Goal: Task Accomplishment & Management: Complete application form

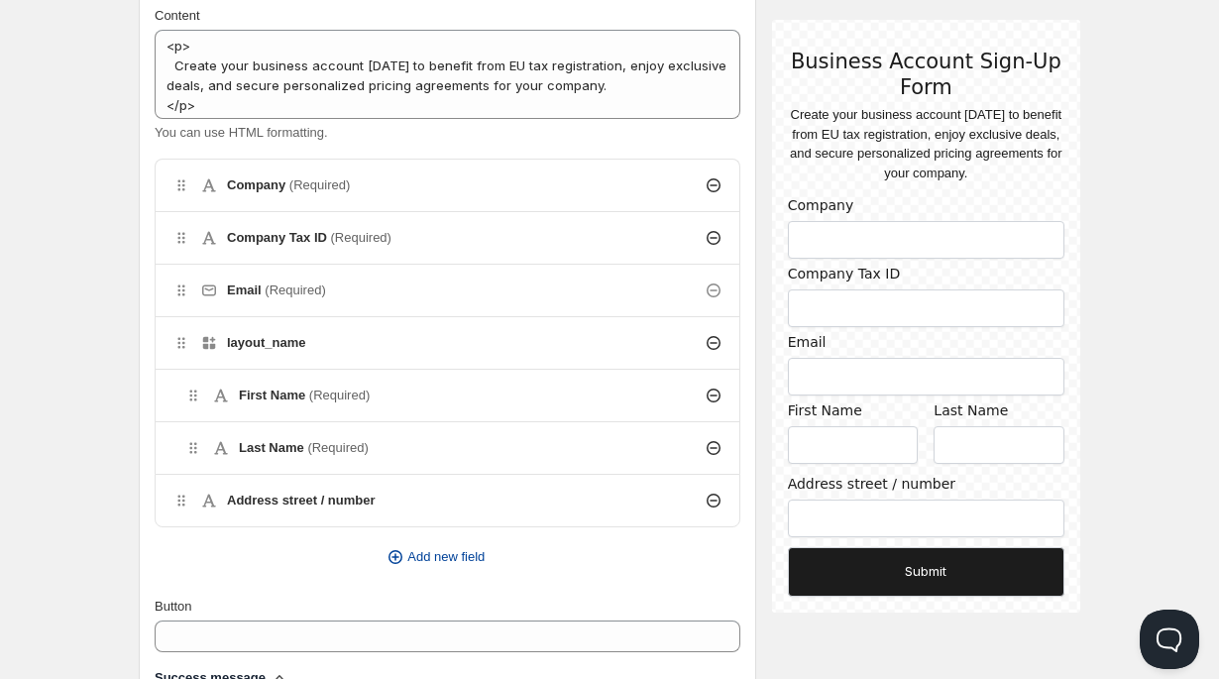
click at [390, 554] on icon "button" at bounding box center [396, 557] width 20 height 20
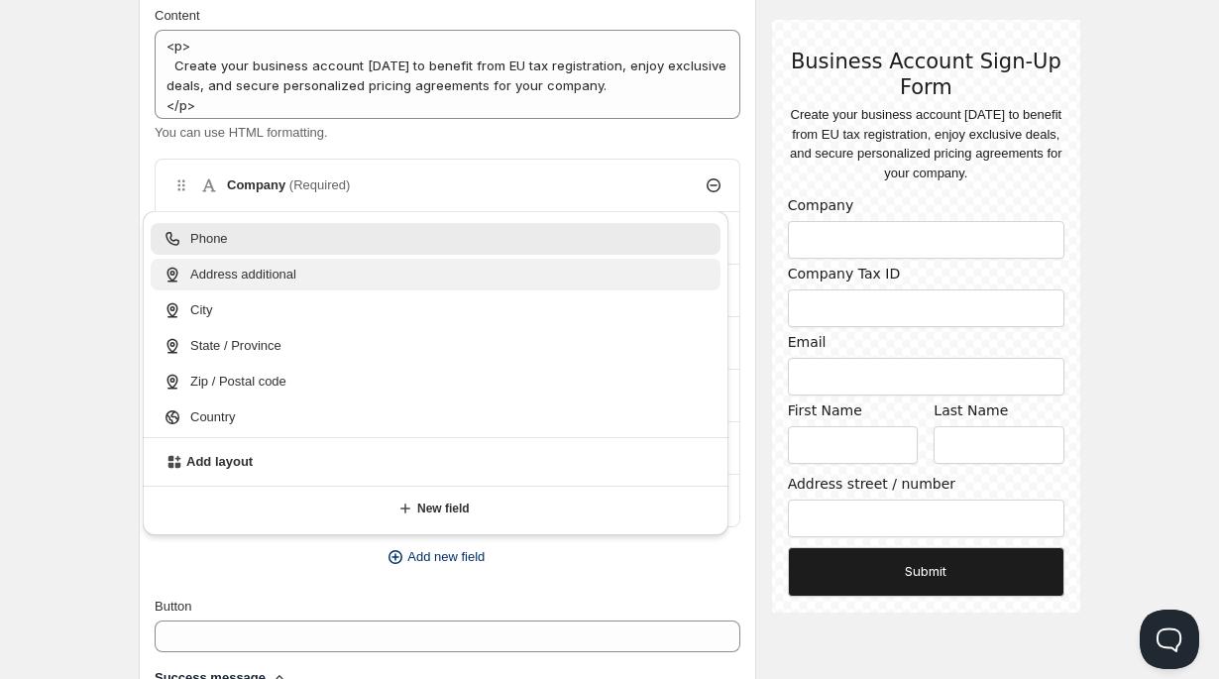
click at [240, 283] on span "Address additional" at bounding box center [243, 275] width 106 height 20
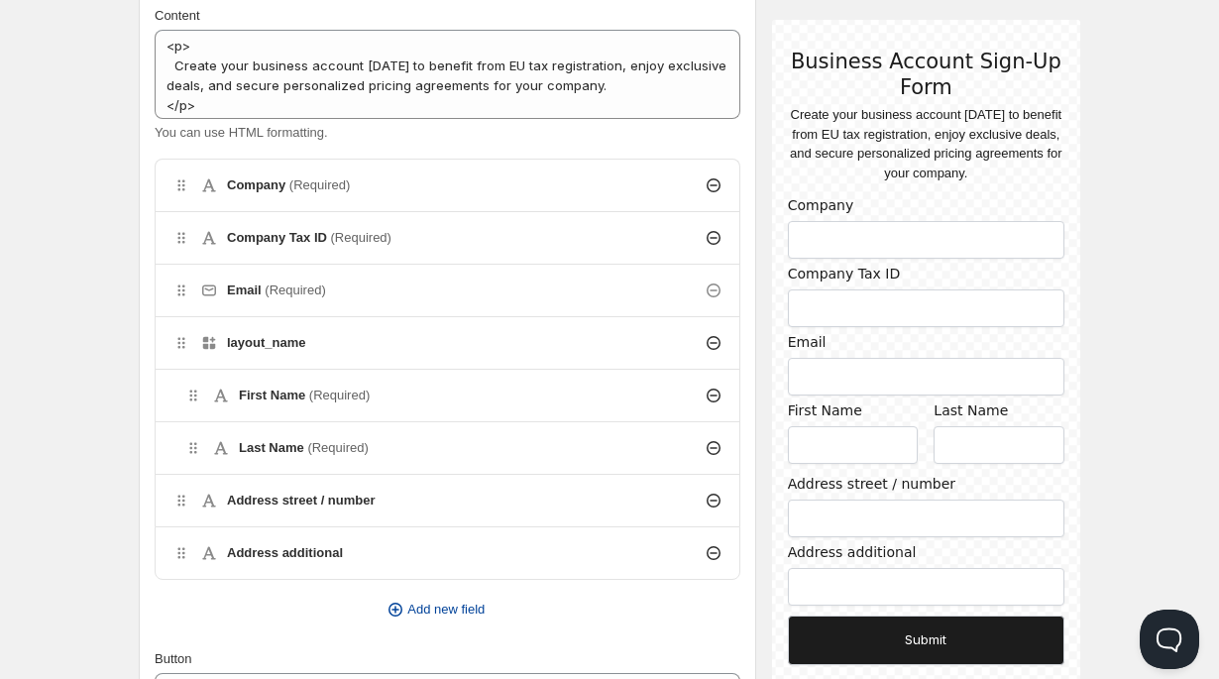
click at [393, 609] on icon "button" at bounding box center [397, 610] width 8 height 8
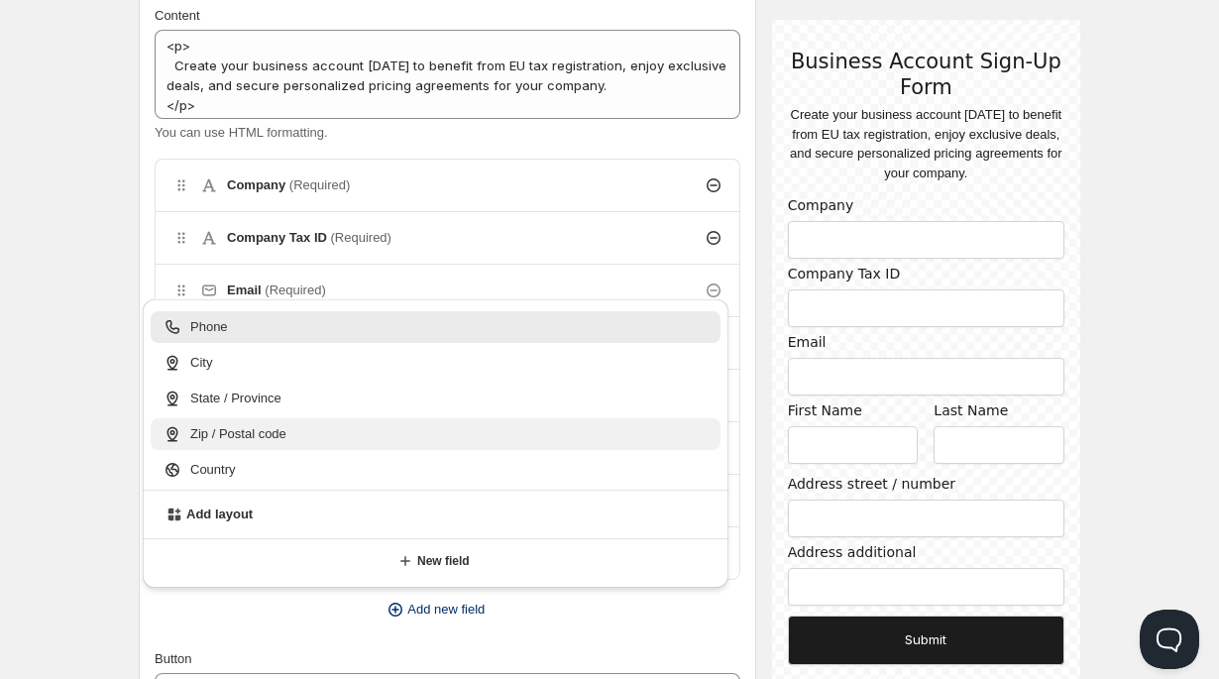
click at [268, 438] on span "Zip / Postal code" at bounding box center [238, 434] width 96 height 20
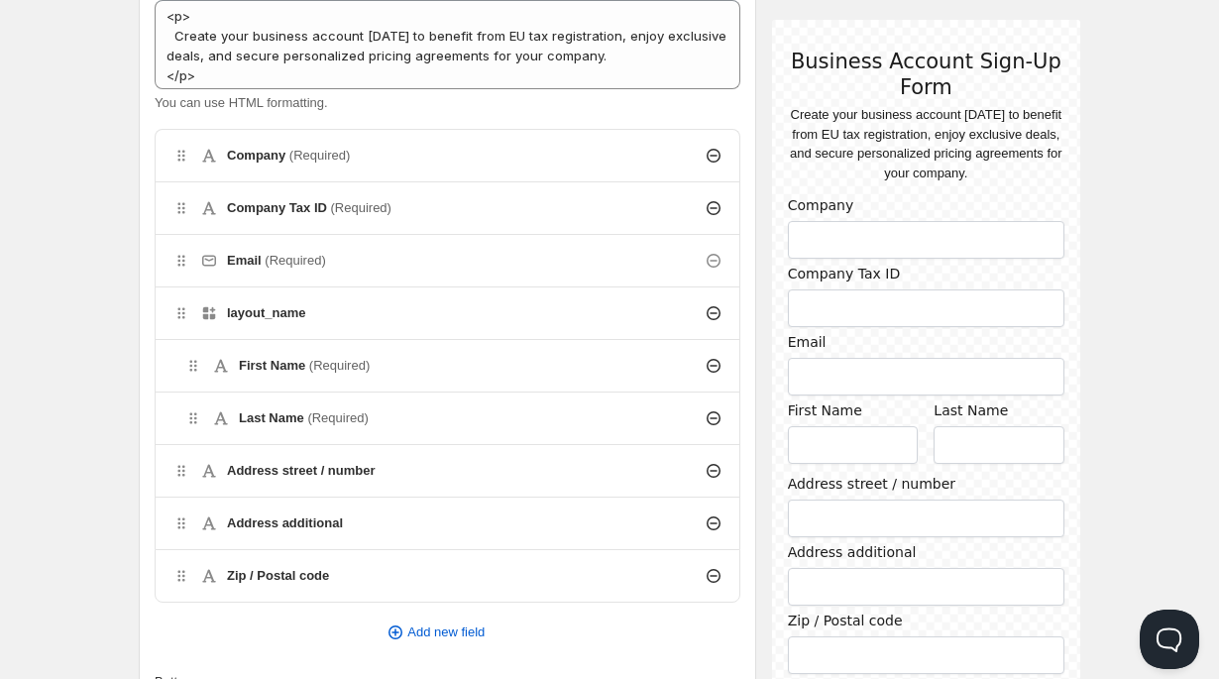
scroll to position [592, 0]
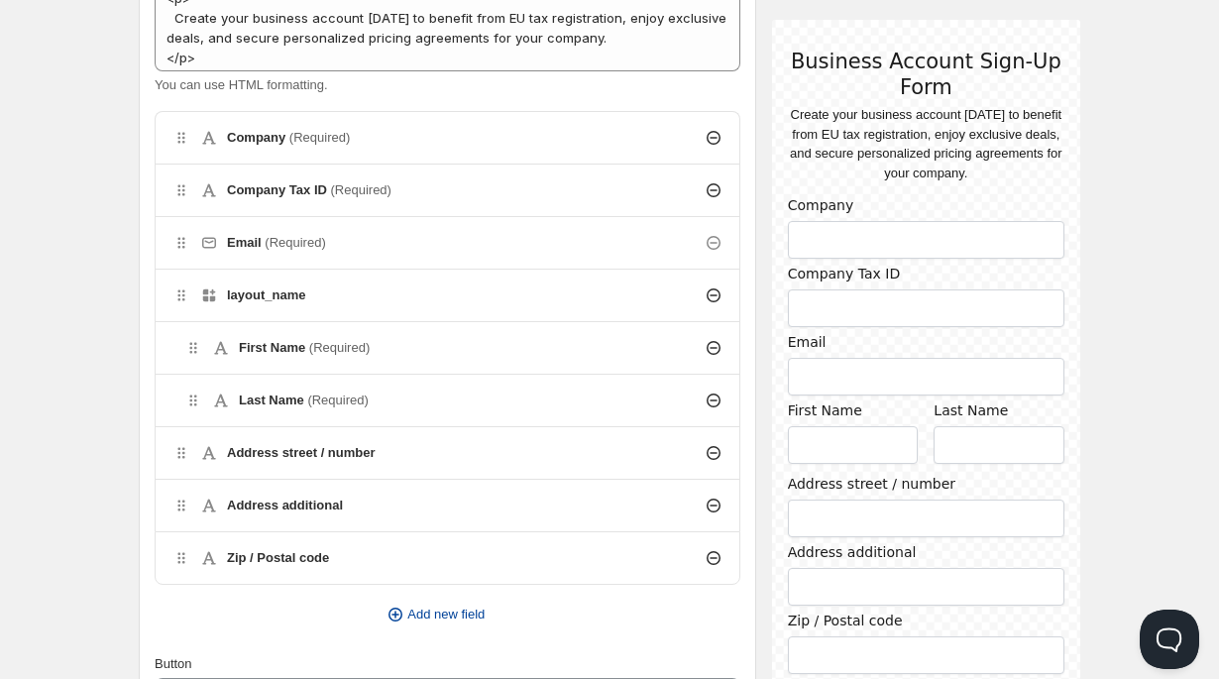
click at [395, 614] on icon "button" at bounding box center [397, 615] width 8 height 8
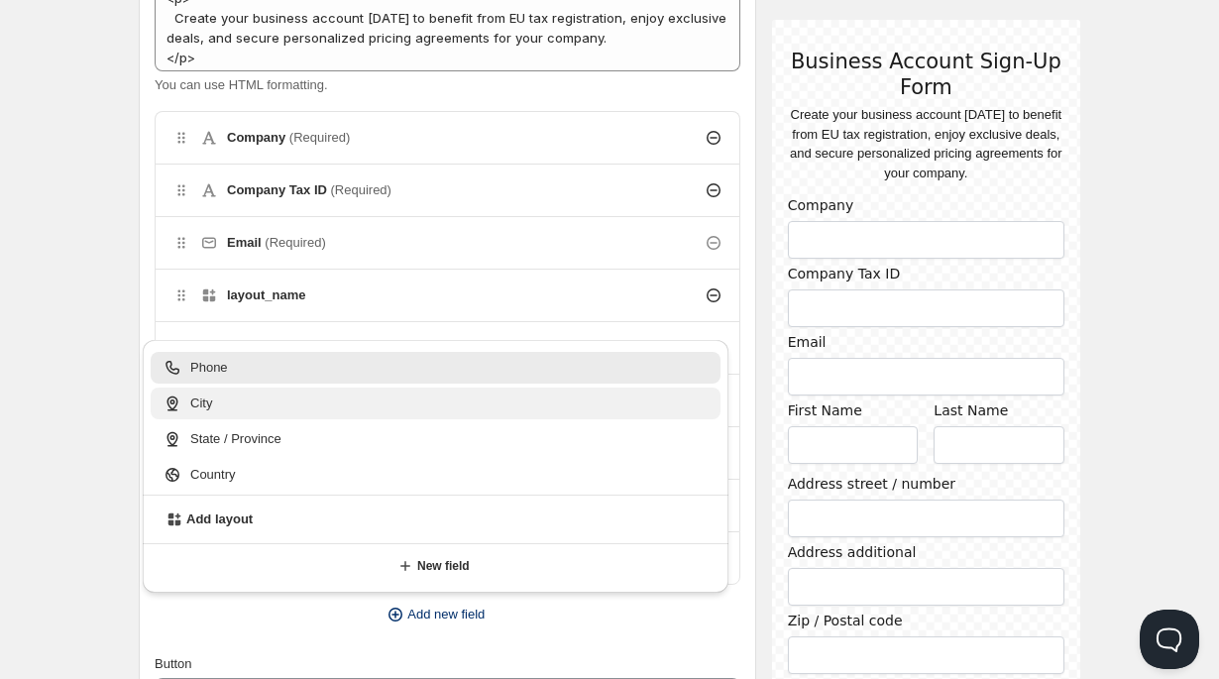
click at [269, 413] on div "City" at bounding box center [436, 404] width 570 height 32
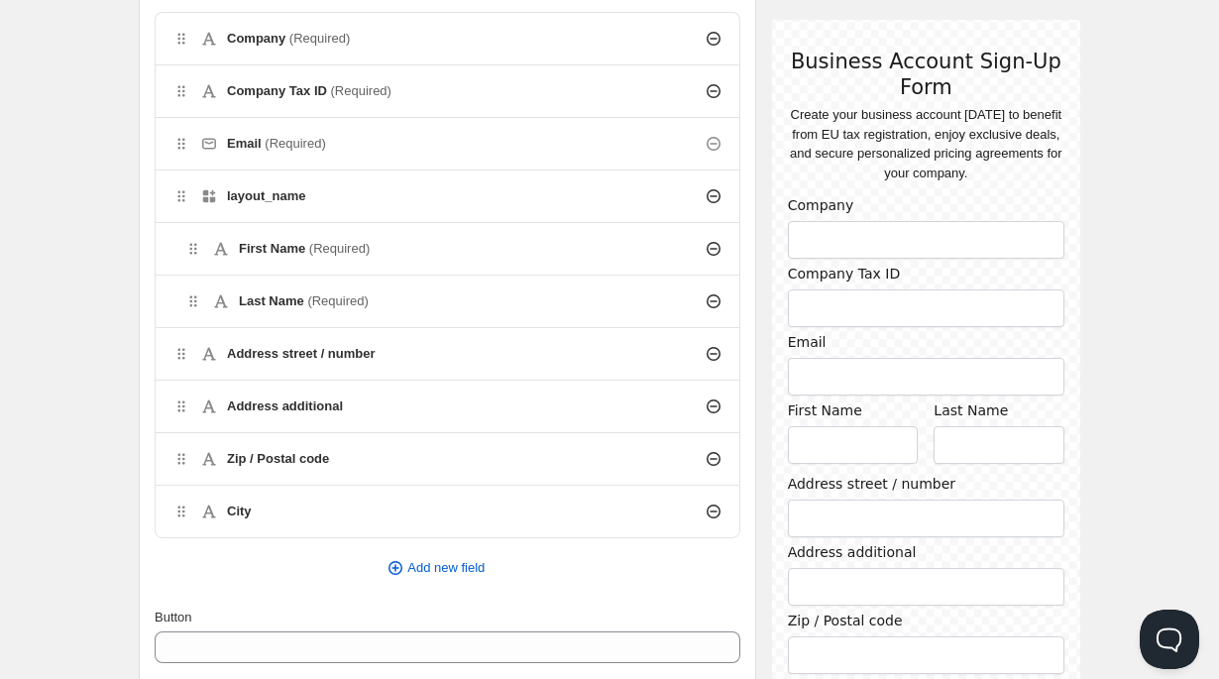
scroll to position [719, 0]
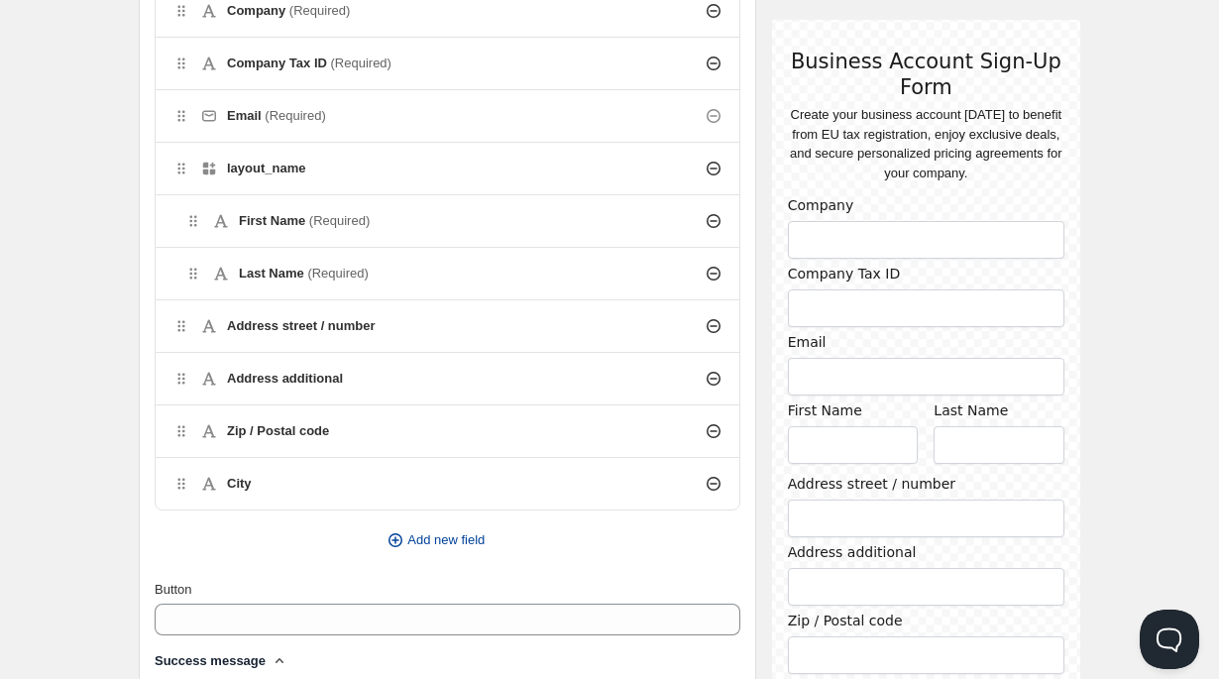
click at [393, 536] on icon "button" at bounding box center [397, 540] width 8 height 8
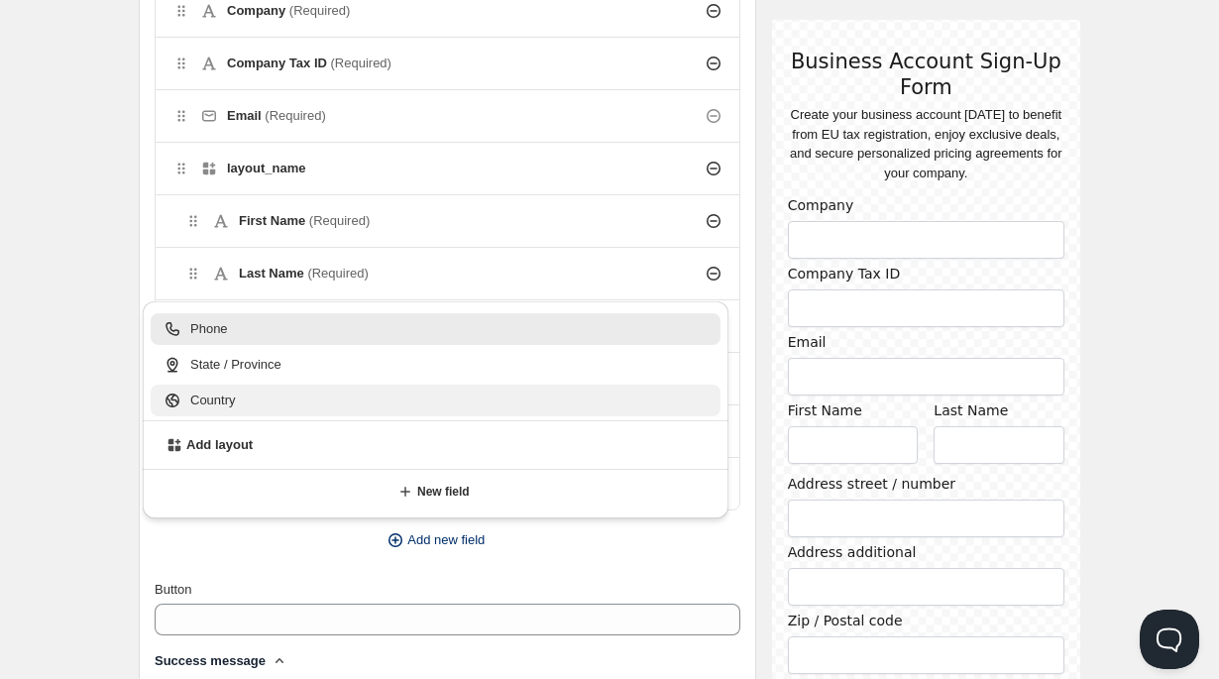
click at [270, 404] on div "Country" at bounding box center [436, 401] width 546 height 20
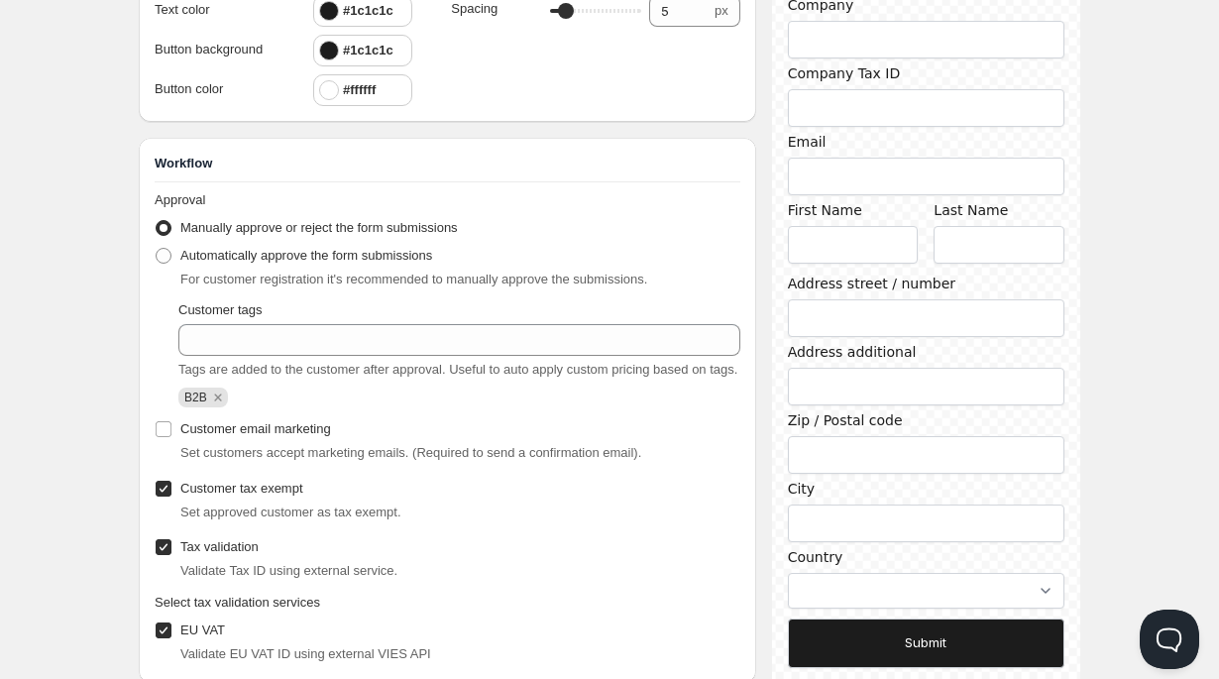
scroll to position [1869, 0]
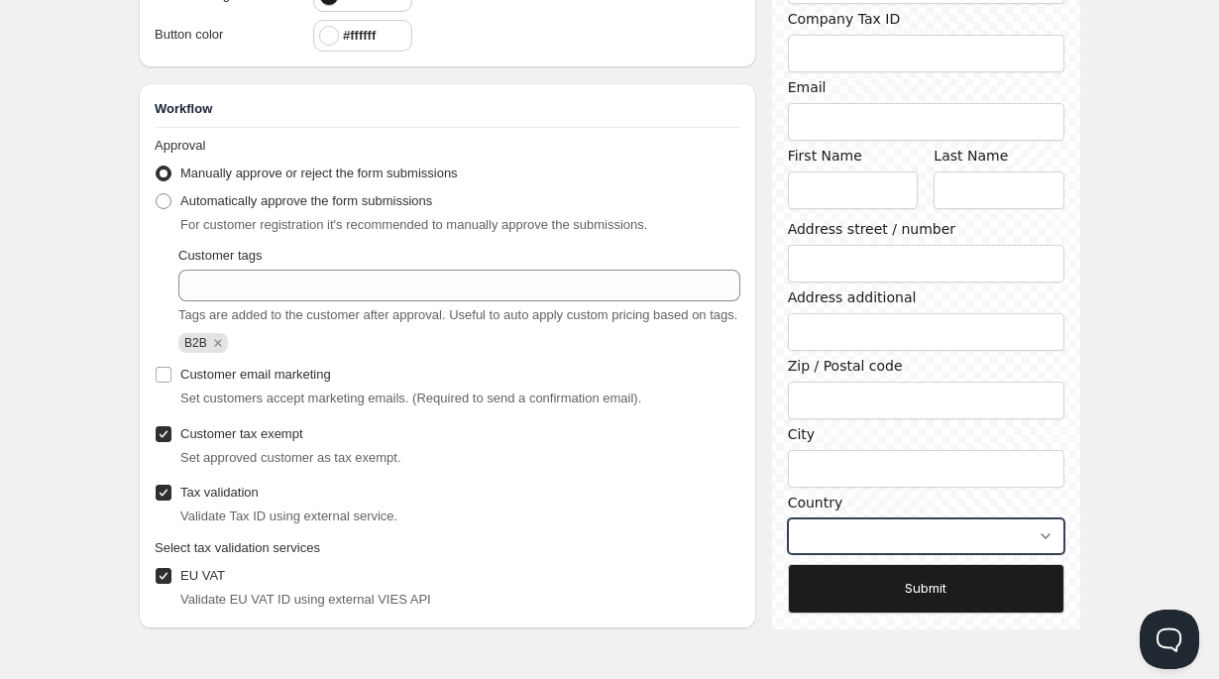
click at [917, 533] on select "[GEOGRAPHIC_DATA] [GEOGRAPHIC_DATA] [GEOGRAPHIC_DATA] [GEOGRAPHIC_DATA] Amerika…" at bounding box center [926, 536] width 277 height 36
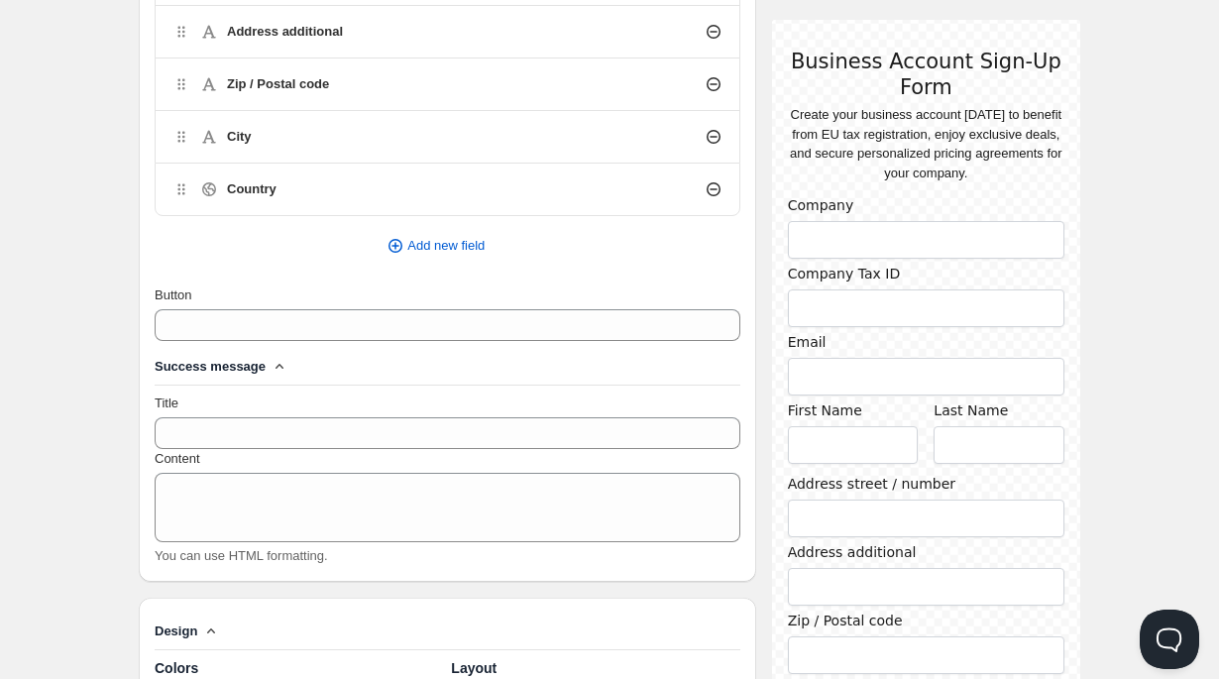
scroll to position [989, 0]
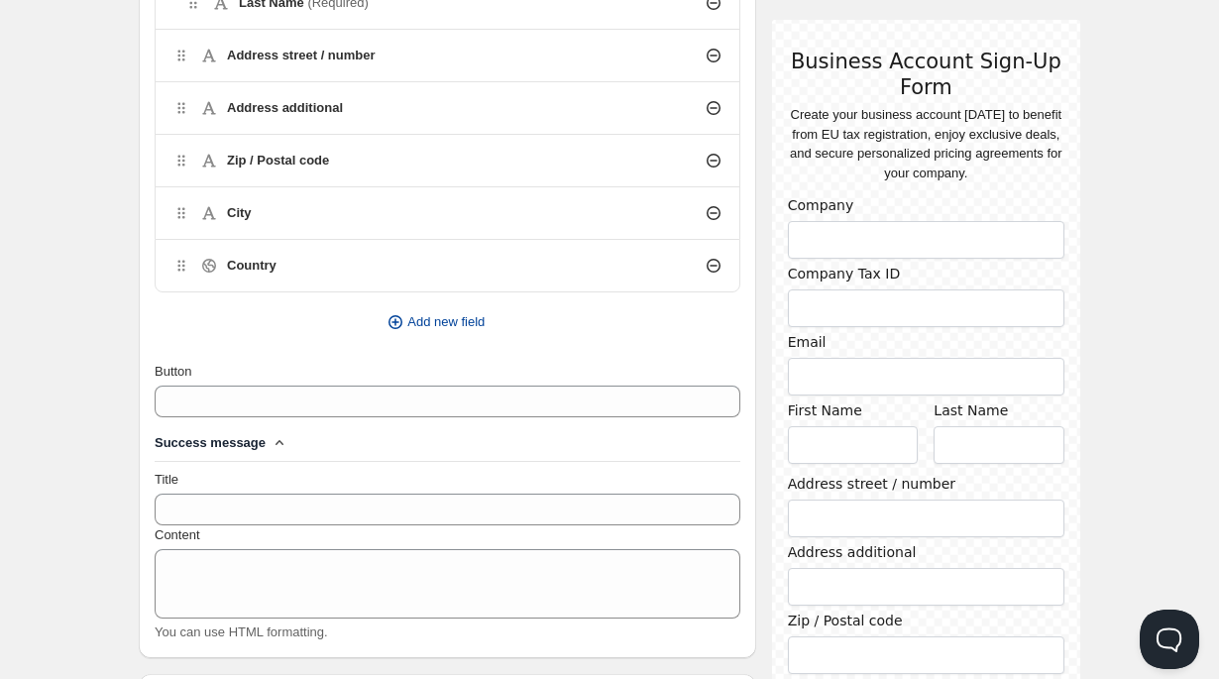
click at [389, 319] on icon "button" at bounding box center [396, 322] width 20 height 20
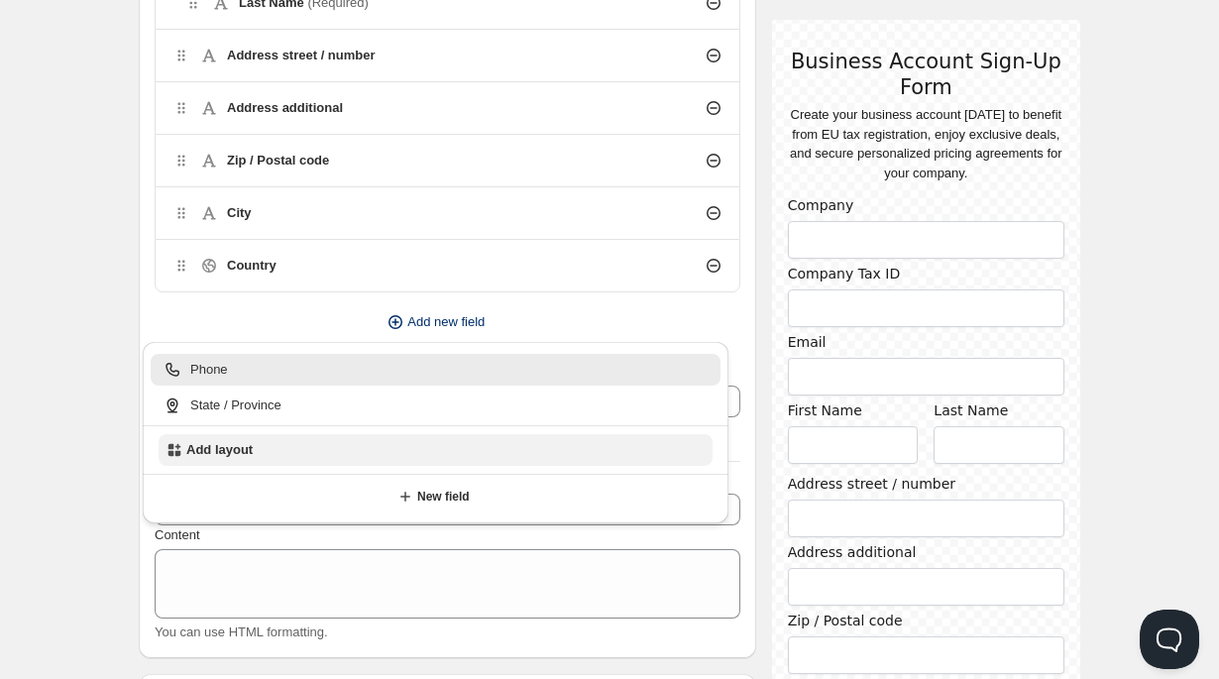
click at [240, 451] on span "Add layout" at bounding box center [219, 450] width 66 height 20
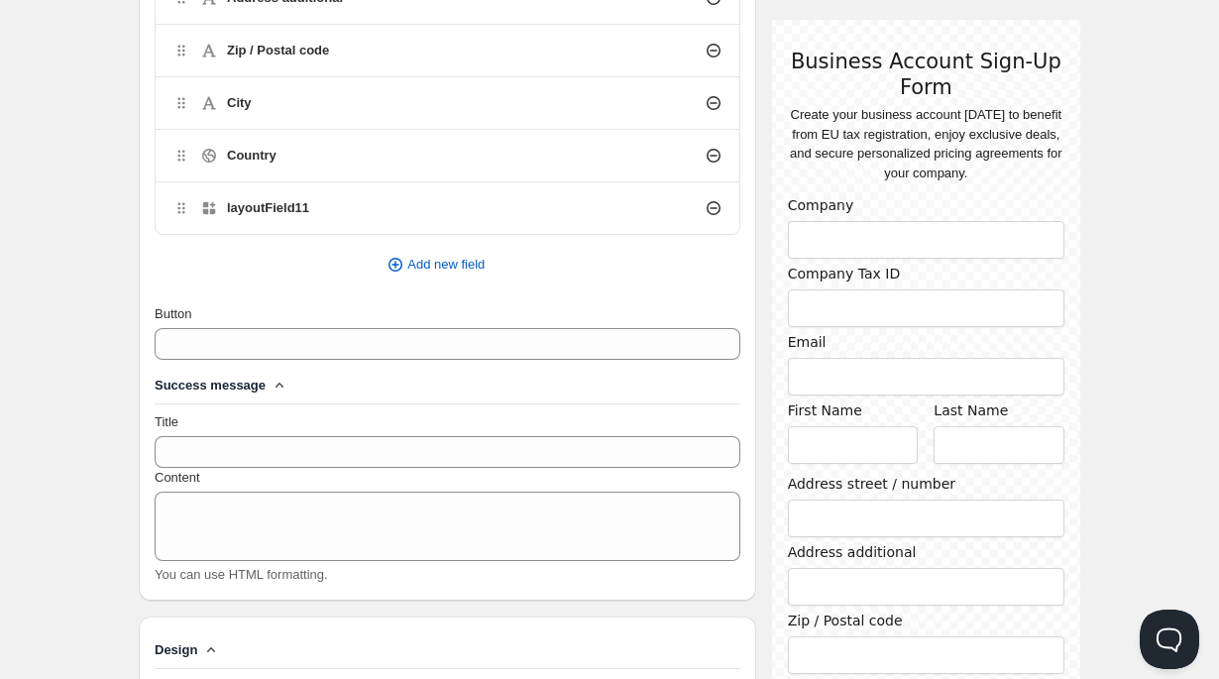
scroll to position [809, 0]
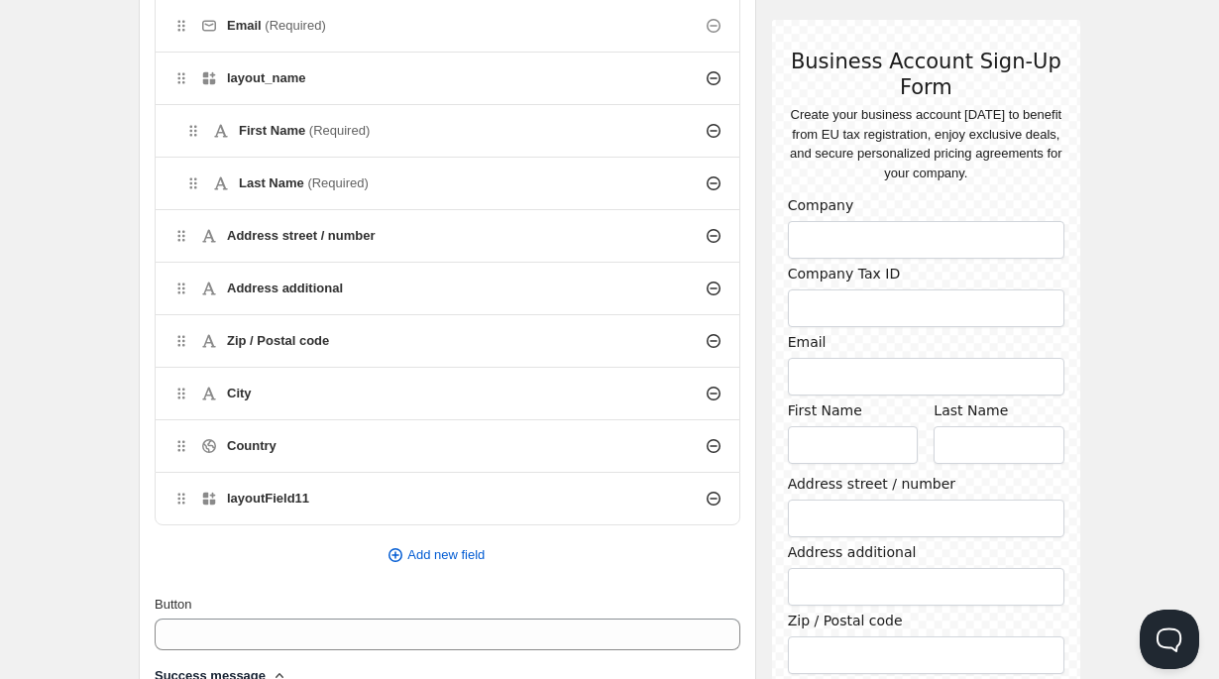
click at [502, 479] on div "layoutField11" at bounding box center [448, 499] width 584 height 52
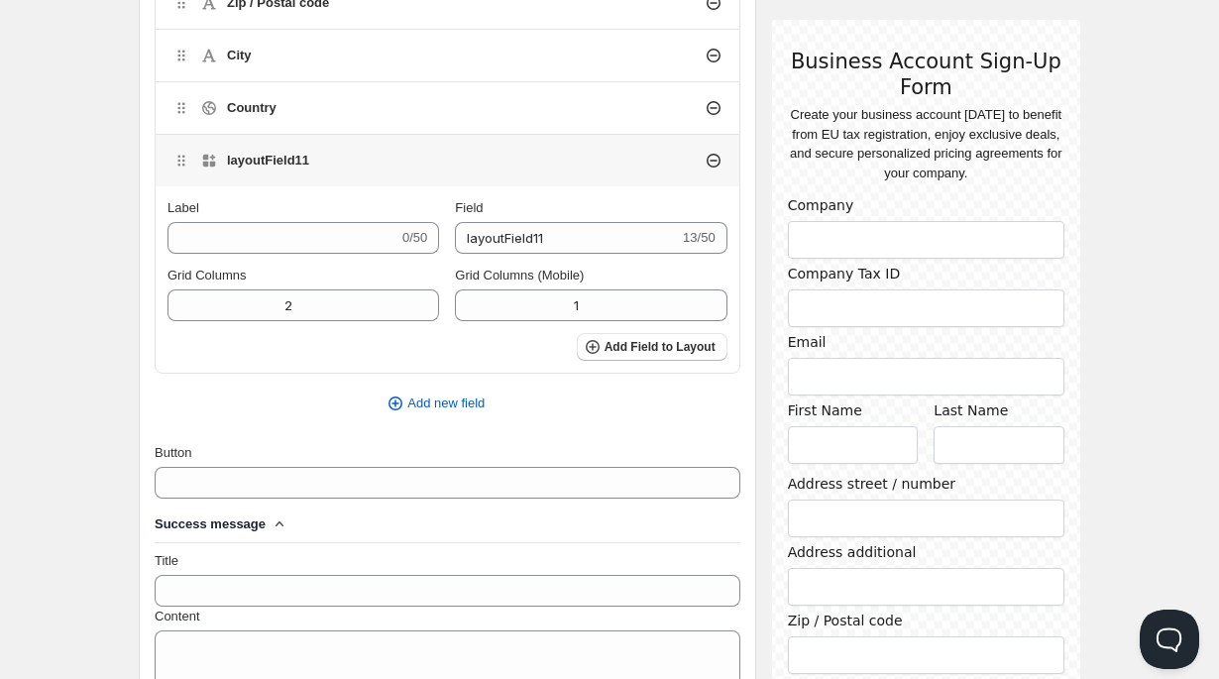
scroll to position [1143, 0]
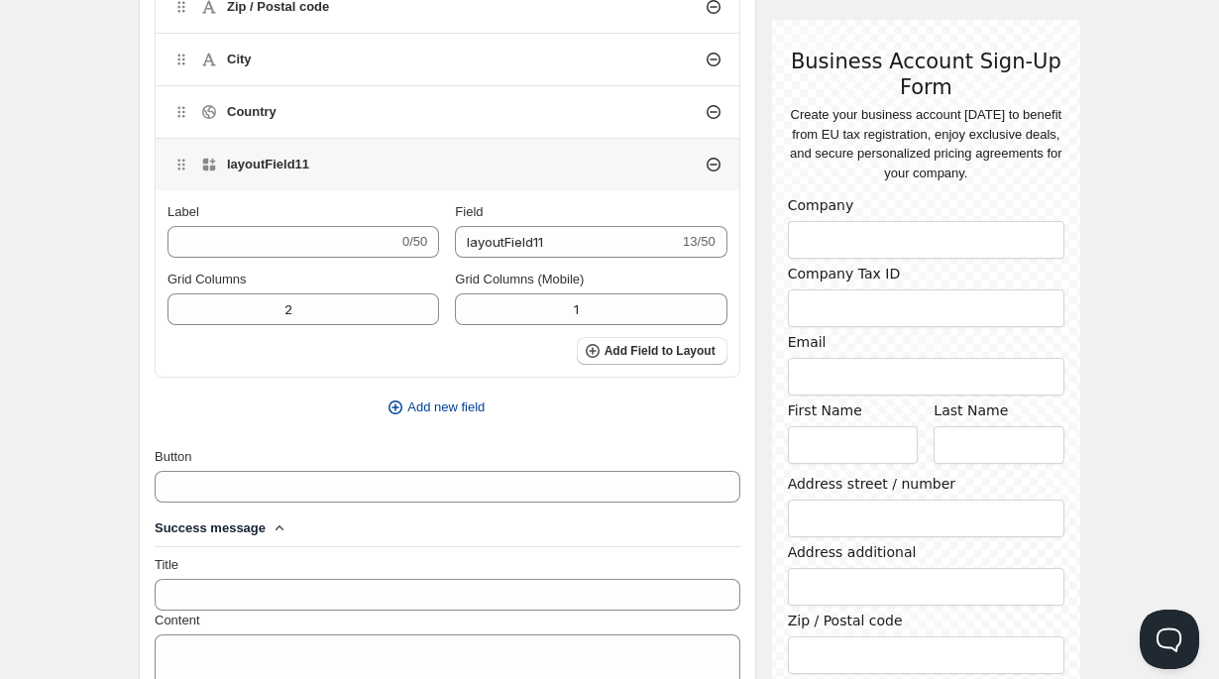
click at [386, 405] on icon "button" at bounding box center [396, 408] width 20 height 20
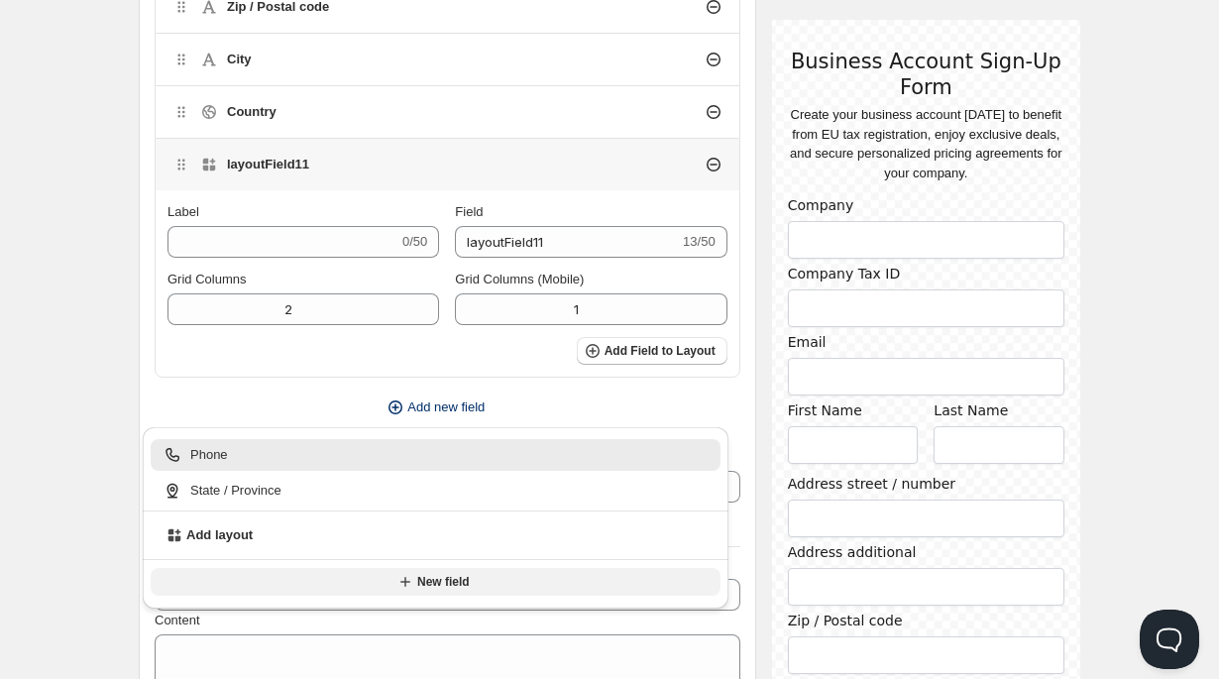
click at [420, 591] on button "New field" at bounding box center [436, 582] width 570 height 28
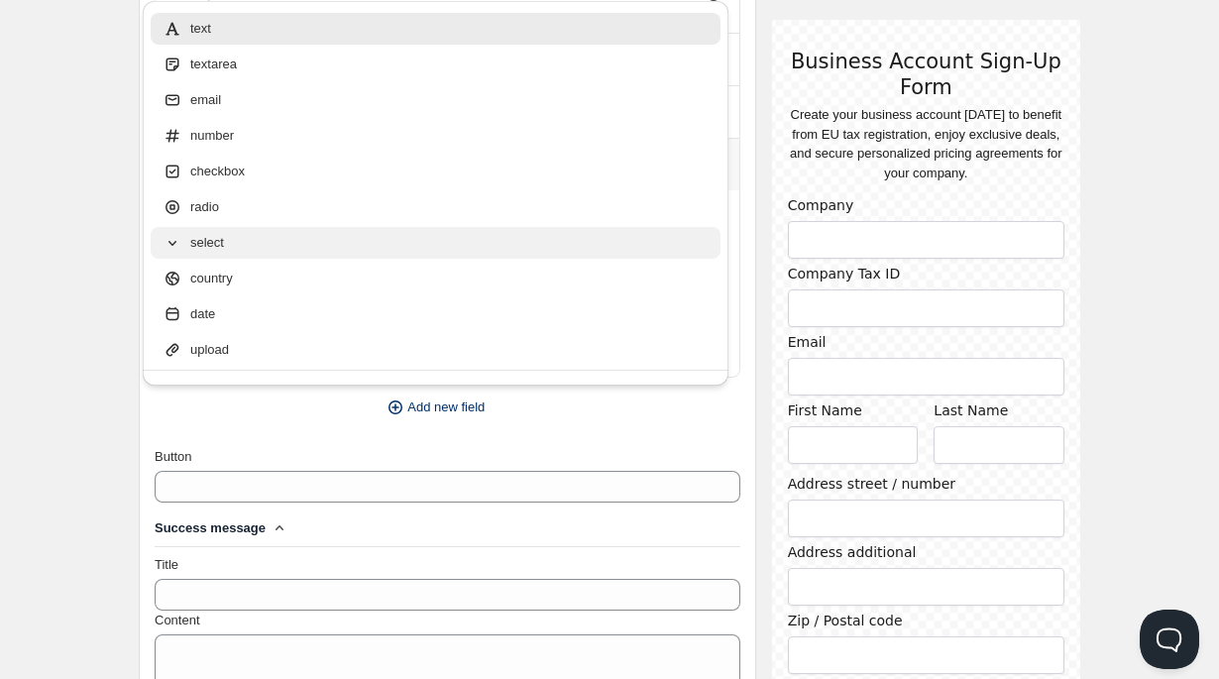
click at [322, 247] on div "select" at bounding box center [436, 243] width 546 height 20
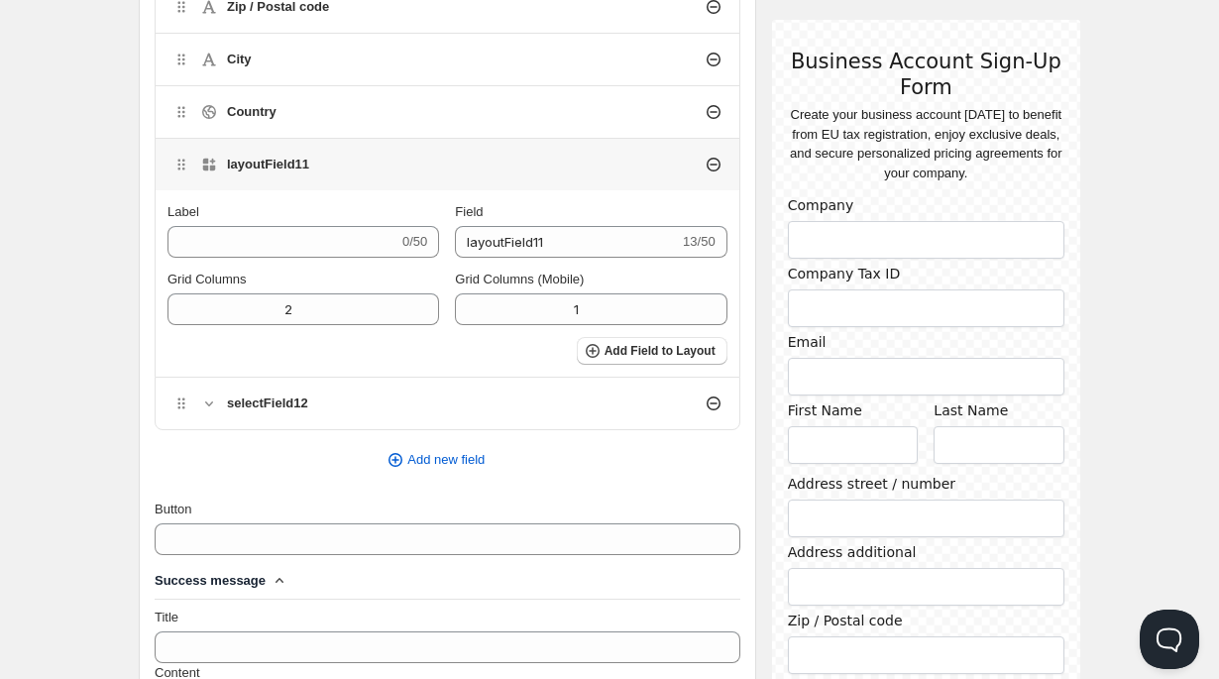
click at [341, 393] on div "selectField12" at bounding box center [448, 404] width 584 height 52
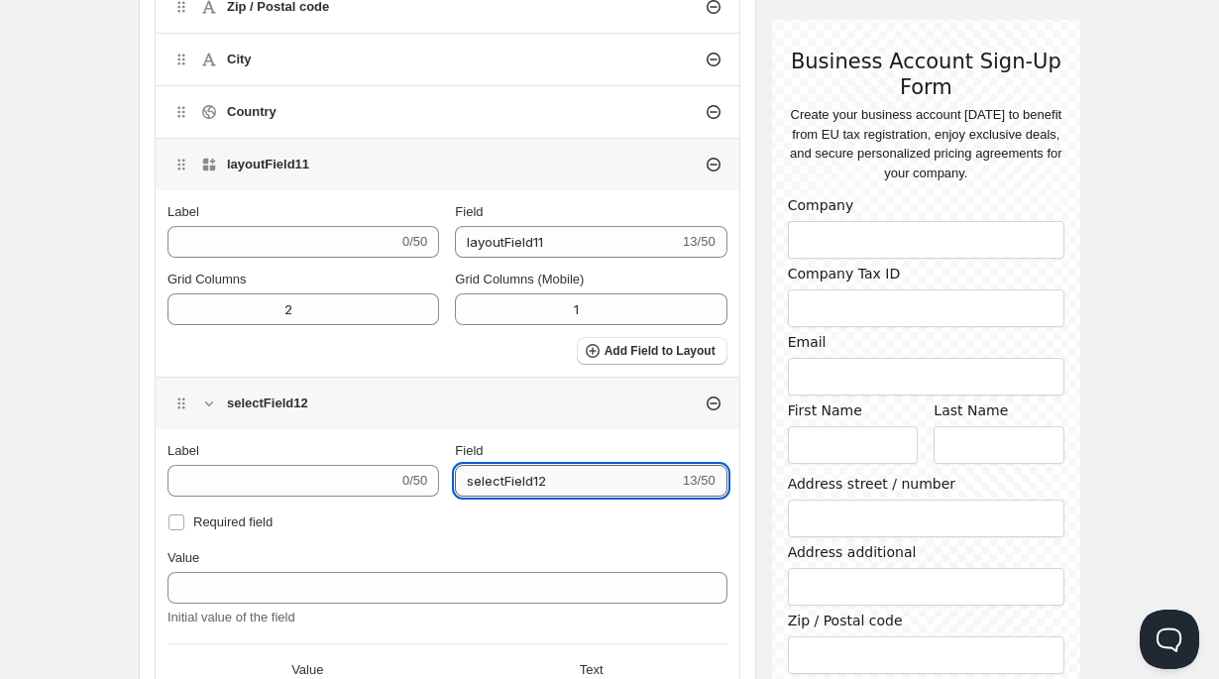
drag, startPoint x: 588, startPoint y: 478, endPoint x: 462, endPoint y: 471, distance: 126.1
click at [462, 471] on input "selectField12" at bounding box center [567, 481] width 224 height 32
type input "type"
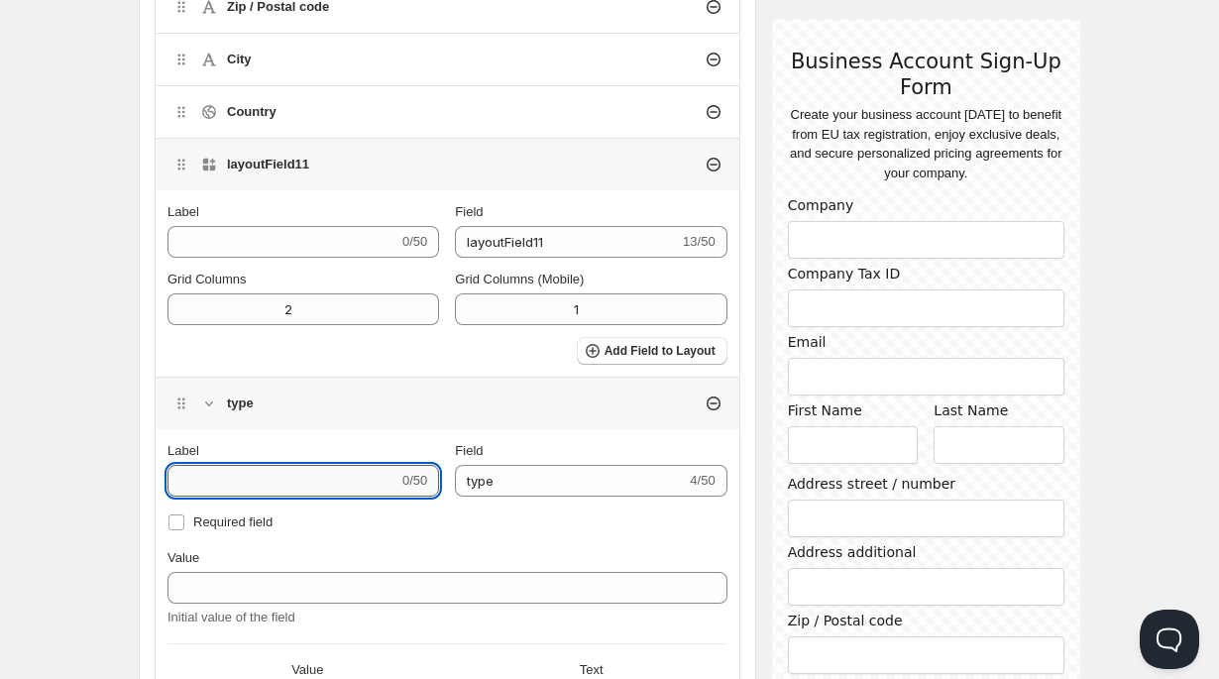
click at [275, 484] on input "Label" at bounding box center [283, 481] width 231 height 32
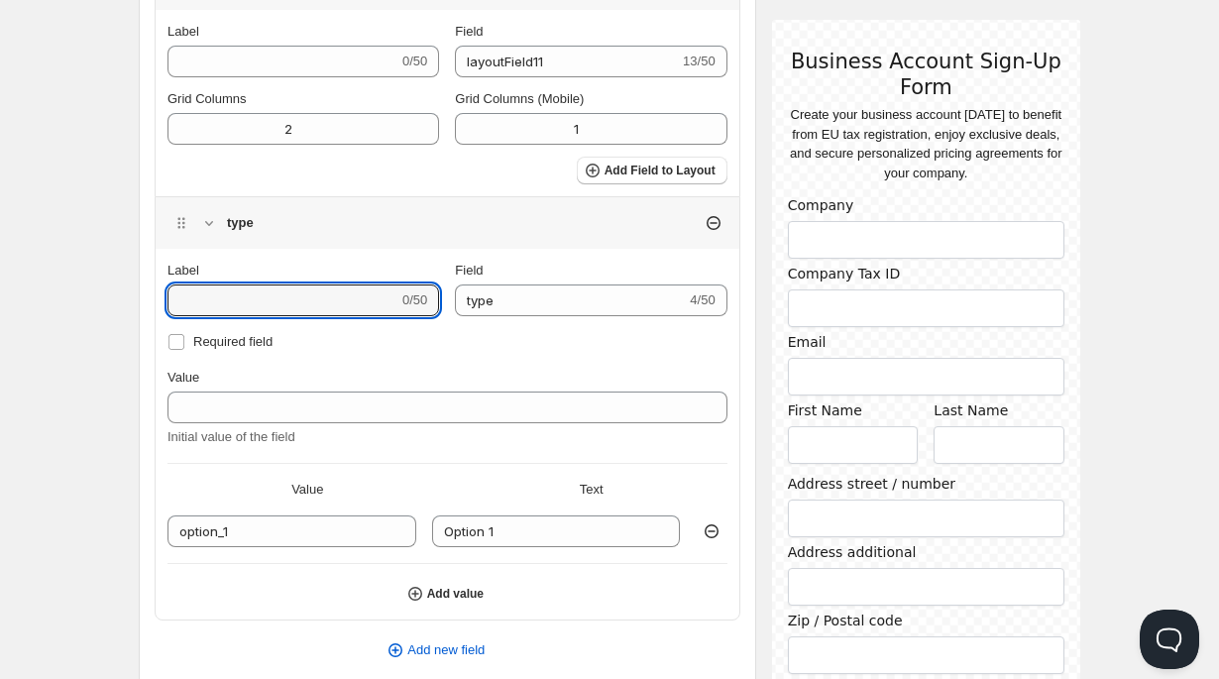
scroll to position [1345, 0]
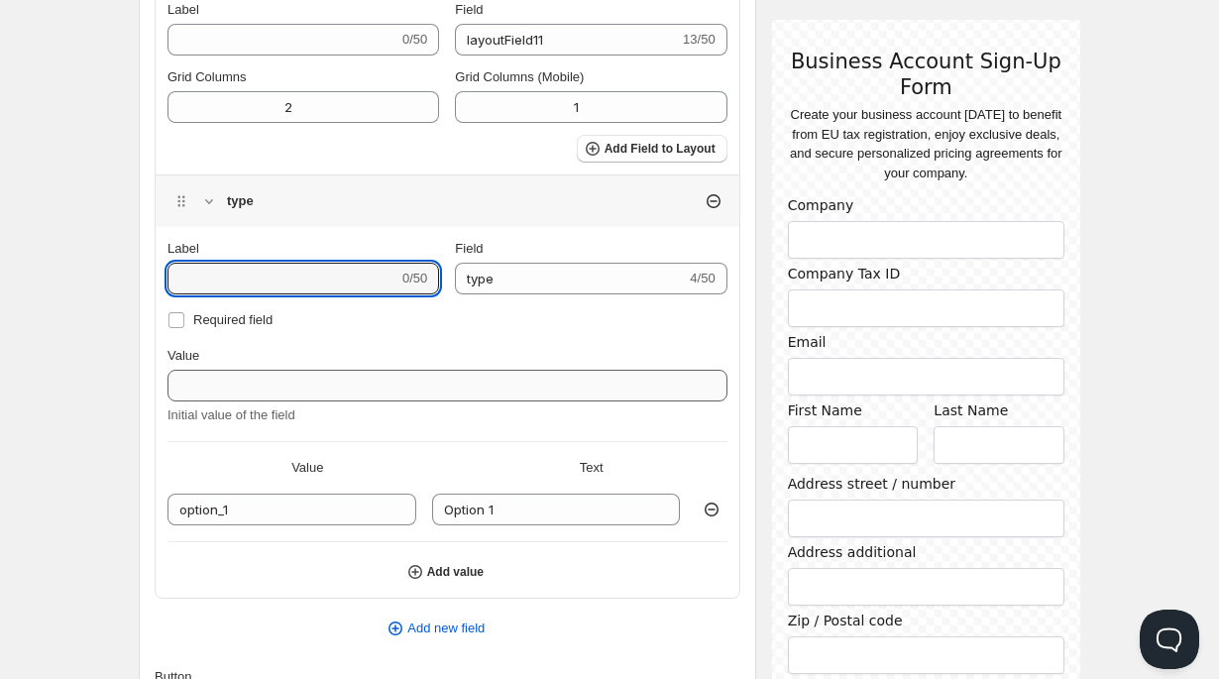
paste input "Hospitality type"
type input "Hospitality type"
type input "Hospitality_type"
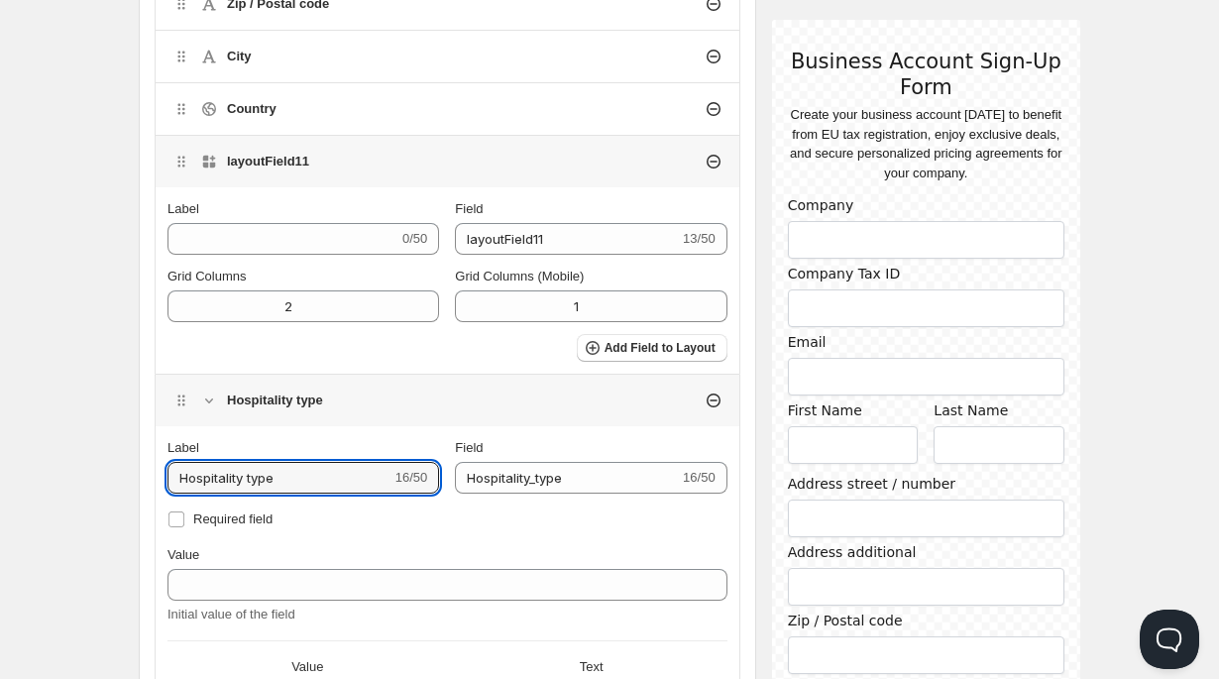
scroll to position [1145, 0]
type input "Hospitality type"
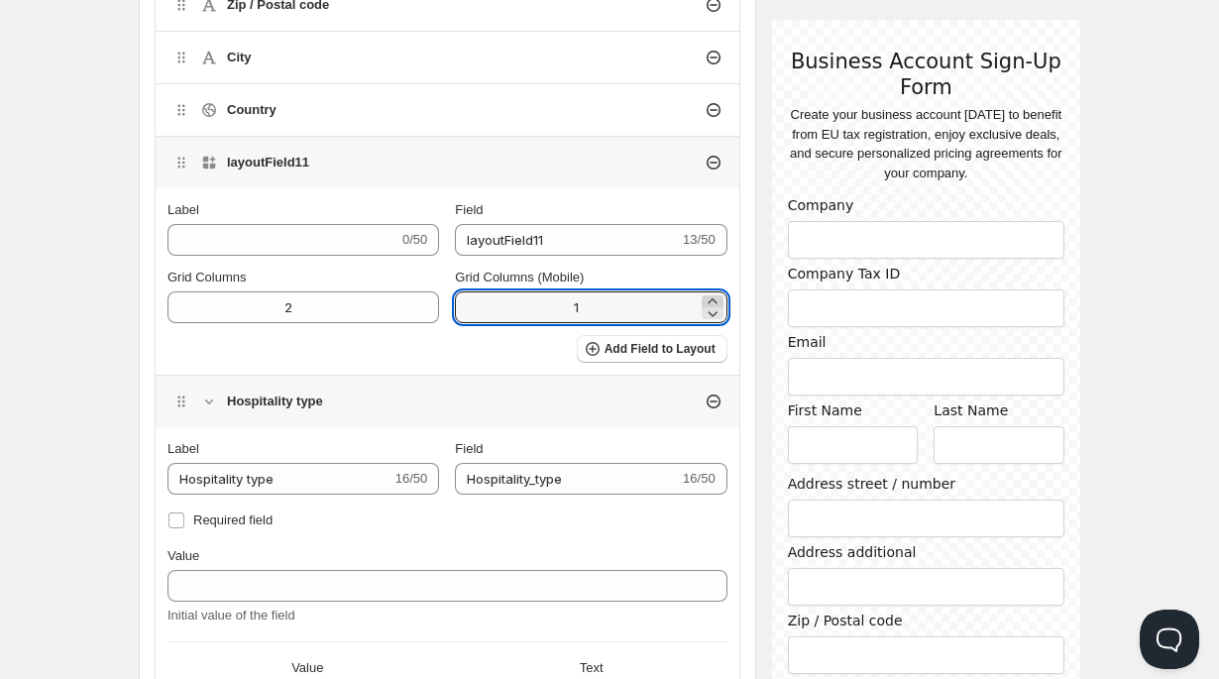
click at [707, 299] on icon at bounding box center [713, 301] width 20 height 20
type input "2"
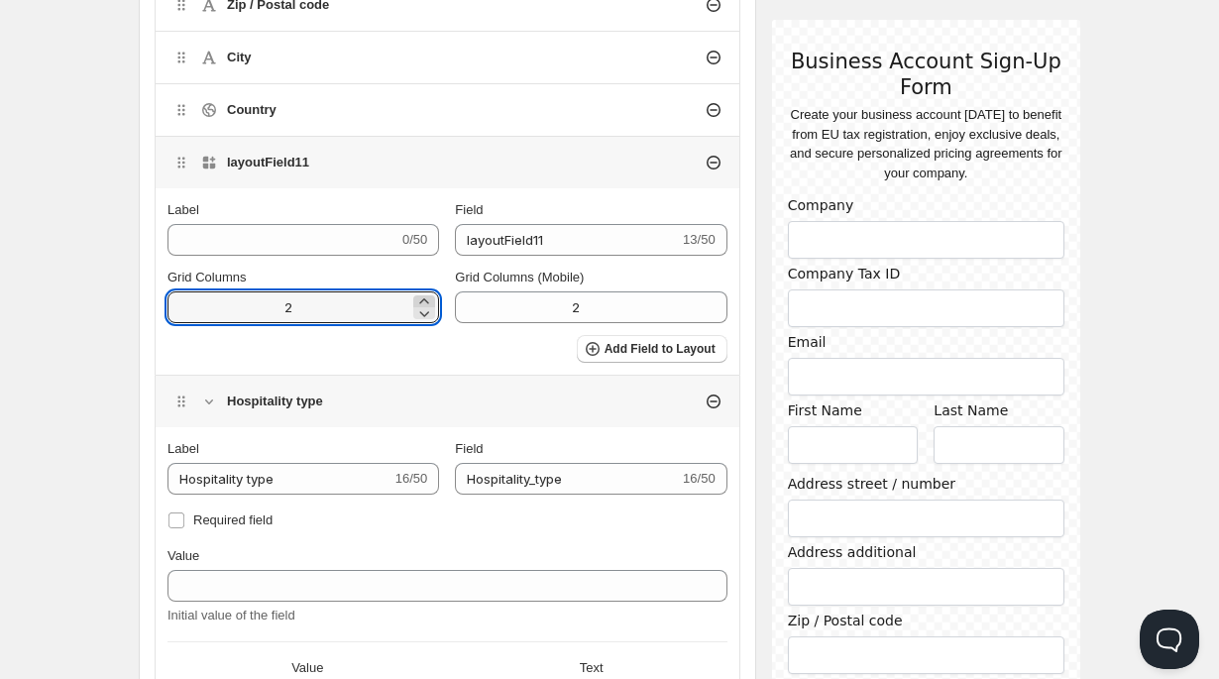
click at [420, 297] on icon at bounding box center [424, 301] width 20 height 20
type input "4"
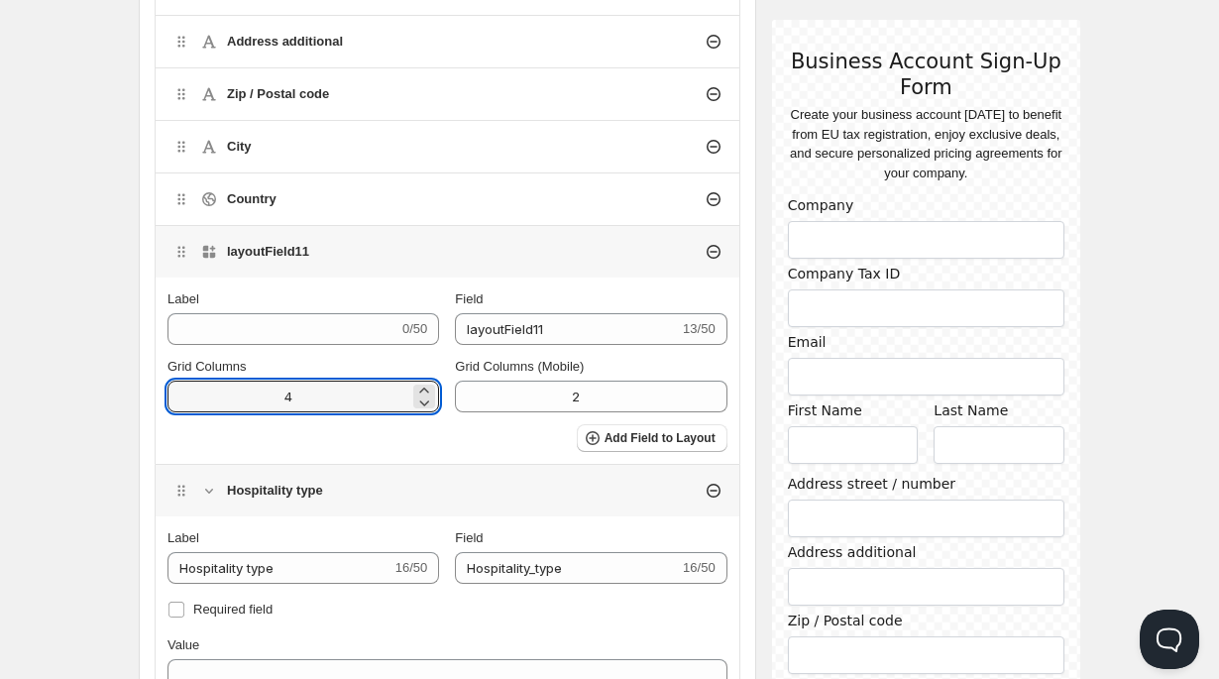
scroll to position [1026, 0]
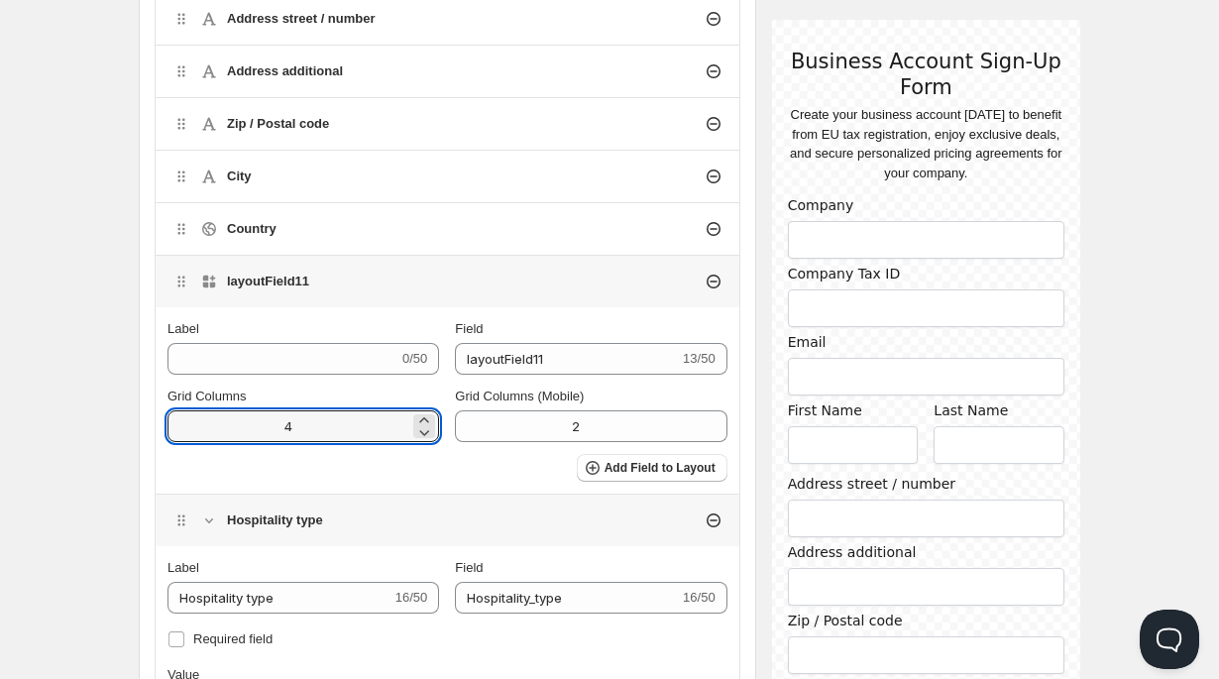
click at [714, 285] on icon at bounding box center [714, 282] width 20 height 20
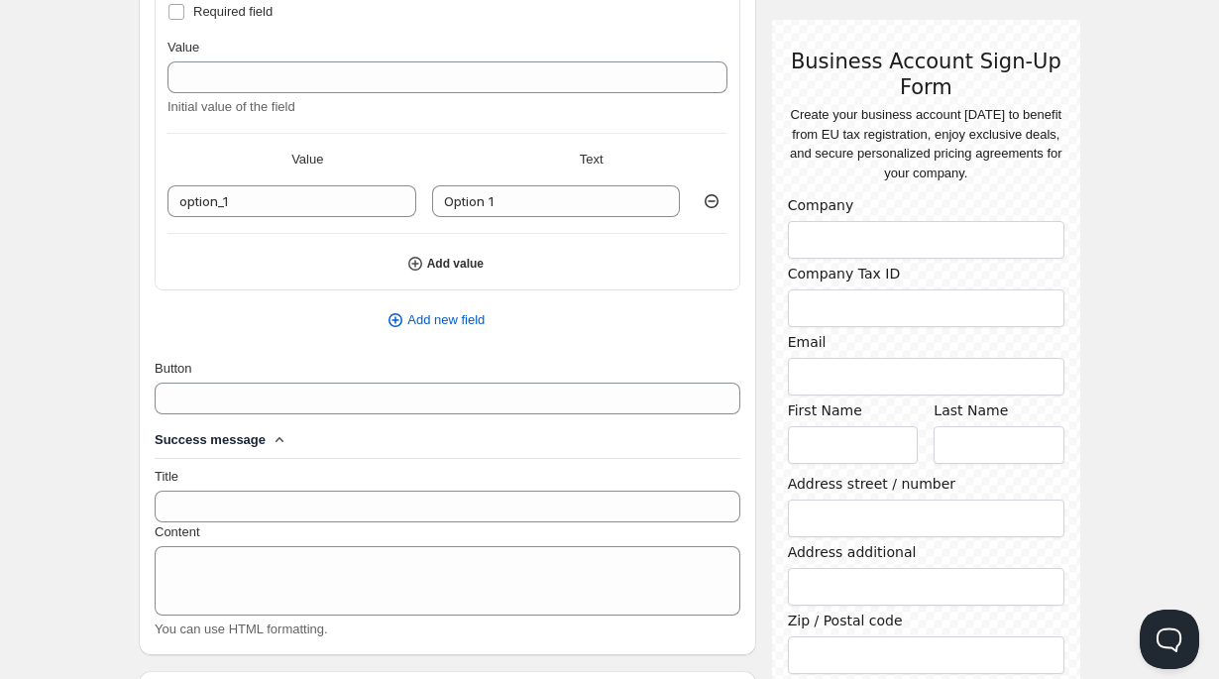
scroll to position [1429, 0]
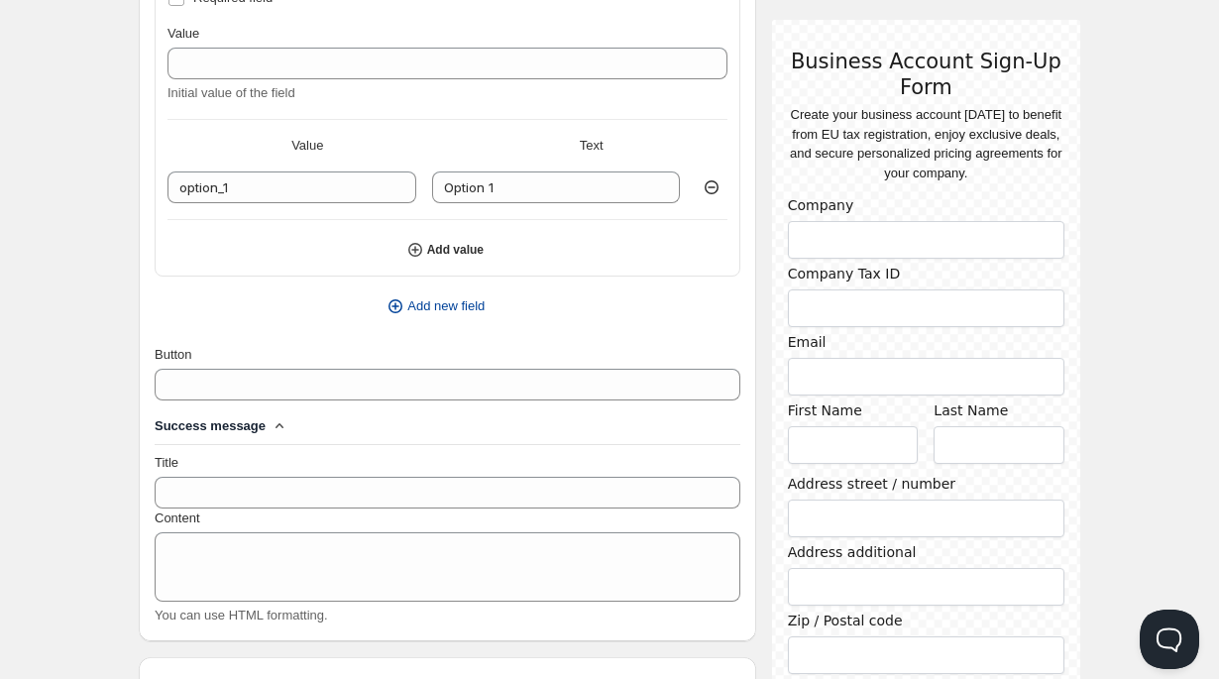
click at [390, 301] on icon "button" at bounding box center [396, 306] width 20 height 20
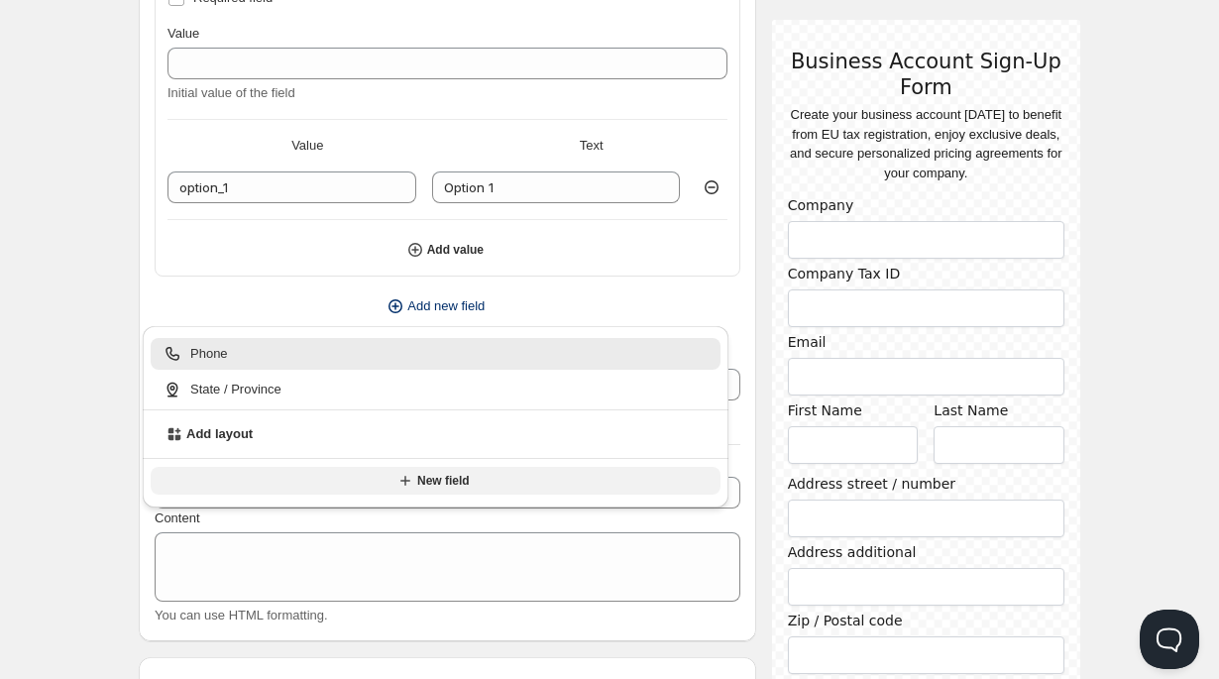
click at [414, 480] on button "New field" at bounding box center [436, 481] width 570 height 28
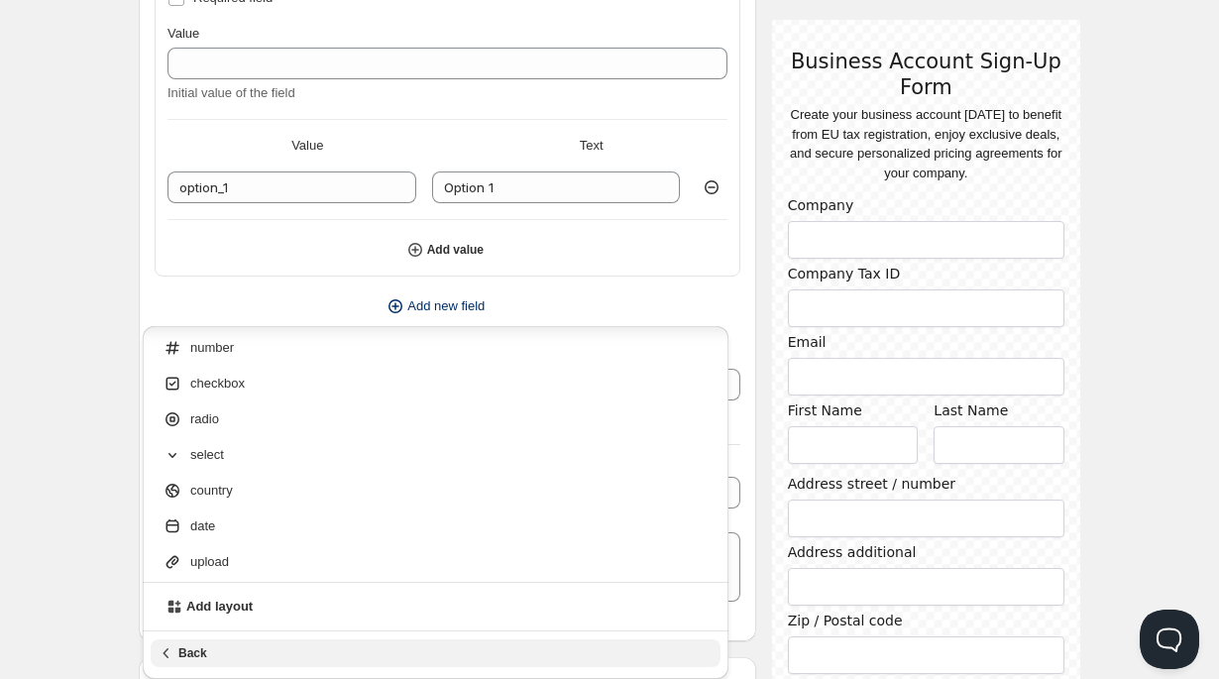
scroll to position [111, 0]
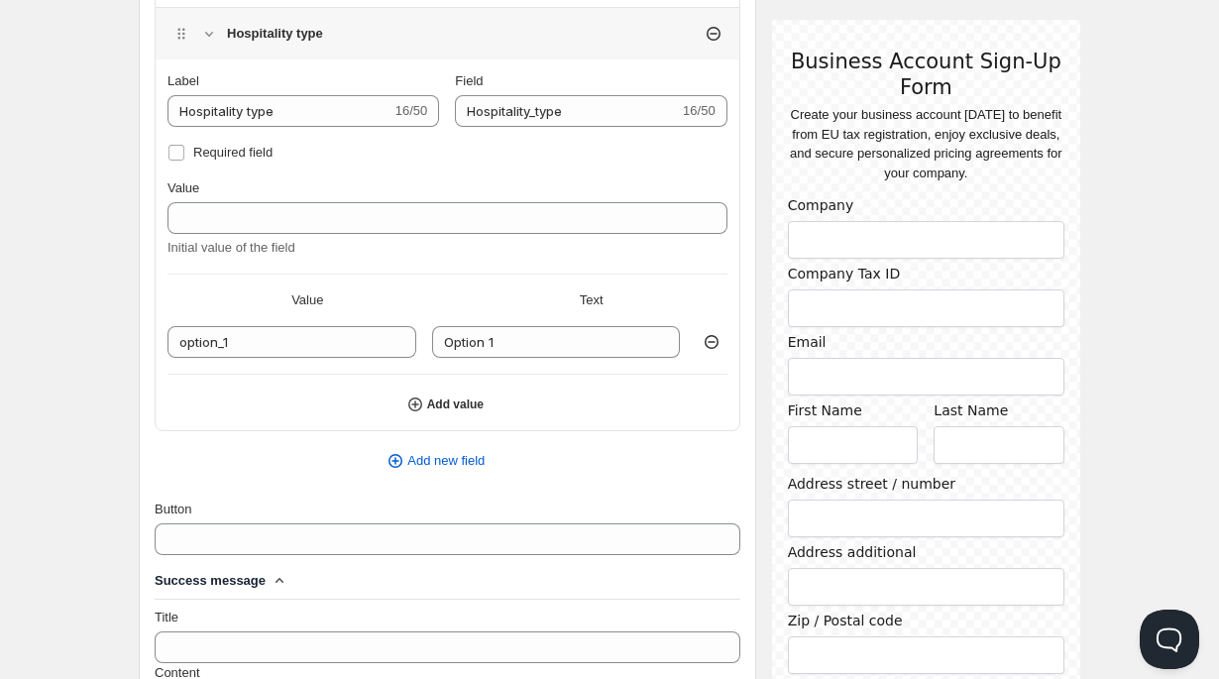
scroll to position [1273, 0]
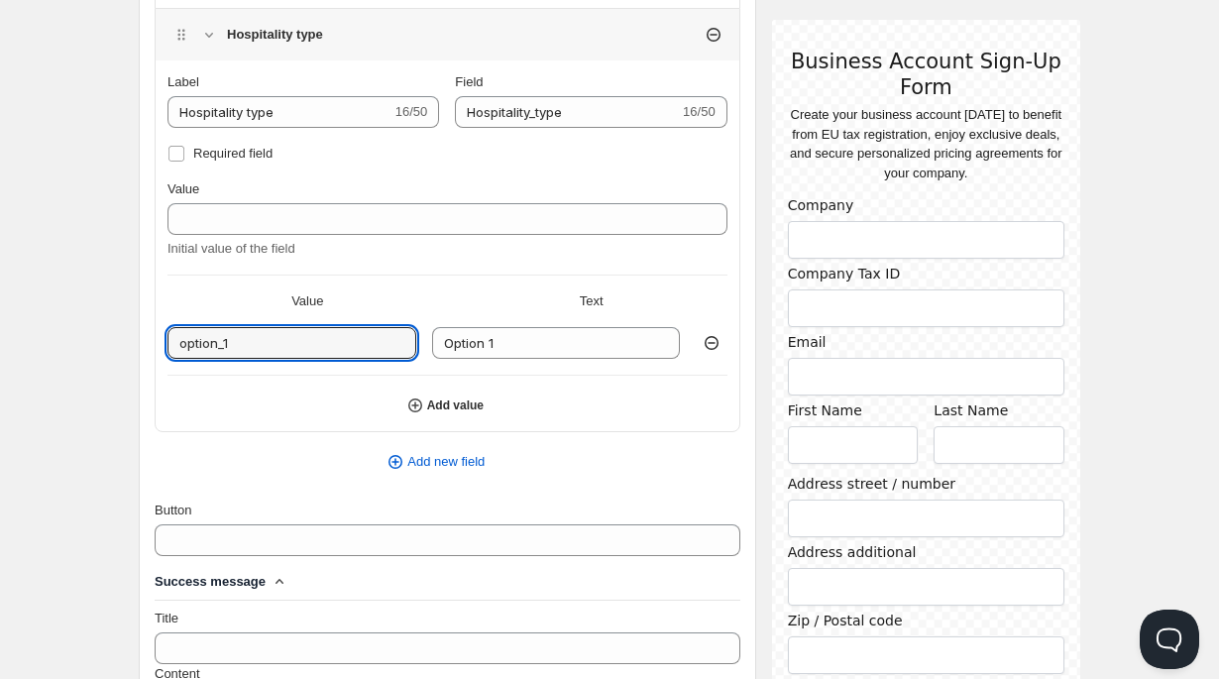
drag, startPoint x: 271, startPoint y: 347, endPoint x: 160, endPoint y: 338, distance: 111.4
click at [160, 338] on div "Label Hospitality type 16/50 Field Hospitality_type 16/50 Required field Value …" at bounding box center [448, 251] width 584 height 359
paste input "Hotel"
type input "Hotel"
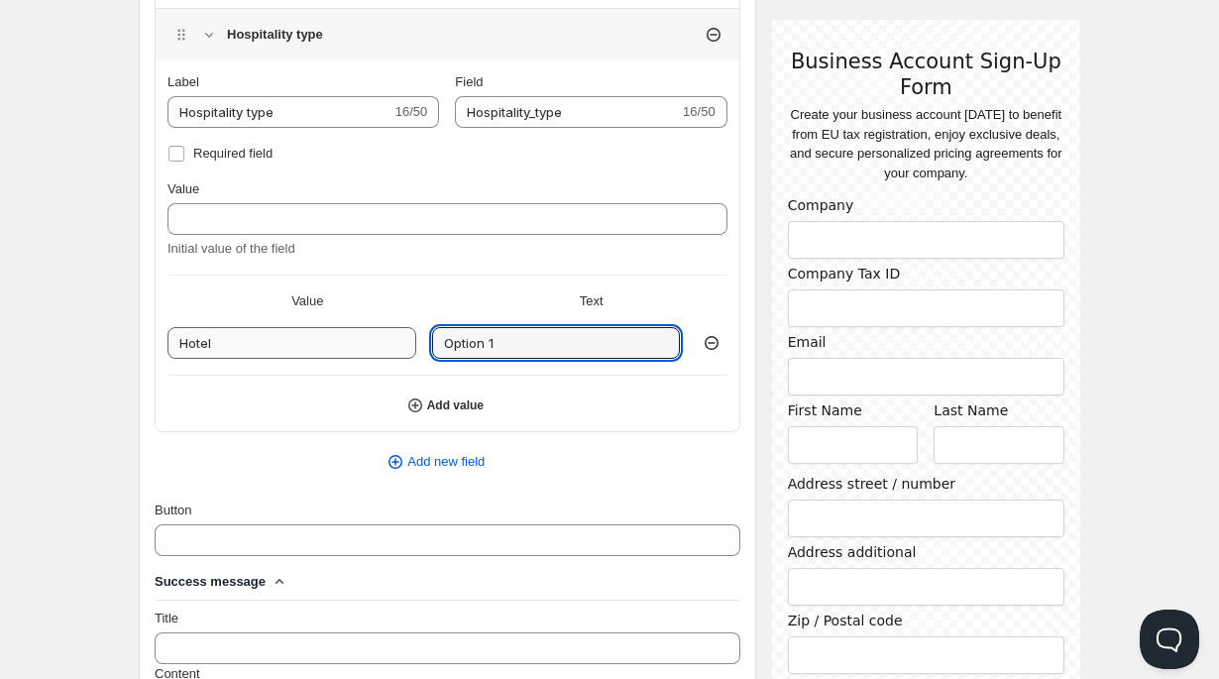
drag, startPoint x: 510, startPoint y: 347, endPoint x: 375, endPoint y: 338, distance: 135.1
click at [377, 338] on div "Hotel Option 1" at bounding box center [448, 343] width 560 height 32
paste input "Hotel"
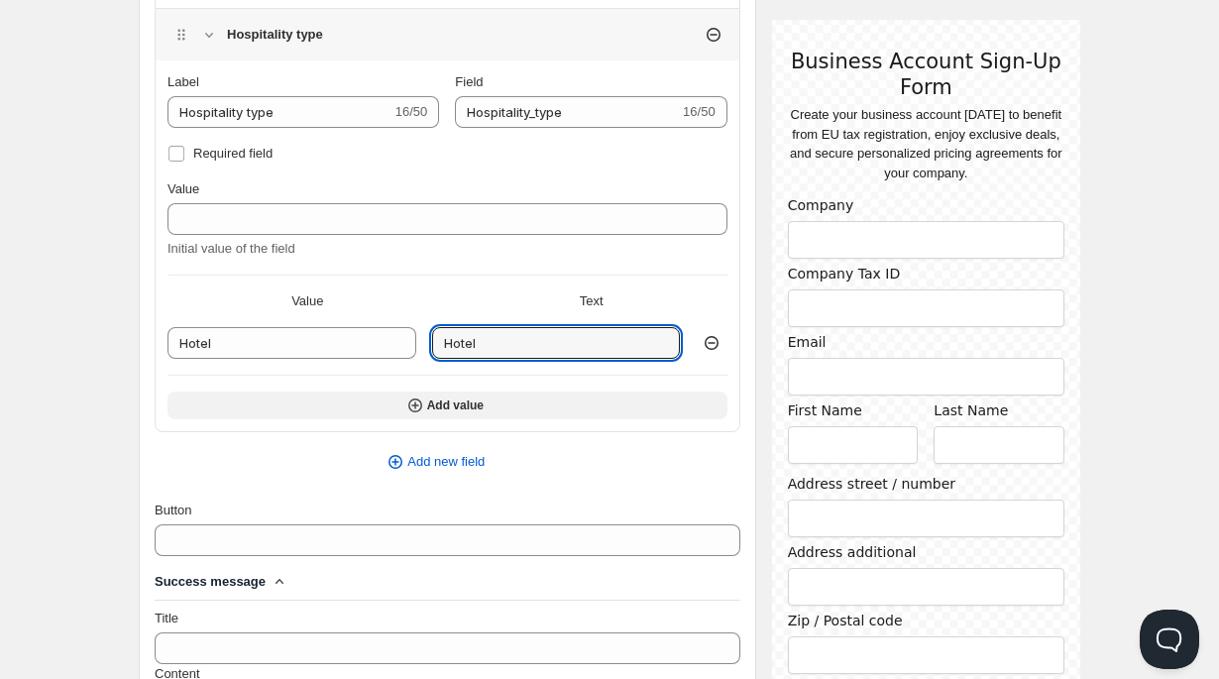
type input "Hotel"
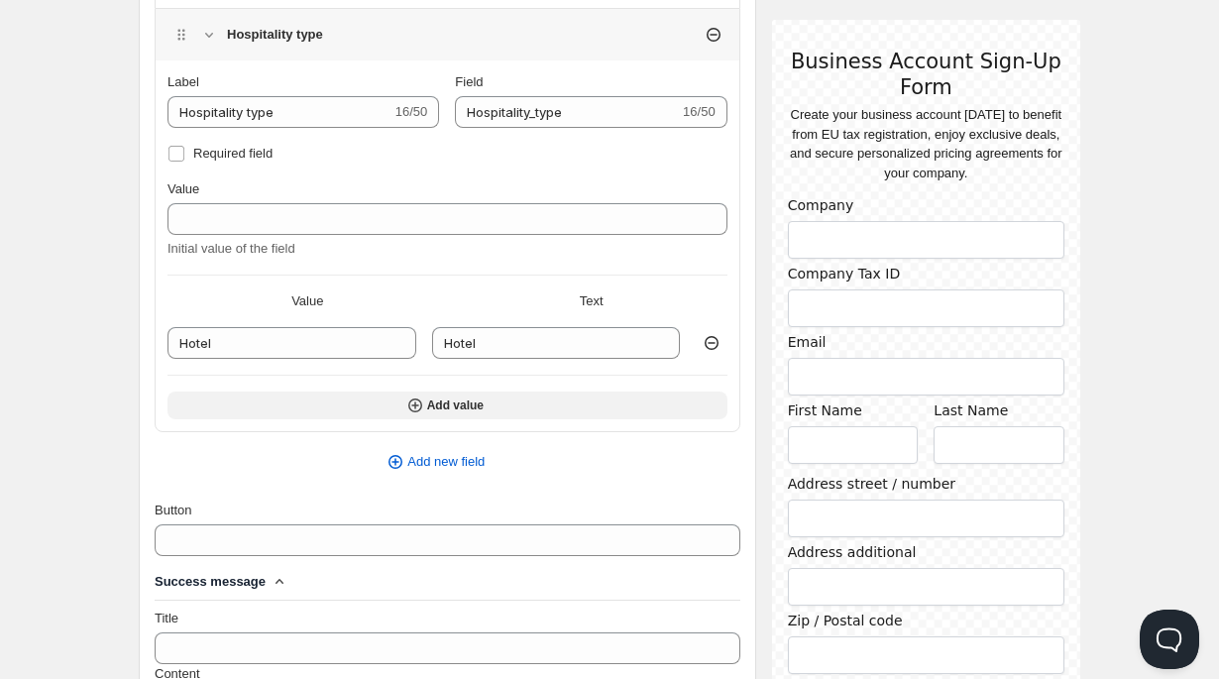
click at [415, 403] on icon "button" at bounding box center [415, 406] width 8 height 8
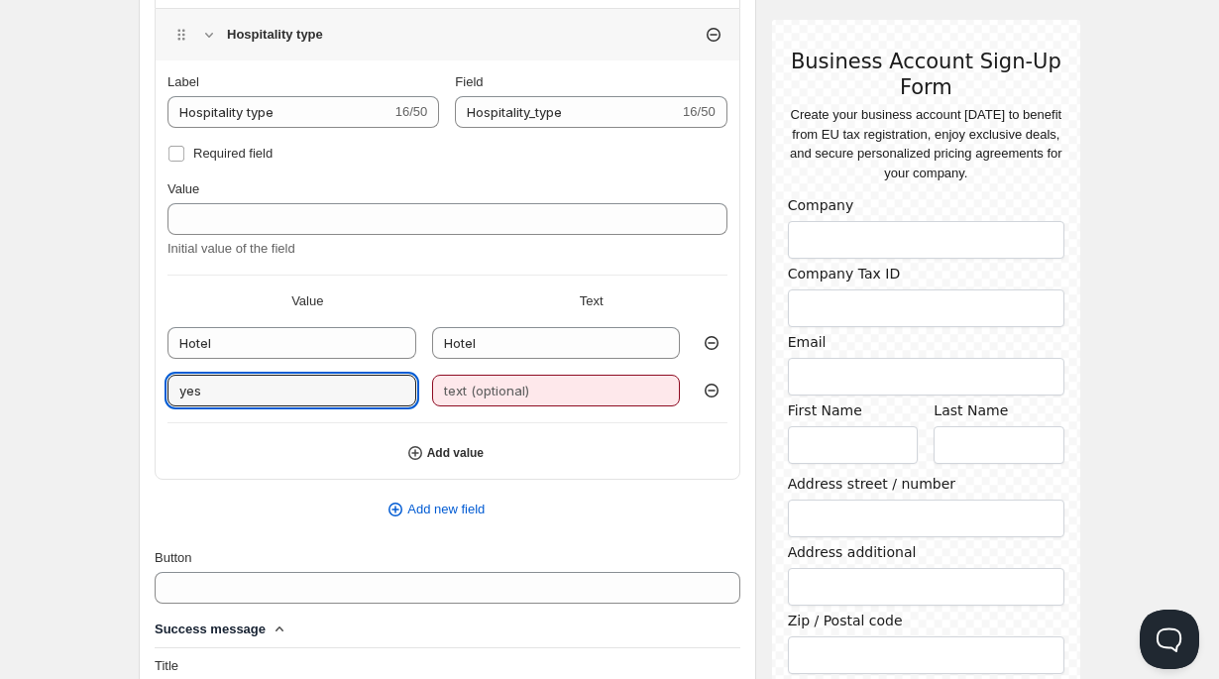
drag, startPoint x: 293, startPoint y: 398, endPoint x: 101, endPoint y: 380, distance: 193.2
click at [101, 380] on div "Home Pricing Price lists Forms Submissions Settings Features Plans Create form.…" at bounding box center [609, 227] width 1219 height 3000
type input "Rest"
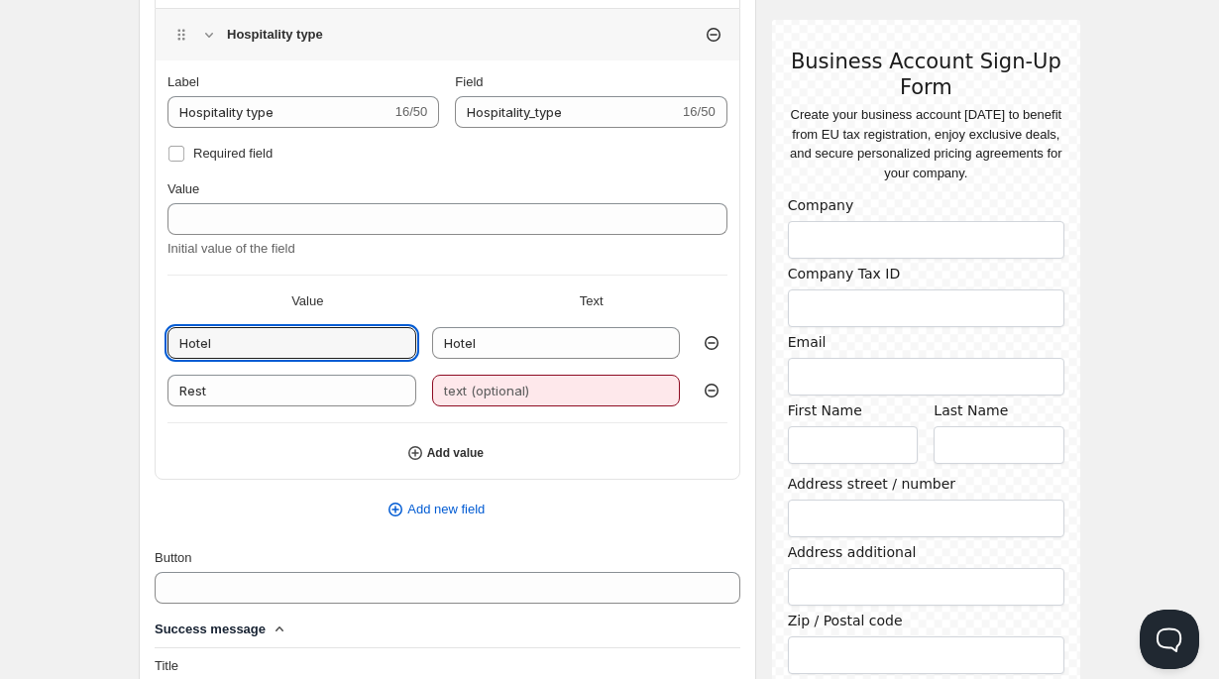
drag, startPoint x: 237, startPoint y: 341, endPoint x: 129, endPoint y: 328, distance: 108.8
click at [129, 328] on div "Create form. This page is ready Create form Save Show form on your store You ca…" at bounding box center [609, 202] width 989 height 2950
type input "Restaurant"
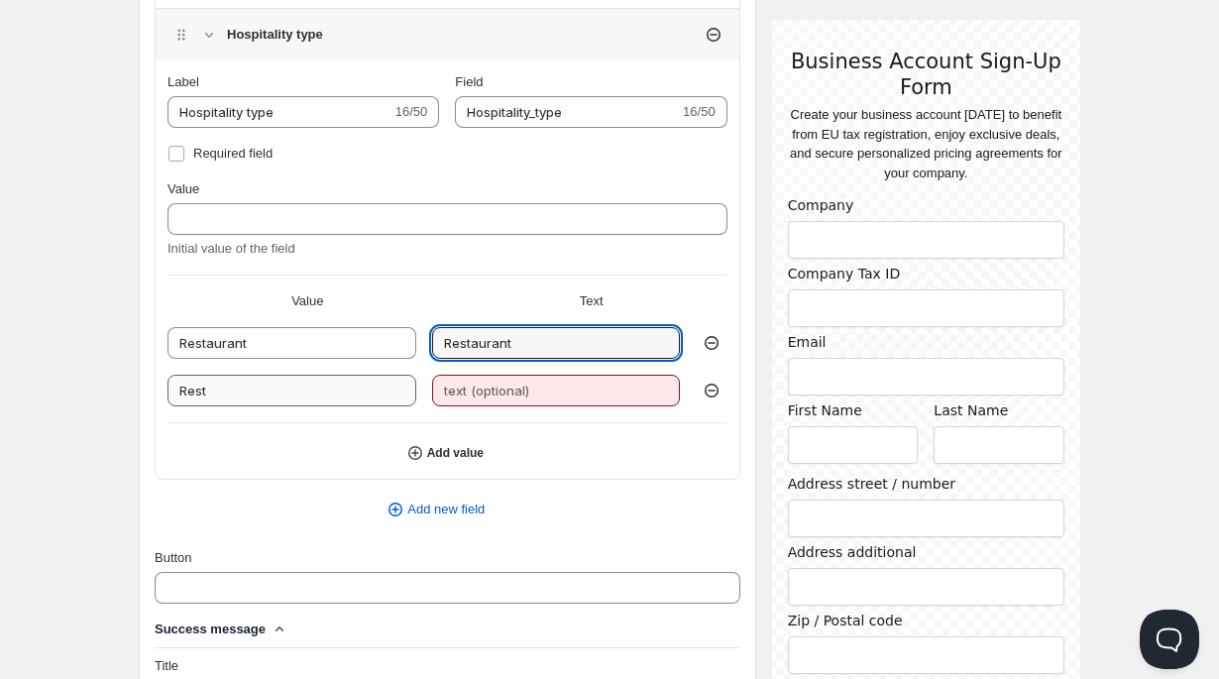
type input "Restaurant"
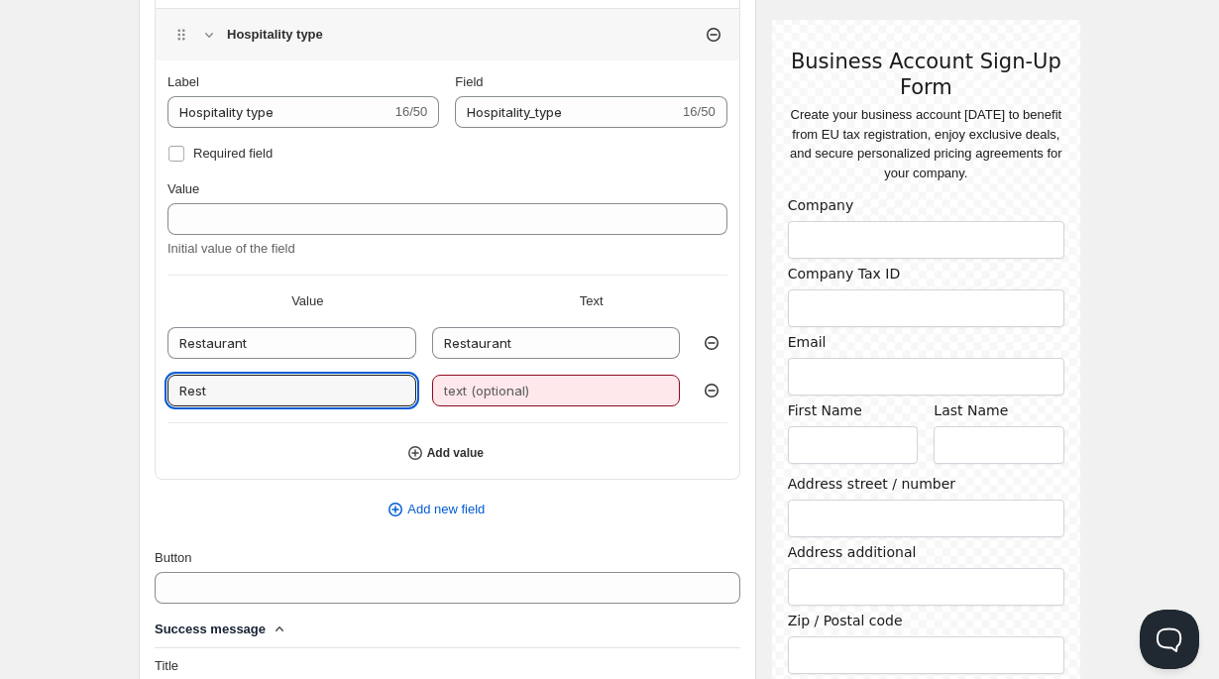
drag, startPoint x: 225, startPoint y: 392, endPoint x: 138, endPoint y: 380, distance: 88.0
type input "Hotel"
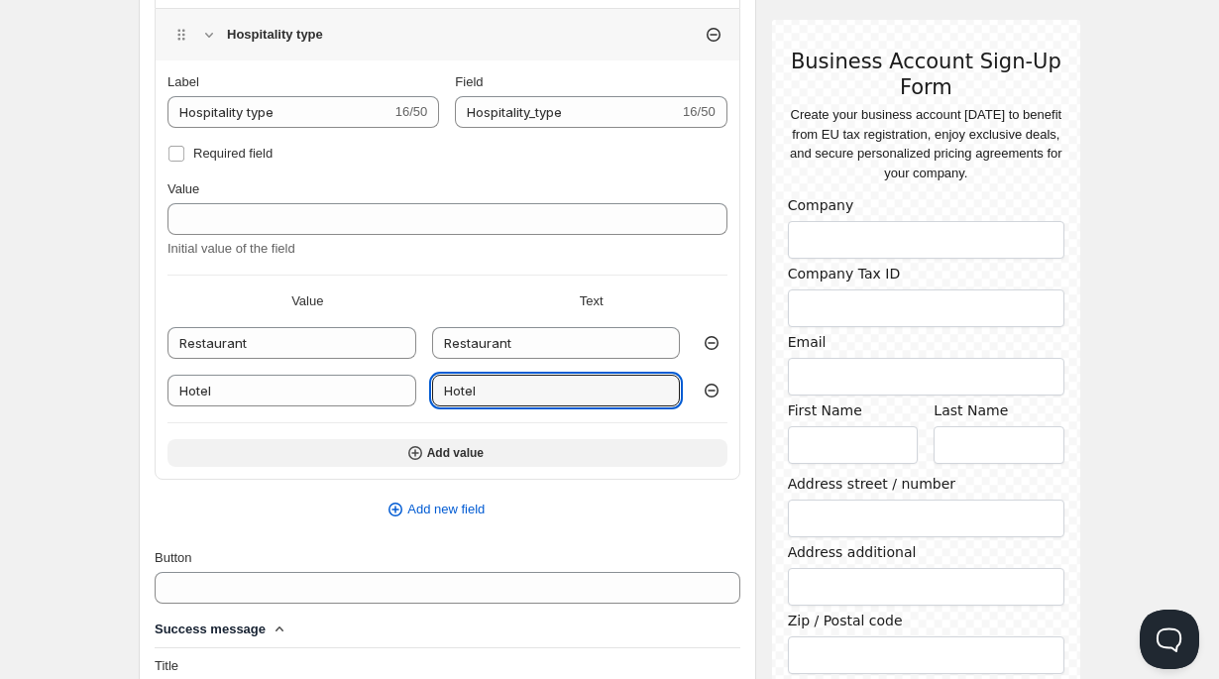
type input "Hotel"
click at [415, 449] on icon "button" at bounding box center [415, 453] width 8 height 8
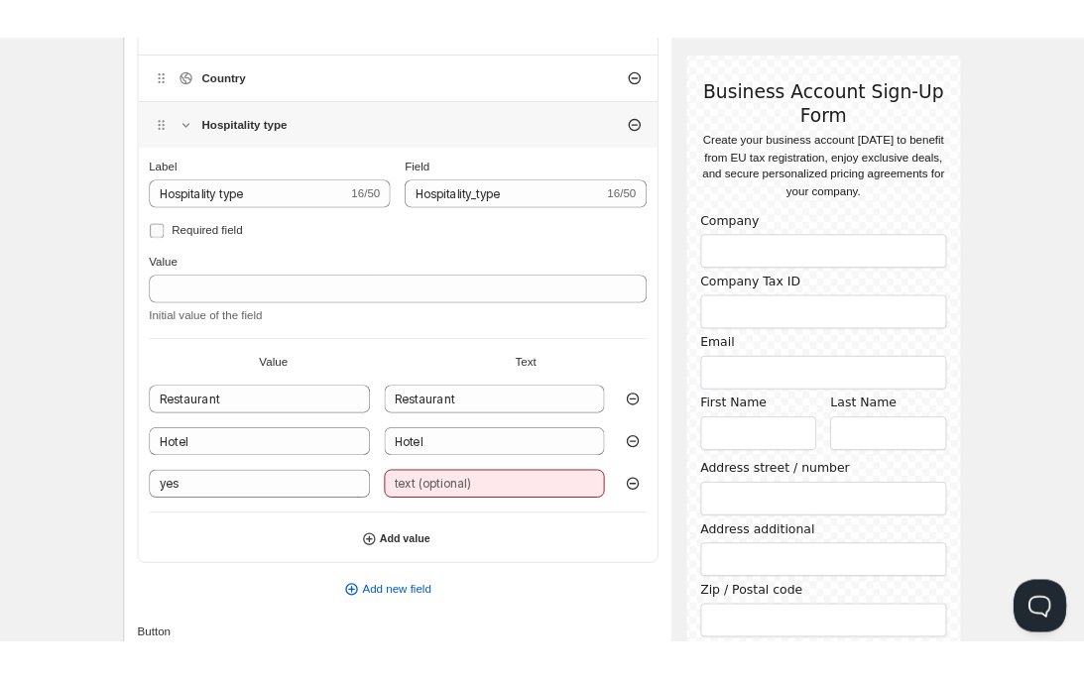
scroll to position [1210, 0]
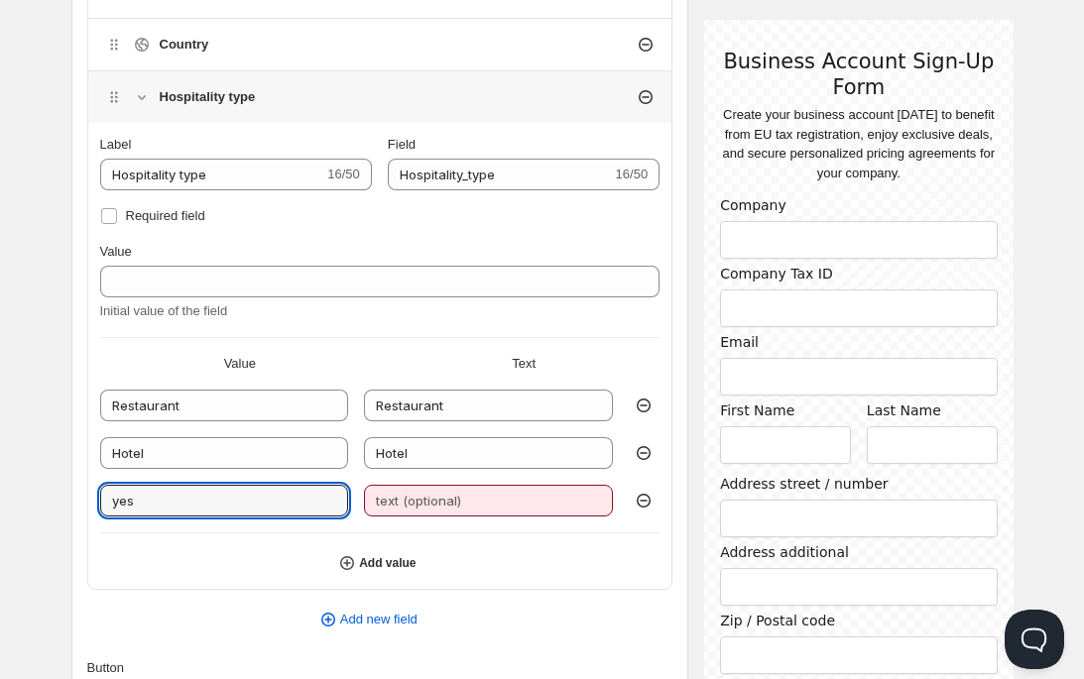
drag, startPoint x: 239, startPoint y: 514, endPoint x: 79, endPoint y: 484, distance: 162.4
click at [79, 484] on div "Company (Required) Company Tax ID (Required) Email (Required) layout_name First…" at bounding box center [372, 33] width 602 height 1113
type input "Catering"
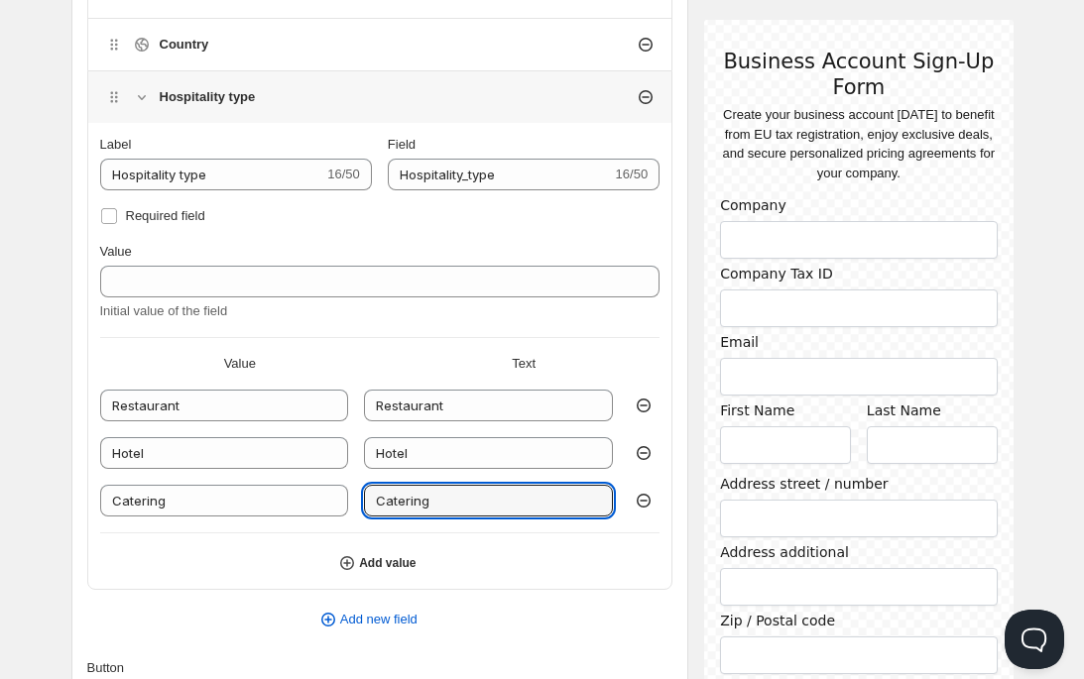
type input "Catering"
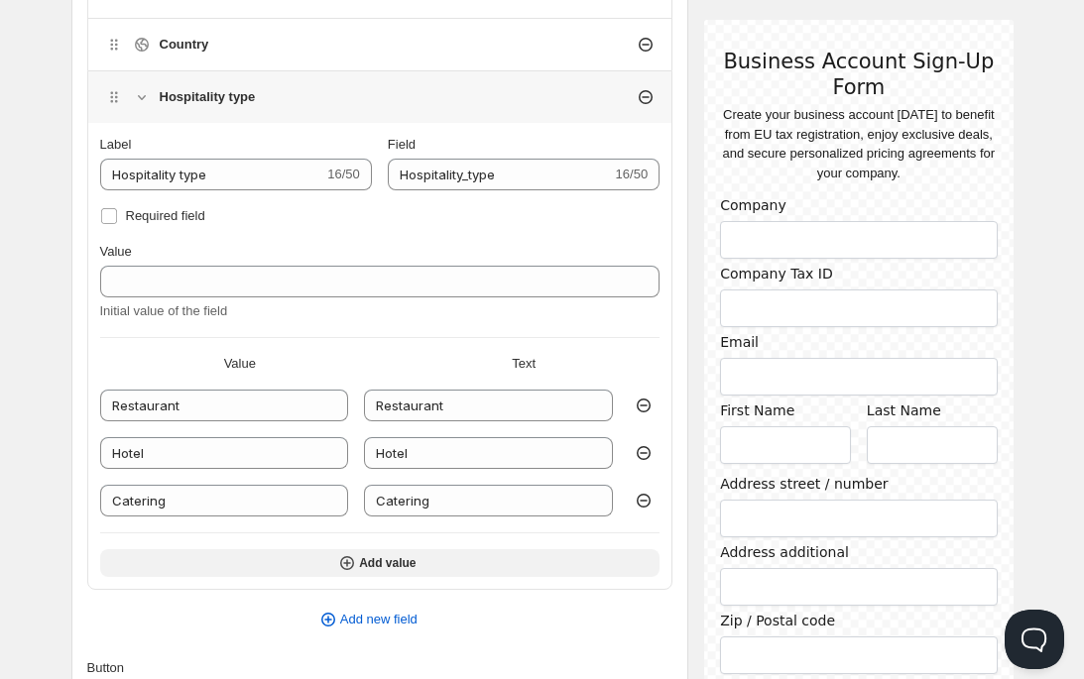
click at [347, 562] on icon "button" at bounding box center [347, 563] width 8 height 8
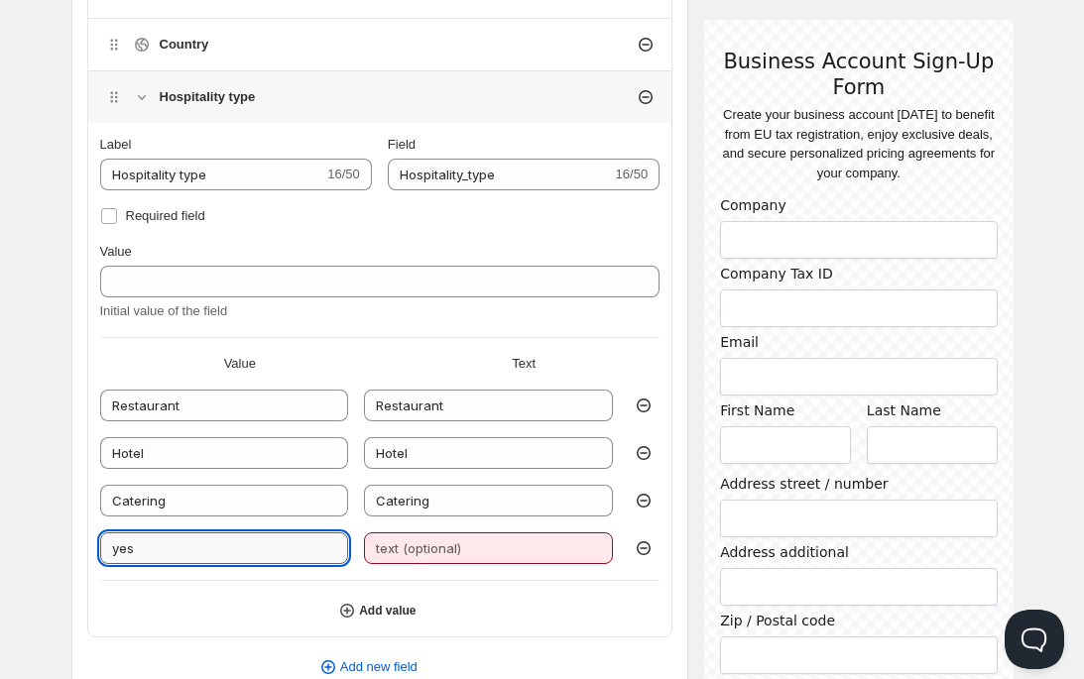
click at [240, 551] on input "yes" at bounding box center [224, 548] width 249 height 32
drag, startPoint x: 240, startPoint y: 551, endPoint x: 4, endPoint y: 521, distance: 237.8
click at [4, 521] on div "Home Pricing Price lists Forms Submissions Settings Features Plans Create form.…" at bounding box center [542, 337] width 1084 height 3095
type input "Bar"
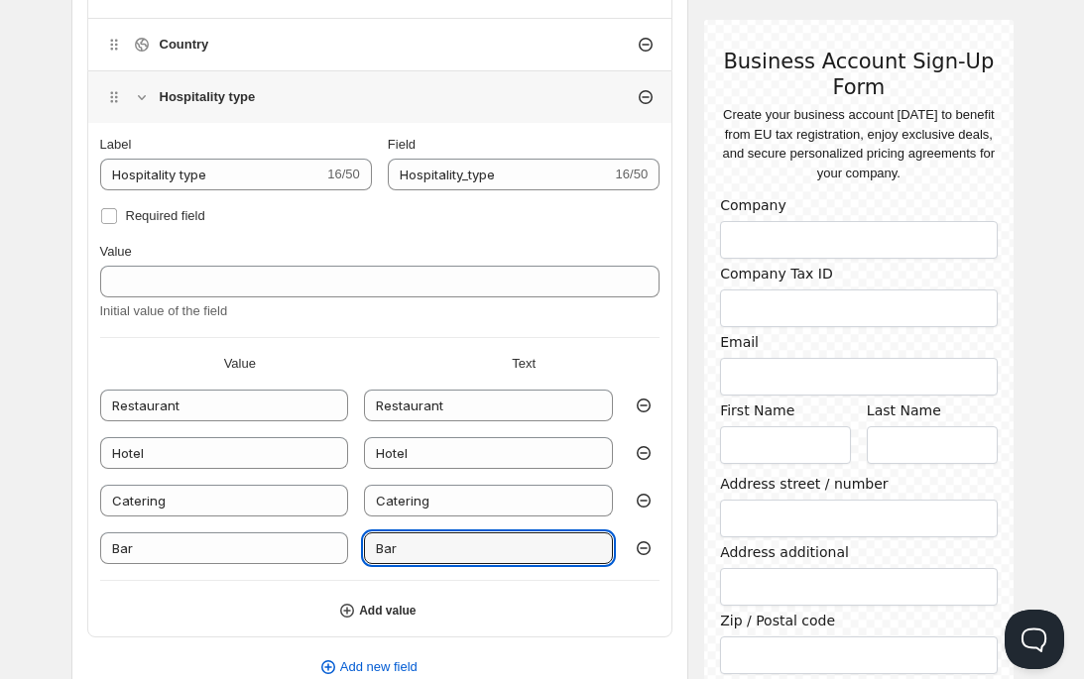
type input "Bar"
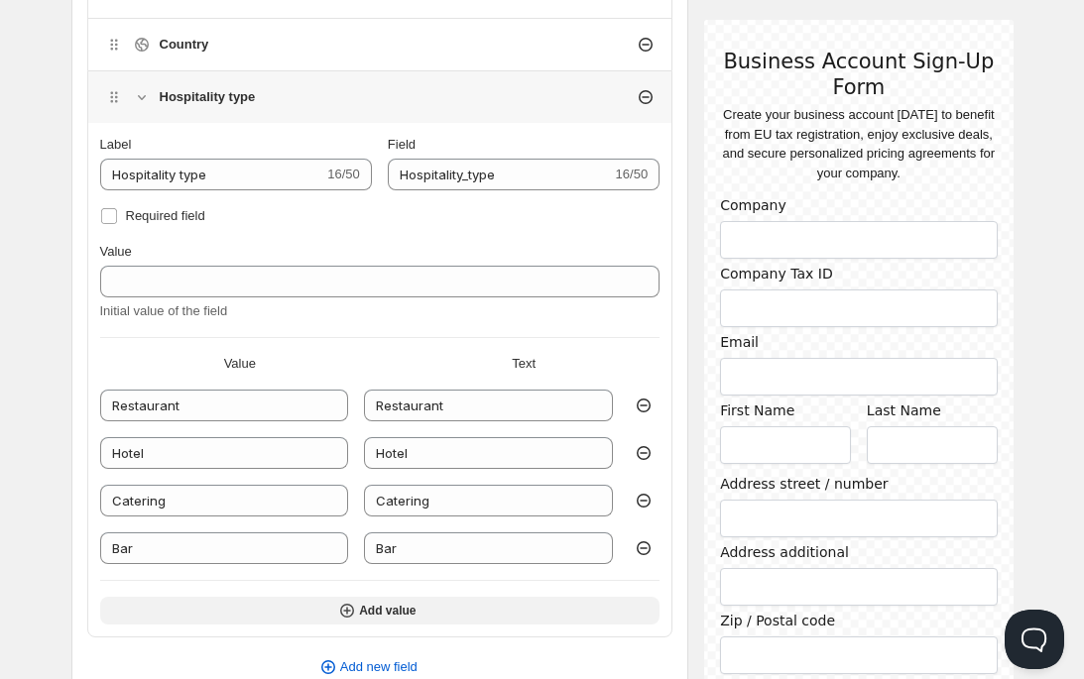
click at [345, 612] on icon "button" at bounding box center [347, 611] width 20 height 20
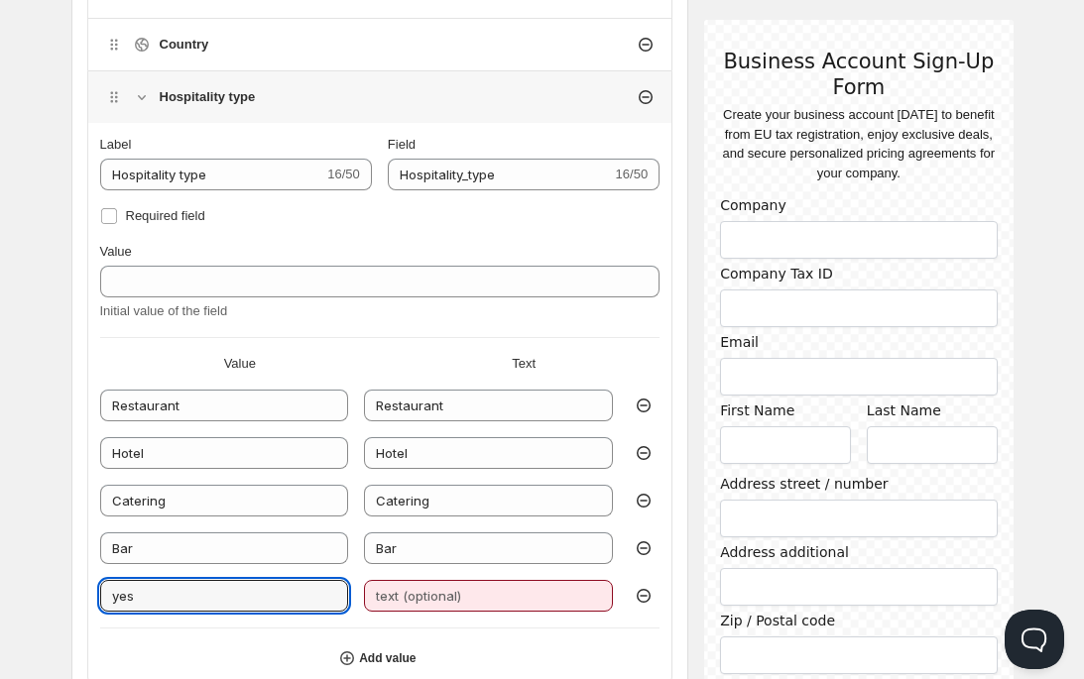
drag, startPoint x: 177, startPoint y: 593, endPoint x: 67, endPoint y: 593, distance: 110.0
click at [67, 593] on div "Create form. This page is ready Create form Save Show form on your store You ca…" at bounding box center [542, 336] width 989 height 3093
paste input "Store / Shop"
type input "Store / Shop"
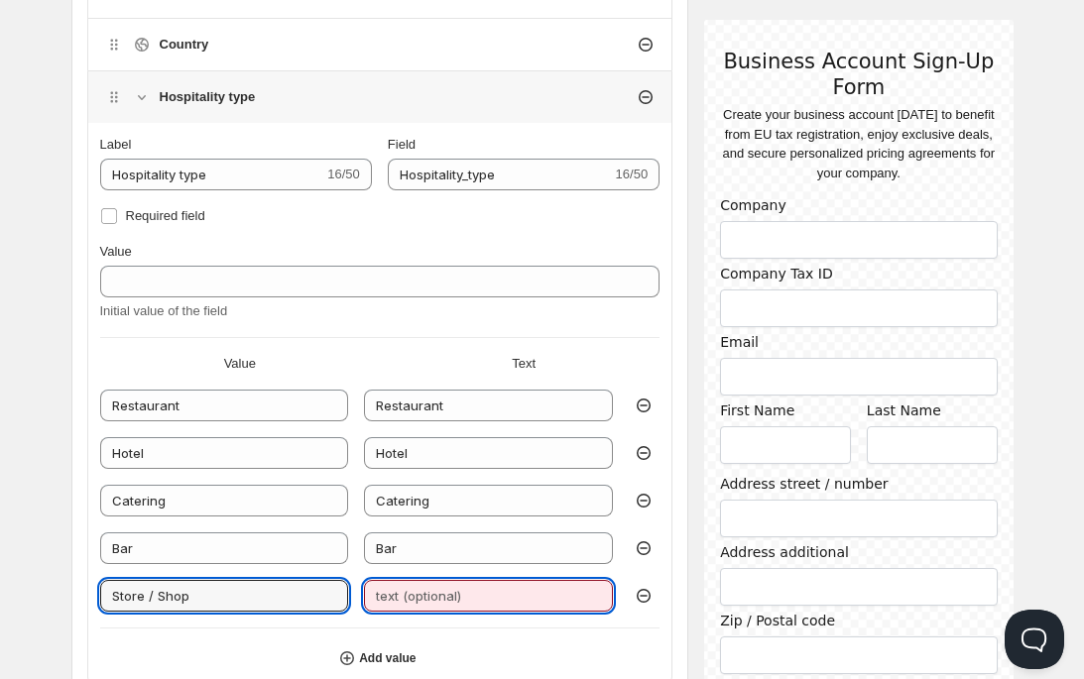
click at [402, 605] on input "text" at bounding box center [488, 596] width 249 height 32
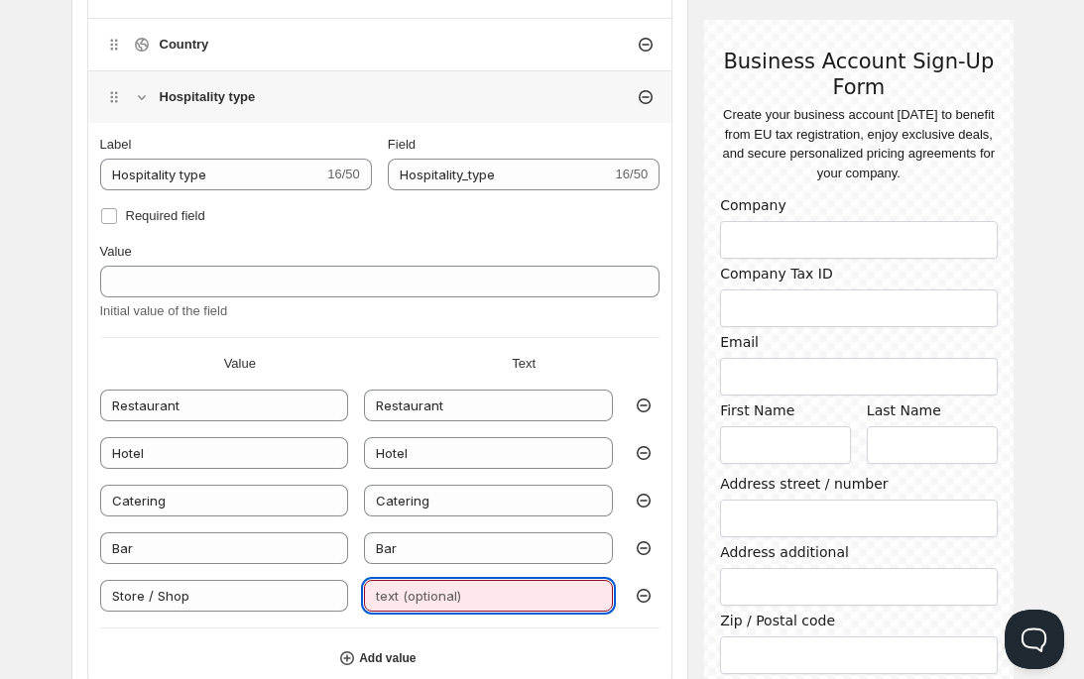
paste input "Store / Shop"
click at [421, 595] on input "Store / Shop" at bounding box center [488, 596] width 249 height 32
type input "Store / Shop"
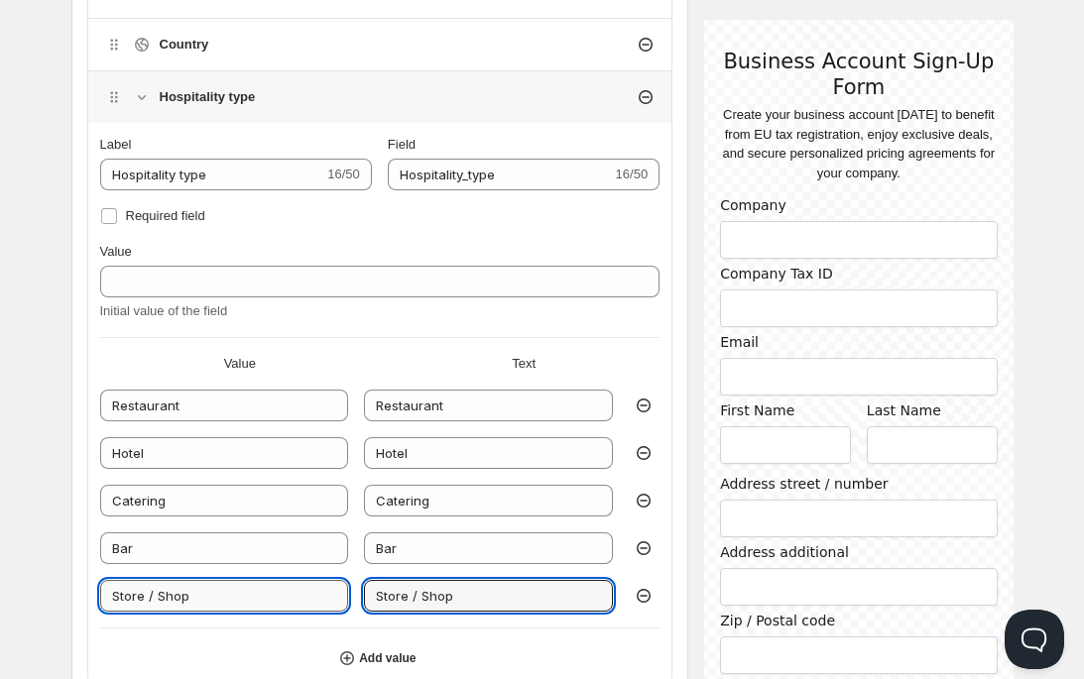
click at [160, 593] on input "Store / Shop" at bounding box center [224, 596] width 249 height 32
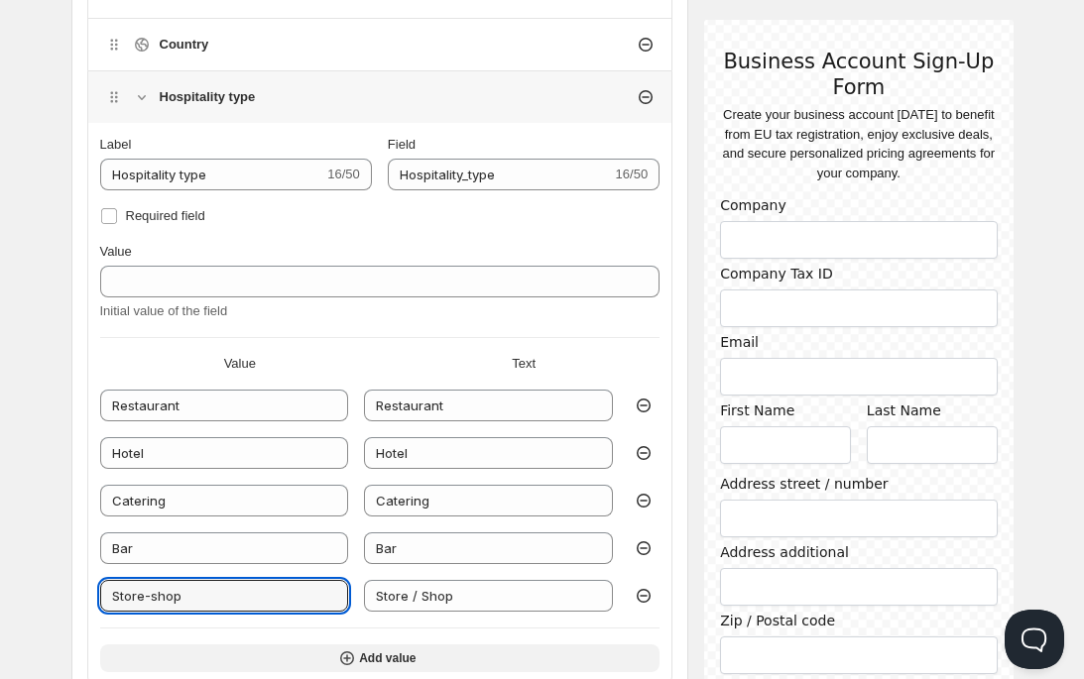
type input "Store-shop"
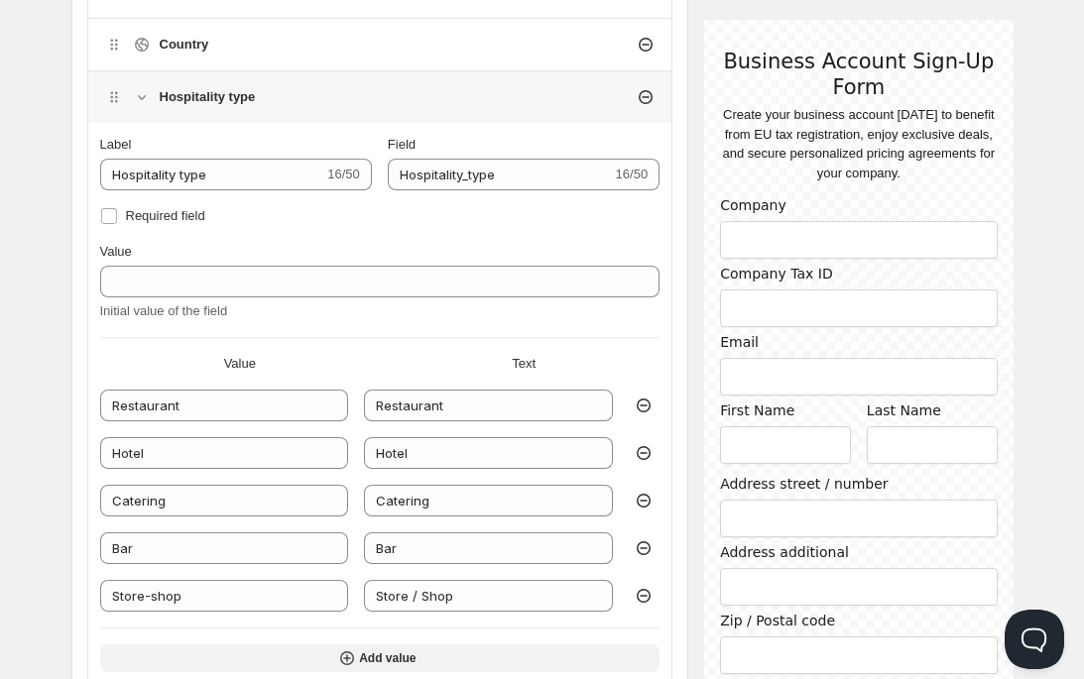
click at [346, 655] on icon "button" at bounding box center [347, 658] width 8 height 8
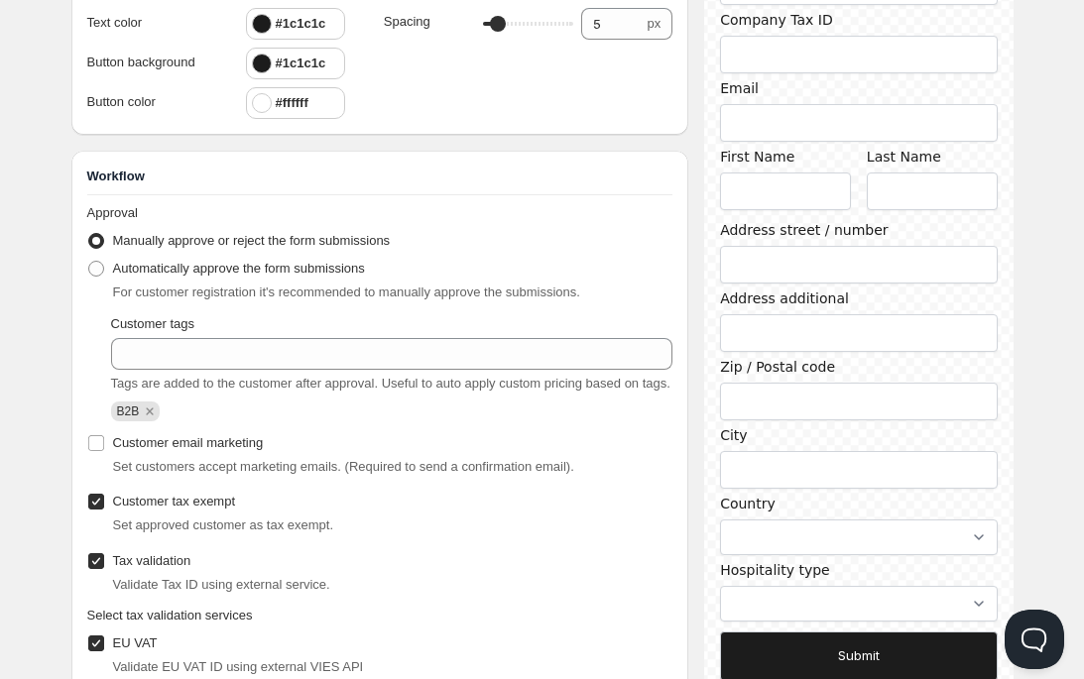
scroll to position [2449, 0]
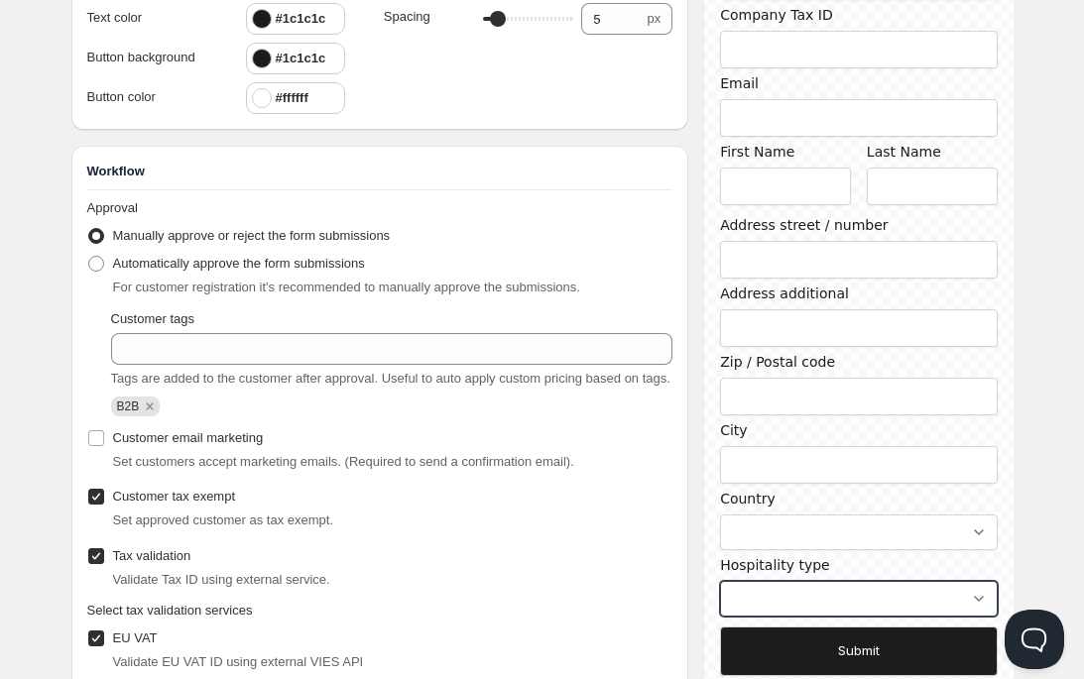
click at [828, 610] on select "Restaurant Hotel Catering Bar Store / Shop yes" at bounding box center [858, 599] width 277 height 36
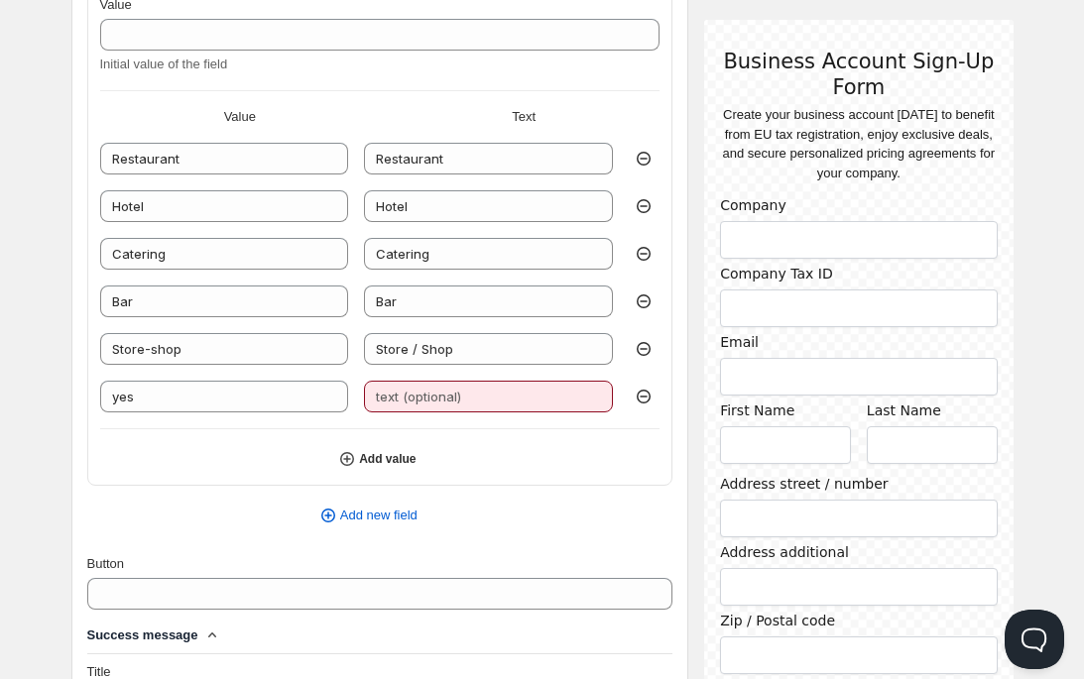
scroll to position [1453, 0]
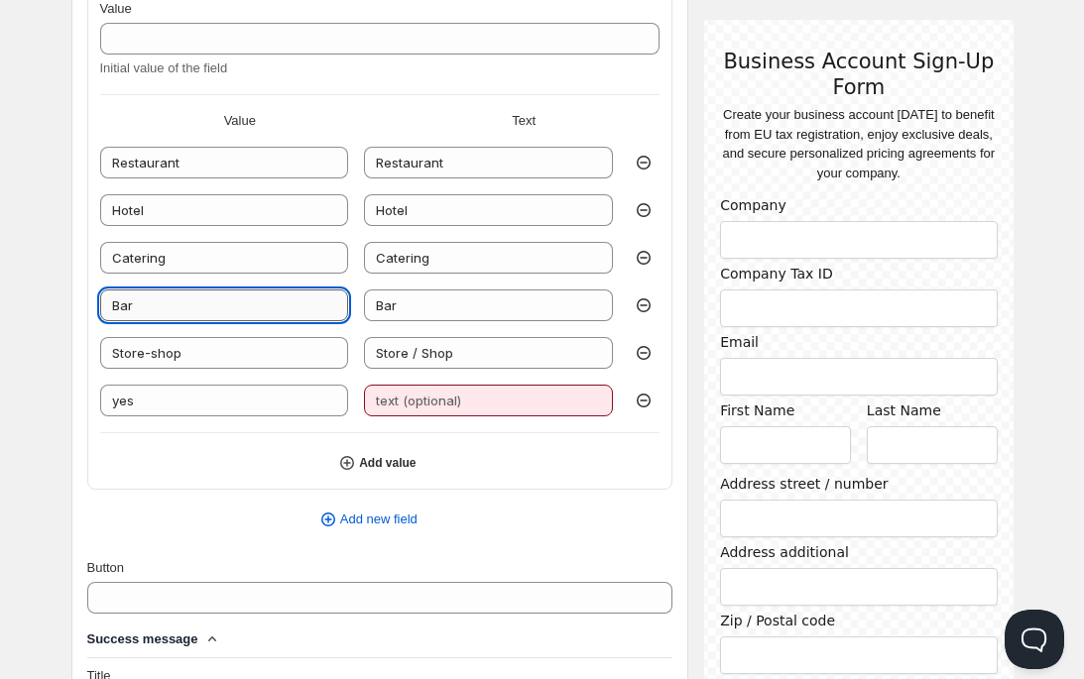
click at [159, 298] on input "Bar" at bounding box center [224, 305] width 249 height 32
type input "Bar / Cafe"
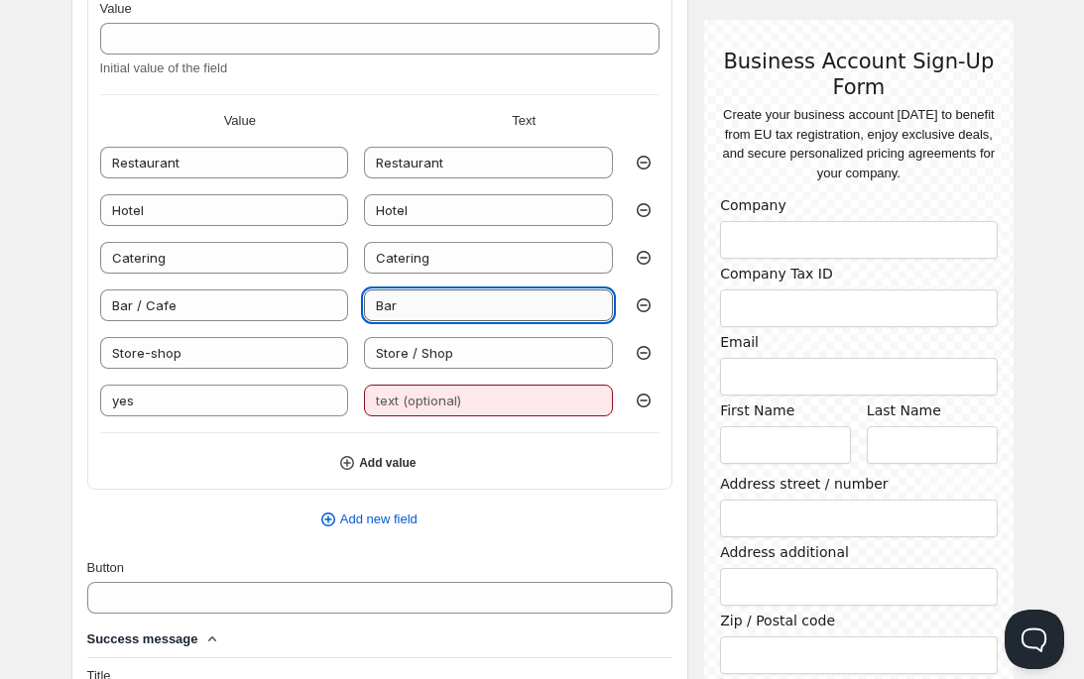
click at [460, 303] on input "Bar" at bounding box center [488, 305] width 249 height 32
type input "Bar / Cafe"
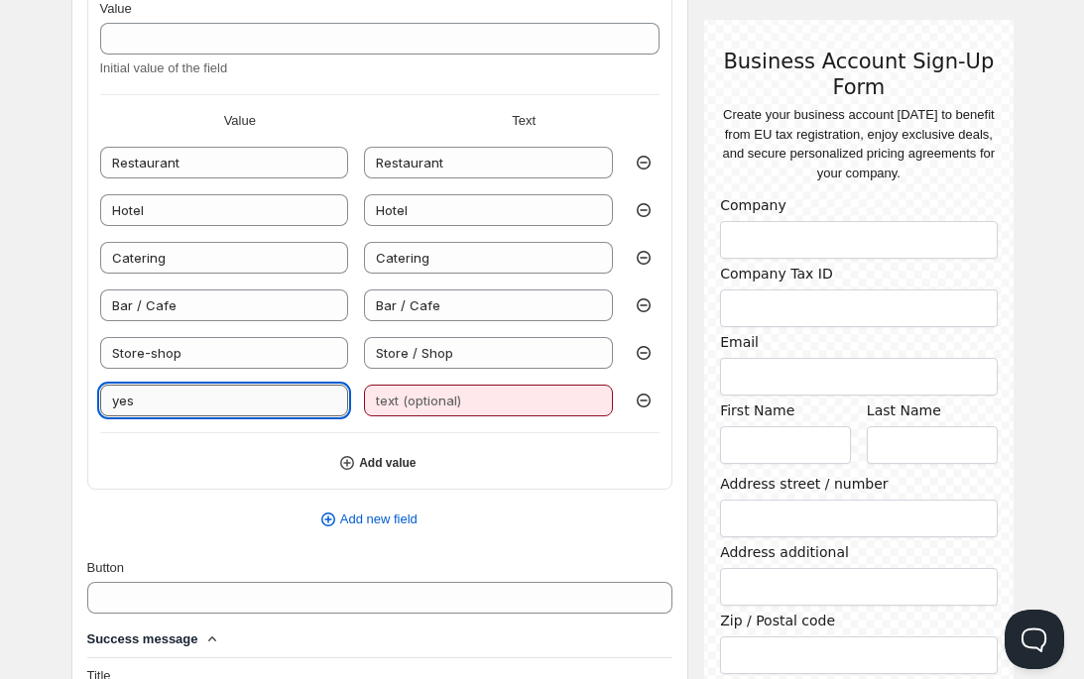
click at [230, 409] on input "yes" at bounding box center [224, 401] width 249 height 32
click at [152, 353] on input "Store-shop" at bounding box center [224, 353] width 249 height 32
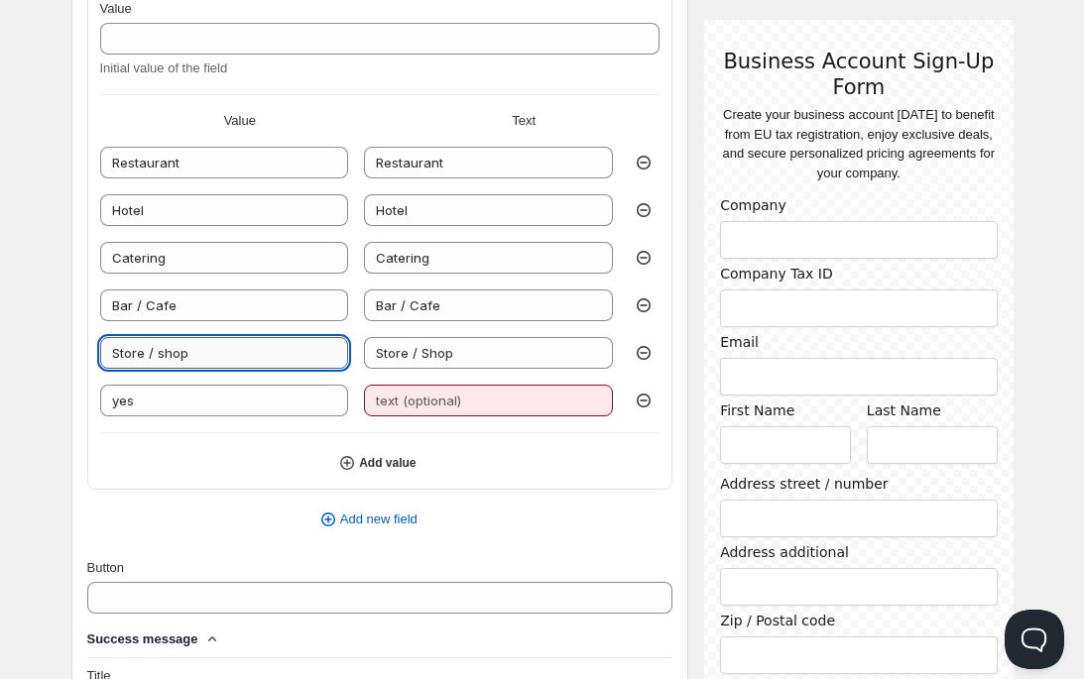
click at [159, 354] on input "Store / shop" at bounding box center [224, 353] width 249 height 32
type input "Store / Shop"
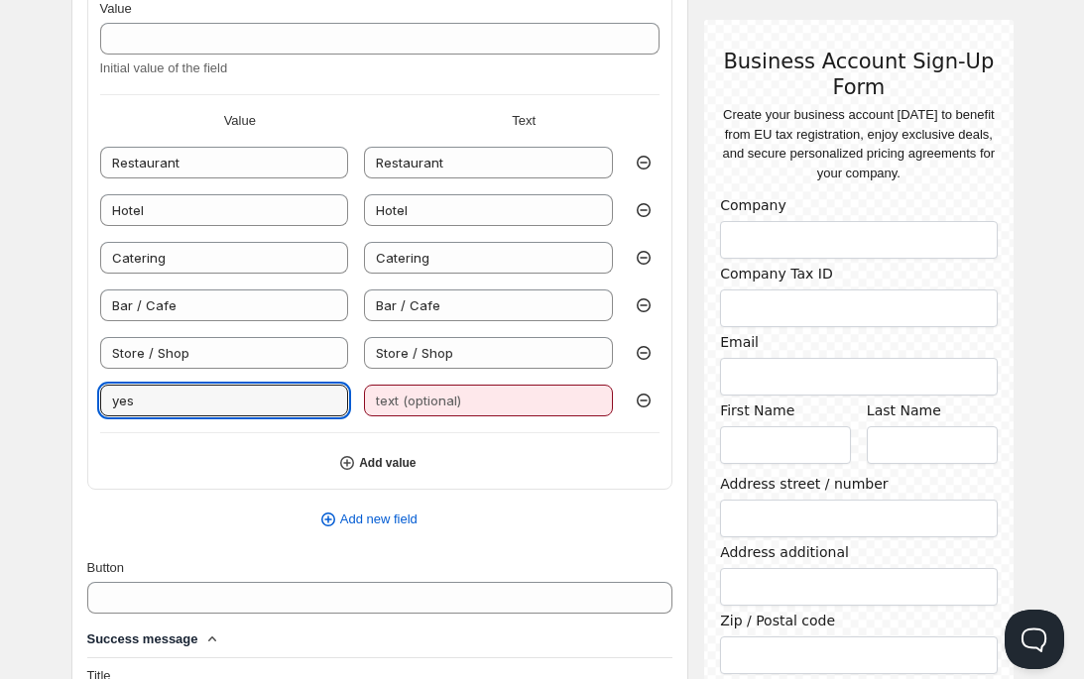
drag, startPoint x: 184, startPoint y: 388, endPoint x: 37, endPoint y: 396, distance: 147.9
click at [37, 396] on div "Home Pricing Price lists Forms Submissions Settings Features Plans Create form.…" at bounding box center [542, 142] width 1084 height 3190
drag, startPoint x: 160, startPoint y: 400, endPoint x: 48, endPoint y: 393, distance: 112.2
click at [48, 393] on div "Create form. This page is ready Create form Save Show form on your store You ca…" at bounding box center [542, 117] width 989 height 3141
paste input "Specialty shop (e.g. bakery, pastry, wine)"
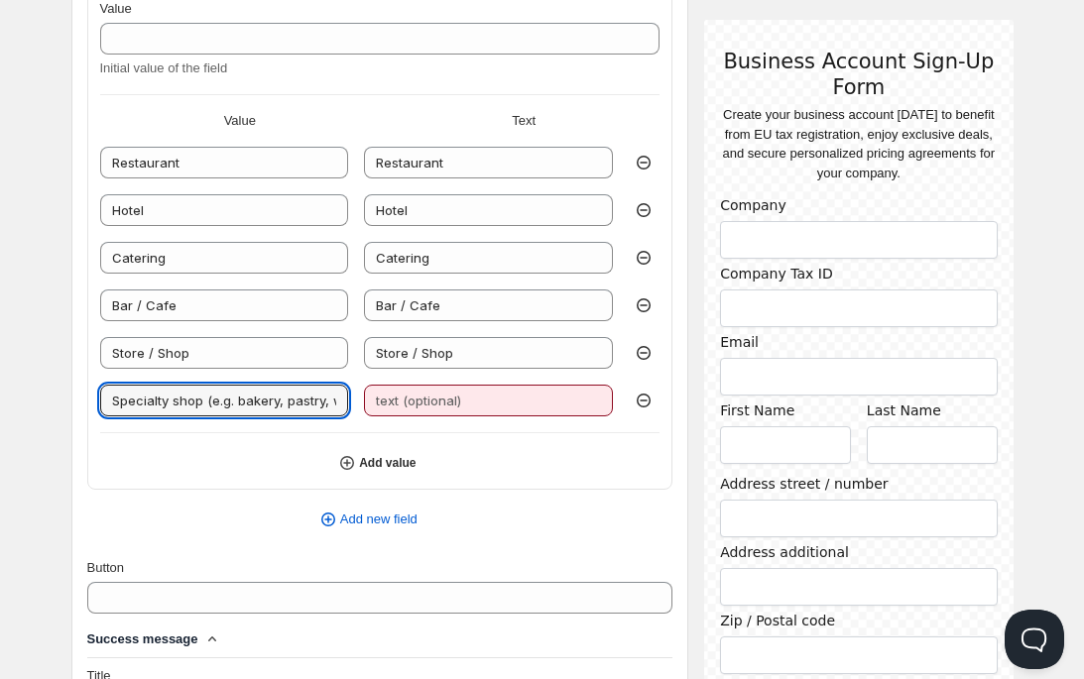
scroll to position [0, 32]
type input "Specialty shop (e.g. bakery, pastry, wine)"
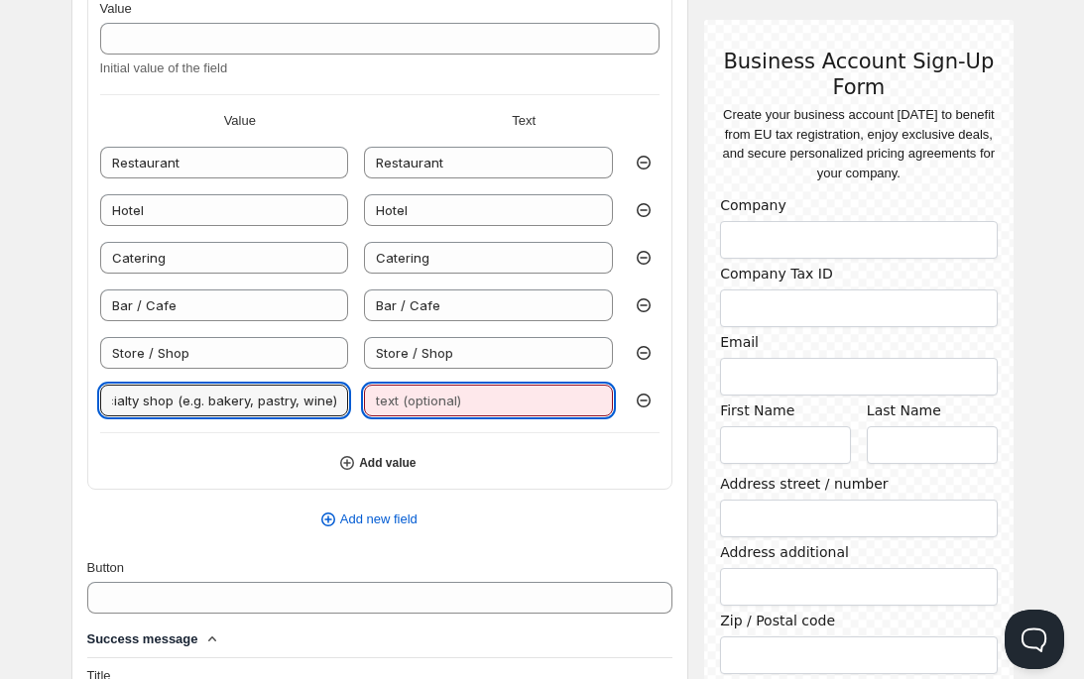
scroll to position [0, 0]
click at [387, 405] on input "text" at bounding box center [488, 401] width 249 height 32
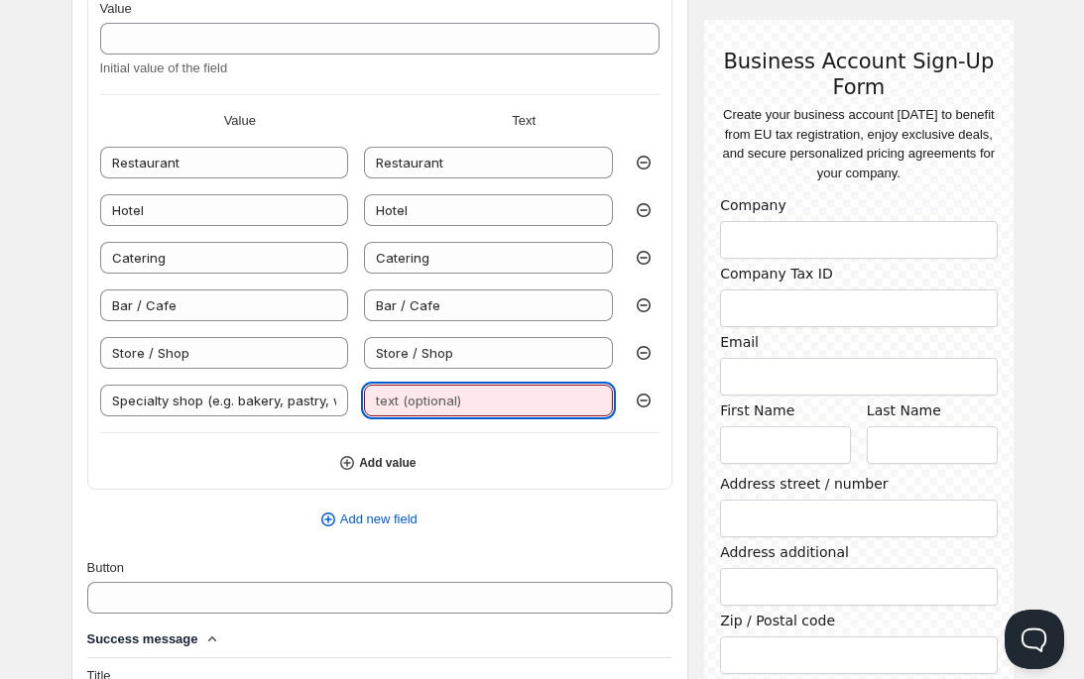
paste input "Specialty shop (e.g. bakery, pastry, wine)"
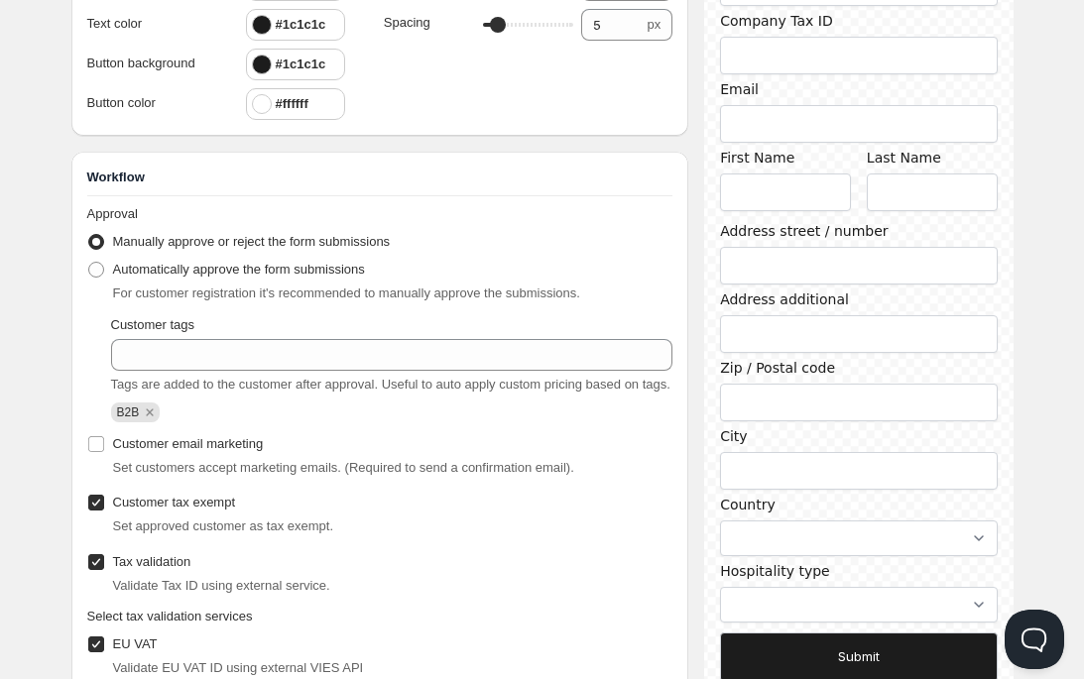
scroll to position [2530, 0]
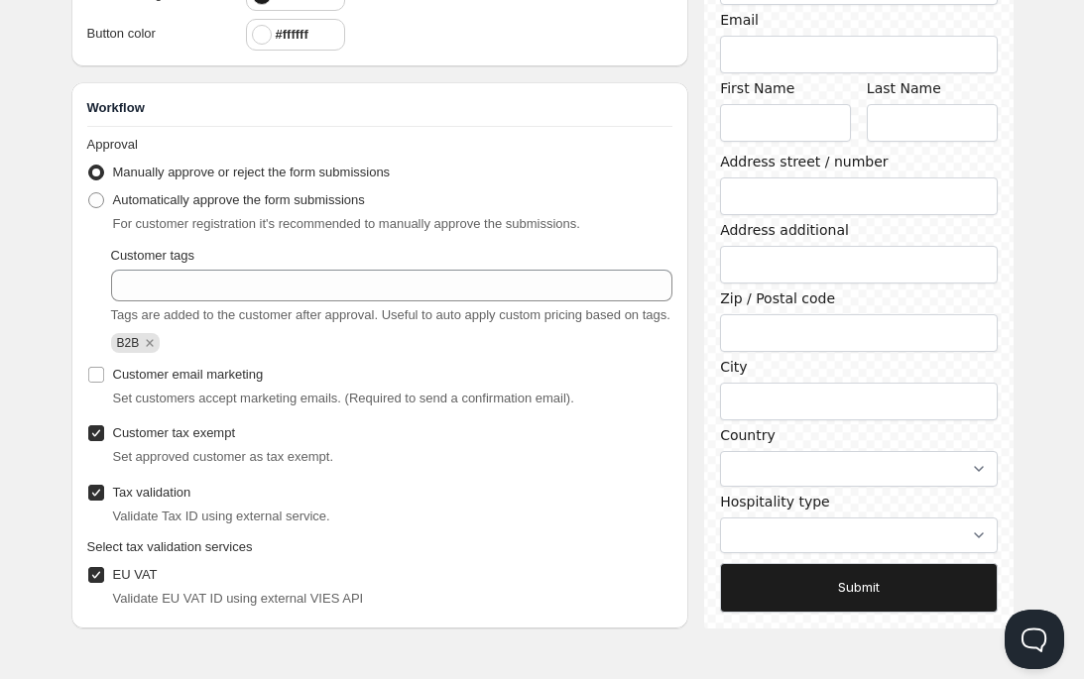
type input "Specialty shop (e.g. bakery, pastry, wine)"
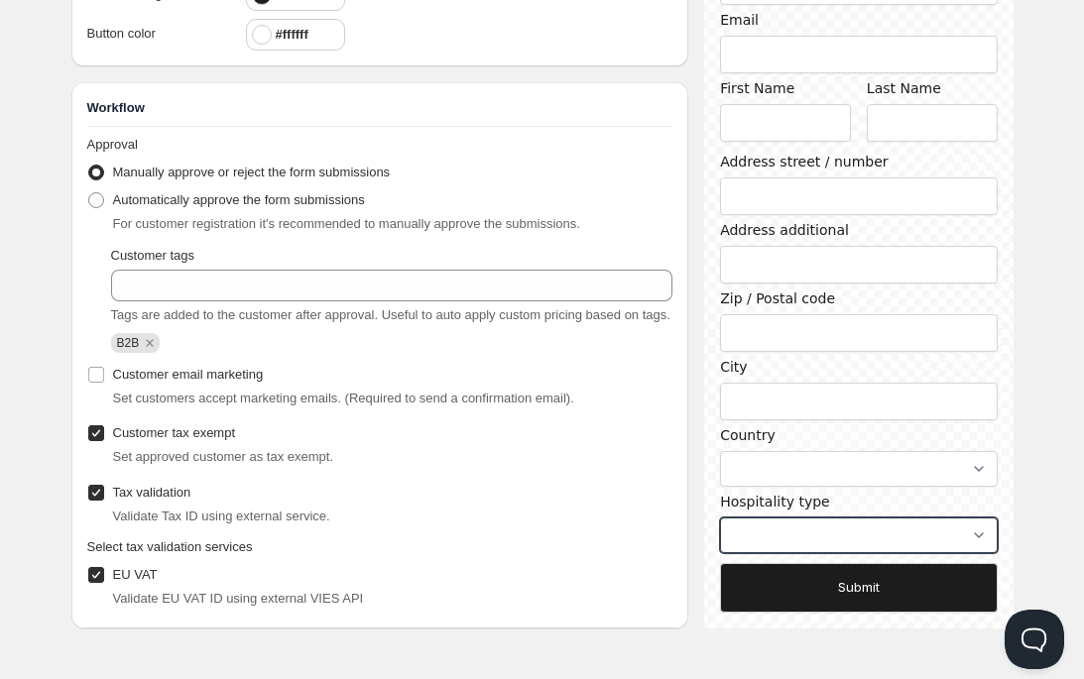
click at [800, 523] on select "Restaurant Hotel Catering Bar / Cafe Store / Shop Specialty shop (e.g. bakery, …" at bounding box center [858, 536] width 277 height 36
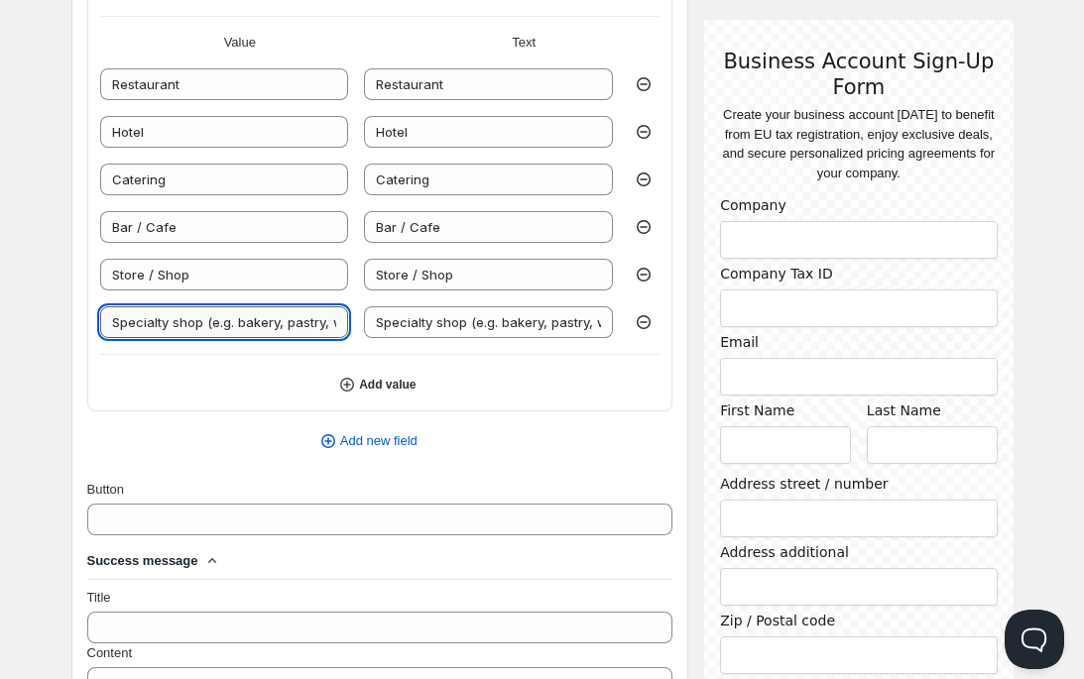
scroll to position [0, 33]
click at [325, 321] on input "Specialty shop (e.g. bakery, pastry, wine)" at bounding box center [224, 322] width 249 height 32
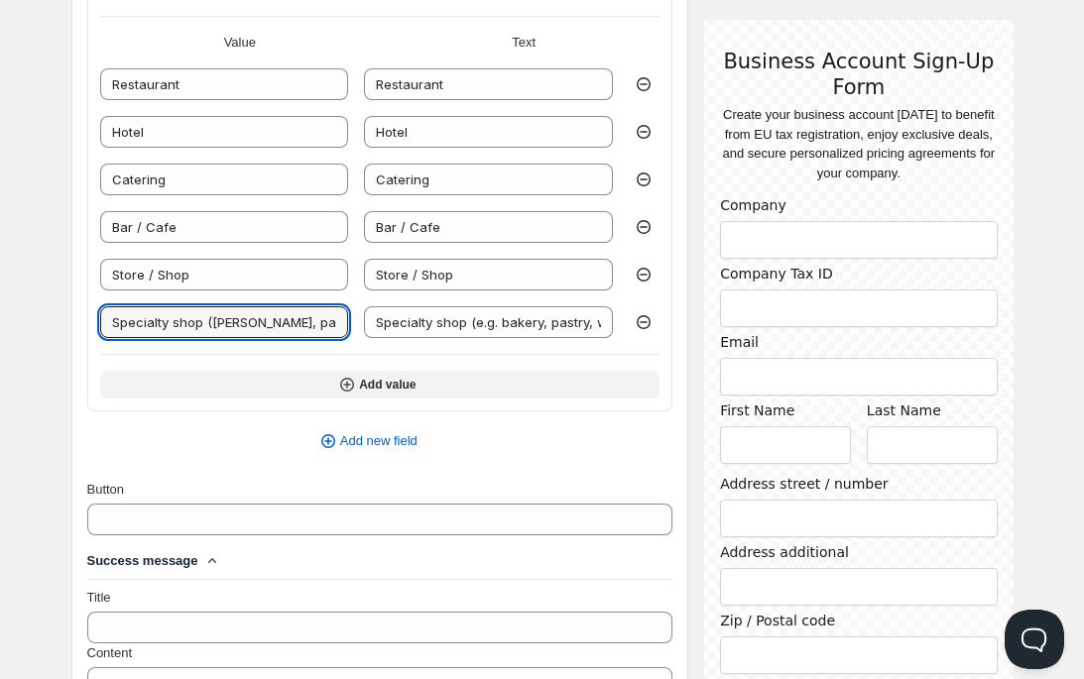
type input "Specialty shop ([PERSON_NAME], pastry)"
click at [343, 387] on icon "button" at bounding box center [347, 385] width 20 height 20
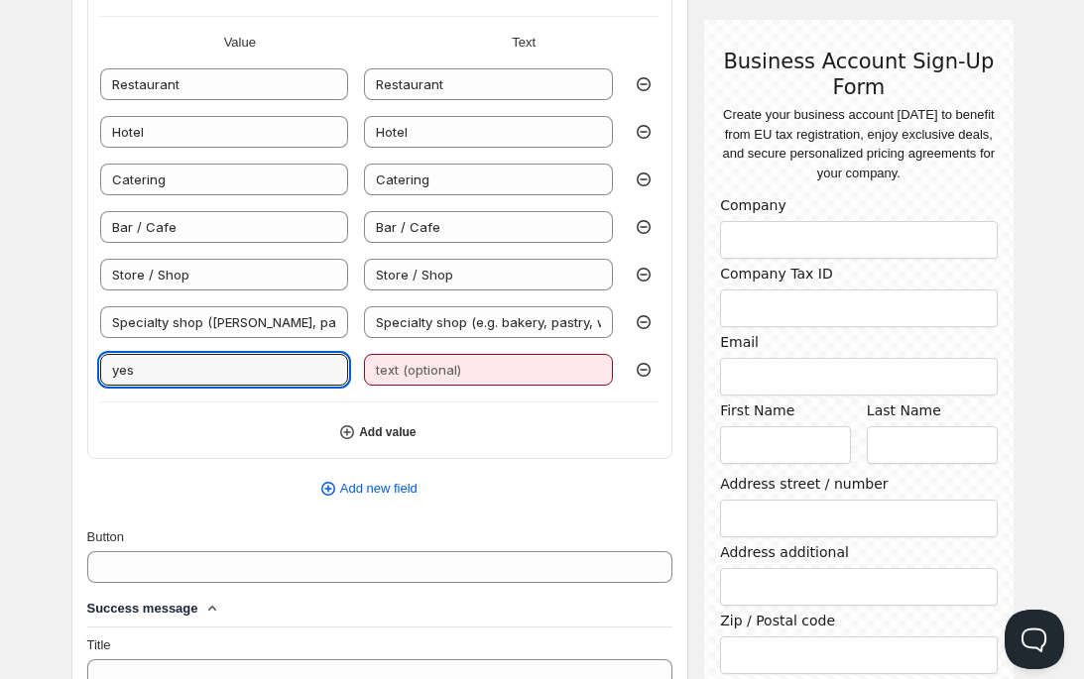
drag, startPoint x: 250, startPoint y: 378, endPoint x: 38, endPoint y: 353, distance: 213.6
click at [38, 353] on div "Home Pricing Price lists Forms Submissions Settings Features Plans Create form.…" at bounding box center [542, 87] width 1084 height 3238
type input "Other"
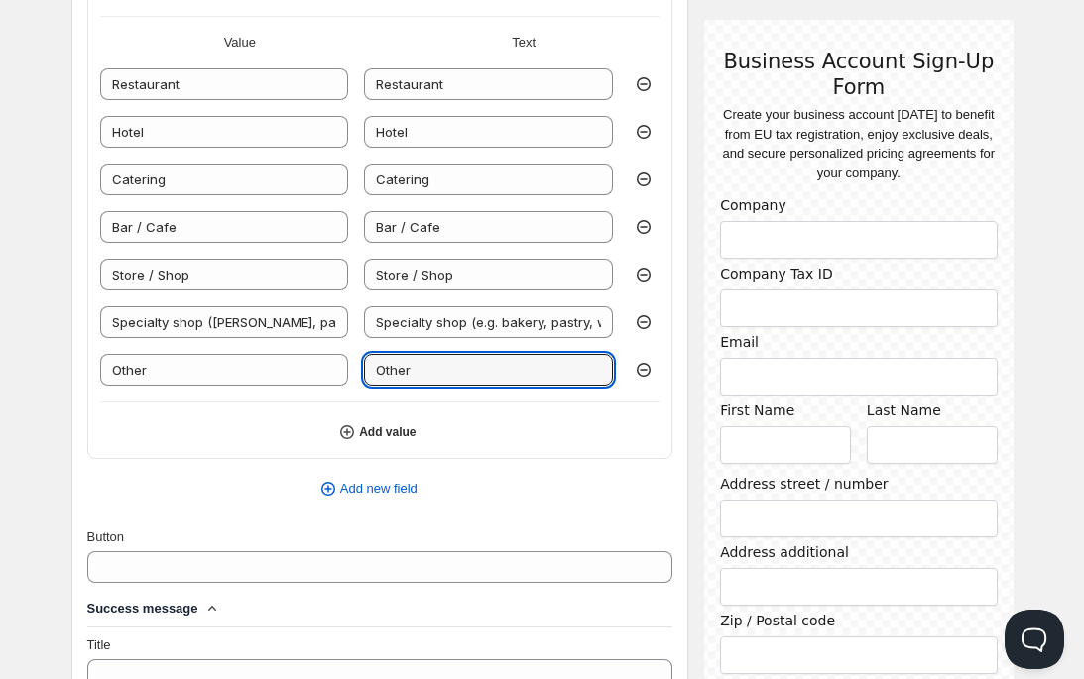
type input "Other"
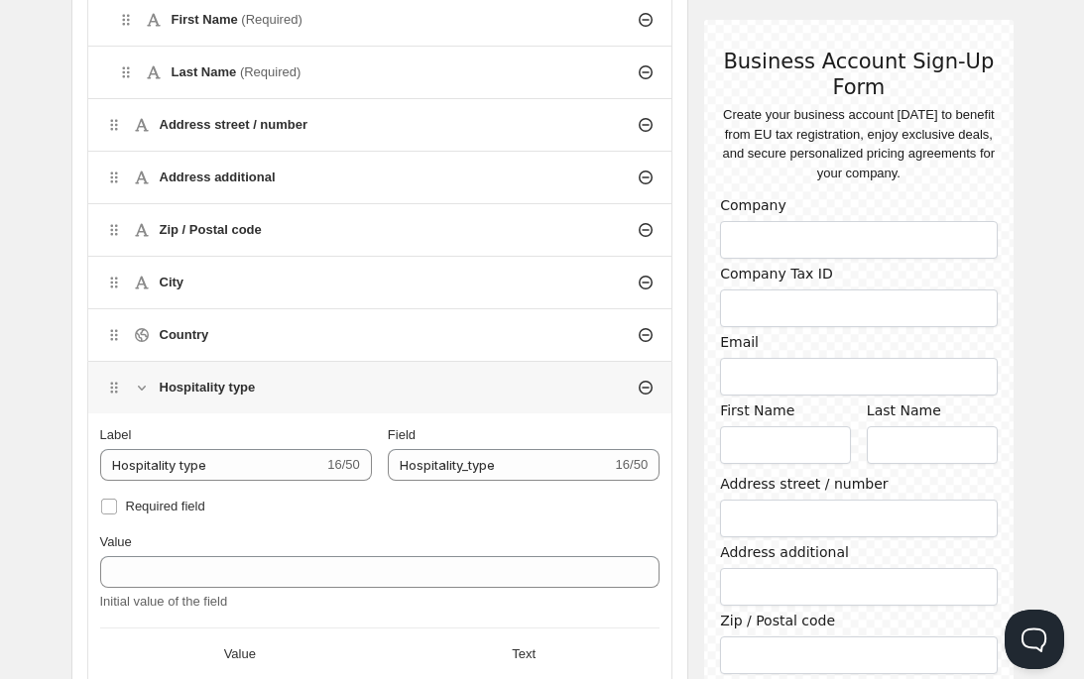
scroll to position [916, 0]
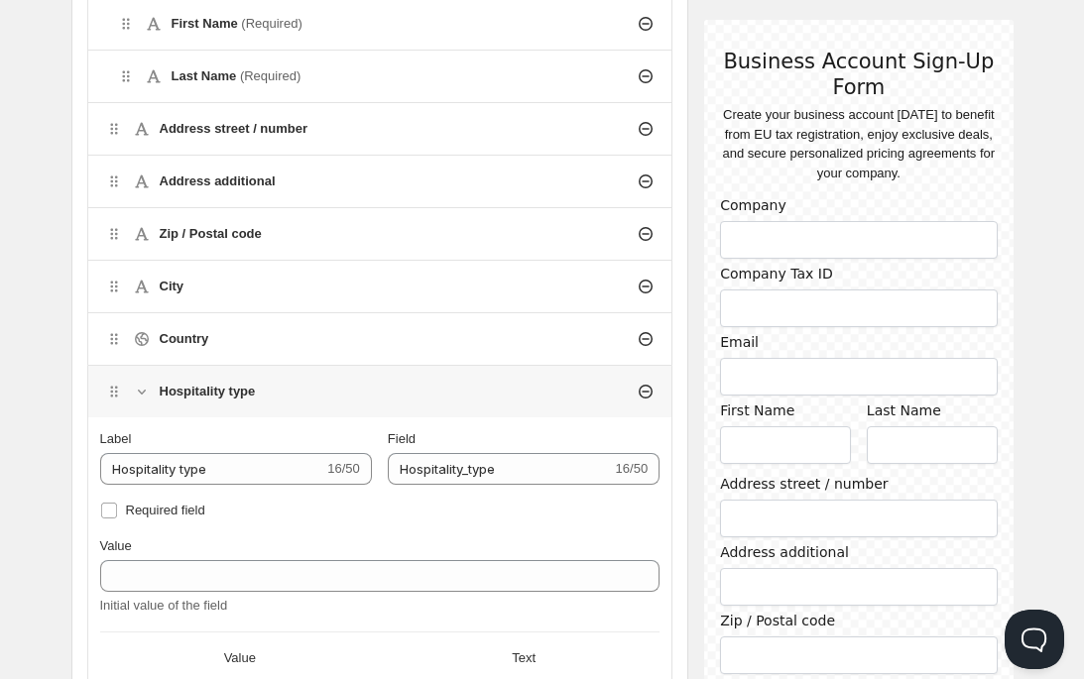
click at [137, 390] on icon at bounding box center [142, 392] width 20 height 20
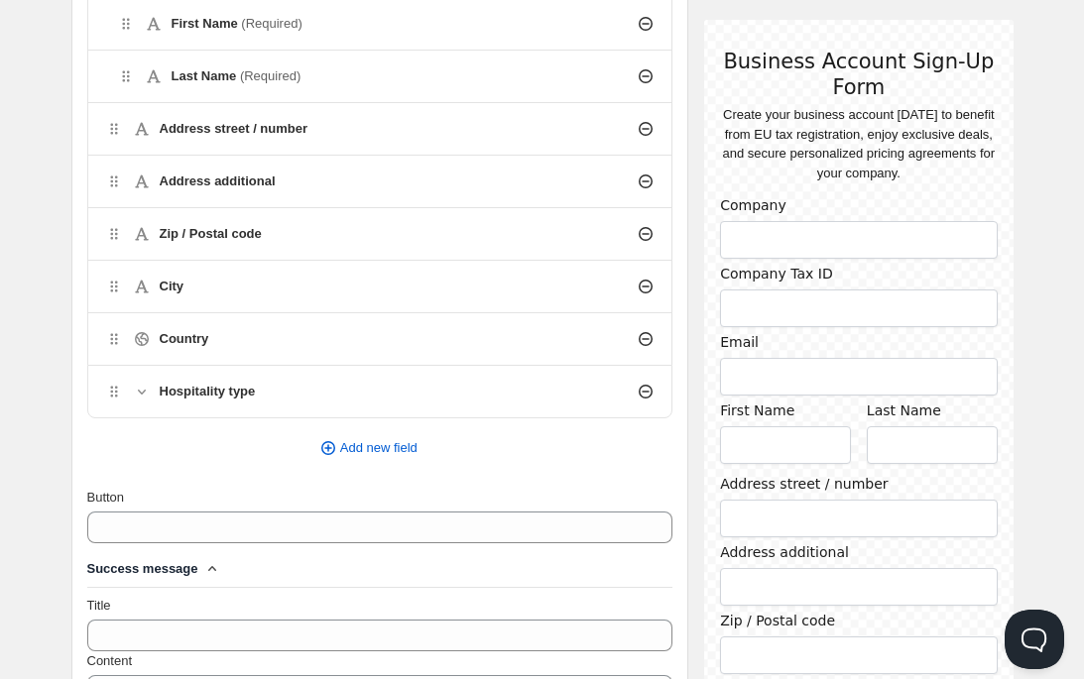
click at [140, 387] on icon at bounding box center [142, 392] width 20 height 20
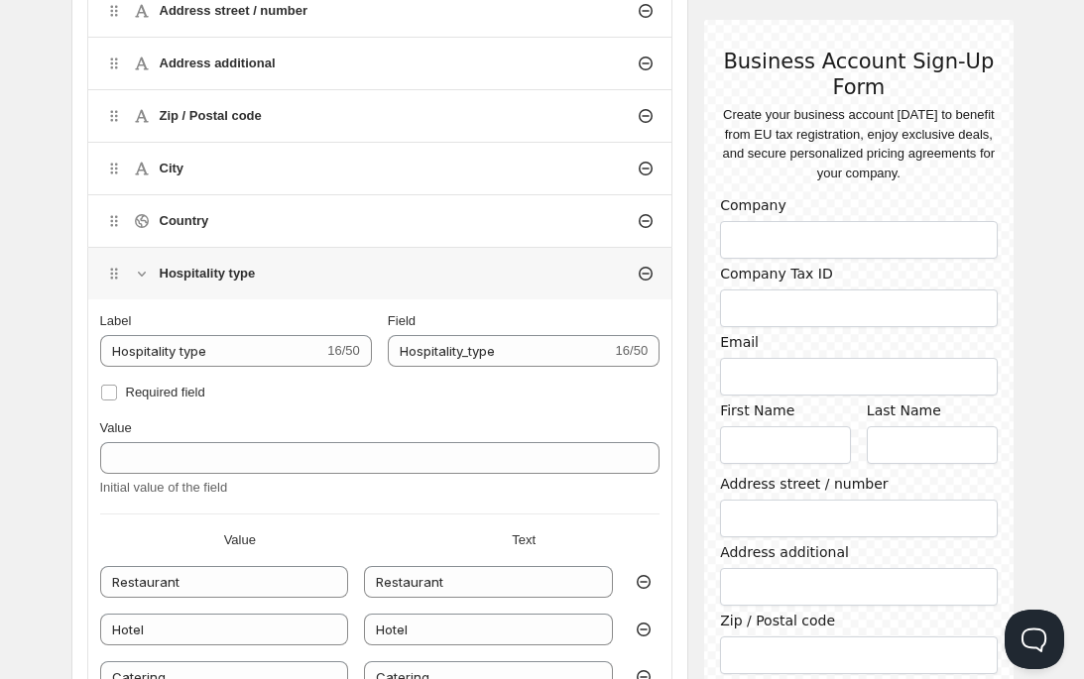
scroll to position [1029, 0]
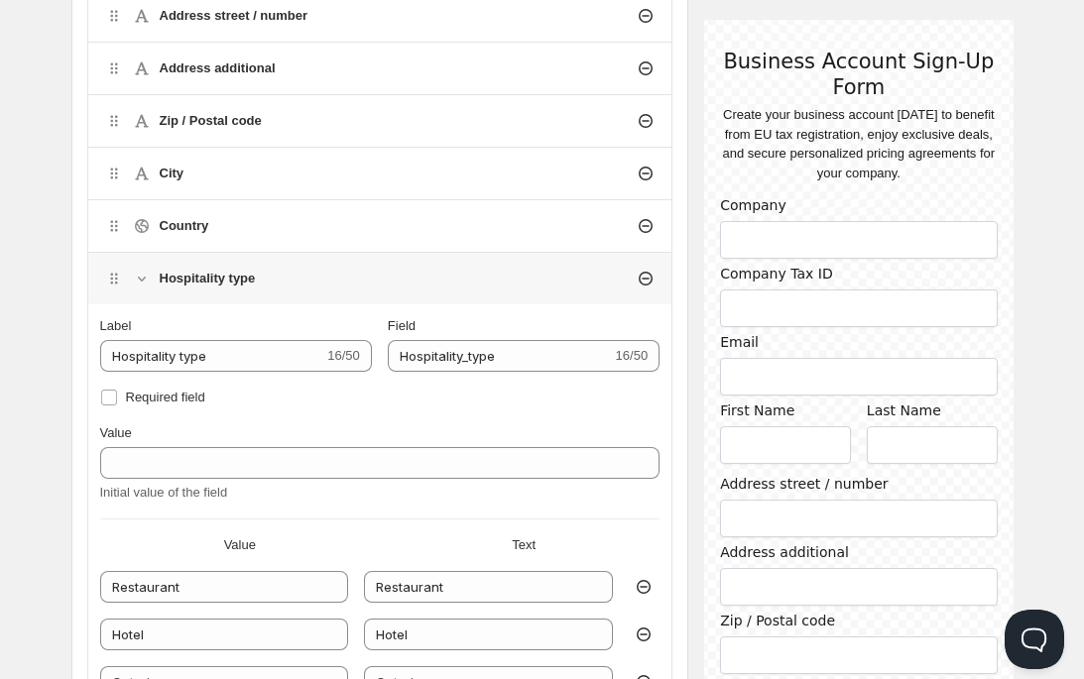
click at [148, 276] on icon at bounding box center [142, 279] width 20 height 20
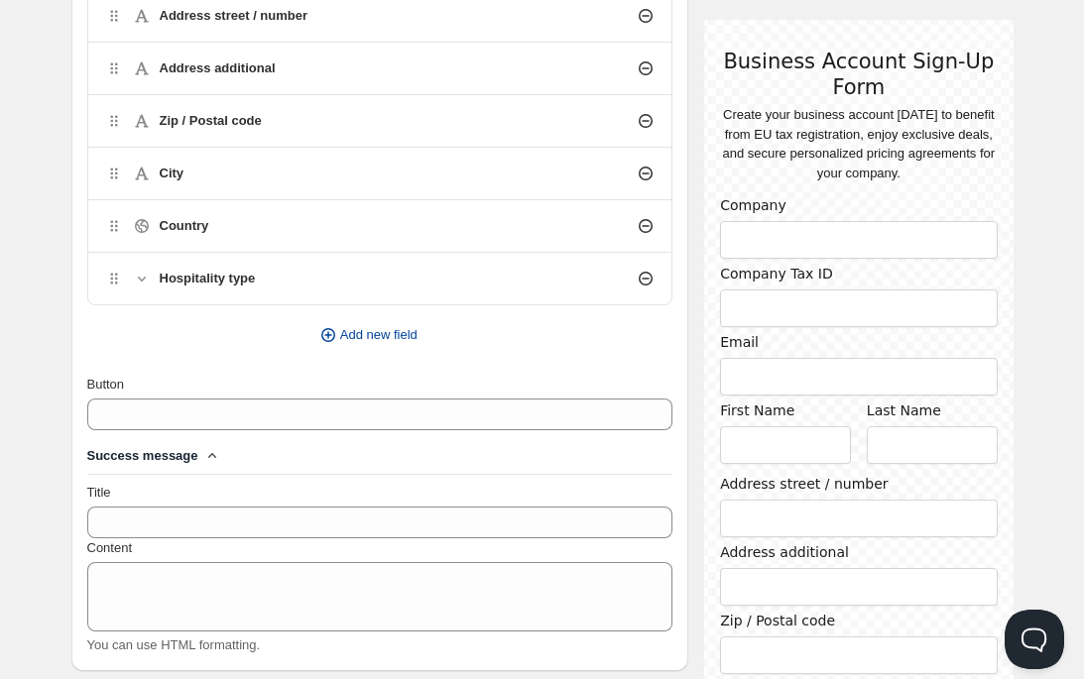
click at [326, 335] on icon "button" at bounding box center [328, 335] width 20 height 20
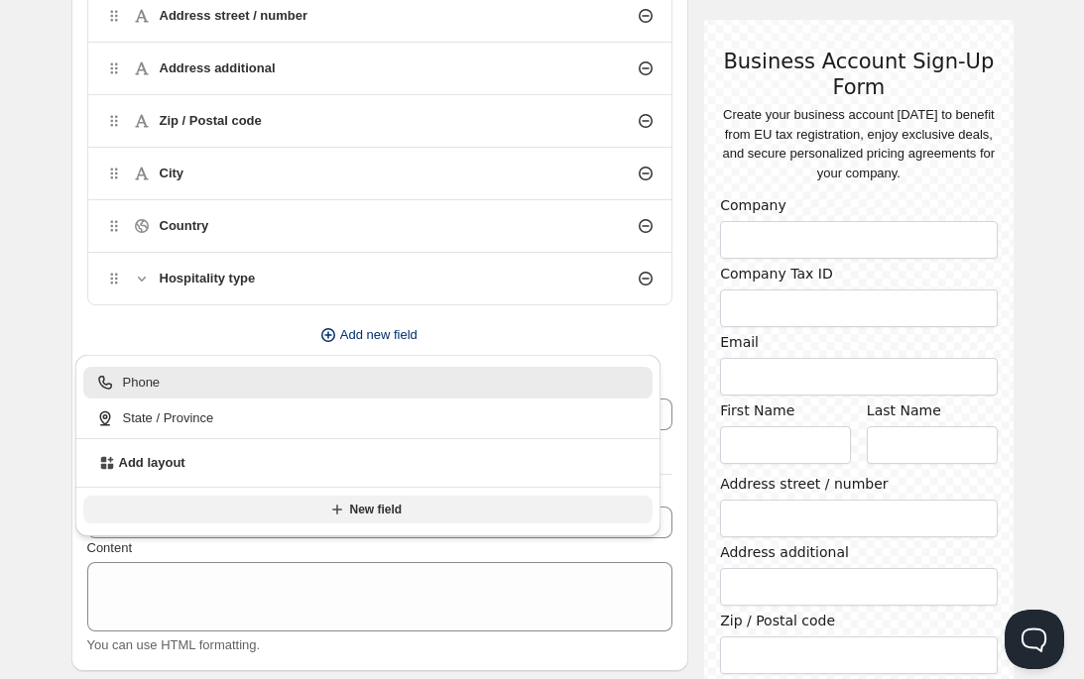
click at [334, 511] on icon "button" at bounding box center [337, 510] width 20 height 20
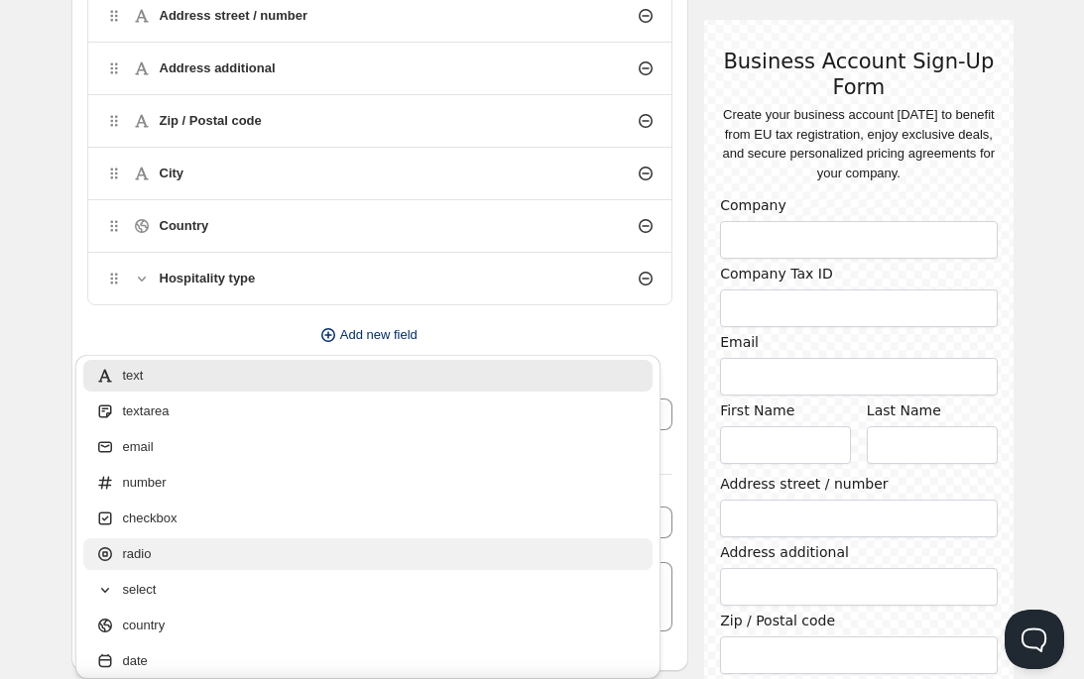
scroll to position [0, 0]
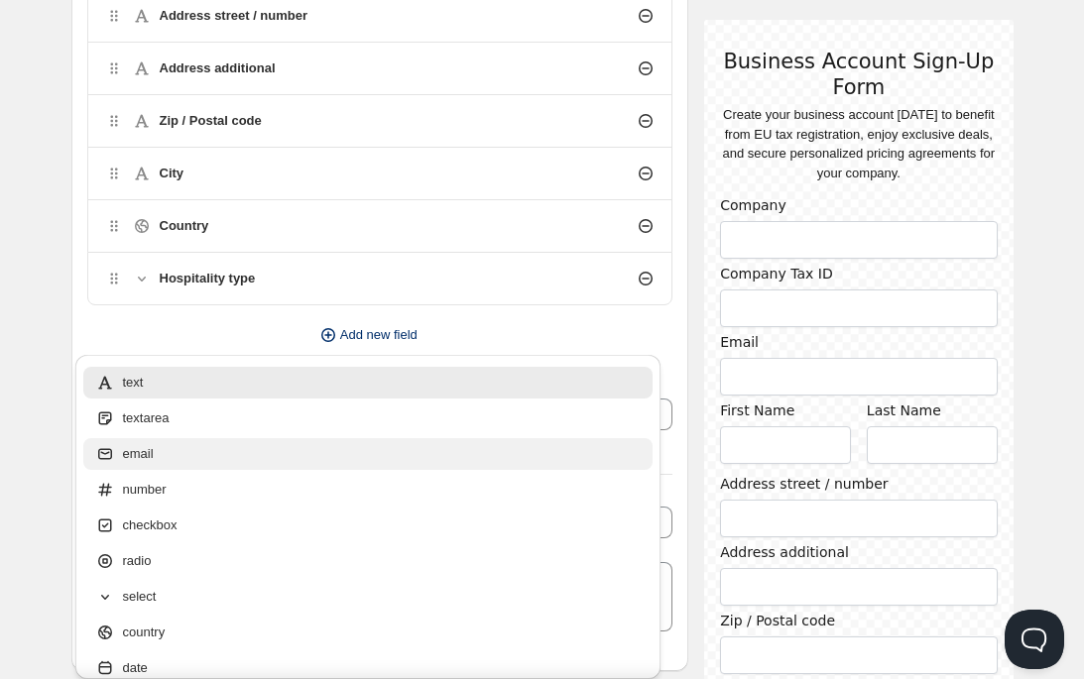
click at [206, 460] on div "email" at bounding box center [368, 454] width 546 height 20
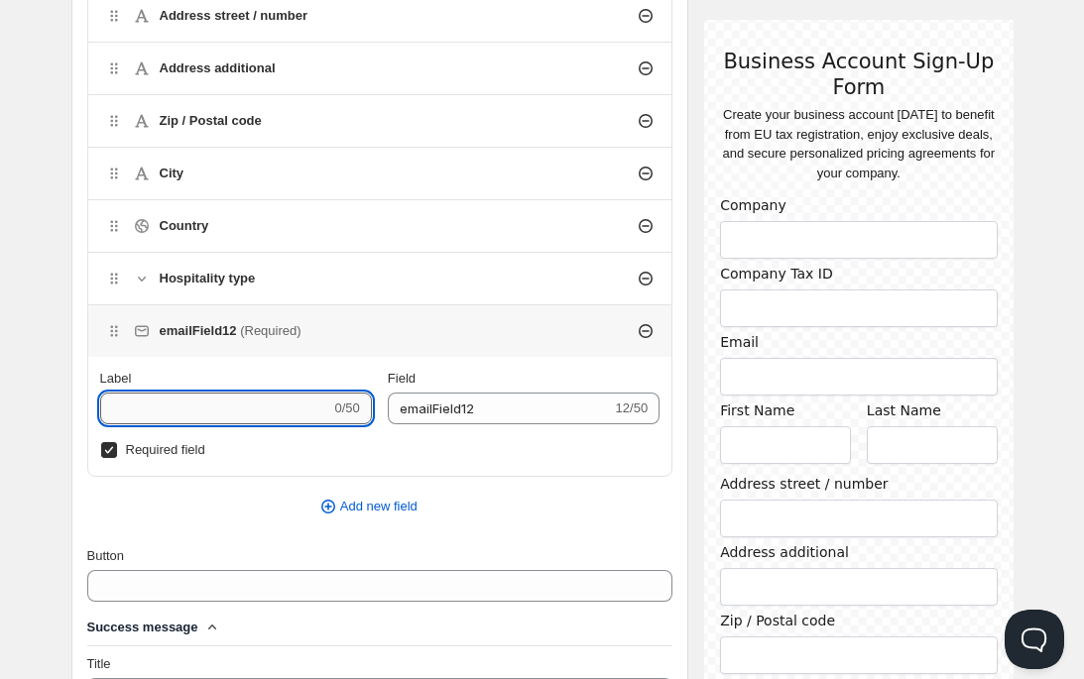
click at [238, 407] on input "Label" at bounding box center [215, 409] width 231 height 32
type input "E"
type input "Em"
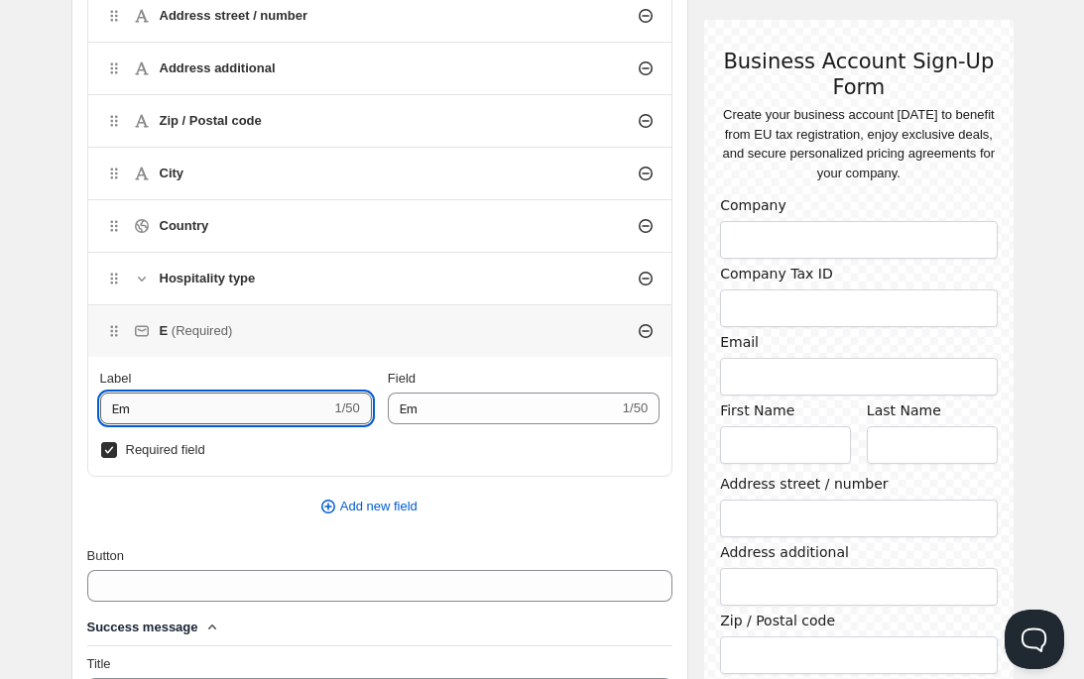
type input "Ema"
type input "Emai"
type input "Email"
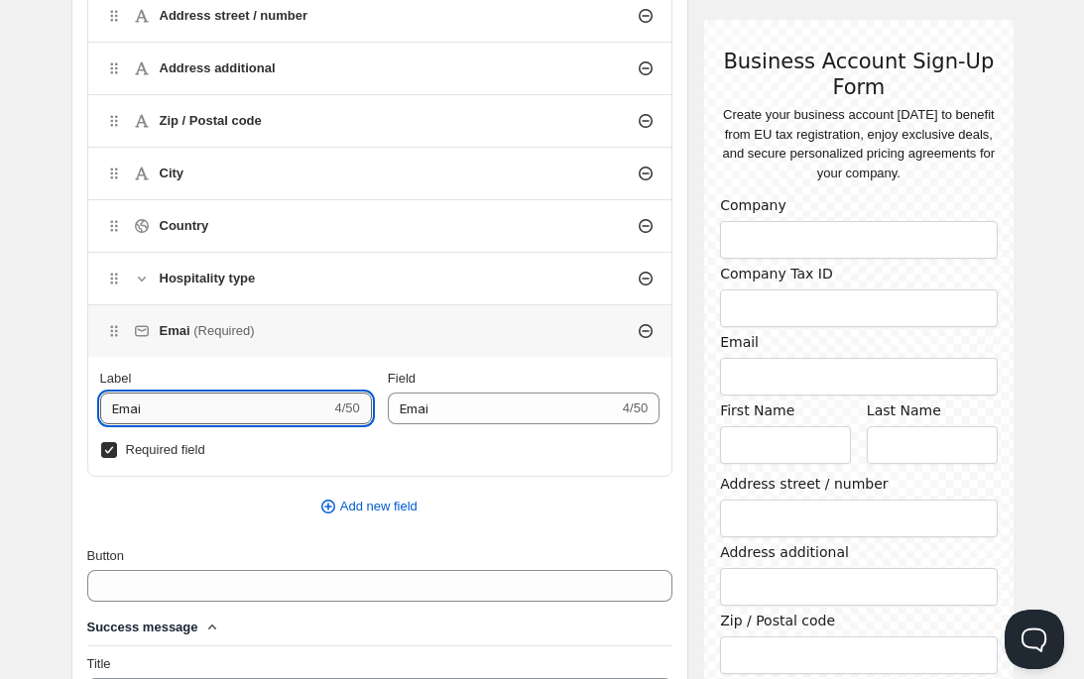
type input "Email"
click at [671, 437] on div "Email (Required) Label Email 5/50 Field Email 5/50 Required field" at bounding box center [380, 390] width 586 height 173
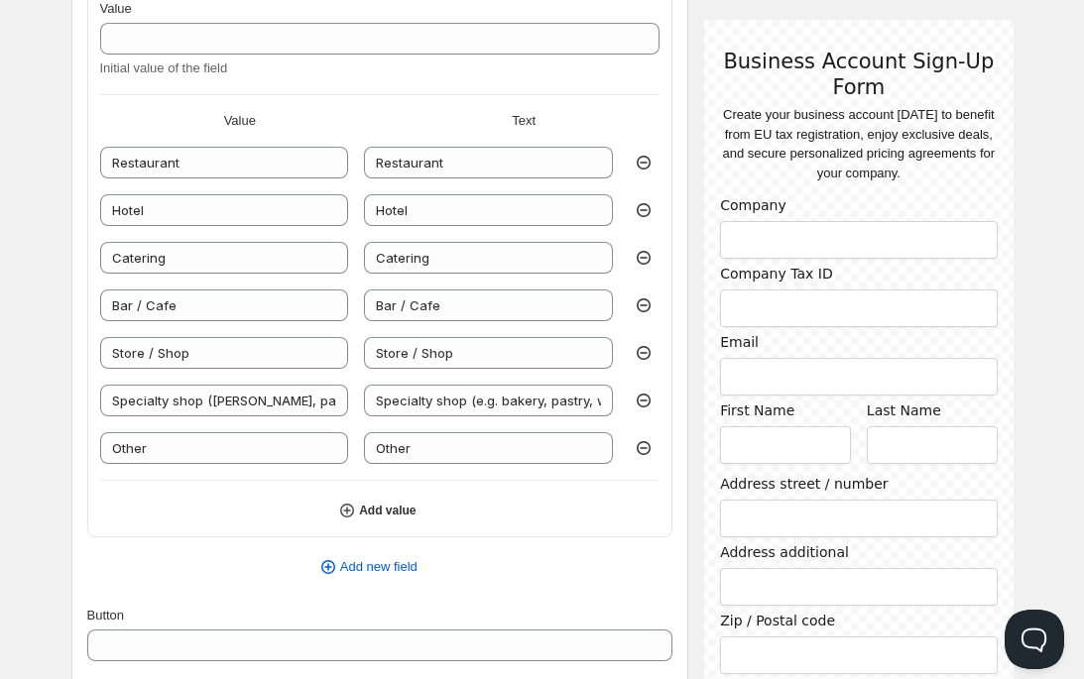
scroll to position [1525, 0]
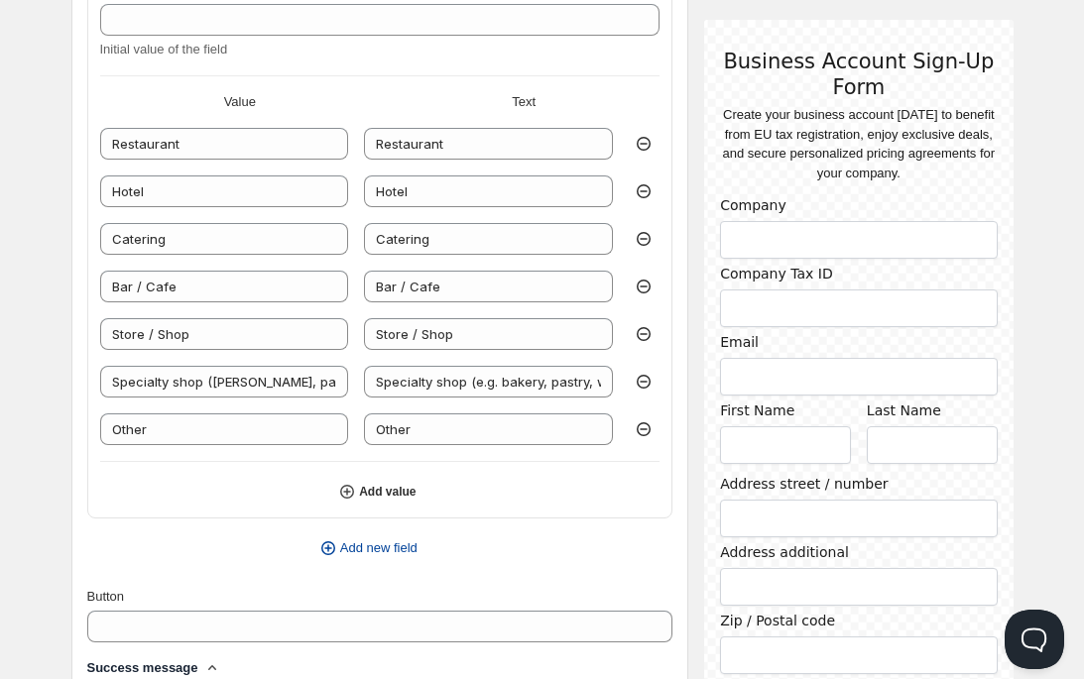
click at [326, 545] on icon "button" at bounding box center [328, 548] width 8 height 8
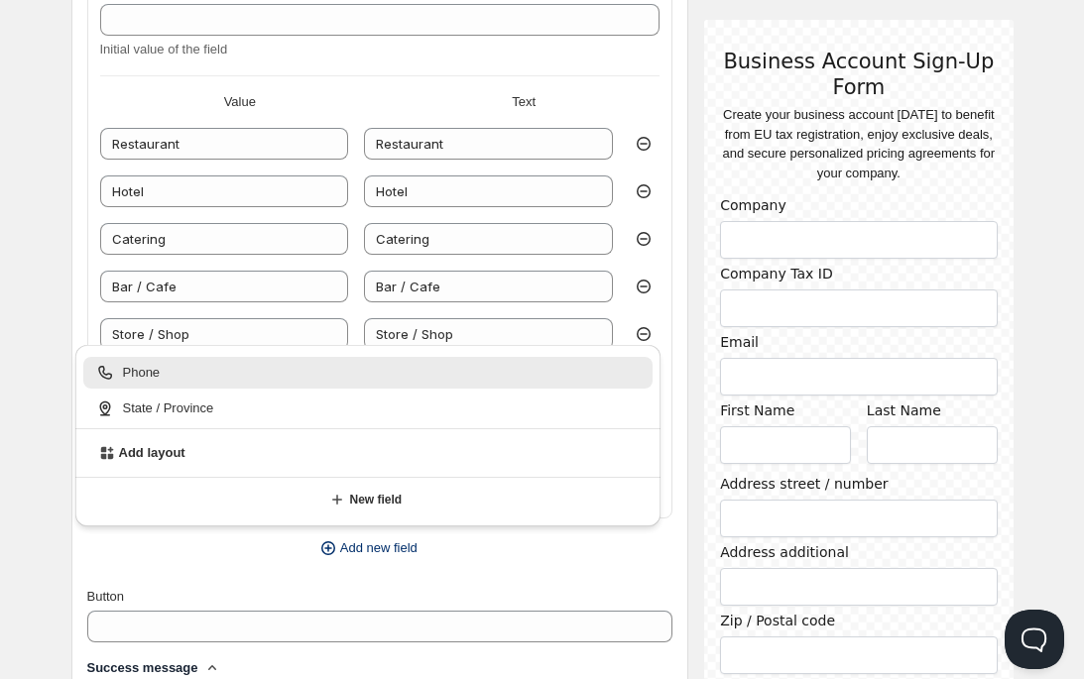
click at [173, 378] on div "Phone" at bounding box center [368, 373] width 546 height 20
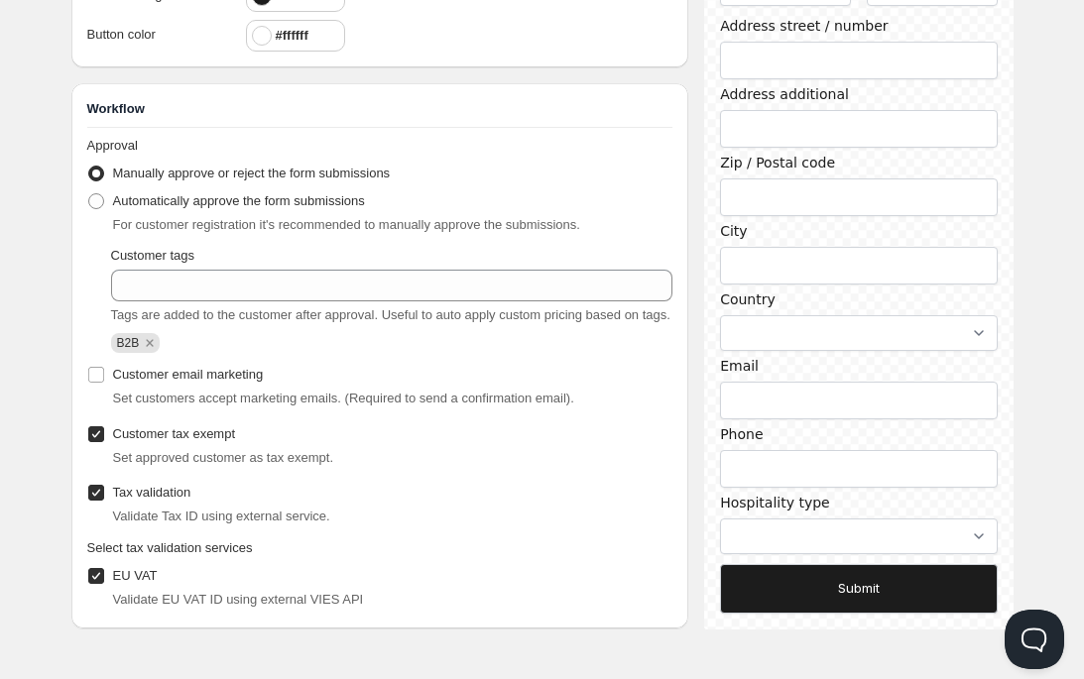
scroll to position [2143, 0]
click at [859, 476] on input "Phone" at bounding box center [858, 468] width 277 height 38
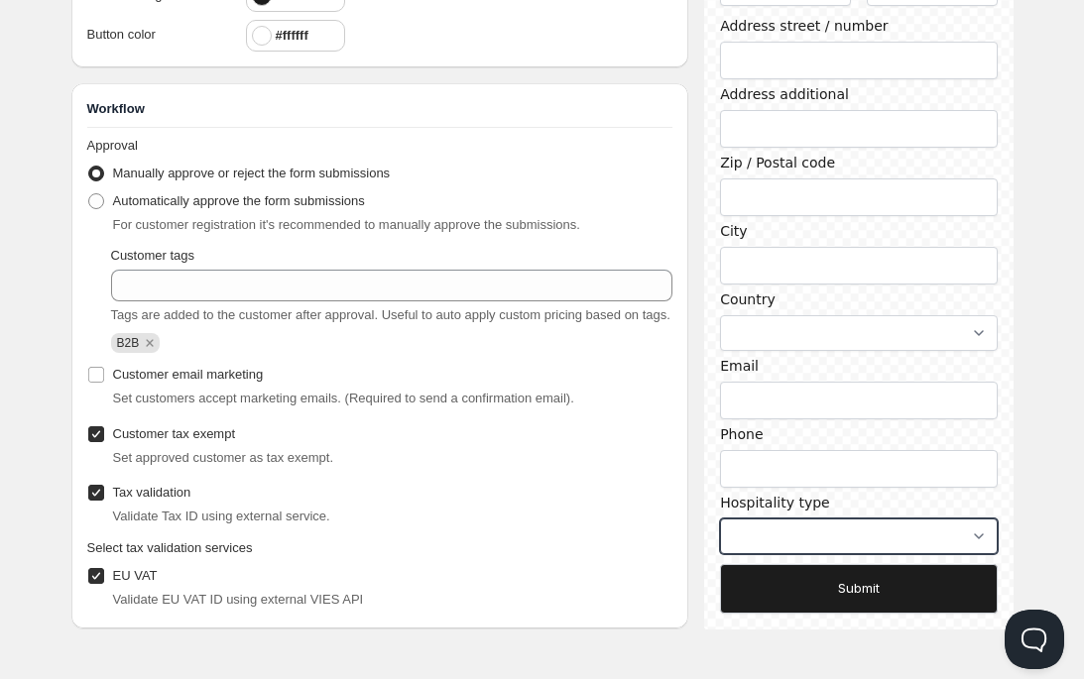
click at [969, 536] on select "Restaurant Hotel Catering Bar / Cafe Store / Shop Specialty shop (e.g. bakery, …" at bounding box center [858, 536] width 277 height 36
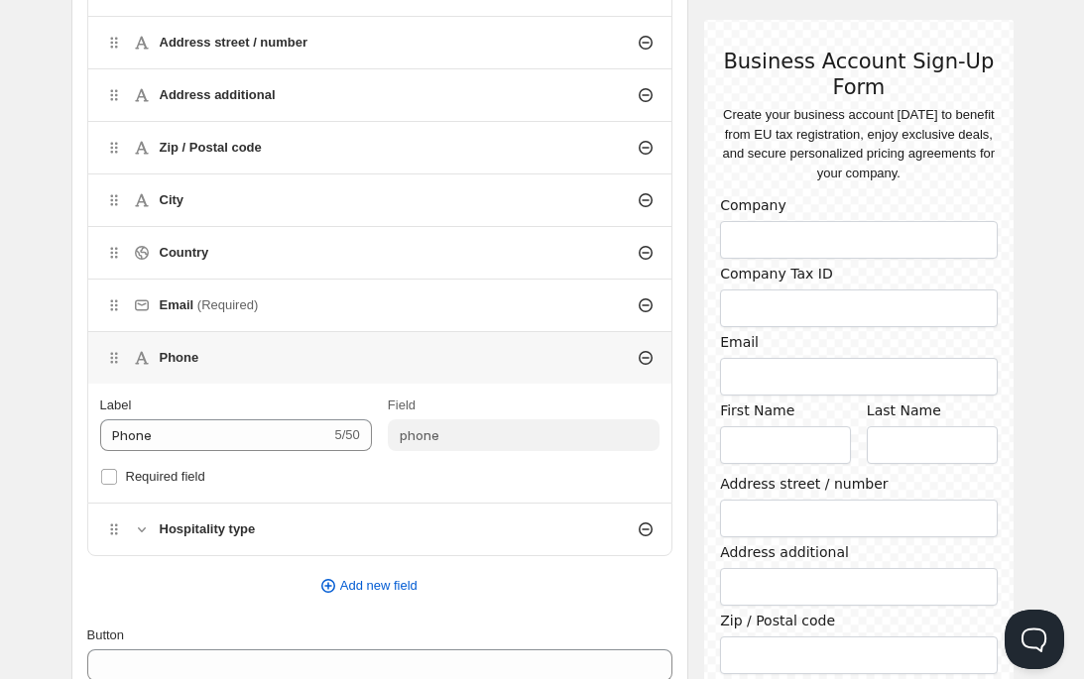
scroll to position [1000, 0]
click at [325, 588] on icon "button" at bounding box center [328, 588] width 20 height 20
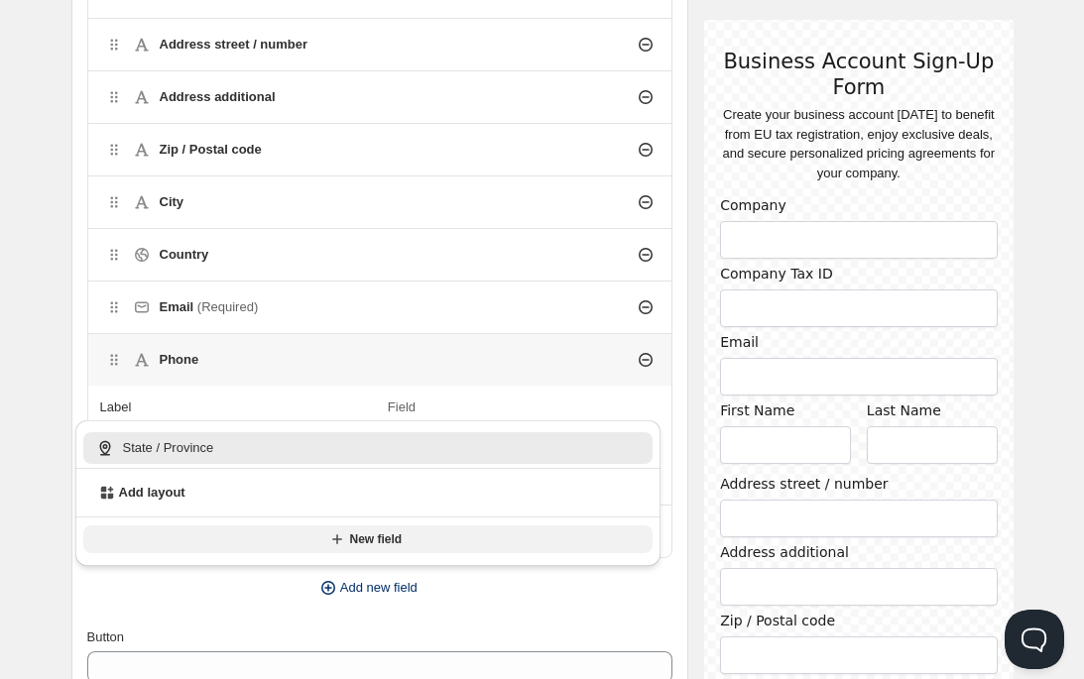
click at [343, 546] on icon "button" at bounding box center [337, 539] width 20 height 20
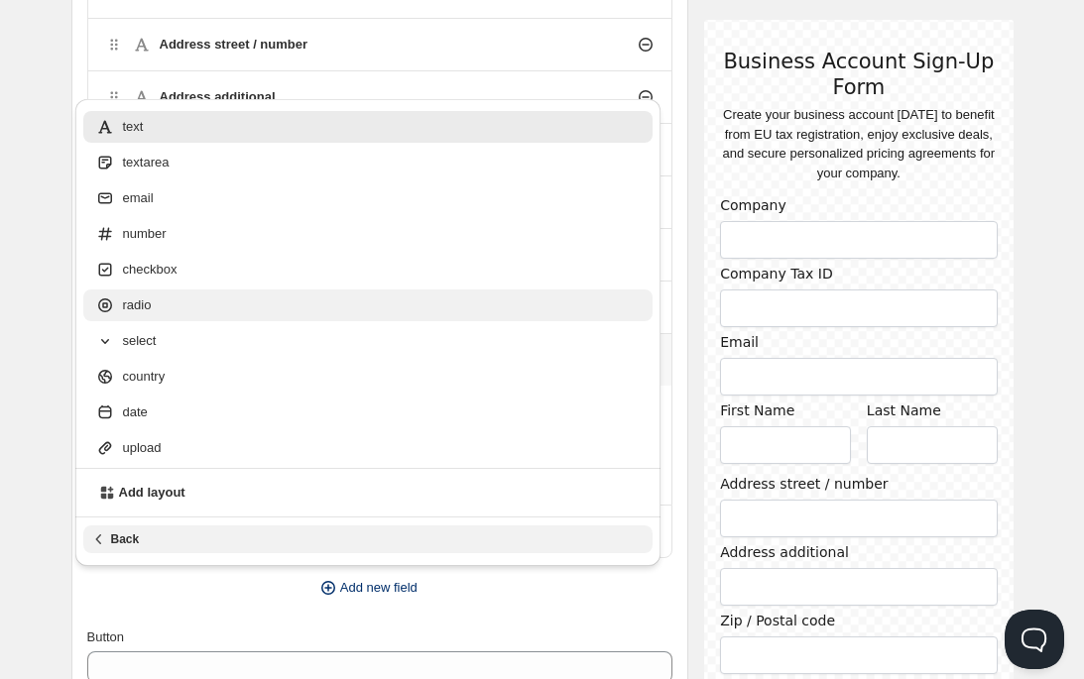
click at [173, 300] on div "radio" at bounding box center [368, 305] width 546 height 20
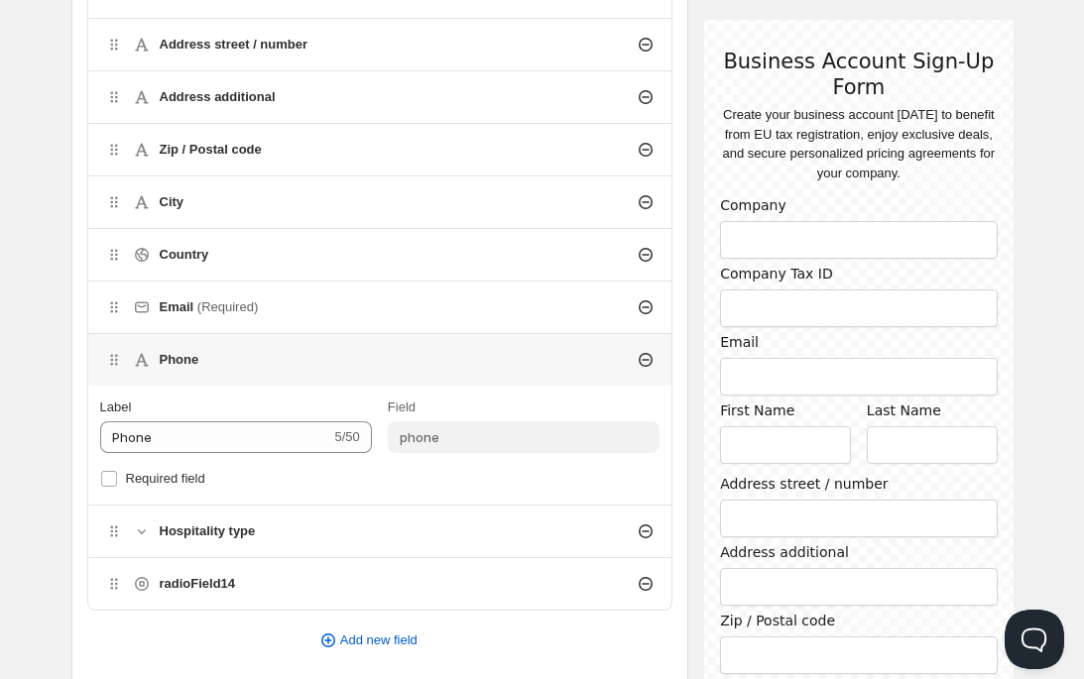
click at [225, 585] on h4 "radioField14" at bounding box center [198, 584] width 76 height 20
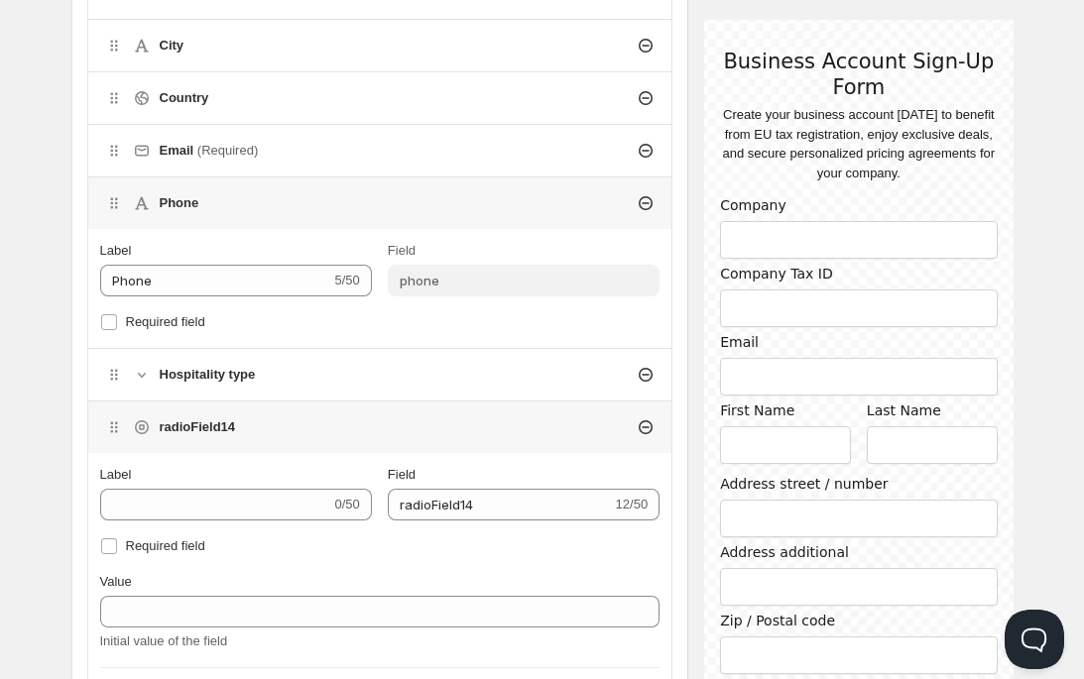
scroll to position [1172, 0]
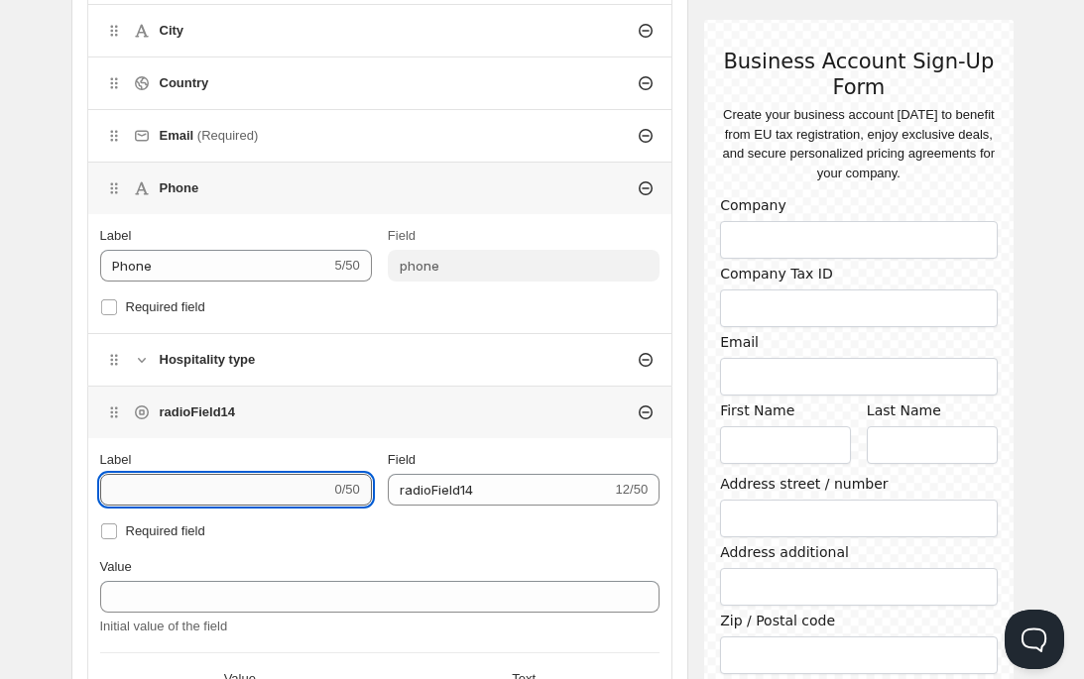
click at [170, 492] on input "Label" at bounding box center [215, 490] width 231 height 32
type input "E"
type input "Ex"
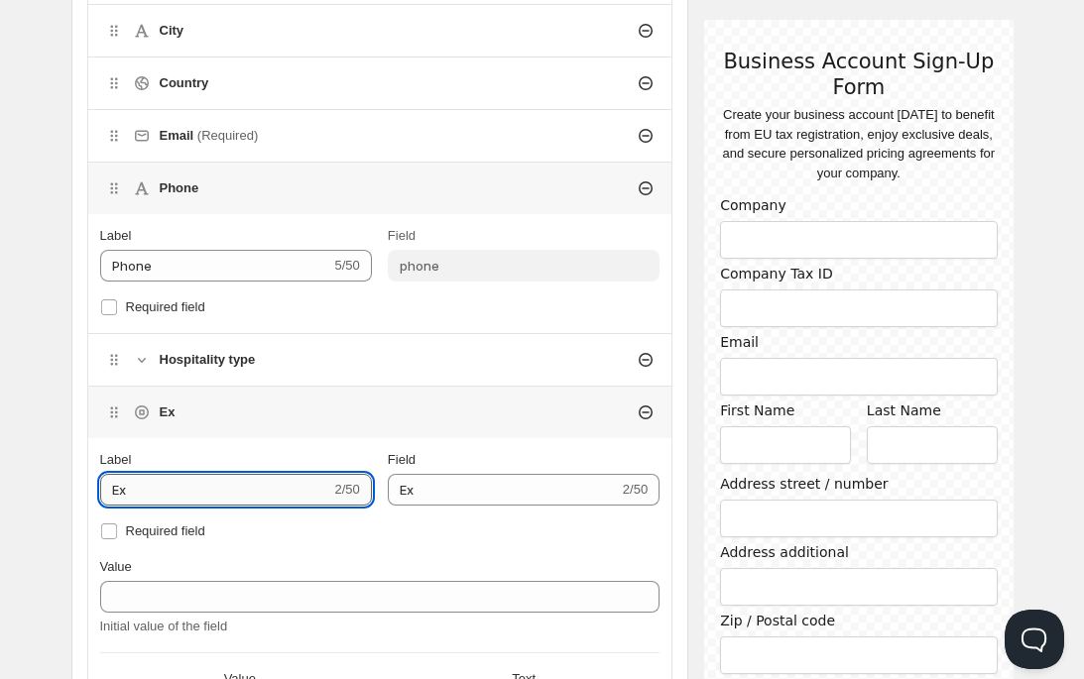
type input "Exp"
type input "Expe"
type input "Expec"
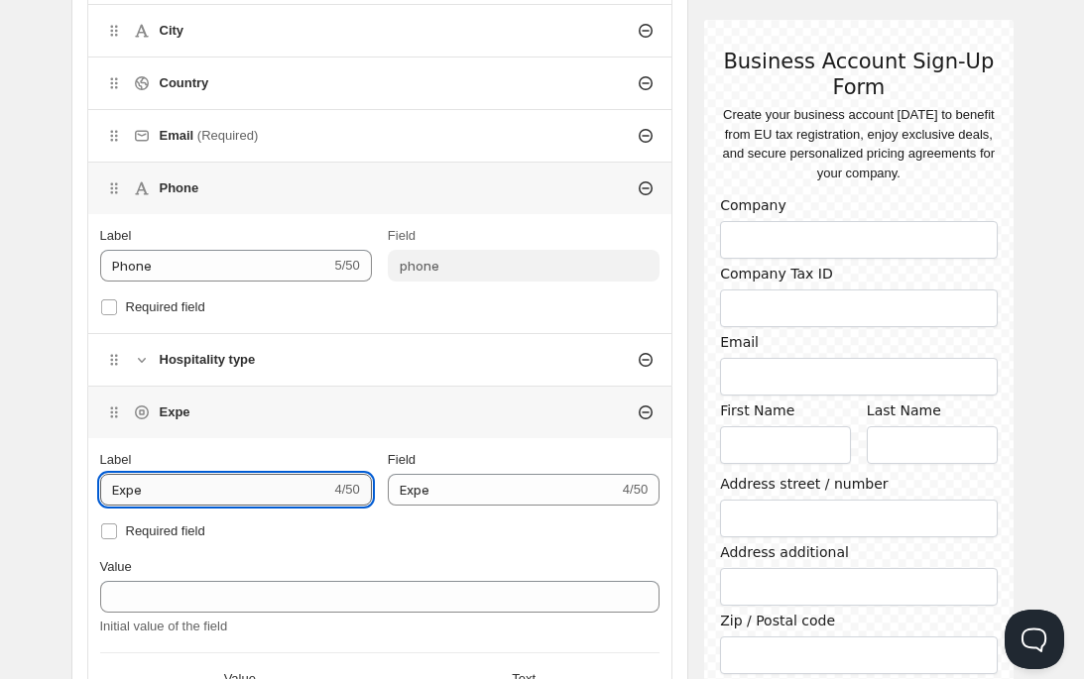
type input "Expec"
drag, startPoint x: 199, startPoint y: 491, endPoint x: 61, endPoint y: 477, distance: 138.5
click at [61, 477] on div "Create form. This page is ready Create form Save Show form on your store You ca…" at bounding box center [542, 417] width 989 height 3179
paste input "[PERSON_NAME] annual purchase value at ChefsCotton"
type input "Expected annual purchase value at ChefsCotton"
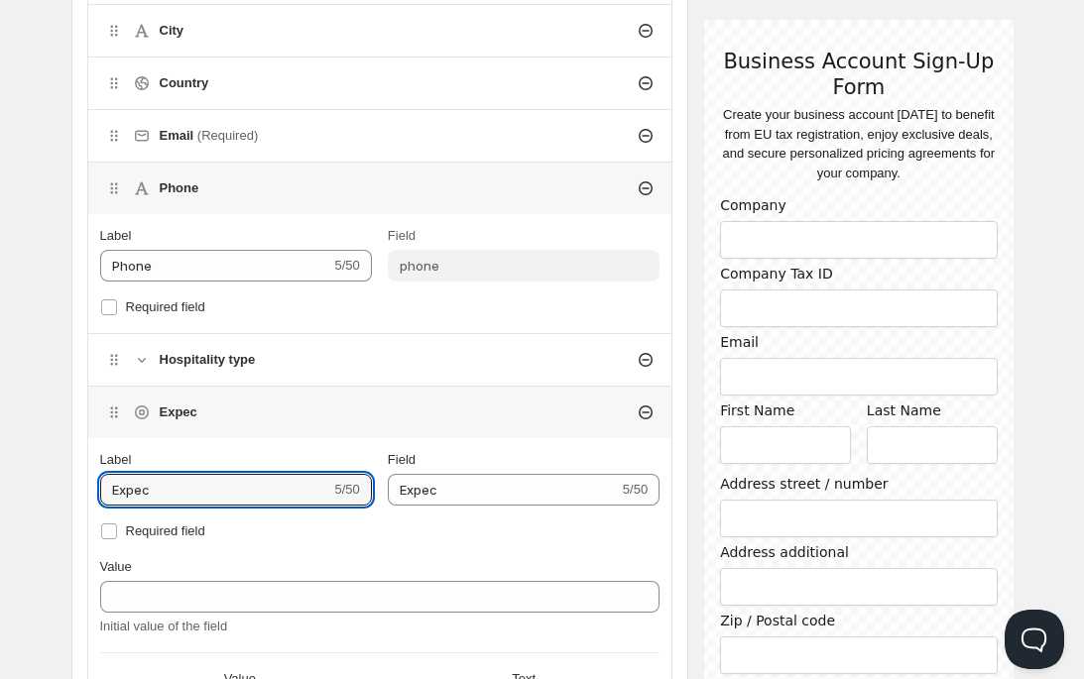
type input "Expected_annual_purchase_value_at_ChefsCotton"
type input "Expected annual purchase value at ChefsCotton"
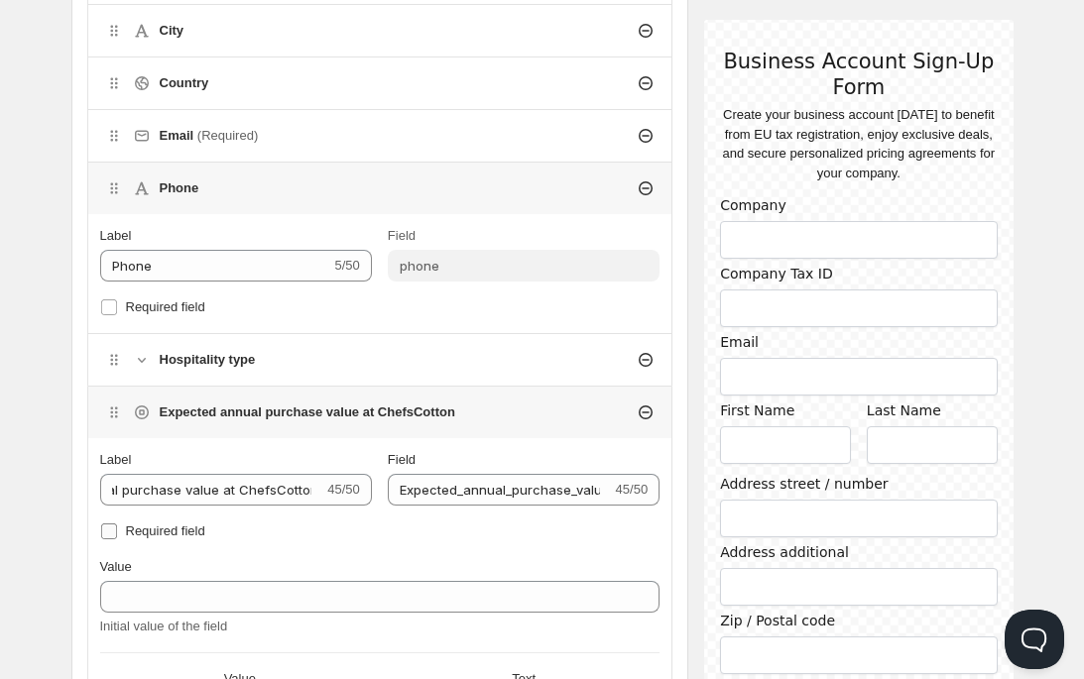
scroll to position [0, 0]
click at [112, 531] on input "Required field" at bounding box center [109, 531] width 16 height 16
checkbox input "true"
click at [185, 128] on h4 "Email (Required)" at bounding box center [209, 136] width 99 height 20
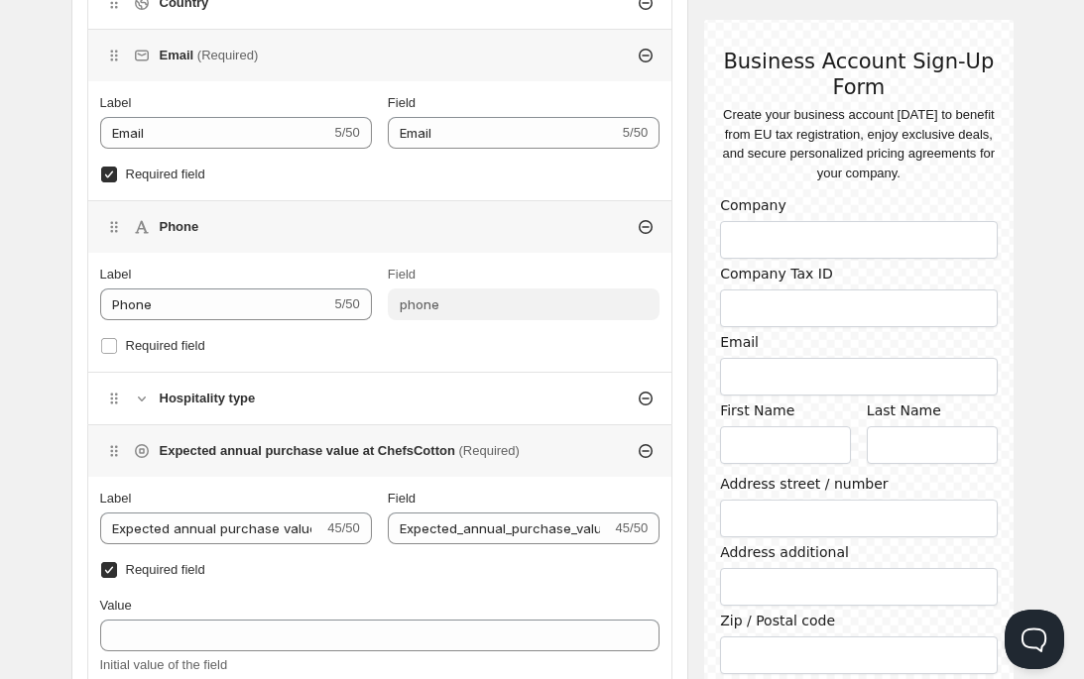
scroll to position [1272, 0]
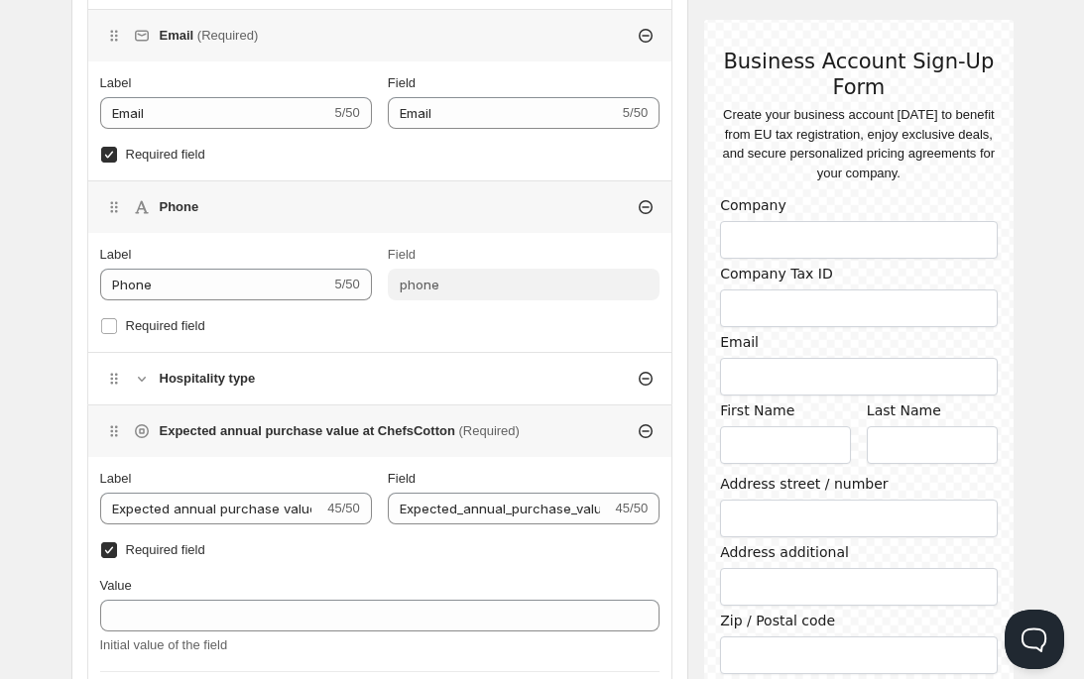
click at [204, 384] on h4 "Hospitality type" at bounding box center [208, 379] width 96 height 20
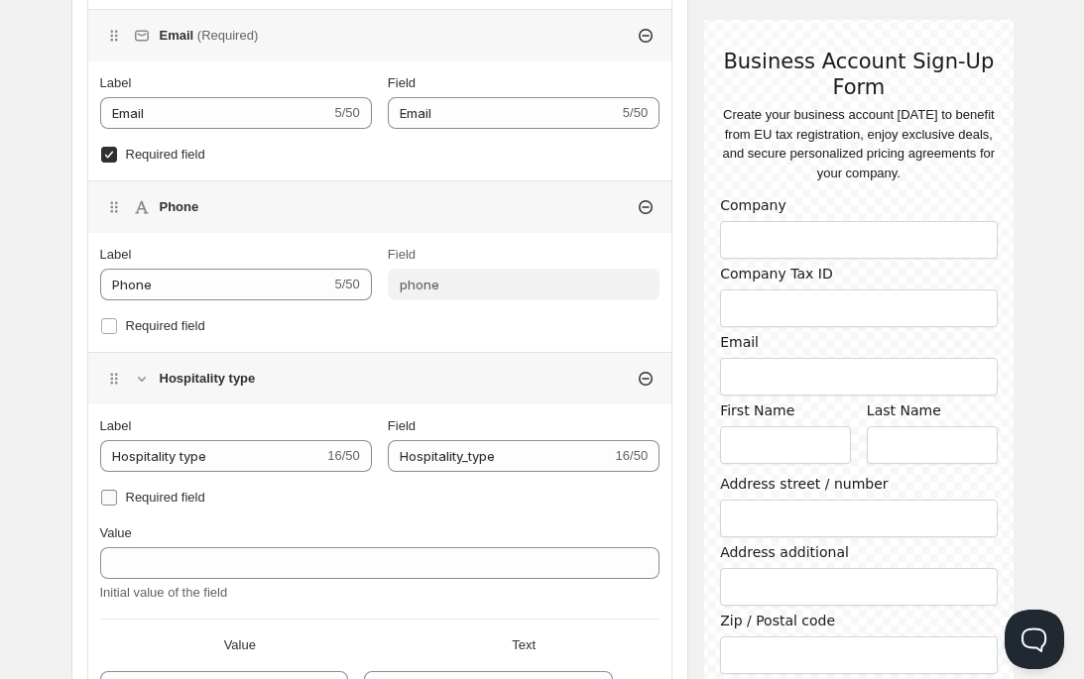
click at [113, 502] on input "Required field" at bounding box center [109, 498] width 16 height 16
checkbox input "true"
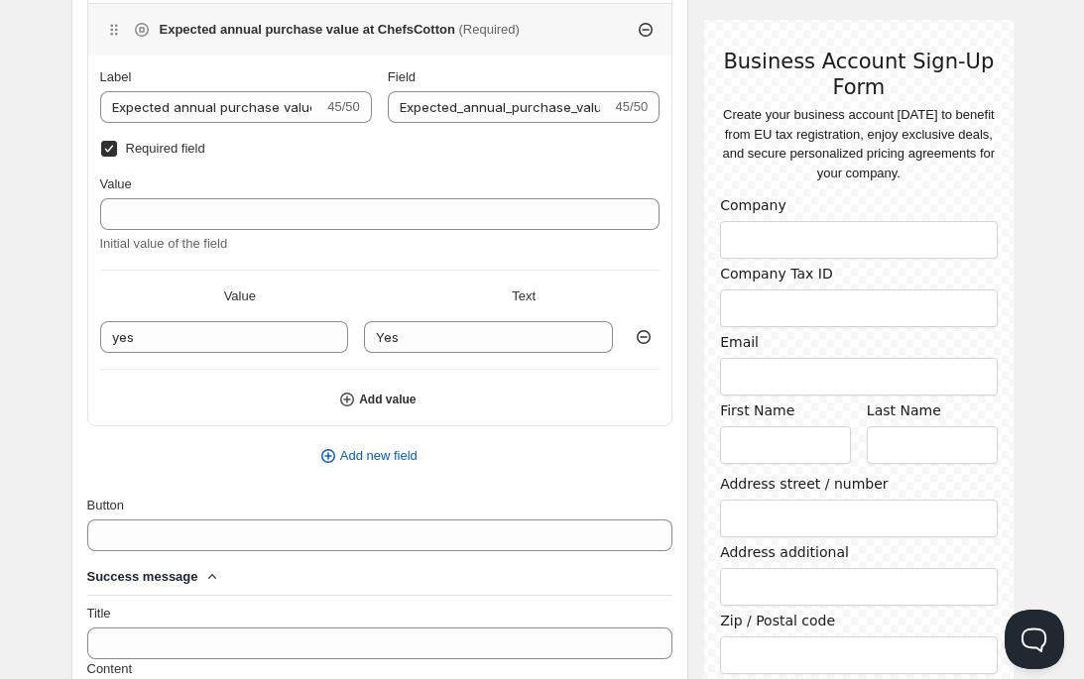
scroll to position [2329, 0]
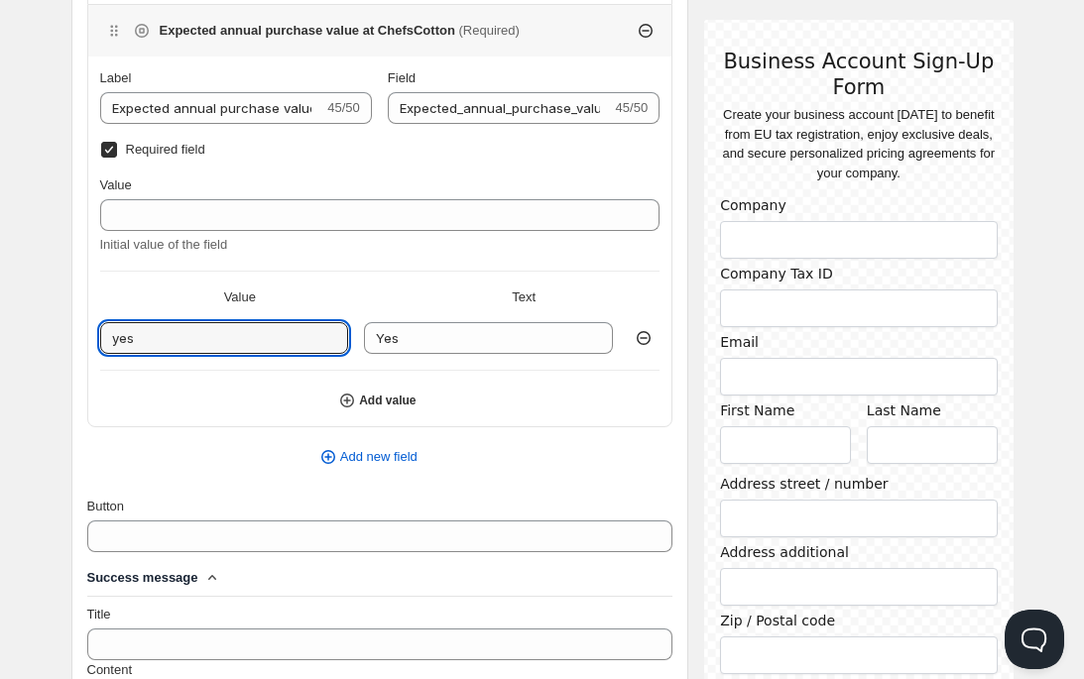
drag, startPoint x: 147, startPoint y: 336, endPoint x: 93, endPoint y: 336, distance: 53.5
click at [93, 336] on div "Label Expected annual purchase value at ChefsCotton 45/50 Field Expected_annual…" at bounding box center [380, 247] width 584 height 359
type input "0"
click at [148, 334] on input "€0 - €500" at bounding box center [224, 338] width 249 height 32
click at [119, 334] on input "€0 - €500" at bounding box center [224, 338] width 249 height 32
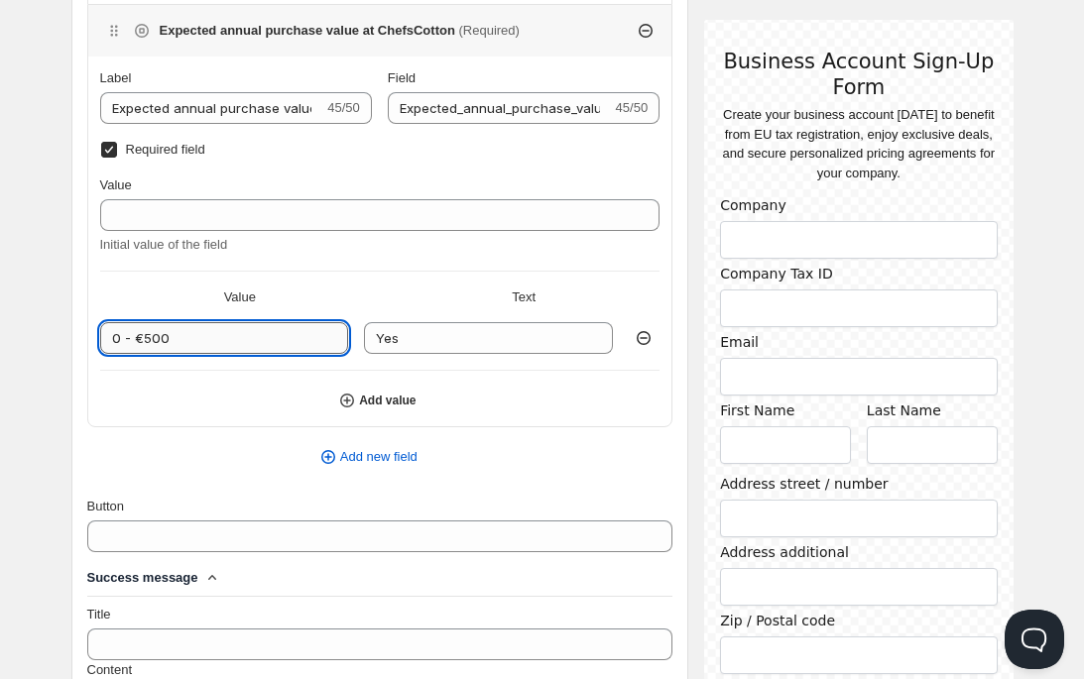
click at [142, 340] on input "0 - €500" at bounding box center [224, 338] width 249 height 32
drag, startPoint x: 163, startPoint y: 340, endPoint x: 62, endPoint y: 336, distance: 100.2
type input "0 - 500"
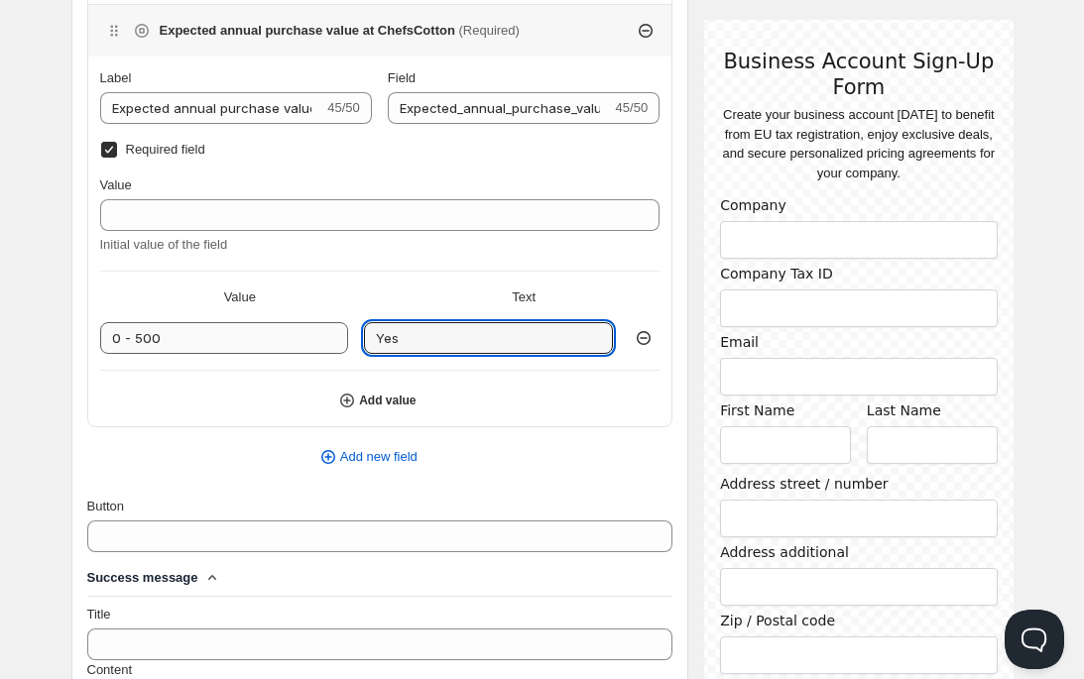
drag, startPoint x: 408, startPoint y: 336, endPoint x: 344, endPoint y: 328, distance: 64.9
click at [346, 328] on div "0 - 500 Yes" at bounding box center [380, 338] width 560 height 32
paste input "0 - 500"
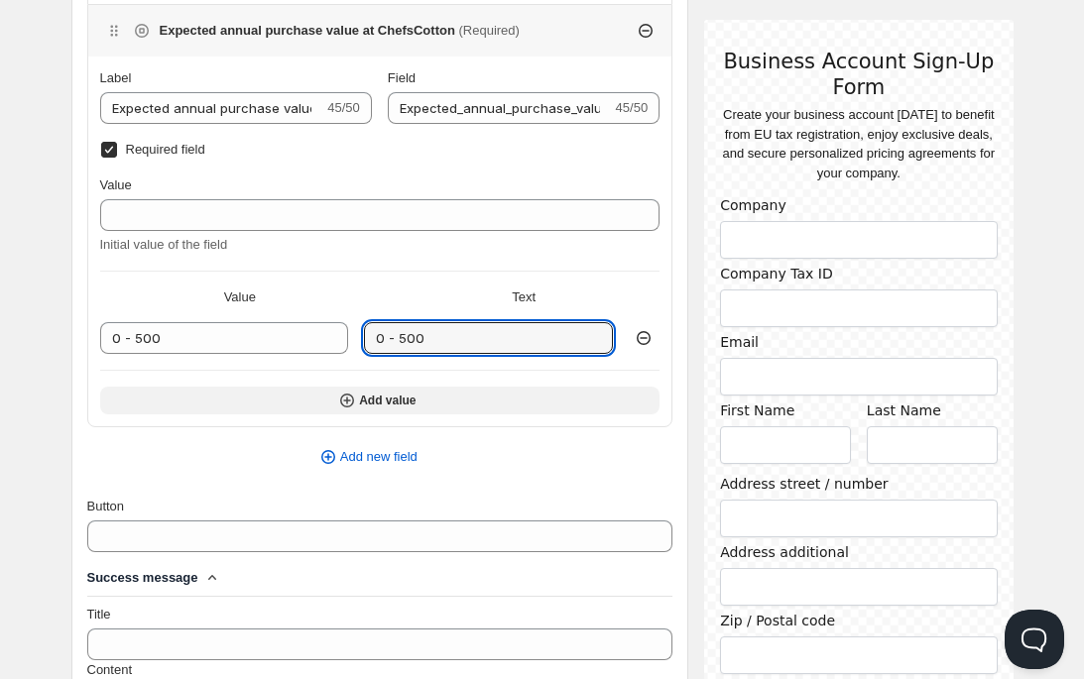
type input "0 - 500"
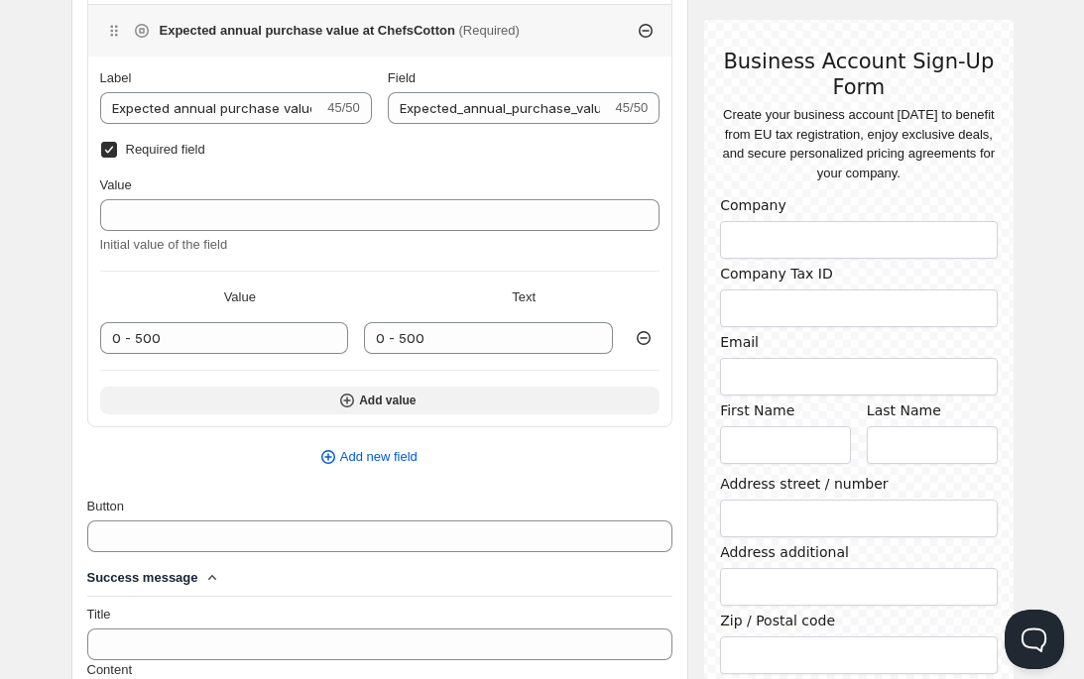
click at [346, 403] on icon "button" at bounding box center [347, 401] width 20 height 20
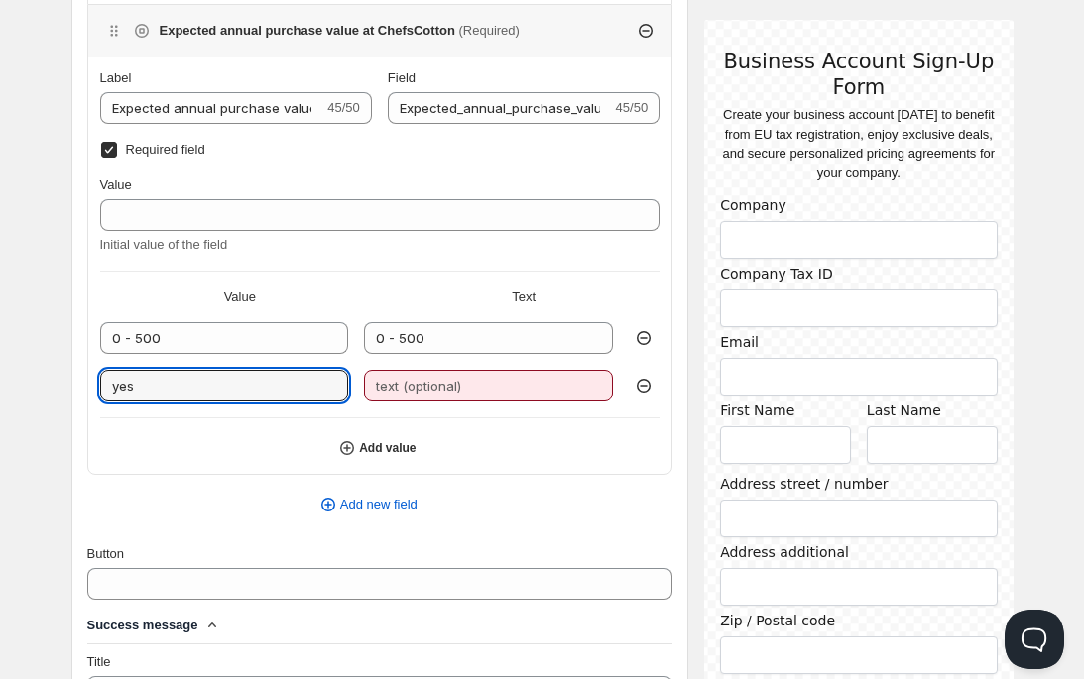
drag, startPoint x: 193, startPoint y: 397, endPoint x: 58, endPoint y: 391, distance: 135.9
type input "501 -"
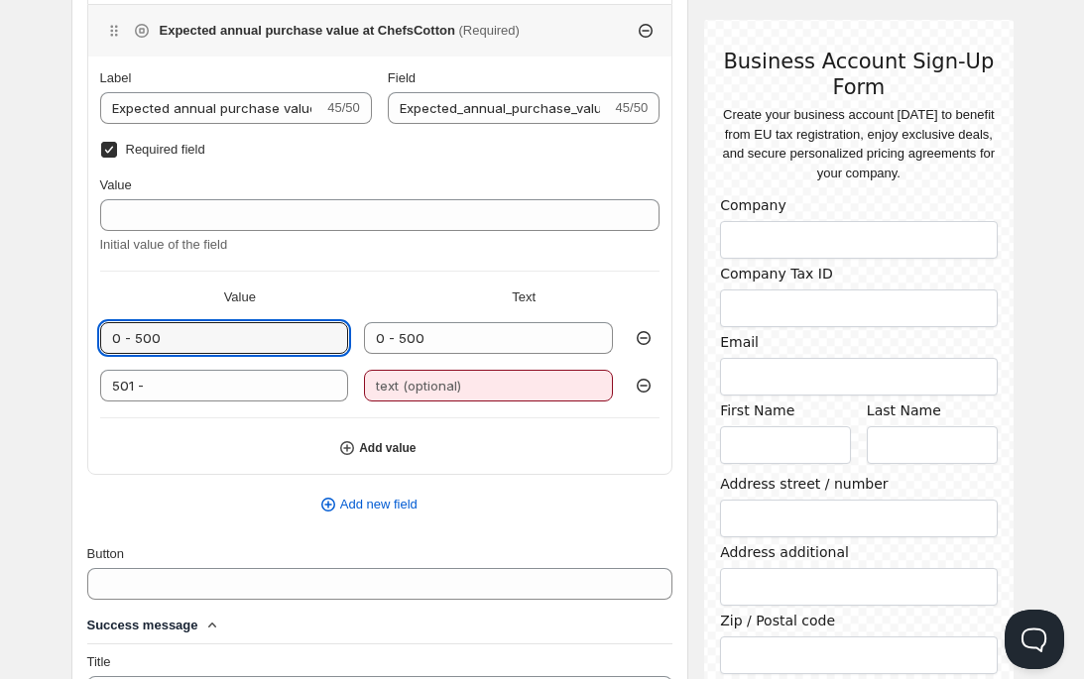
drag, startPoint x: 165, startPoint y: 337, endPoint x: 75, endPoint y: 322, distance: 90.5
type input "<"
type input "0 - 500"
click at [144, 387] on input "501 -" at bounding box center [224, 386] width 249 height 32
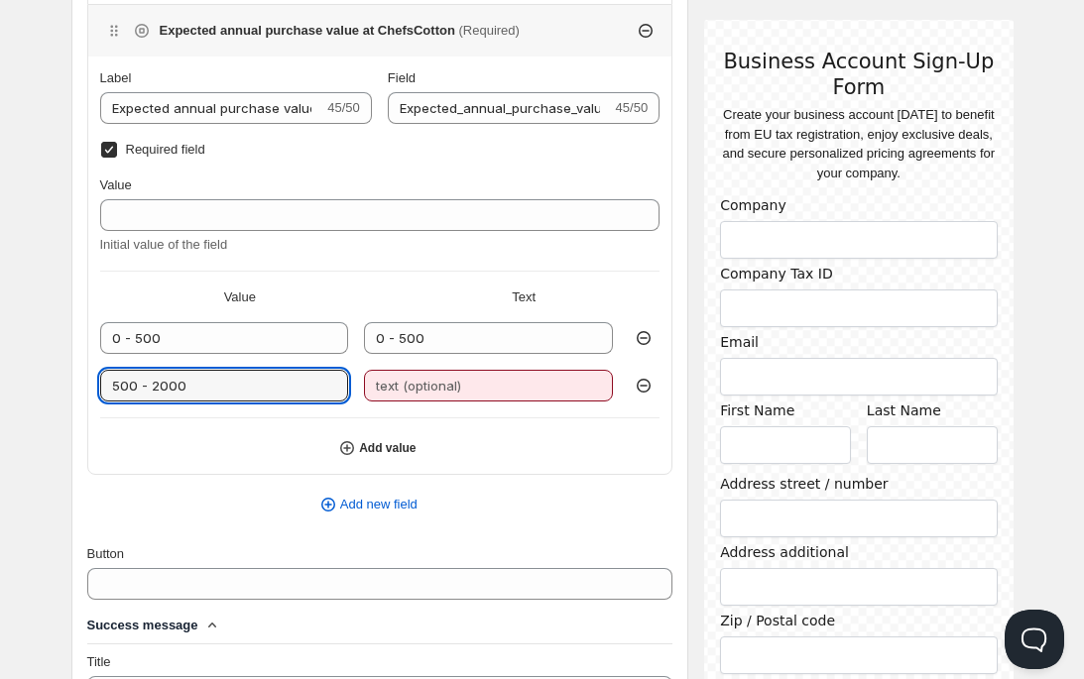
drag, startPoint x: 227, startPoint y: 374, endPoint x: 75, endPoint y: 377, distance: 151.7
drag, startPoint x: 202, startPoint y: 384, endPoint x: 75, endPoint y: 384, distance: 126.9
type input "500 - 2000"
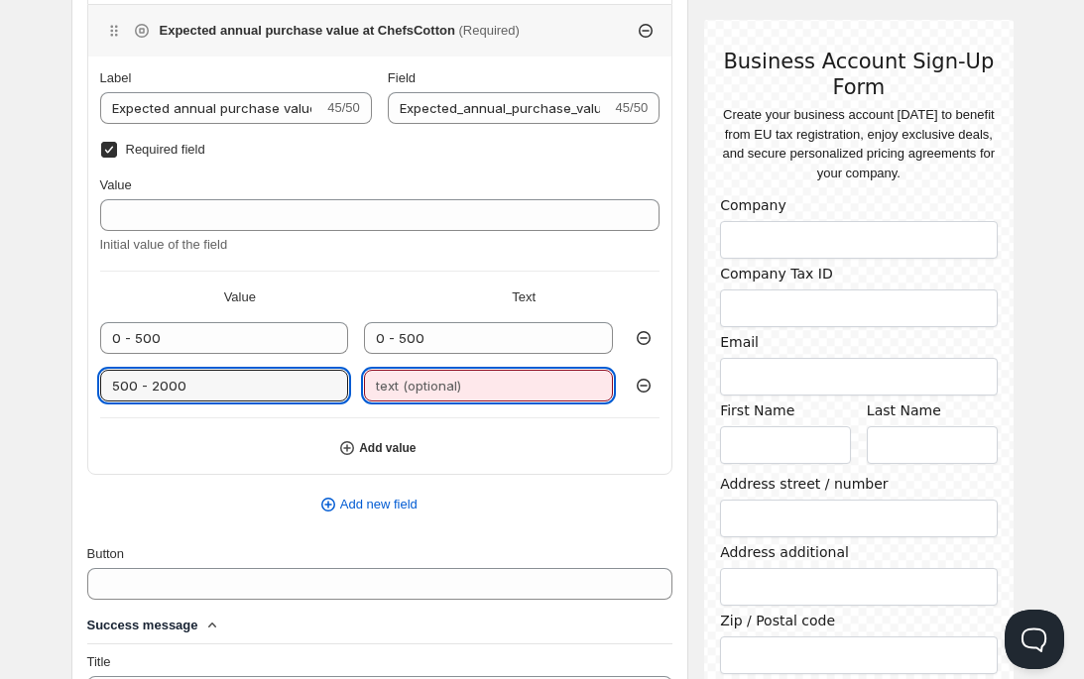
click at [394, 384] on input "text" at bounding box center [488, 386] width 249 height 32
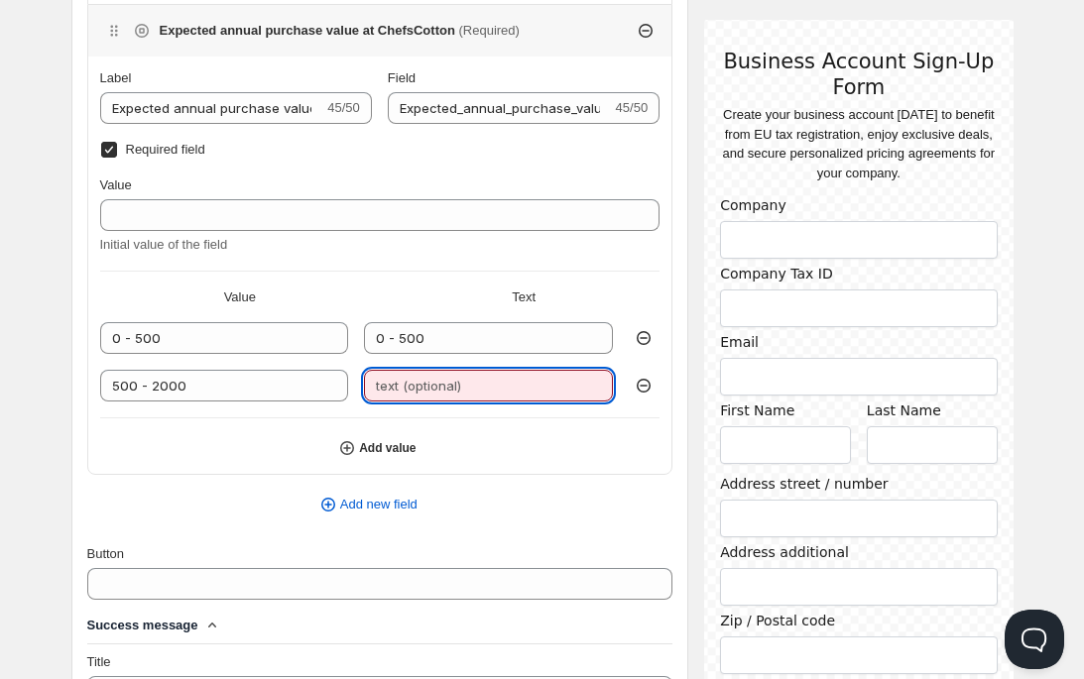
paste input "500 - 2000"
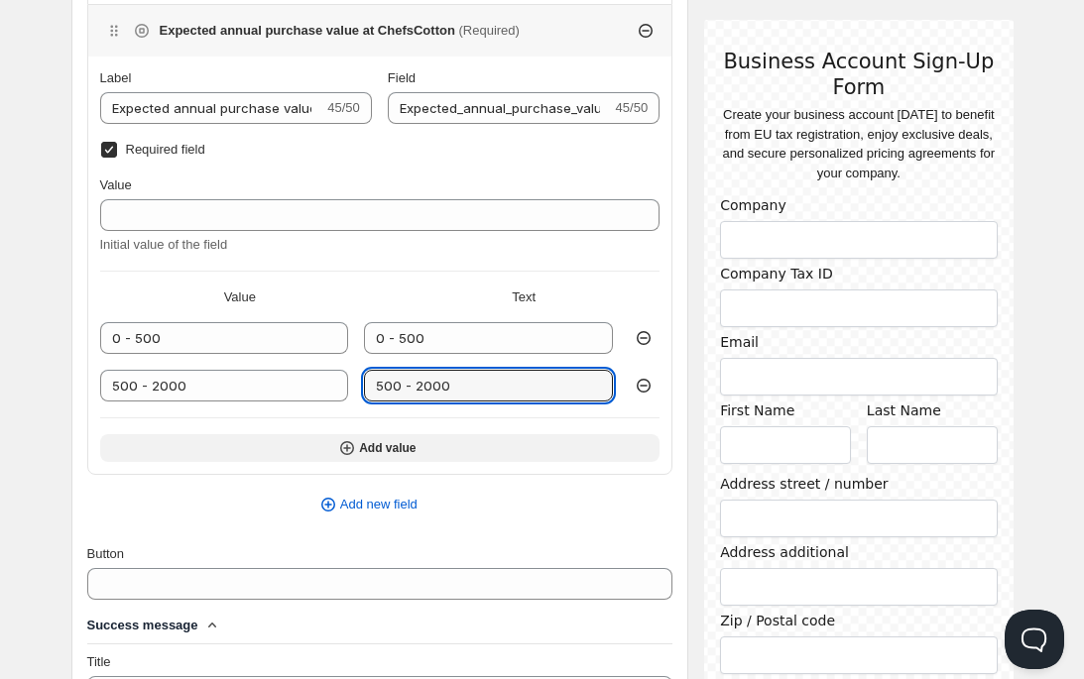
type input "500 - 2000"
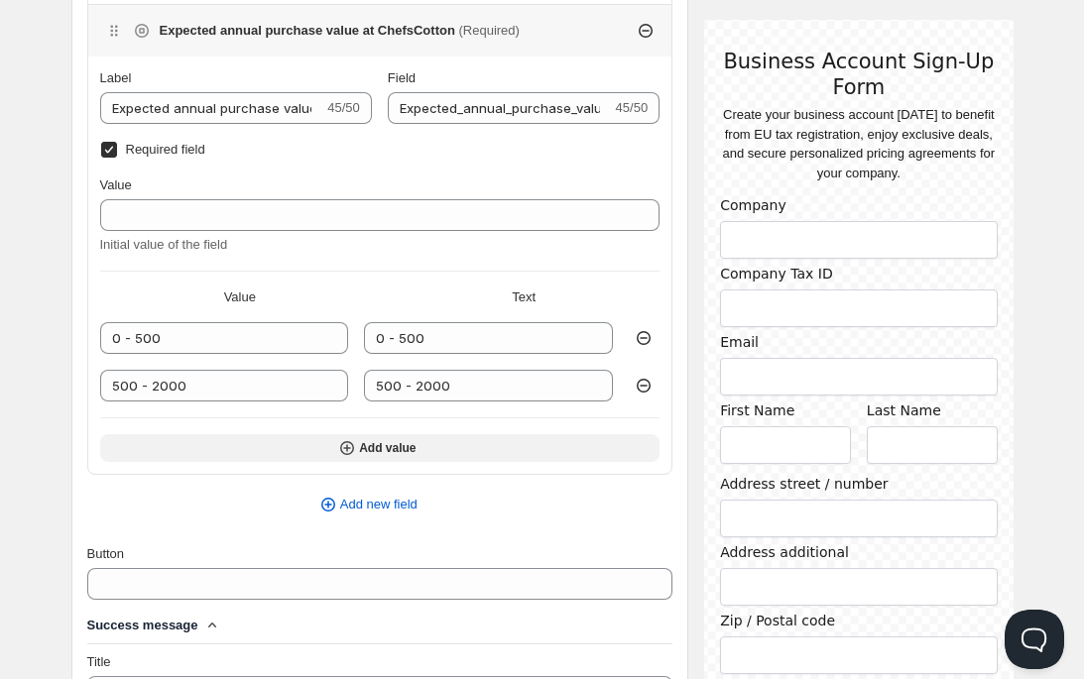
click at [343, 447] on icon "button" at bounding box center [347, 448] width 8 height 8
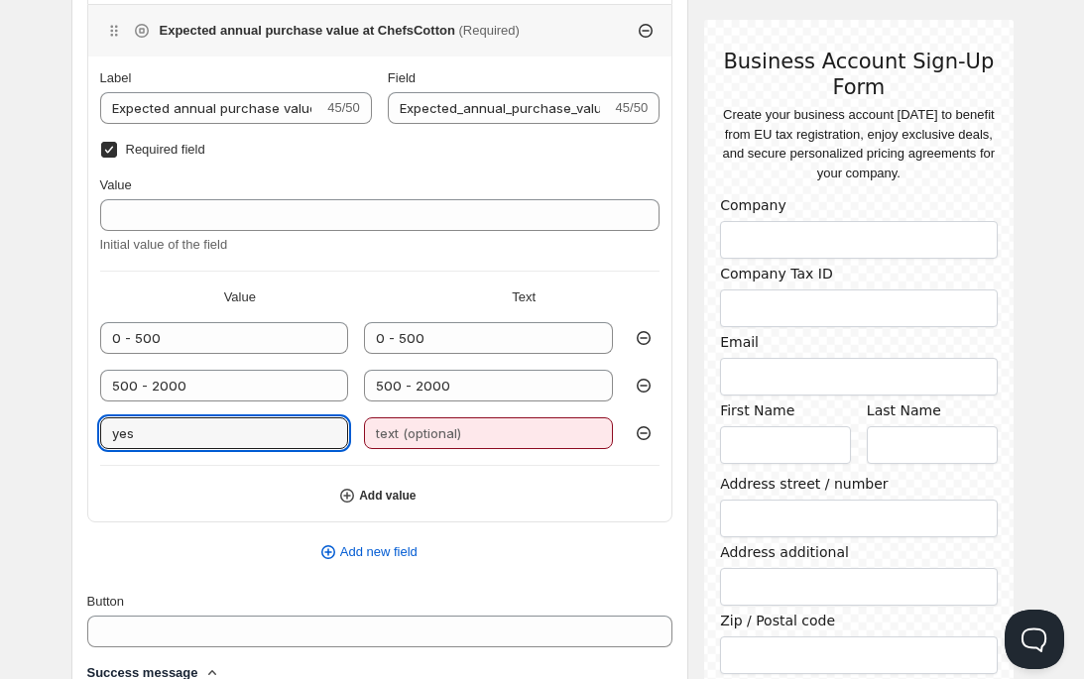
drag, startPoint x: 165, startPoint y: 435, endPoint x: 45, endPoint y: 440, distance: 120.1
type input "2000 - 5000"
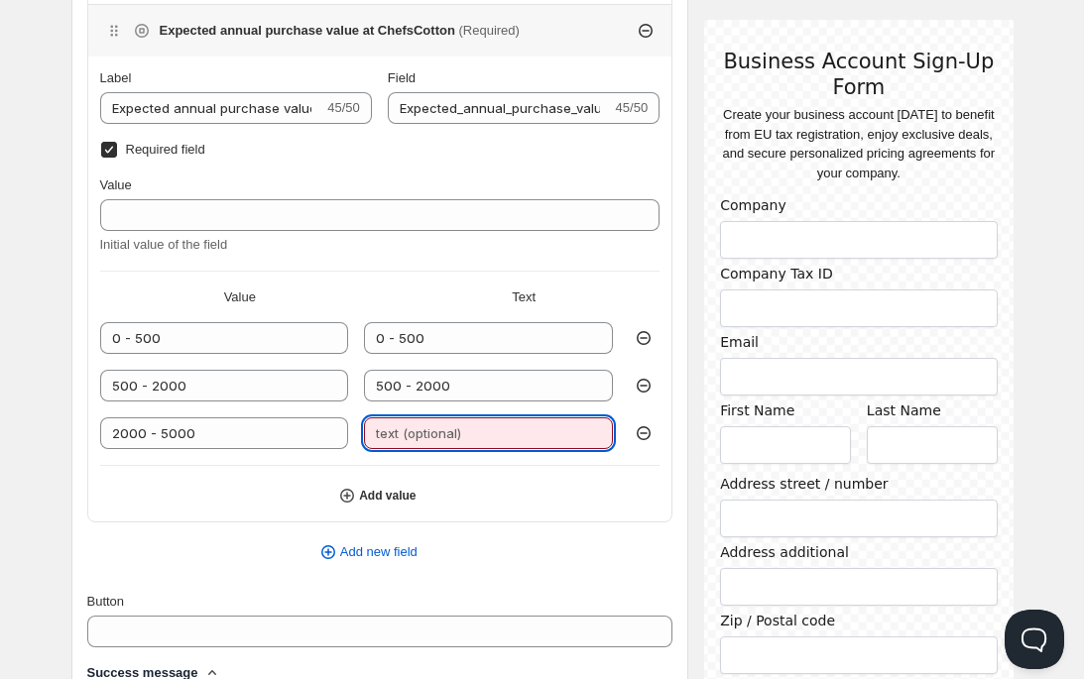
click at [394, 430] on input "text" at bounding box center [488, 433] width 249 height 32
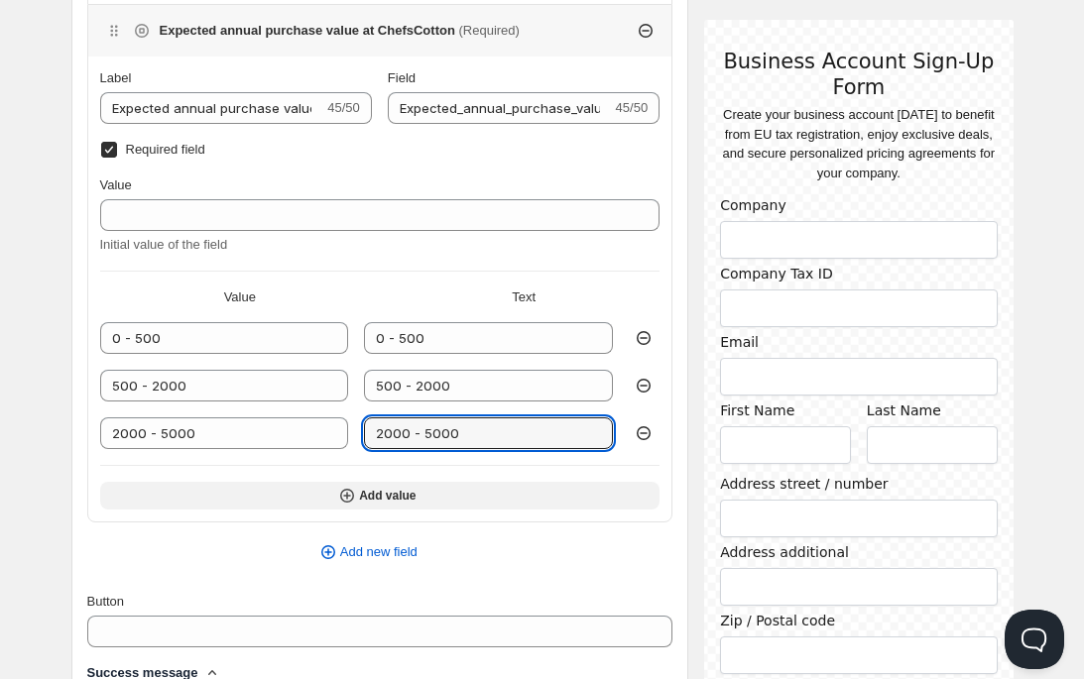
type input "2000 - 5000"
click at [346, 499] on icon "button" at bounding box center [347, 496] width 20 height 20
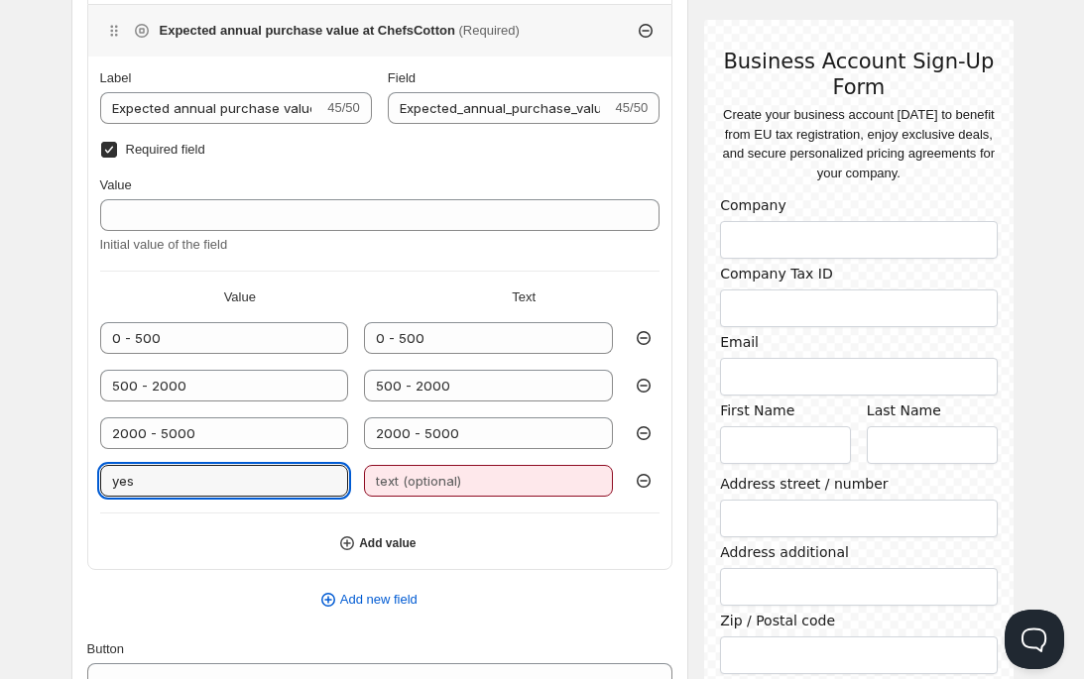
drag, startPoint x: 141, startPoint y: 485, endPoint x: 88, endPoint y: 485, distance: 52.5
click at [88, 485] on div "Label Expected annual purchase value at ChefsCotton 45/50 Field Expected_annual…" at bounding box center [380, 319] width 584 height 502
click at [117, 476] on input "5000 - 10.000" at bounding box center [224, 481] width 249 height 32
type input "5.000 - 10.000"
click at [121, 431] on input "2000 - 5000" at bounding box center [224, 433] width 249 height 32
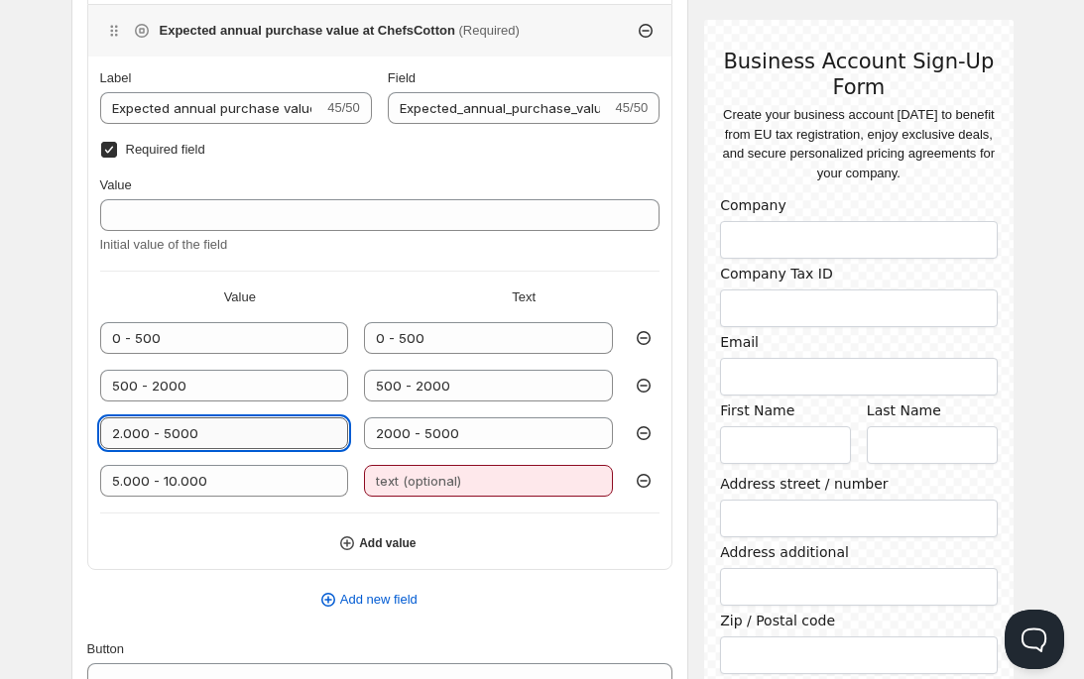
click at [171, 430] on input "2.000 - 5000" at bounding box center [224, 433] width 249 height 32
type input "2.000 - 5.000"
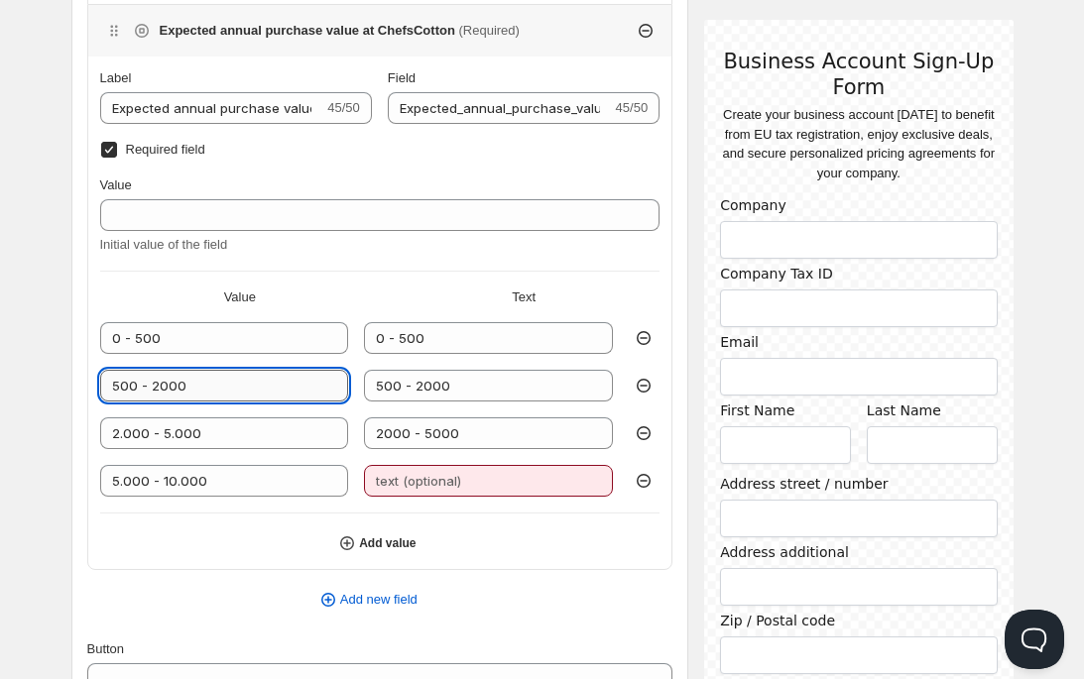
click at [153, 381] on input "500 - 2000" at bounding box center [224, 386] width 249 height 32
type input "500 - 2.000"
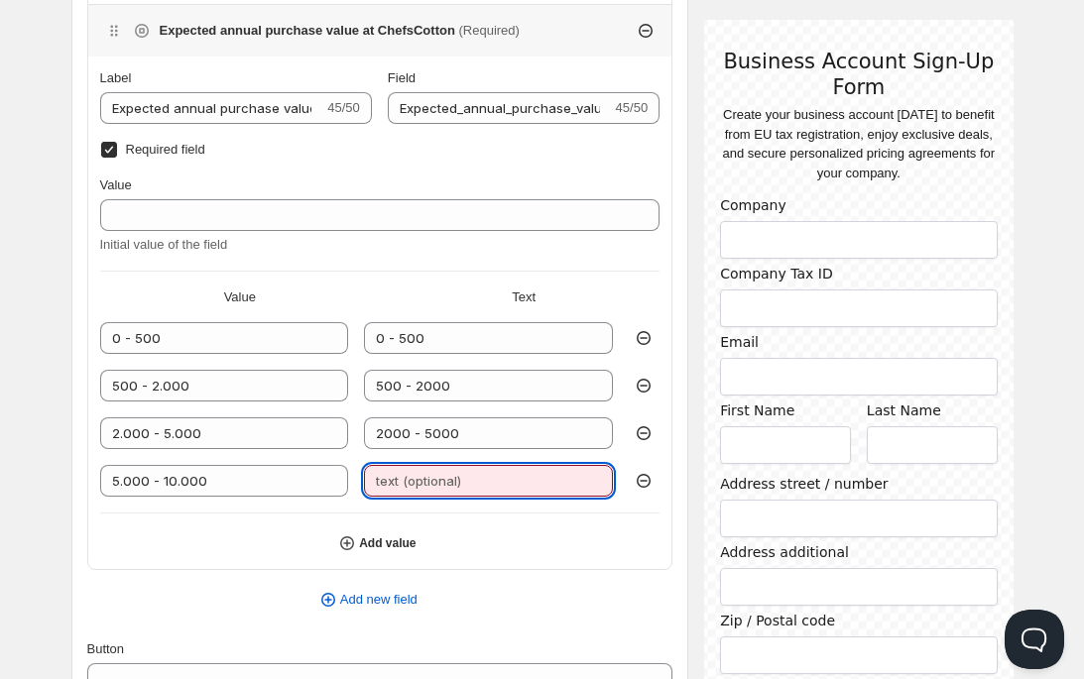
click at [410, 483] on input "text" at bounding box center [488, 481] width 249 height 32
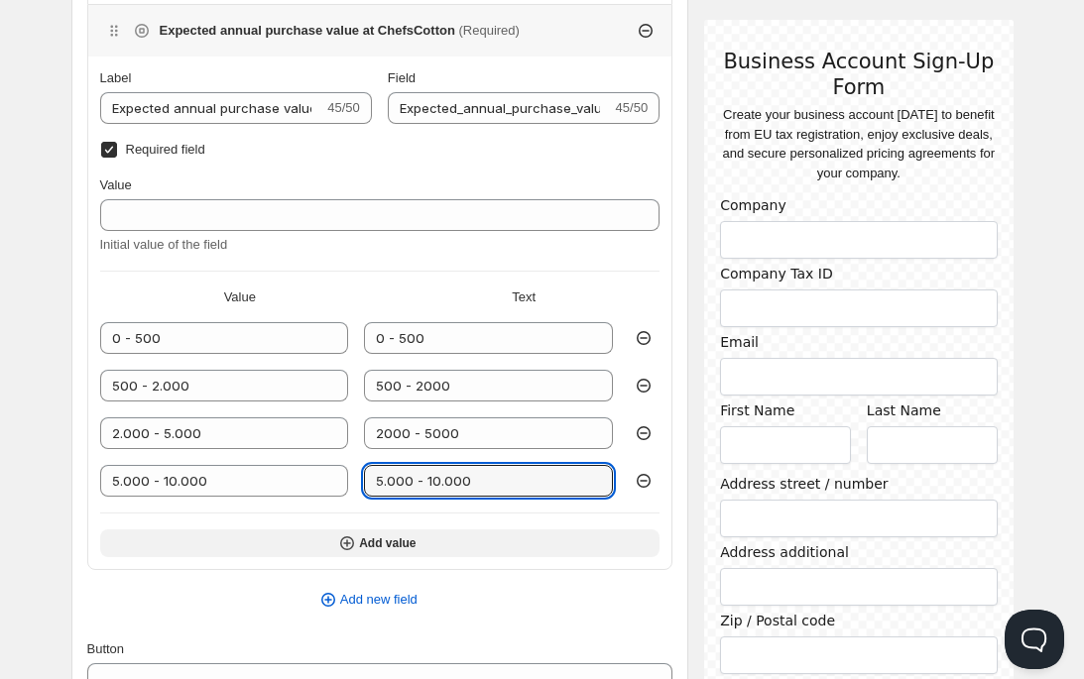
type input "5.000 - 10.000"
click at [345, 538] on icon "button" at bounding box center [347, 543] width 20 height 20
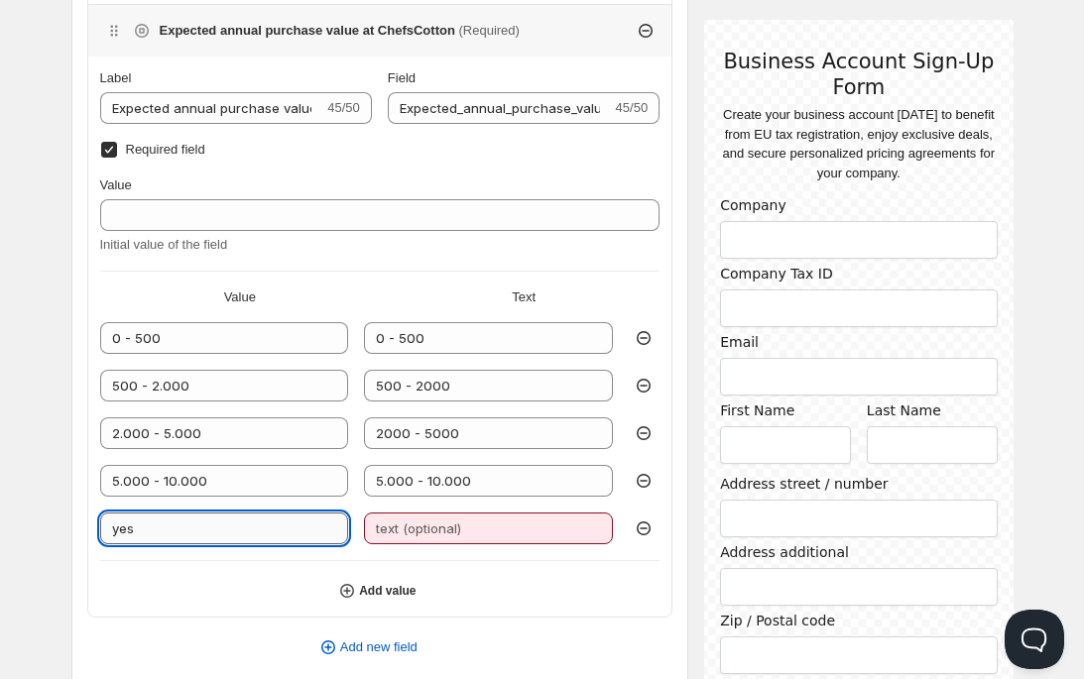
click at [222, 534] on input "yes" at bounding box center [224, 529] width 249 height 32
drag, startPoint x: 222, startPoint y: 534, endPoint x: 90, endPoint y: 531, distance: 131.9
click at [90, 531] on div "Label Expected annual purchase value at ChefsCotton 45/50 Field Expected_annual…" at bounding box center [380, 342] width 584 height 549
type input "10.000 - 50.0000"
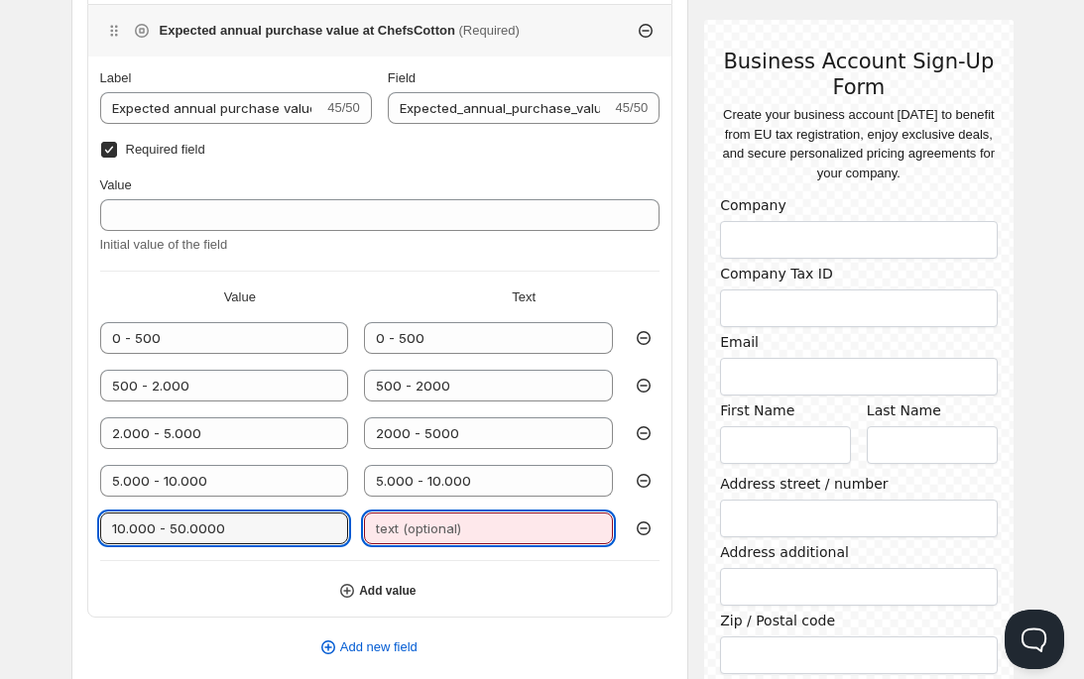
click at [378, 524] on input "text" at bounding box center [488, 529] width 249 height 32
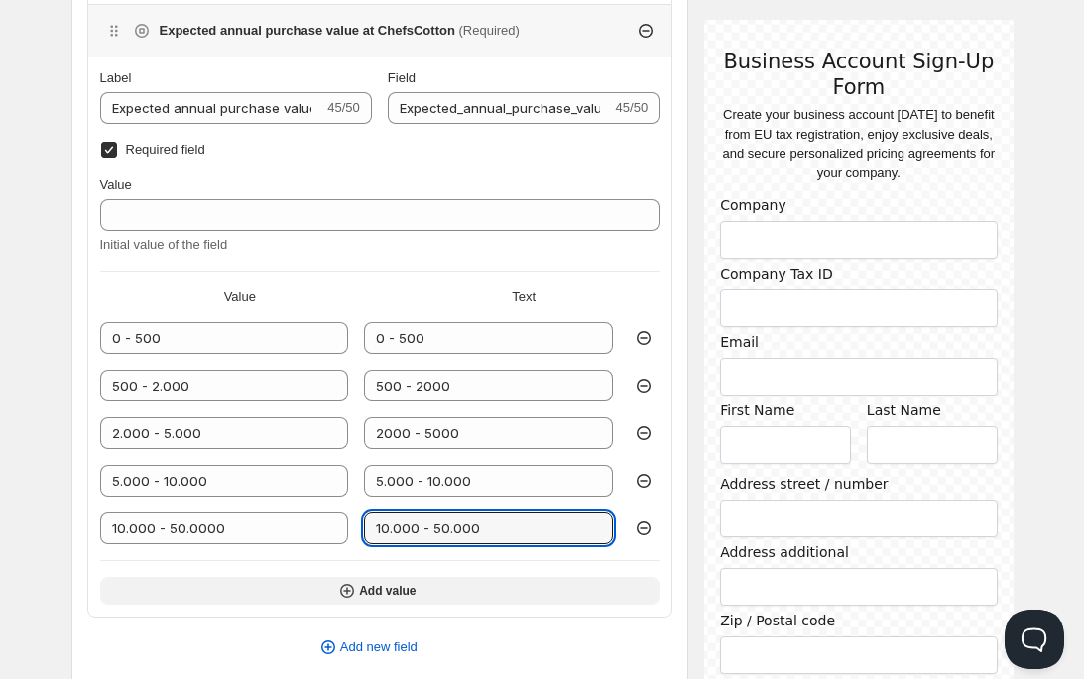
type input "10.000 - 50.000"
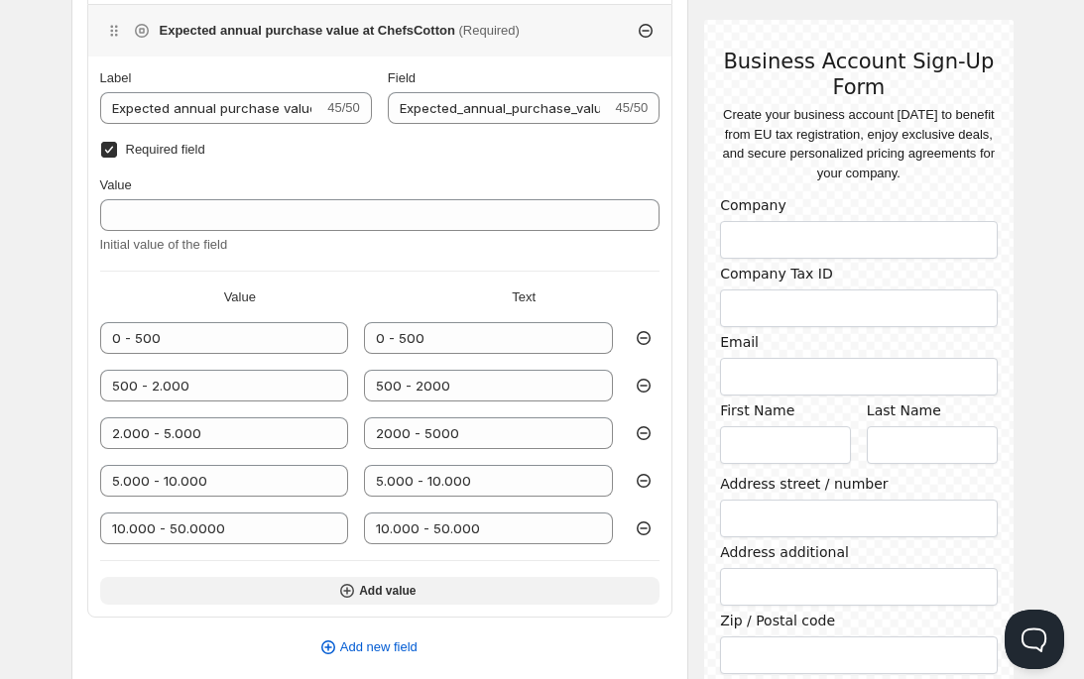
click at [352, 595] on icon "button" at bounding box center [347, 591] width 20 height 20
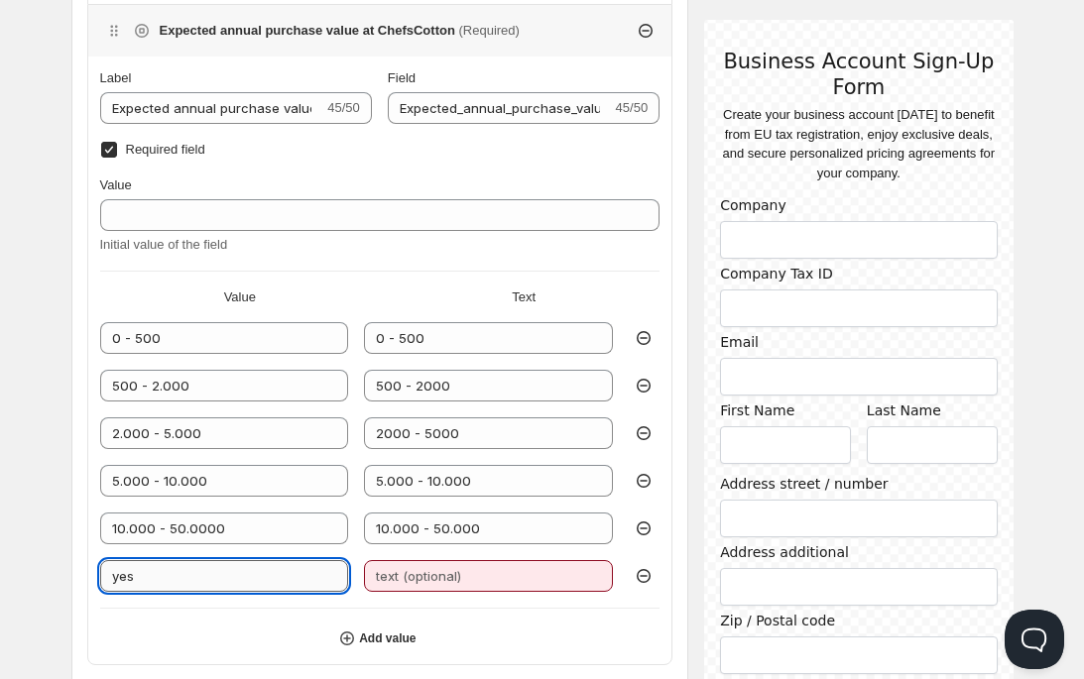
click at [225, 578] on input "yes" at bounding box center [224, 576] width 249 height 32
type input "y"
drag, startPoint x: 258, startPoint y: 585, endPoint x: 57, endPoint y: 585, distance: 201.3
drag, startPoint x: 182, startPoint y: 576, endPoint x: 78, endPoint y: 568, distance: 104.4
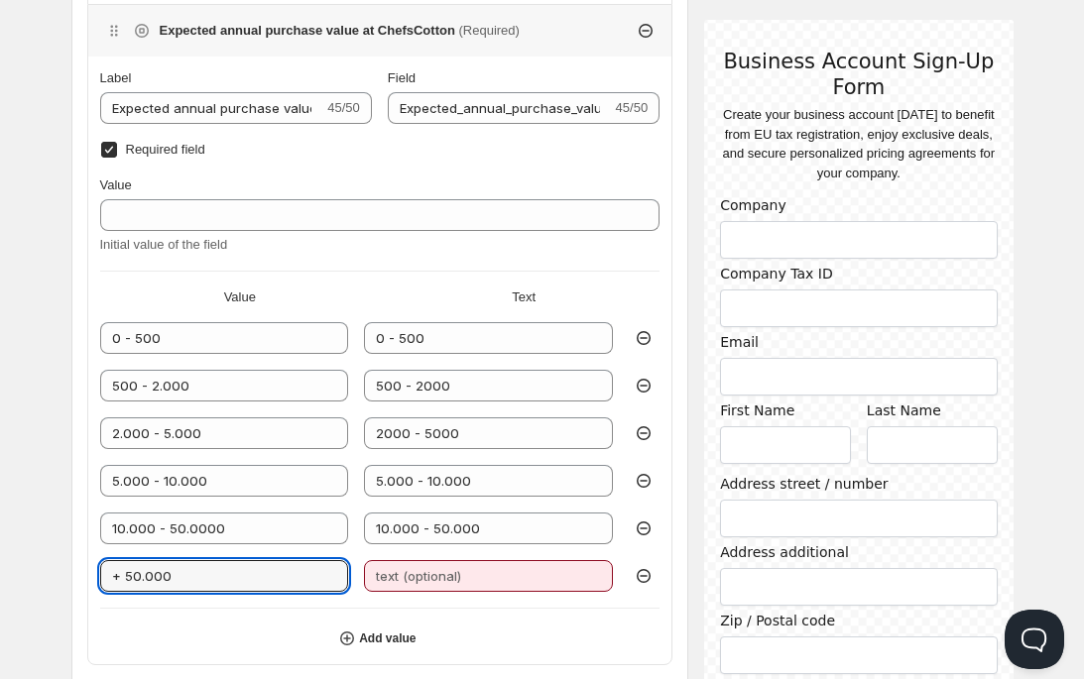
type input "+ 50.000"
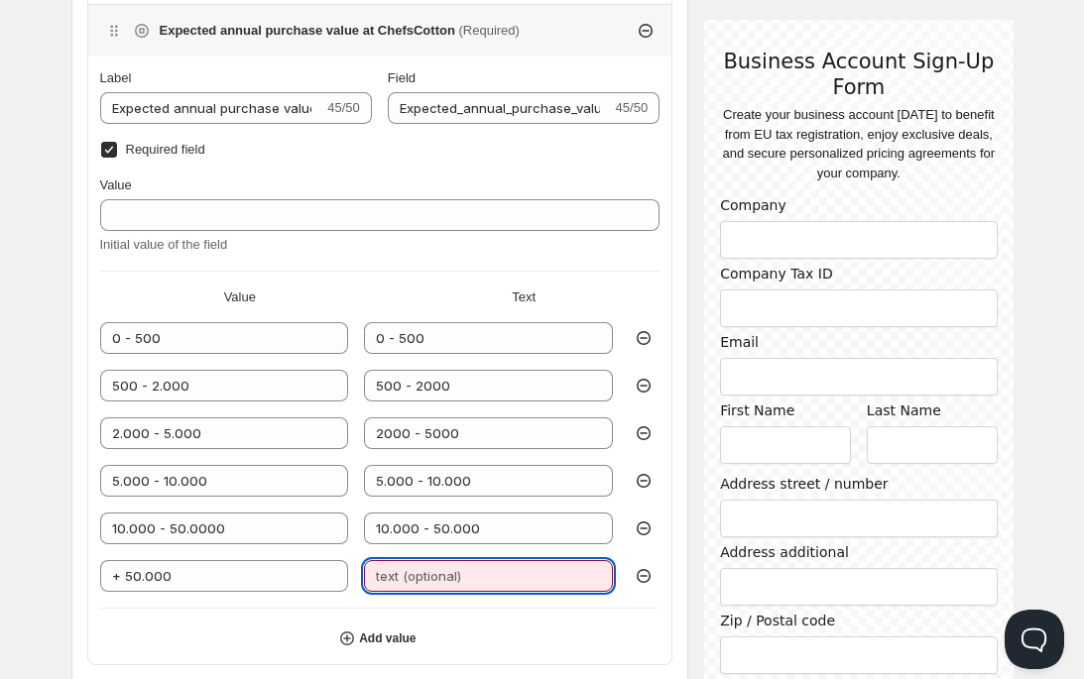
click at [382, 566] on input "text" at bounding box center [488, 576] width 249 height 32
paste input "+ 50.000"
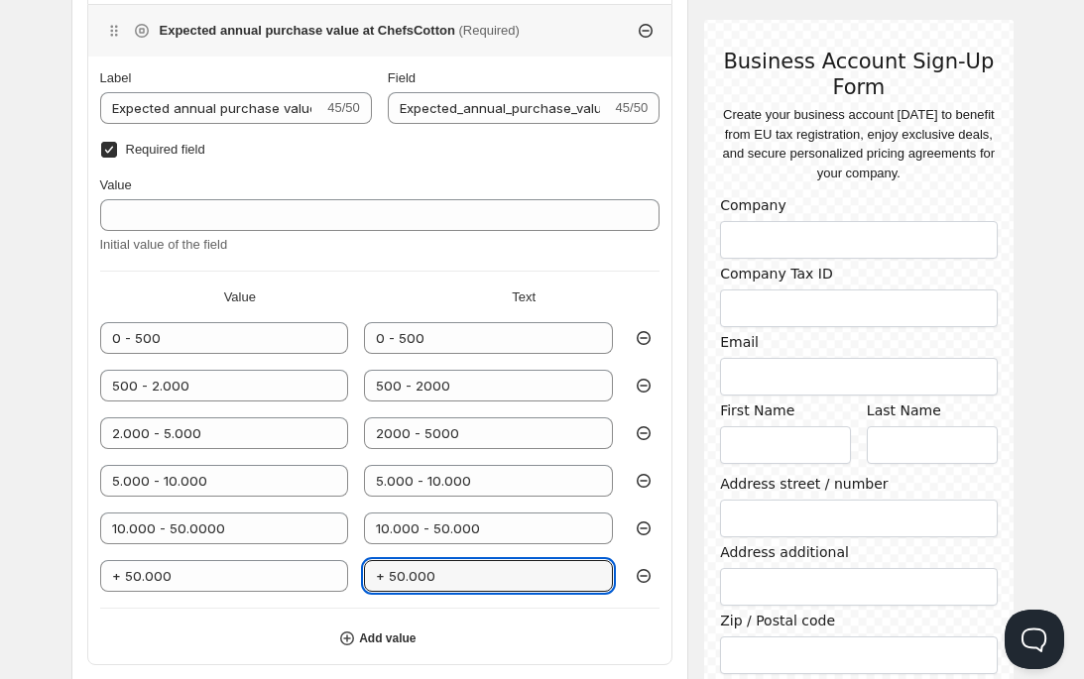
type input "+ 50.000"
click at [671, 541] on div "Label Expected annual purchase value at ChefsCotton 45/50 Field Expected_annual…" at bounding box center [380, 366] width 584 height 597
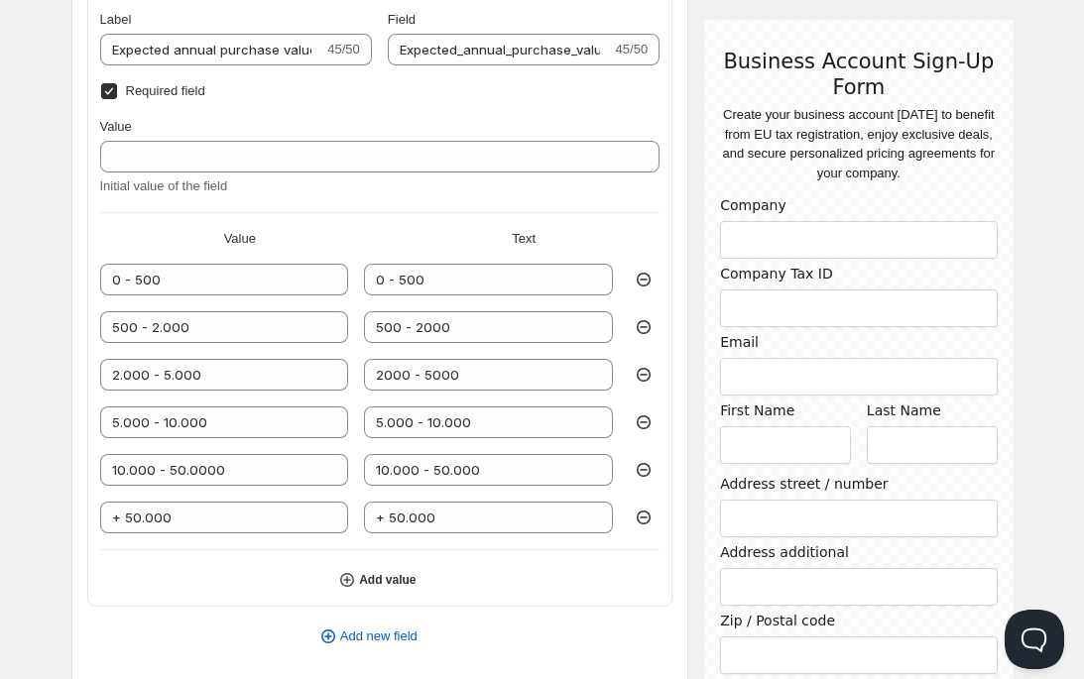
scroll to position [2366, 0]
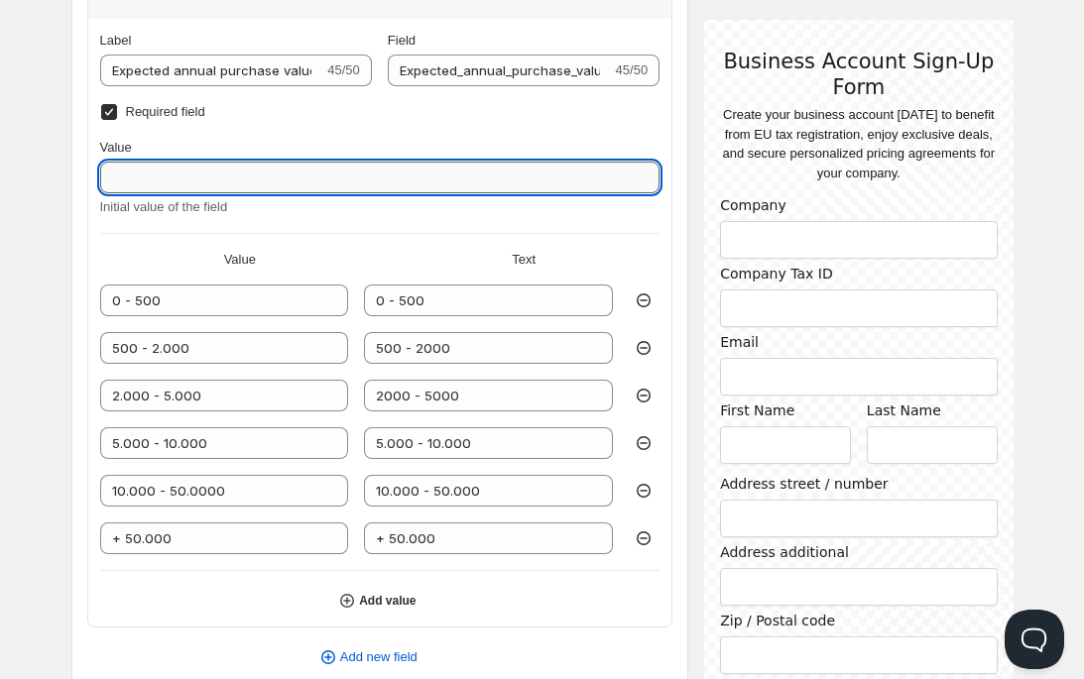
click at [201, 183] on input "Value" at bounding box center [380, 178] width 560 height 32
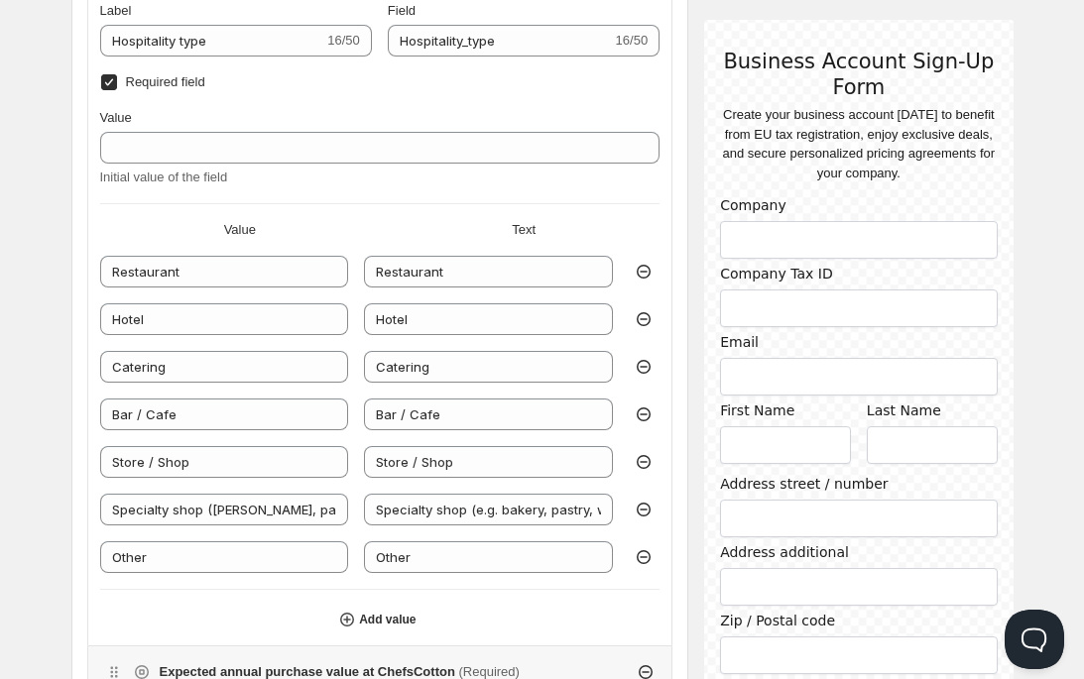
scroll to position [1666, 0]
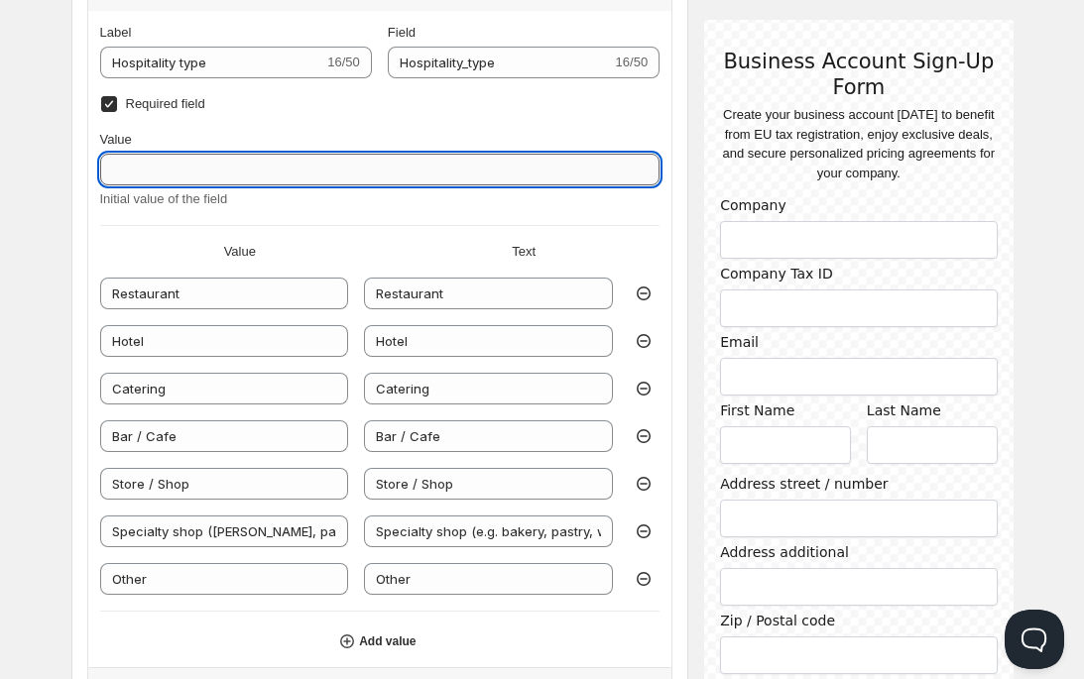
click at [310, 173] on input "Value" at bounding box center [380, 170] width 560 height 32
click at [157, 177] on input "Value" at bounding box center [380, 170] width 560 height 32
click at [211, 168] on input "Value" at bounding box center [380, 170] width 560 height 32
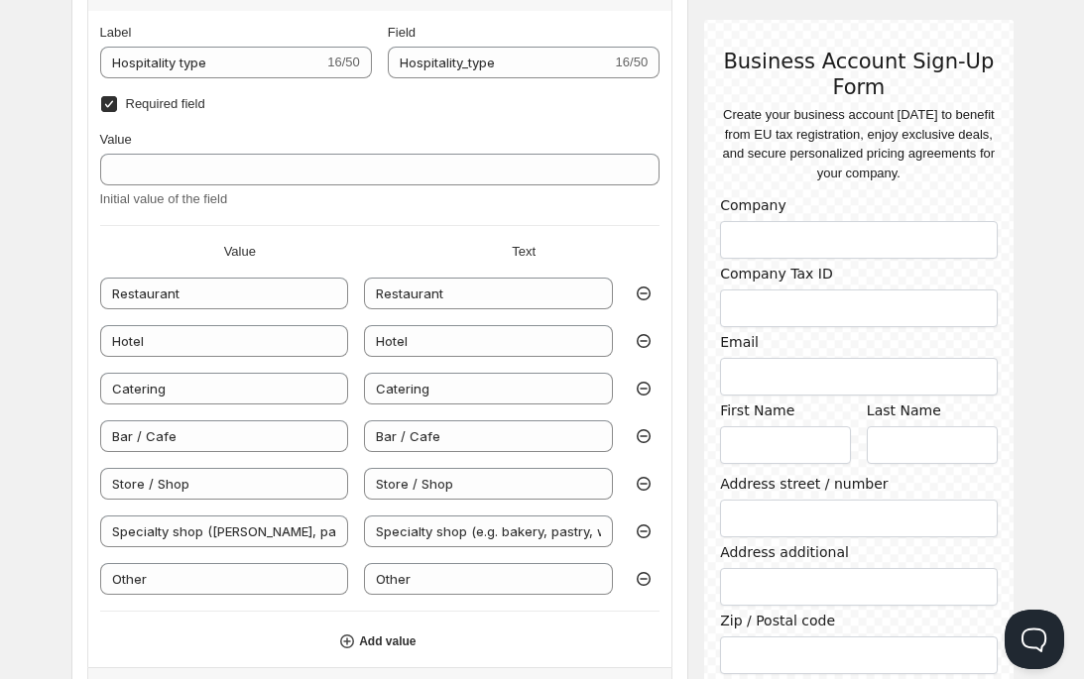
click at [232, 134] on div "Value" at bounding box center [380, 140] width 560 height 20
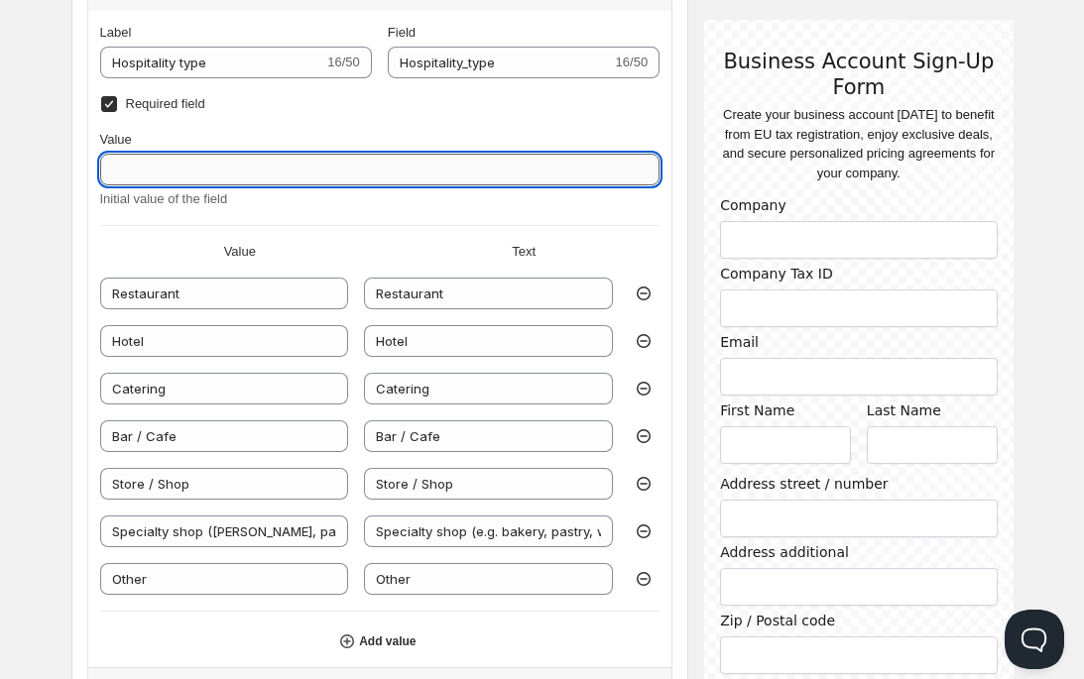
click at [229, 168] on input "Value" at bounding box center [380, 170] width 560 height 32
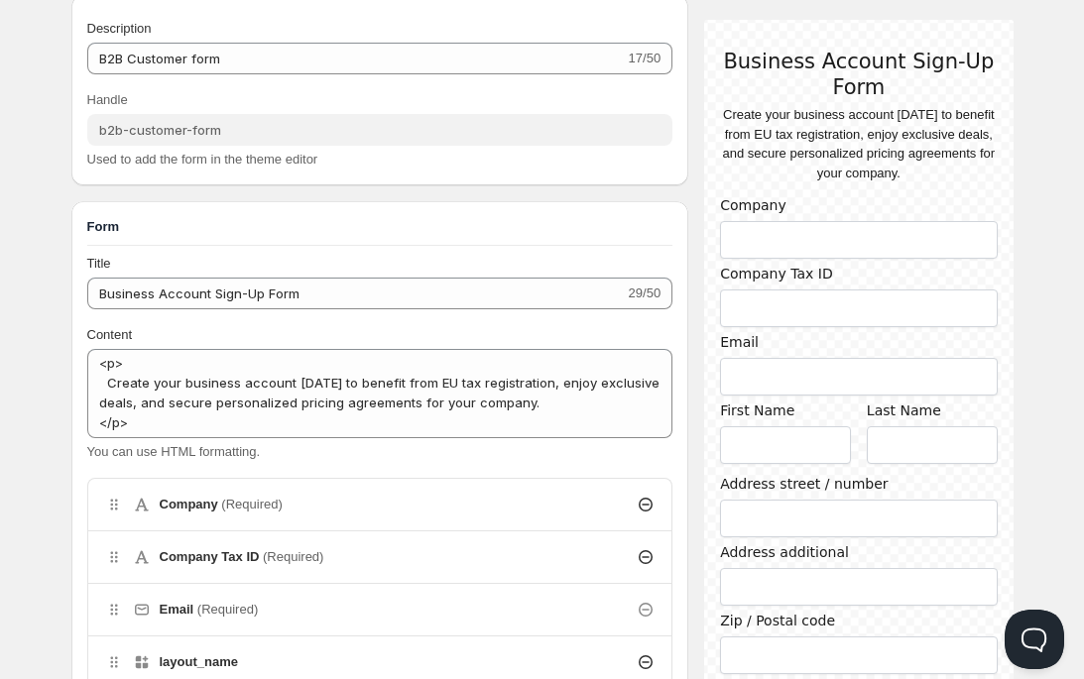
scroll to position [0, 0]
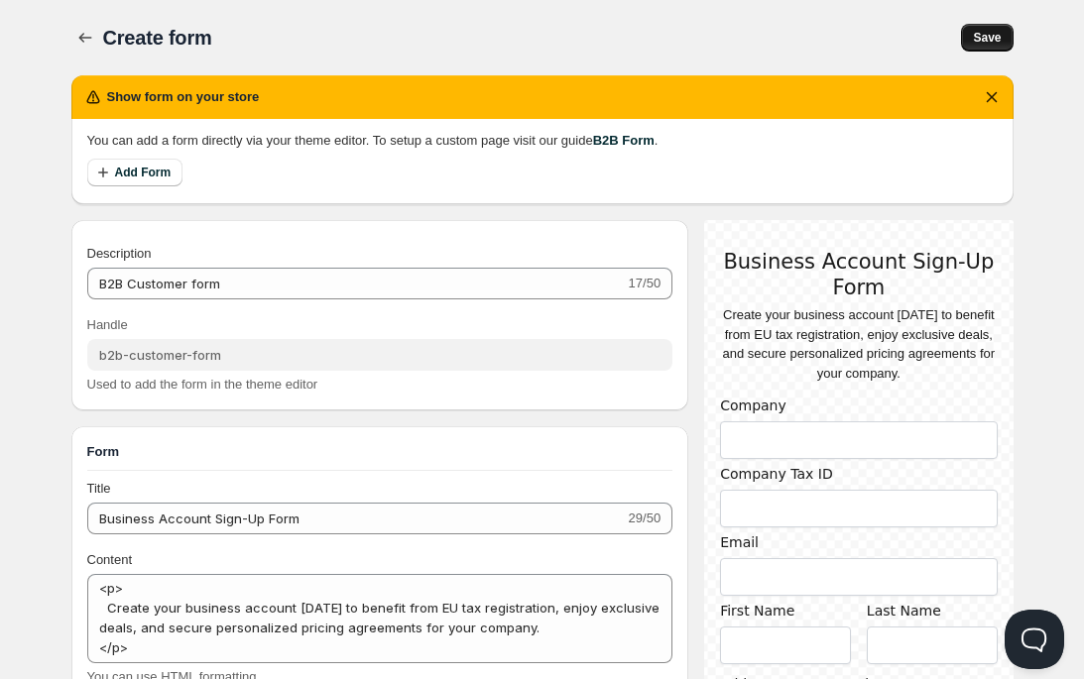
click at [967, 34] on button "Save" at bounding box center [987, 38] width 52 height 28
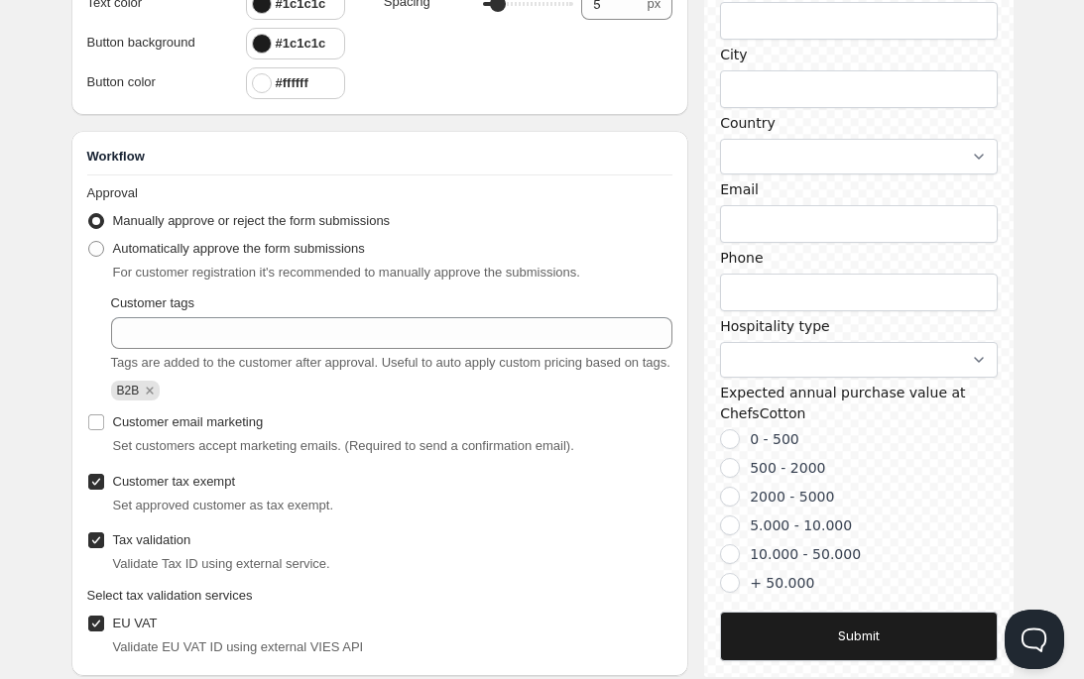
scroll to position [3506, 0]
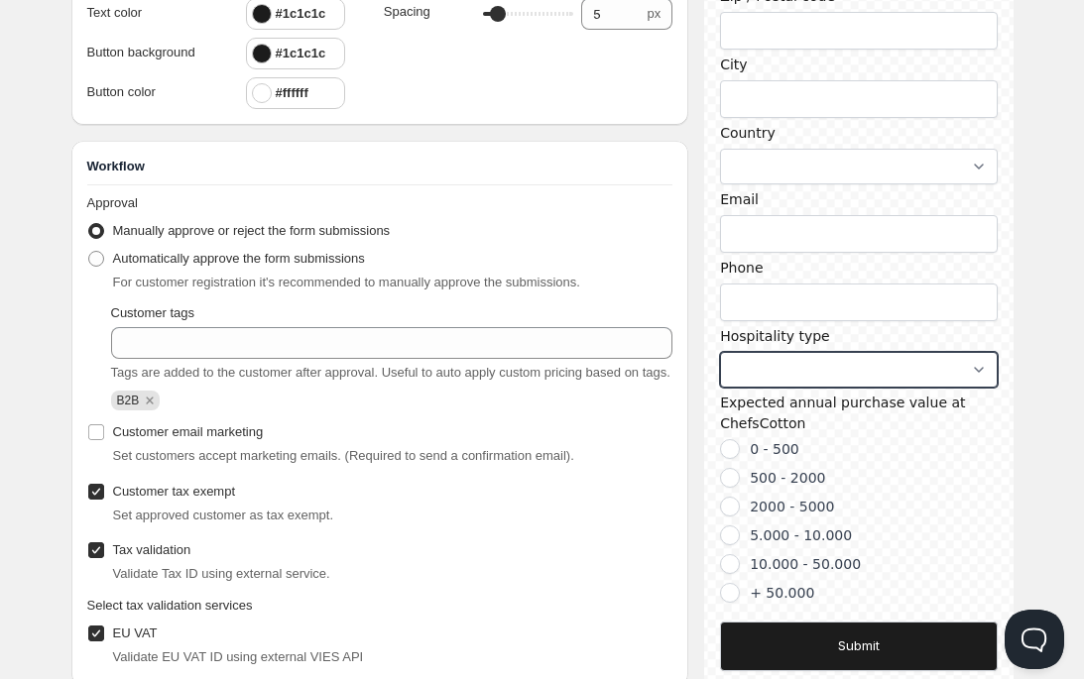
click at [976, 387] on select "Restaurant Hotel Catering Bar / Cafe Store / Shop Specialty shop (e.g. bakery, …" at bounding box center [858, 369] width 277 height 36
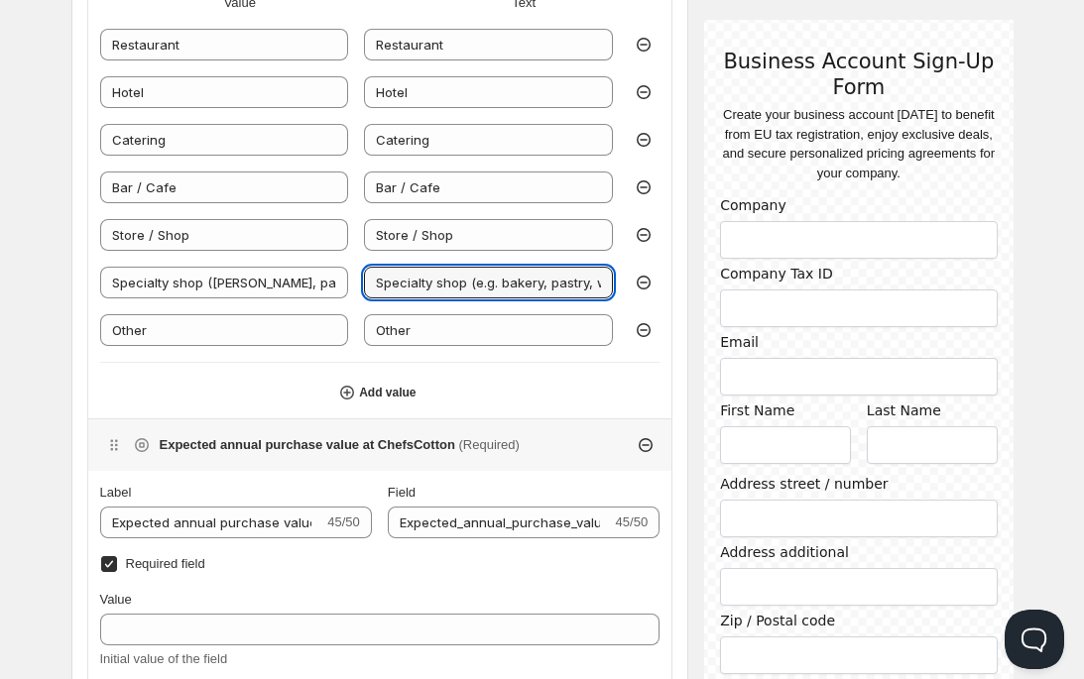
scroll to position [0, 33]
drag, startPoint x: 471, startPoint y: 284, endPoint x: 639, endPoint y: 292, distance: 168.8
click at [639, 292] on div "Specialty shop (e.g. bakery, pastry) Specialty shop (e.g. bakery, pastry, wine)" at bounding box center [380, 283] width 560 height 32
type input "Specialty shop"
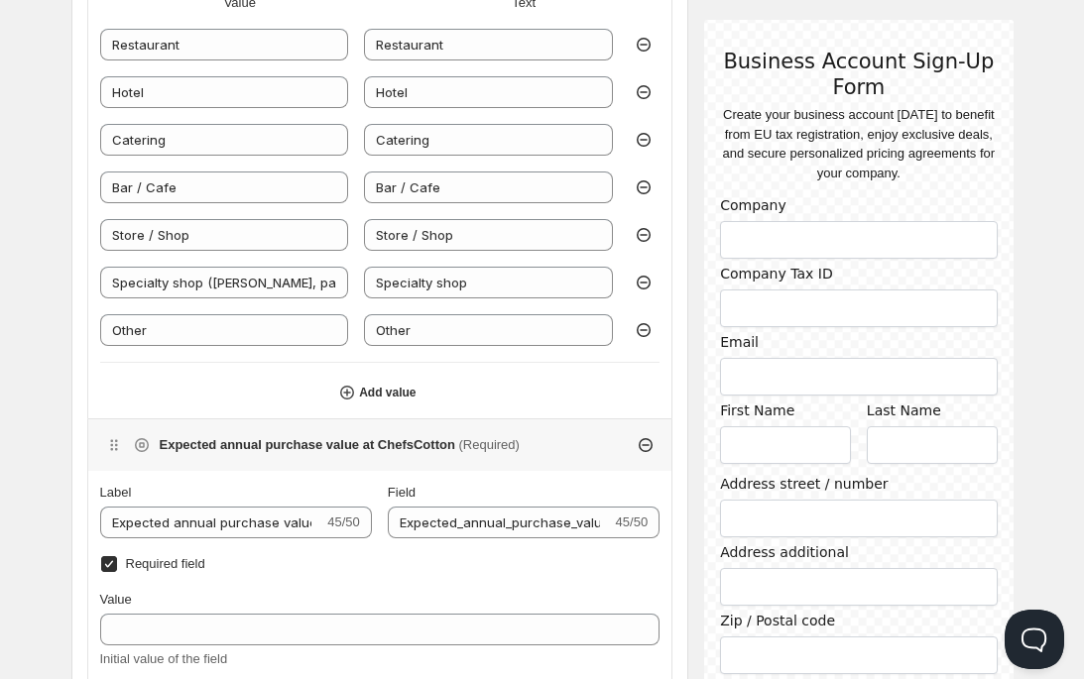
click at [639, 230] on icon at bounding box center [643, 235] width 20 height 20
type input "Specialty shop ([PERSON_NAME], pastry)"
type input "Specialty shop"
type input "Other"
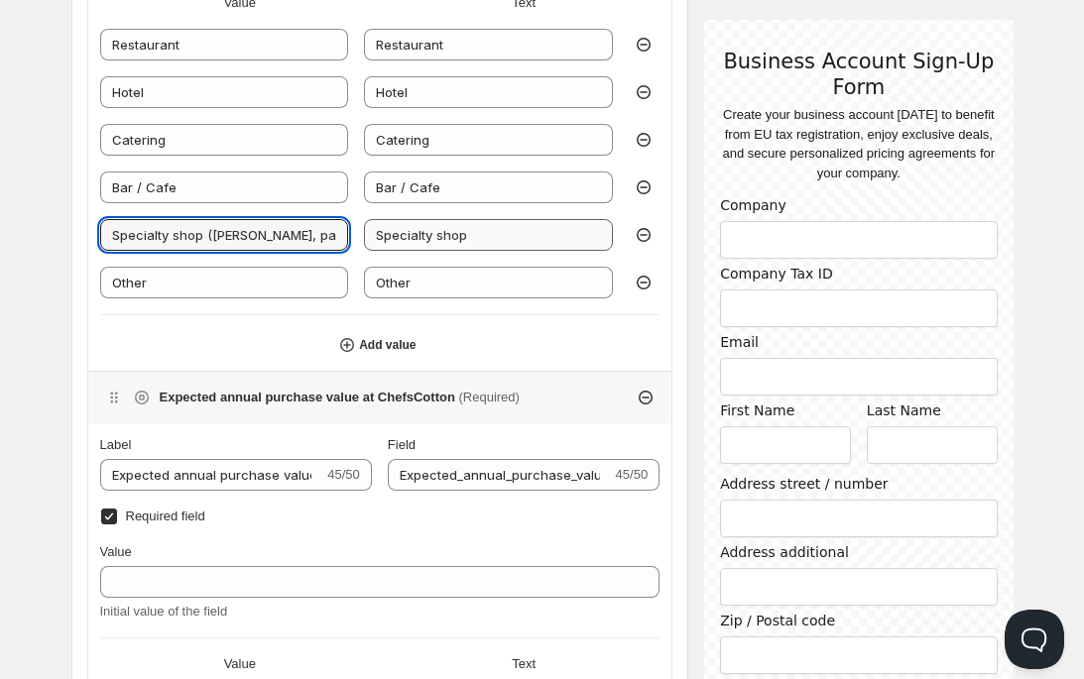
drag, startPoint x: 205, startPoint y: 231, endPoint x: 368, endPoint y: 245, distance: 163.2
click at [368, 245] on div "Specialty shop (e.g. bakery, pastry) Specialty shop" at bounding box center [380, 235] width 560 height 32
type input "Specialty shop"
click at [631, 324] on div "Value Initial value of the field Value Text Restaurant Restaurant Hotel Hotel C…" at bounding box center [380, 120] width 560 height 478
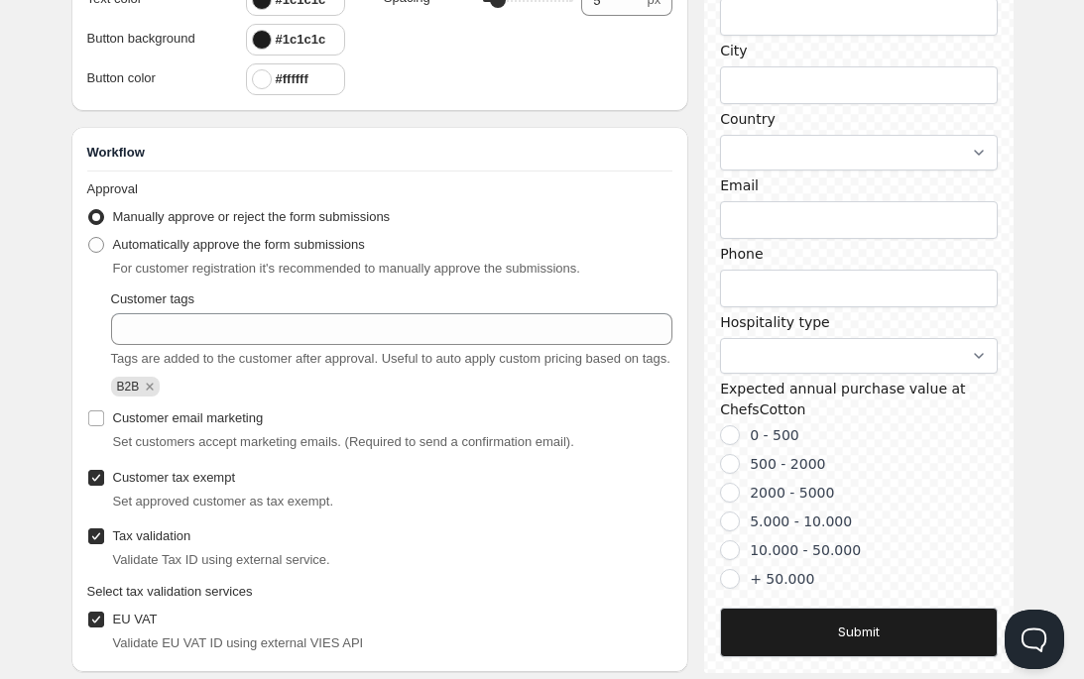
scroll to position [3468, 0]
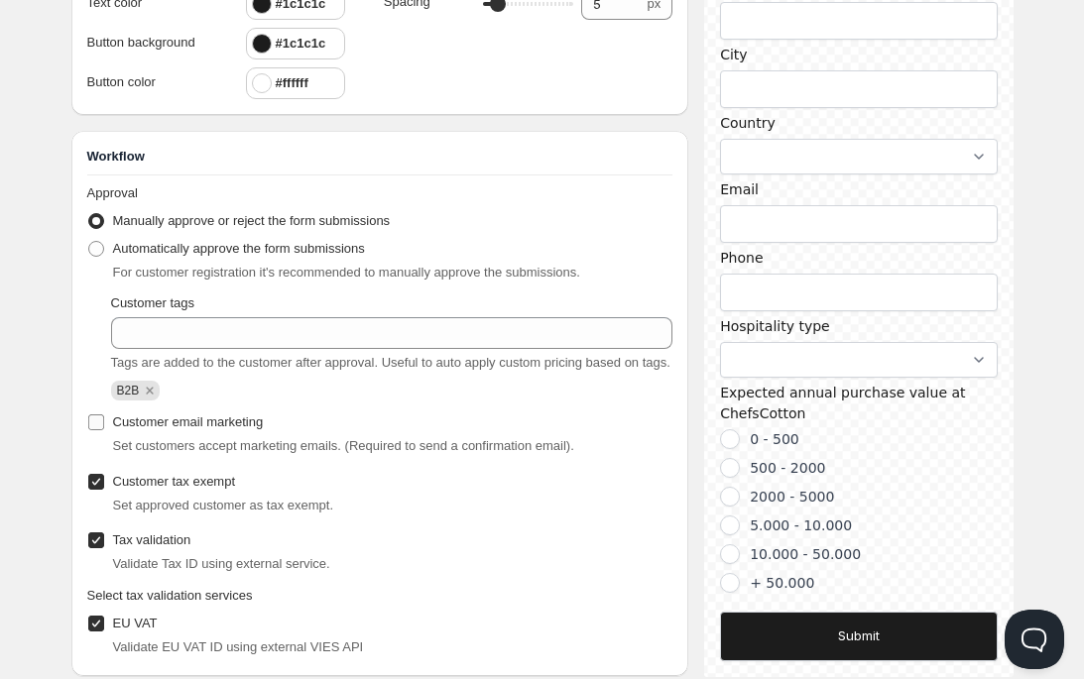
click at [98, 430] on input "Customer email marketing" at bounding box center [96, 422] width 16 height 16
checkbox input "true"
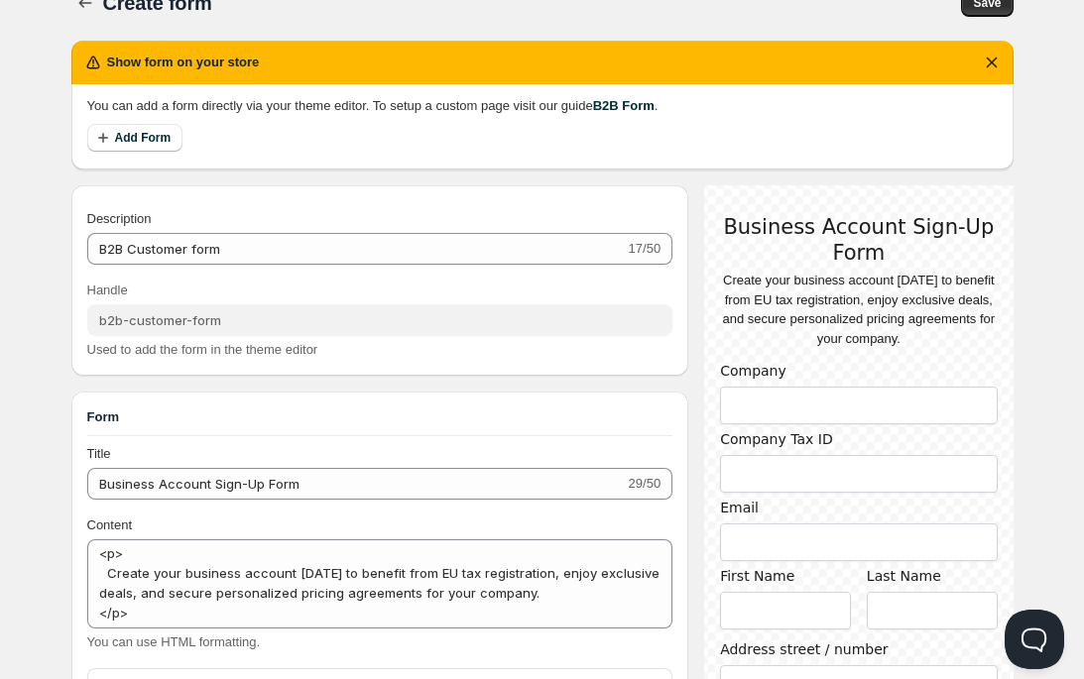
scroll to position [0, 0]
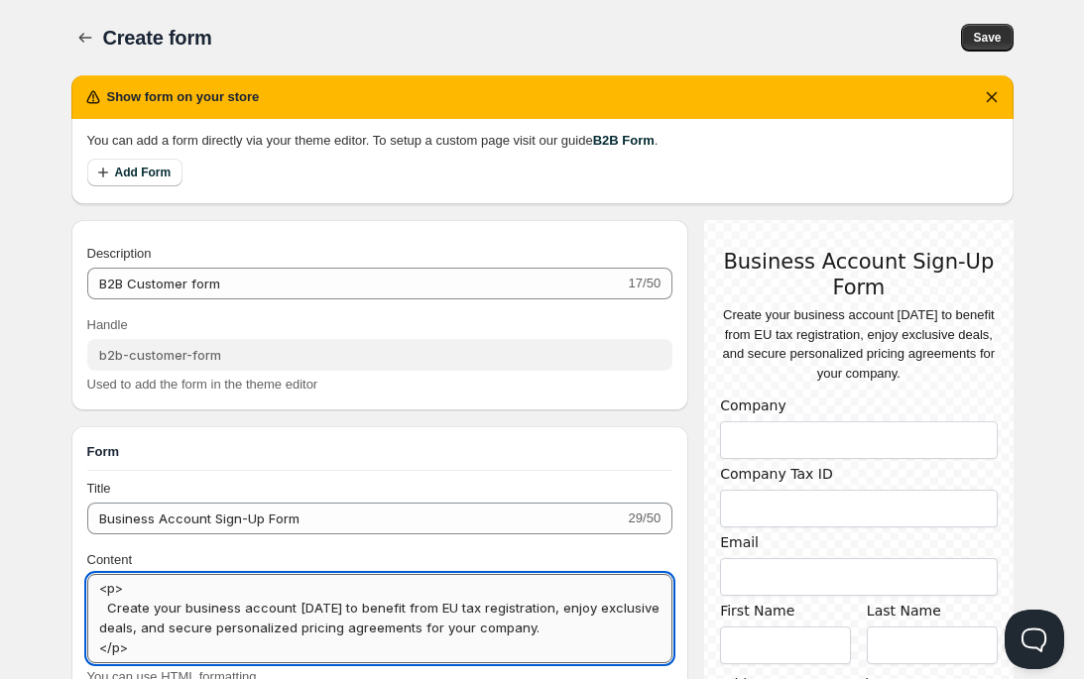
click at [179, 603] on textarea "<p> Create your business account [DATE] to benefit from EU tax registration, en…" at bounding box center [380, 618] width 586 height 89
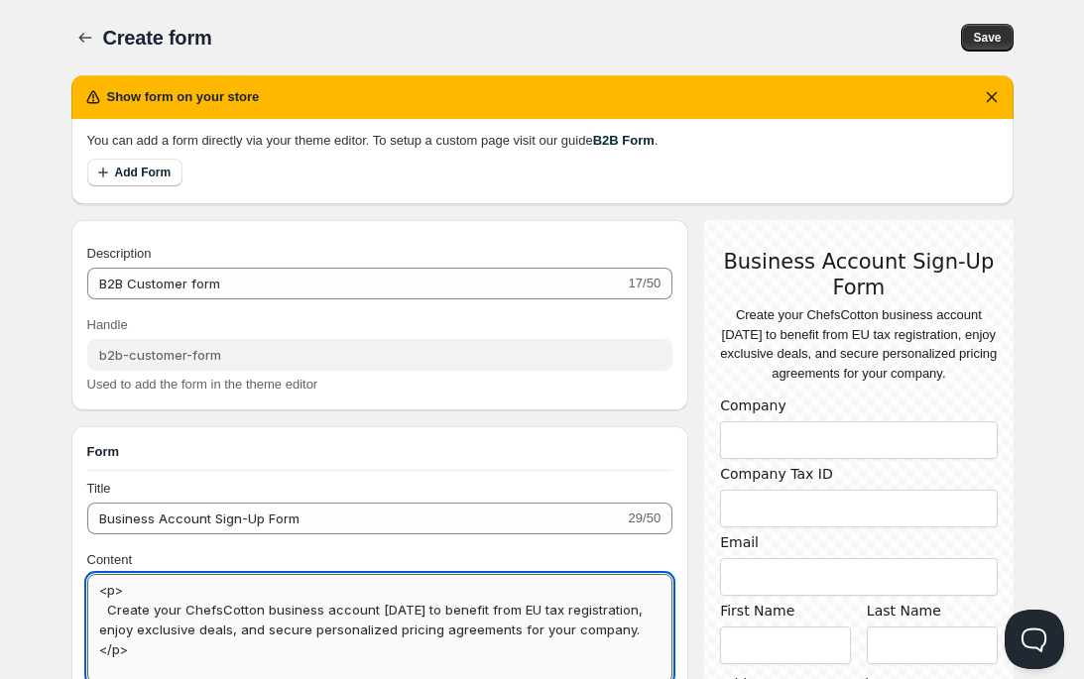
click at [270, 607] on textarea "<p> Create your ChefsCotton business account [DATE] to benefit from EU tax regi…" at bounding box center [380, 628] width 586 height 109
click at [326, 608] on textarea "<p> Create your ChefsCotton Business account [DATE] to benefit from EU tax regi…" at bounding box center [380, 628] width 586 height 109
click at [104, 609] on textarea "<p> Create your ChefsCotton Business Account [DATE] to benefit from EU tax regi…" at bounding box center [380, 628] width 586 height 109
drag, startPoint x: 274, startPoint y: 631, endPoint x: 227, endPoint y: 631, distance: 46.6
click at [227, 631] on textarea "<p> Create your ChefsCotton Business Account [DATE] to benefit from EU tax regi…" at bounding box center [380, 628] width 586 height 109
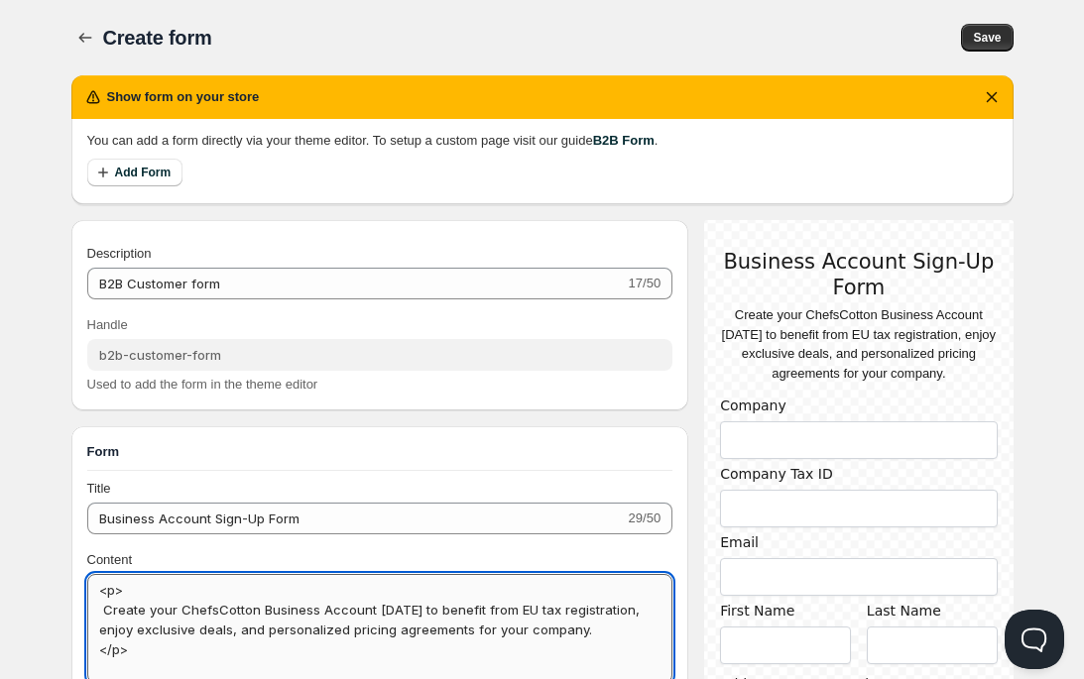
drag, startPoint x: 557, startPoint y: 631, endPoint x: 423, endPoint y: 627, distance: 133.9
click at [423, 627] on textarea "<p> Create your ChefsCotton Business Account [DATE] to benefit from EU tax regi…" at bounding box center [380, 628] width 586 height 109
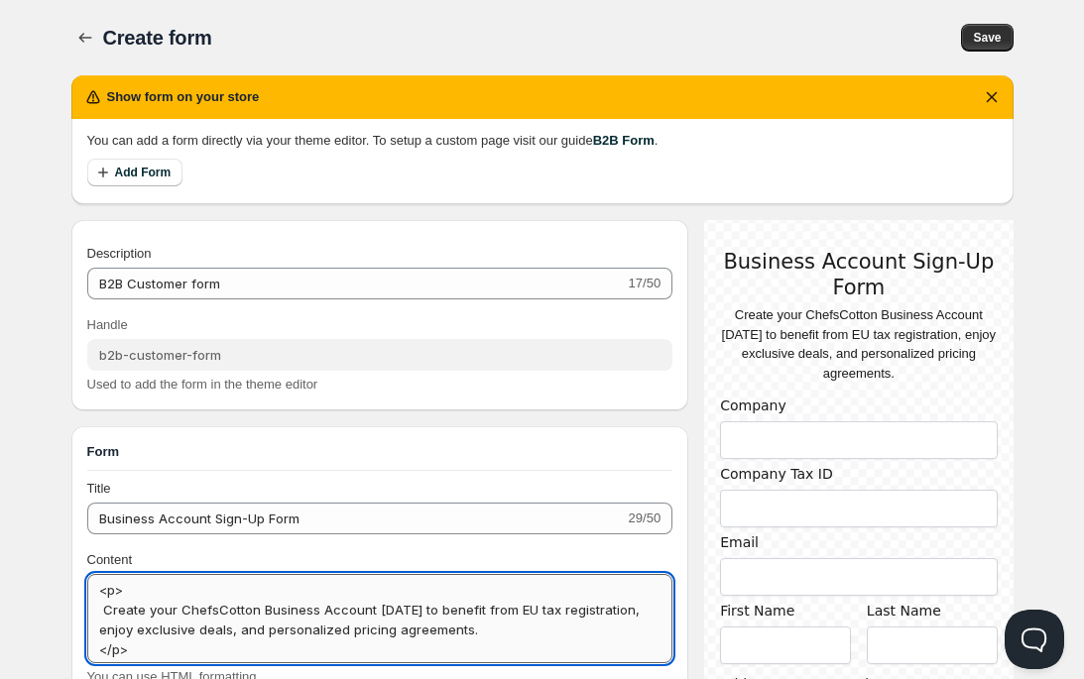
click at [499, 613] on textarea "<p> Create your ChefsCotton Business Account [DATE] to benefit from EU tax regi…" at bounding box center [380, 618] width 586 height 89
drag, startPoint x: 569, startPoint y: 641, endPoint x: 75, endPoint y: 632, distance: 493.8
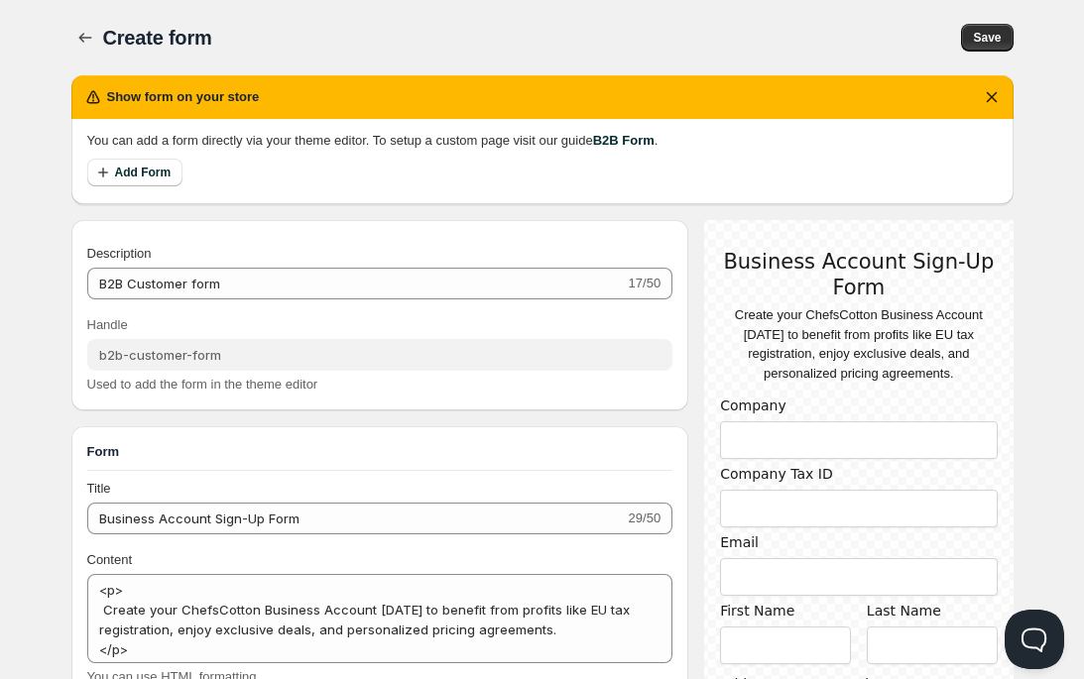
click at [163, 669] on span "You can use HTML formatting." at bounding box center [173, 676] width 173 height 15
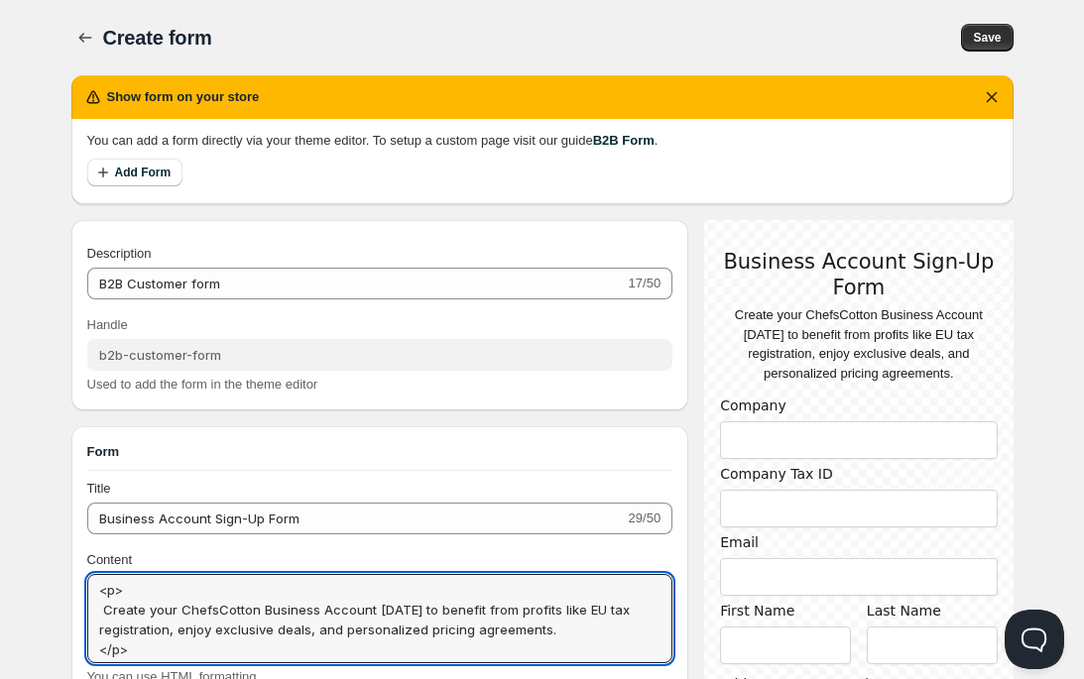
scroll to position [2, 0]
drag, startPoint x: 148, startPoint y: 655, endPoint x: 72, endPoint y: 655, distance: 75.3
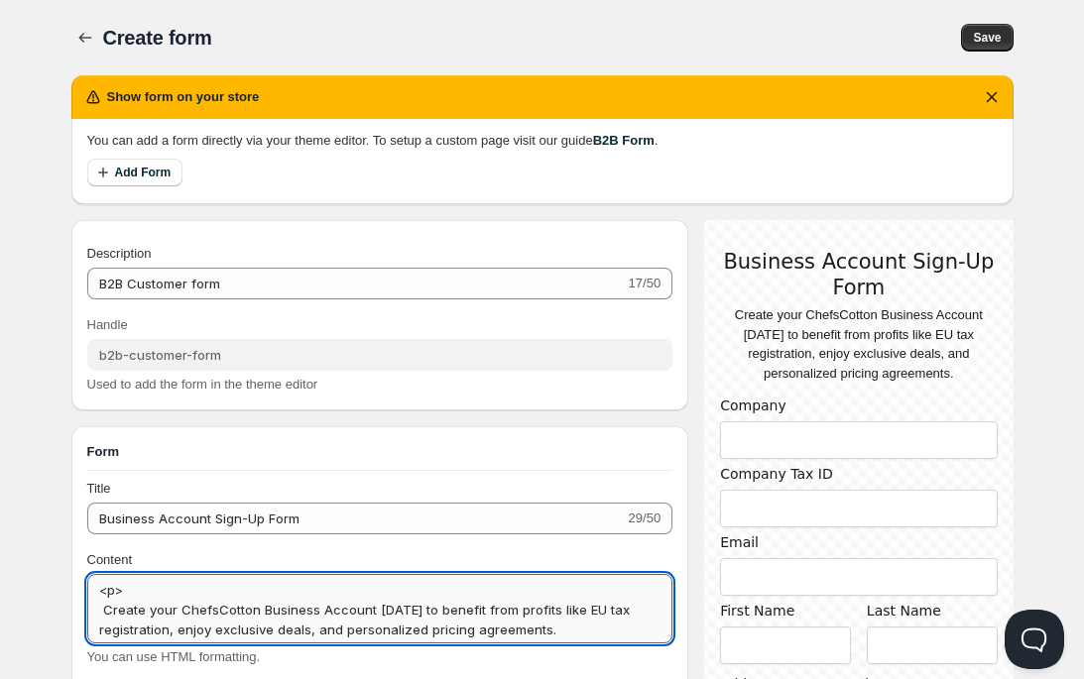
drag, startPoint x: 139, startPoint y: 591, endPoint x: 101, endPoint y: 590, distance: 37.7
click at [101, 590] on textarea "<p> Create your ChefsCotton Business Account [DATE] to benefit from profits lik…" at bounding box center [380, 608] width 586 height 69
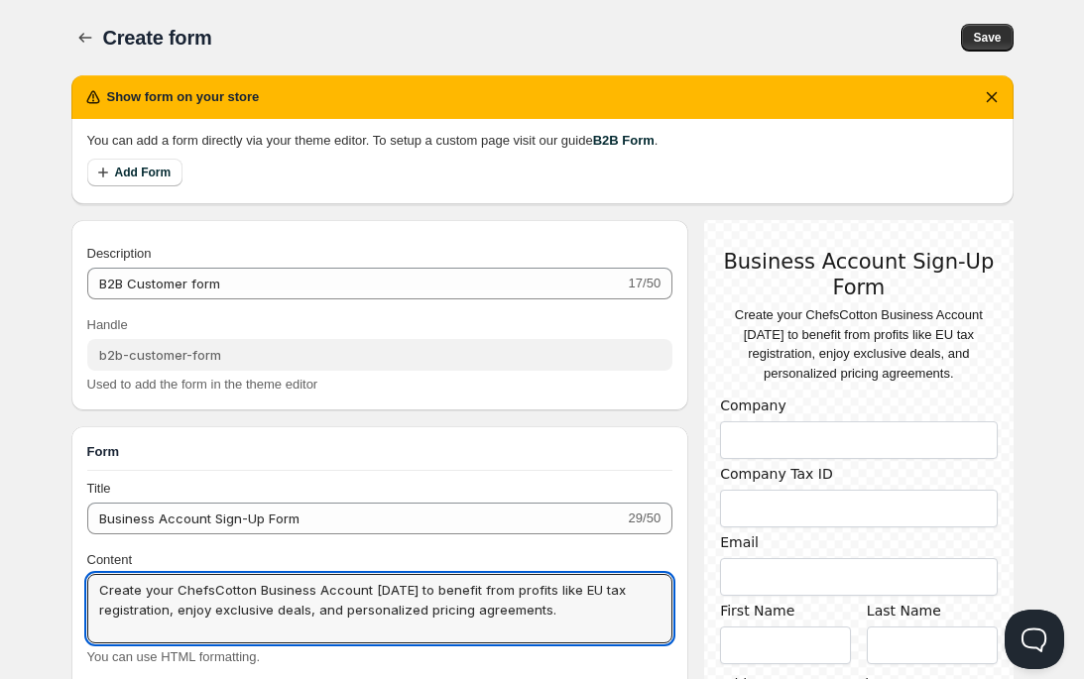
drag, startPoint x: 583, startPoint y: 613, endPoint x: 67, endPoint y: 578, distance: 516.7
paste textarea "Create your ChefsCotton Business Account [DATE] and enjoy exclusive benefits su…"
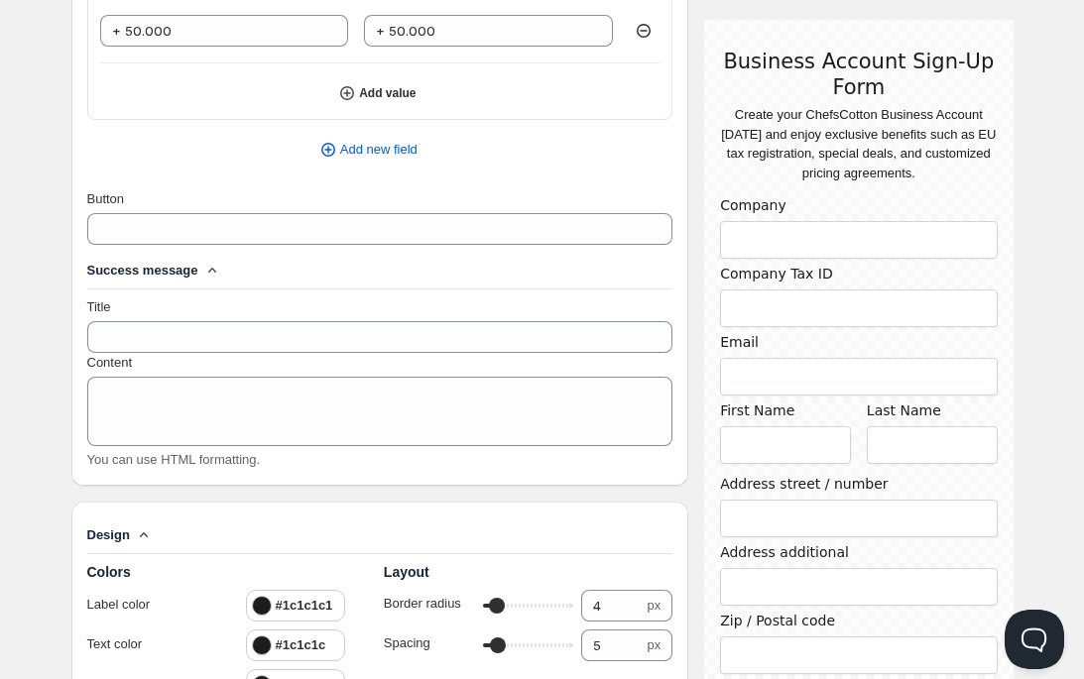
scroll to position [2801, 0]
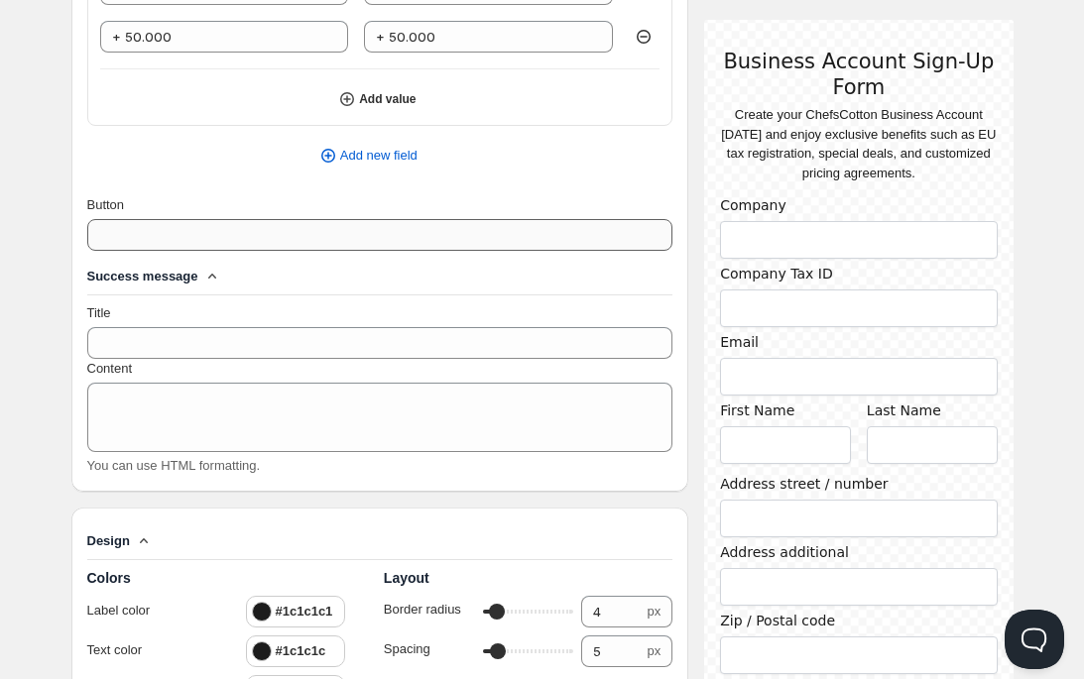
type textarea "Create your ChefsCotton Business Account [DATE] and enjoy exclusive benefits su…"
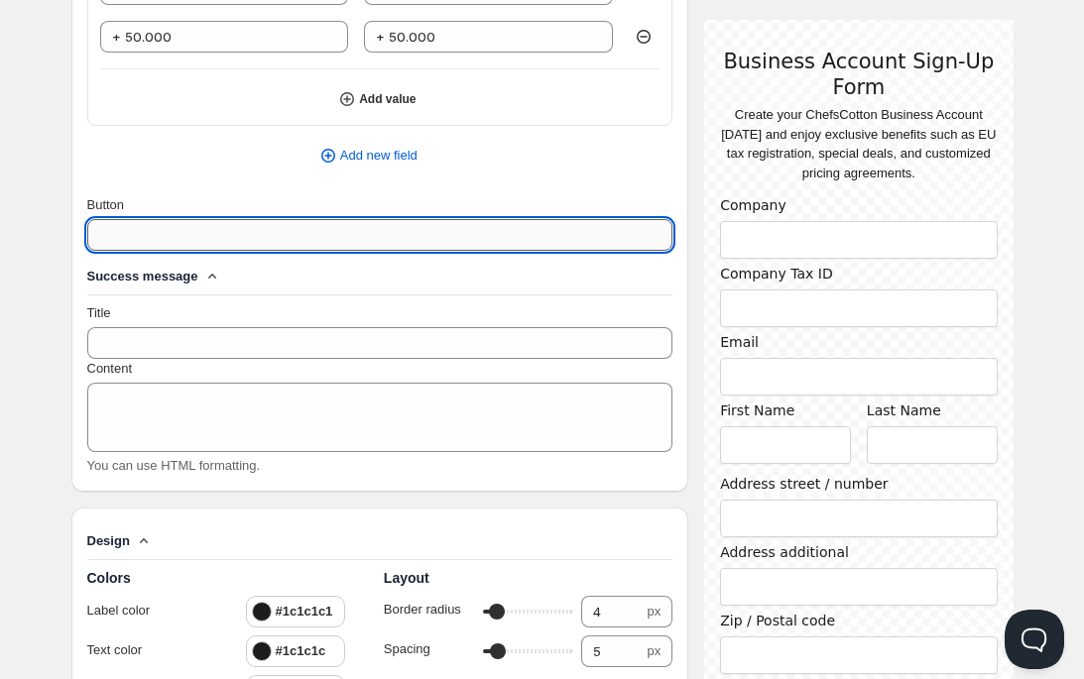
click at [193, 240] on input "Button" at bounding box center [380, 235] width 586 height 32
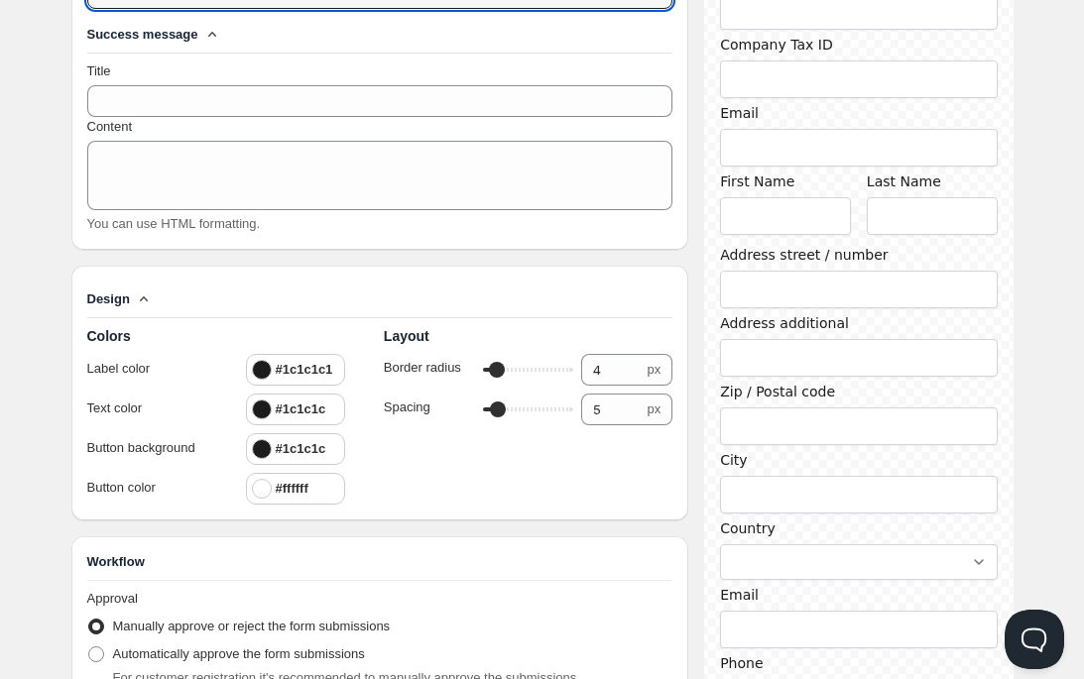
scroll to position [2762, 0]
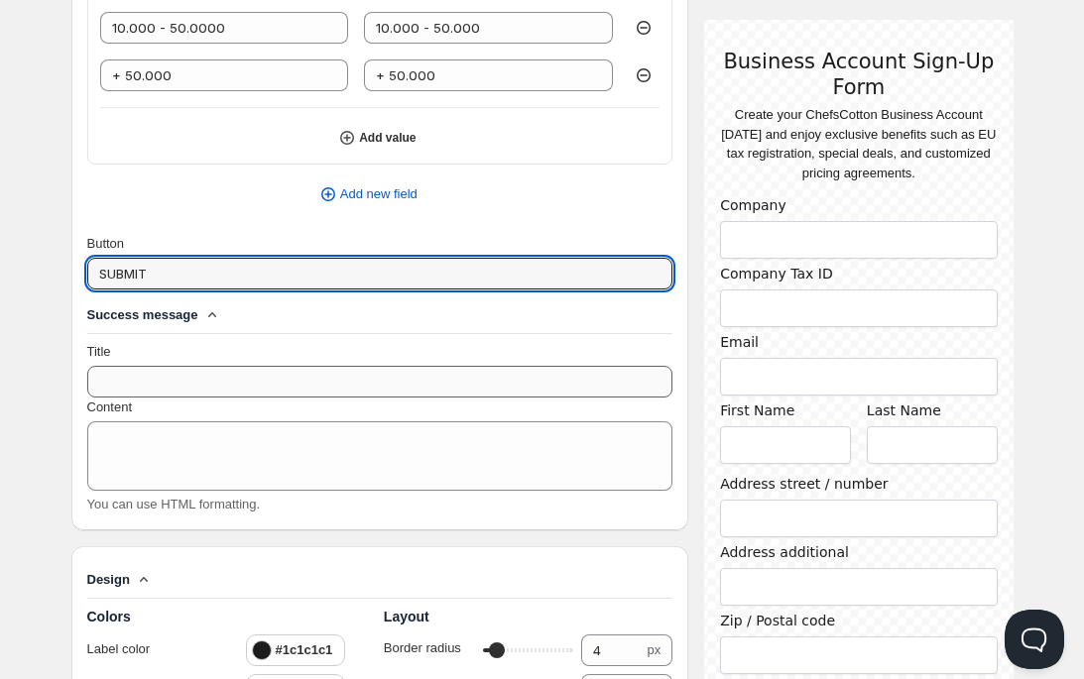
type input "SUBMIT"
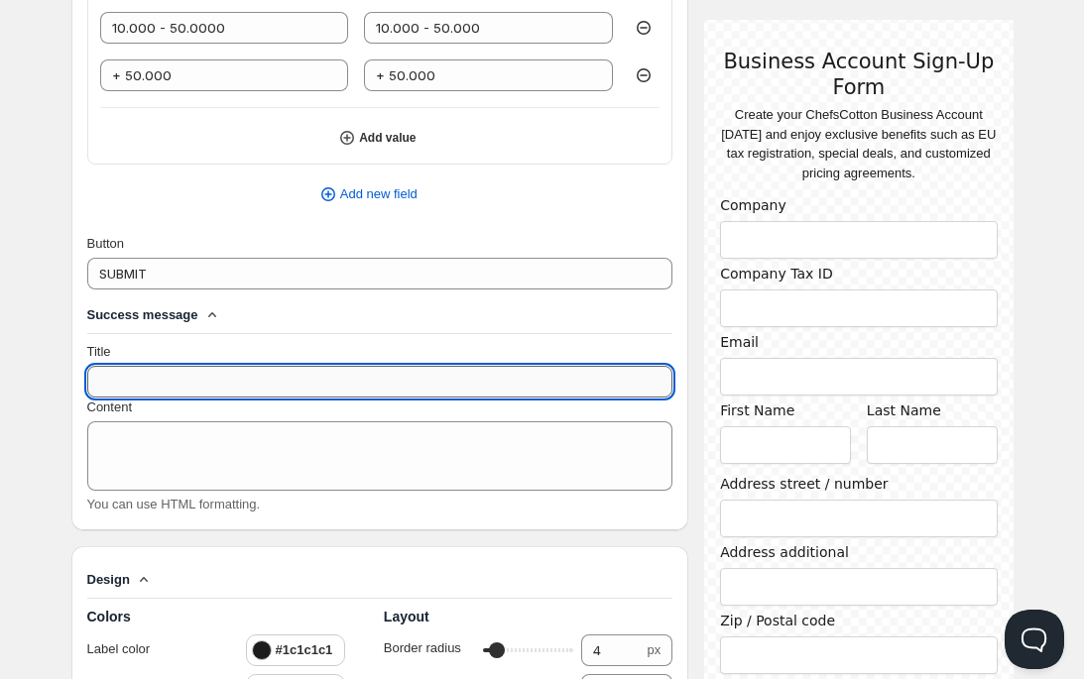
click at [241, 383] on input "Title" at bounding box center [380, 382] width 586 height 32
type input "Thank you"
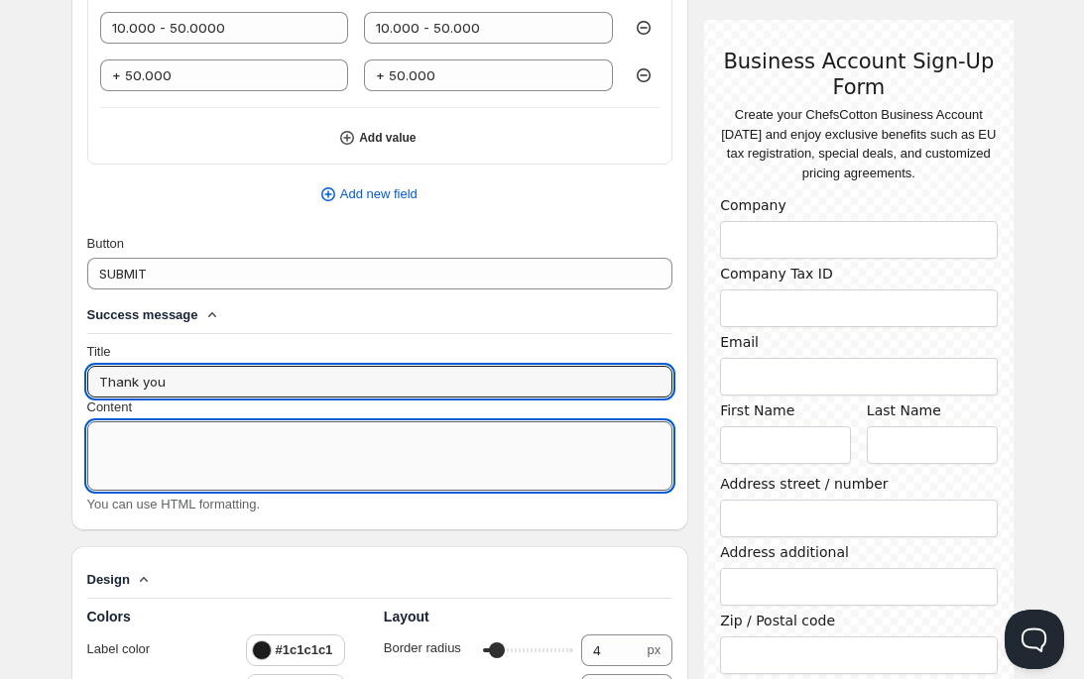
click at [192, 448] on textarea "Content" at bounding box center [380, 455] width 586 height 69
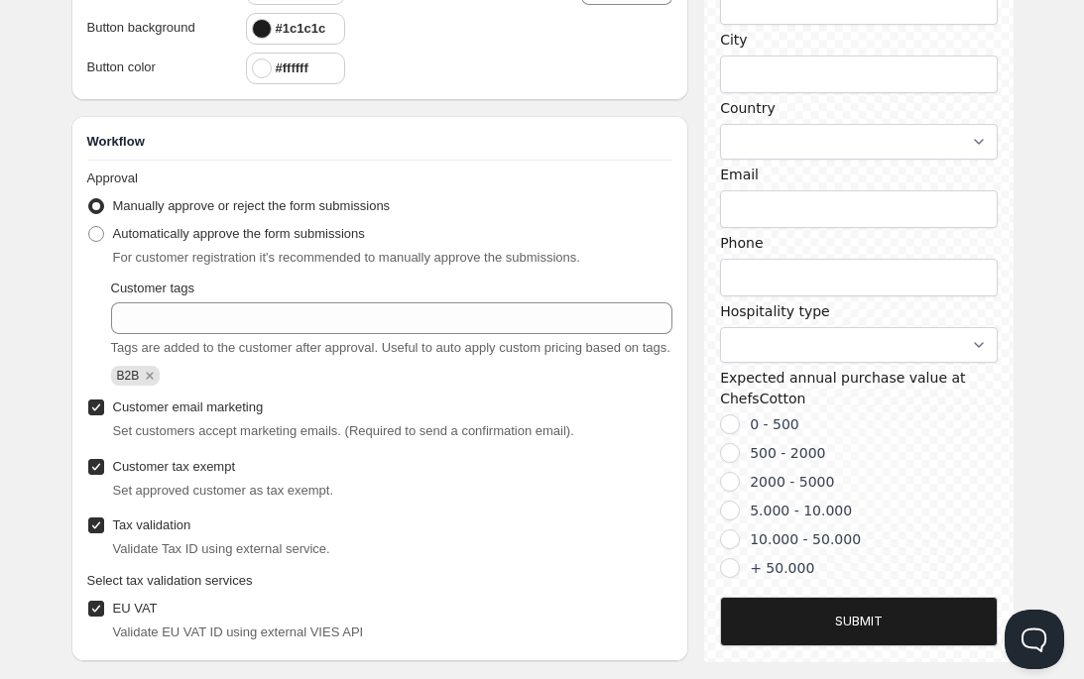
scroll to position [3455, 0]
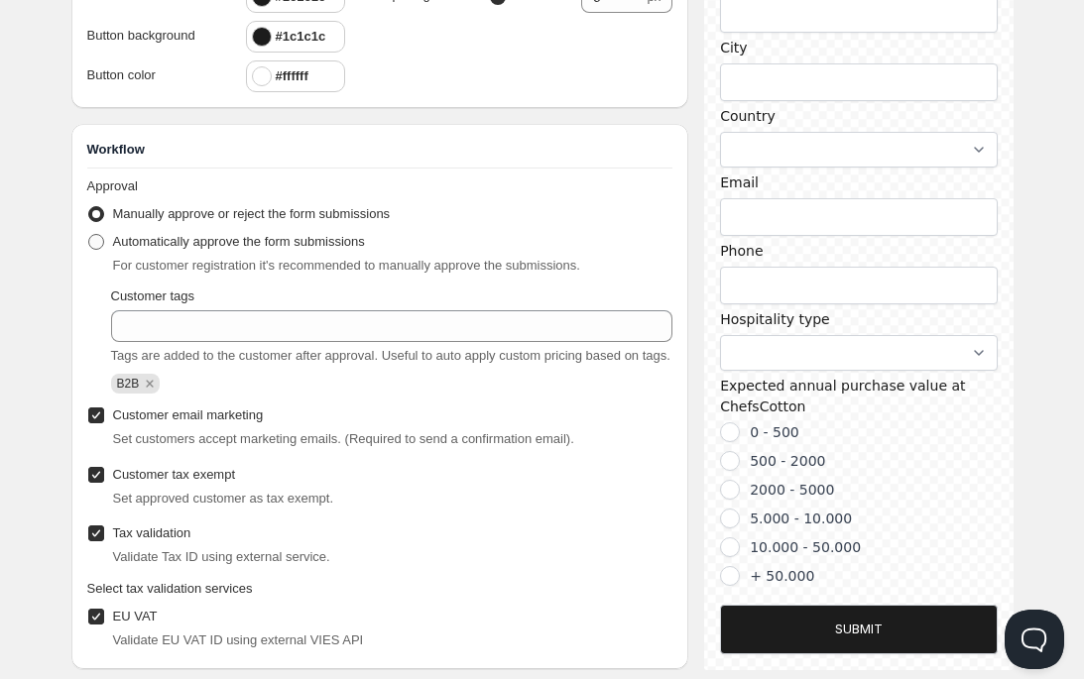
click at [98, 246] on span at bounding box center [96, 242] width 16 height 16
click at [89, 235] on input "Automatically approve the form submissions" at bounding box center [88, 234] width 1 height 1
radio input "true"
click at [94, 215] on span at bounding box center [96, 214] width 16 height 16
click at [89, 207] on input "Manually approve or reject the form submissions" at bounding box center [88, 206] width 1 height 1
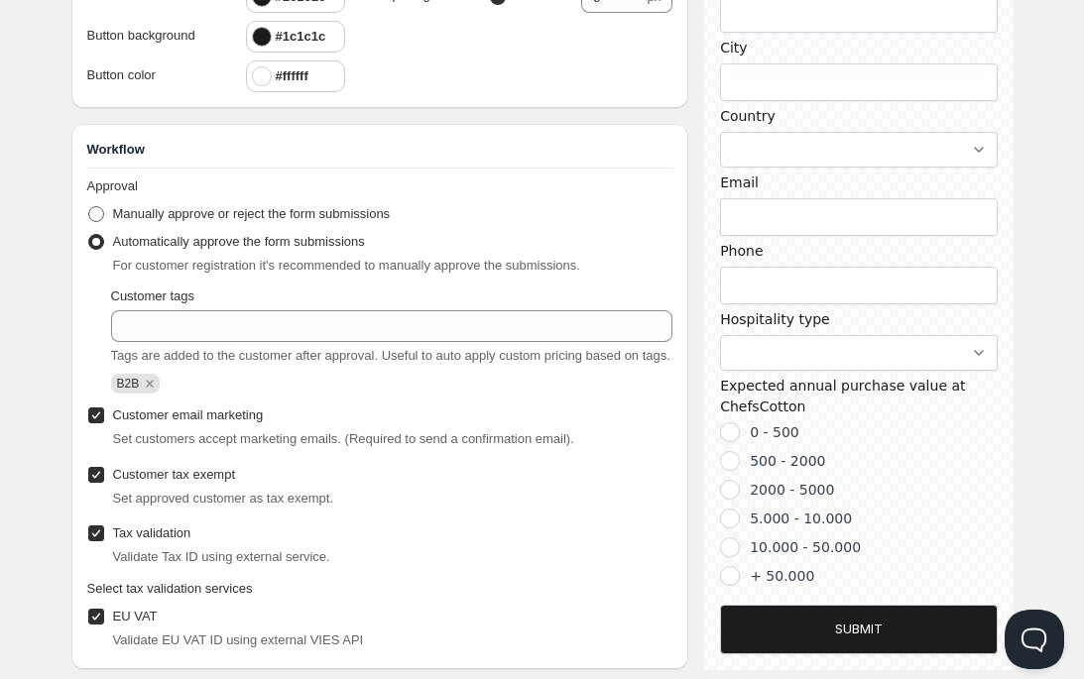
radio input "true"
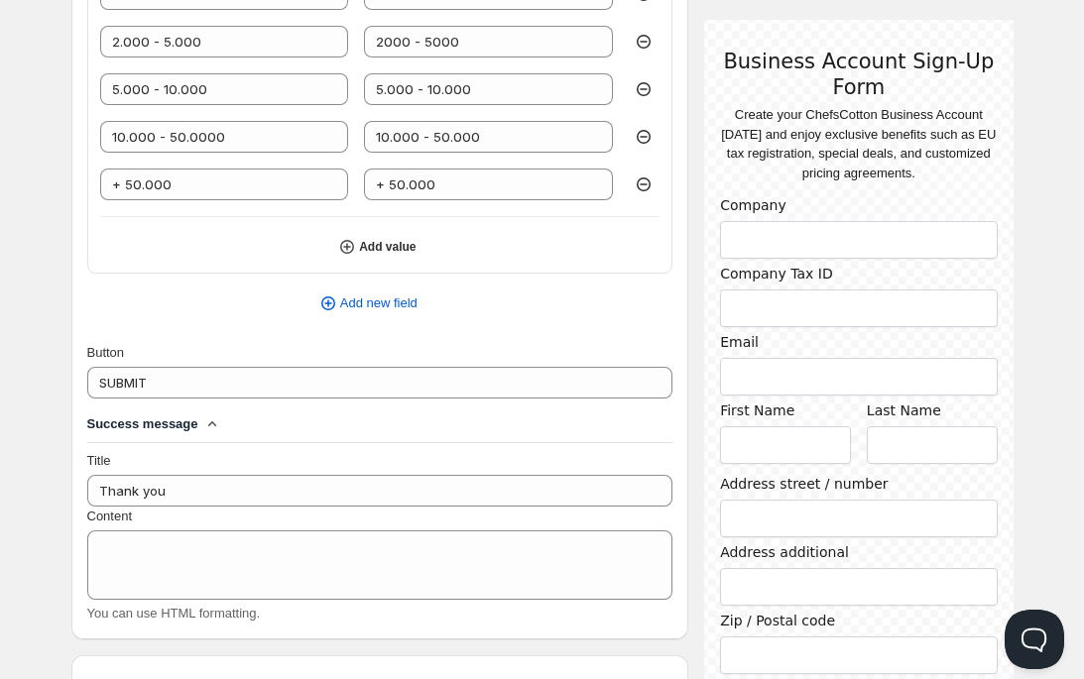
scroll to position [2651, 0]
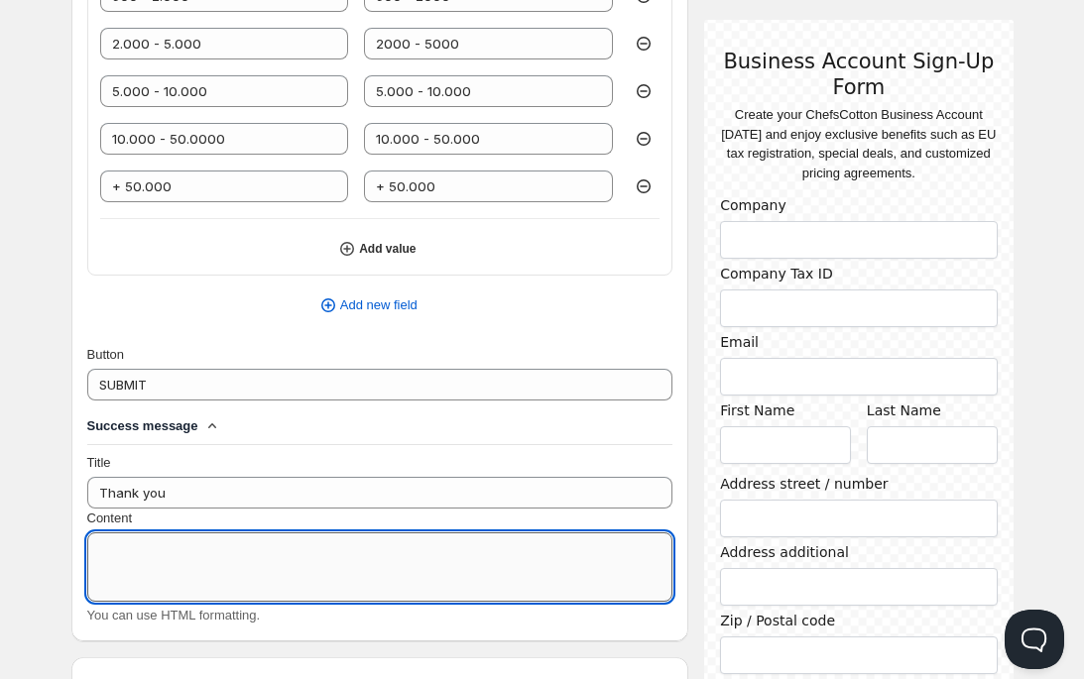
click at [200, 549] on textarea "Content" at bounding box center [380, 566] width 586 height 69
paste textarea "You will receive a confirmation from one of our colleagues within 24 hours."
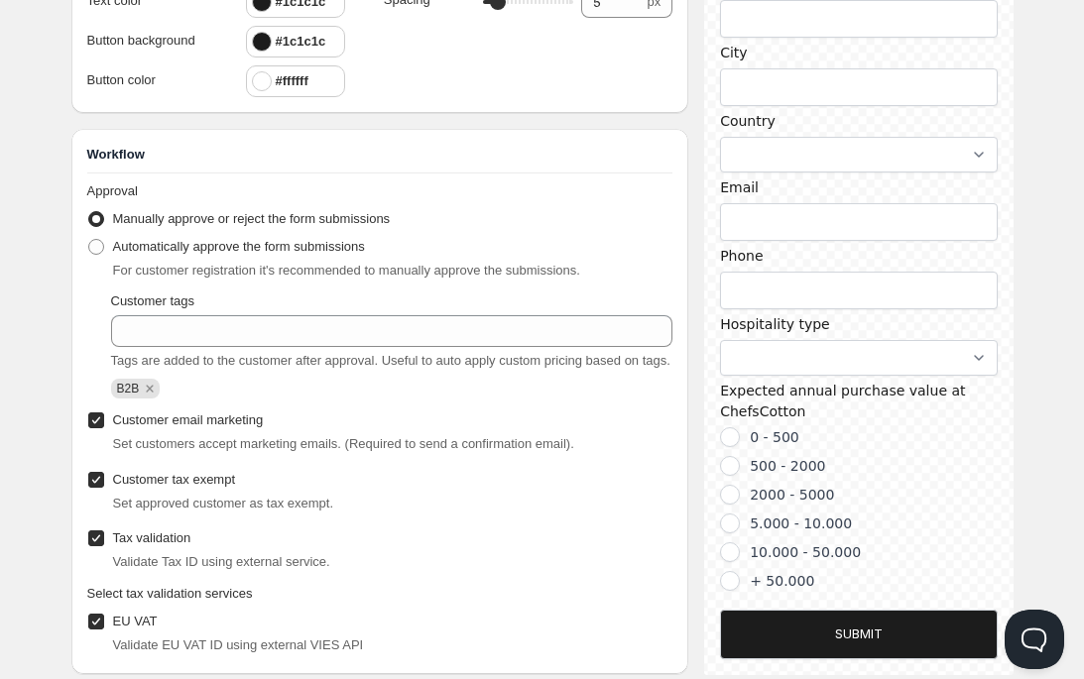
scroll to position [3513, 0]
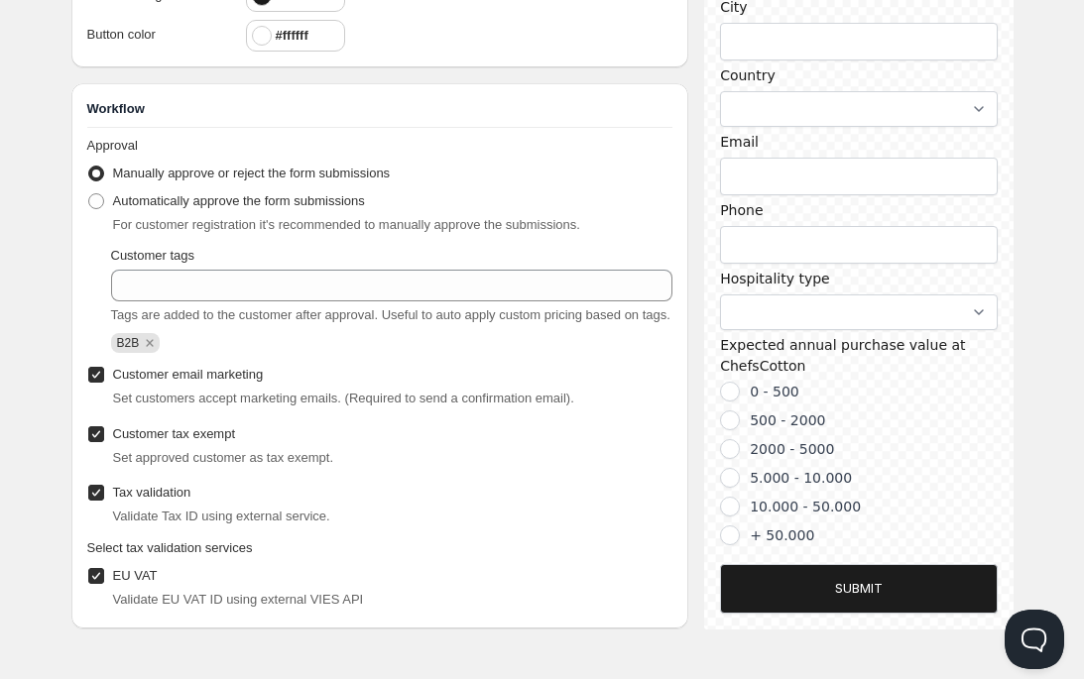
type textarea "You will receive a confirmation from one of our colleagues within 24 hours."
click at [838, 583] on button "SUBMIT" at bounding box center [858, 588] width 277 height 50
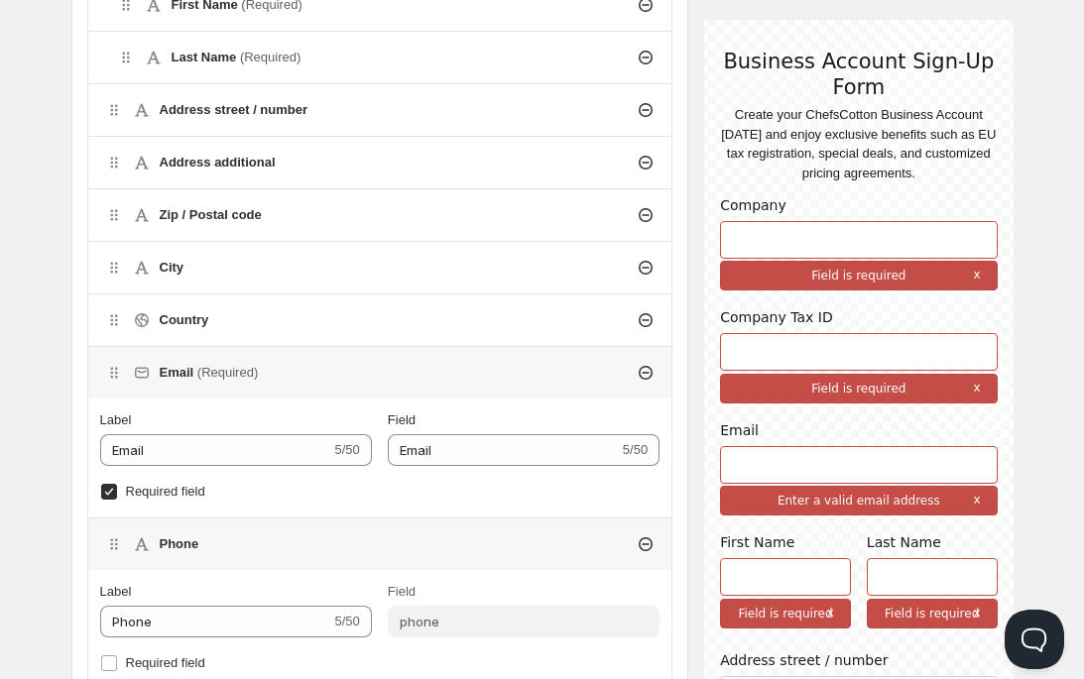
scroll to position [906, 0]
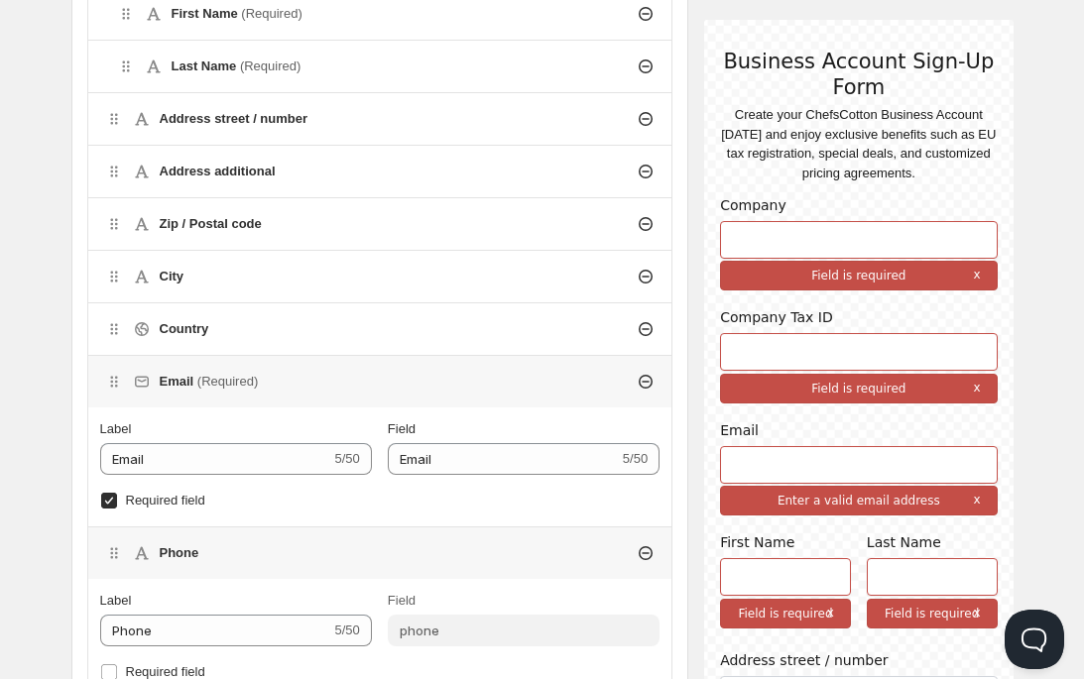
click at [252, 326] on div "Country" at bounding box center [380, 329] width 584 height 52
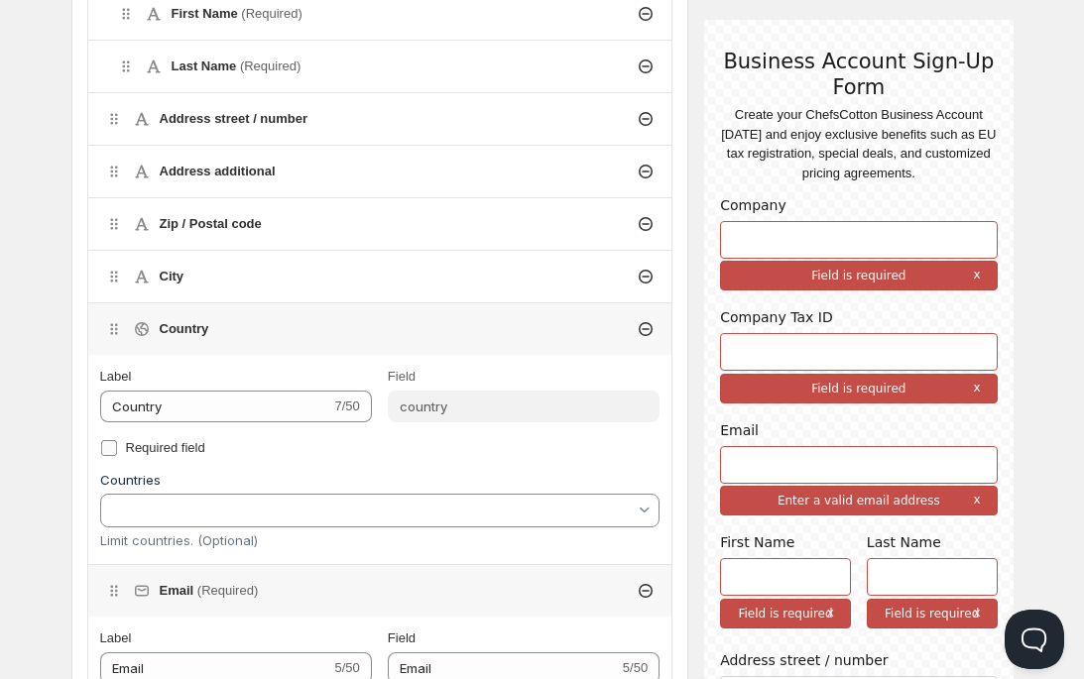
click at [106, 446] on input "Required field" at bounding box center [109, 448] width 16 height 16
checkbox input "true"
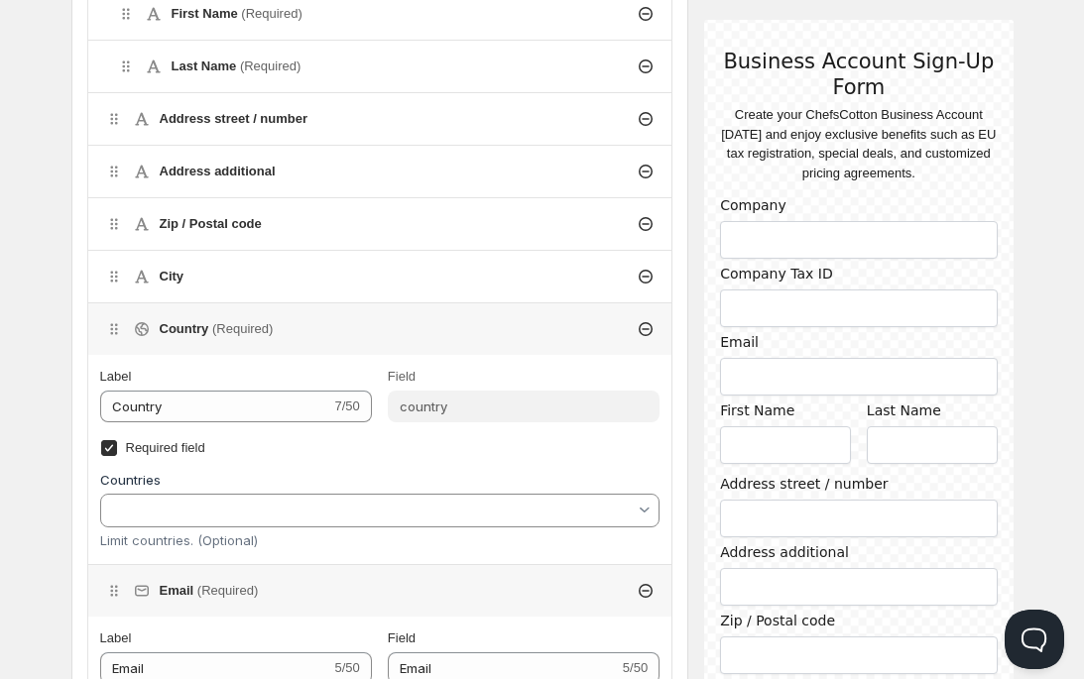
click at [214, 280] on div "City" at bounding box center [380, 277] width 584 height 52
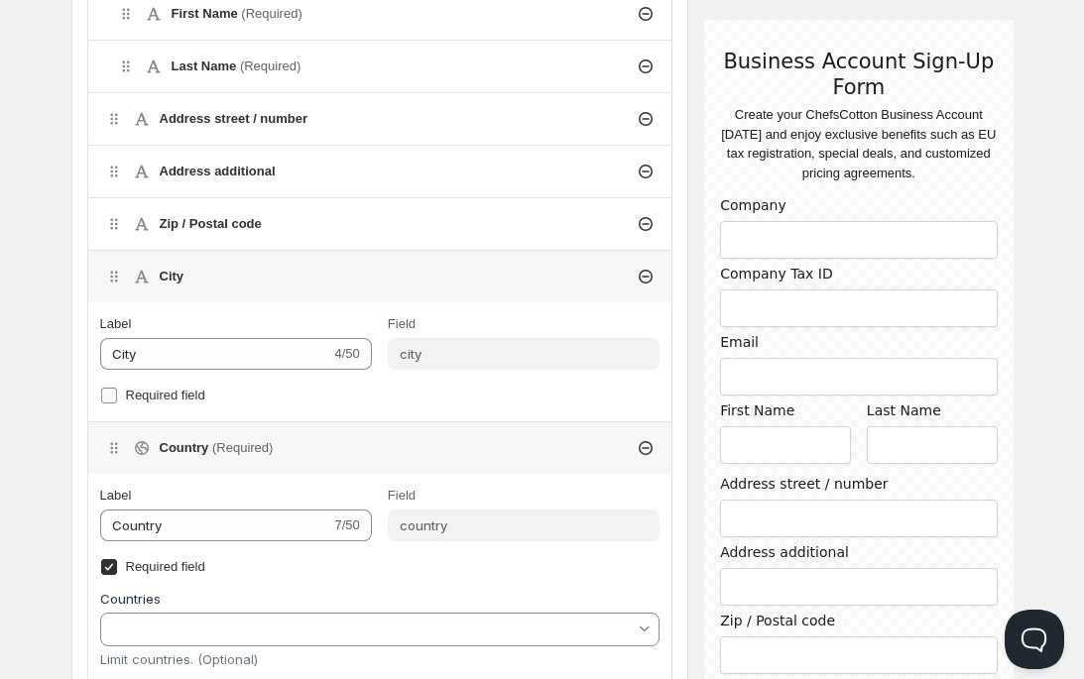
click at [109, 394] on input "Required field" at bounding box center [109, 396] width 16 height 16
checkbox input "true"
click at [235, 223] on h4 "Zip / Postal code" at bounding box center [211, 224] width 102 height 20
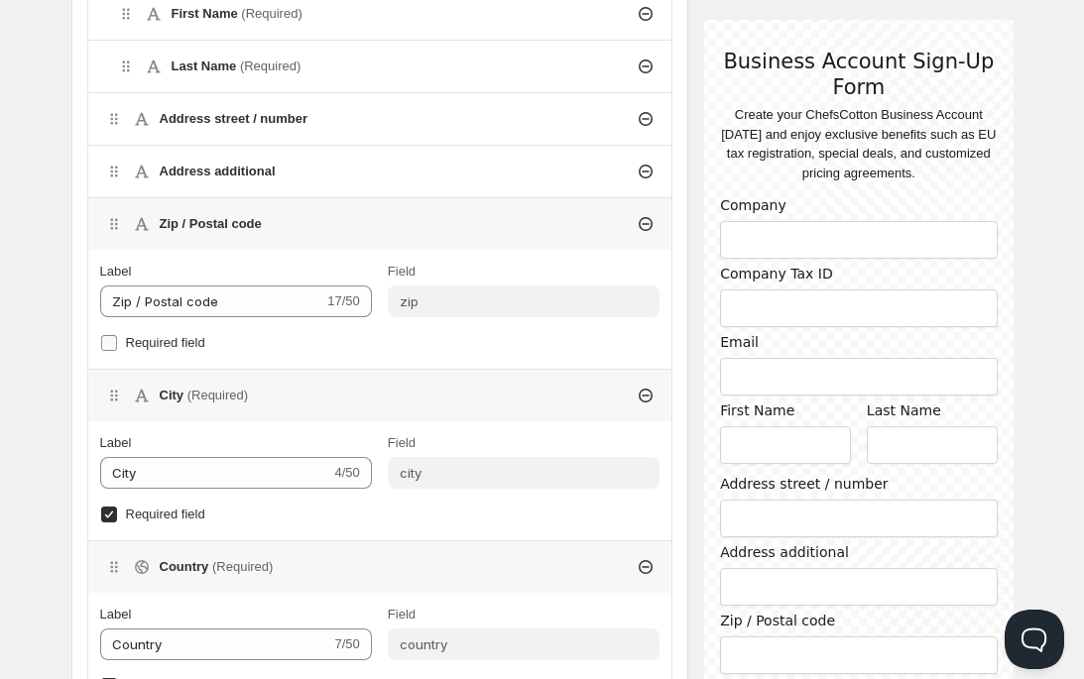
click at [111, 344] on input "Required field" at bounding box center [109, 343] width 16 height 16
checkbox input "true"
click at [225, 174] on h4 "Address additional" at bounding box center [218, 172] width 116 height 20
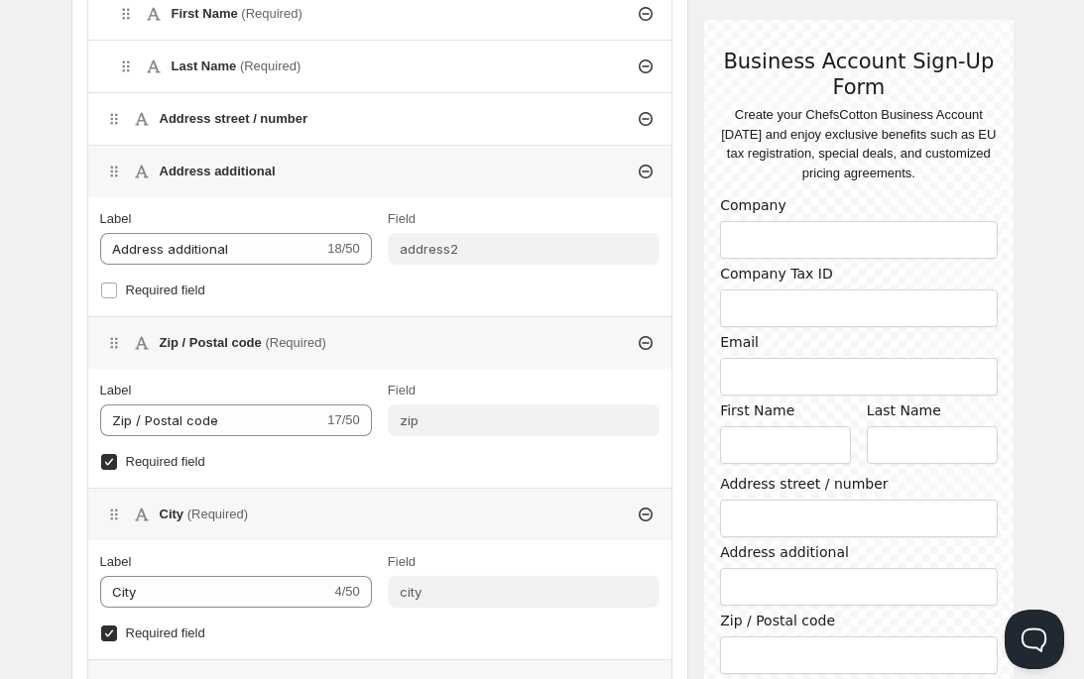
click at [208, 111] on h4 "Address street / number" at bounding box center [234, 119] width 149 height 20
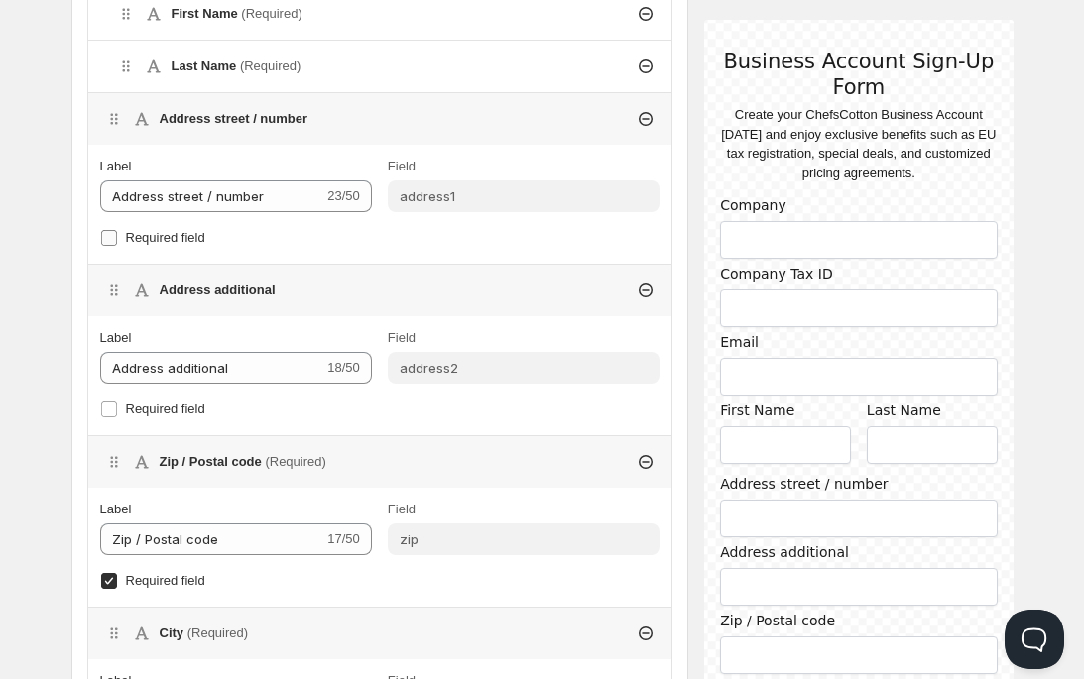
click at [105, 246] on label "Required field" at bounding box center [380, 238] width 560 height 28
click at [105, 246] on input "Required field" at bounding box center [109, 238] width 16 height 16
checkbox input "true"
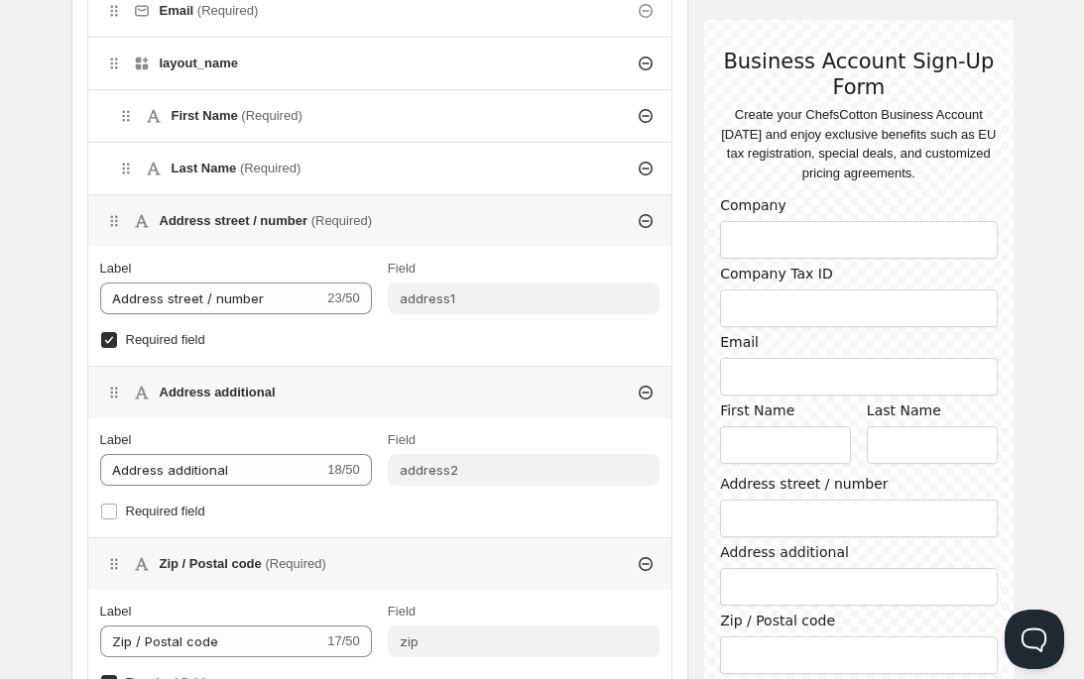
scroll to position [792, 0]
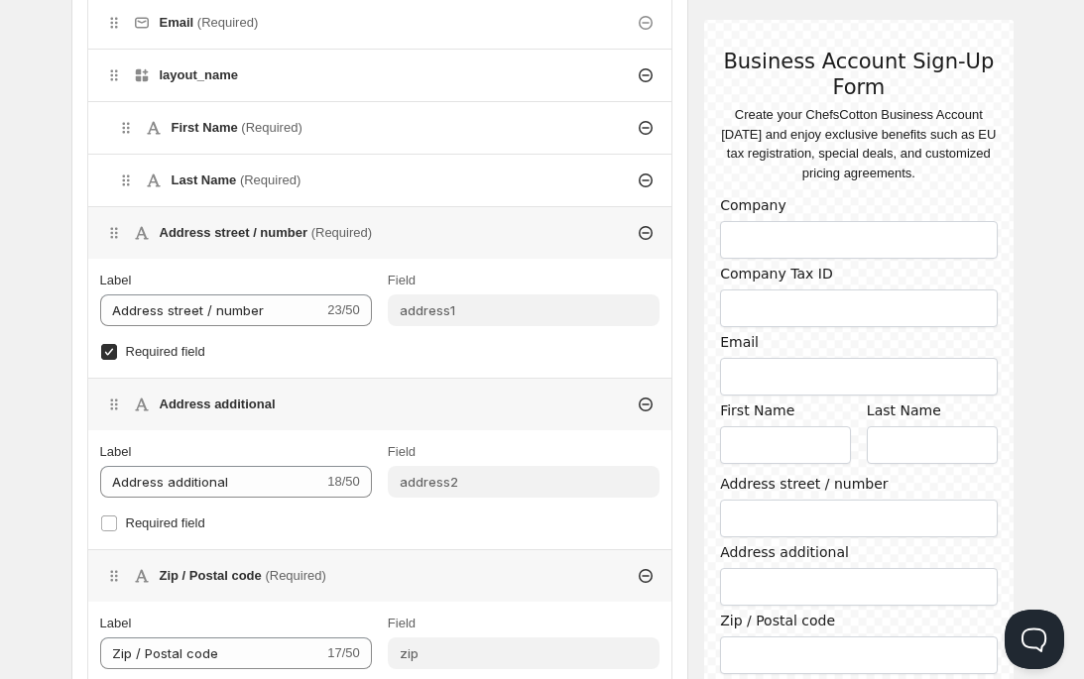
click at [177, 183] on h4 "Last Name (Required)" at bounding box center [237, 181] width 130 height 20
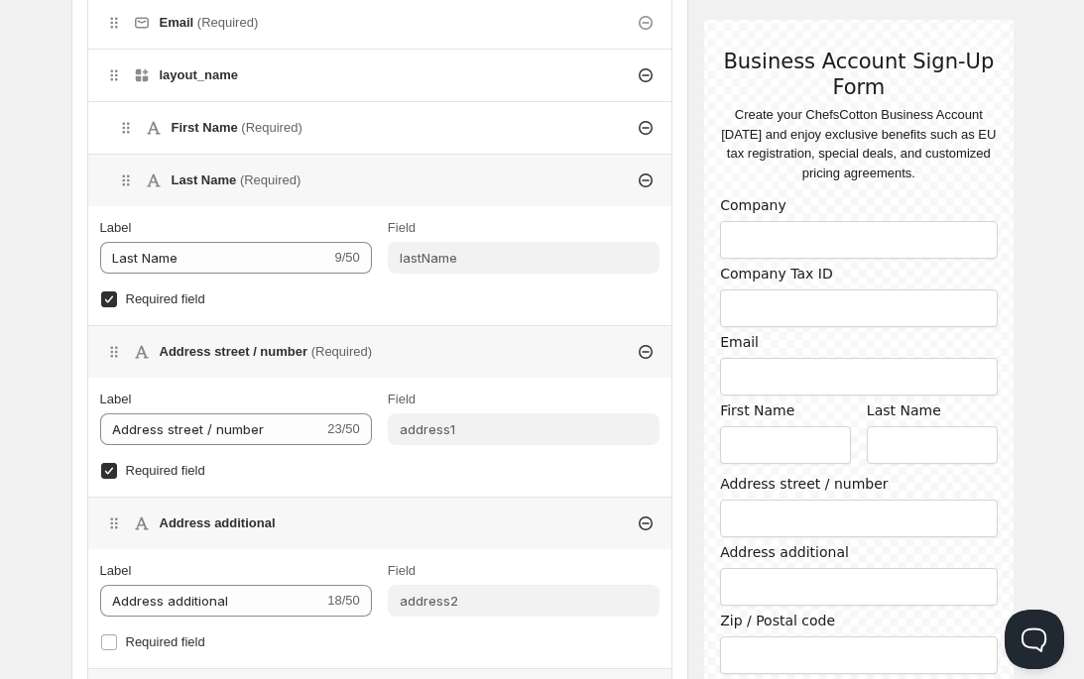
click at [185, 122] on h4 "First Name (Required)" at bounding box center [237, 128] width 131 height 20
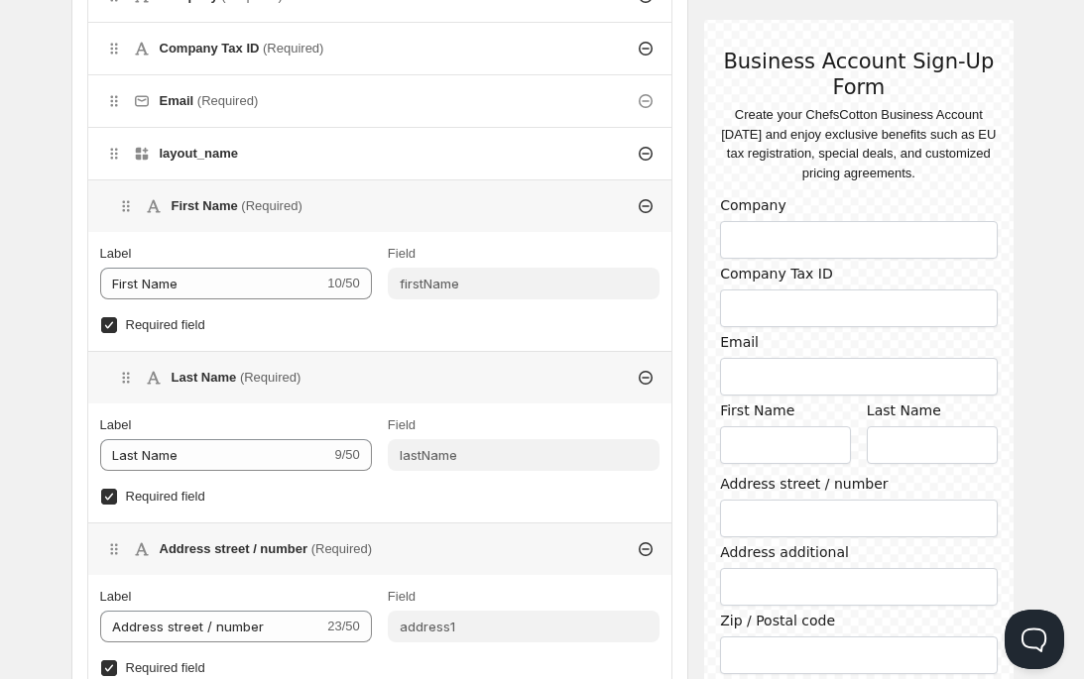
scroll to position [703, 0]
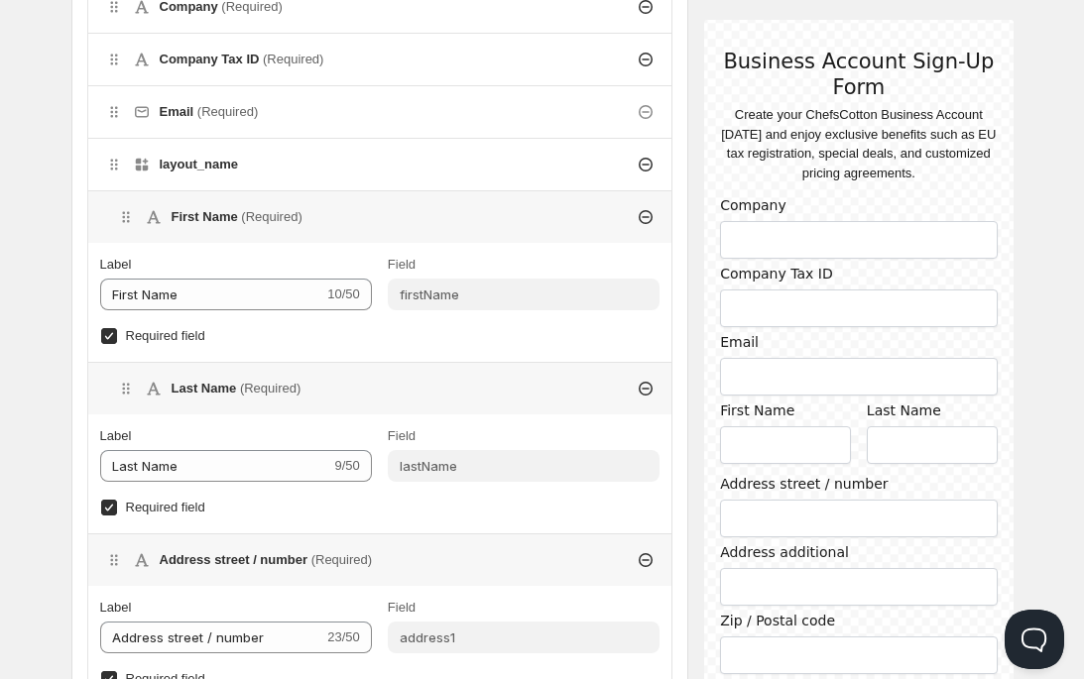
click at [204, 162] on h4 "layout_name" at bounding box center [199, 165] width 78 height 20
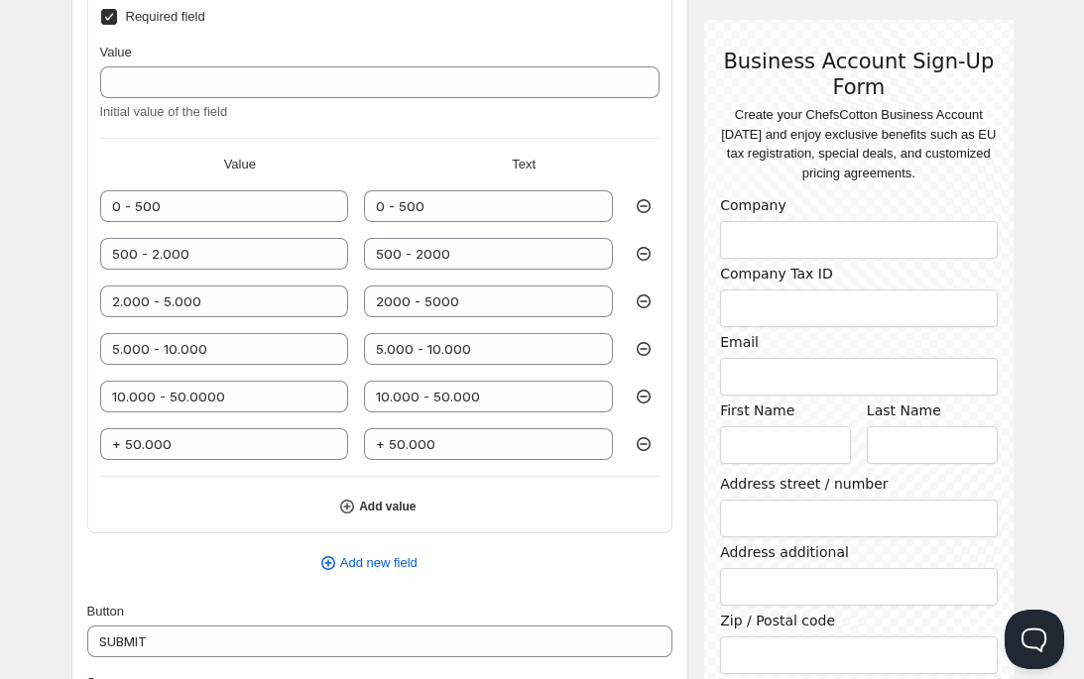
scroll to position [3733, 0]
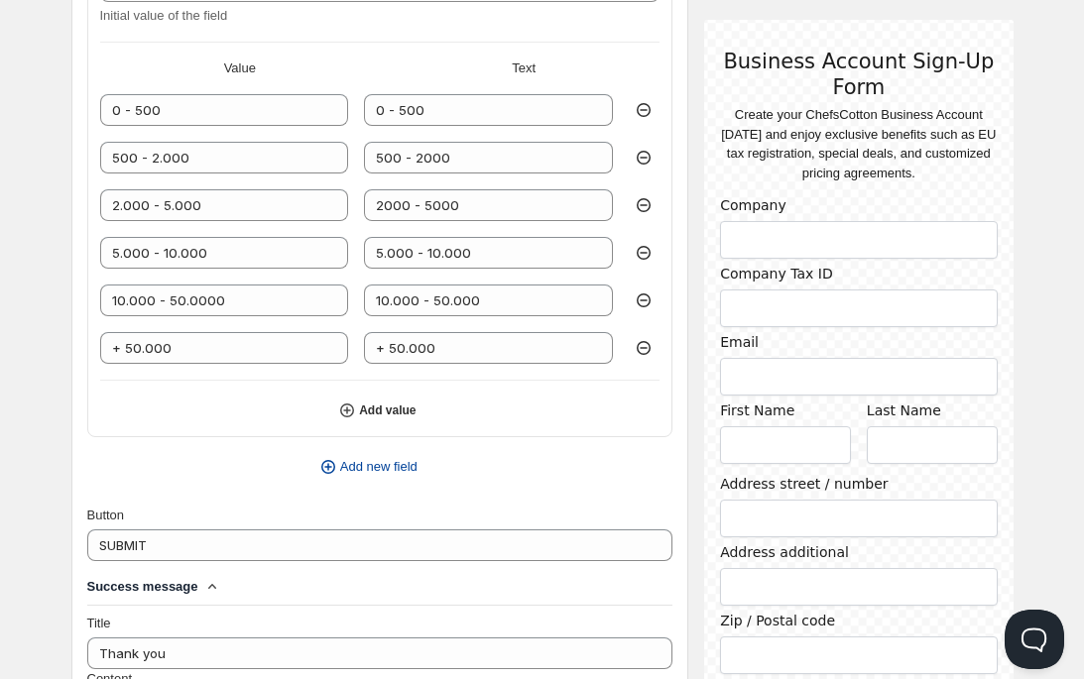
click at [328, 457] on icon "button" at bounding box center [328, 467] width 20 height 20
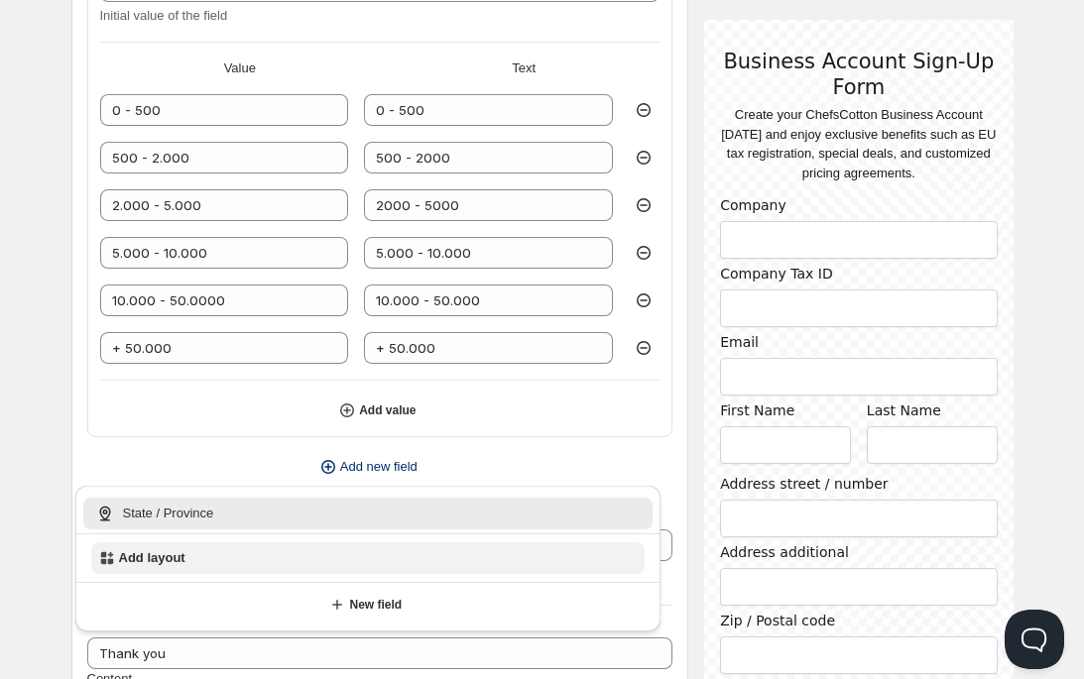
click at [280, 555] on button "Add layout" at bounding box center [368, 558] width 554 height 32
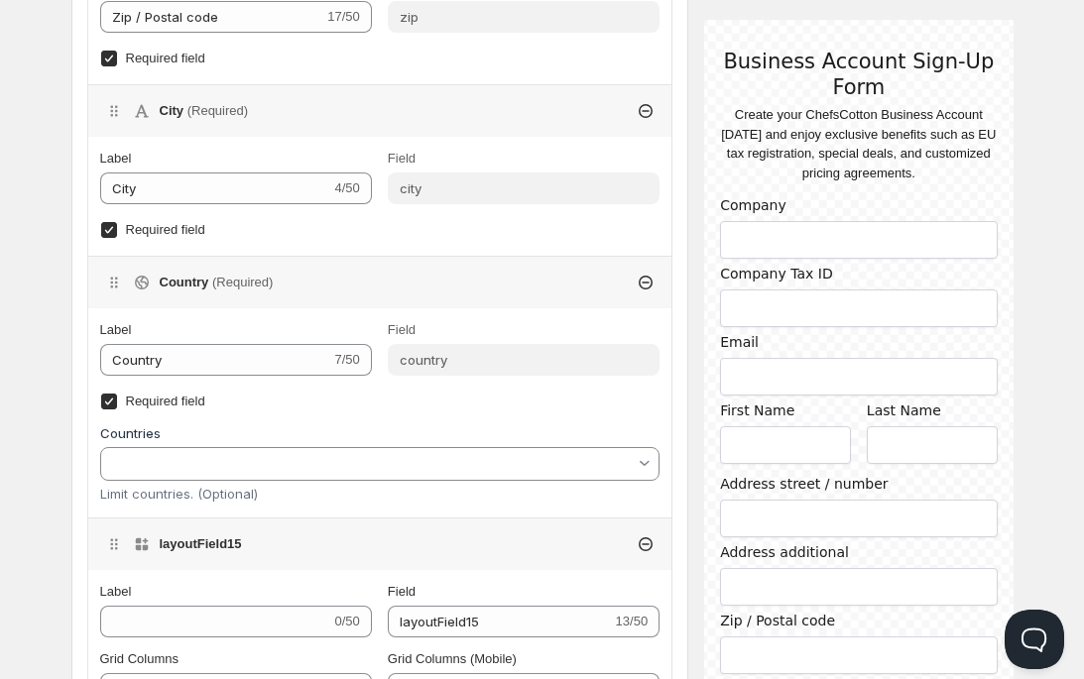
scroll to position [1981, 0]
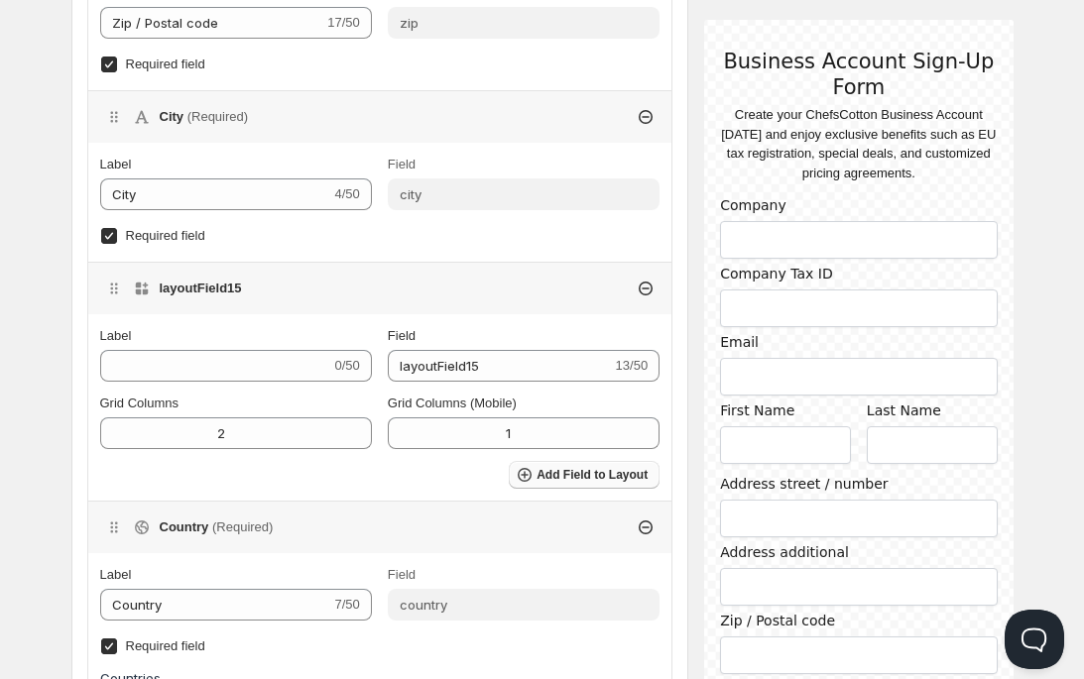
click at [543, 474] on span "Add Field to Layout" at bounding box center [591, 475] width 111 height 16
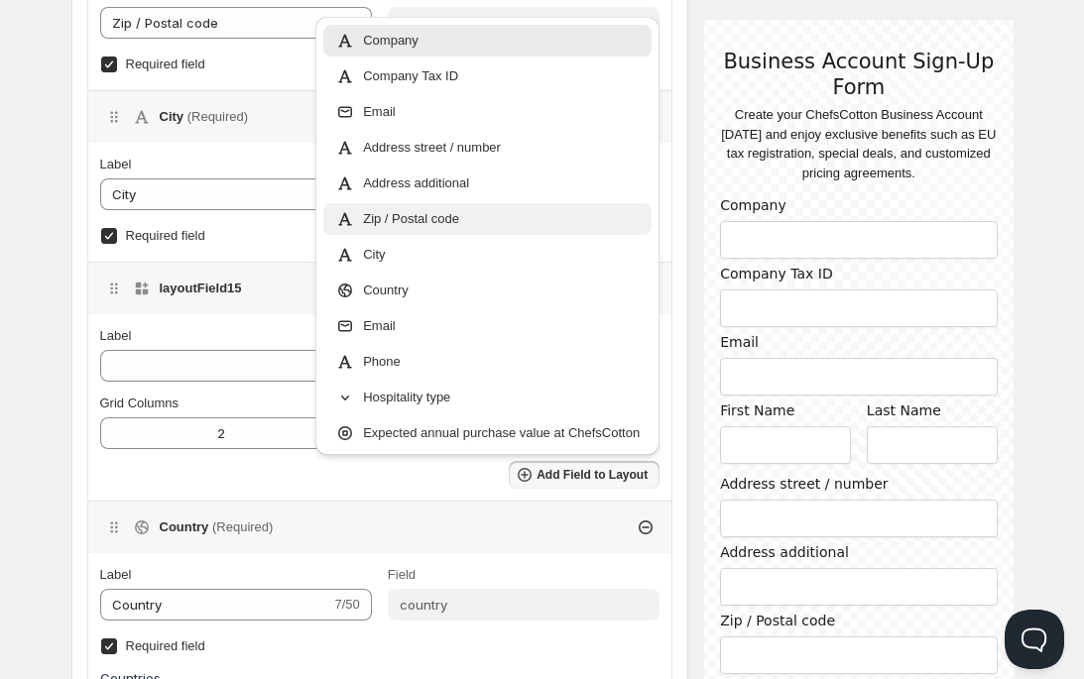
click at [436, 227] on span "Zip / Postal code" at bounding box center [411, 219] width 96 height 20
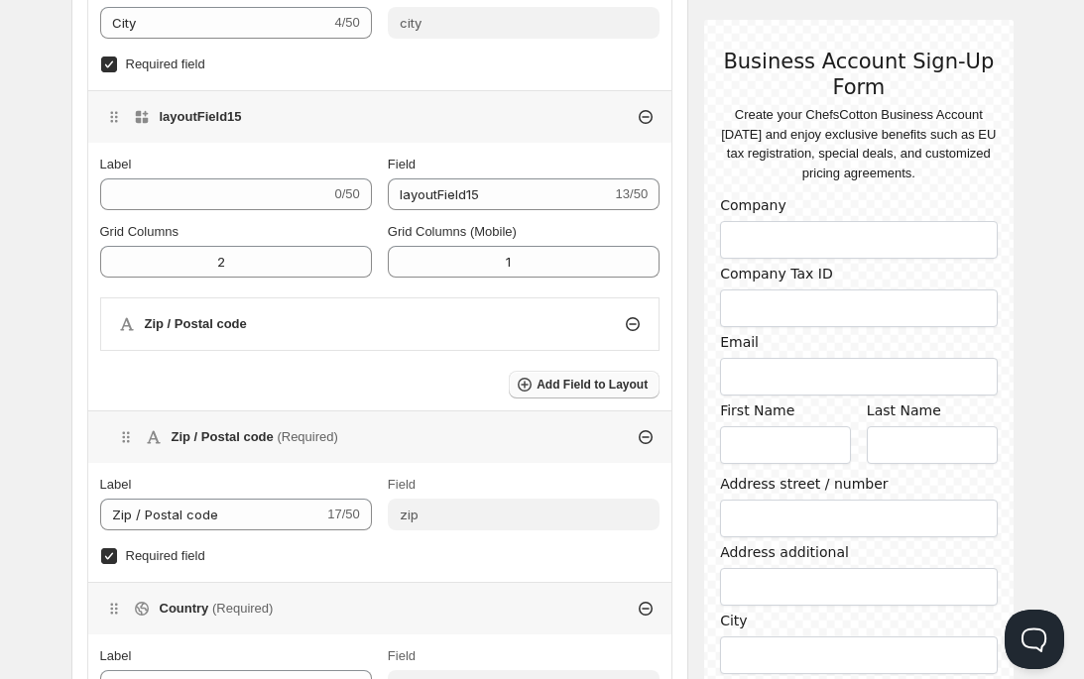
click at [536, 379] on span "Add Field to Layout" at bounding box center [591, 385] width 111 height 16
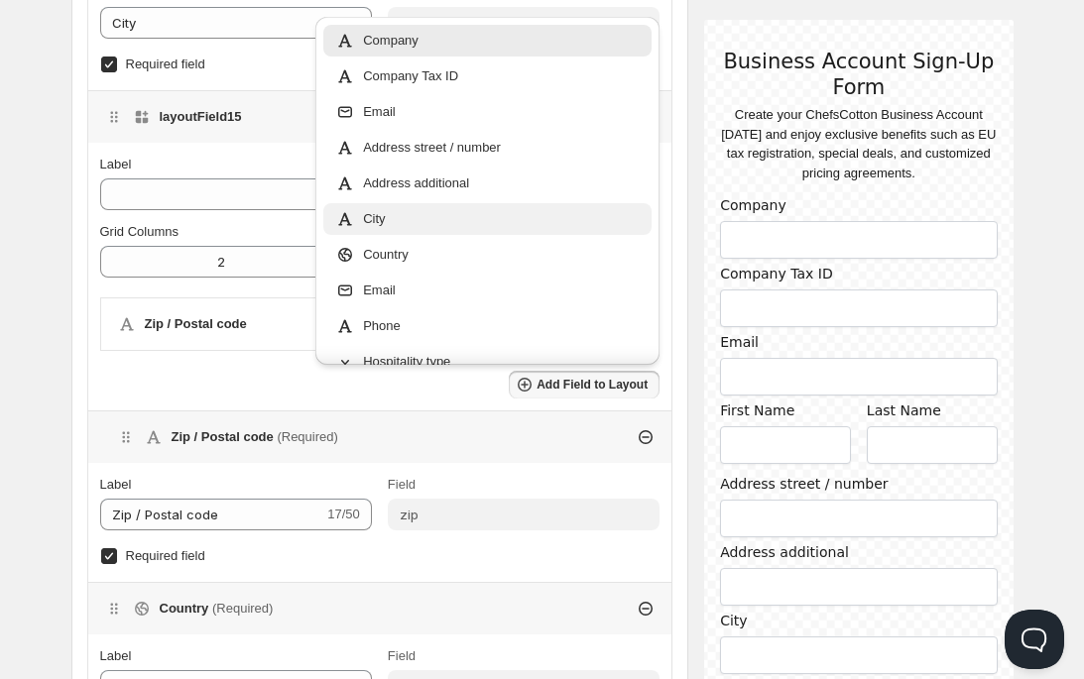
click at [417, 219] on div "City" at bounding box center [487, 219] width 304 height 20
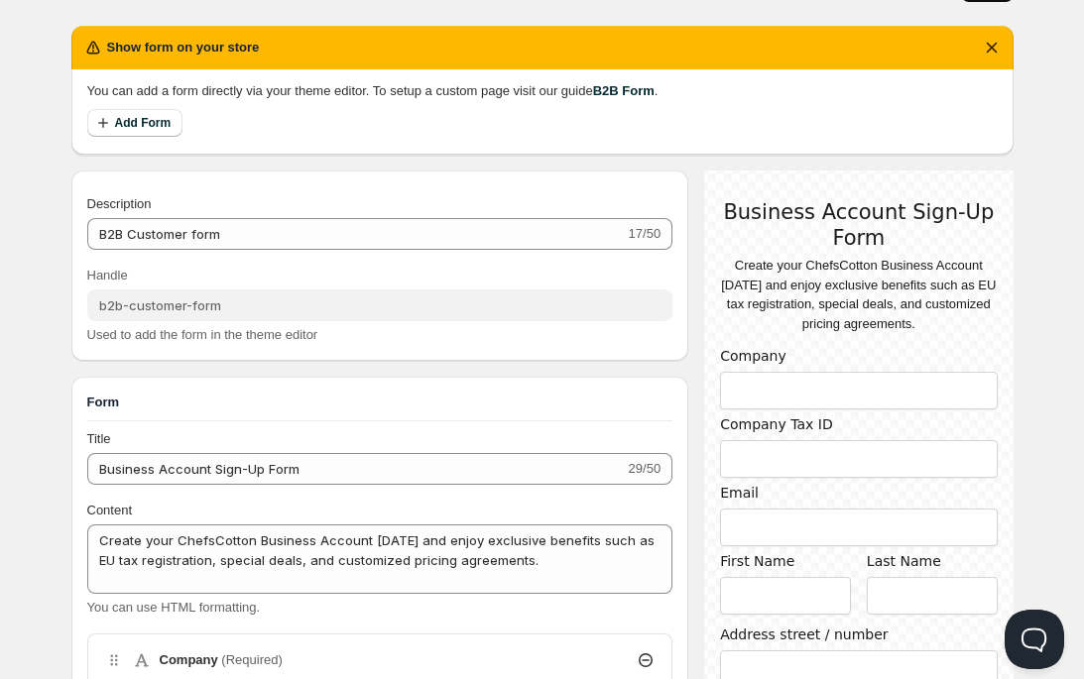
scroll to position [0, 0]
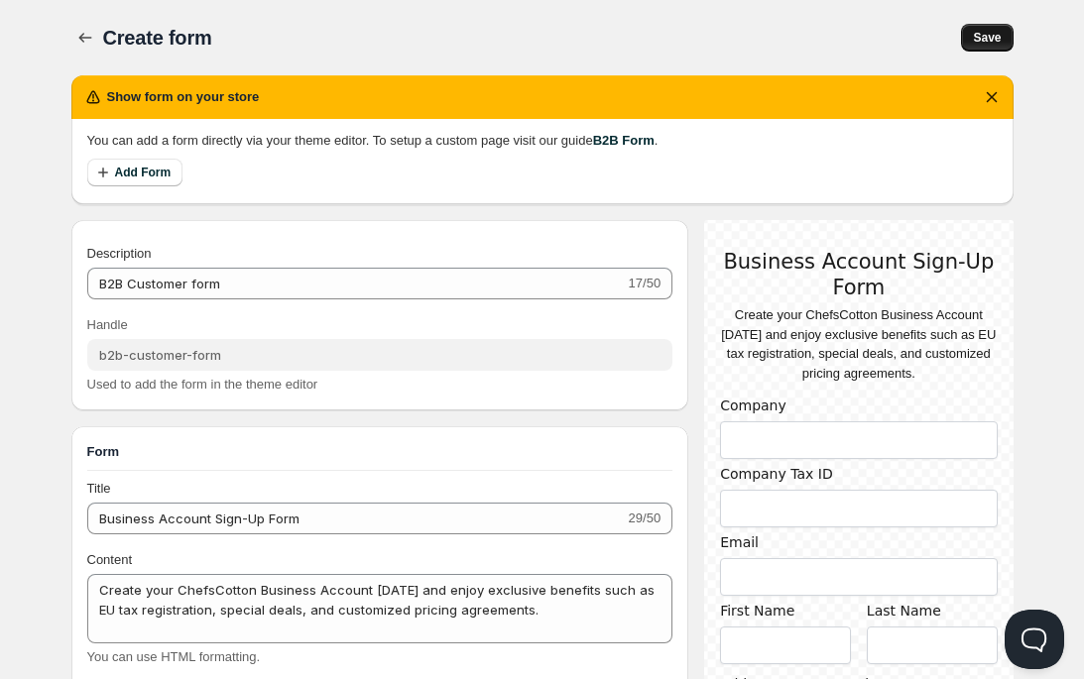
click at [981, 47] on button "Save" at bounding box center [987, 38] width 52 height 28
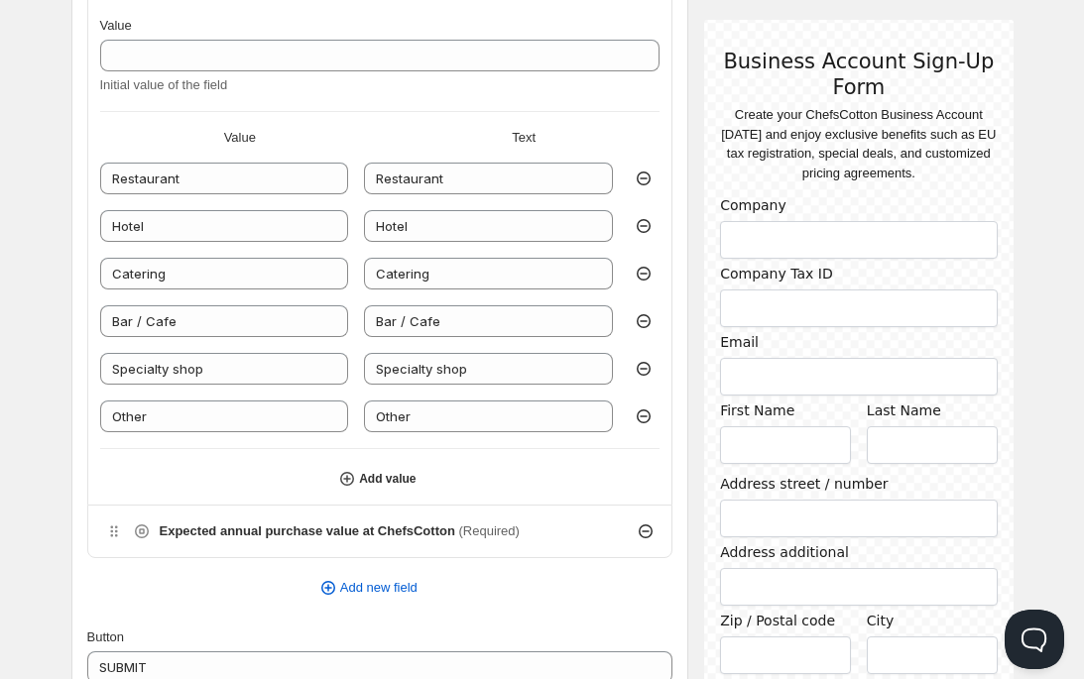
scroll to position [3366, 0]
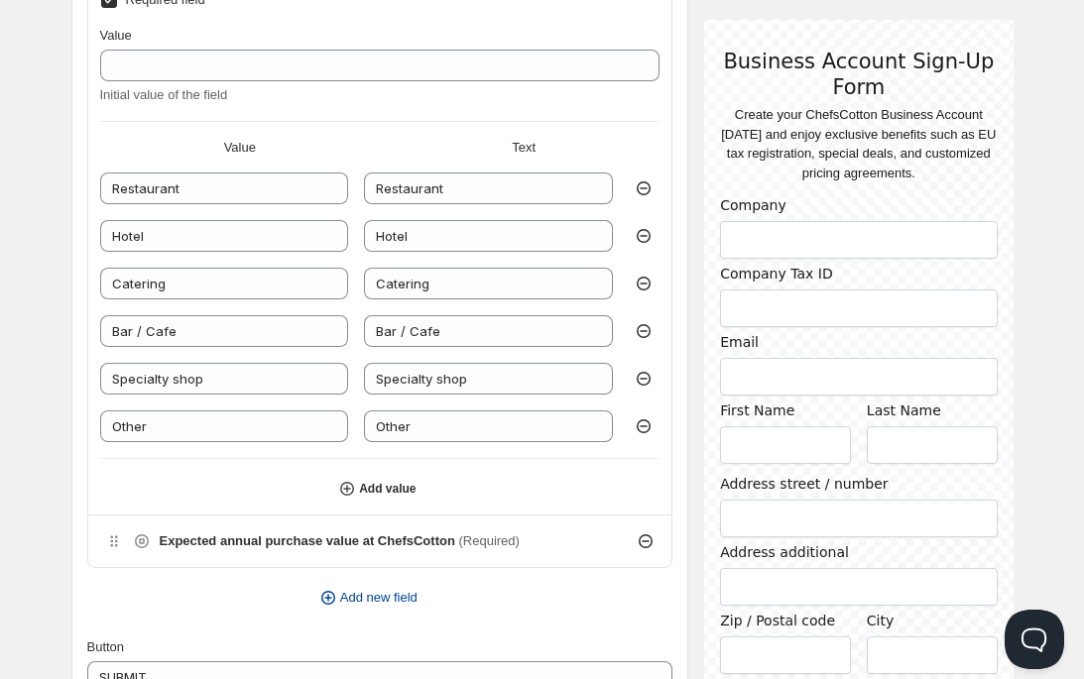
click at [322, 601] on icon "button" at bounding box center [328, 598] width 14 height 14
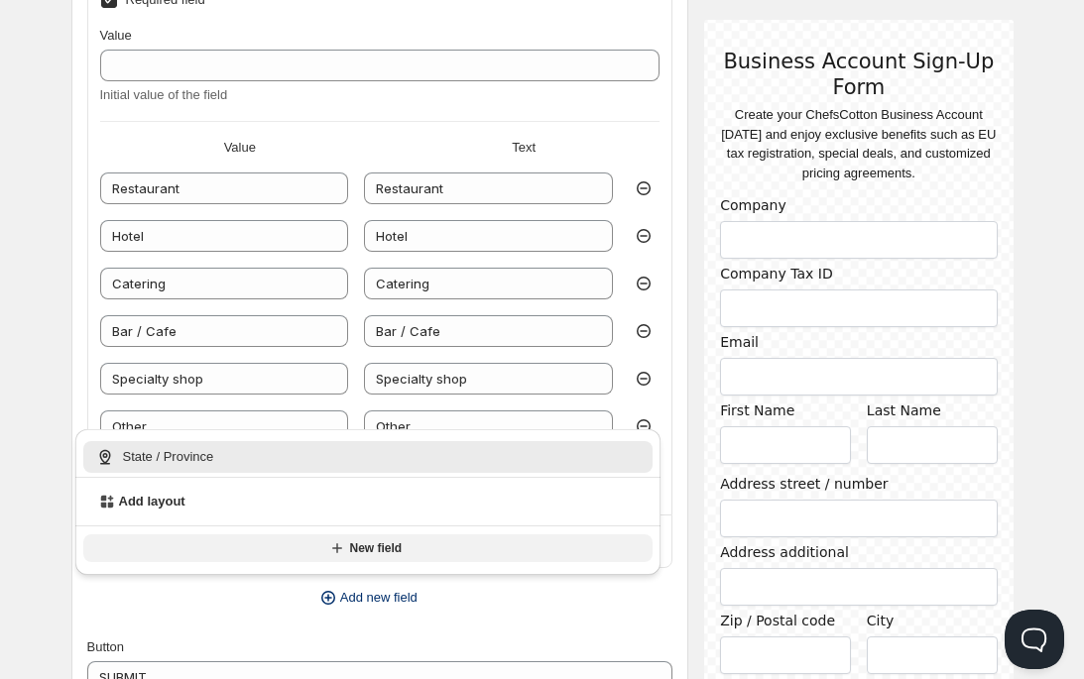
click at [332, 551] on icon "button" at bounding box center [337, 548] width 20 height 20
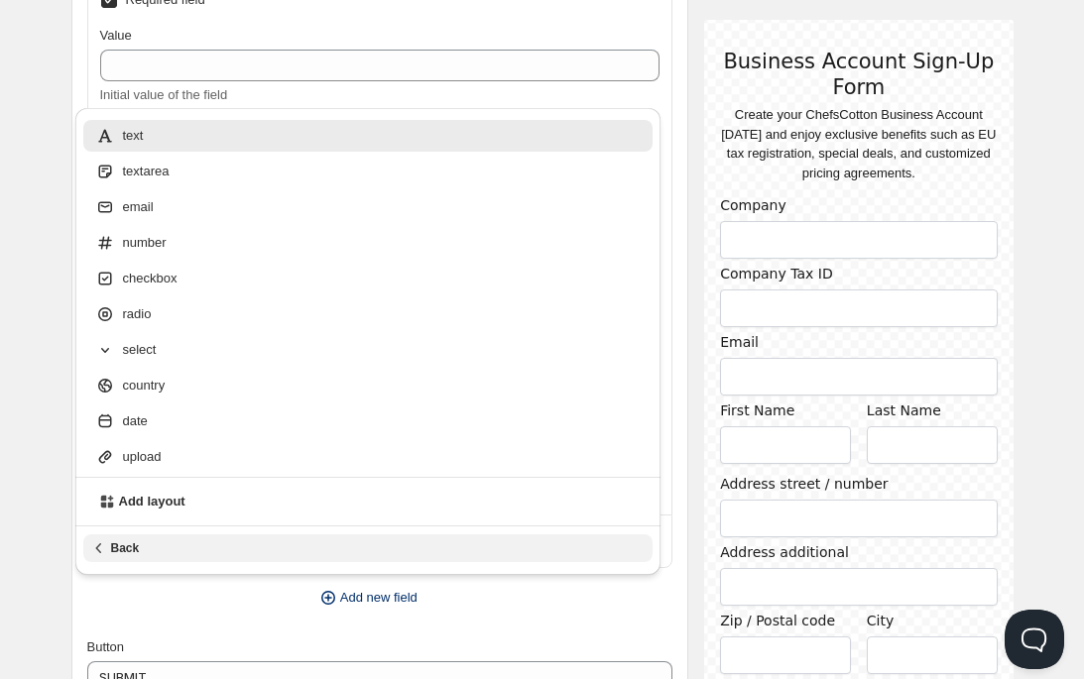
click at [191, 139] on div "text" at bounding box center [368, 136] width 546 height 20
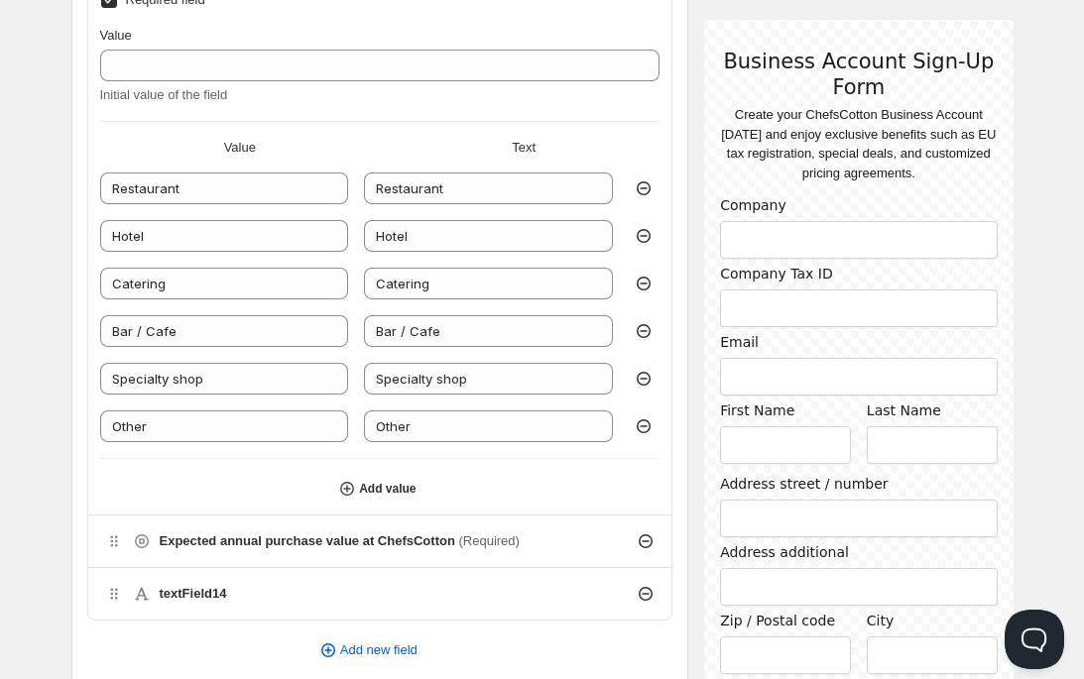
click at [176, 593] on h4 "textField14" at bounding box center [193, 594] width 67 height 20
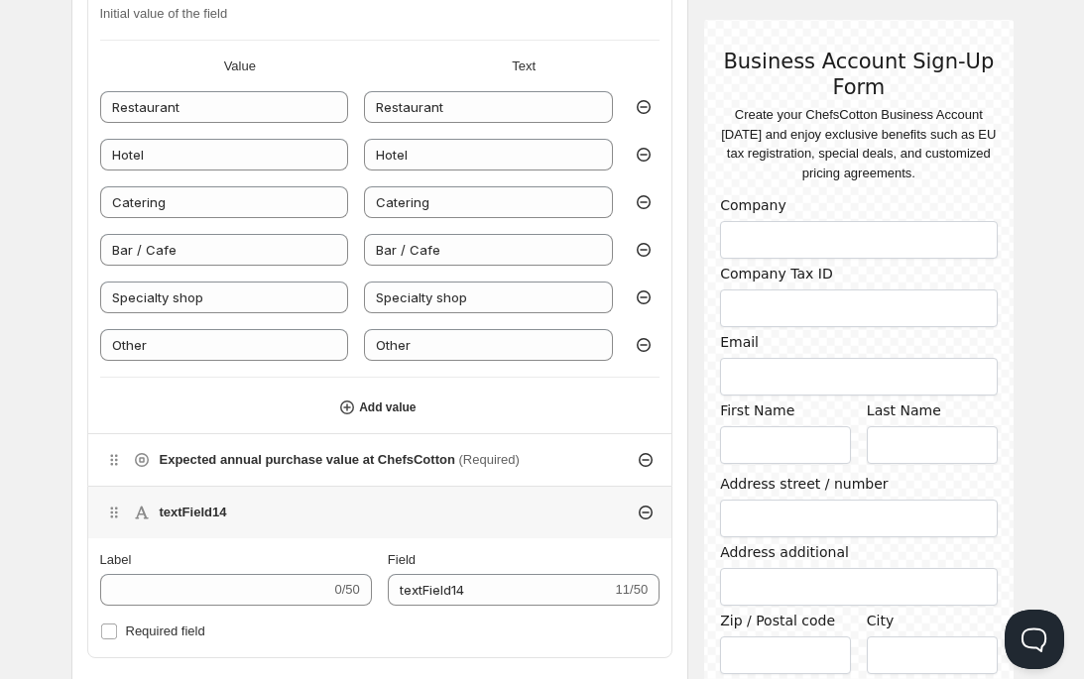
scroll to position [3457, 0]
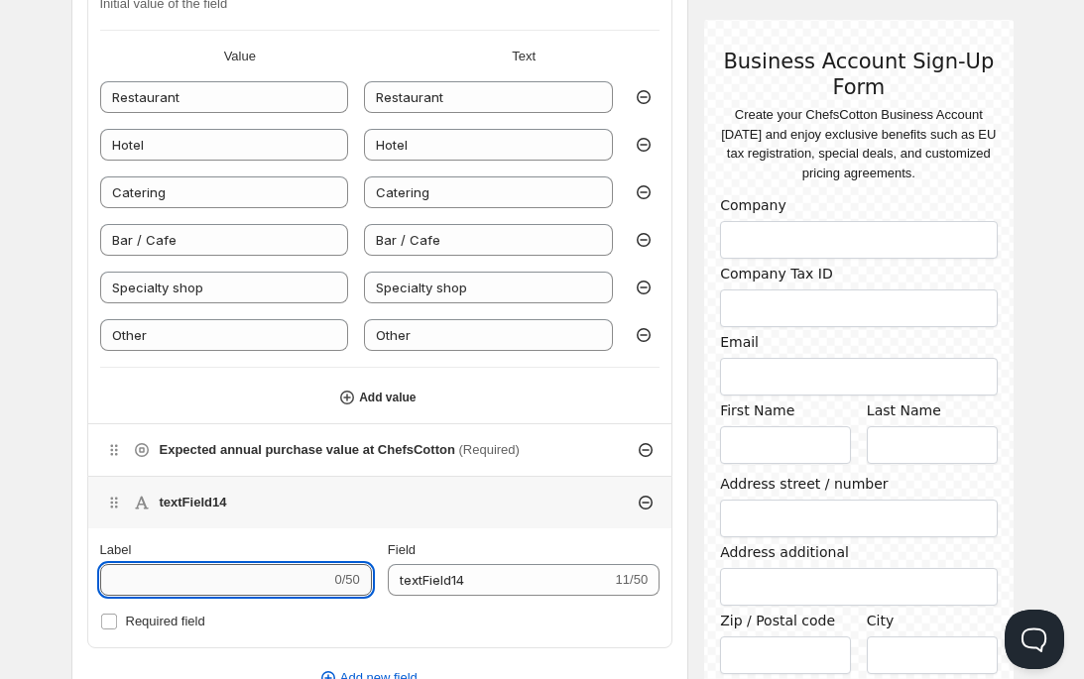
click at [177, 574] on input "Label" at bounding box center [215, 580] width 231 height 32
type input "W"
type input "Wb"
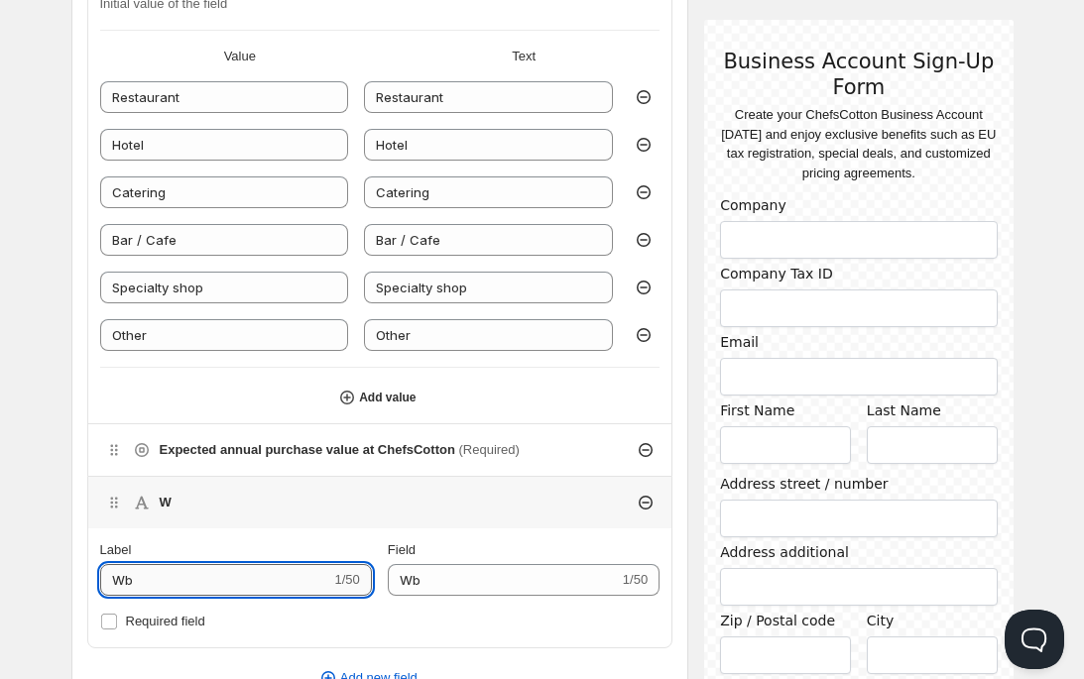
type input "Wbe"
type input "Wb"
type input "We"
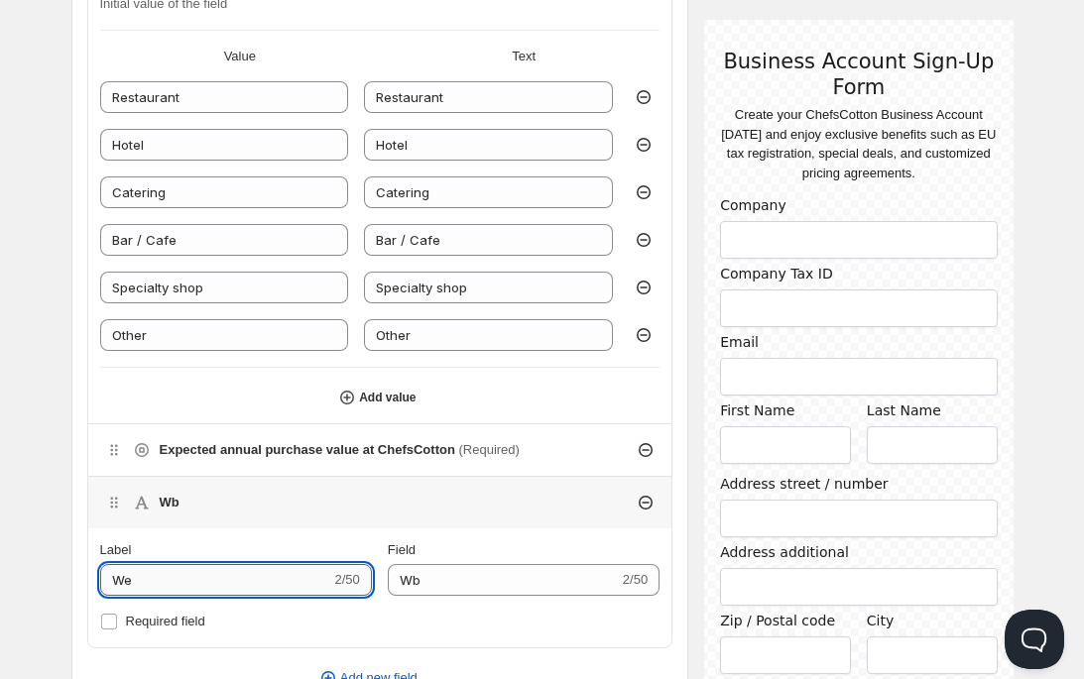
type input "We"
type input "Web"
type input "Webs"
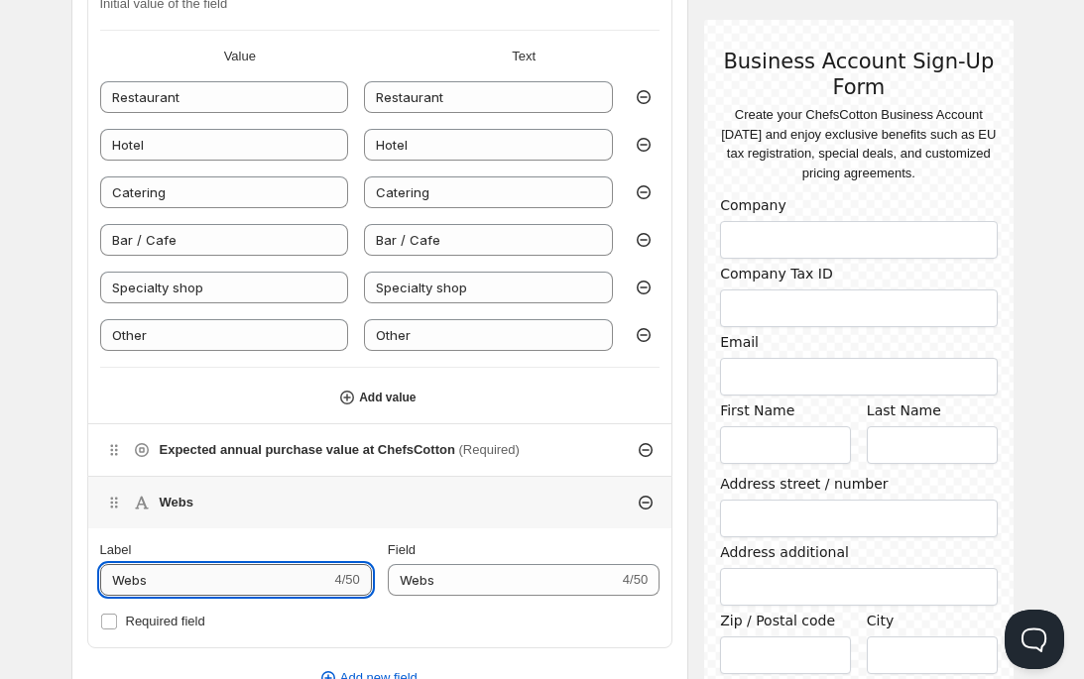
type input "Websi"
type input "Websit"
type input "Website"
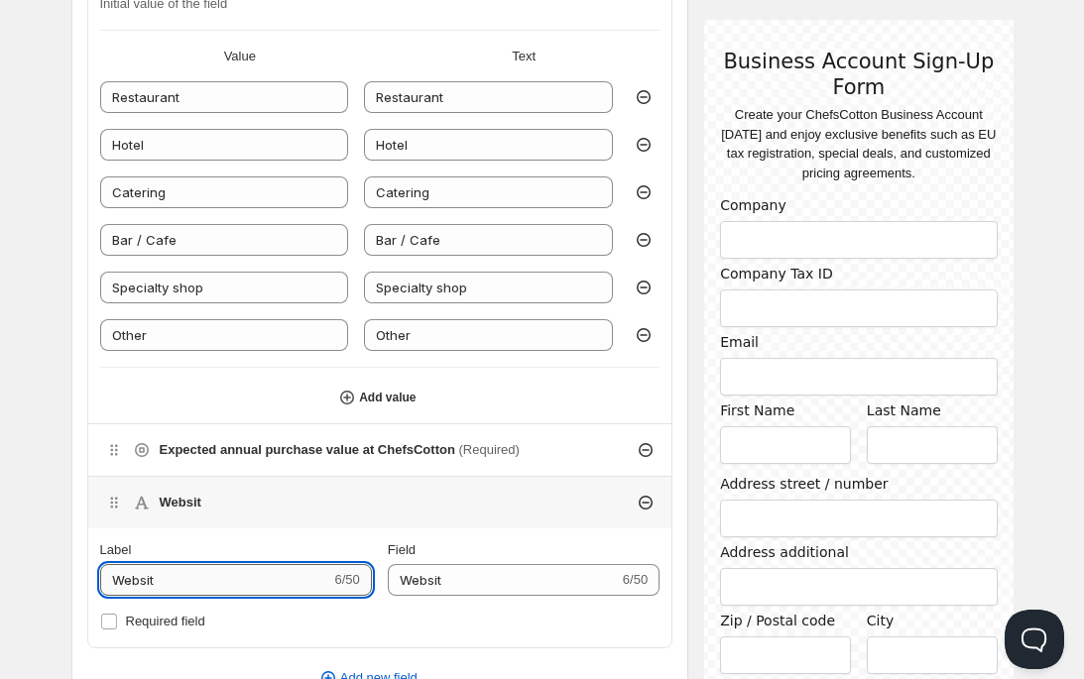
type input "Website"
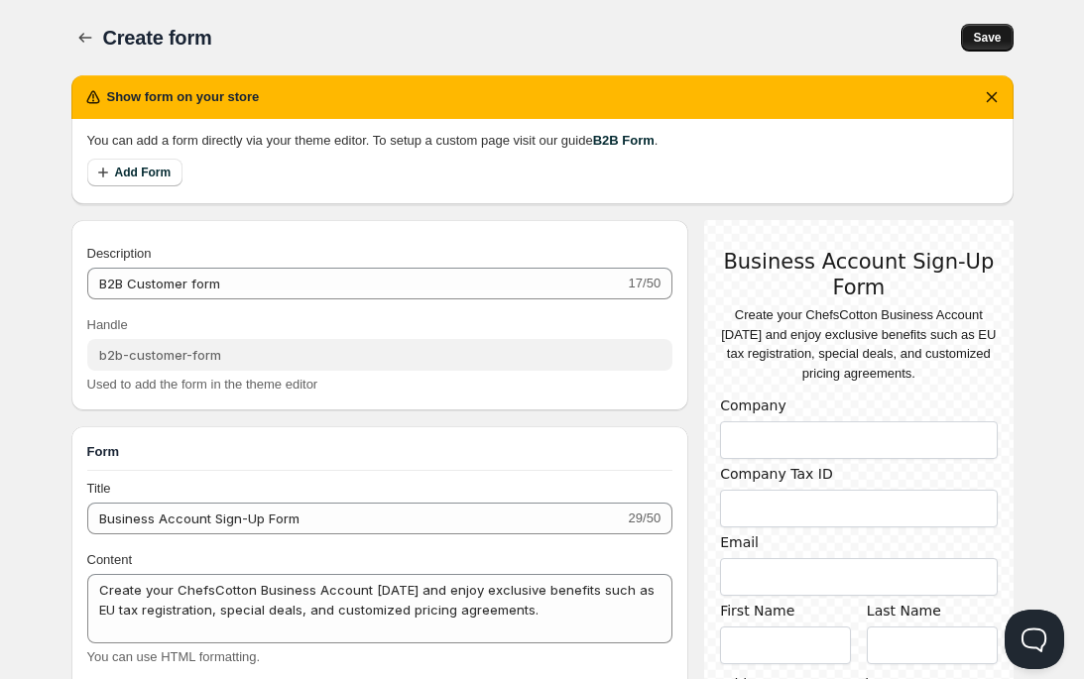
scroll to position [1, 0]
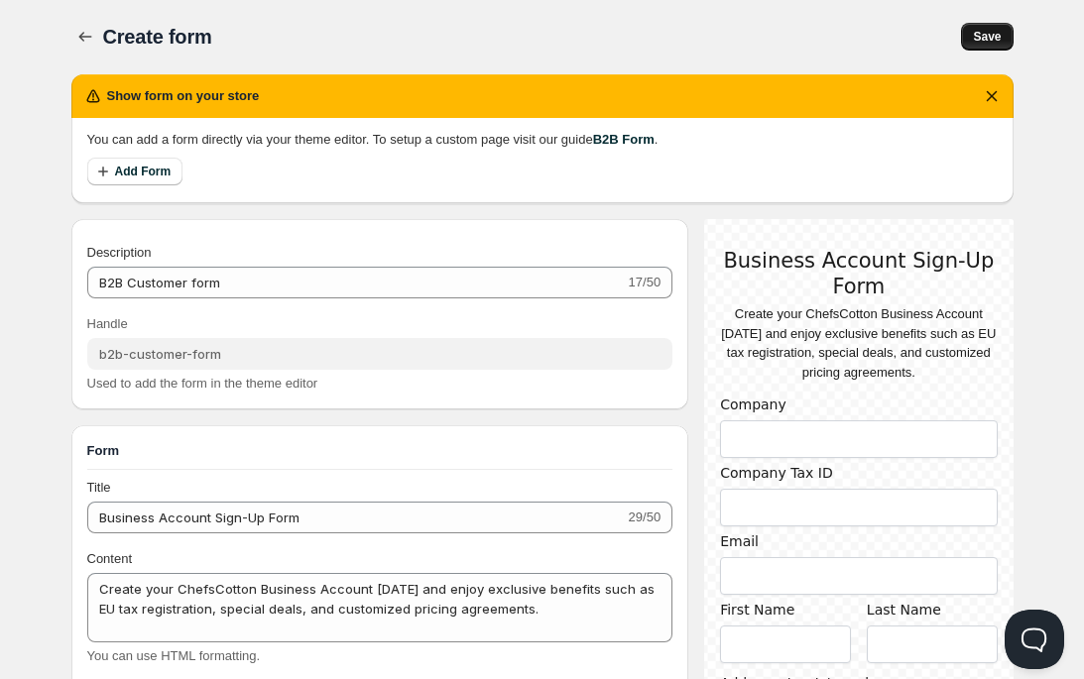
click at [979, 46] on button "Save" at bounding box center [987, 37] width 52 height 28
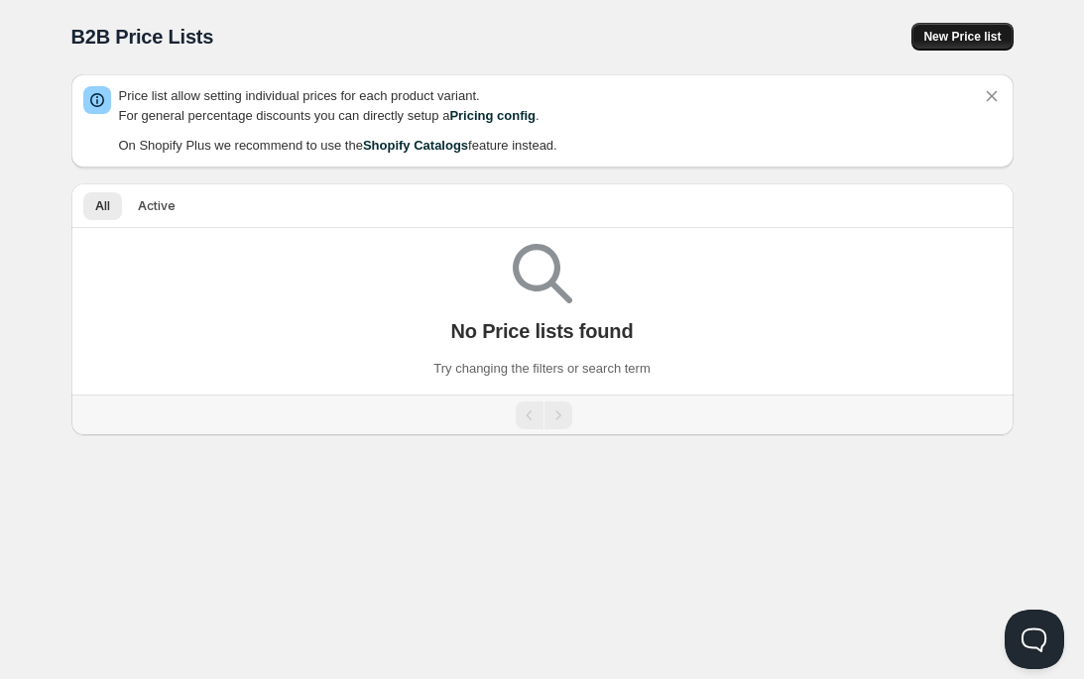
click at [942, 35] on span "New Price list" at bounding box center [961, 37] width 77 height 16
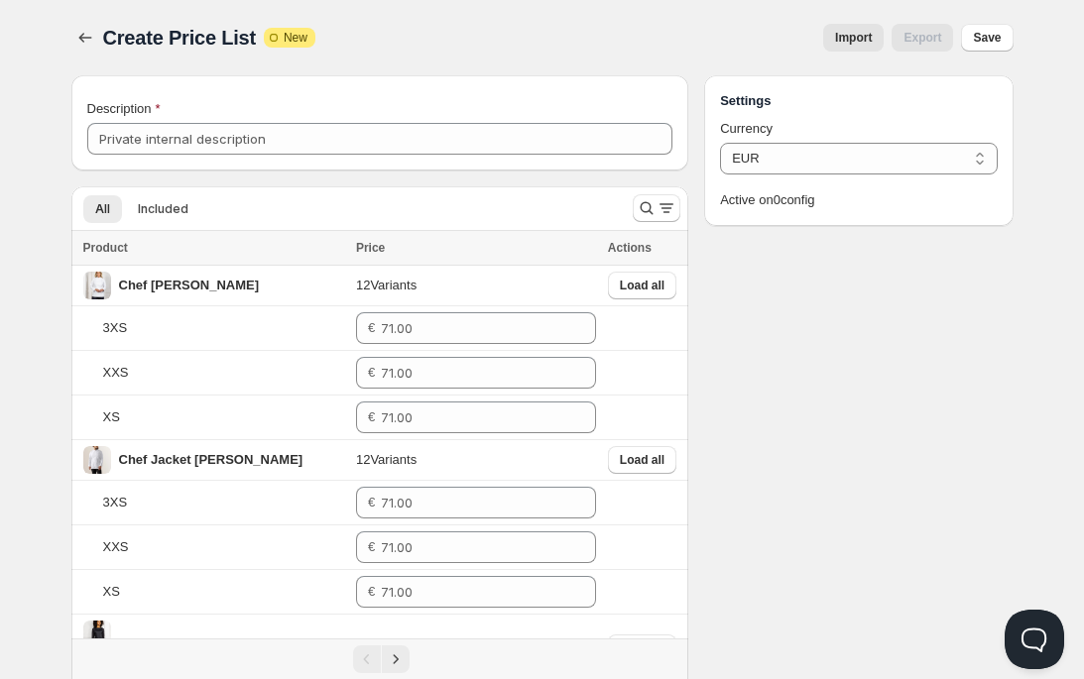
scroll to position [4, 0]
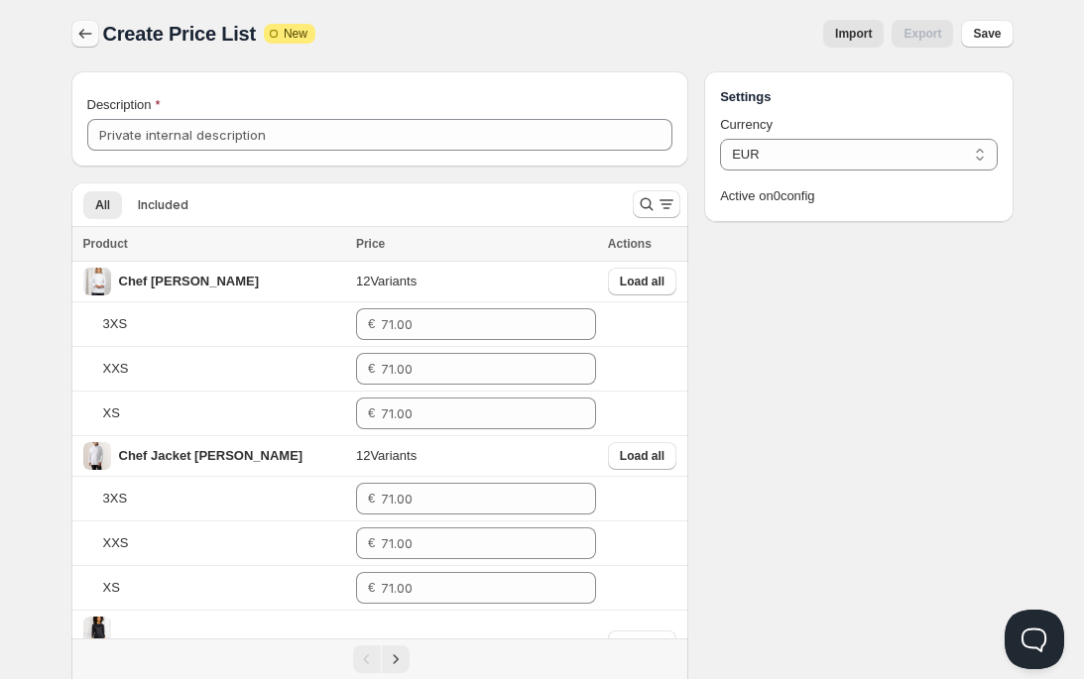
click at [83, 35] on icon "button" at bounding box center [85, 34] width 20 height 20
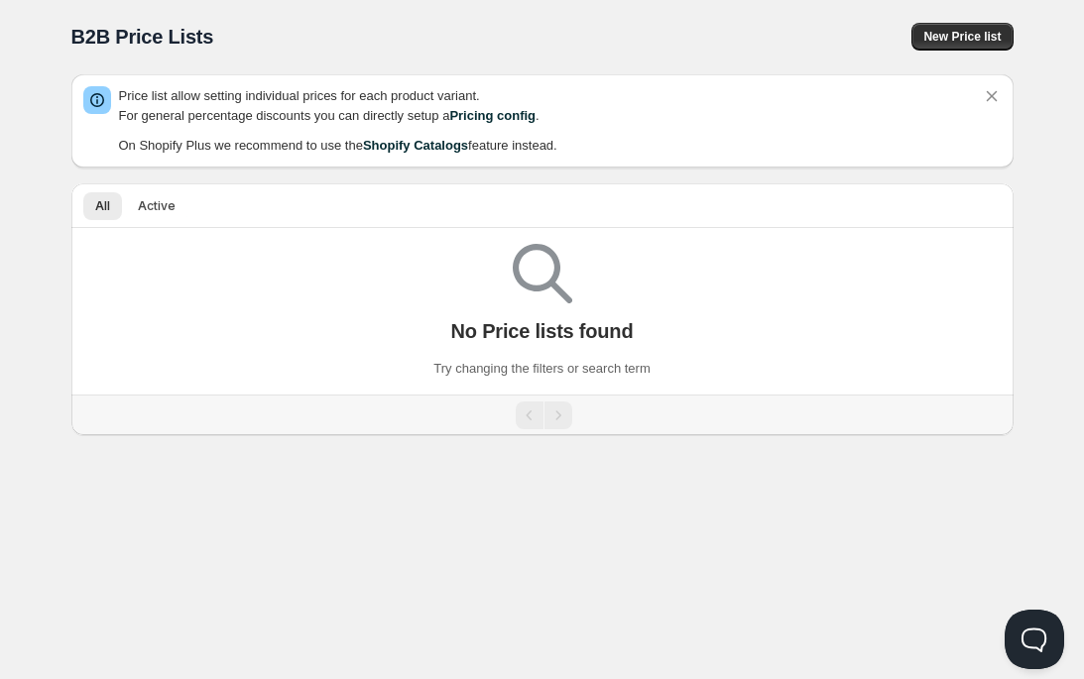
scroll to position [1, 0]
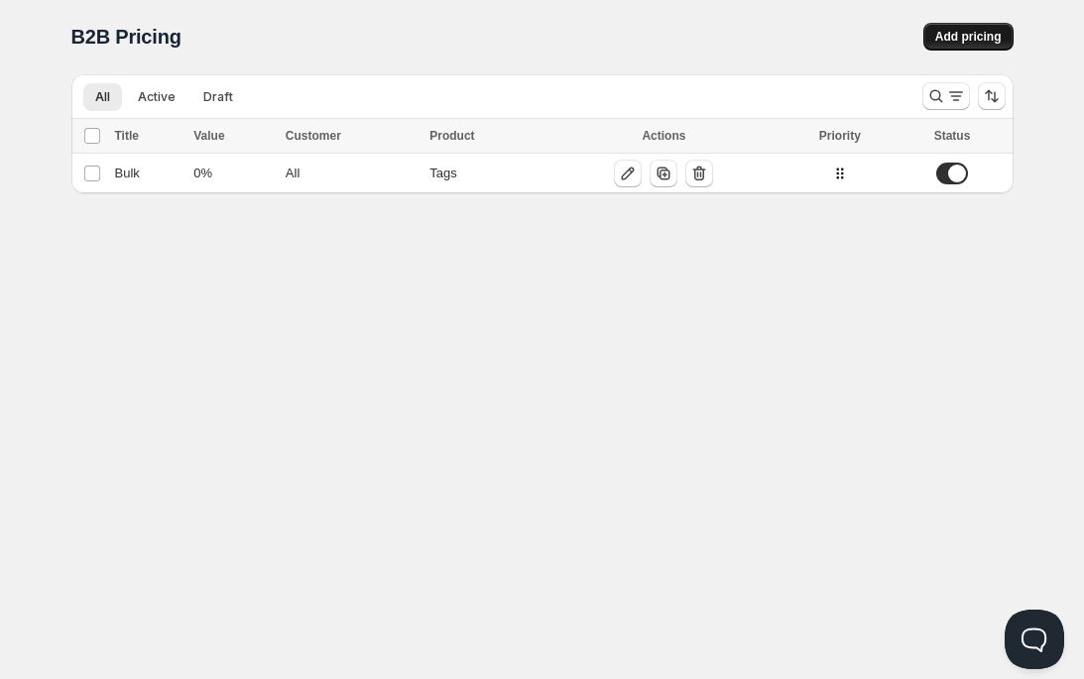
click at [980, 45] on button "Add pricing" at bounding box center [968, 37] width 90 height 28
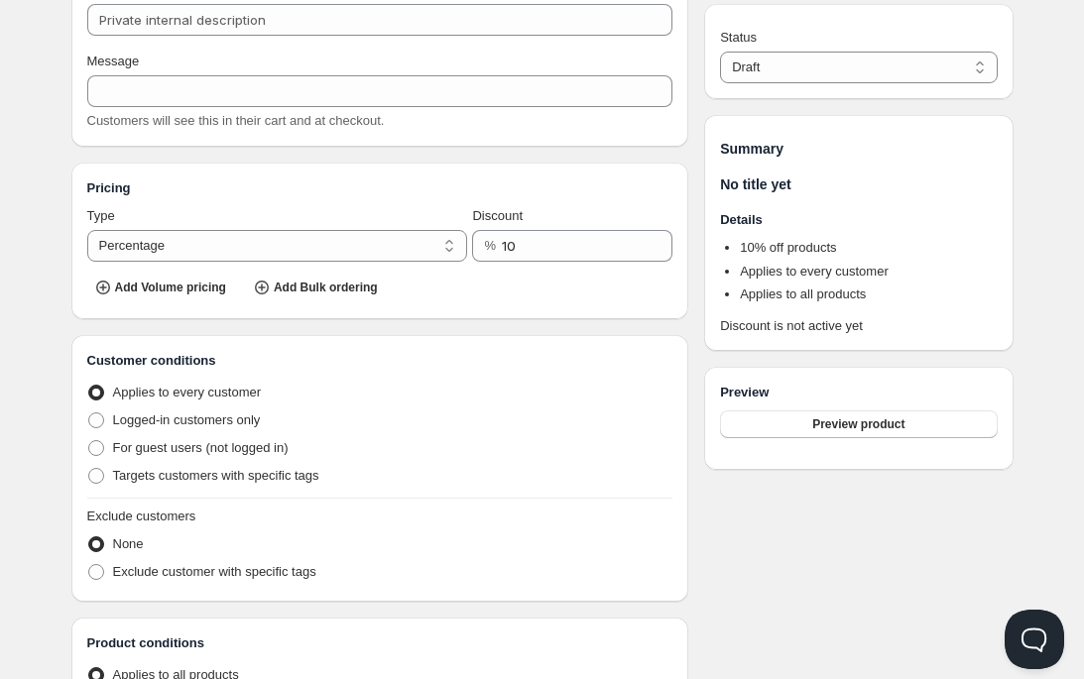
scroll to position [121, 0]
click at [93, 474] on span at bounding box center [96, 474] width 16 height 16
click at [89, 467] on input "Targets customers with specific tags" at bounding box center [88, 466] width 1 height 1
radio input "true"
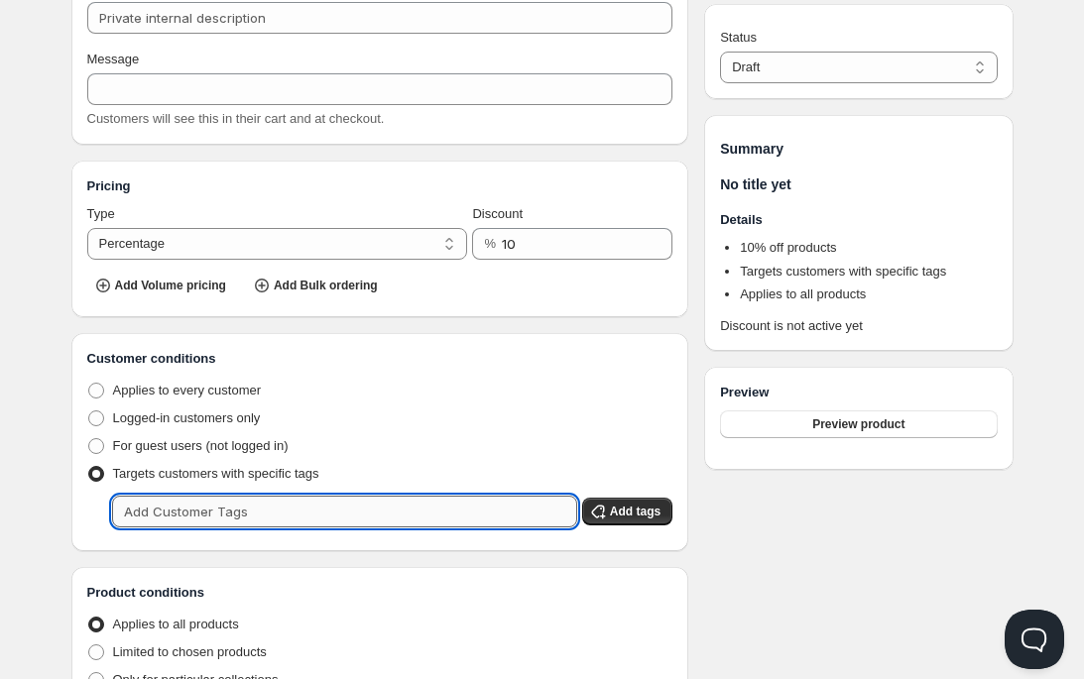
click at [201, 518] on input "text" at bounding box center [344, 512] width 465 height 32
type input "3%"
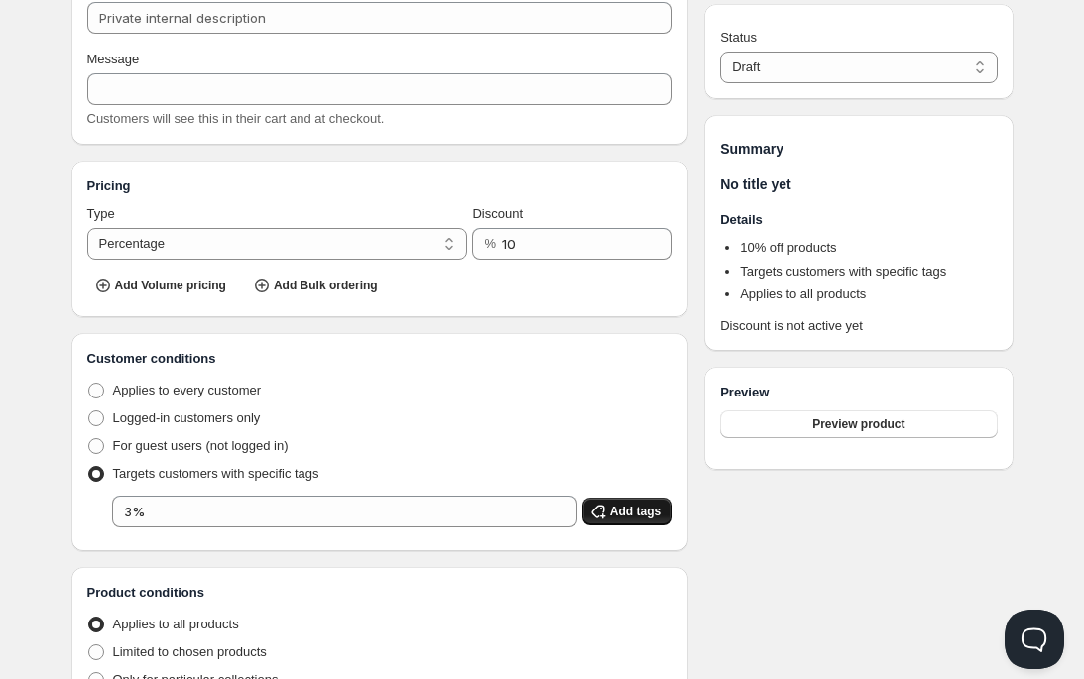
click at [613, 509] on span "Add tags" at bounding box center [635, 512] width 51 height 16
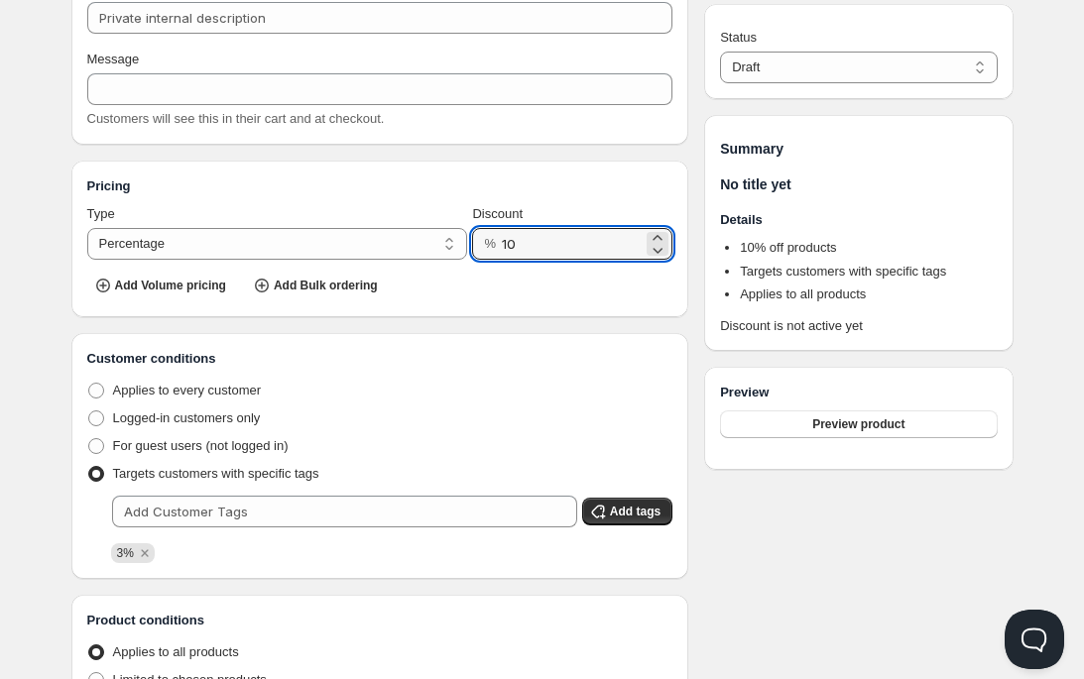
drag, startPoint x: 524, startPoint y: 241, endPoint x: 496, endPoint y: 240, distance: 28.8
click at [496, 240] on div "% 10" at bounding box center [572, 244] width 200 height 32
type input "3"
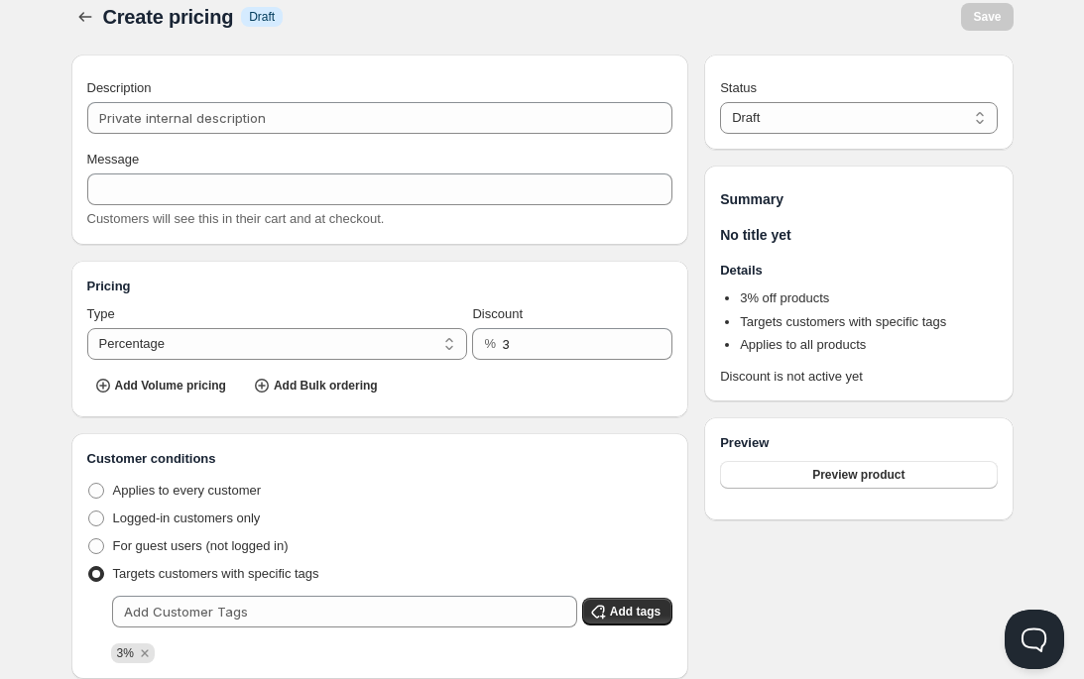
scroll to position [12, 0]
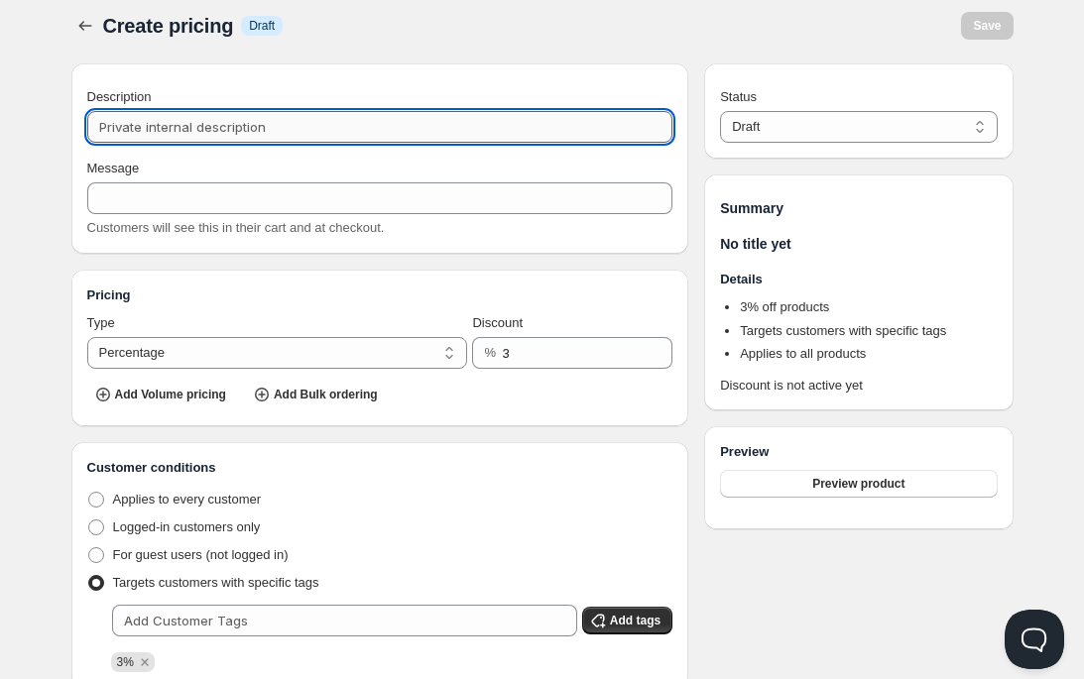
click at [219, 132] on input "Description" at bounding box center [380, 127] width 586 height 32
type input "3%"
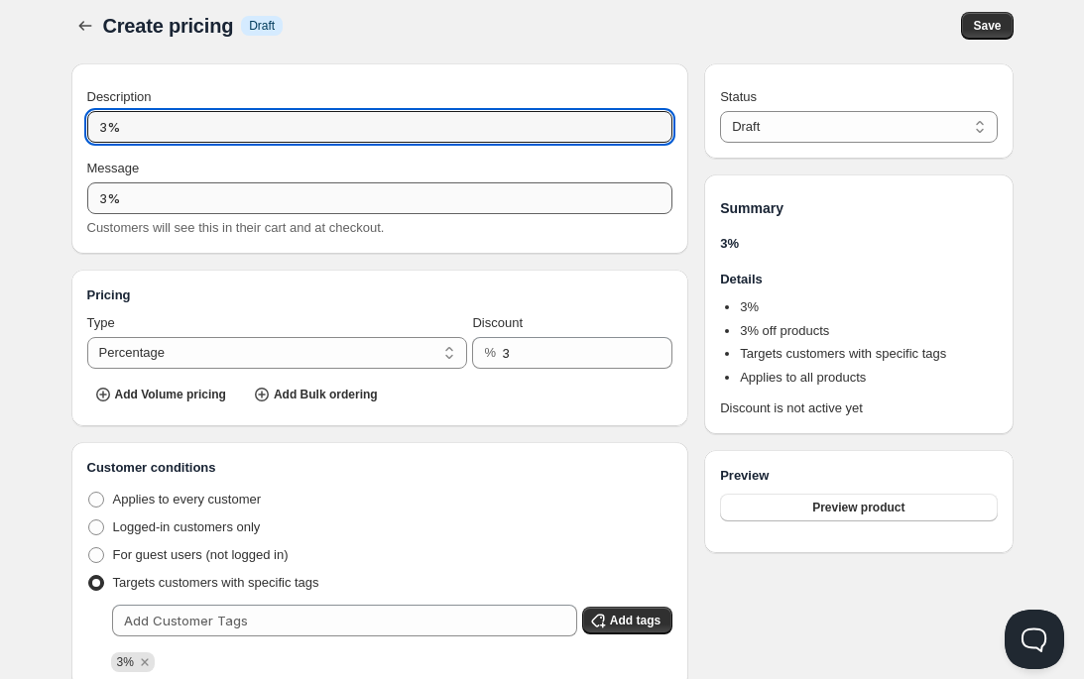
type input "3%"
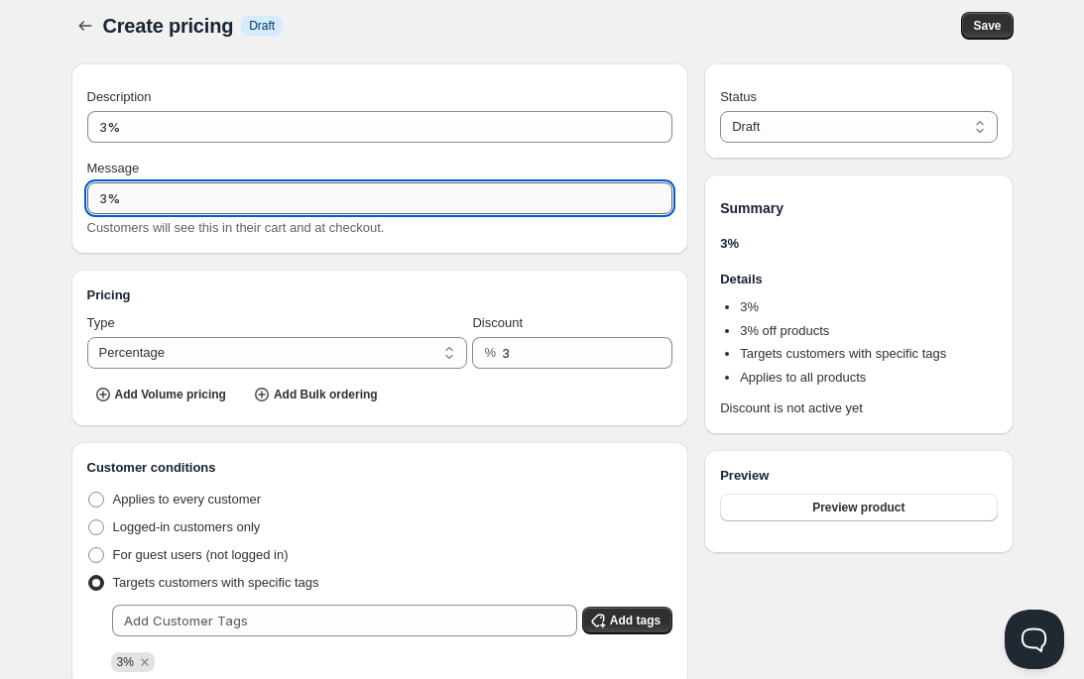
click at [195, 203] on input "3%" at bounding box center [380, 198] width 586 height 32
type input "3% B2B Discount"
click at [272, 160] on div "Message" at bounding box center [380, 169] width 586 height 20
drag, startPoint x: 212, startPoint y: 206, endPoint x: 53, endPoint y: 187, distance: 160.7
click at [53, 187] on div "Create pricing. This page is ready Create pricing Info Draft Save Description 3…" at bounding box center [542, 560] width 989 height 1145
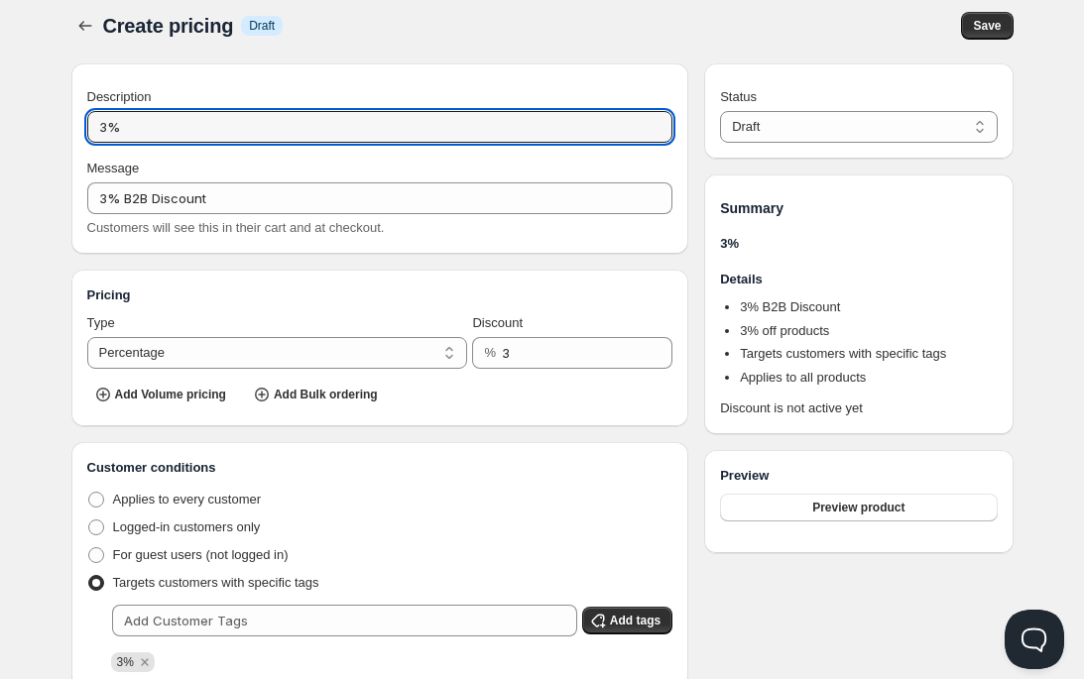
drag, startPoint x: 143, startPoint y: 129, endPoint x: 44, endPoint y: 124, distance: 99.3
click at [44, 124] on div "Home Pricing Price lists Forms Submissions Settings Features Plans Create prici…" at bounding box center [542, 585] width 1084 height 1195
paste input "B2B Discount"
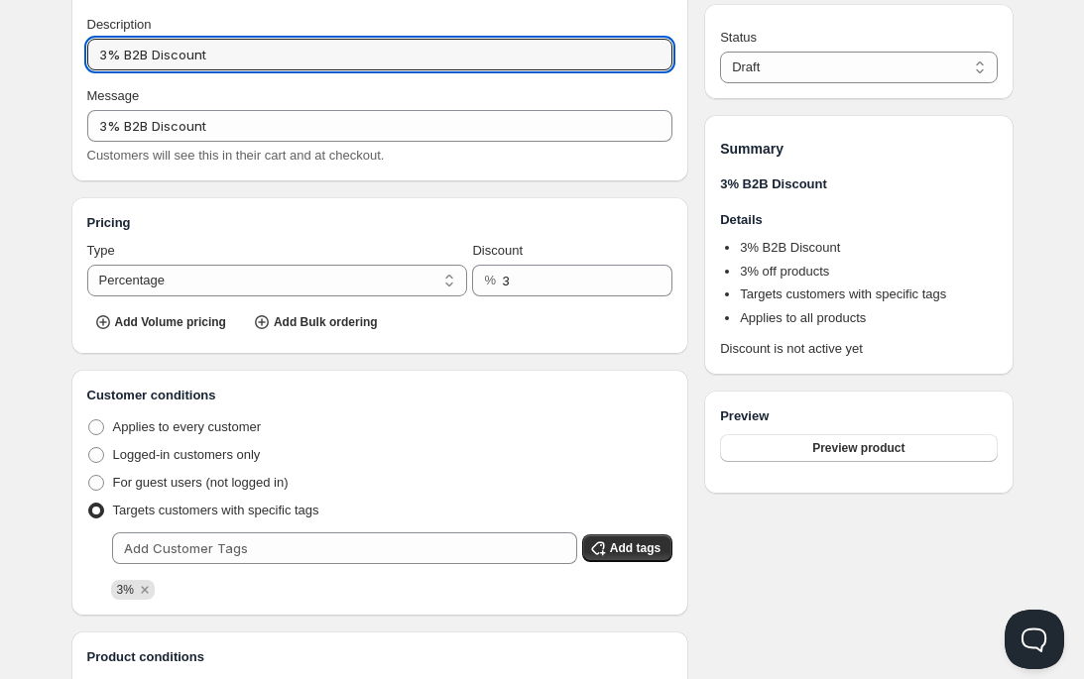
scroll to position [0, 0]
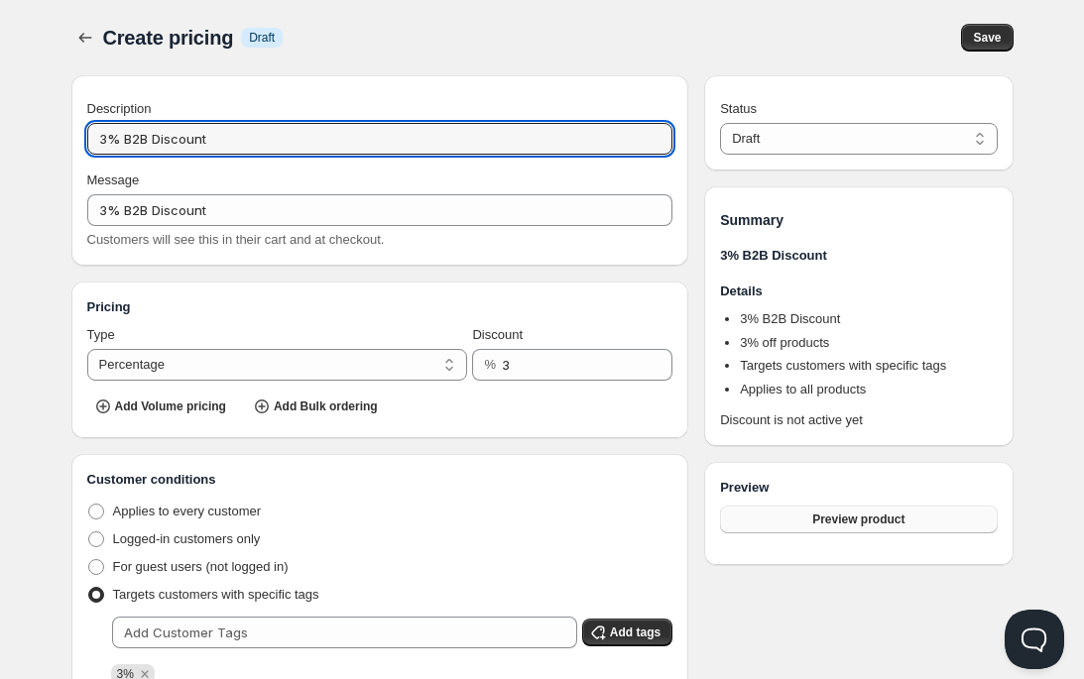
type input "3% B2B Discount"
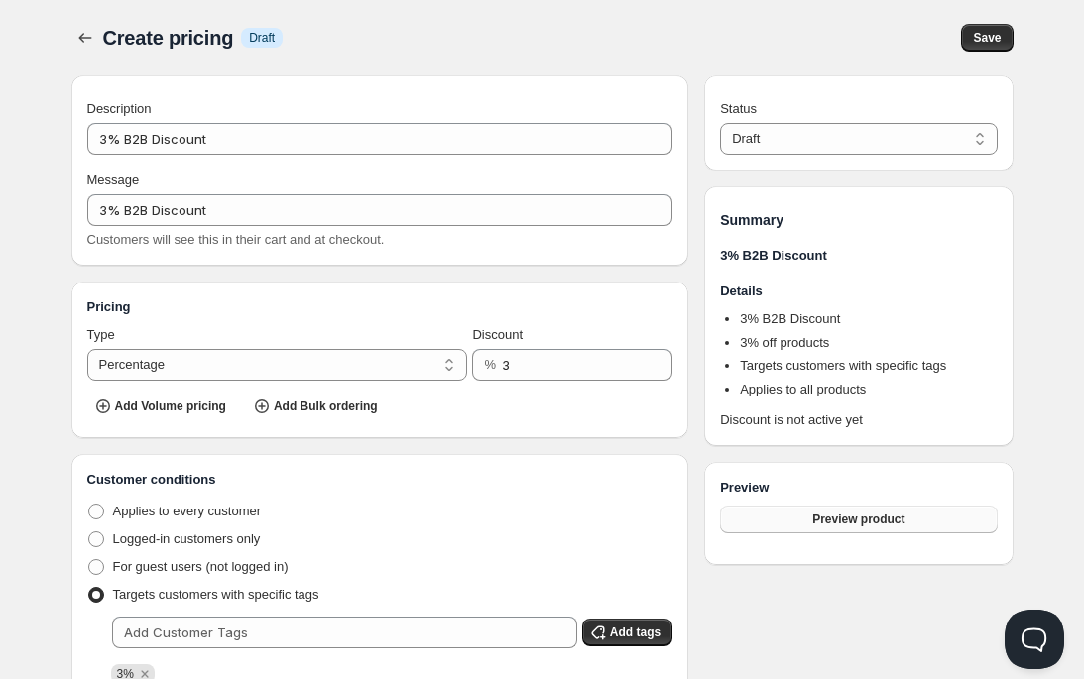
click at [787, 518] on button "Preview product" at bounding box center [858, 520] width 277 height 28
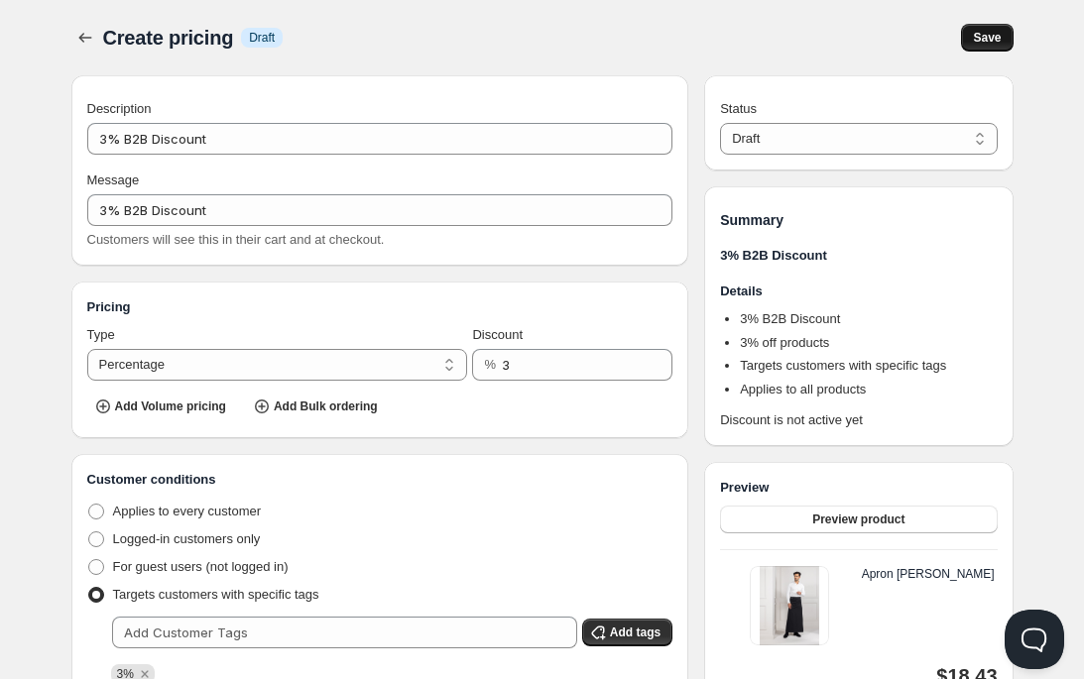
click at [976, 37] on span "Save" at bounding box center [987, 38] width 28 height 16
type input "3%_B2B_DISCOUNT"
click at [85, 39] on icon "button" at bounding box center [85, 38] width 20 height 20
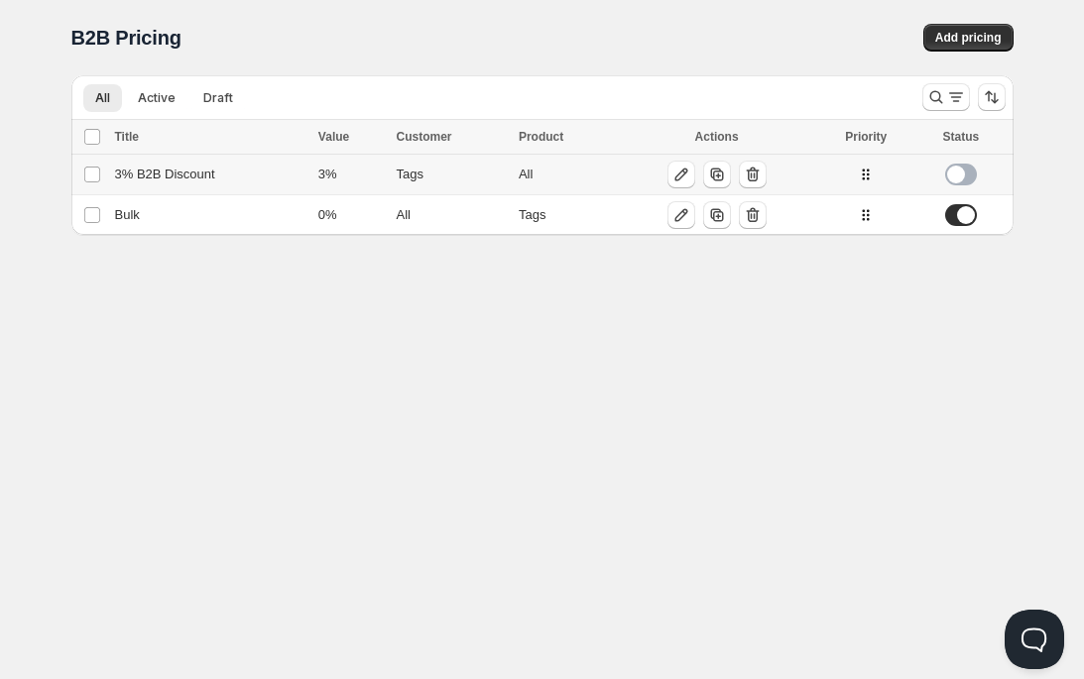
click at [963, 174] on span at bounding box center [961, 175] width 32 height 22
click at [951, 43] on span "Add pricing" at bounding box center [968, 38] width 66 height 16
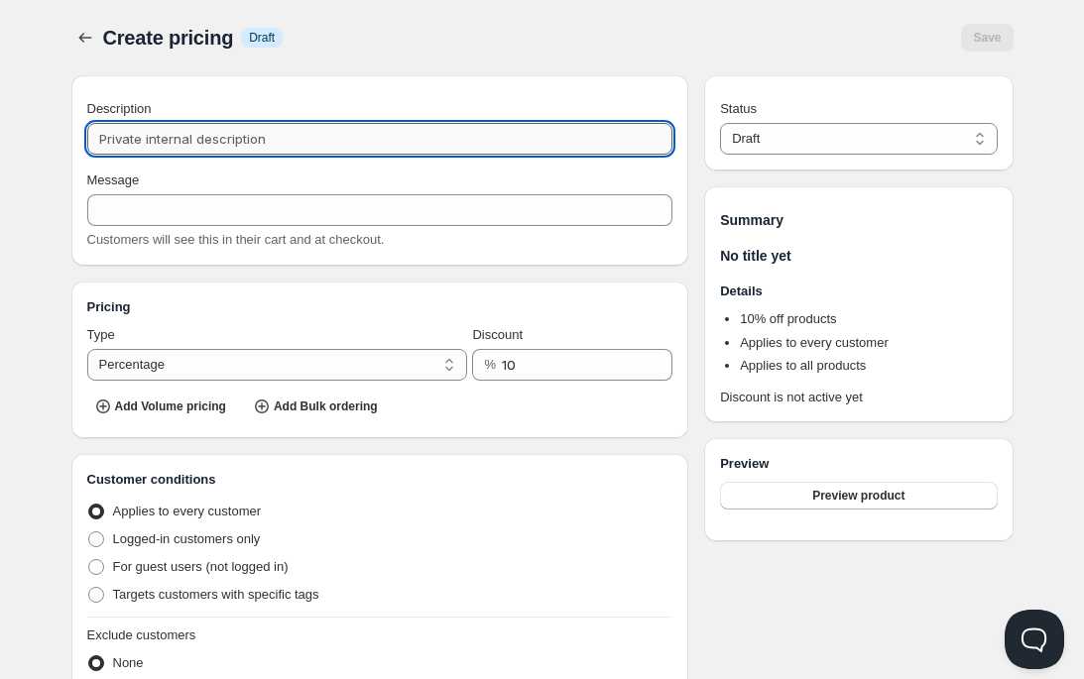
click at [236, 140] on input "Description" at bounding box center [380, 139] width 586 height 32
paste input "3% B2B Discount"
type input "3% B2B Discount"
type input "3%_B2B_DISCOUNT"
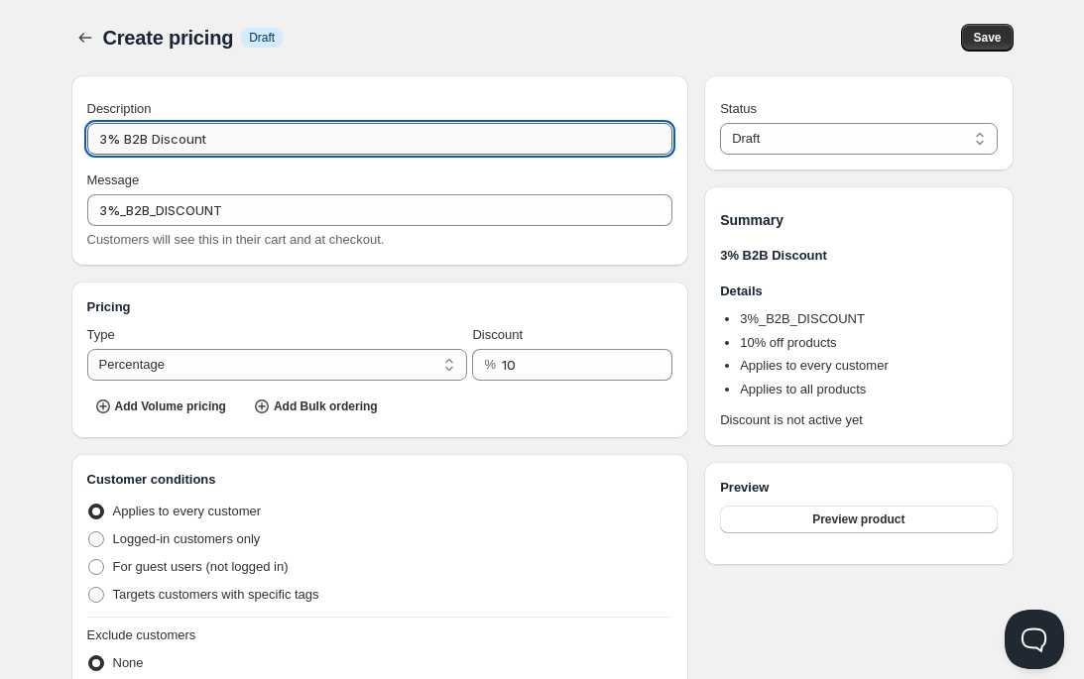
drag, startPoint x: 106, startPoint y: 140, endPoint x: 90, endPoint y: 140, distance: 15.9
click at [90, 140] on input "3% B2B Discount" at bounding box center [380, 139] width 586 height 32
type input "4% B2B Discount"
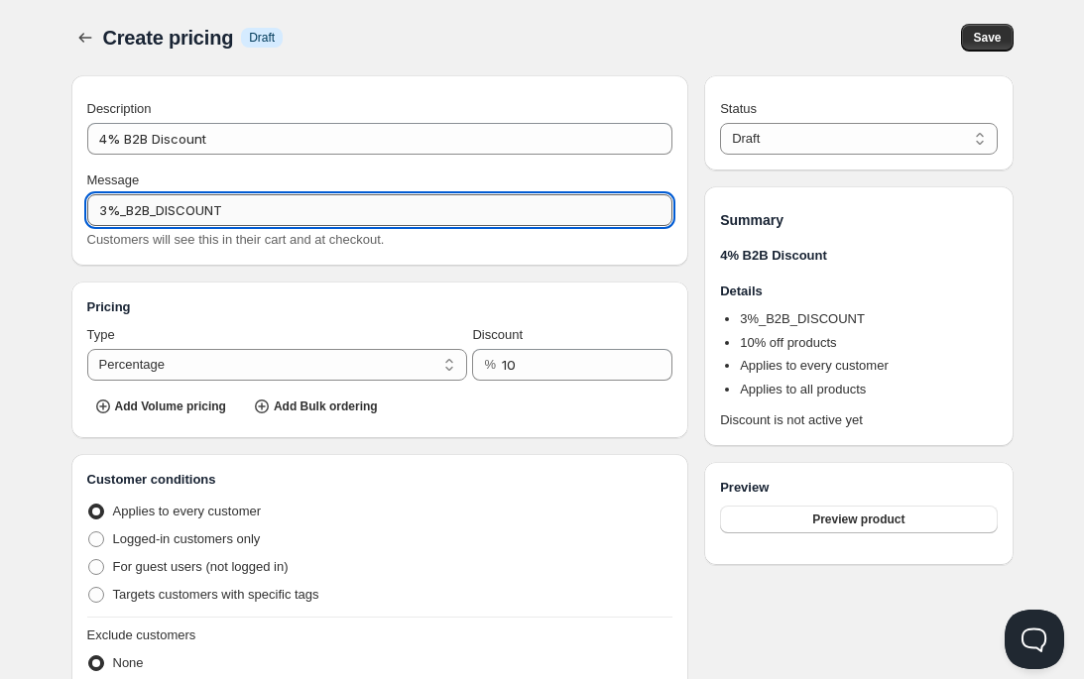
drag, startPoint x: 105, startPoint y: 209, endPoint x: 88, endPoint y: 209, distance: 16.9
click at [88, 209] on input "3%_B2B_DISCOUNT" at bounding box center [380, 210] width 586 height 32
type input "4%_B2B_DISCOUNT"
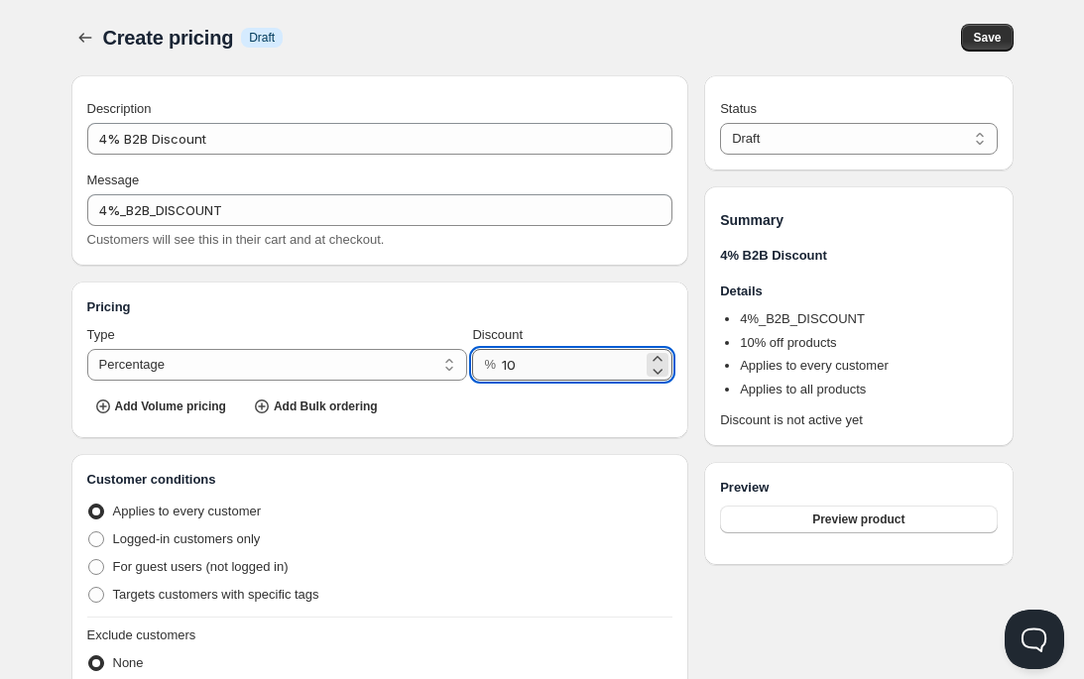
drag, startPoint x: 508, startPoint y: 364, endPoint x: 522, endPoint y: 364, distance: 14.9
click at [522, 364] on input "10" at bounding box center [572, 365] width 141 height 32
type input "4"
click at [103, 596] on span at bounding box center [96, 595] width 16 height 16
click at [89, 588] on input "Targets customers with specific tags" at bounding box center [88, 587] width 1 height 1
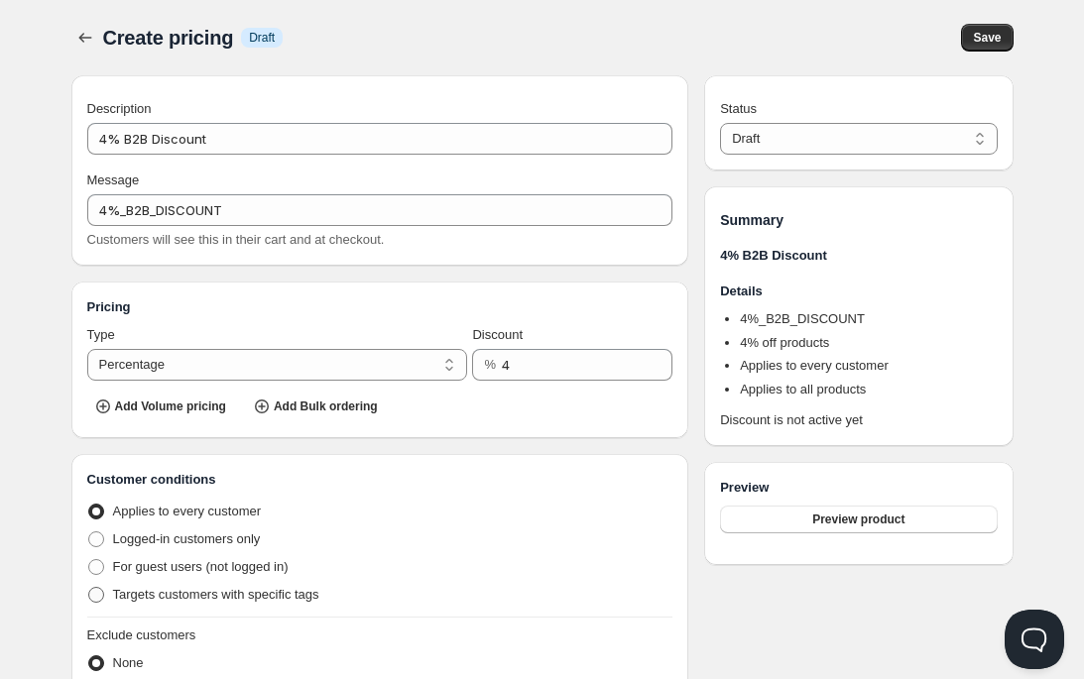
radio input "true"
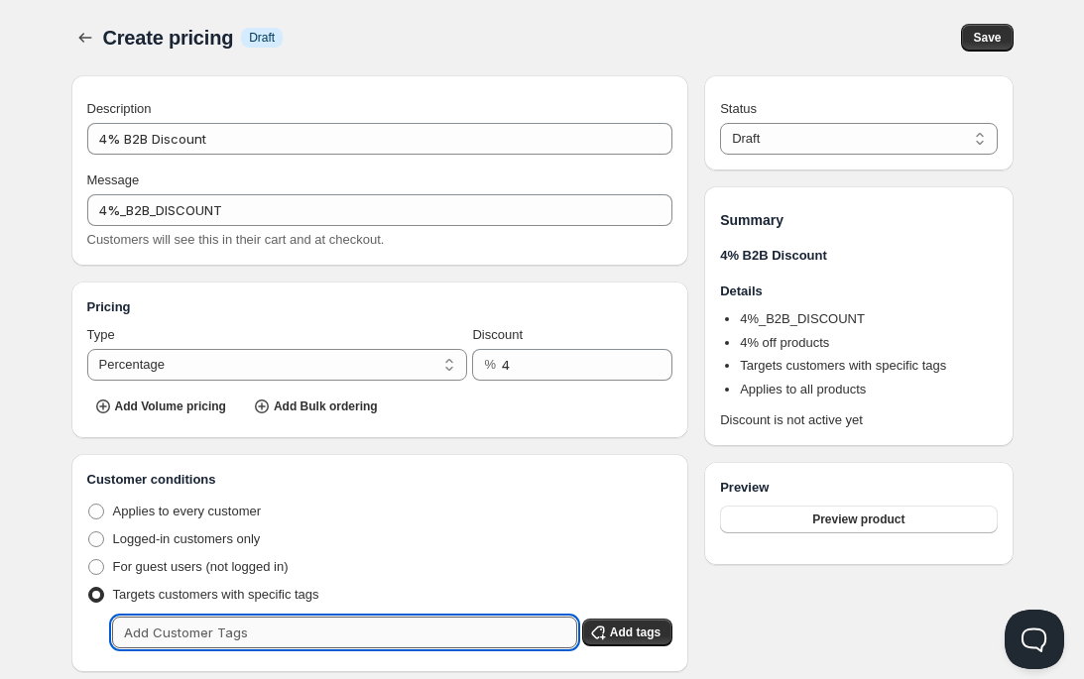
click at [158, 622] on input "text" at bounding box center [344, 633] width 465 height 32
type input "4%"
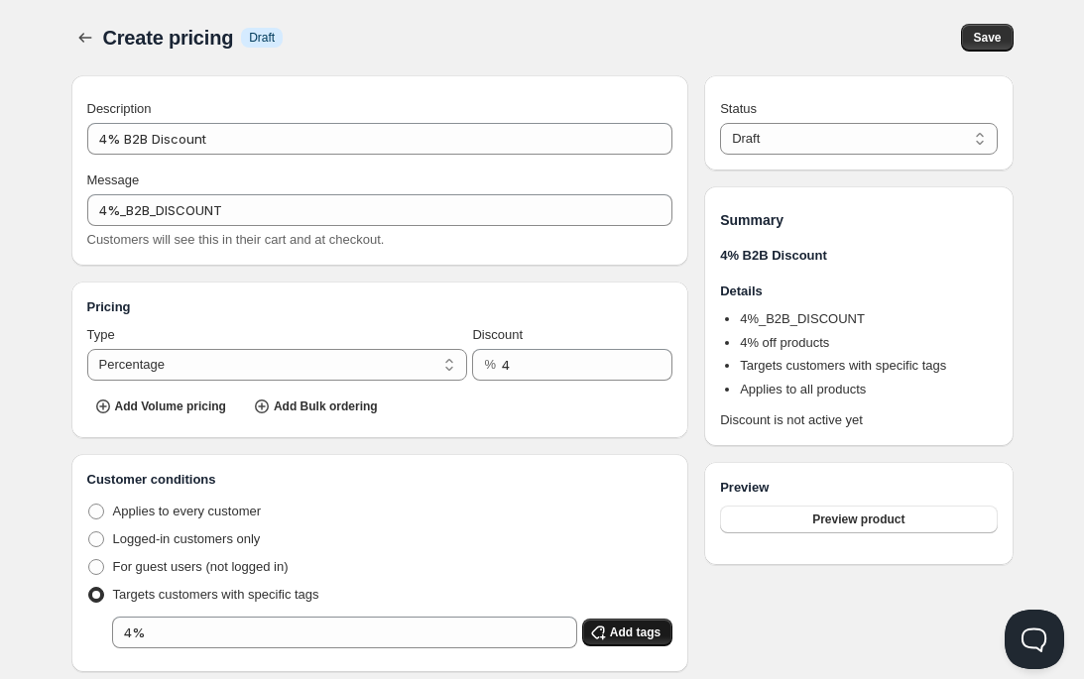
click at [611, 628] on span "Add tags" at bounding box center [635, 633] width 51 height 16
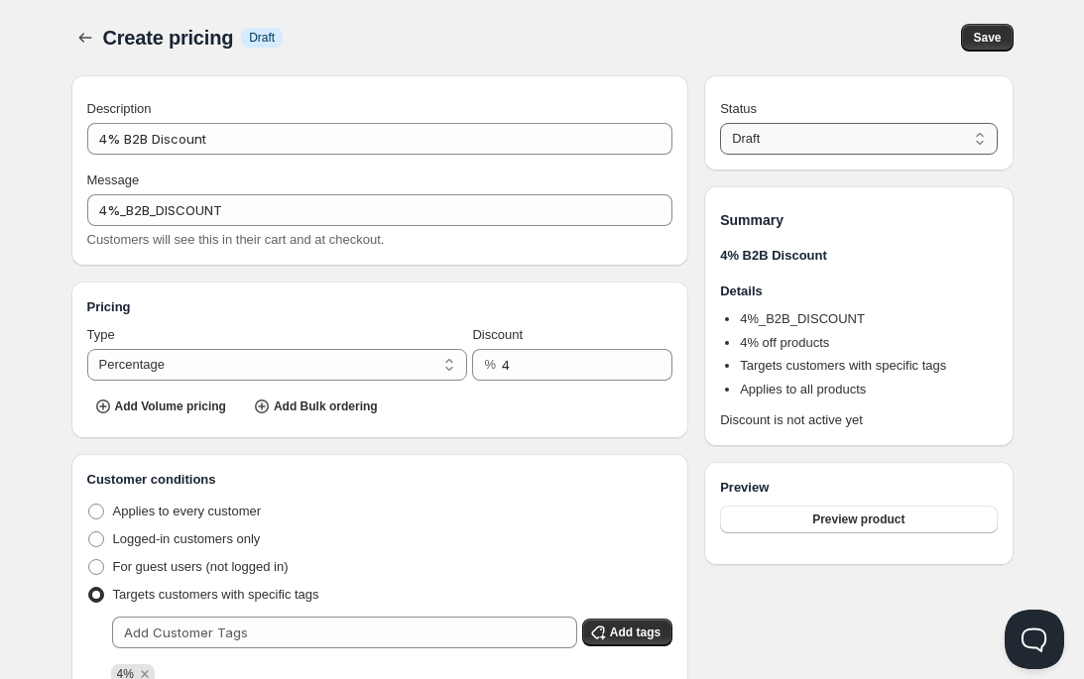
click at [812, 139] on select "Draft Active" at bounding box center [858, 139] width 277 height 32
select select "1"
click at [720, 123] on select "Draft Active" at bounding box center [858, 139] width 277 height 32
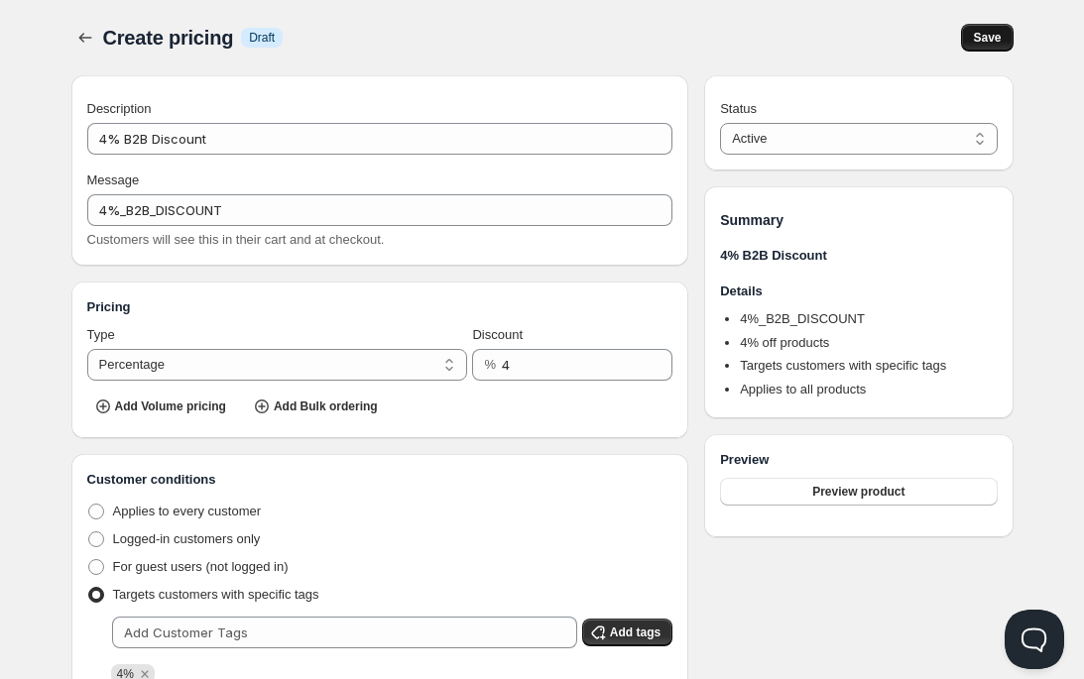
click at [975, 38] on span "Save" at bounding box center [987, 38] width 28 height 16
click at [86, 35] on icon "button" at bounding box center [85, 38] width 20 height 20
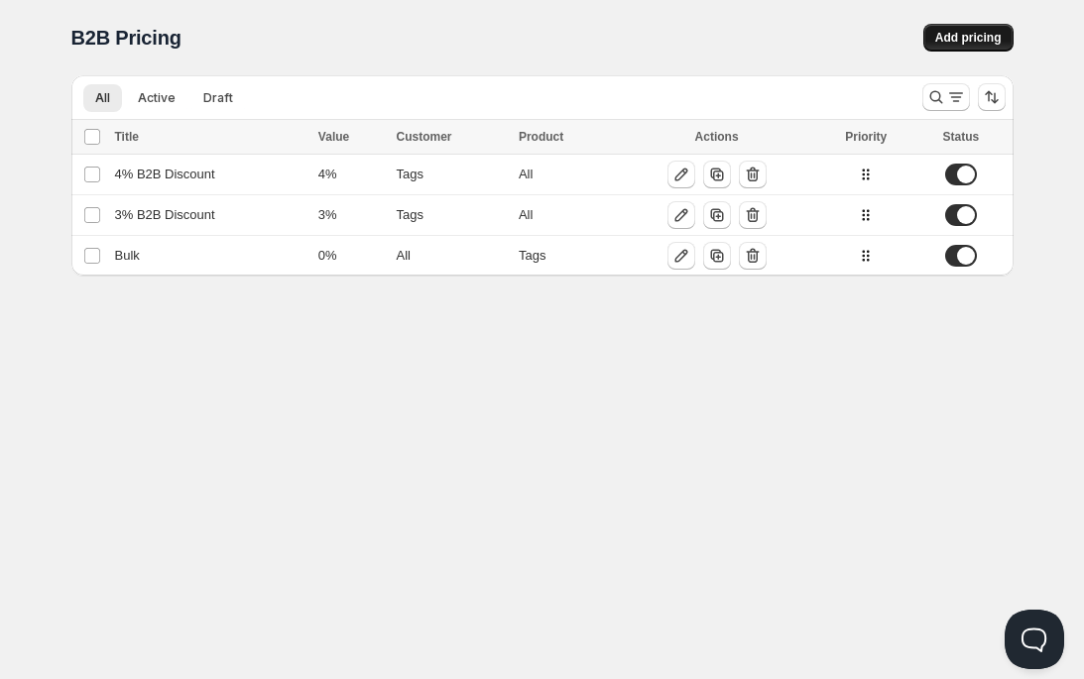
click at [964, 41] on span "Add pricing" at bounding box center [968, 38] width 66 height 16
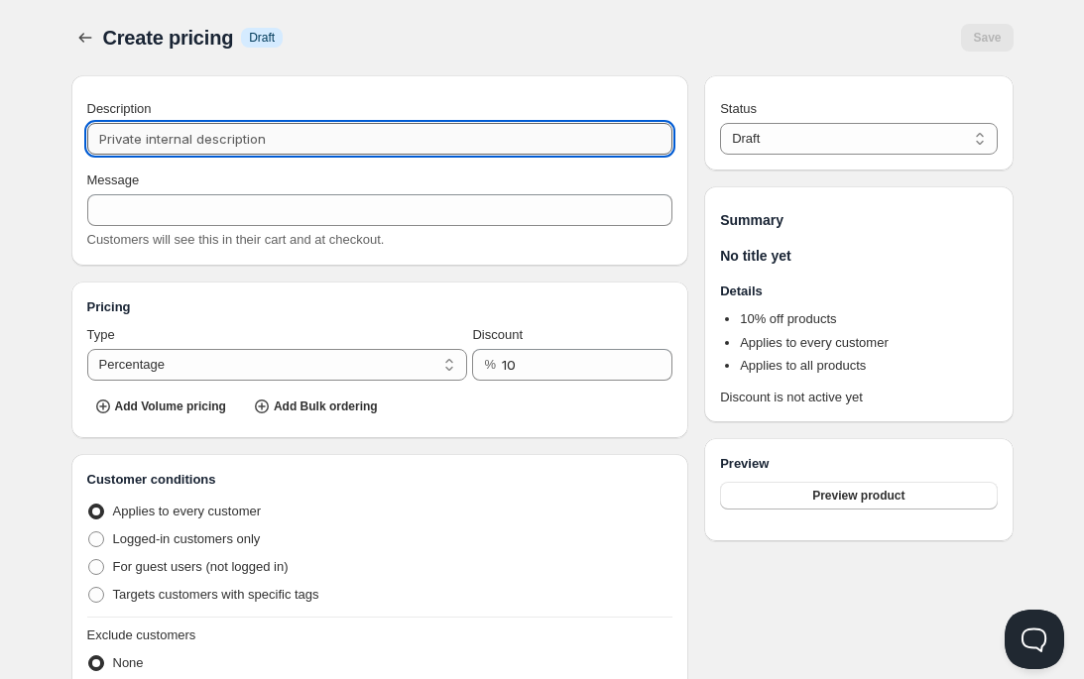
click at [288, 133] on input "Description" at bounding box center [380, 139] width 586 height 32
type input "5"
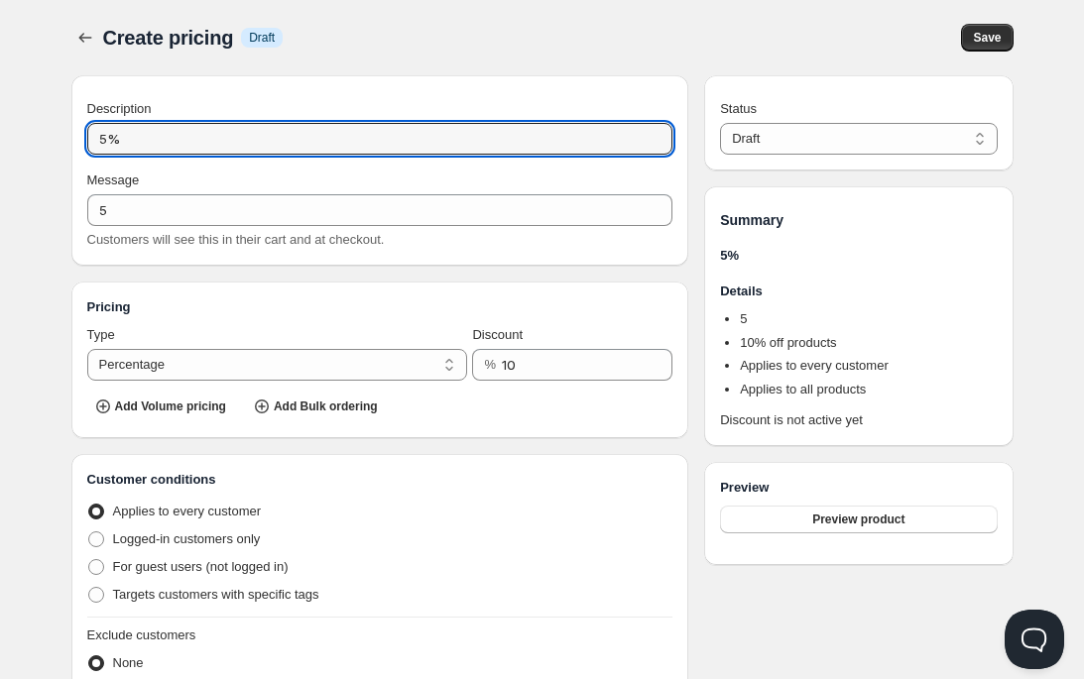
drag, startPoint x: 154, startPoint y: 134, endPoint x: 45, endPoint y: 131, distance: 109.1
click at [45, 131] on div "Home Pricing Price lists Forms Submissions Settings Features Plans Create prici…" at bounding box center [542, 607] width 1084 height 1215
paste input "3% B2B Discount"
type input "3% B2B Discount"
type input "3%_B2B_DISCOUNT"
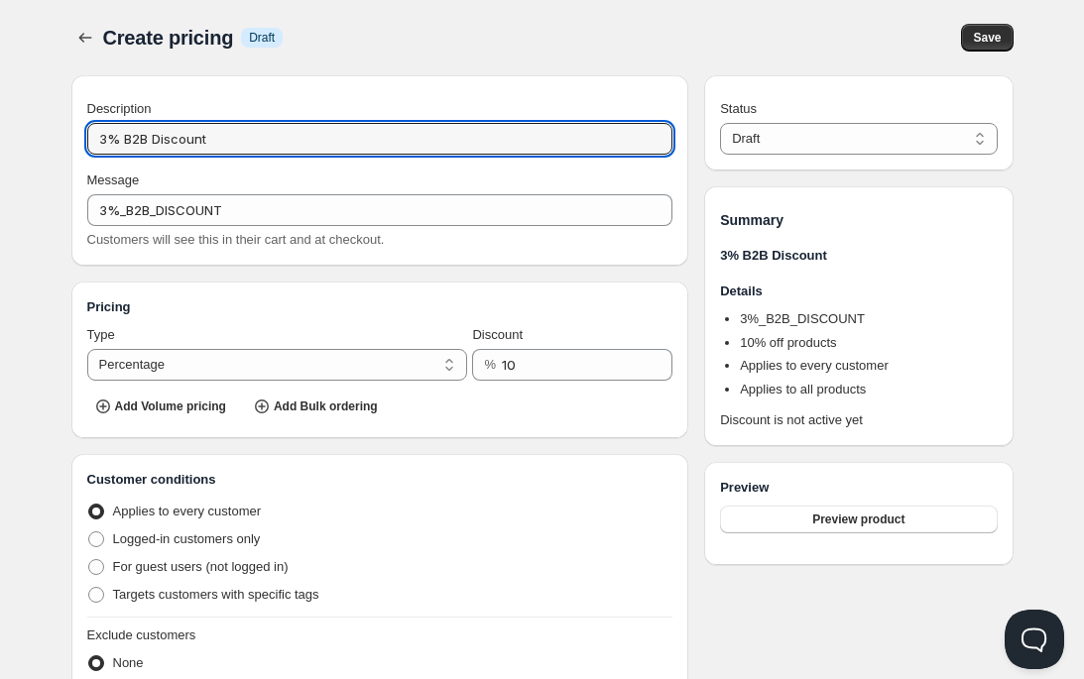
drag, startPoint x: 103, startPoint y: 135, endPoint x: 59, endPoint y: 135, distance: 43.6
click at [59, 135] on div "Create pricing. This page is ready Create pricing Info Draft Save Description 3…" at bounding box center [542, 583] width 989 height 1166
type input "5% B2B Discount"
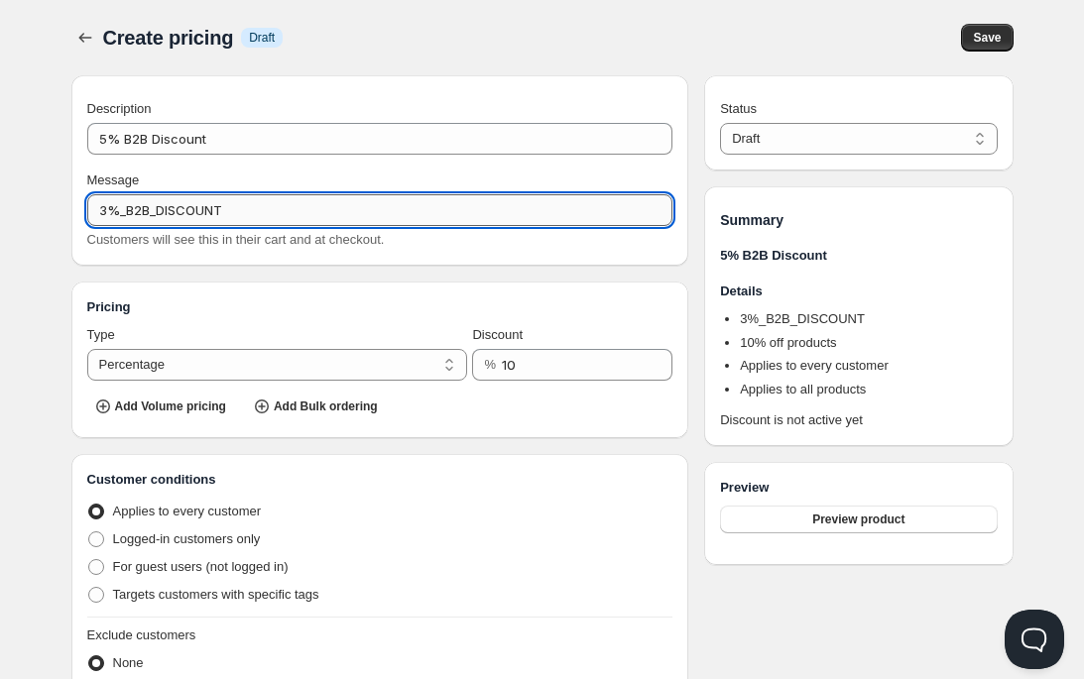
click at [105, 207] on input "3%_B2B_DISCOUNT" at bounding box center [380, 210] width 586 height 32
type input "5%_B2B_DISCOUNT"
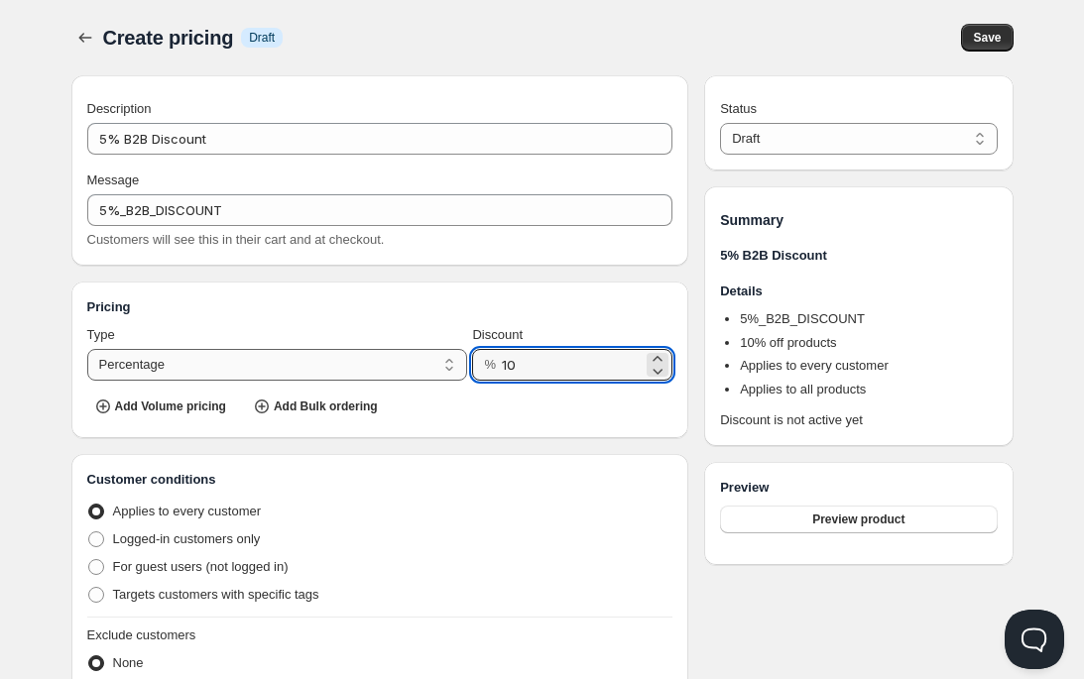
drag, startPoint x: 531, startPoint y: 363, endPoint x: 454, endPoint y: 356, distance: 77.6
click at [454, 356] on div "Type Percentage Absolute Percentage Discount % 10" at bounding box center [380, 353] width 586 height 56
type input "5"
click at [98, 594] on span at bounding box center [96, 595] width 16 height 16
click at [89, 588] on input "Targets customers with specific tags" at bounding box center [88, 587] width 1 height 1
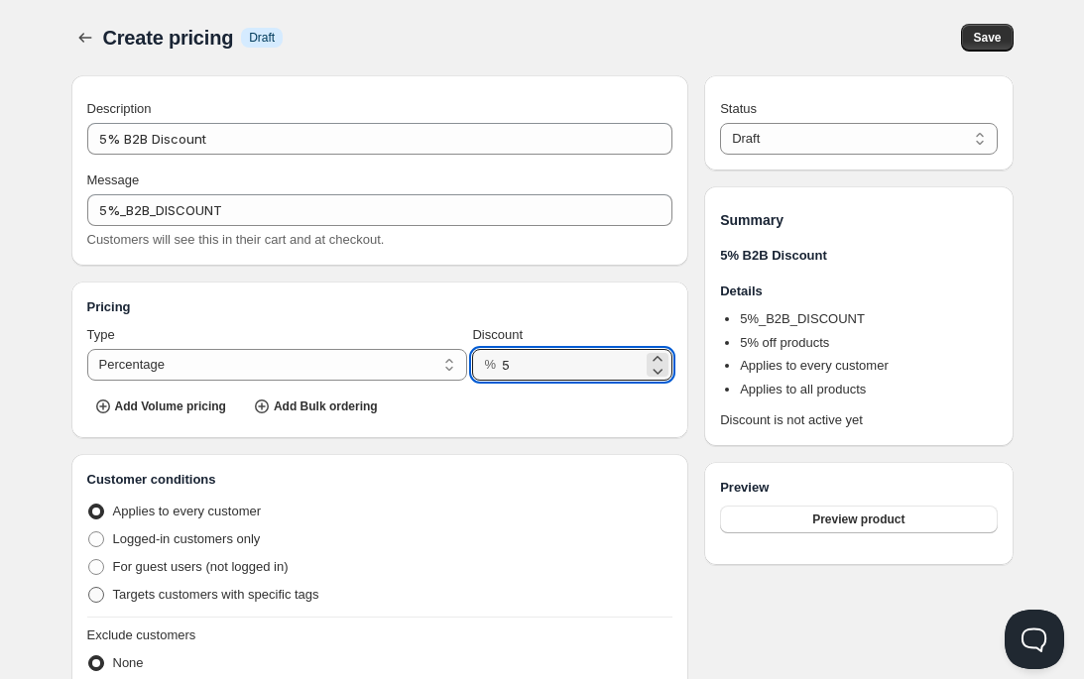
radio input "true"
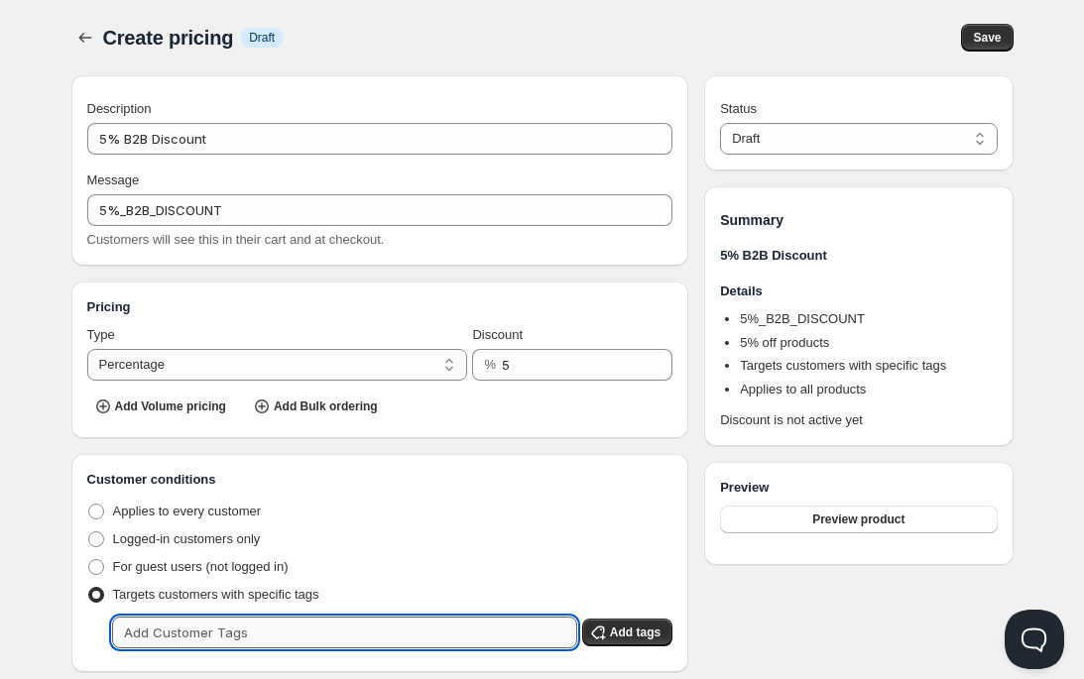
click at [198, 631] on input "text" at bounding box center [344, 633] width 465 height 32
type input "5%"
click at [635, 638] on span "Add tags" at bounding box center [635, 633] width 51 height 16
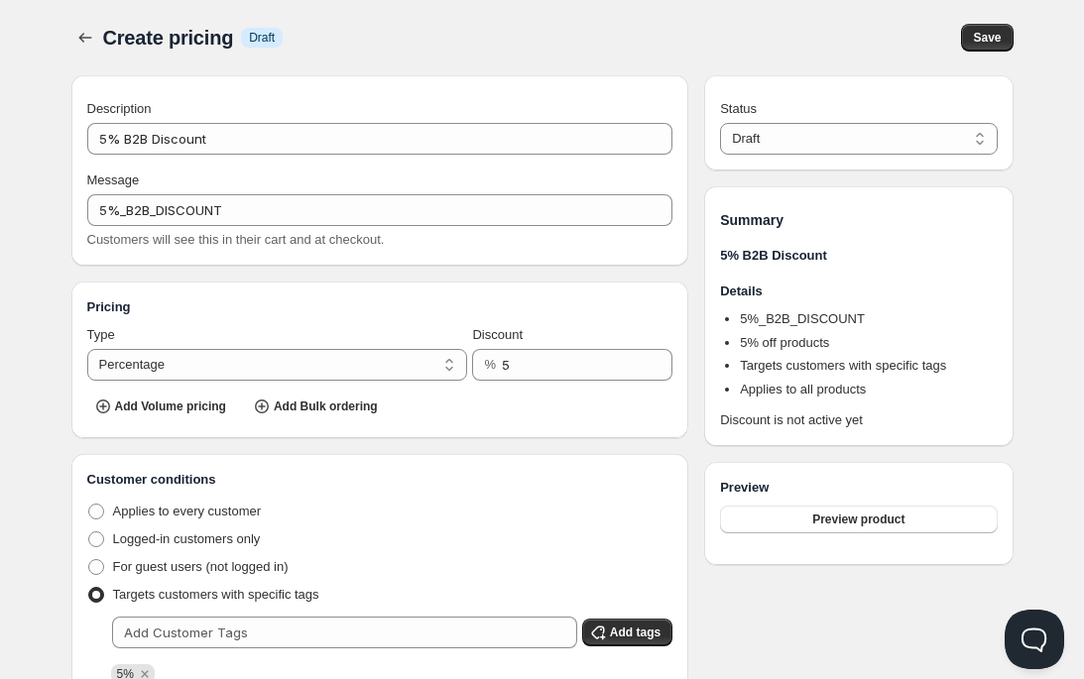
click at [684, 539] on div "Customer conditions Applies to every customer Logged-in customers only For gues…" at bounding box center [380, 577] width 618 height 246
click at [873, 135] on select "Draft Active" at bounding box center [858, 139] width 277 height 32
select select "1"
click at [720, 123] on select "Draft Active" at bounding box center [858, 139] width 277 height 32
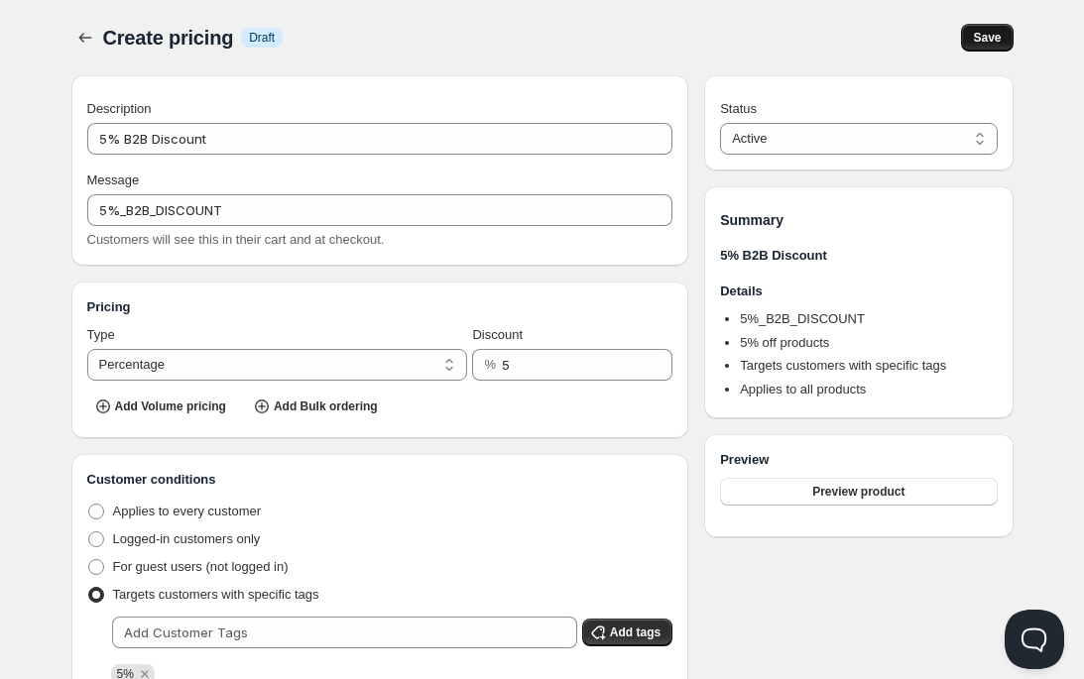
click at [985, 40] on span "Save" at bounding box center [987, 38] width 28 height 16
click at [90, 36] on icon "button" at bounding box center [85, 38] width 20 height 20
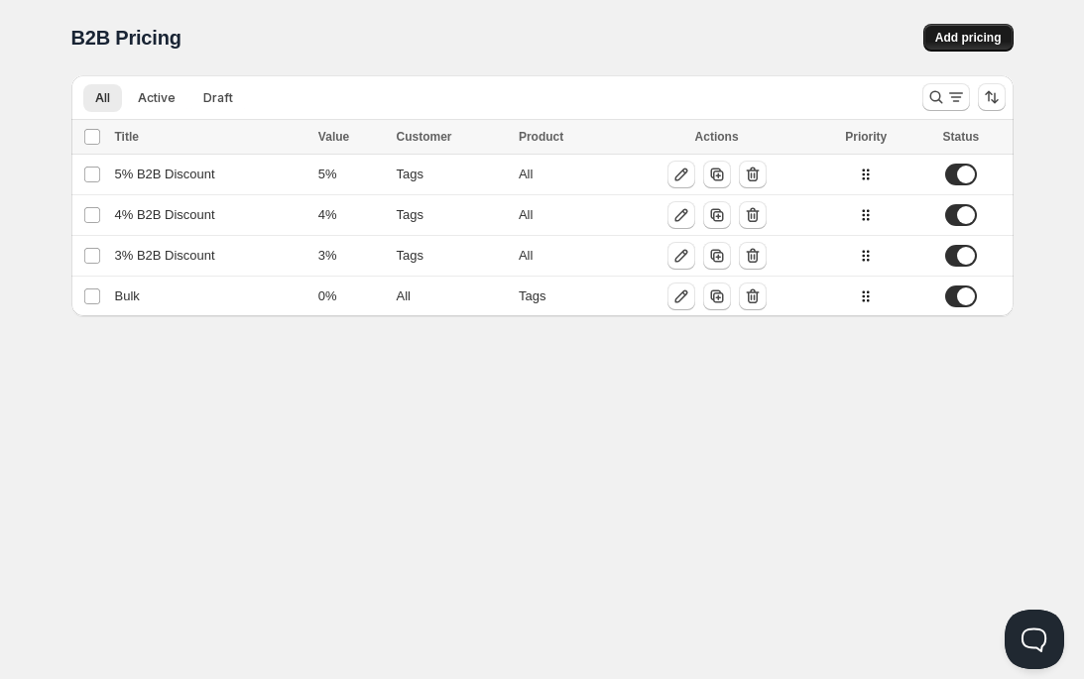
click at [947, 35] on span "Add pricing" at bounding box center [968, 38] width 66 height 16
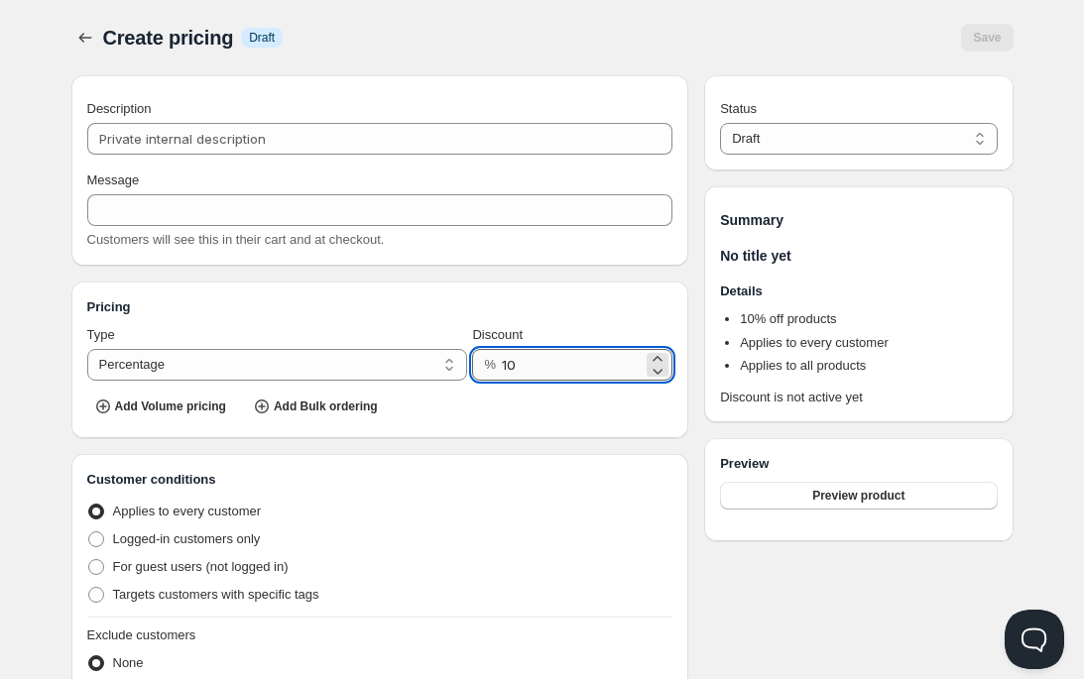
drag, startPoint x: 519, startPoint y: 371, endPoint x: 503, endPoint y: 372, distance: 16.9
click at [503, 372] on input "10" at bounding box center [572, 365] width 141 height 32
type input "6"
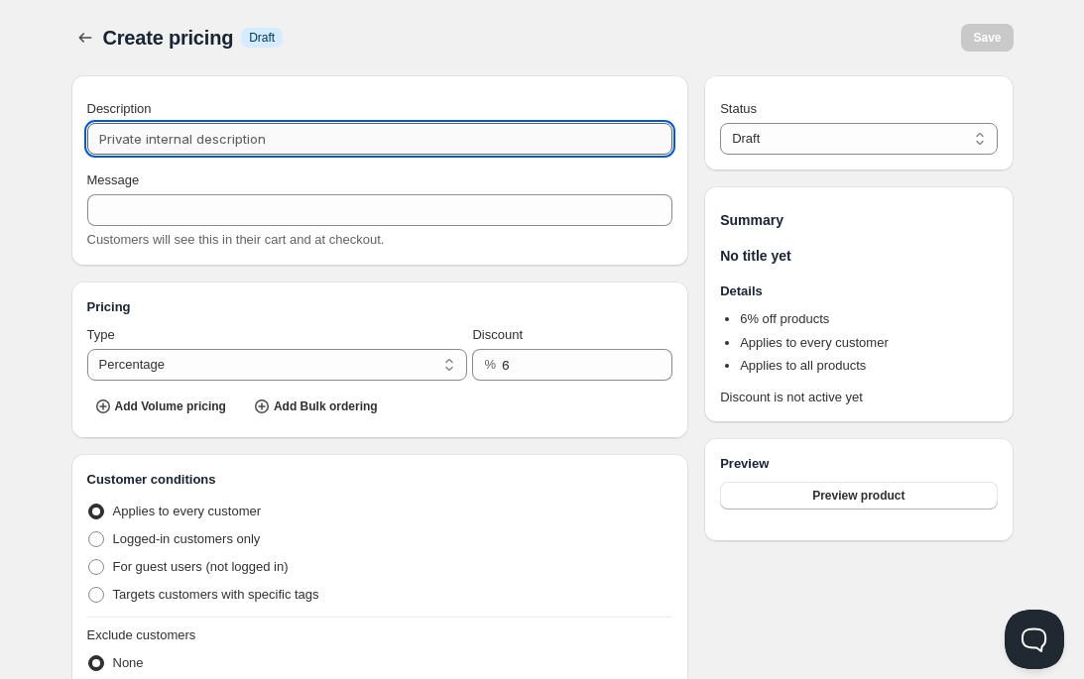
click at [199, 141] on input "Description" at bounding box center [380, 139] width 586 height 32
paste input "3% B2B Discount"
drag, startPoint x: 105, startPoint y: 139, endPoint x: 94, endPoint y: 139, distance: 10.9
click at [94, 139] on input "3% B2B Discount" at bounding box center [380, 139] width 586 height 32
type input "6% B2B Discount"
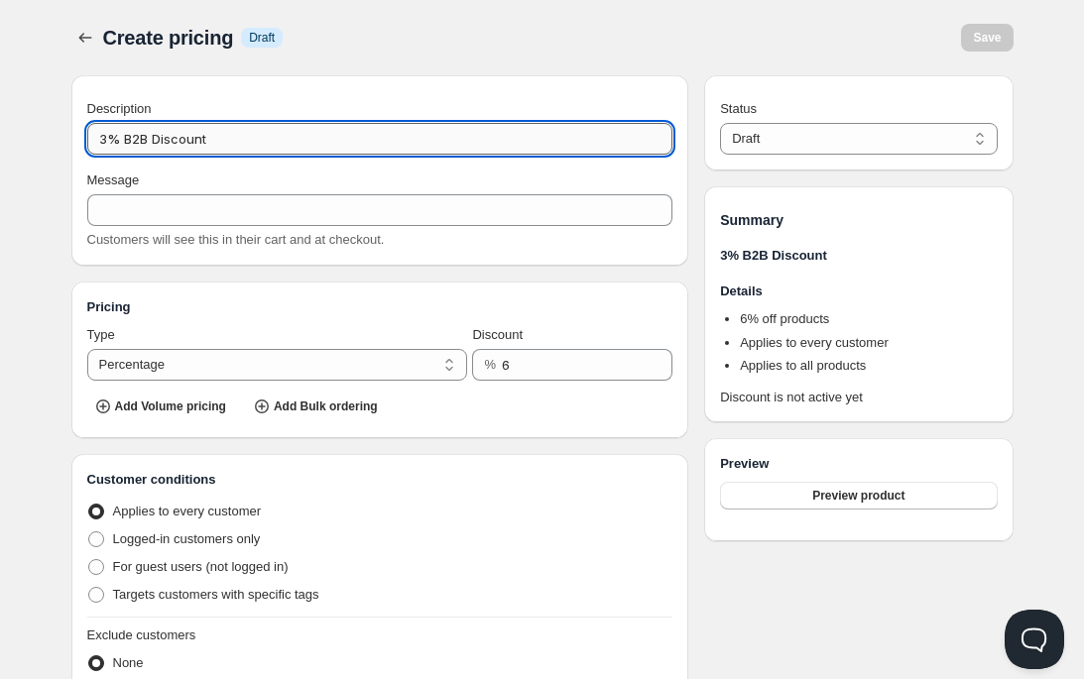
type input "6%_B2B_DISCOUNT"
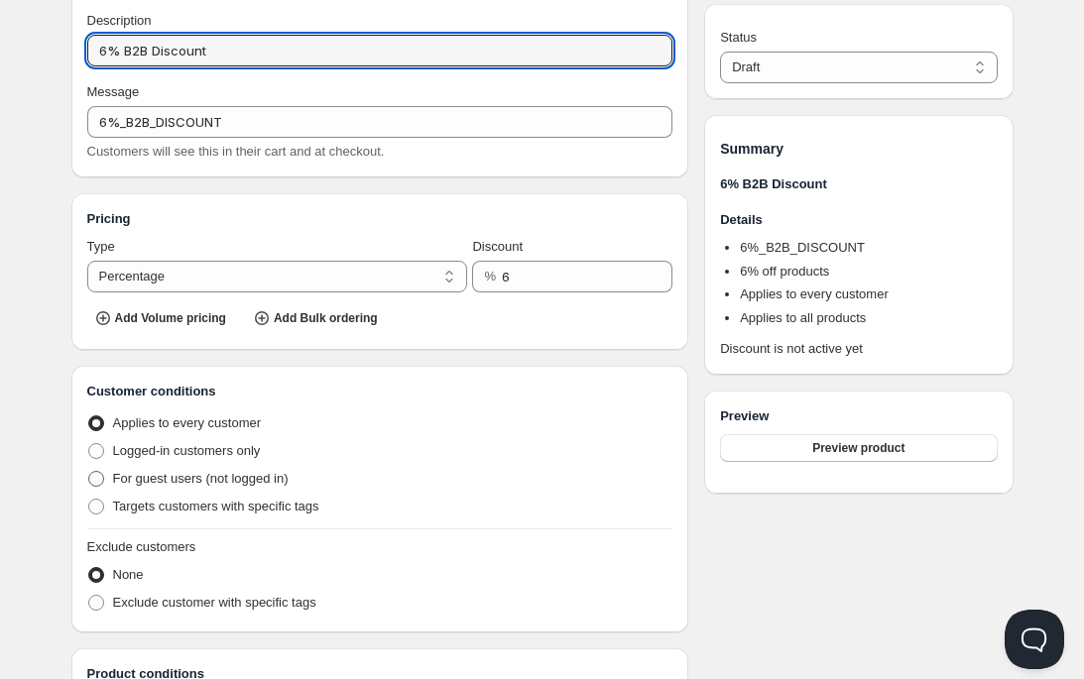
scroll to position [107, 0]
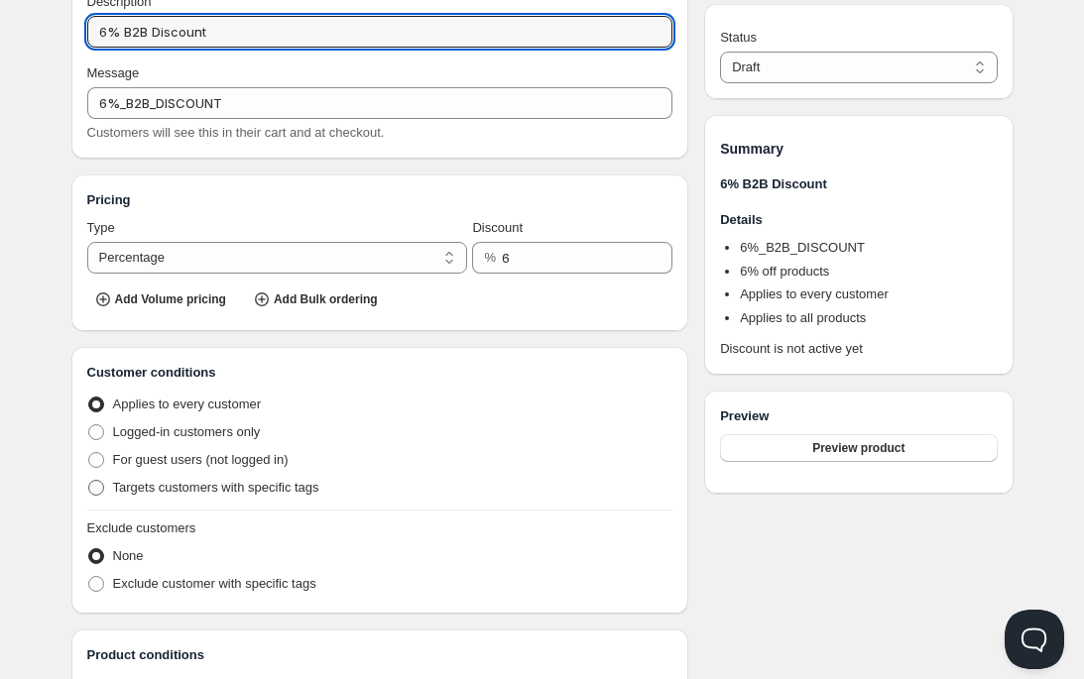
type input "6% B2B Discount"
click at [92, 490] on span at bounding box center [96, 488] width 16 height 16
click at [89, 481] on input "Targets customers with specific tags" at bounding box center [88, 480] width 1 height 1
radio input "true"
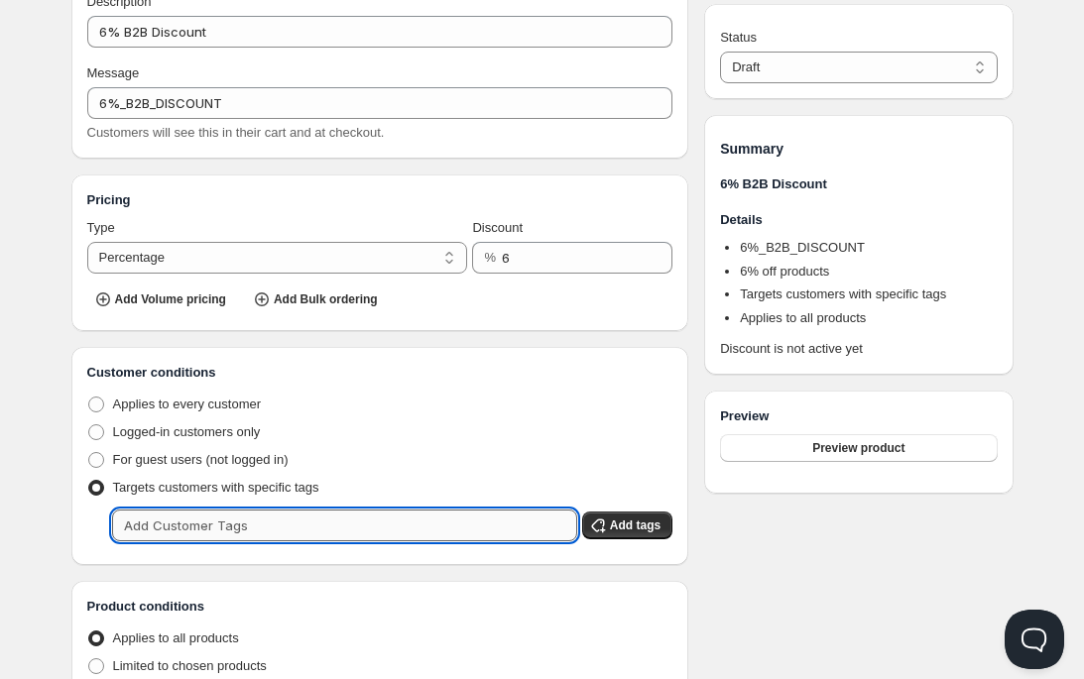
click at [158, 524] on input "text" at bounding box center [344, 526] width 465 height 32
type input "6%"
click at [621, 524] on span "Add tags" at bounding box center [635, 526] width 51 height 16
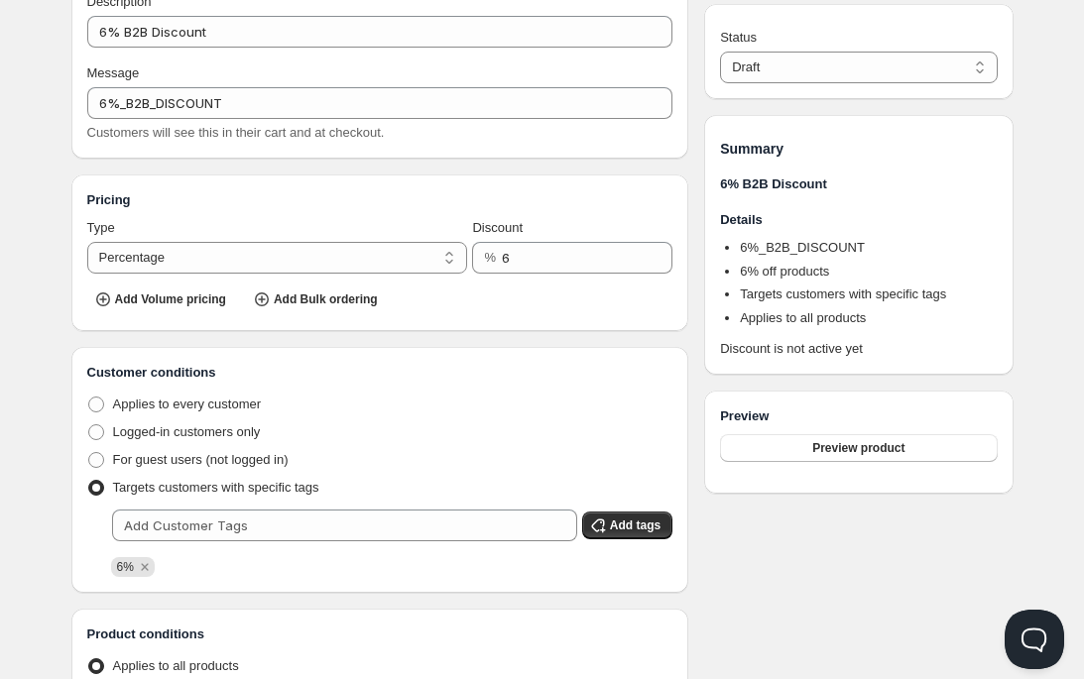
click at [694, 481] on div "Description 6% B2B Discount Message 6%_B2B_DISCOUNT Customers will see this in …" at bounding box center [542, 503] width 942 height 1070
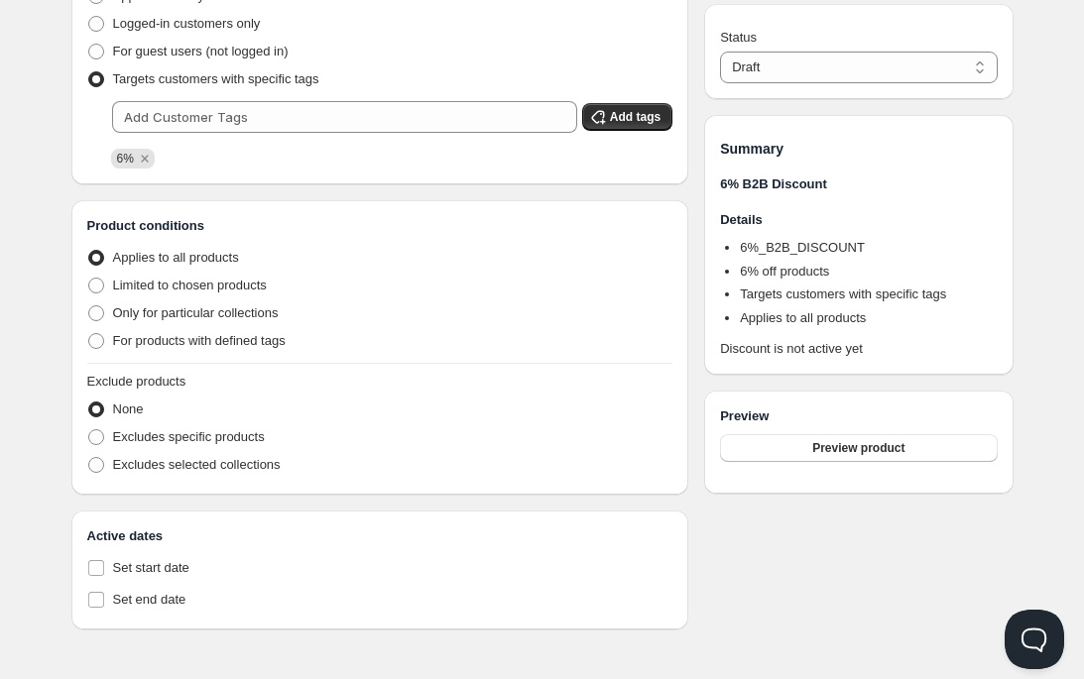
scroll to position [0, 0]
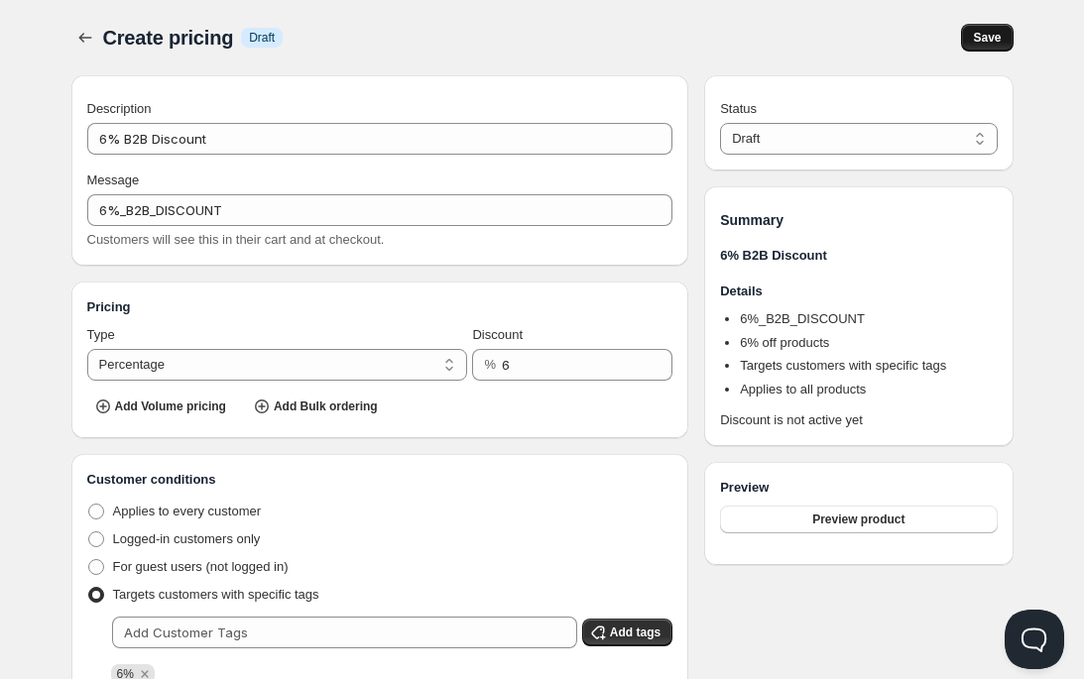
click at [979, 28] on button "Save" at bounding box center [987, 38] width 52 height 28
click at [790, 145] on select "Draft Active" at bounding box center [858, 139] width 277 height 32
select select "1"
click at [720, 123] on select "Draft Active" at bounding box center [858, 139] width 277 height 32
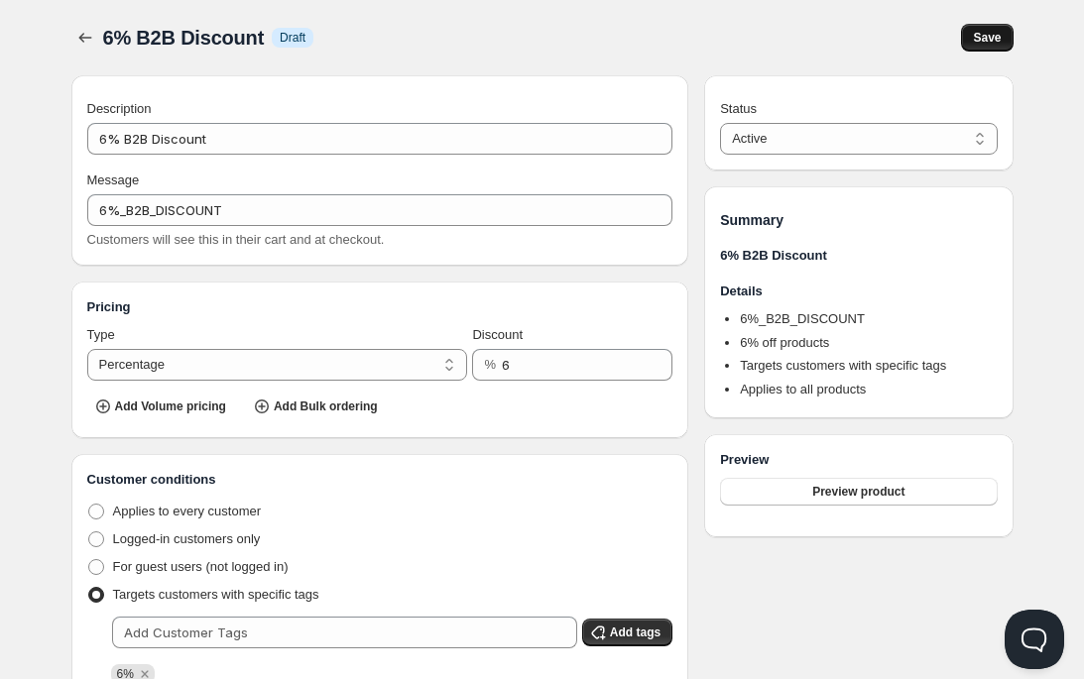
click at [995, 33] on span "Save" at bounding box center [987, 38] width 28 height 16
click at [80, 32] on icon "button" at bounding box center [85, 38] width 20 height 20
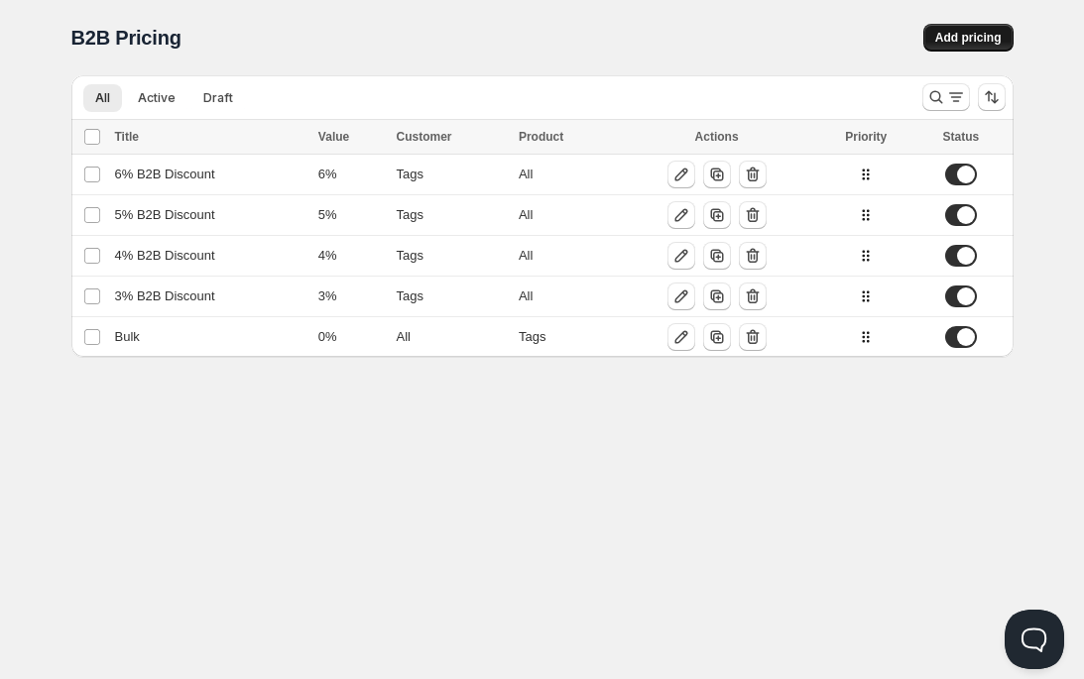
click at [963, 46] on button "Add pricing" at bounding box center [968, 38] width 90 height 28
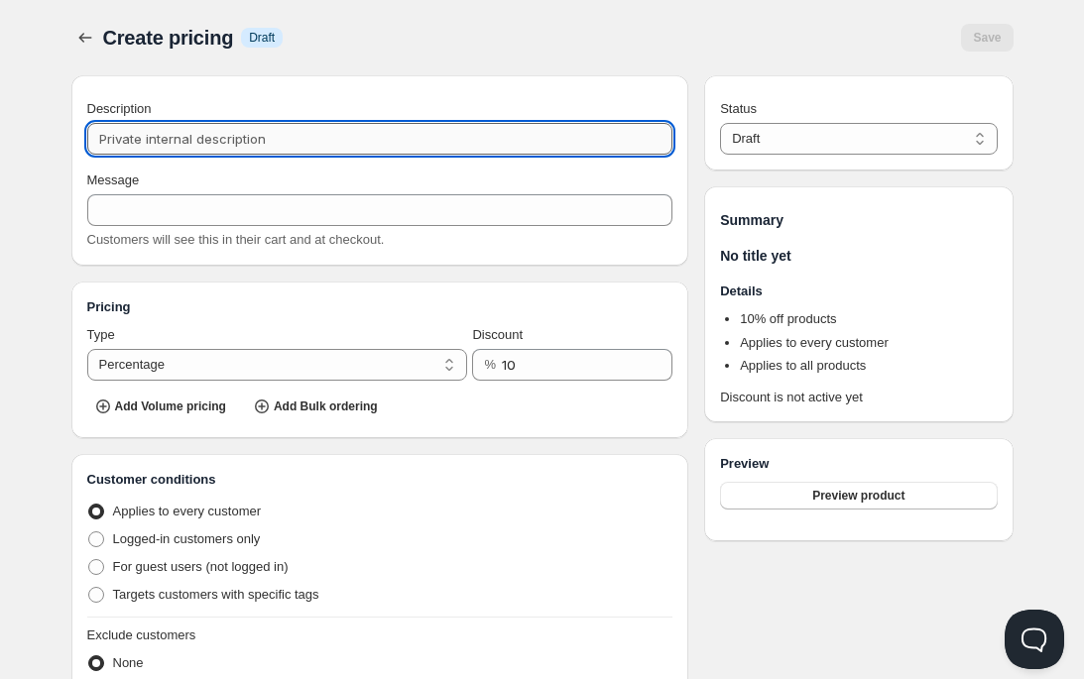
click at [208, 135] on input "Description" at bounding box center [380, 139] width 586 height 32
paste input "3% B2B Discount"
type input "3% B2B Discount"
type input "3%_B2B_DISCOUNT"
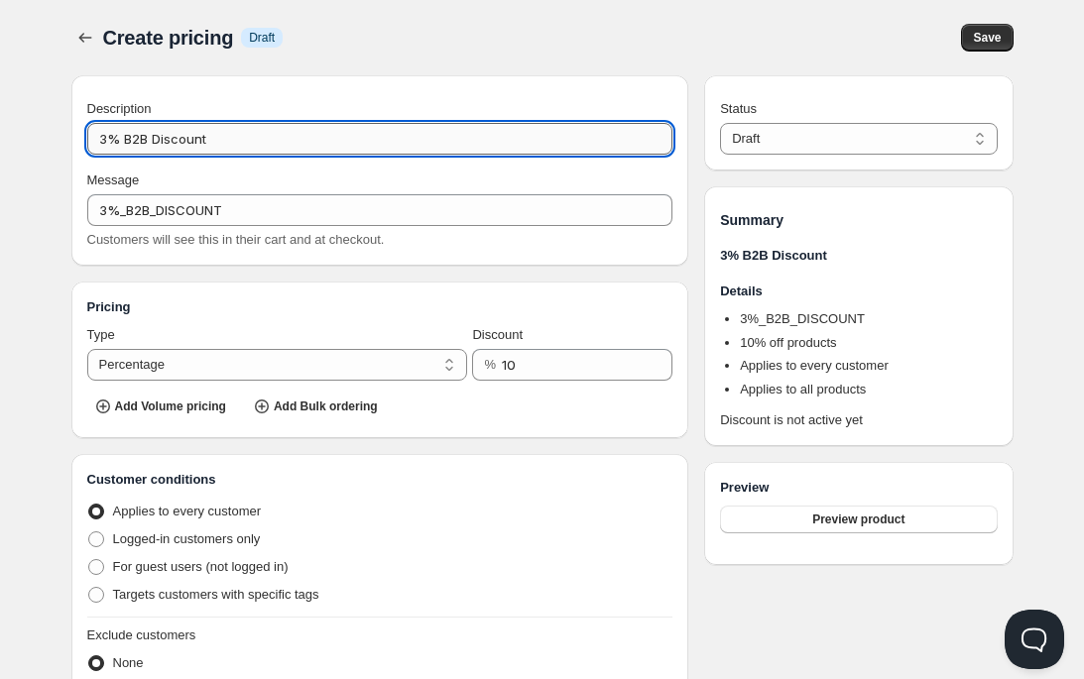
drag, startPoint x: 107, startPoint y: 141, endPoint x: 88, endPoint y: 141, distance: 18.8
click at [88, 141] on input "3% B2B Discount" at bounding box center [380, 139] width 586 height 32
type input "7% B2B Discount"
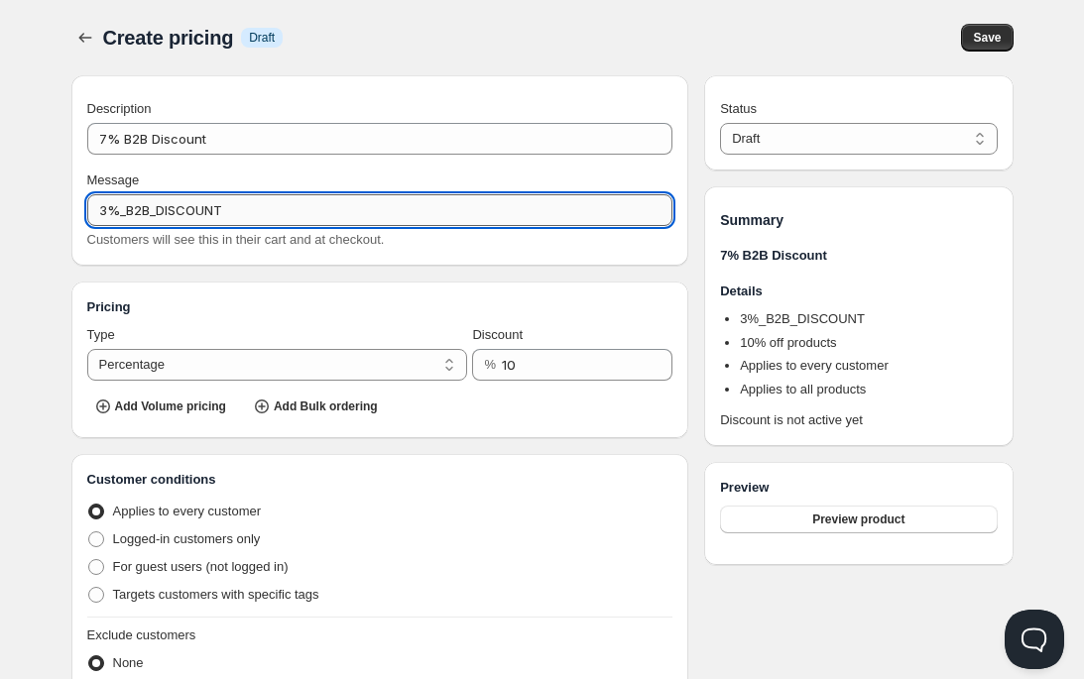
drag, startPoint x: 106, startPoint y: 201, endPoint x: 90, endPoint y: 203, distance: 16.0
click at [90, 203] on input "3%_B2B_DISCOUNT" at bounding box center [380, 210] width 586 height 32
type input "7%_B2B_DISCOUNT"
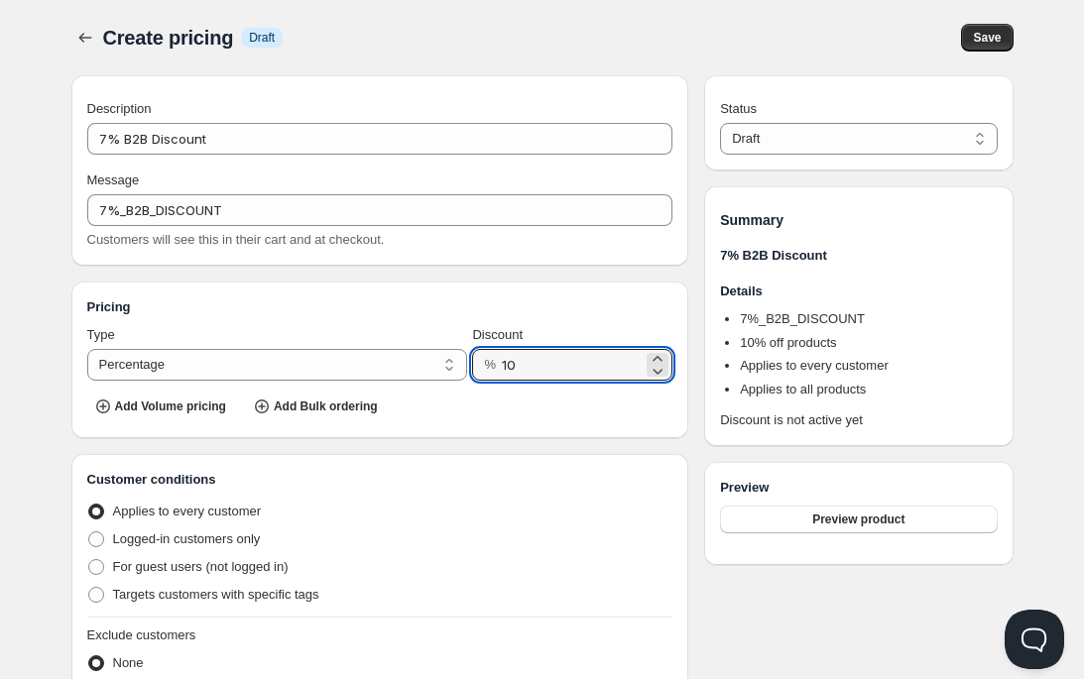
drag, startPoint x: 523, startPoint y: 356, endPoint x: 499, endPoint y: 356, distance: 24.8
click at [499, 356] on div "% 10" at bounding box center [572, 365] width 200 height 32
type input "7"
click at [98, 596] on span at bounding box center [96, 595] width 16 height 16
click at [89, 588] on input "Targets customers with specific tags" at bounding box center [88, 587] width 1 height 1
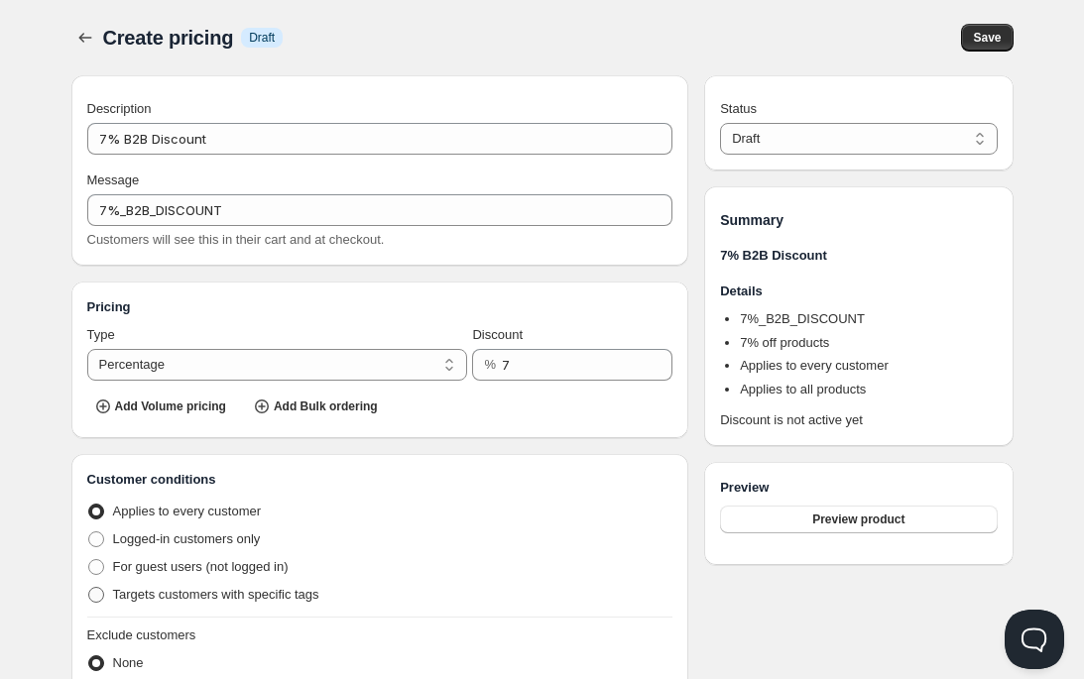
radio input "true"
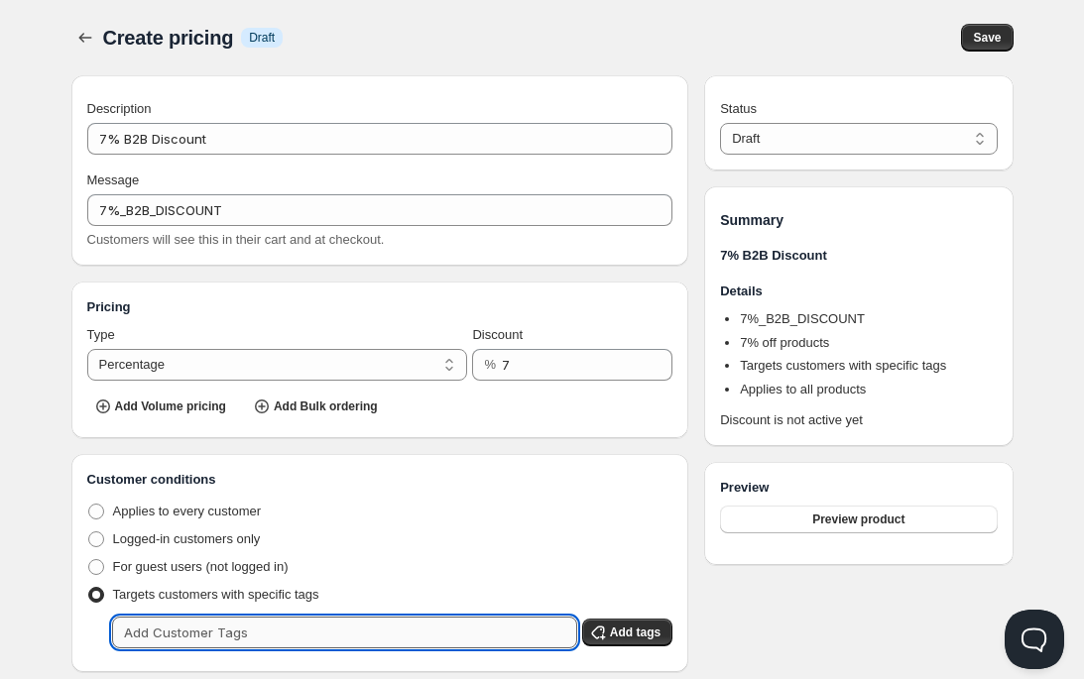
click at [179, 628] on input "text" at bounding box center [344, 633] width 465 height 32
type input "7%"
click at [621, 626] on span "Add tags" at bounding box center [635, 633] width 51 height 16
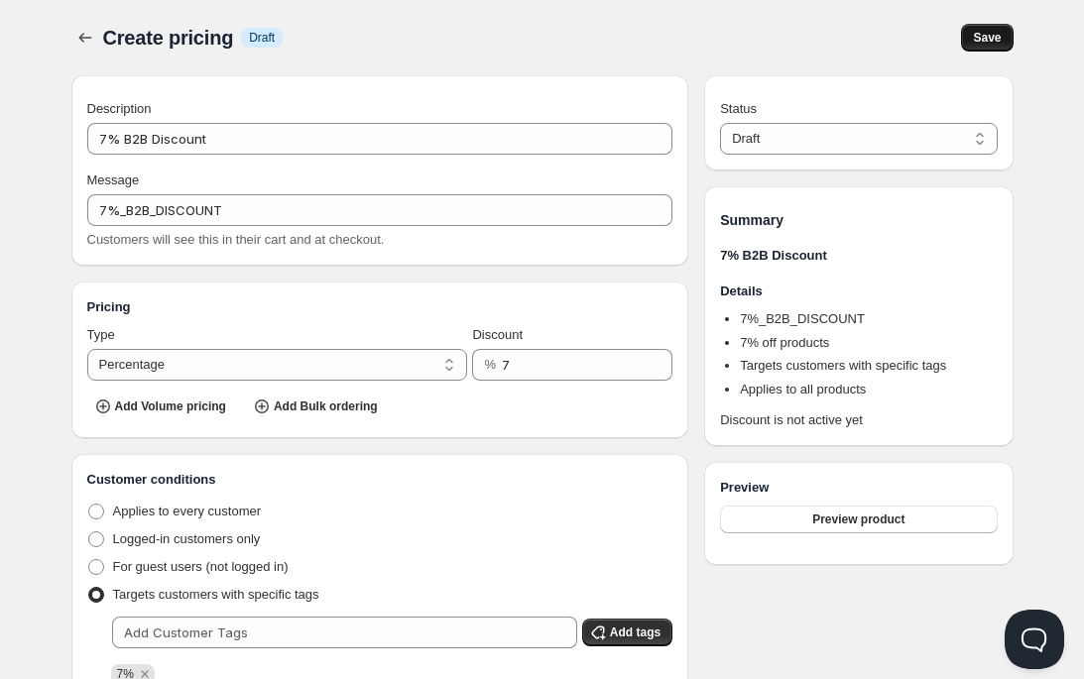
click at [983, 34] on span "Save" at bounding box center [987, 38] width 28 height 16
click at [744, 126] on select "Draft Active" at bounding box center [858, 139] width 277 height 32
select select "1"
click at [720, 123] on select "Draft Active" at bounding box center [858, 139] width 277 height 32
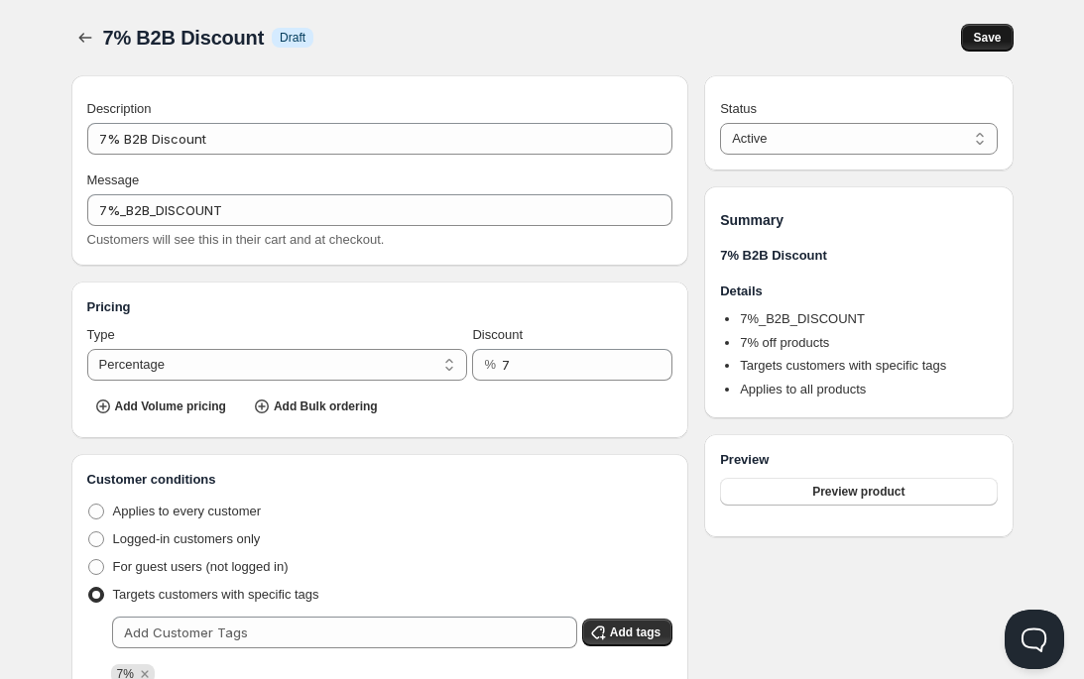
click at [986, 36] on span "Save" at bounding box center [987, 38] width 28 height 16
click at [85, 38] on icon "button" at bounding box center [85, 38] width 20 height 20
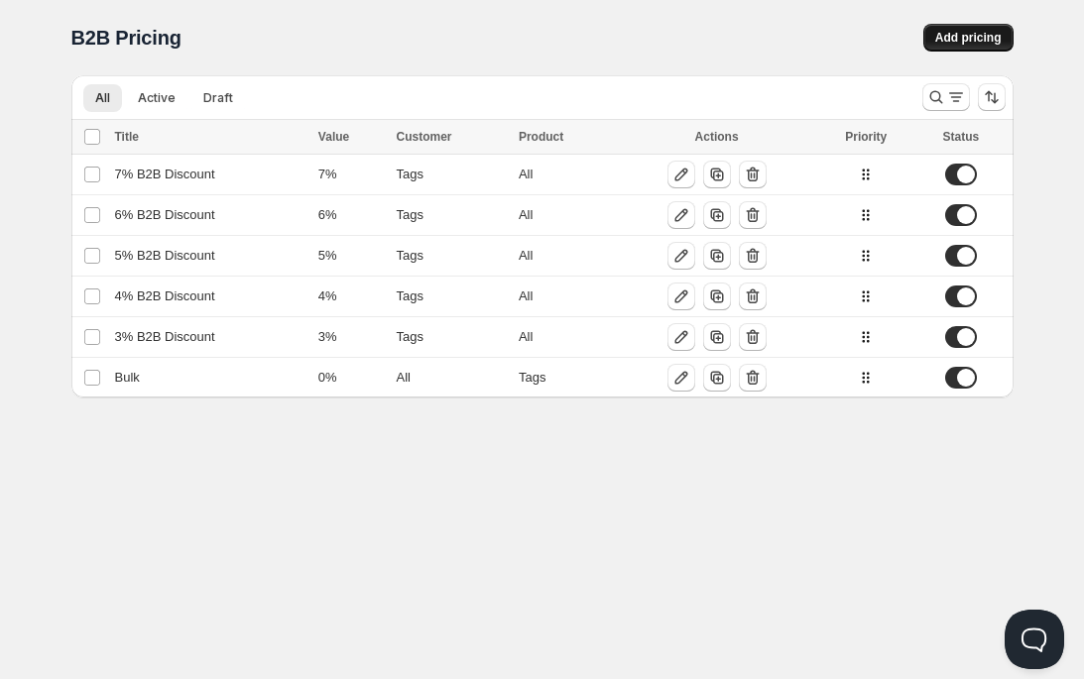
click at [954, 34] on span "Add pricing" at bounding box center [968, 38] width 66 height 16
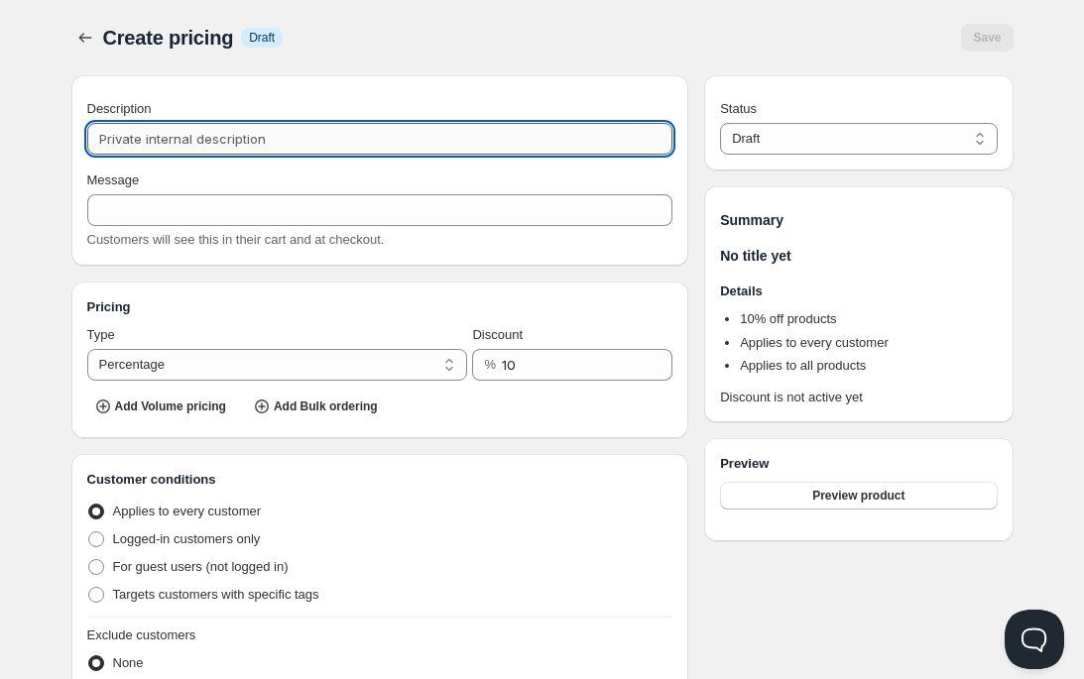
click at [216, 136] on input "Description" at bounding box center [380, 139] width 586 height 32
paste input "3% B2B Discount"
type input "3% B2B Discount"
type input "3%_B2B_DISCOUNT"
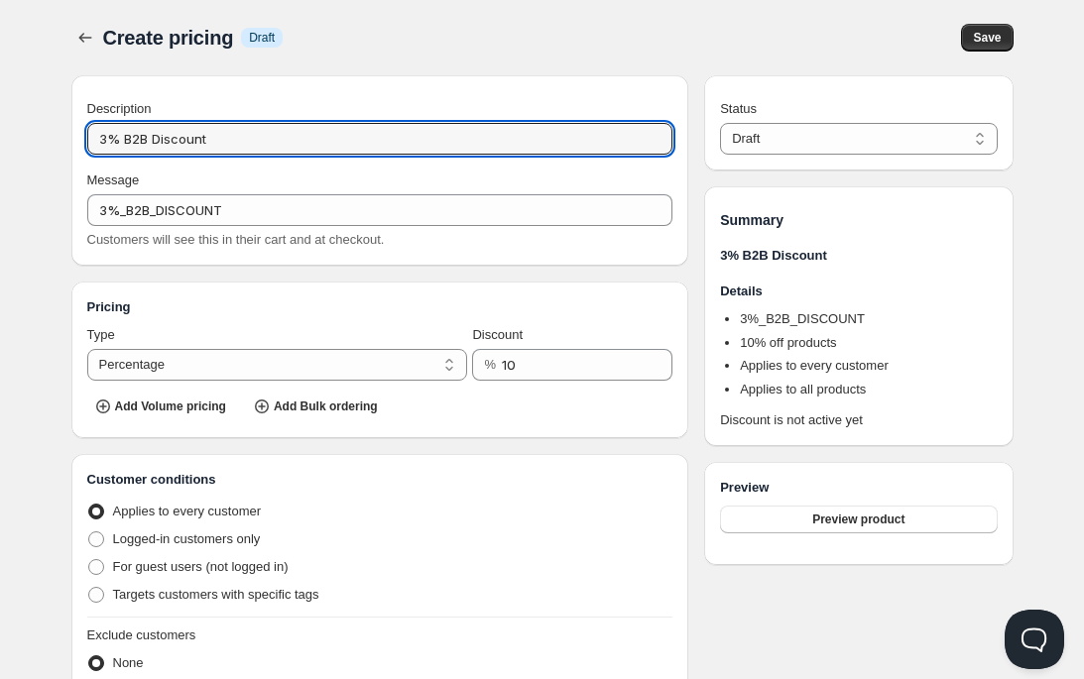
drag, startPoint x: 106, startPoint y: 142, endPoint x: 72, endPoint y: 142, distance: 33.7
click at [72, 142] on div "Description 3% B2B Discount Message 3%_B2B_DISCOUNT Customers will see this in …" at bounding box center [380, 170] width 618 height 190
type input "7.% B2B Discount"
type input "7.%_B2B_DISCOUNT"
type input "7.5% B2B Discount"
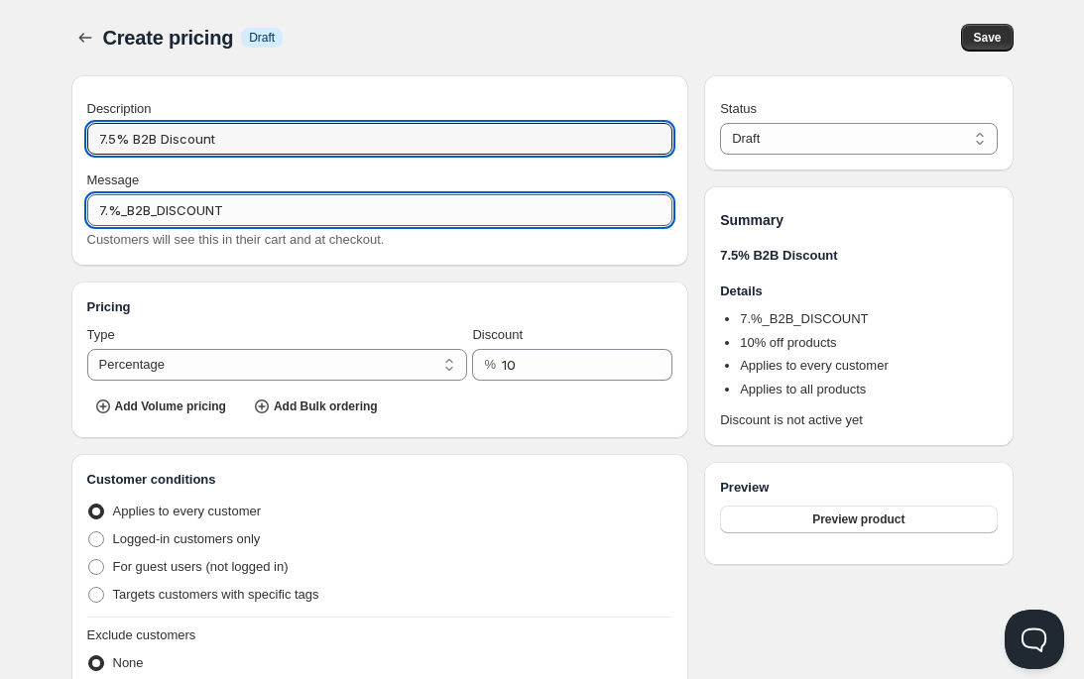
click at [106, 207] on input "7.%_B2B_DISCOUNT" at bounding box center [380, 210] width 586 height 32
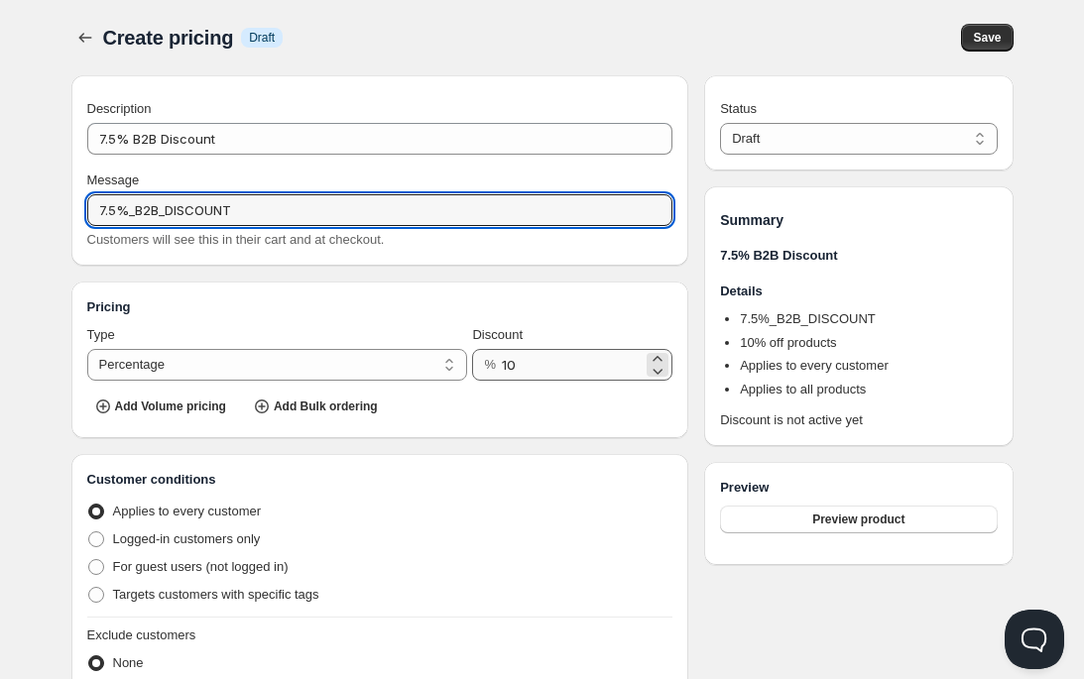
type input "7.5%_B2B_DISCOUNT"
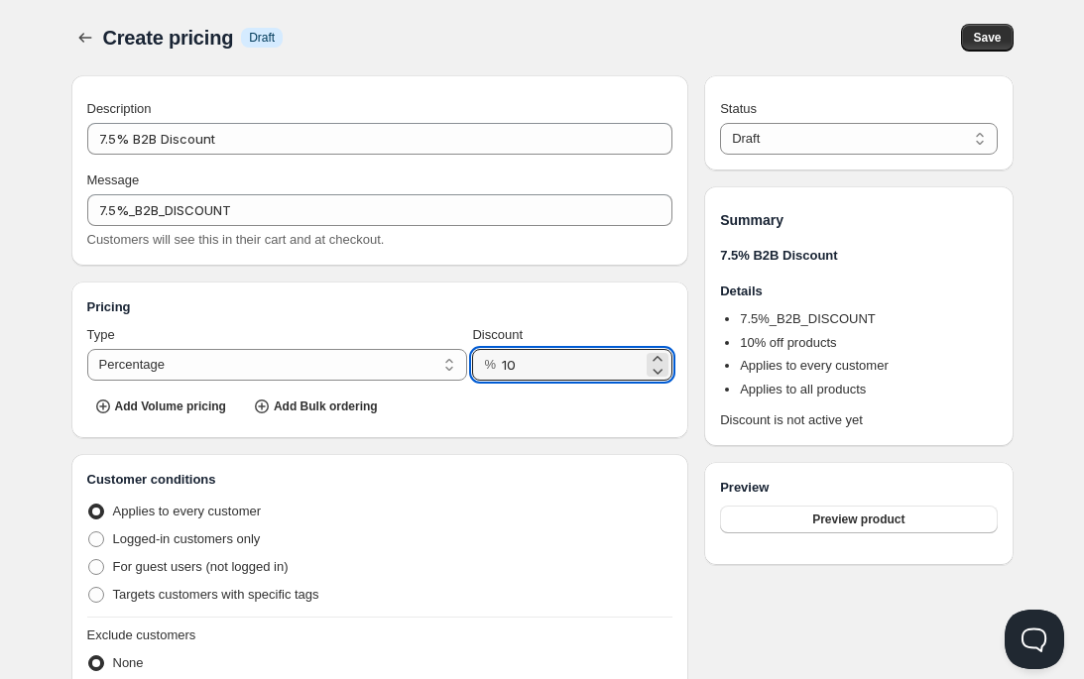
drag, startPoint x: 519, startPoint y: 368, endPoint x: 490, endPoint y: 365, distance: 29.9
click at [490, 365] on div "% 10" at bounding box center [572, 365] width 200 height 32
type input "7.5"
click at [799, 137] on select "Draft Active" at bounding box center [858, 139] width 277 height 32
select select "1"
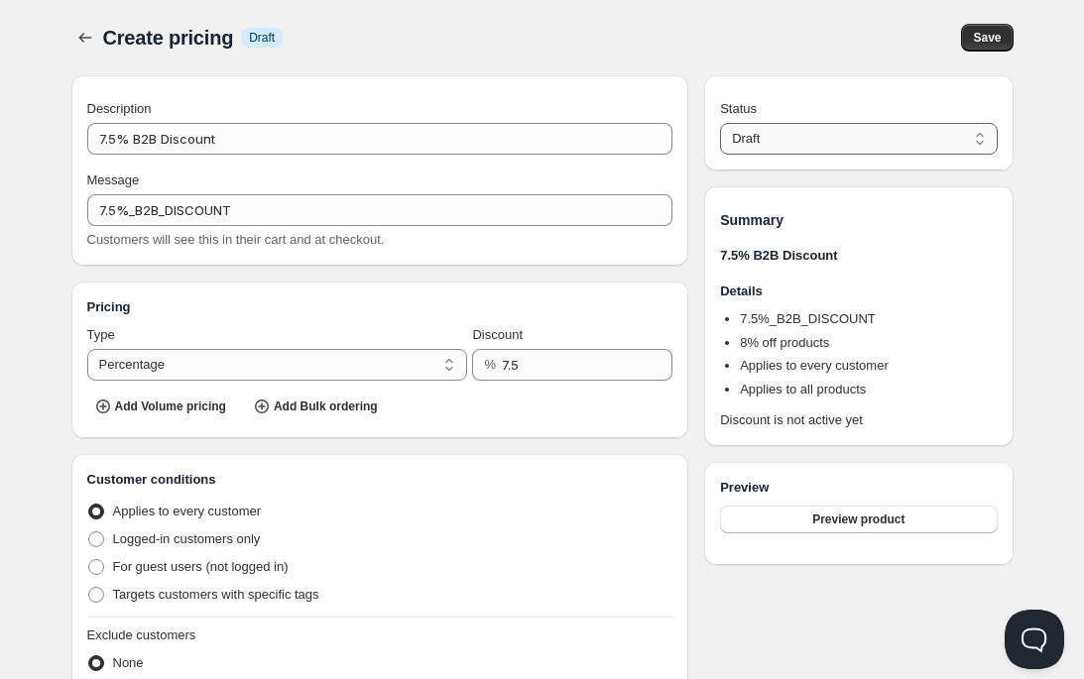
click at [720, 123] on select "Draft Active" at bounding box center [858, 139] width 277 height 32
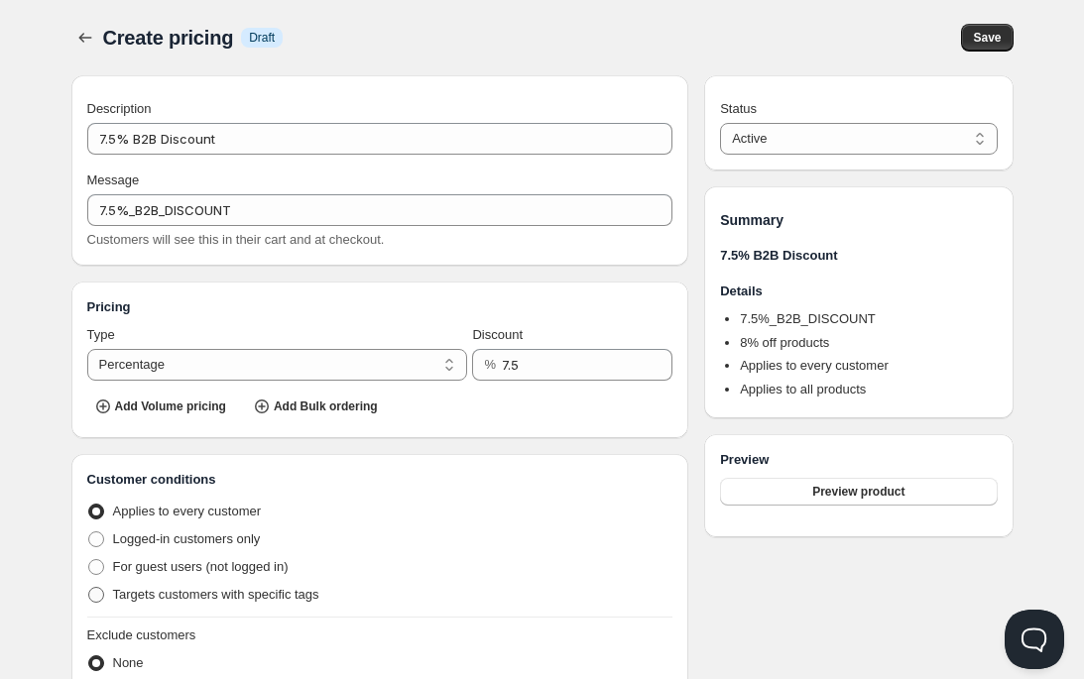
click at [97, 595] on span at bounding box center [96, 595] width 16 height 16
click at [89, 588] on input "Targets customers with specific tags" at bounding box center [88, 587] width 1 height 1
radio input "true"
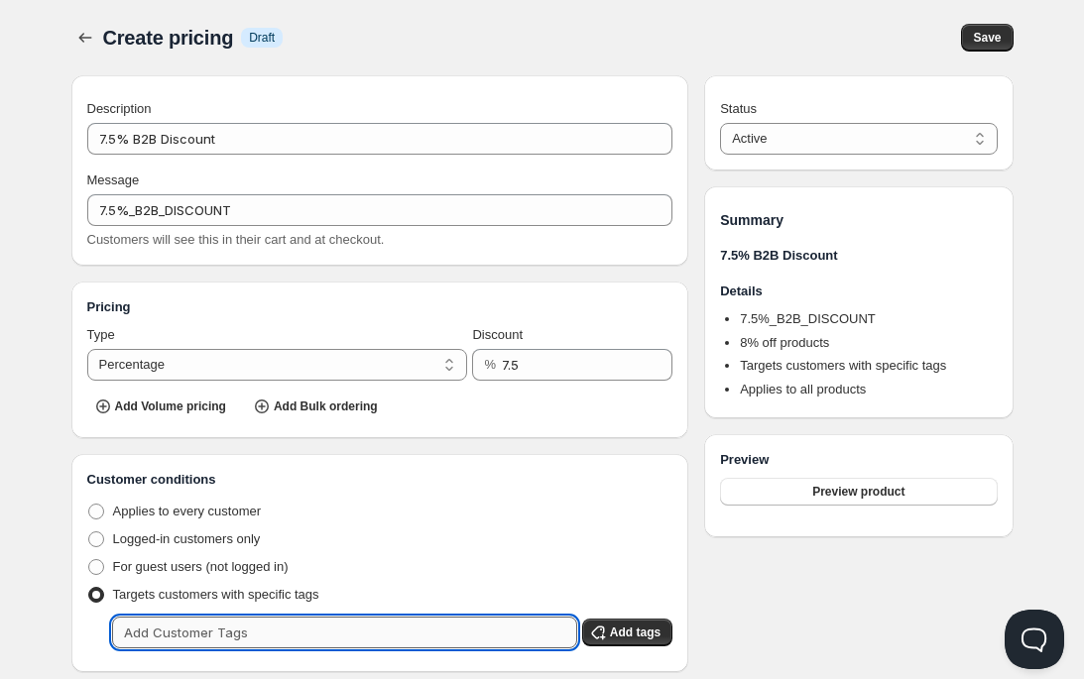
click at [215, 625] on input "text" at bounding box center [344, 633] width 465 height 32
type input "7.5%"
click at [642, 632] on span "Add tags" at bounding box center [635, 633] width 51 height 16
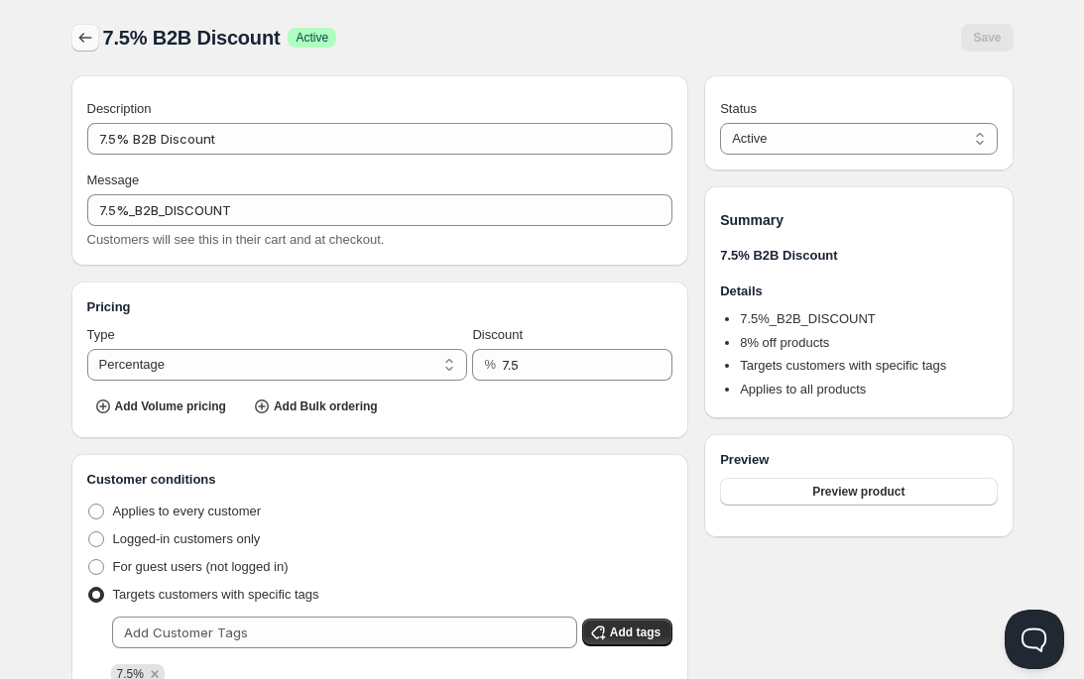
click at [88, 35] on icon "button" at bounding box center [85, 38] width 20 height 20
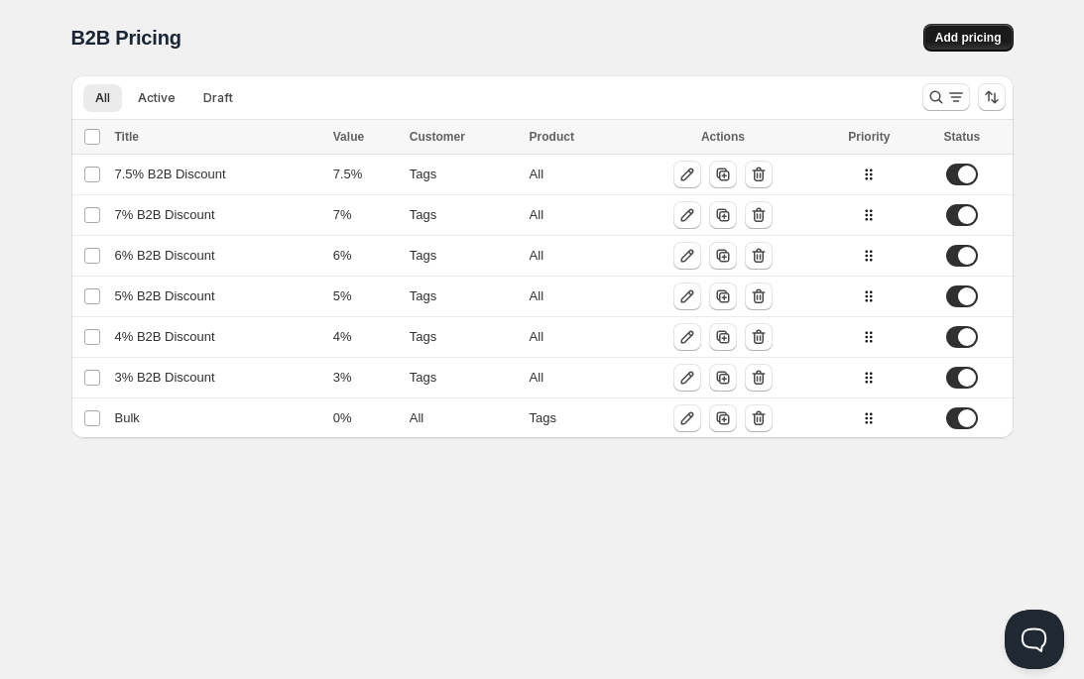
click at [962, 38] on span "Add pricing" at bounding box center [968, 38] width 66 height 16
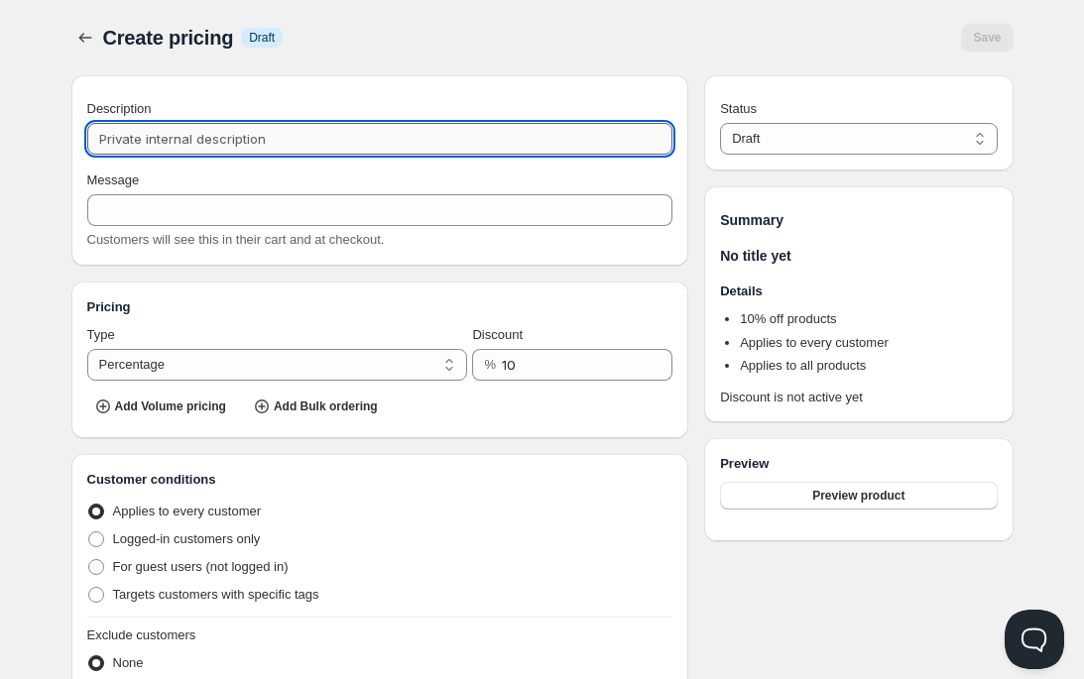
click at [179, 144] on input "Description" at bounding box center [380, 139] width 586 height 32
paste input "3% B2B Discount"
type input "3% B2B Discount"
type input "3%_B2B_DISCOUNT"
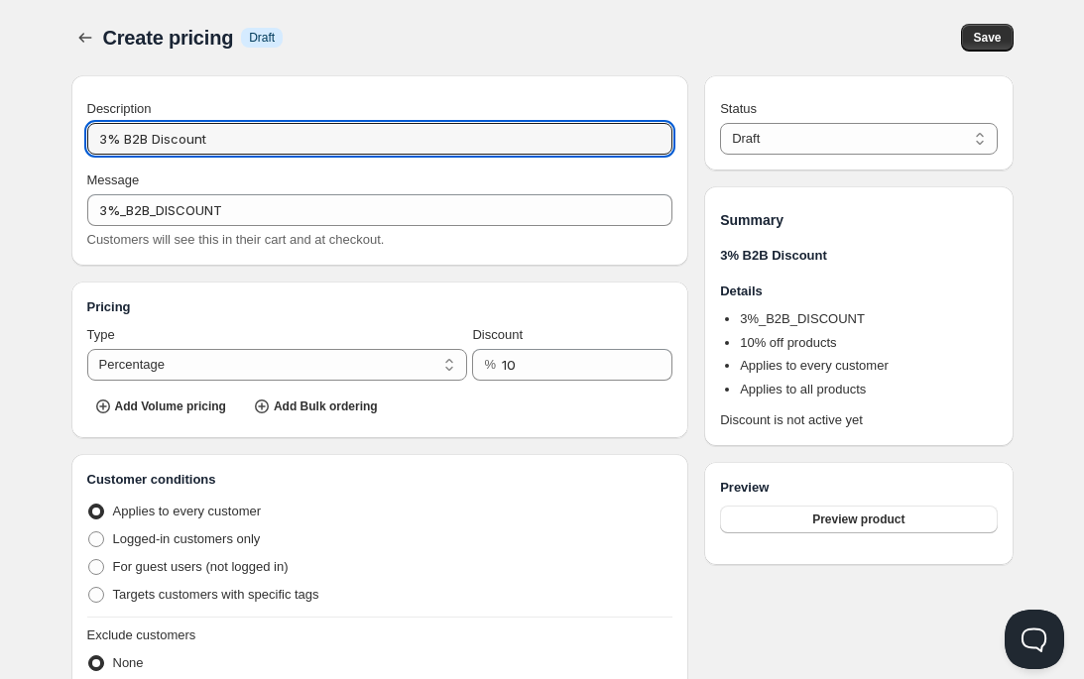
drag, startPoint x: 106, startPoint y: 140, endPoint x: 78, endPoint y: 140, distance: 27.8
click at [78, 140] on div "Description 3% B2B Discount Message 3%_B2B_DISCOUNT Customers will see this in …" at bounding box center [380, 170] width 618 height 190
type input "8% B2B Discount"
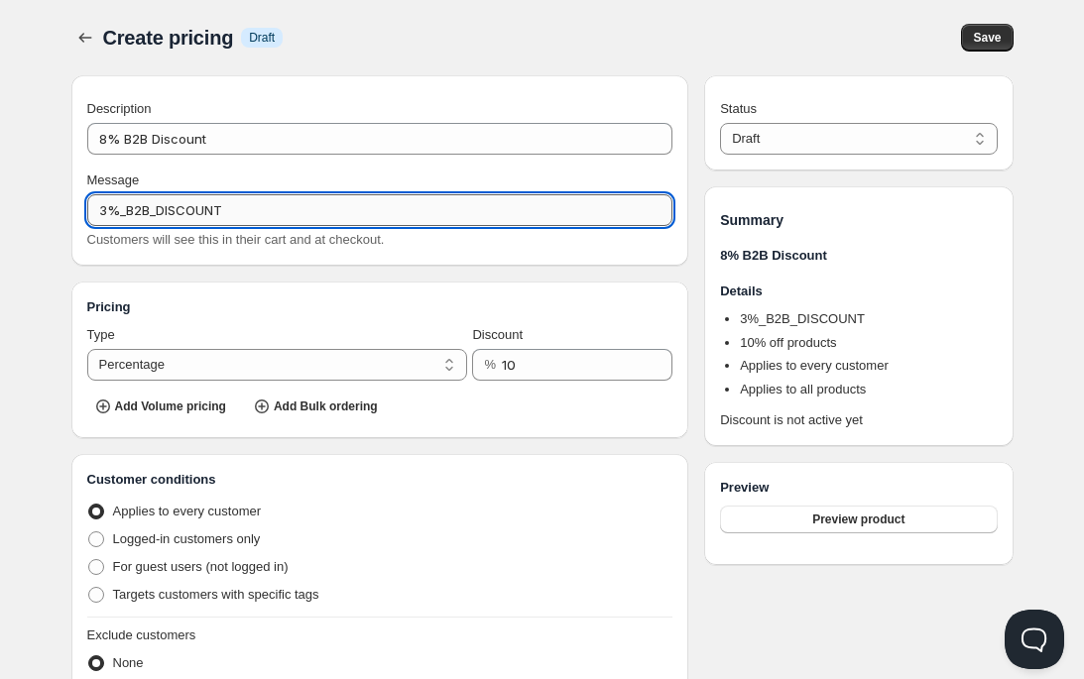
click at [96, 212] on input "3%_B2B_DISCOUNT" at bounding box center [380, 210] width 586 height 32
type input "8%_B2B_DISCOUNT"
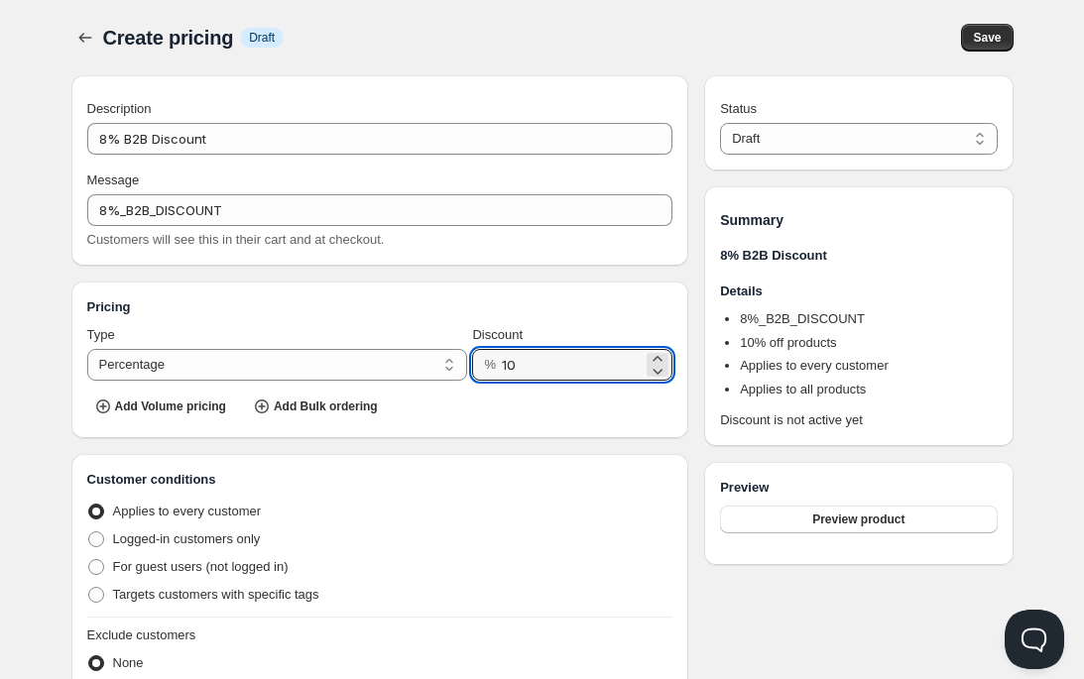
drag, startPoint x: 522, startPoint y: 363, endPoint x: 485, endPoint y: 365, distance: 37.7
click at [485, 365] on div "% 10" at bounding box center [572, 365] width 200 height 32
type input "8"
click at [92, 598] on span at bounding box center [96, 595] width 16 height 16
click at [89, 588] on input "Targets customers with specific tags" at bounding box center [88, 587] width 1 height 1
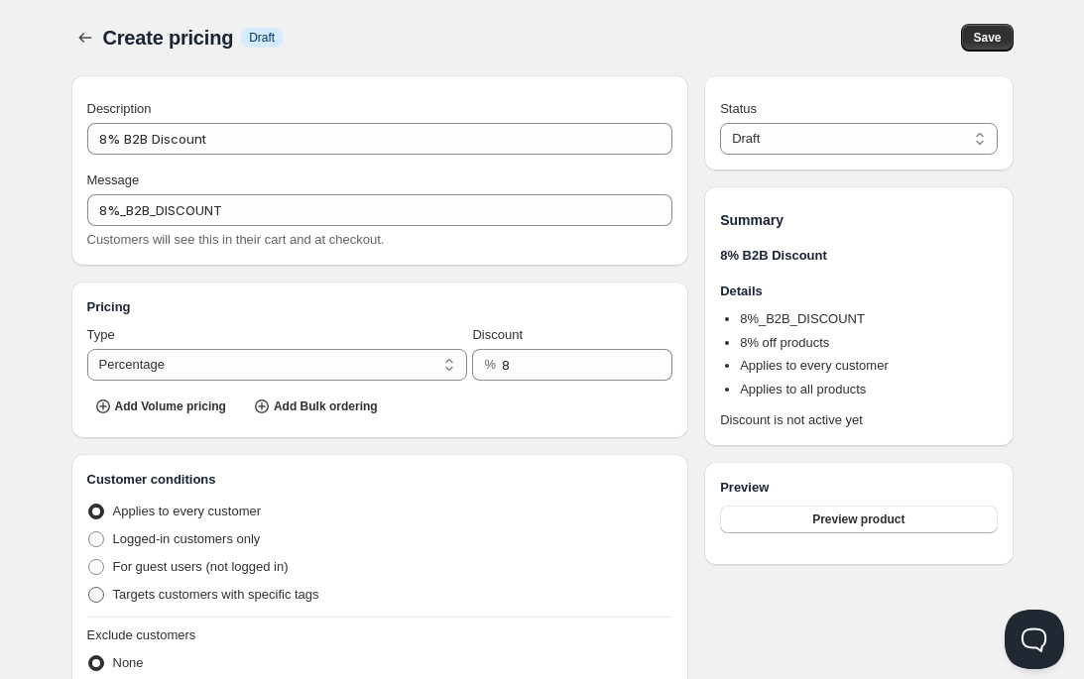
radio input "true"
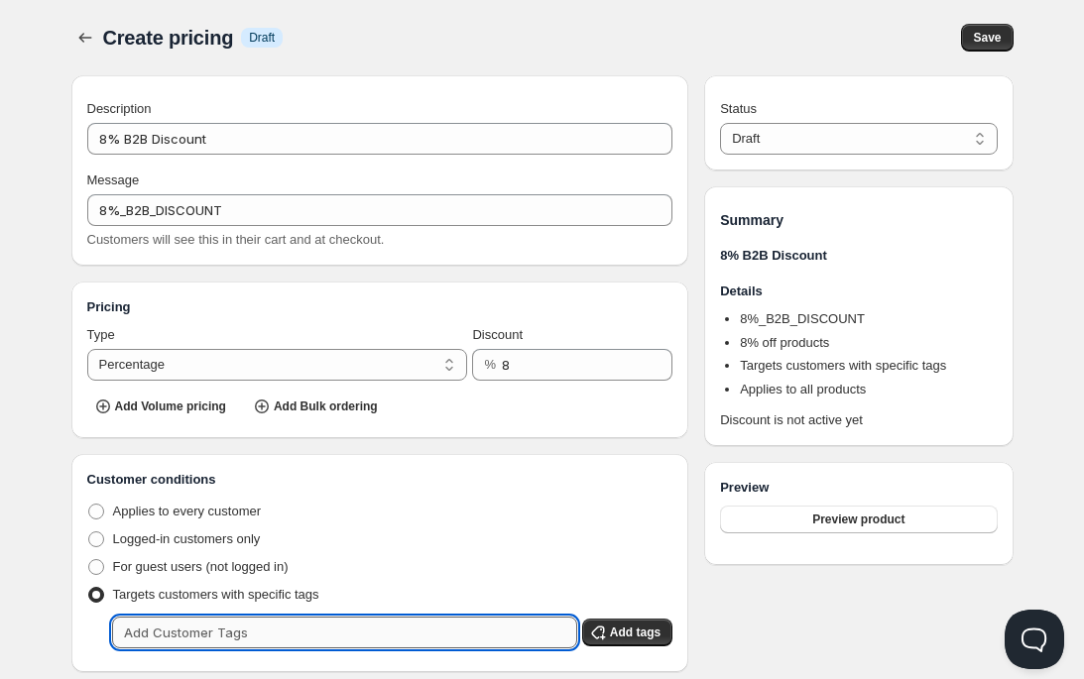
click at [209, 626] on input "text" at bounding box center [344, 633] width 465 height 32
type input "8%"
click at [627, 630] on span "Add tags" at bounding box center [635, 633] width 51 height 16
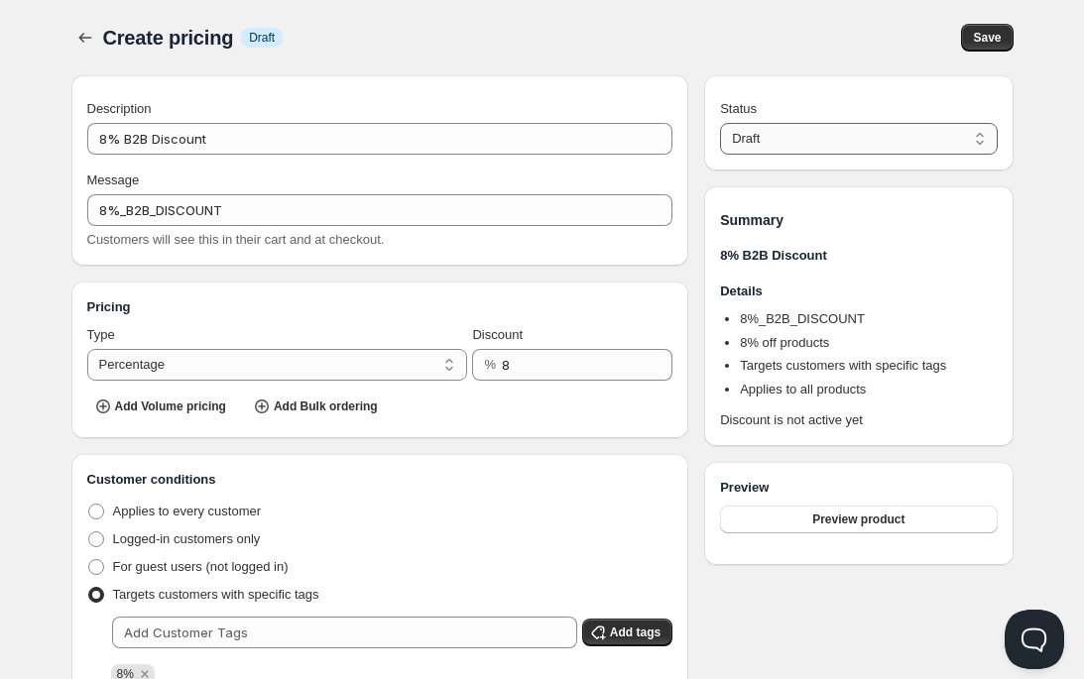
click at [790, 147] on select "Draft Active" at bounding box center [858, 139] width 277 height 32
select select "1"
click at [720, 123] on select "Draft Active" at bounding box center [858, 139] width 277 height 32
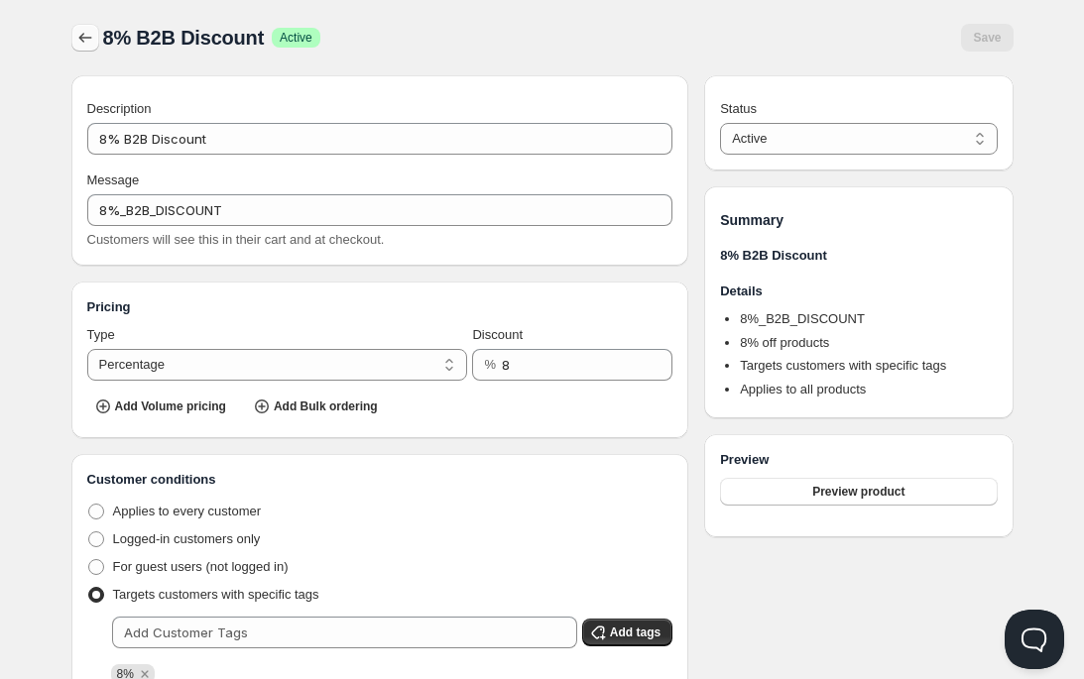
click at [83, 34] on icon "button" at bounding box center [85, 38] width 20 height 20
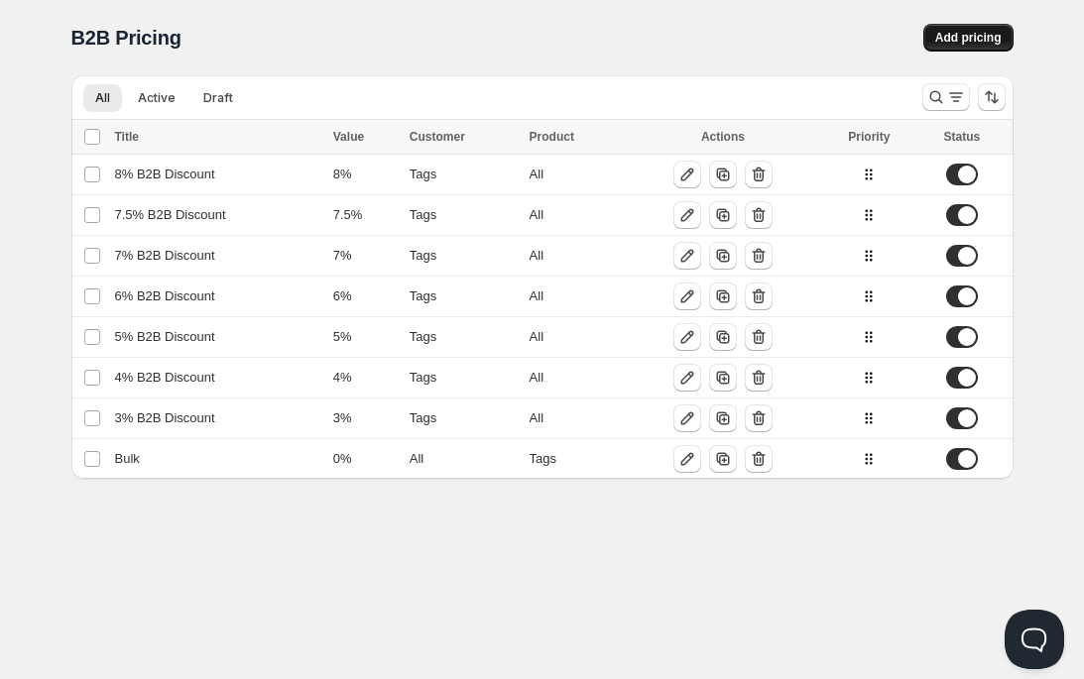
click at [964, 44] on span "Add pricing" at bounding box center [968, 38] width 66 height 16
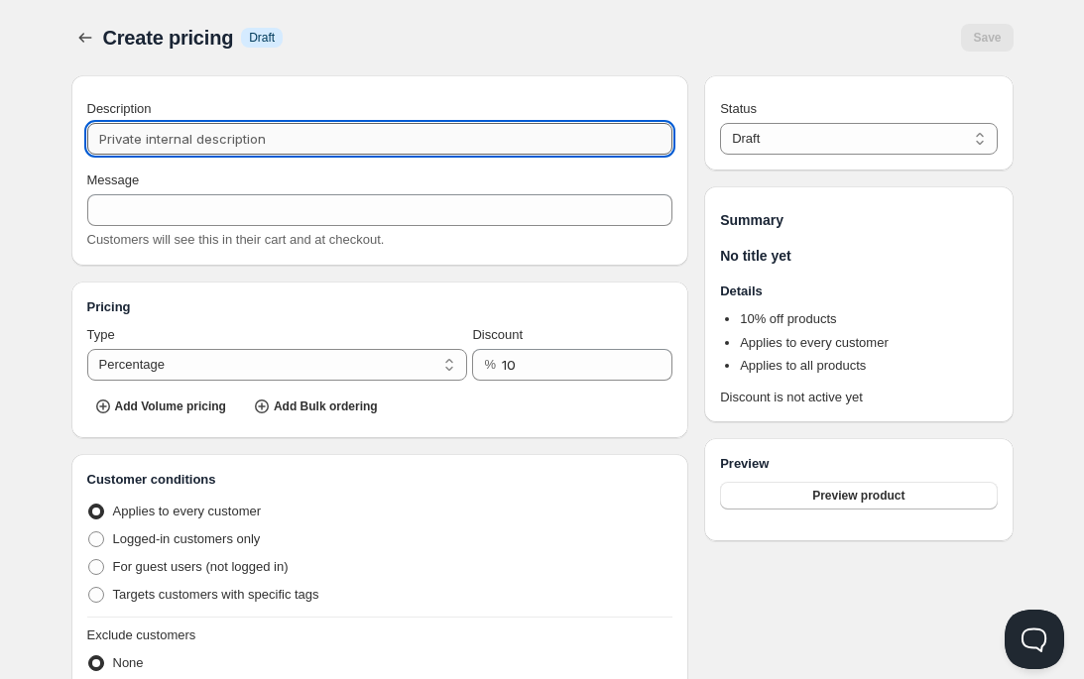
click at [327, 152] on input "Description" at bounding box center [380, 139] width 586 height 32
paste input "3% B2B Discount"
type input "3% B2B Discount"
type input "3%_B2B_DISCOUNT"
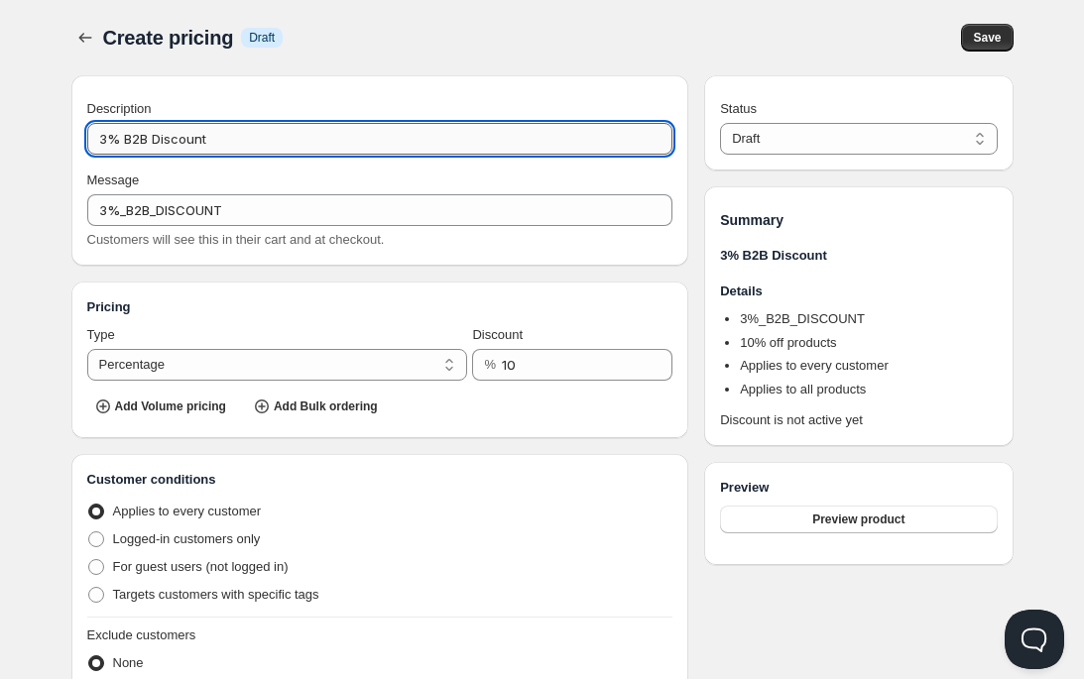
drag, startPoint x: 105, startPoint y: 141, endPoint x: 93, endPoint y: 141, distance: 11.9
click at [93, 141] on input "3% B2B Discount" at bounding box center [380, 139] width 586 height 32
type input "9% B2B Discount"
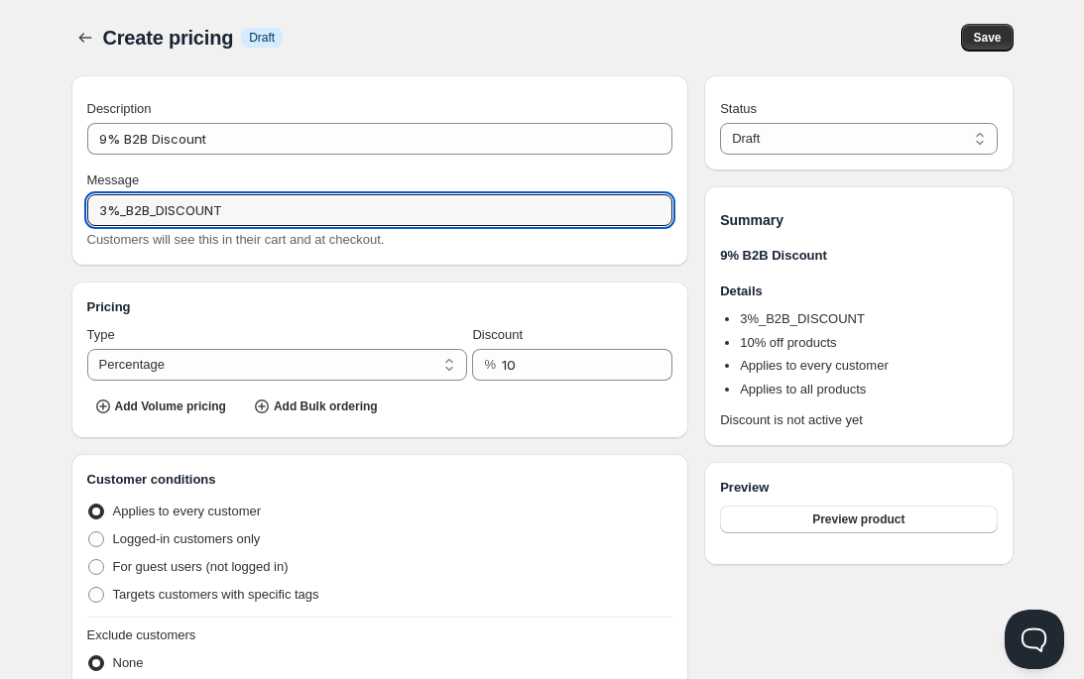
drag, startPoint x: 105, startPoint y: 206, endPoint x: 81, endPoint y: 207, distance: 23.8
click at [81, 207] on div "Description 9% B2B Discount Message 3%_B2B_DISCOUNT Customers will see this in …" at bounding box center [380, 170] width 618 height 190
type input "9%_B2B_DISCOUNT"
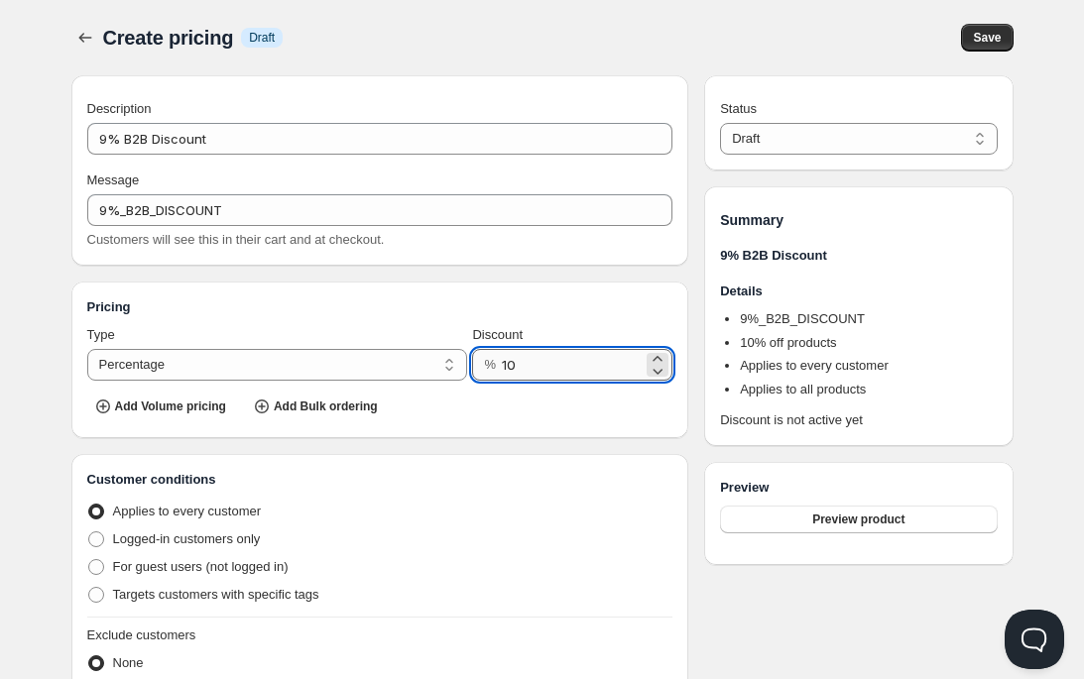
drag, startPoint x: 525, startPoint y: 363, endPoint x: 502, endPoint y: 363, distance: 23.8
click at [502, 363] on input "10" at bounding box center [572, 365] width 141 height 32
type input "9"
click at [101, 595] on span at bounding box center [96, 595] width 16 height 16
click at [89, 588] on input "Targets customers with specific tags" at bounding box center [88, 587] width 1 height 1
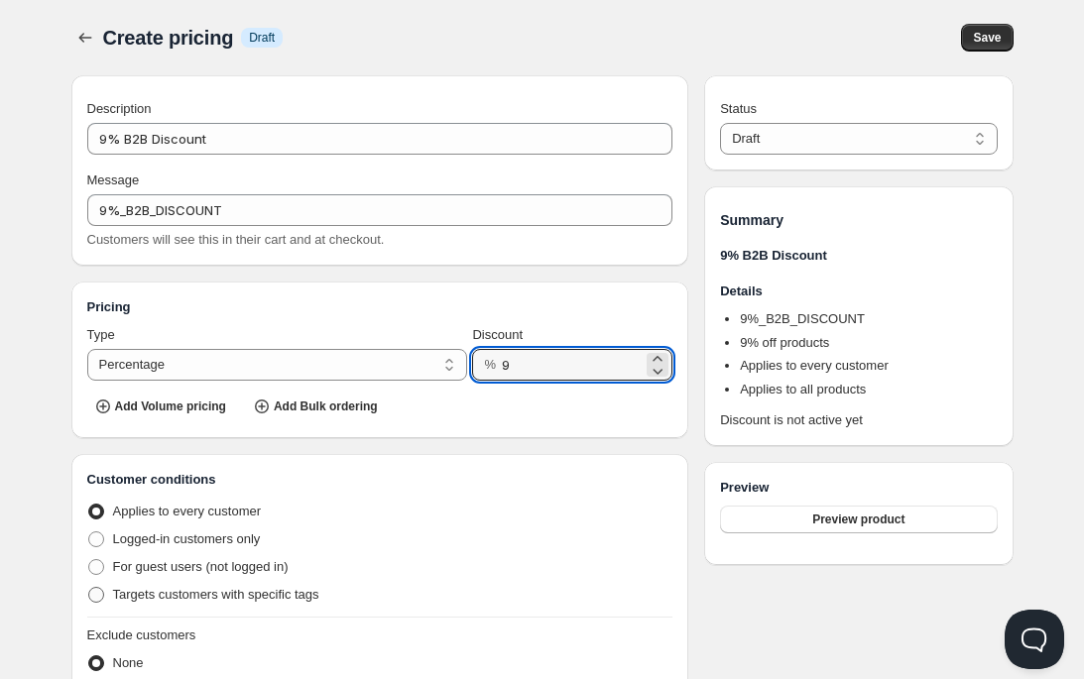
radio input "true"
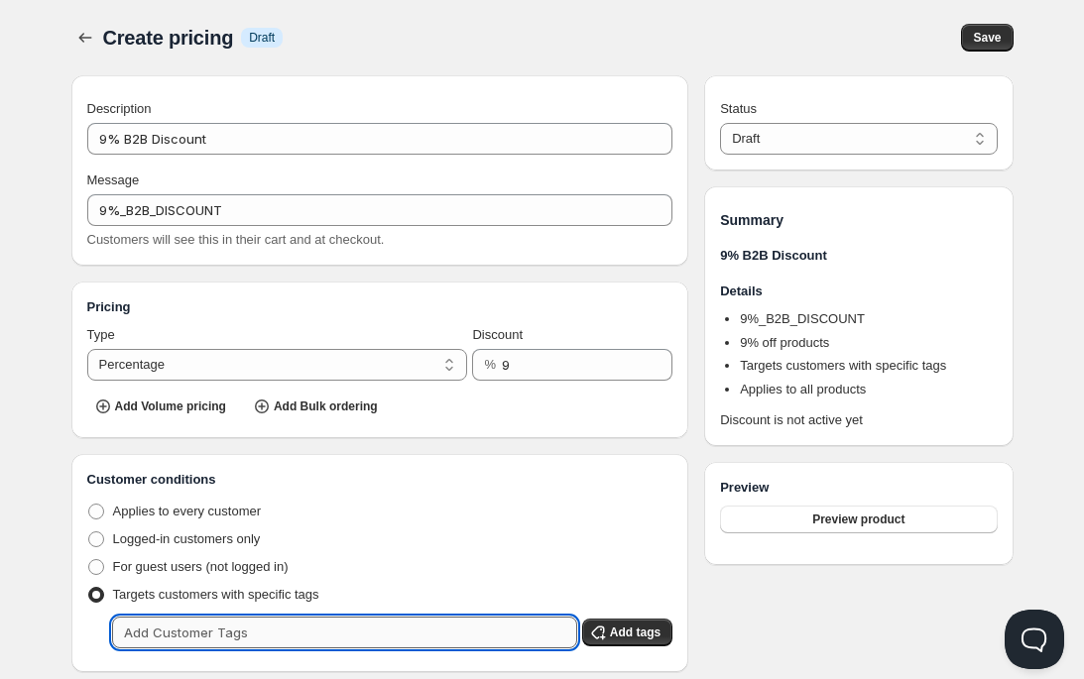
click at [202, 633] on input "text" at bounding box center [344, 633] width 465 height 32
type input "9%"
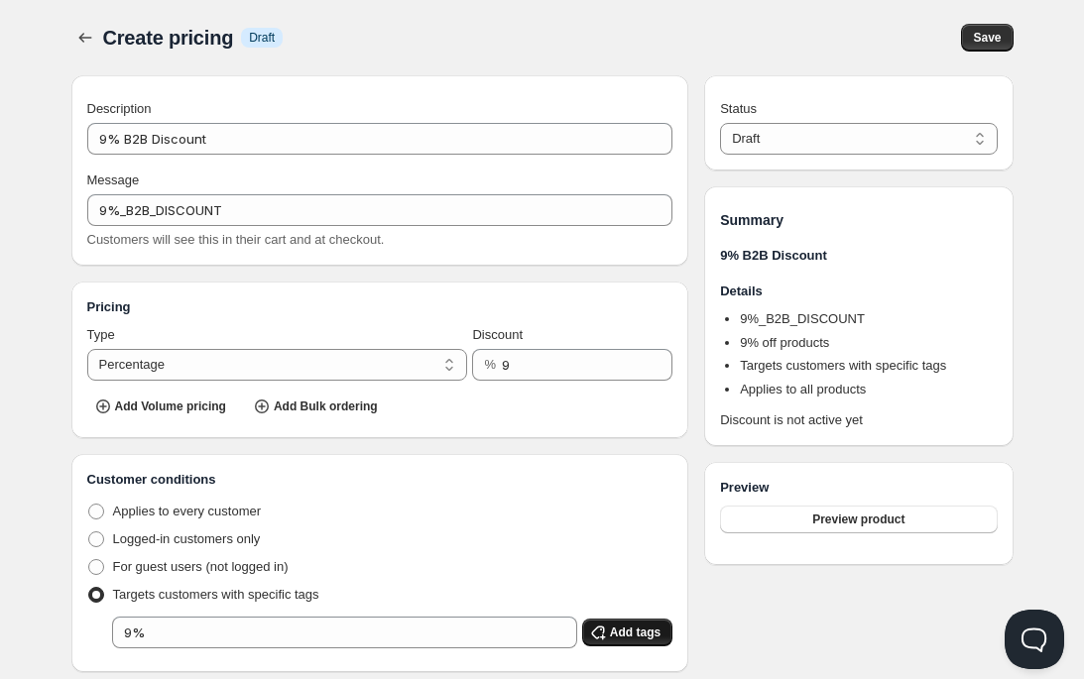
click at [624, 635] on span "Add tags" at bounding box center [635, 633] width 51 height 16
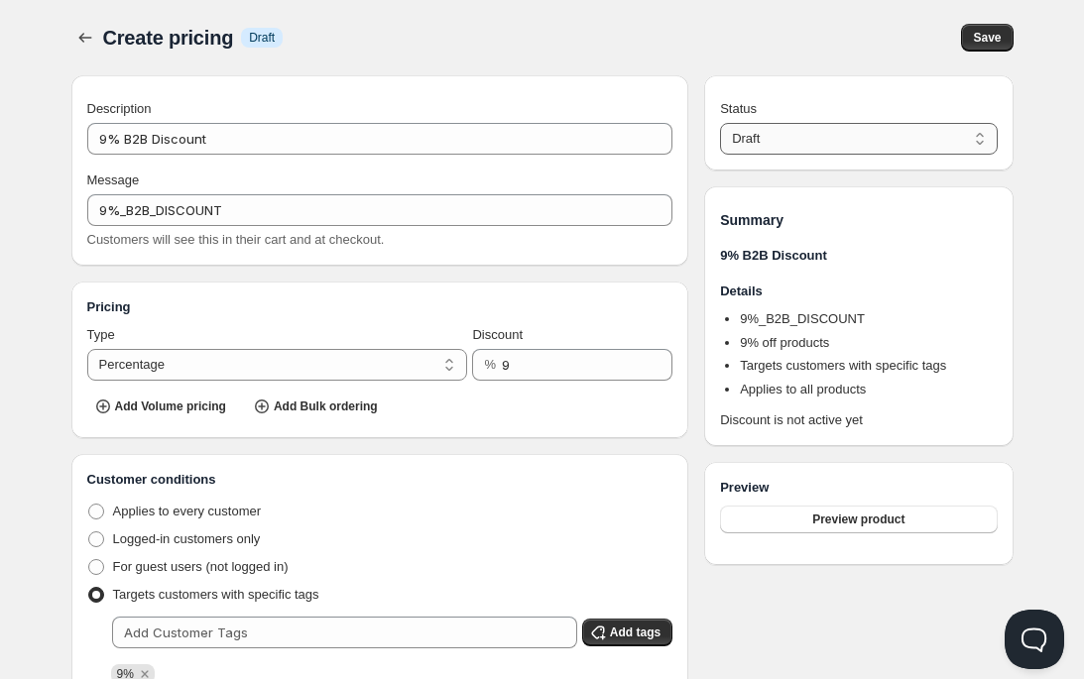
click at [790, 132] on select "Draft Active" at bounding box center [858, 139] width 277 height 32
select select "1"
click at [720, 123] on select "Draft Active" at bounding box center [858, 139] width 277 height 32
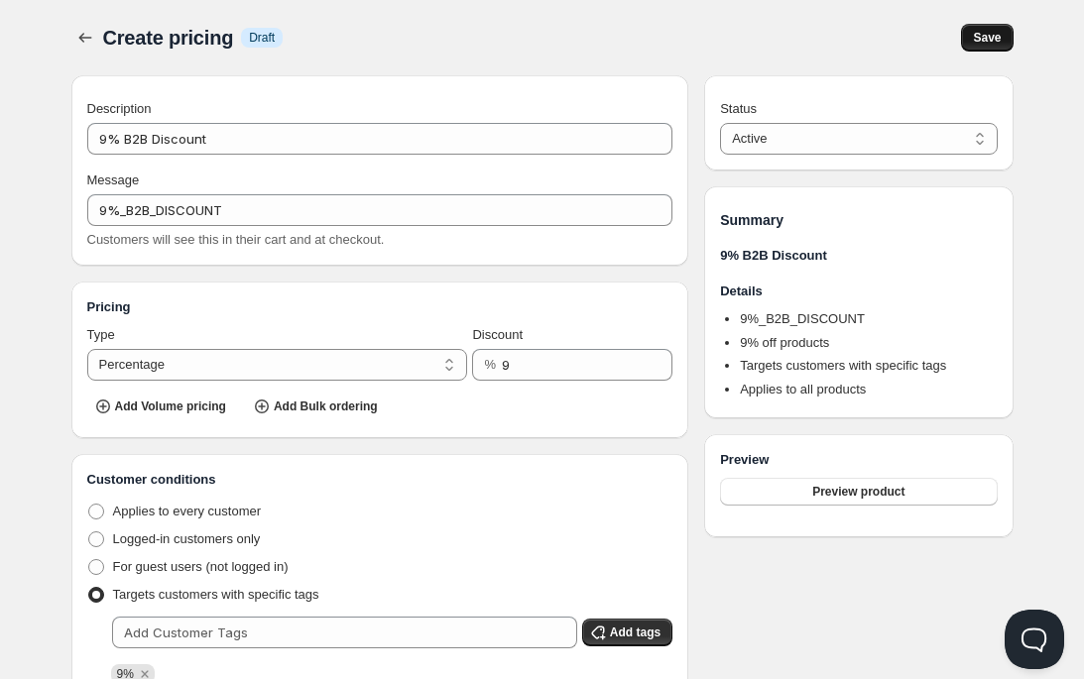
click at [989, 36] on span "Save" at bounding box center [987, 38] width 28 height 16
click at [91, 43] on icon "button" at bounding box center [85, 38] width 20 height 20
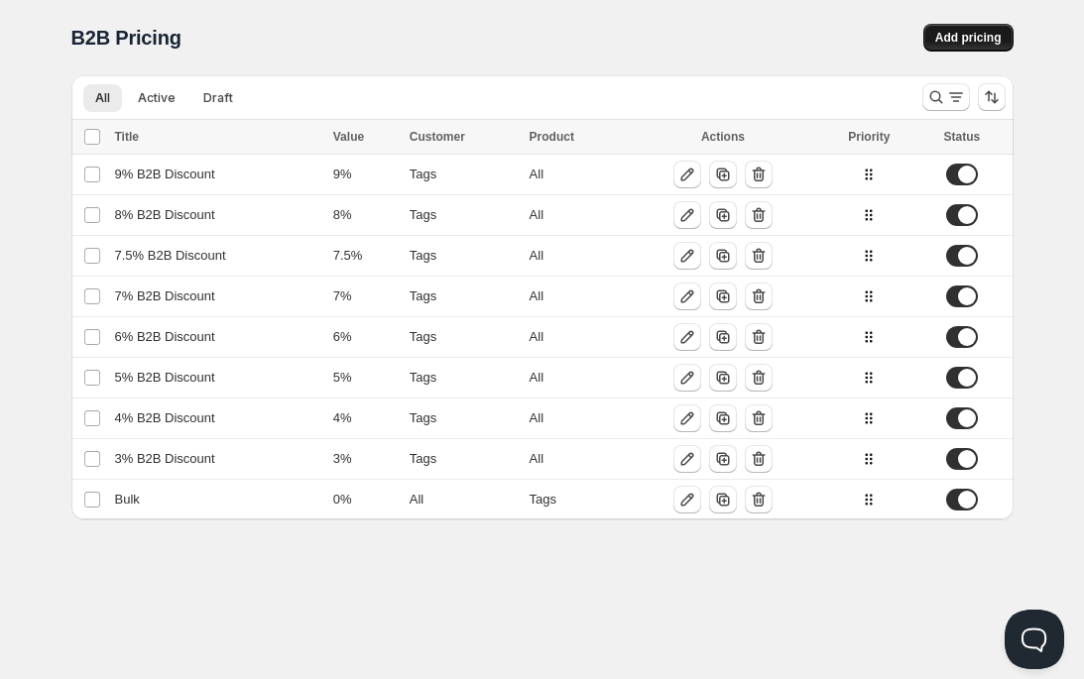
click at [983, 39] on span "Add pricing" at bounding box center [968, 38] width 66 height 16
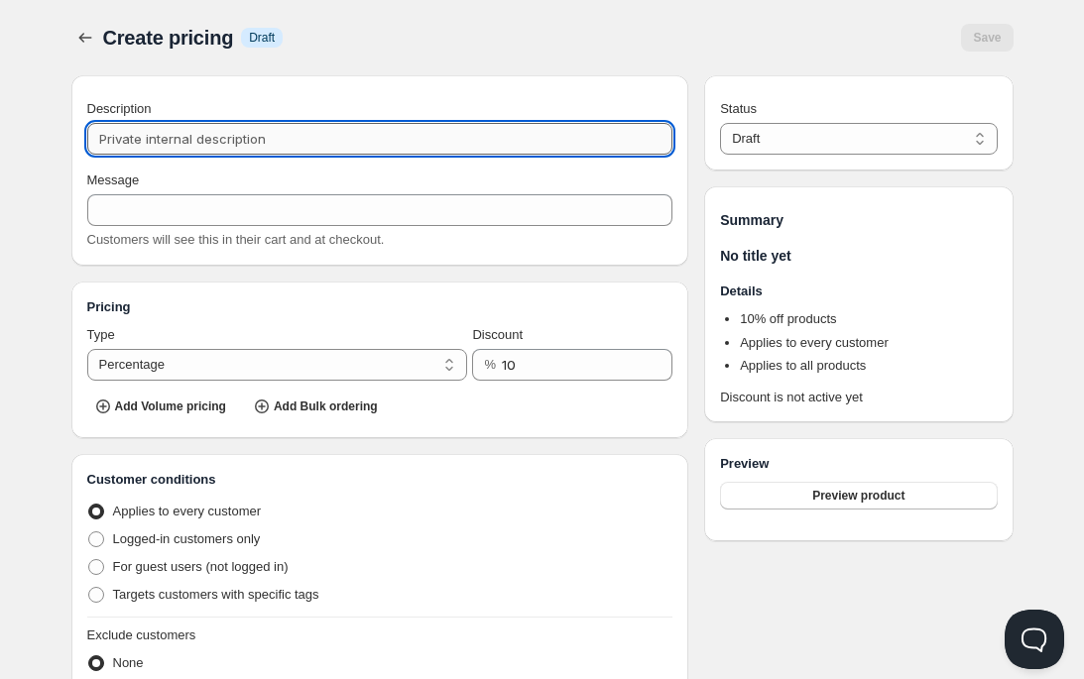
click at [380, 137] on input "Description" at bounding box center [380, 139] width 586 height 32
type input "1"
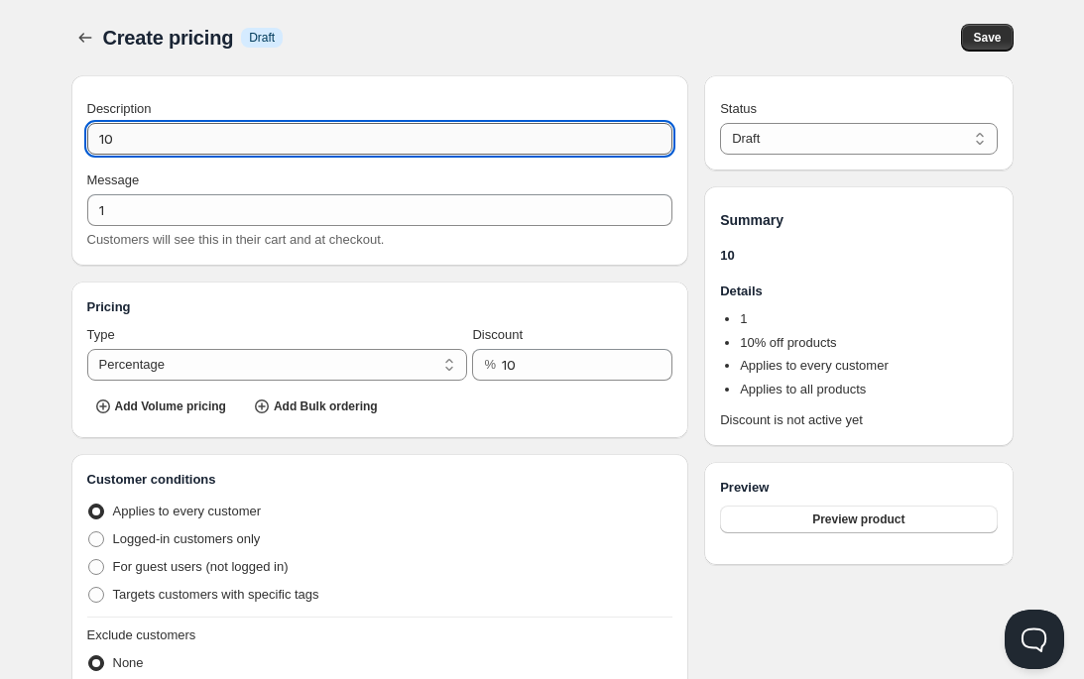
type input "10%"
paste input "3% B2B Discount"
click at [151, 134] on input "10%3% B2B Discount" at bounding box center [380, 139] width 586 height 32
type input "10%3%B2B Discount"
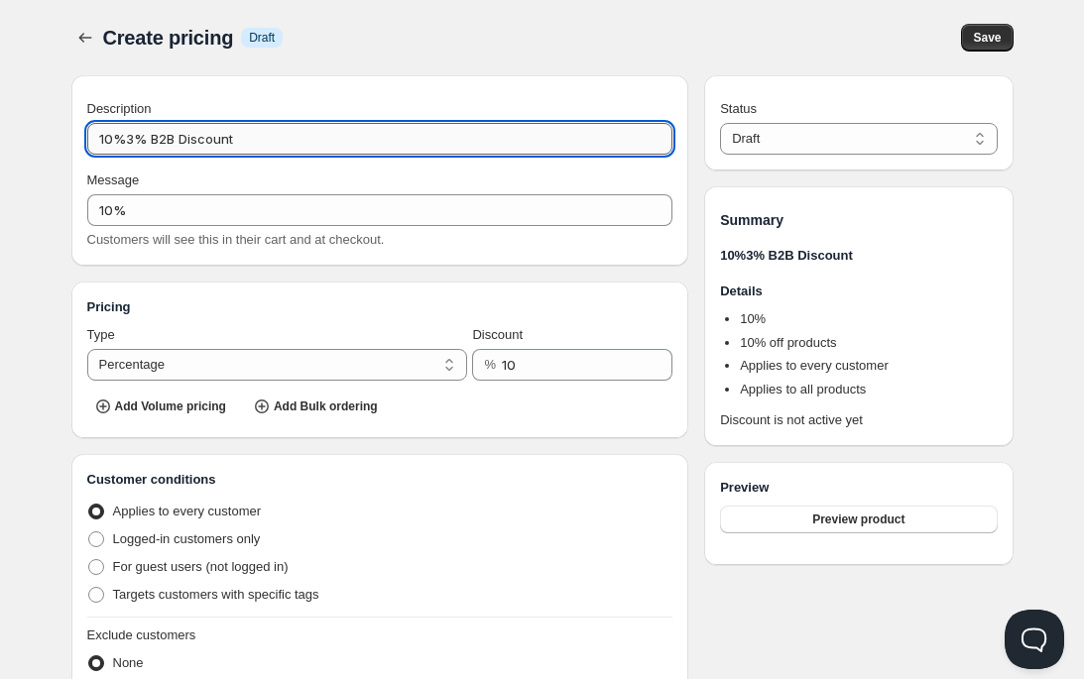
type input "10%3%B2B_DISCOUNT"
type input "10%B2B Discount"
type input "10%B2B_DISCOUNT"
drag, startPoint x: 287, startPoint y: 153, endPoint x: -9, endPoint y: 143, distance: 295.6
click at [0, 143] on html "Home Pricing Price lists Forms Submissions Settings Features Plans Create prici…" at bounding box center [542, 607] width 1084 height 1215
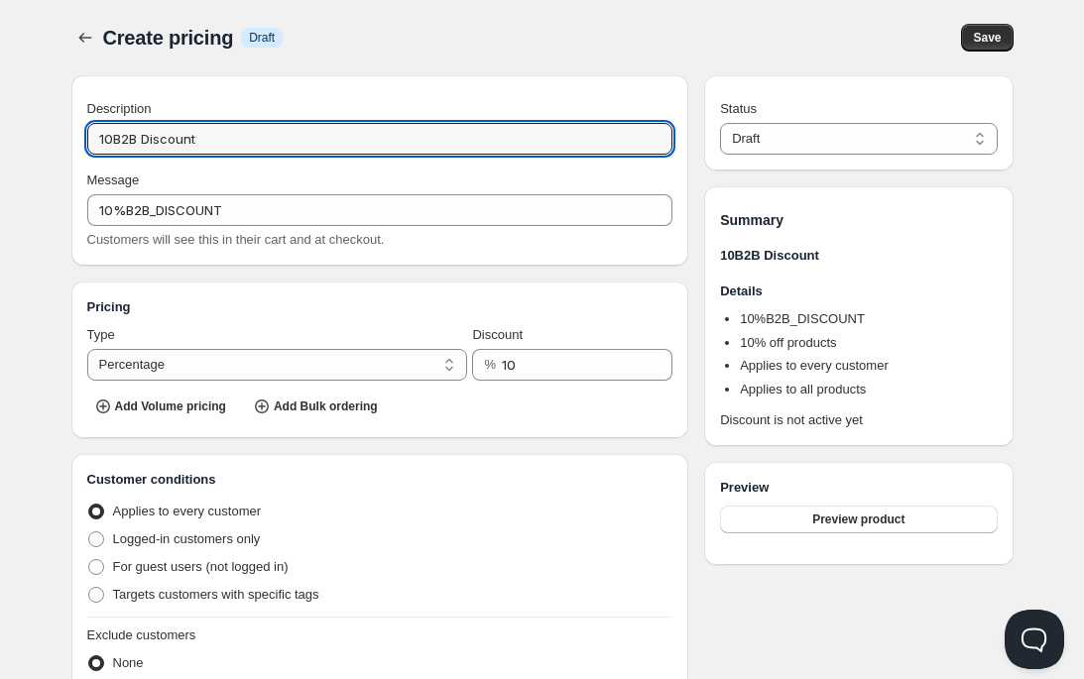
paste input "3%"
drag, startPoint x: 107, startPoint y: 136, endPoint x: 89, endPoint y: 136, distance: 17.8
click at [89, 136] on input "3% B2B Discount" at bounding box center [380, 139] width 586 height 32
click at [95, 593] on span at bounding box center [96, 595] width 16 height 16
click at [89, 588] on input "Targets customers with specific tags" at bounding box center [88, 587] width 1 height 1
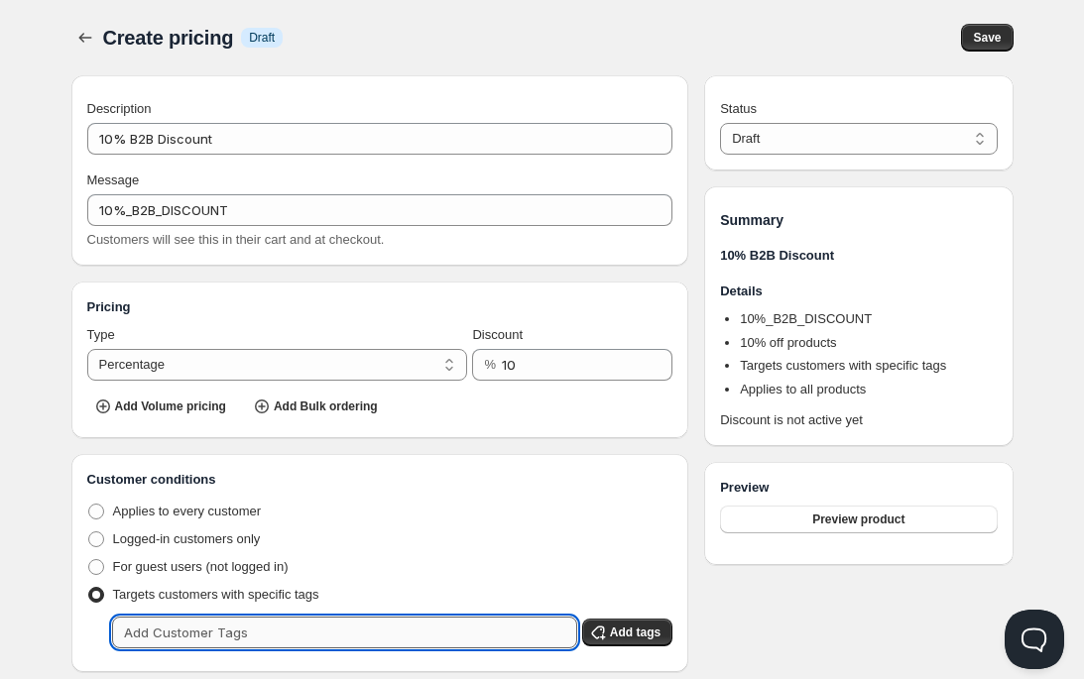
click at [172, 630] on input "text" at bounding box center [344, 633] width 465 height 32
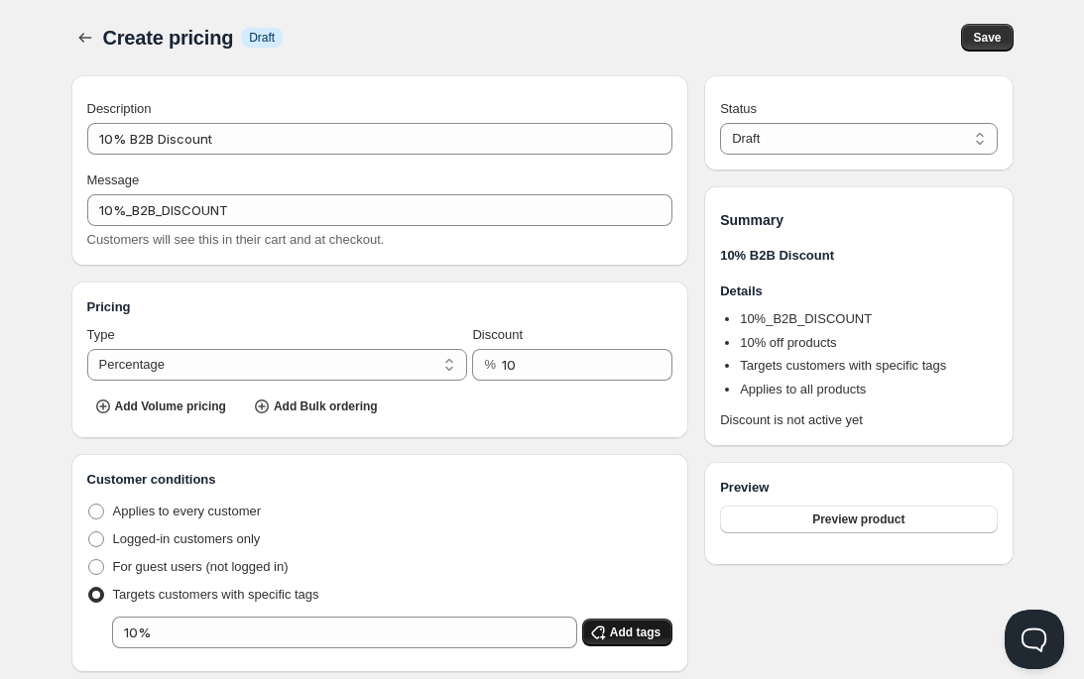
click at [627, 642] on button "Add tags" at bounding box center [627, 633] width 90 height 28
click at [616, 536] on div "Logged-in customers only" at bounding box center [380, 539] width 586 height 28
click at [904, 126] on select "Draft Active" at bounding box center [858, 139] width 277 height 32
click at [720, 123] on select "Draft Active" at bounding box center [858, 139] width 277 height 32
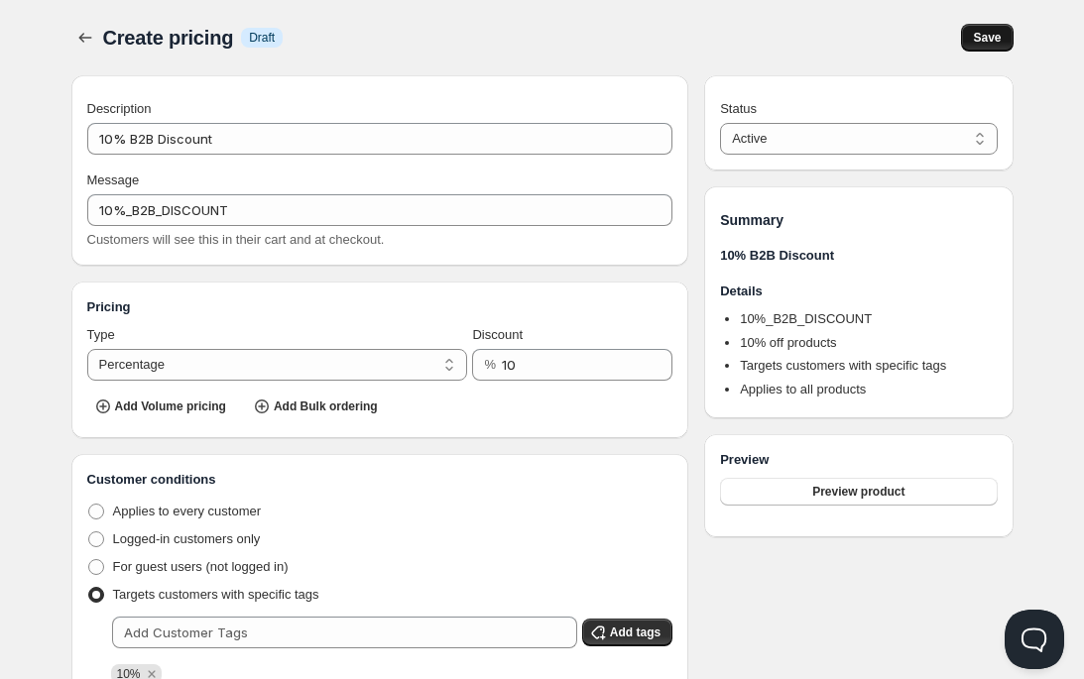
click at [992, 40] on span "Save" at bounding box center [987, 38] width 28 height 16
click at [83, 41] on icon "button" at bounding box center [85, 38] width 20 height 20
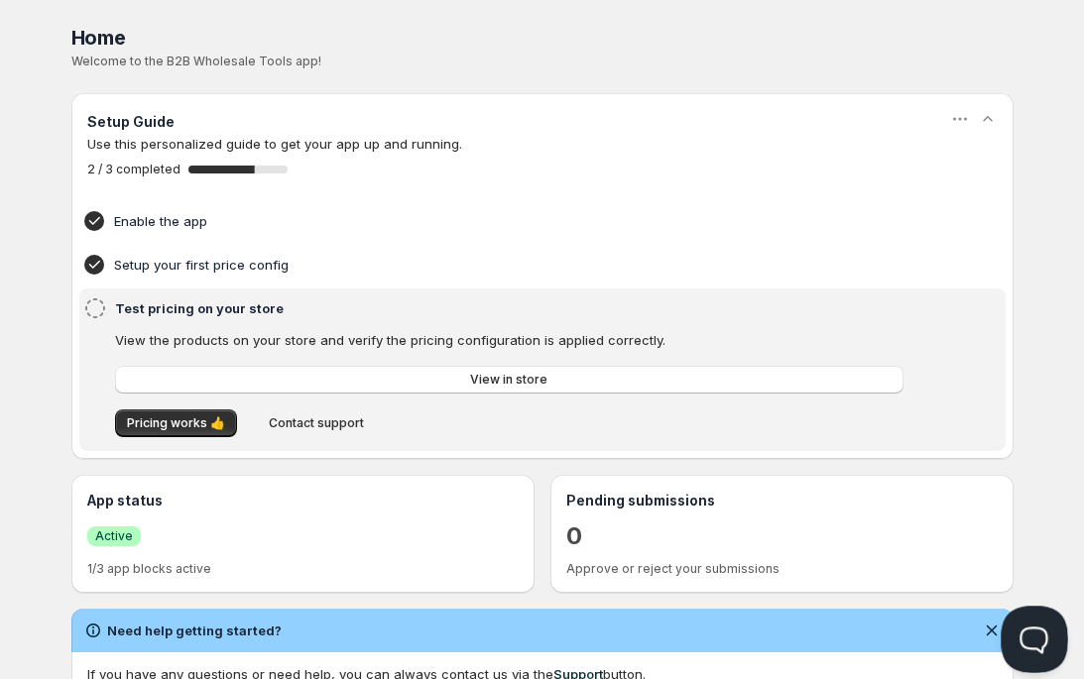
click at [1047, 637] on button "Open Beacon popover" at bounding box center [1029, 635] width 59 height 59
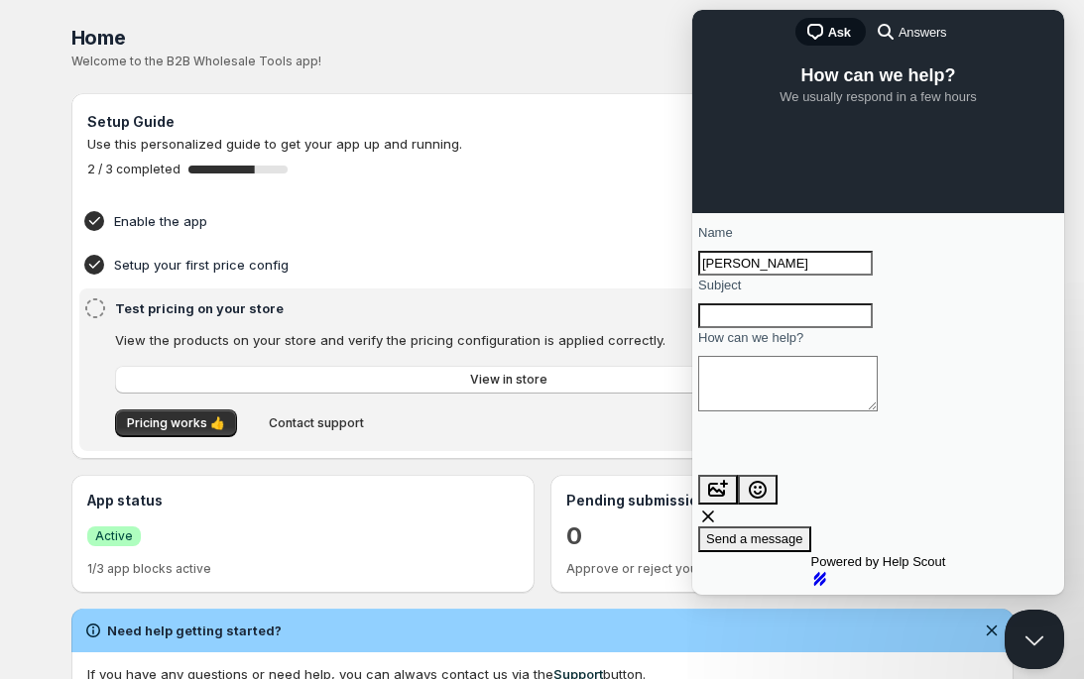
click at [842, 329] on input "Subject" at bounding box center [785, 316] width 174 height 26
type input "transaltion B2B forms"
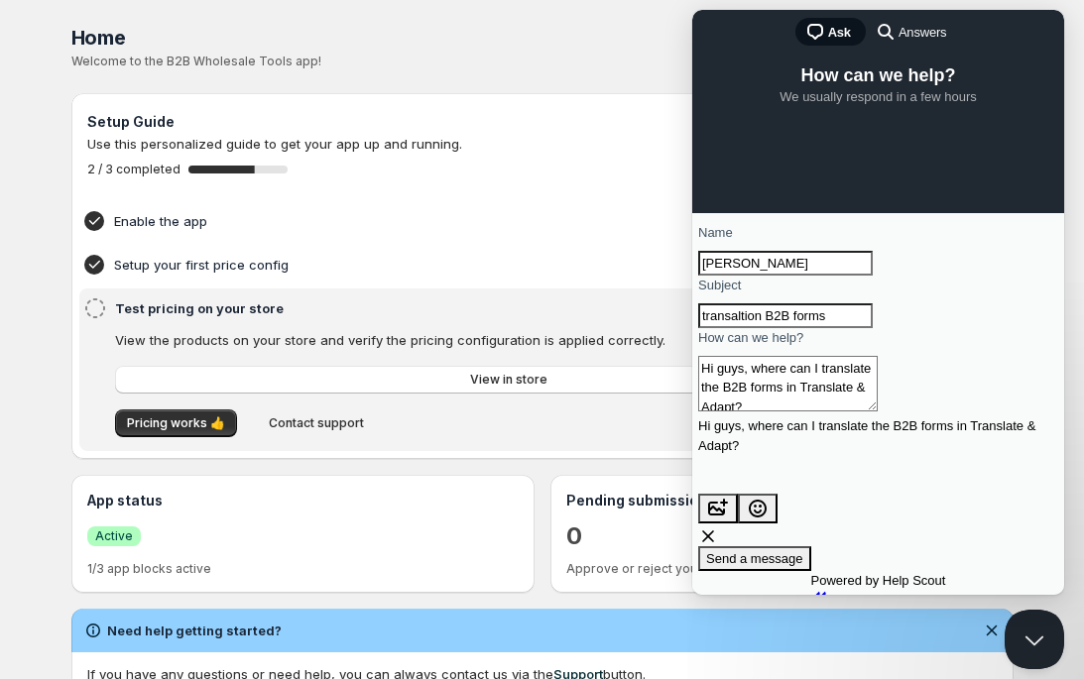
type textarea "Hi guys, where can I translate the B2B forms in Translate & Adapt?"
click at [803, 551] on span "Send a message" at bounding box center [754, 558] width 97 height 15
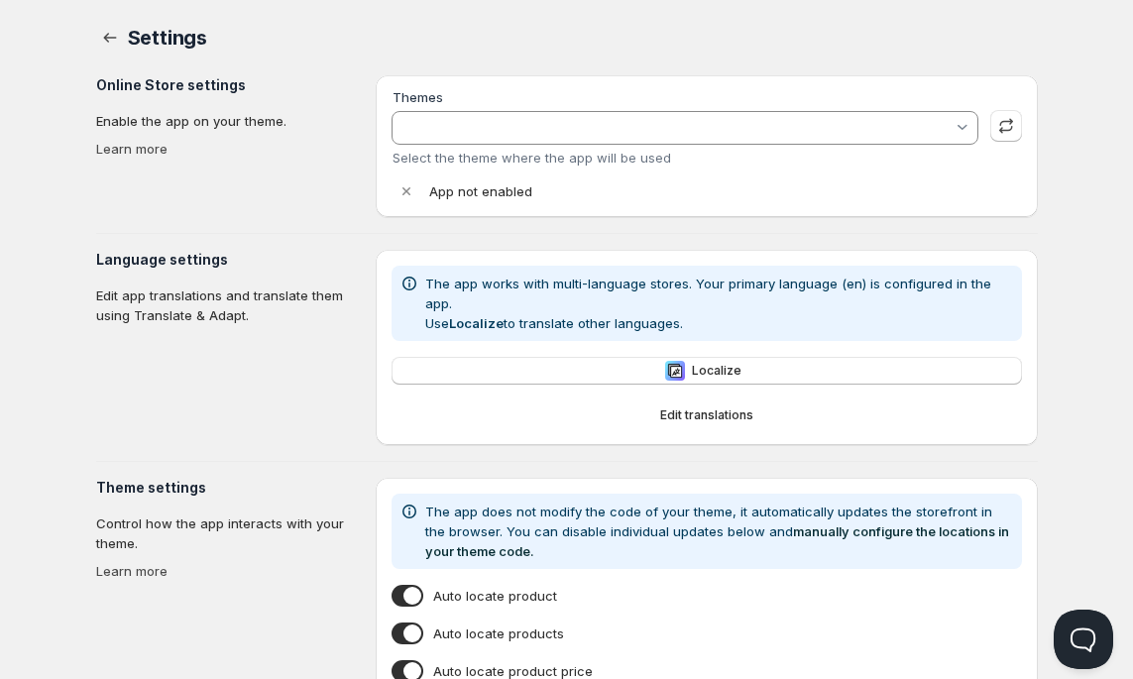
type input "AUGUST 2025"
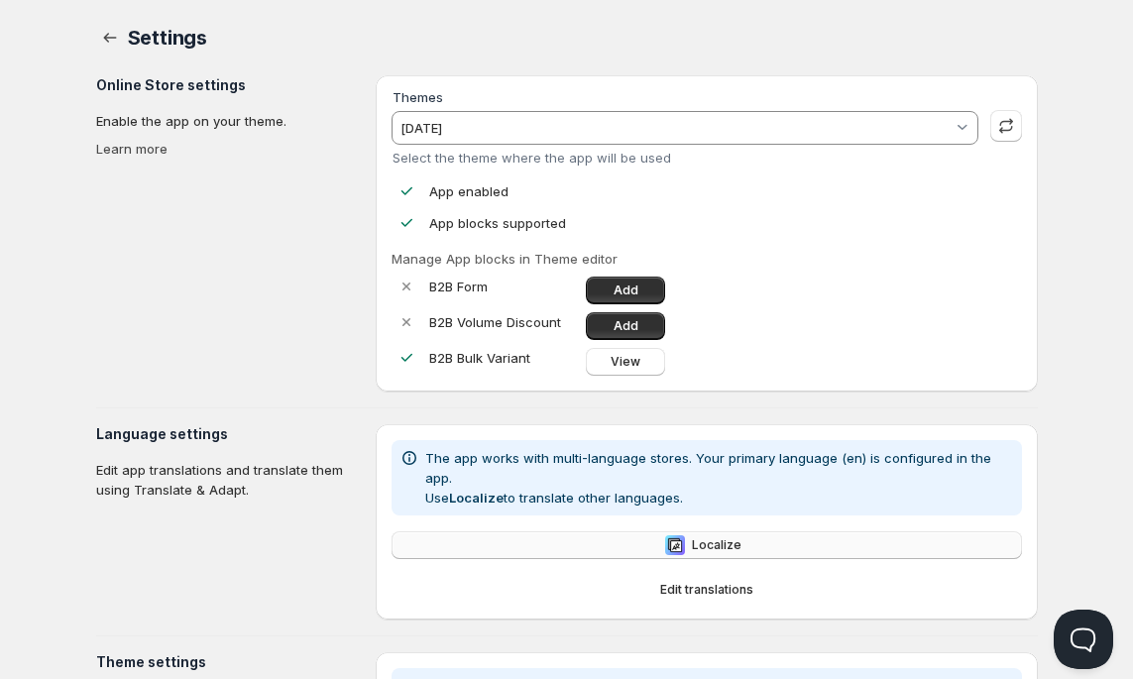
click at [708, 531] on button "Localize" at bounding box center [707, 545] width 630 height 28
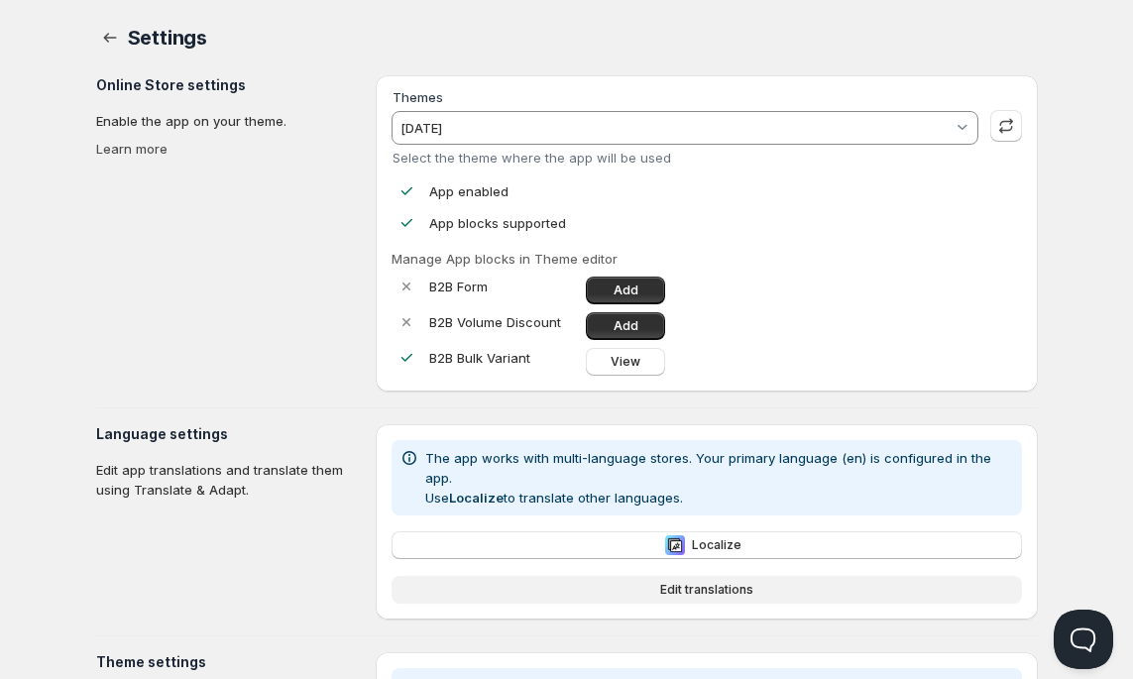
click at [713, 582] on span "Edit translations" at bounding box center [706, 590] width 93 height 16
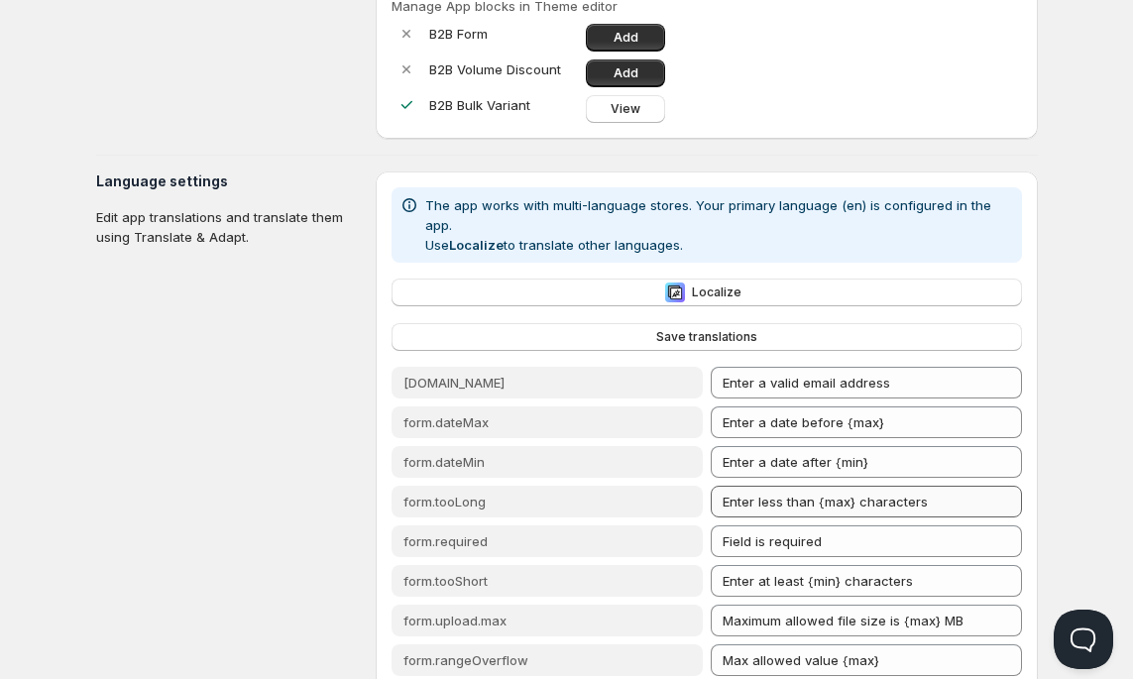
scroll to position [248, 0]
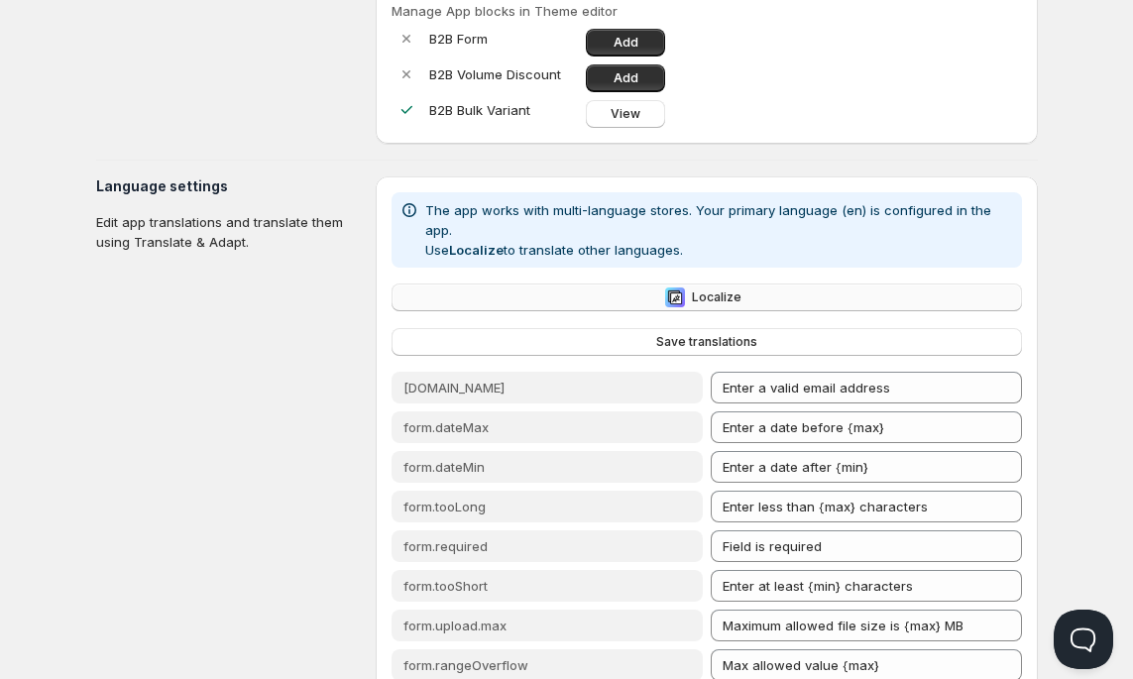
click at [723, 289] on span "Localize" at bounding box center [717, 297] width 50 height 16
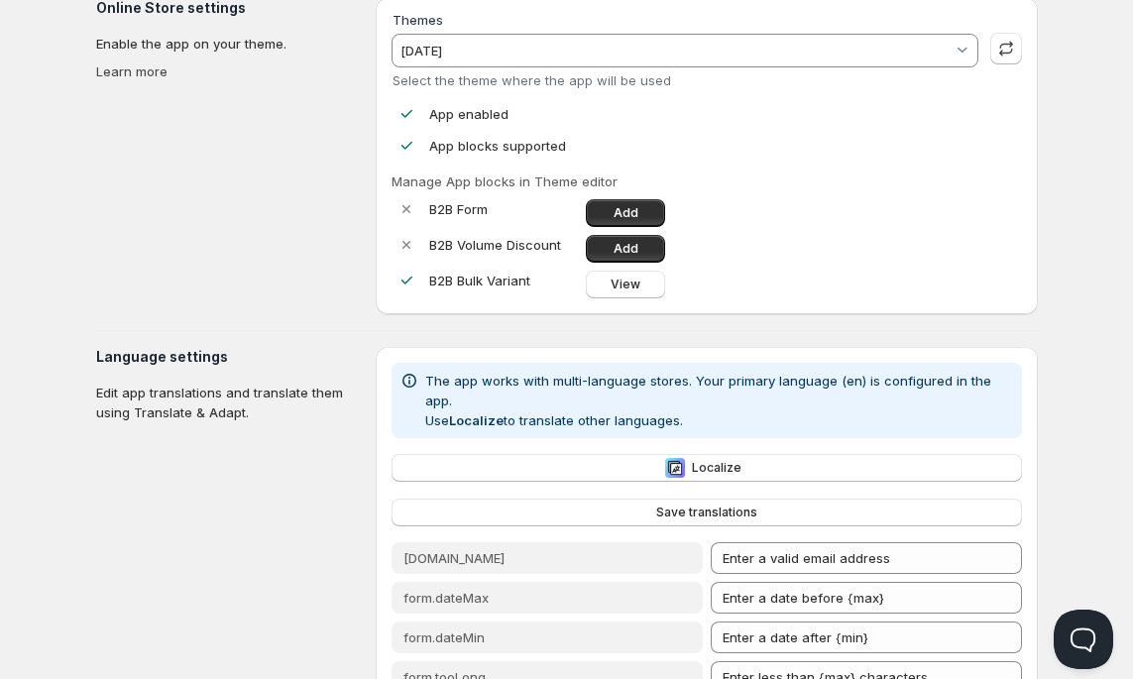
scroll to position [76, 0]
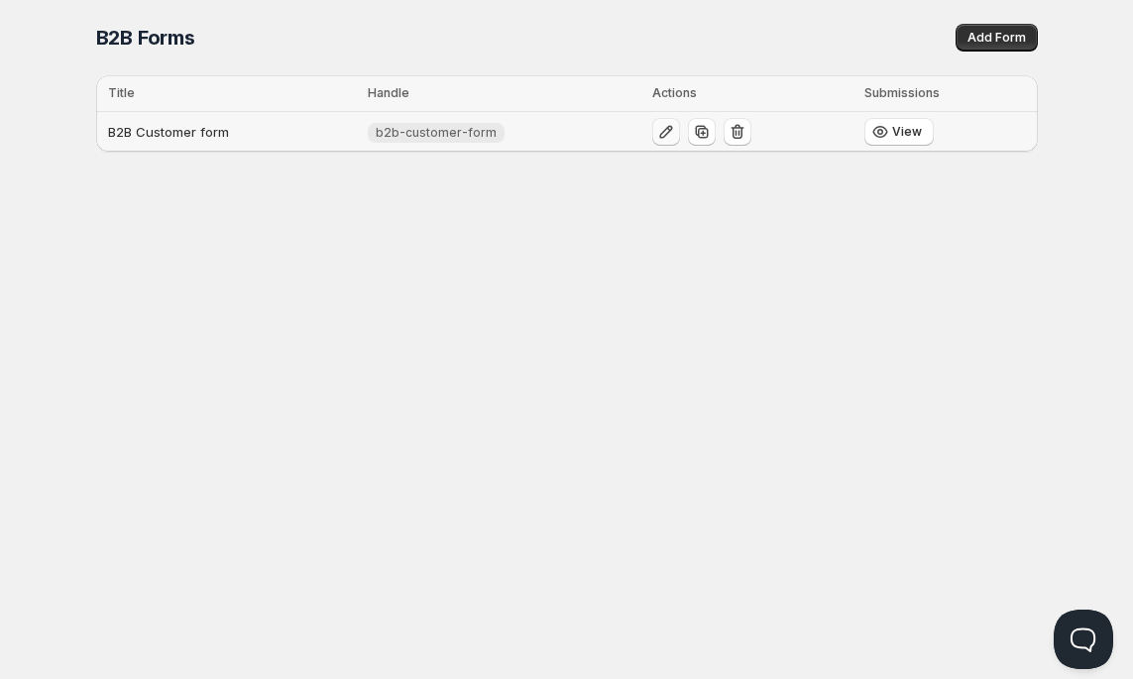
click at [656, 137] on icon "button" at bounding box center [666, 132] width 20 height 20
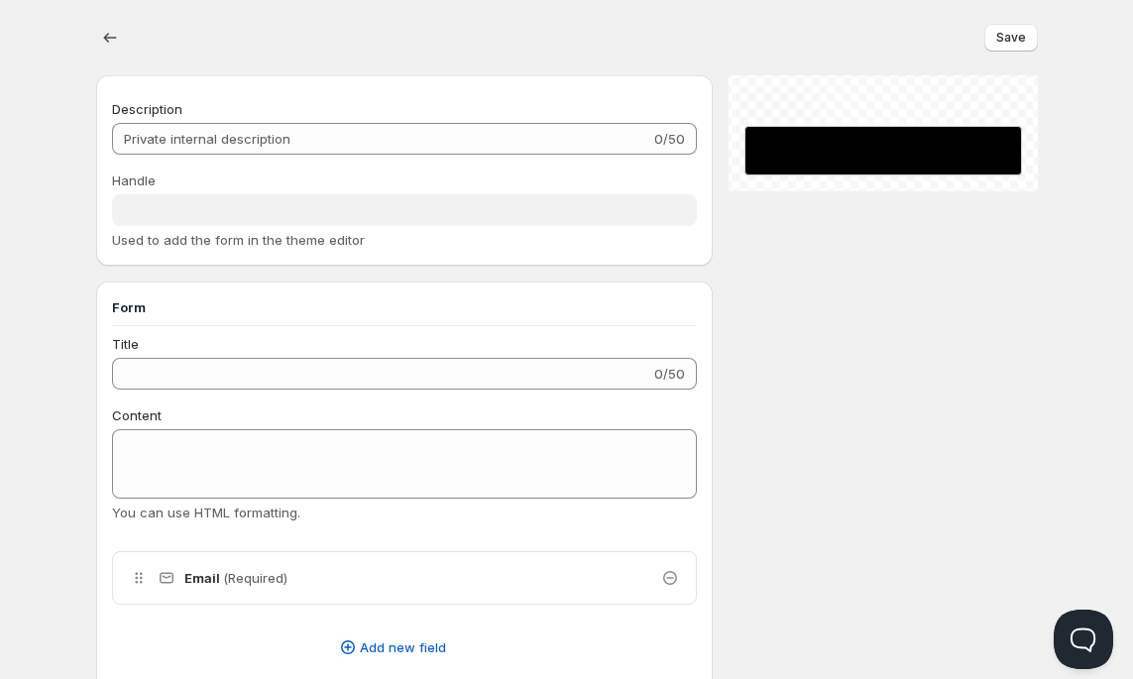
type input "B2B Customer form"
type input "b2b-customer-form"
type input "Business Account Sign-Up Form"
type textarea "Create your ChefsCotton Business Account [DATE] and enjoy exclusive benefits su…"
type input "SUBMIT"
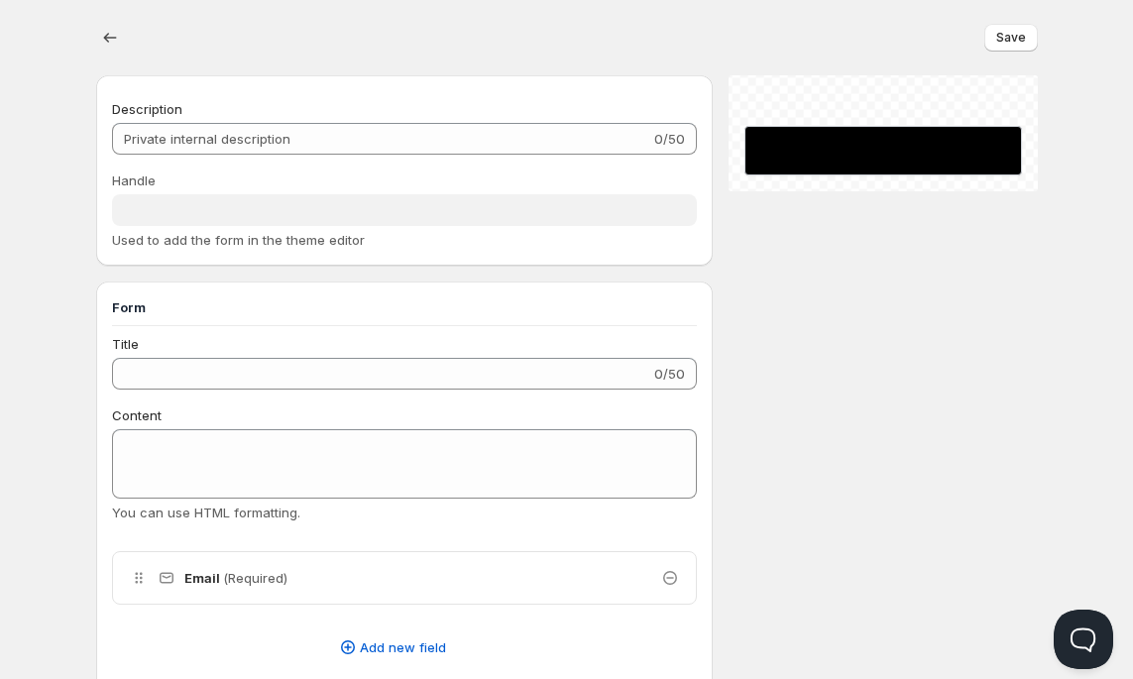
radio input "true"
checkbox input "true"
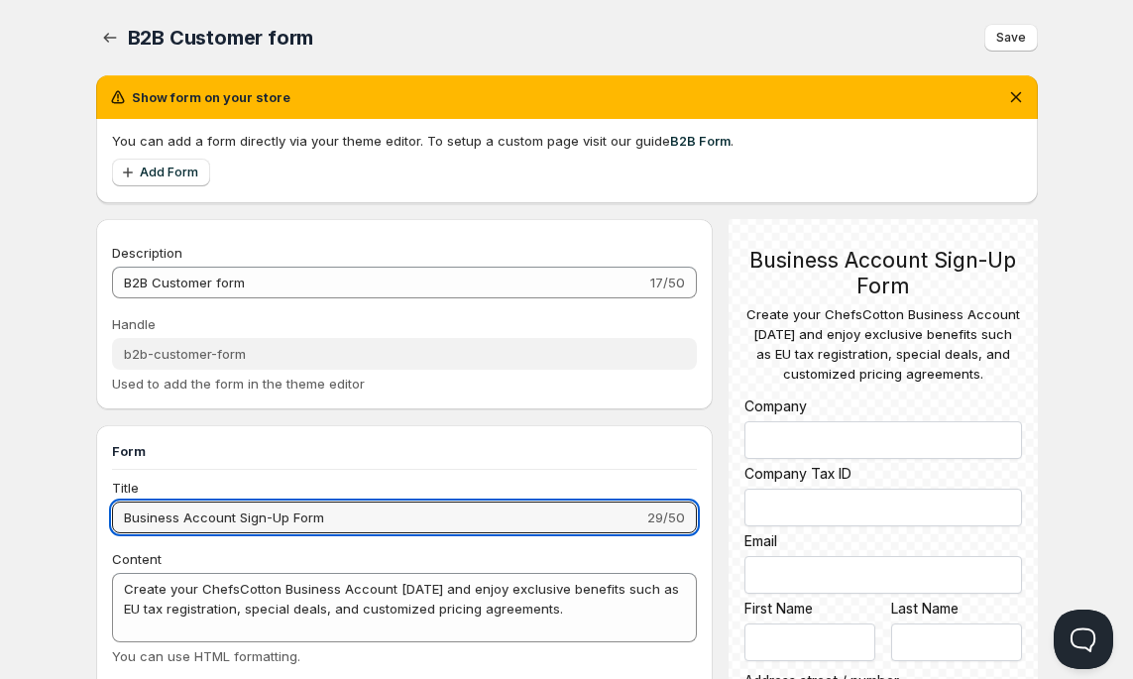
drag, startPoint x: 336, startPoint y: 518, endPoint x: 97, endPoint y: 503, distance: 239.4
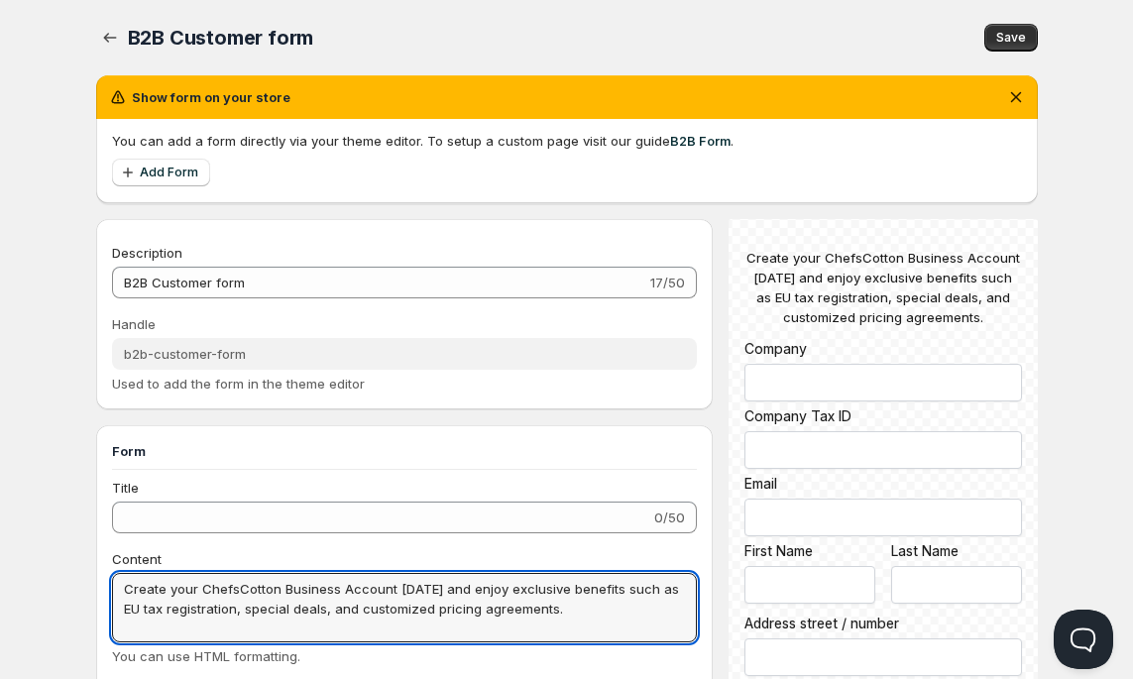
drag, startPoint x: 514, startPoint y: 609, endPoint x: 121, endPoint y: 539, distance: 398.7
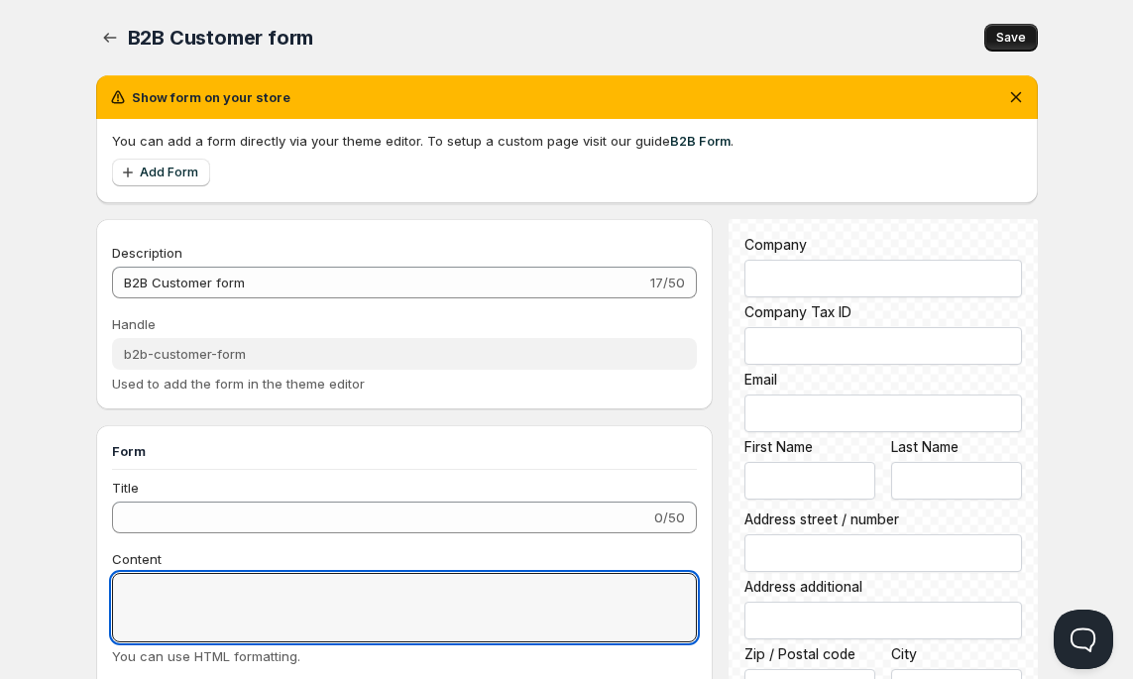
click at [1023, 31] on span "Save" at bounding box center [1011, 38] width 30 height 16
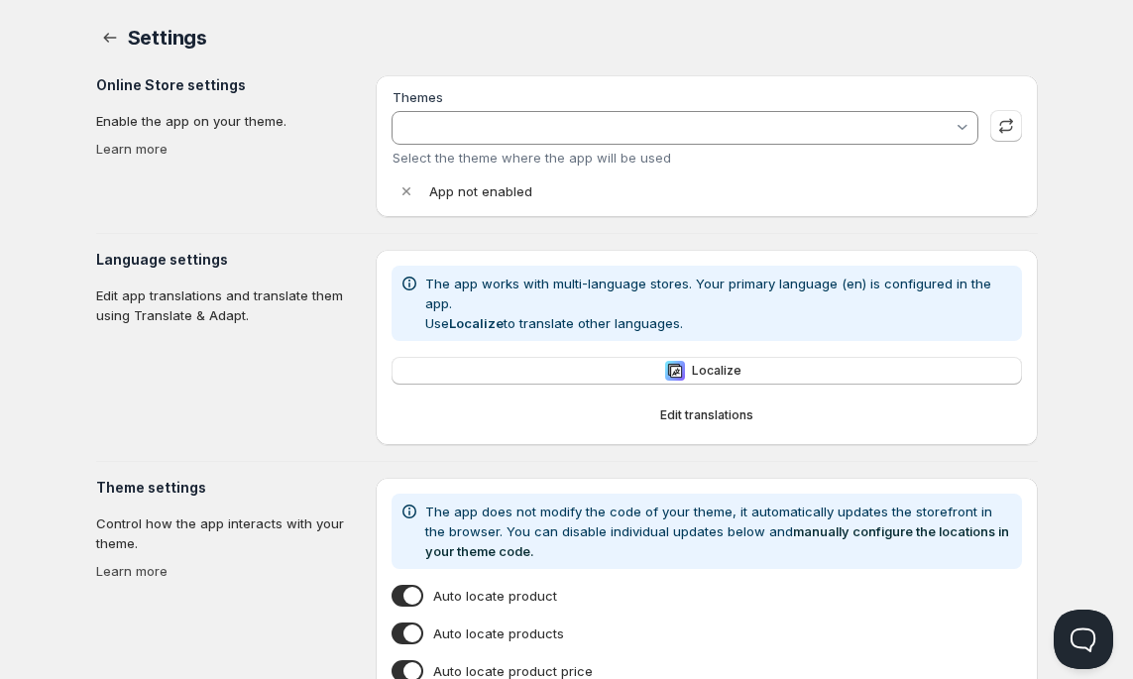
type input "AUGUST 2025"
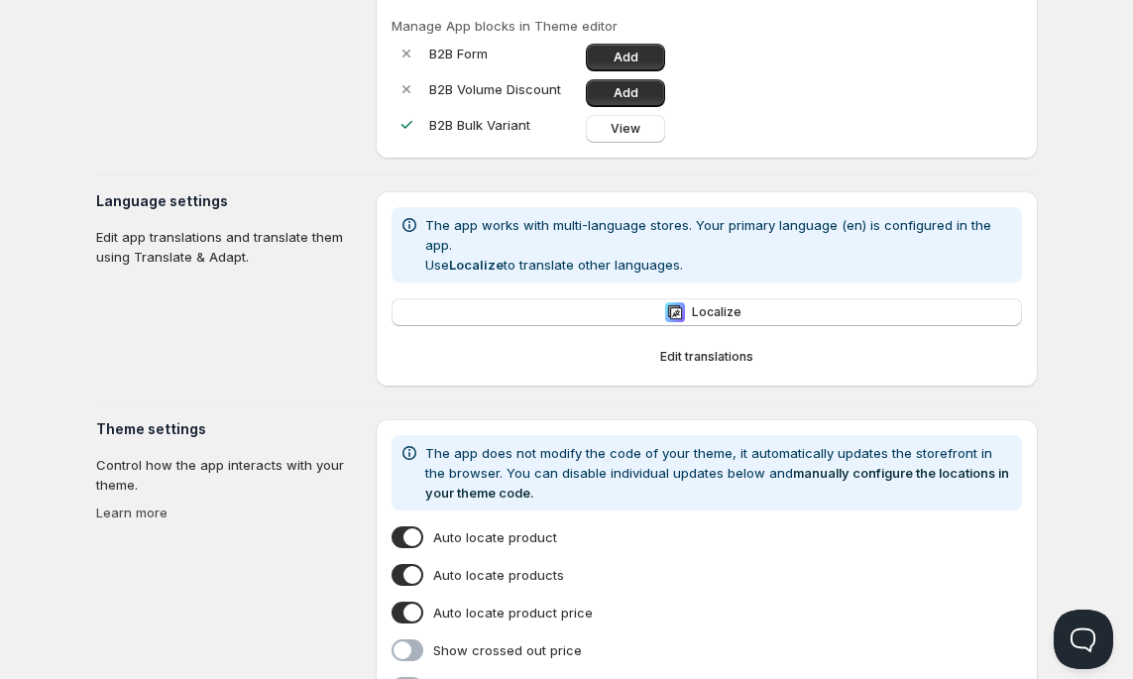
scroll to position [215, 0]
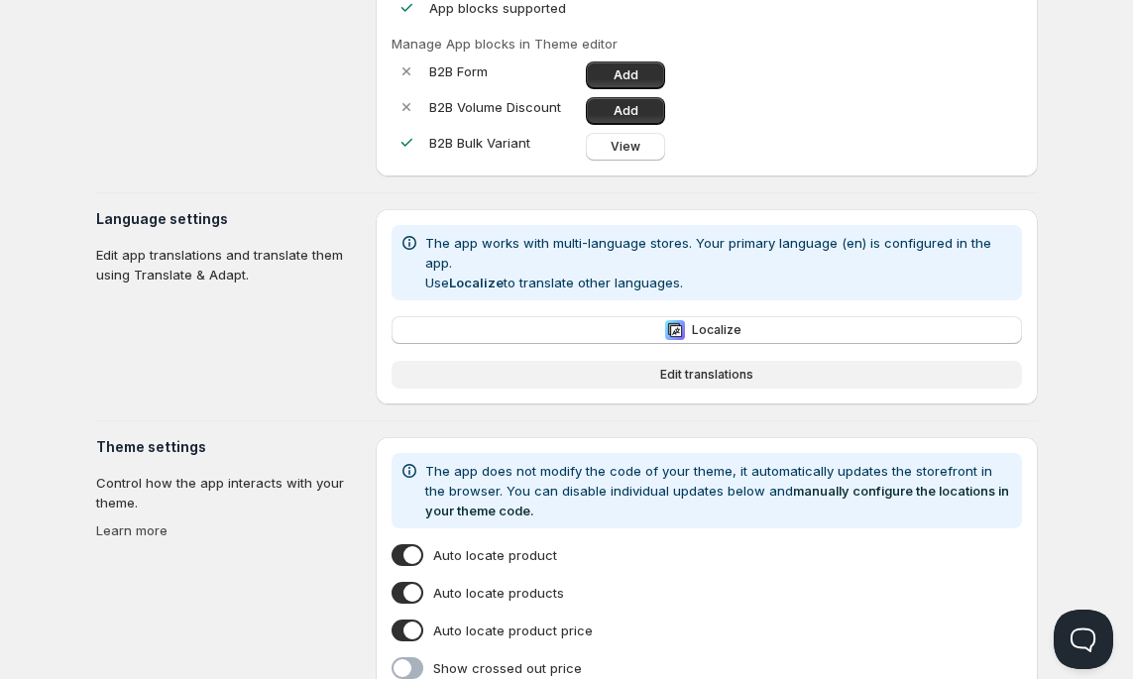
click at [728, 361] on button "Edit translations" at bounding box center [707, 375] width 630 height 28
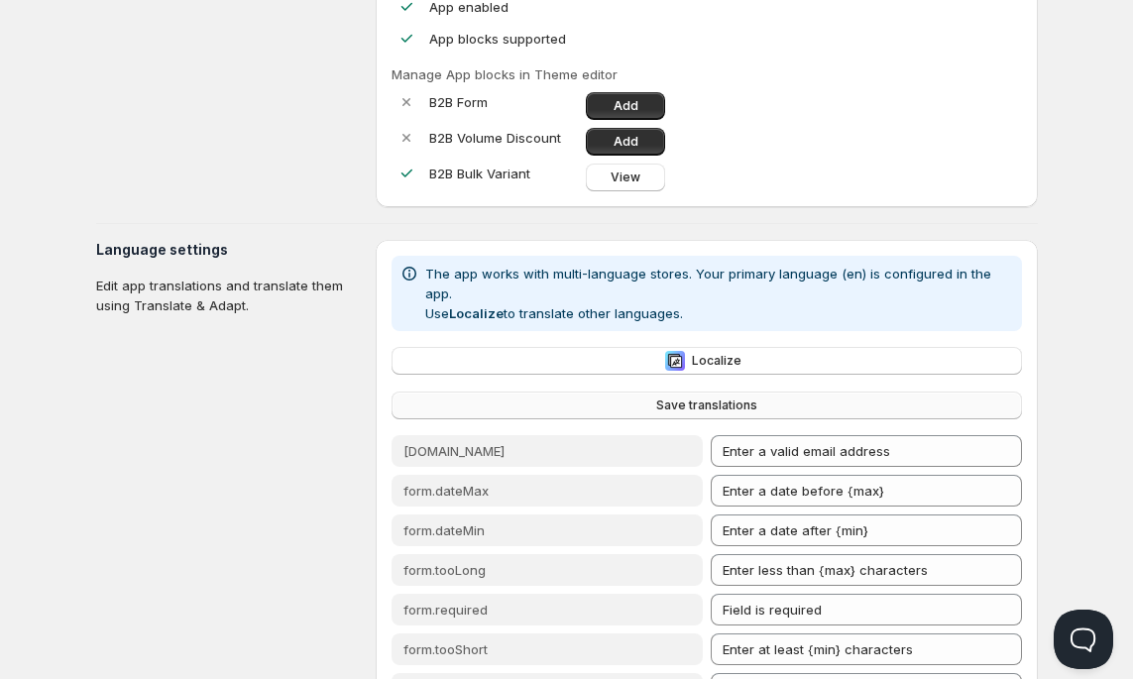
scroll to position [174, 0]
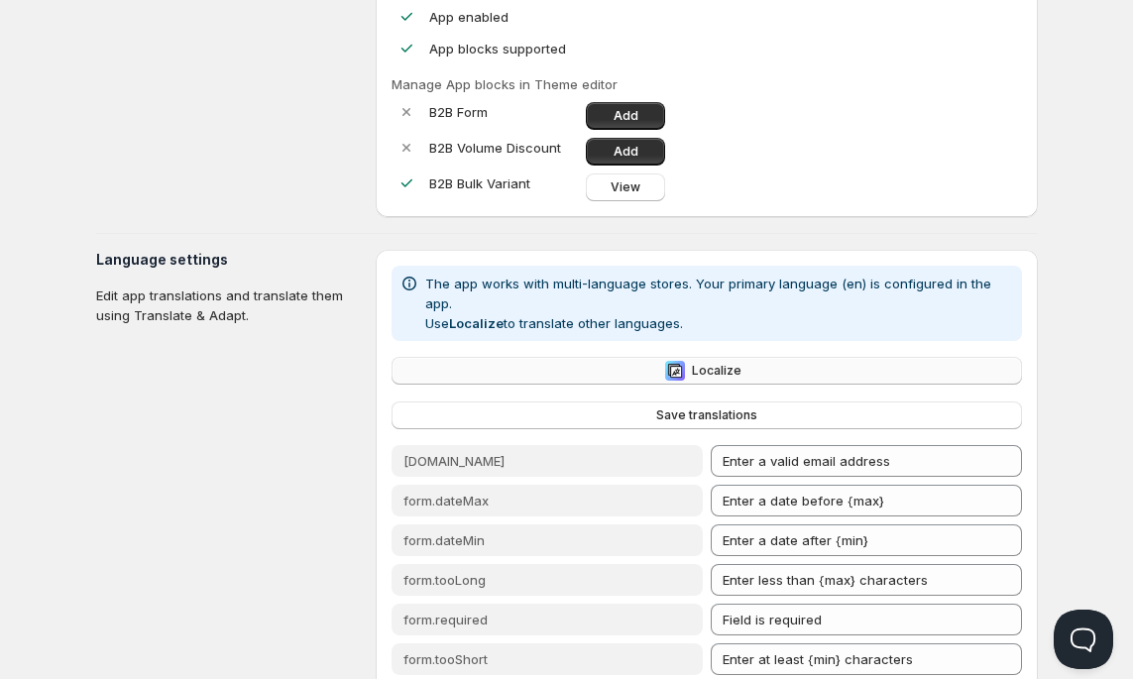
click at [734, 357] on button "Localize" at bounding box center [707, 371] width 630 height 28
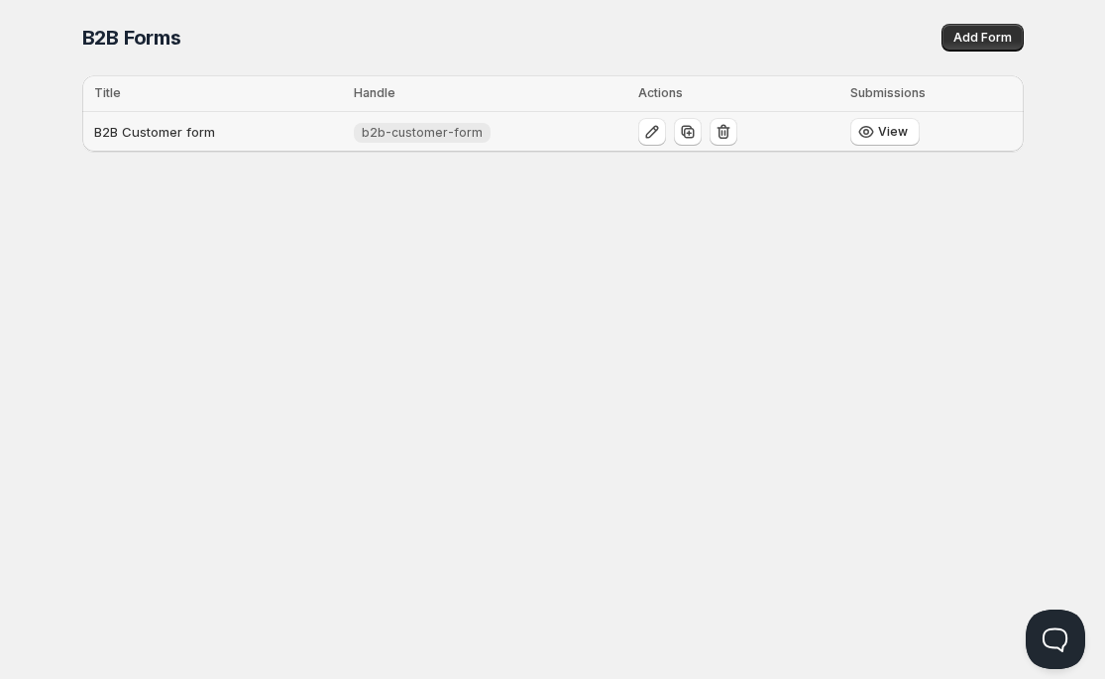
click at [194, 129] on td "B2B Customer form" at bounding box center [215, 132] width 266 height 41
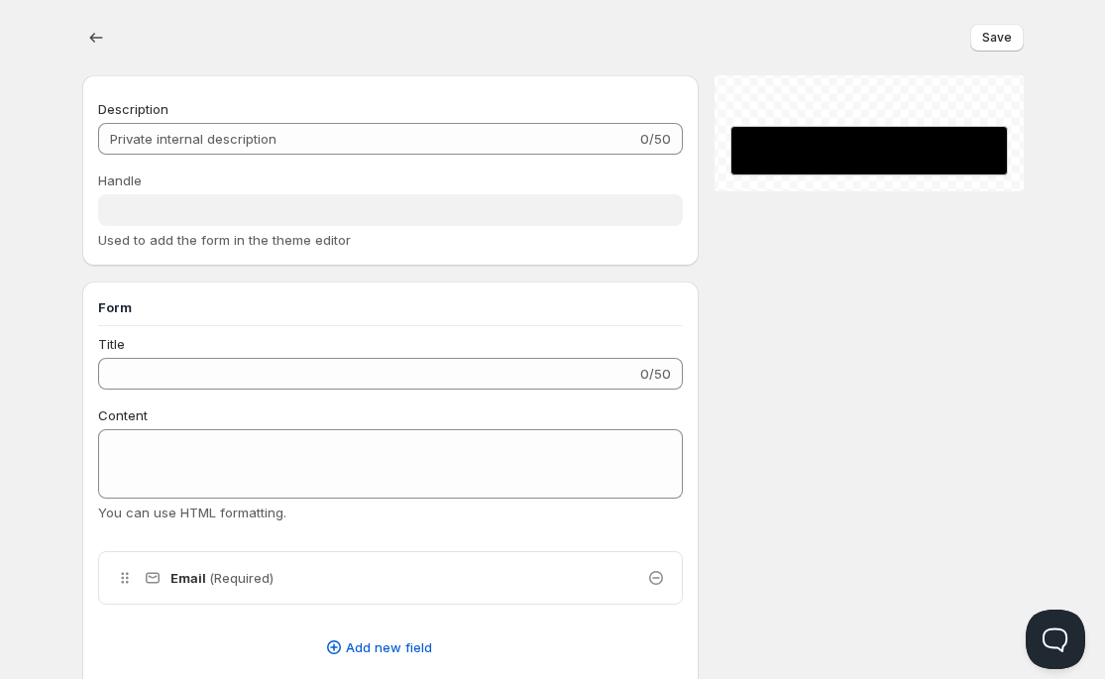
type input "B2B Customer form"
type input "b2b-customer-form"
type input "SUBMIT"
radio input "true"
checkbox input "true"
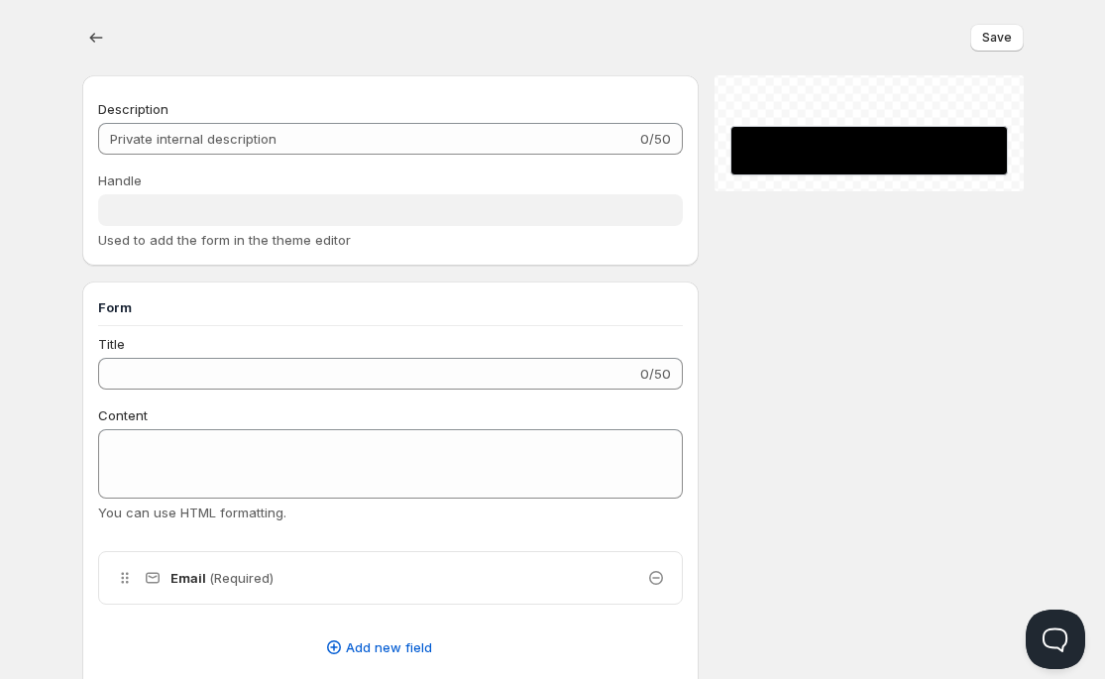
checkbox input "true"
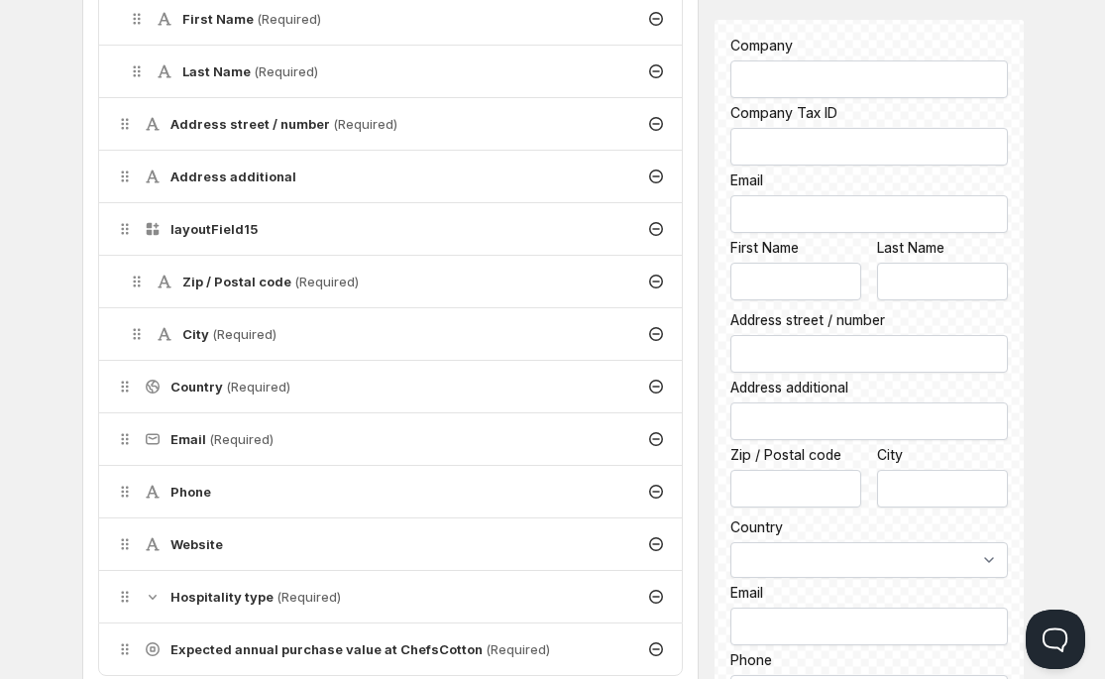
scroll to position [775, 0]
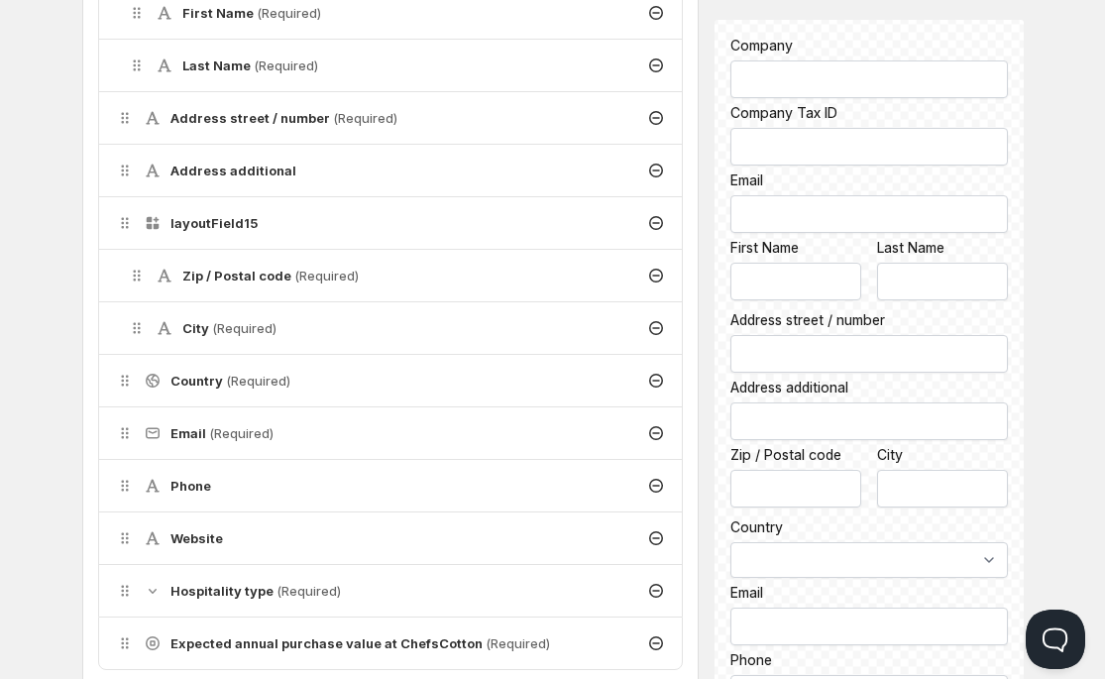
click at [655, 430] on icon at bounding box center [656, 433] width 20 height 20
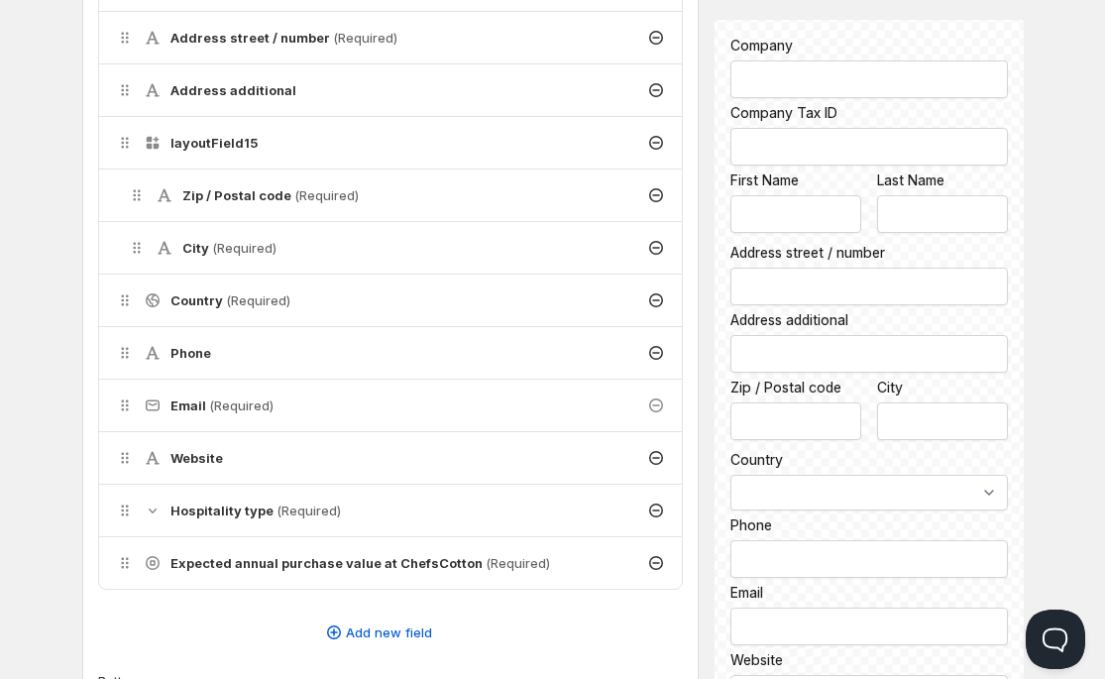
scroll to position [820, 0]
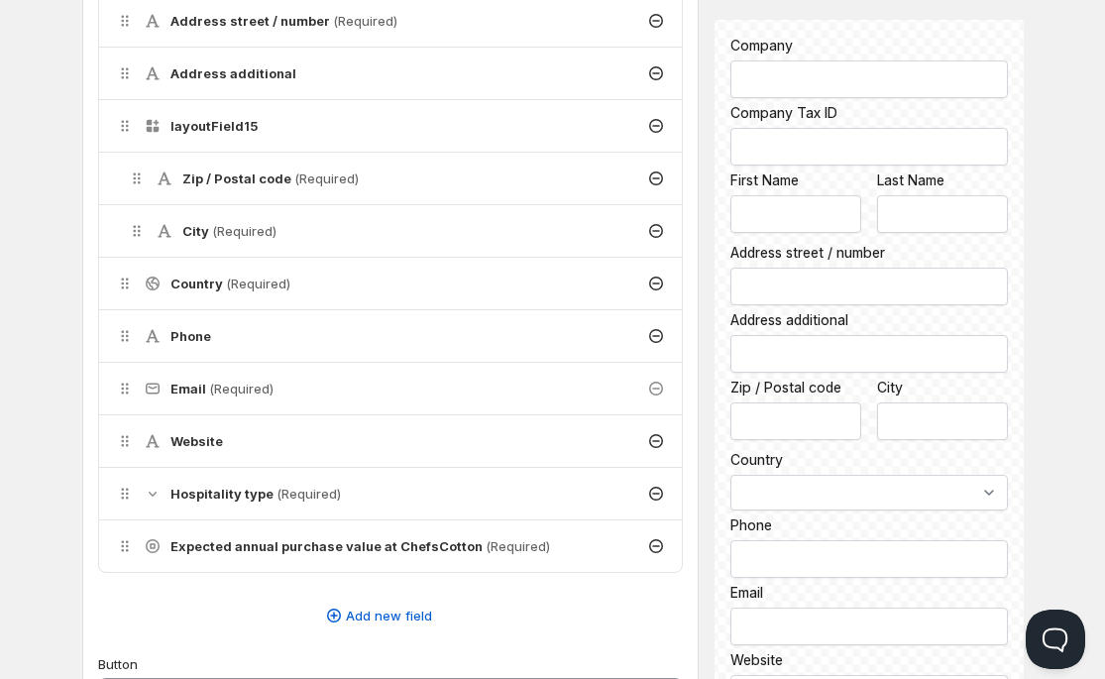
scroll to position [1, 0]
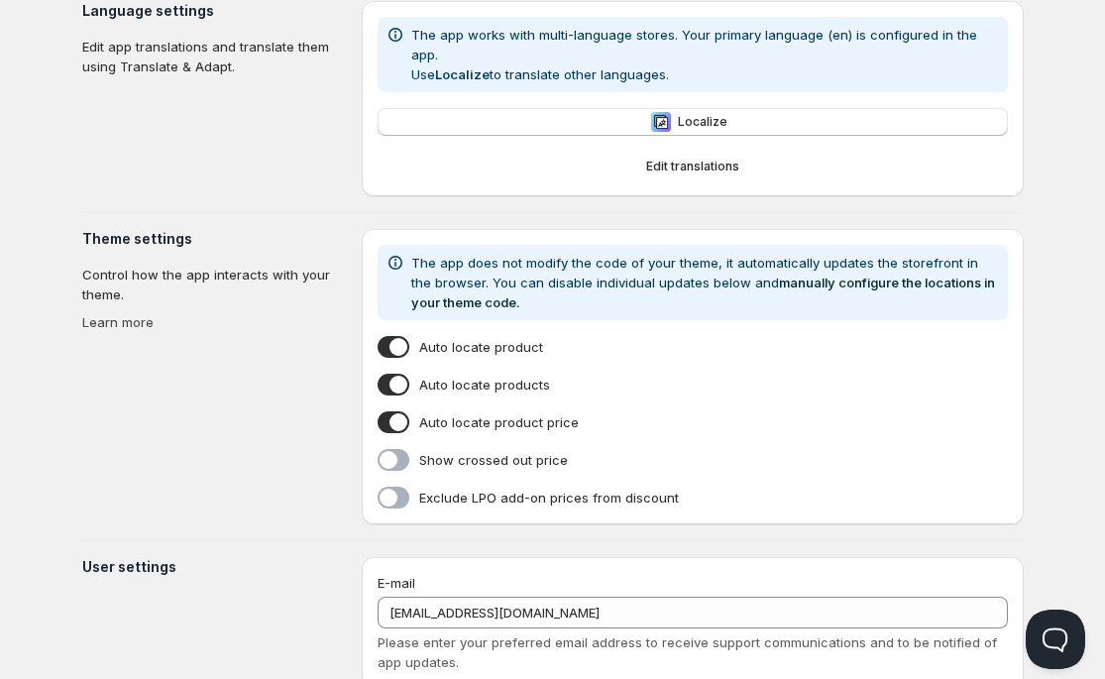
scroll to position [479, 0]
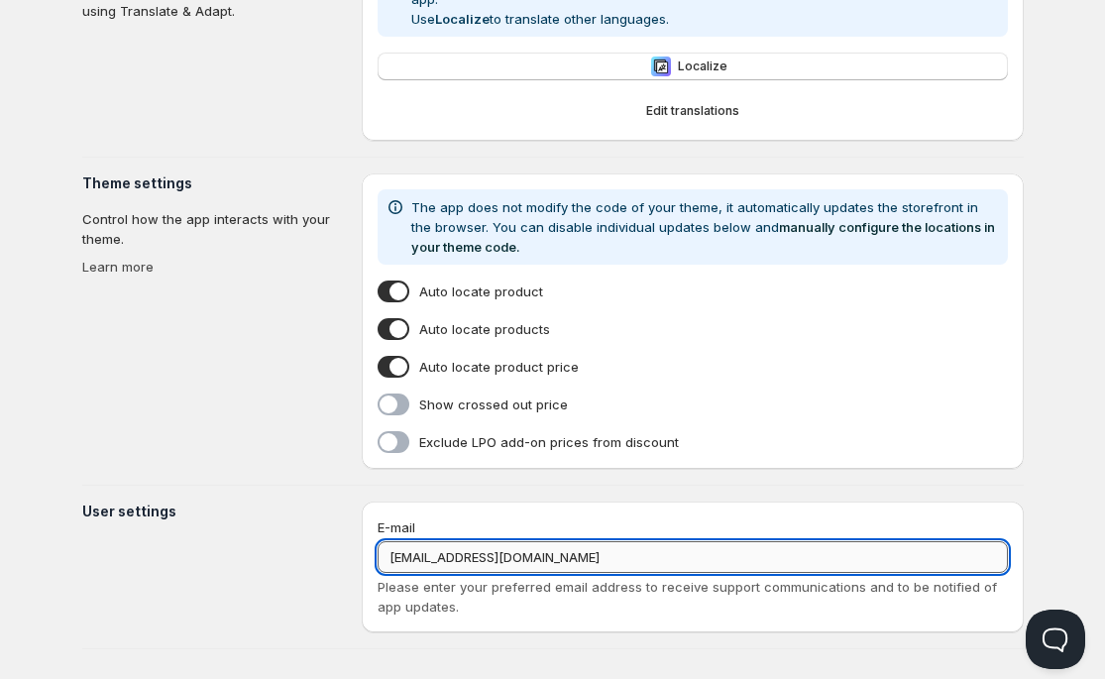
click at [539, 541] on input "[EMAIL_ADDRESS][DOMAIN_NAME]" at bounding box center [693, 557] width 630 height 32
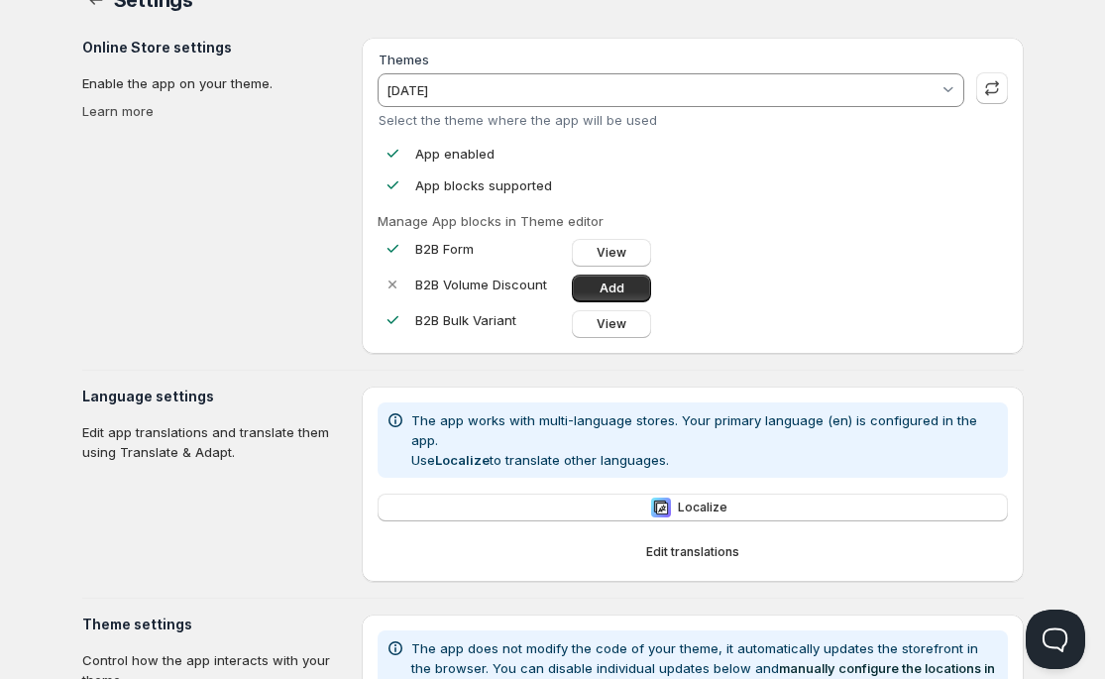
scroll to position [0, 0]
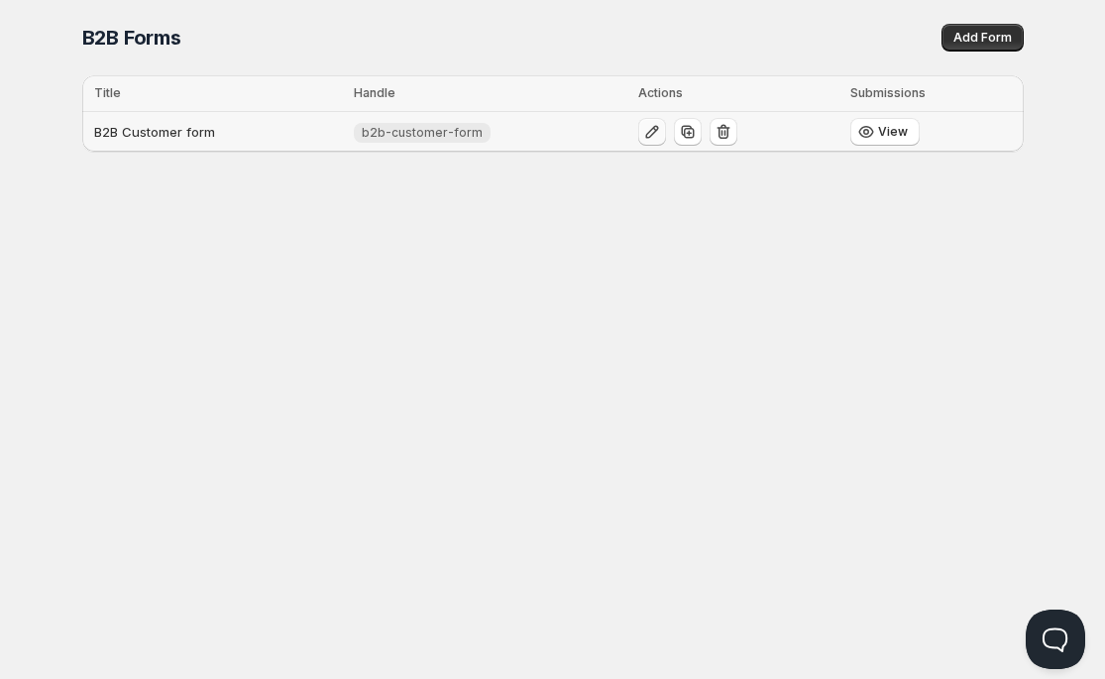
click at [642, 132] on icon "button" at bounding box center [652, 132] width 20 height 20
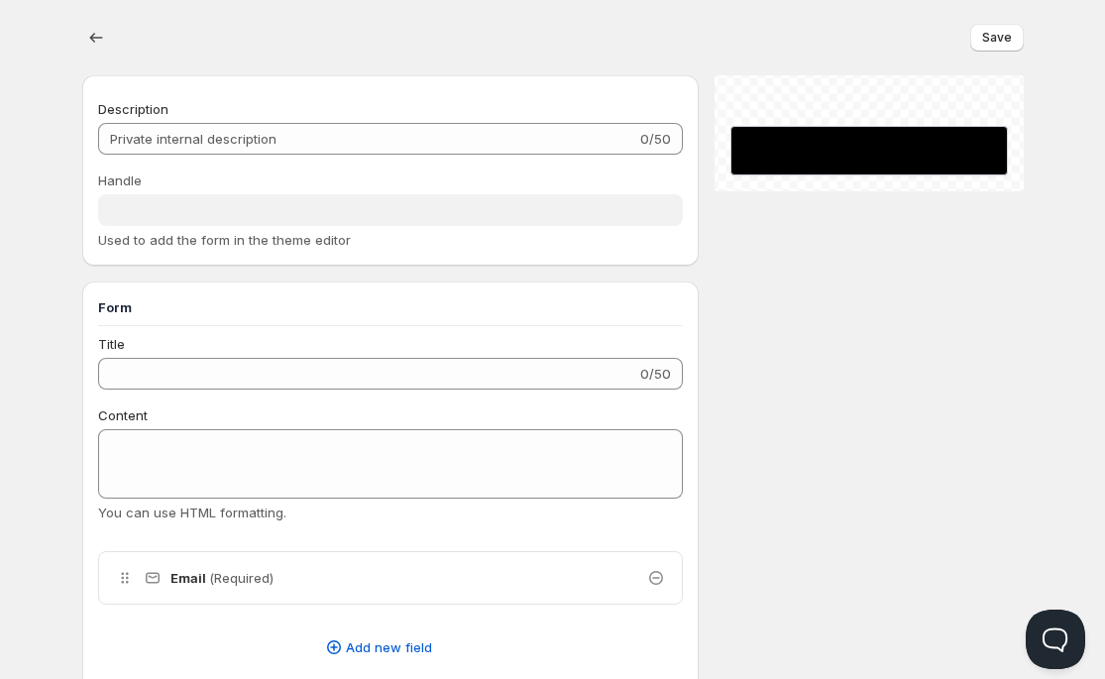
type input "B2B Customer form"
type input "b2b-customer-form"
type input "SUBMIT"
radio input "true"
checkbox input "true"
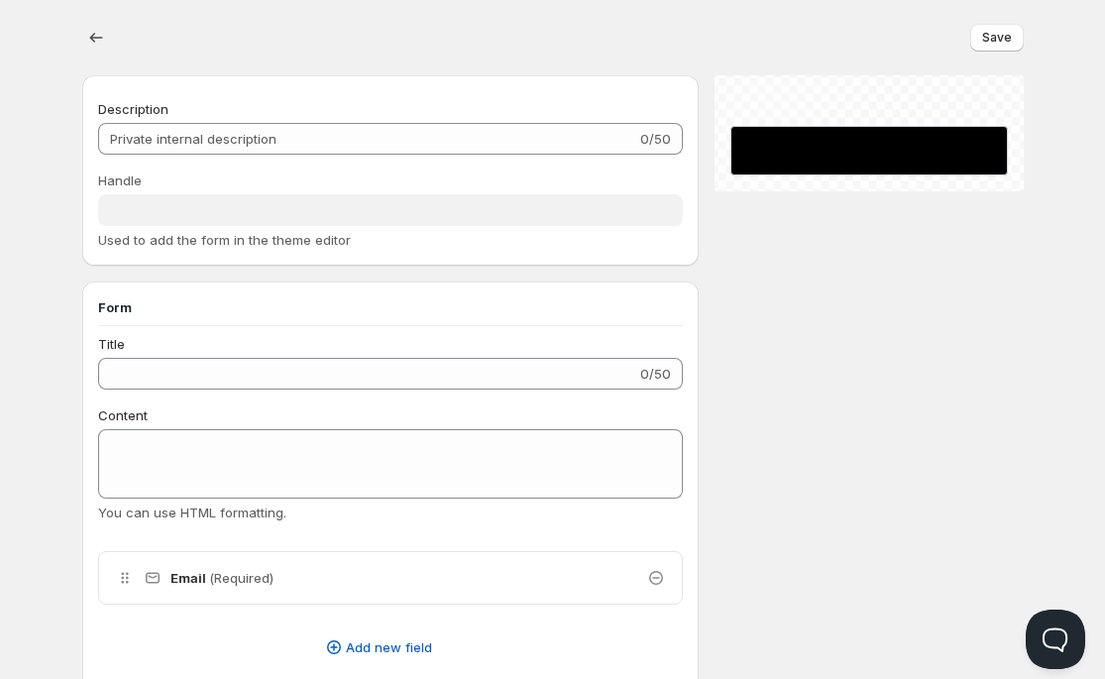
checkbox input "true"
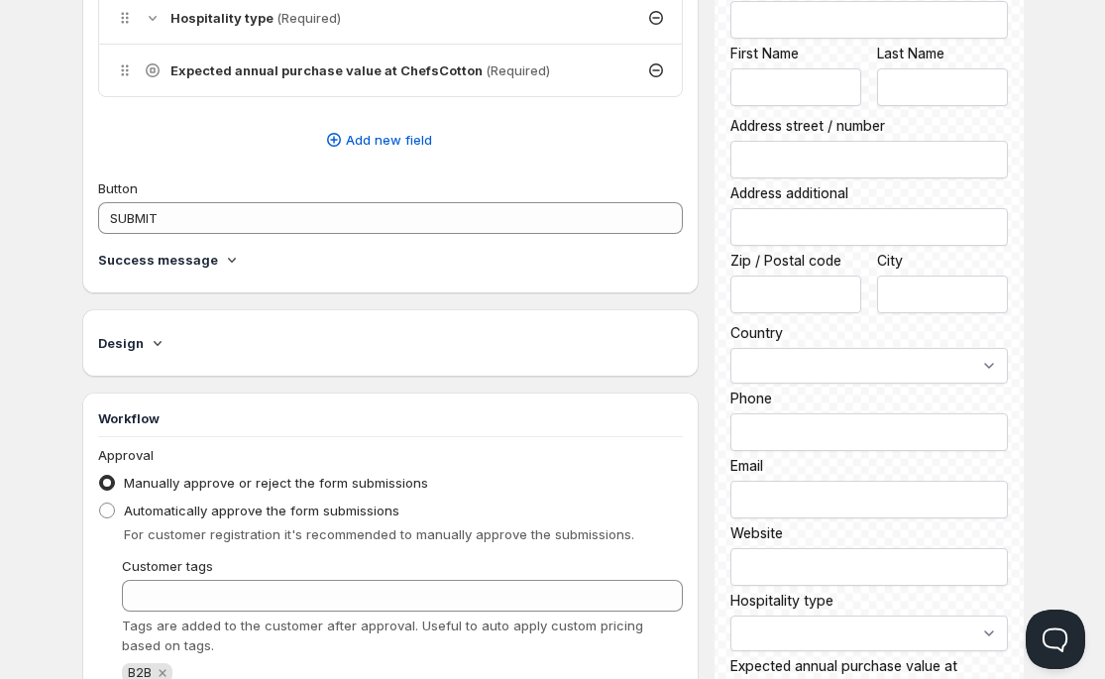
scroll to position [1307, 0]
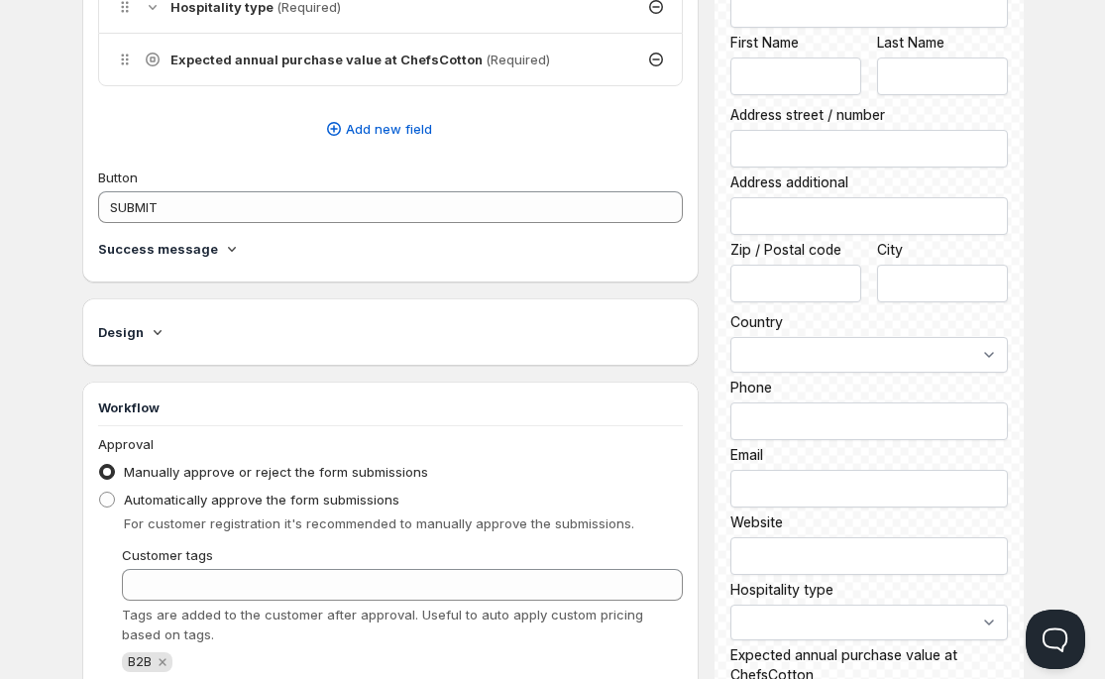
click at [229, 250] on icon at bounding box center [232, 249] width 20 height 20
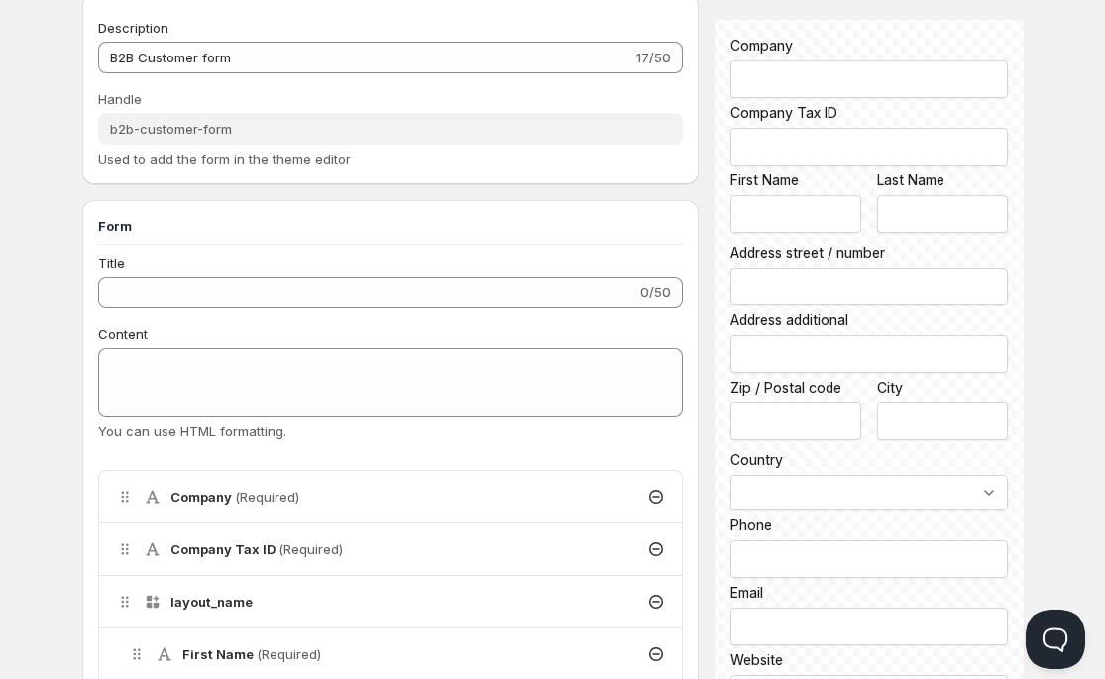
scroll to position [0, 0]
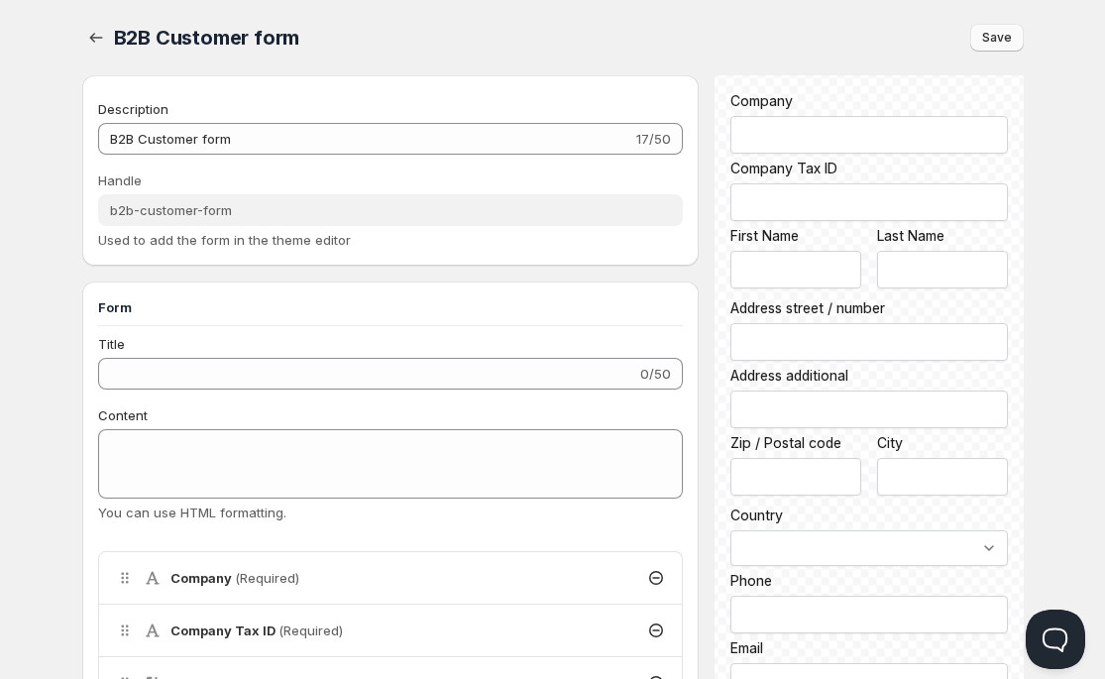
click at [995, 47] on button "Save" at bounding box center [998, 38] width 54 height 28
click at [1055, 634] on button "Open Beacon popover" at bounding box center [1051, 635] width 59 height 59
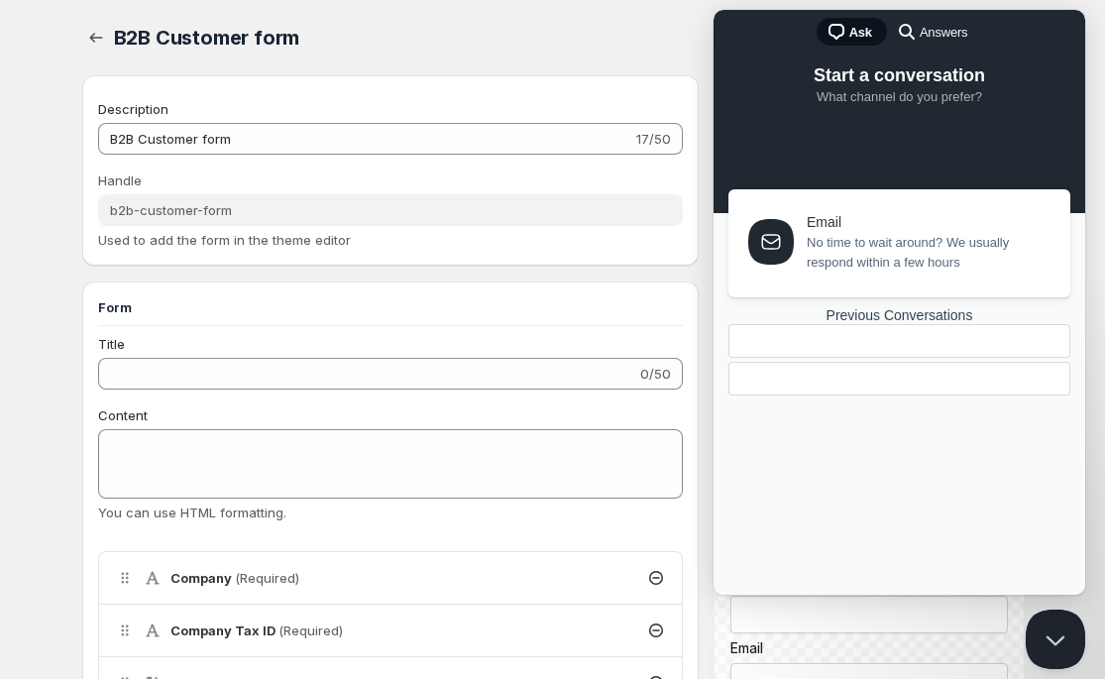
click at [904, 269] on span "No time to wait around? We usually respond within a few hours" at bounding box center [927, 253] width 241 height 40
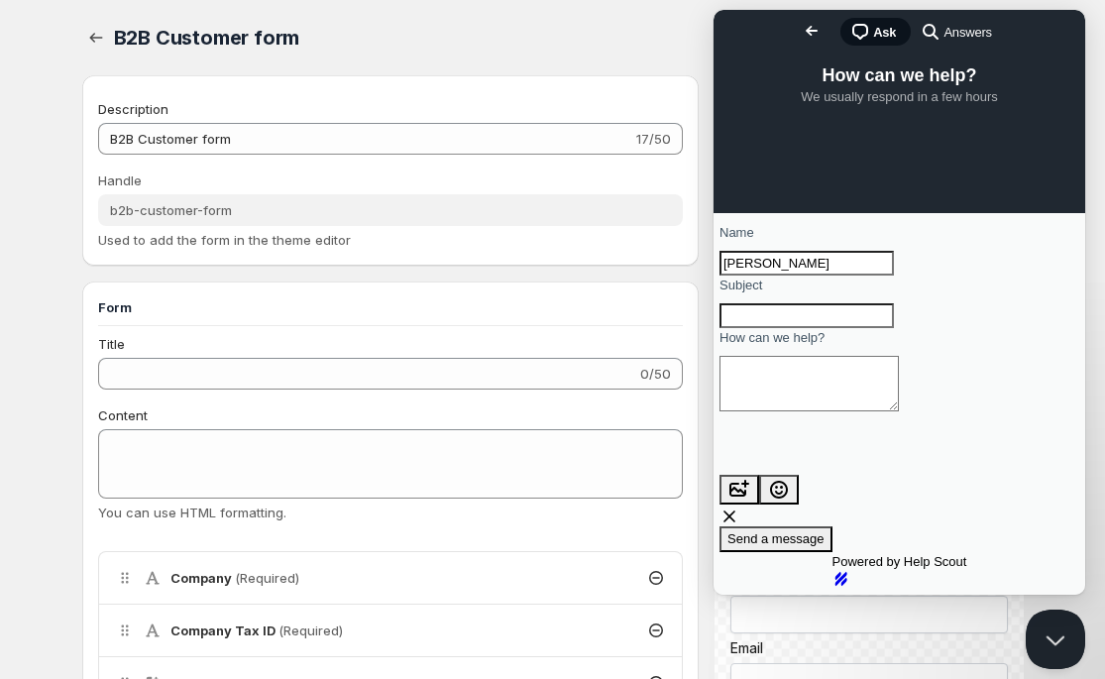
click at [810, 329] on input "Subject" at bounding box center [807, 316] width 174 height 26
type input "Notifications"
click at [811, 411] on textarea "How can we help?" at bounding box center [809, 384] width 179 height 56
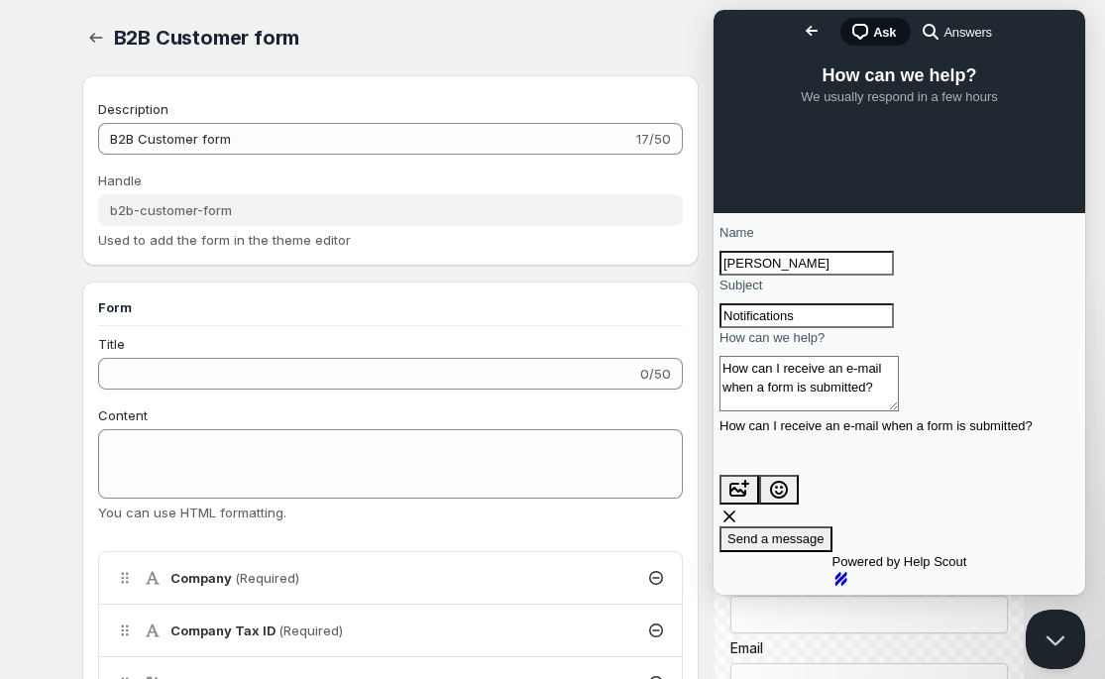
type textarea "How can I receive an e-mail when a form is submitted?"
click at [825, 531] on span "Send a message" at bounding box center [776, 538] width 97 height 15
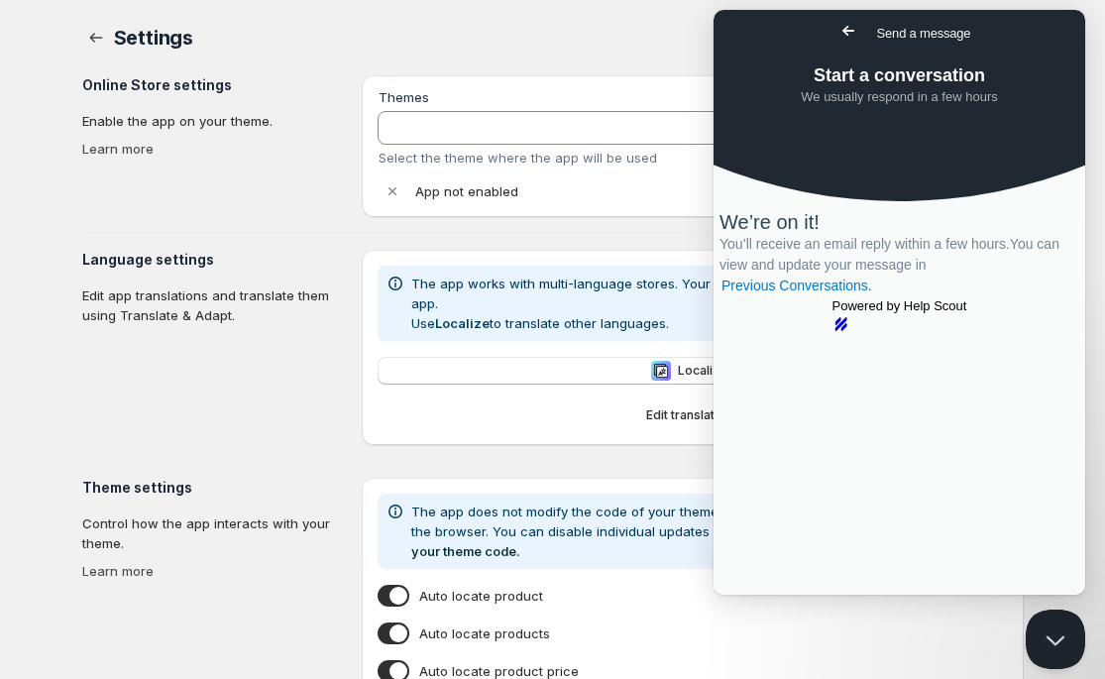
type input "AUGUST 2025"
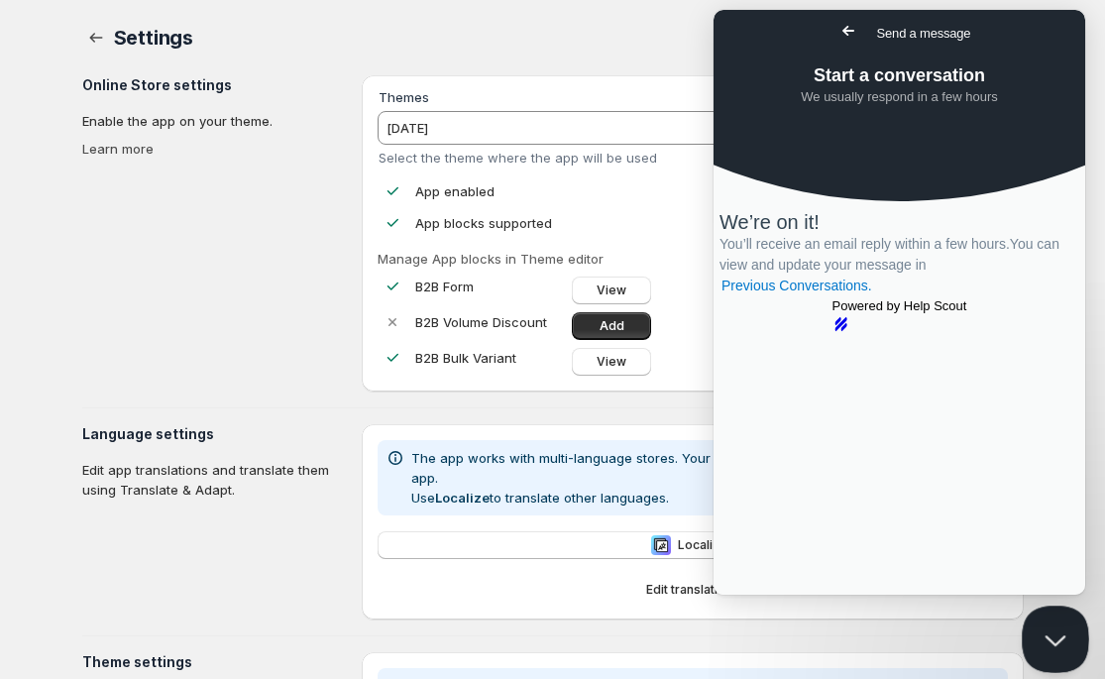
click at [1063, 636] on button "Close Beacon popover" at bounding box center [1051, 635] width 59 height 59
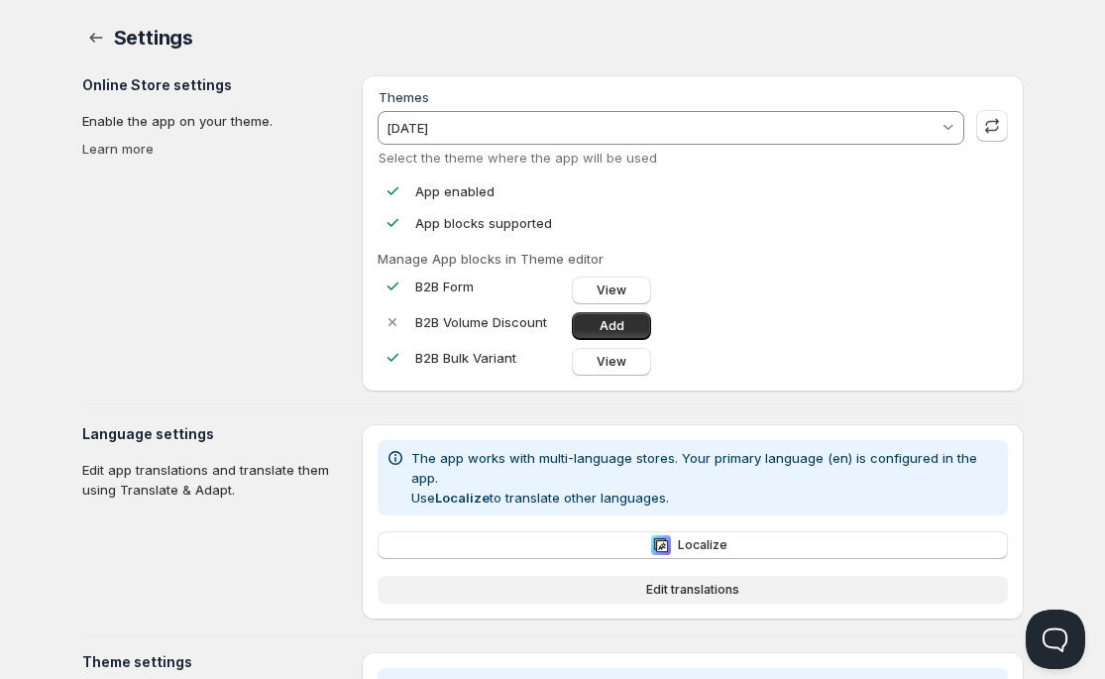
click at [701, 582] on span "Edit translations" at bounding box center [692, 590] width 93 height 16
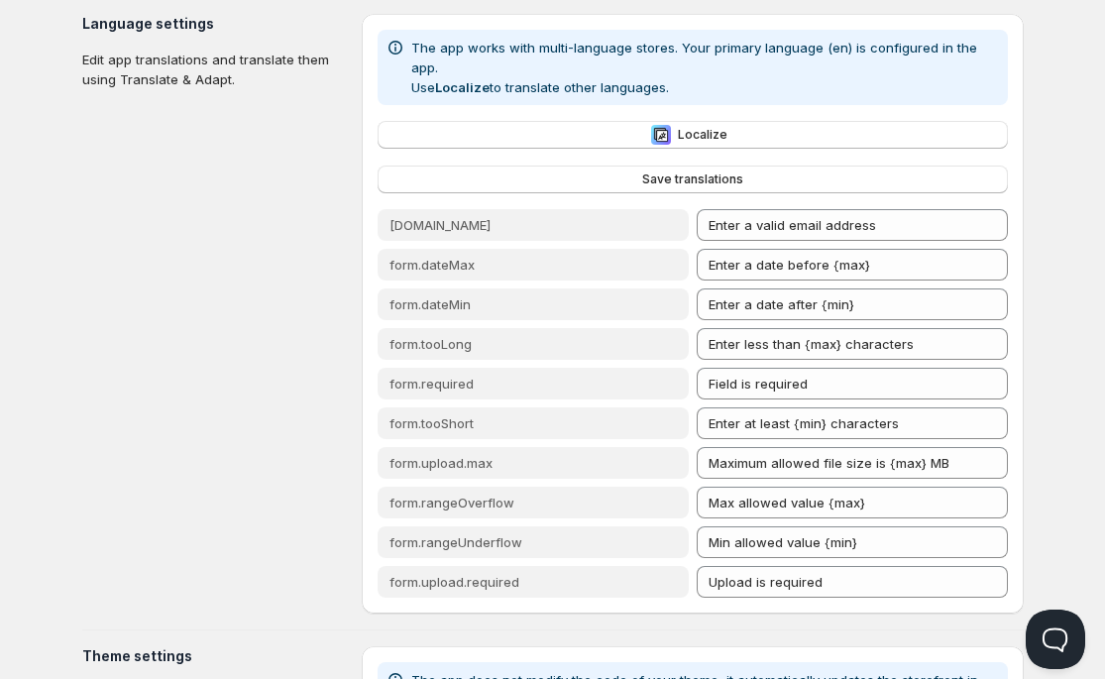
scroll to position [407, 0]
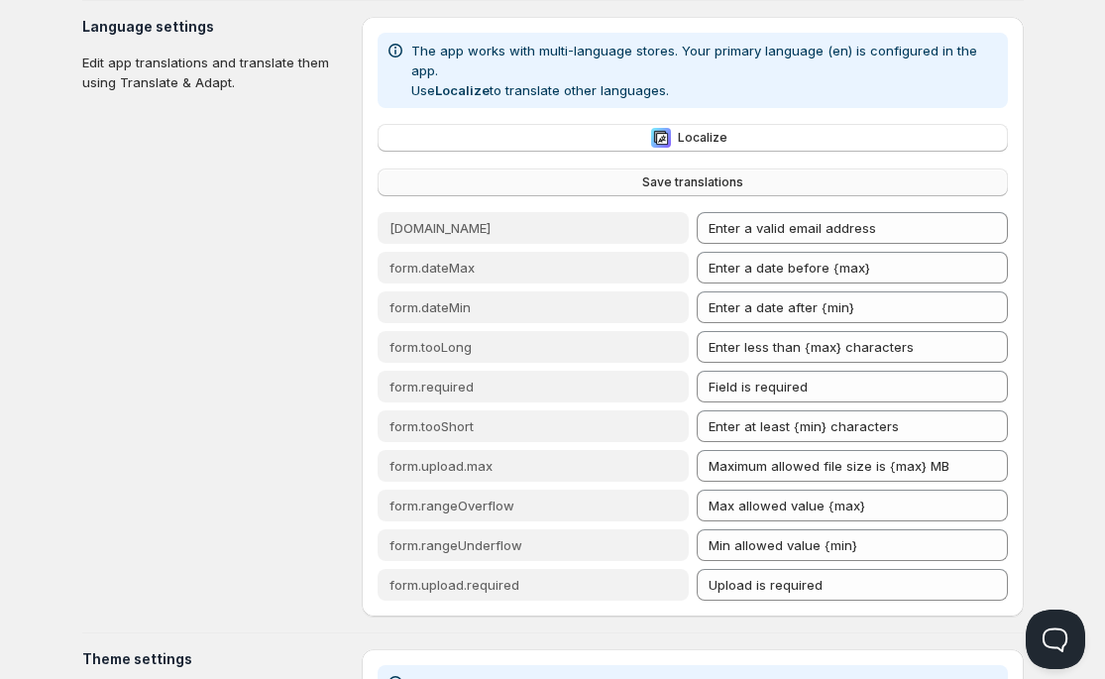
click at [716, 174] on span "Save translations" at bounding box center [692, 182] width 101 height 16
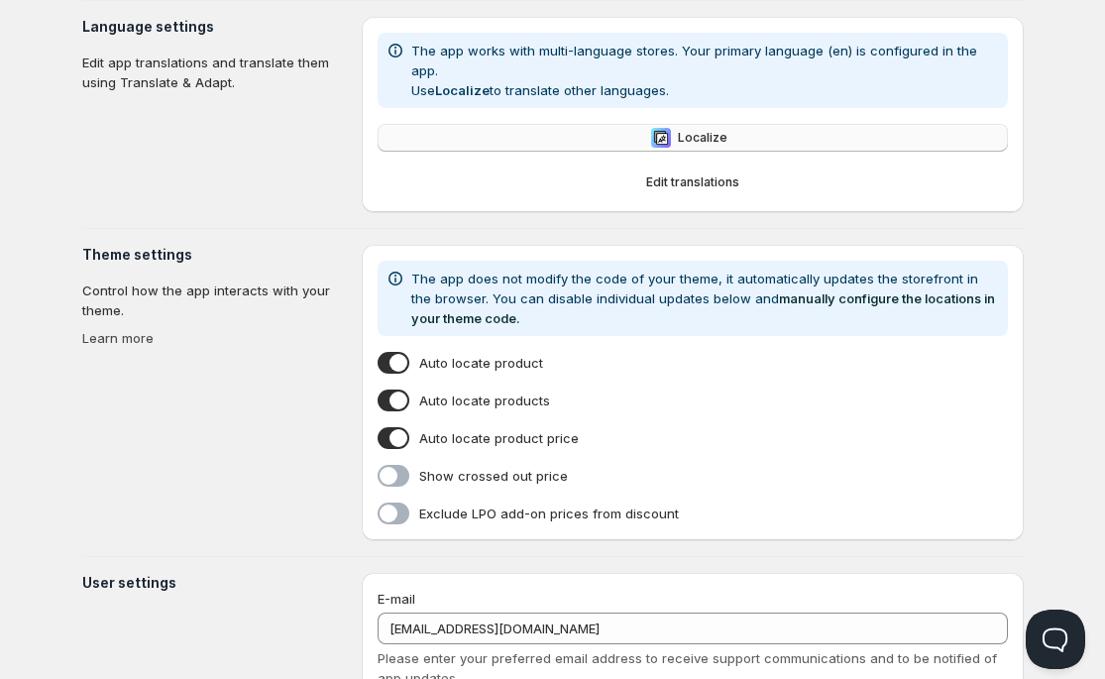
click at [748, 124] on button "Localize" at bounding box center [693, 138] width 630 height 28
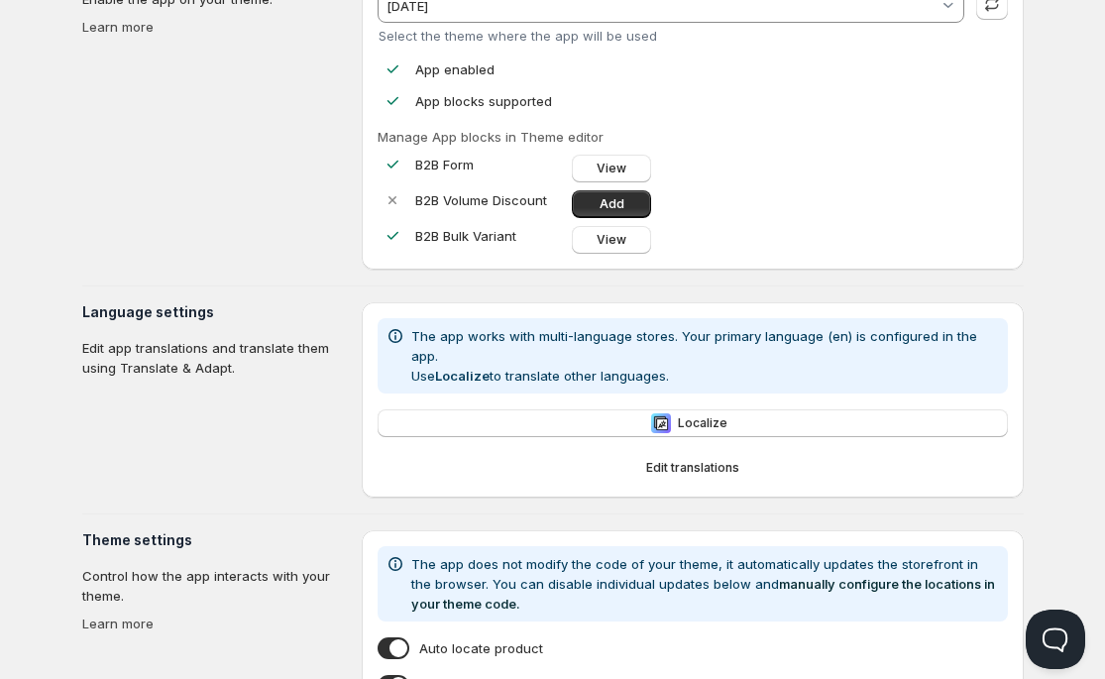
scroll to position [119, 0]
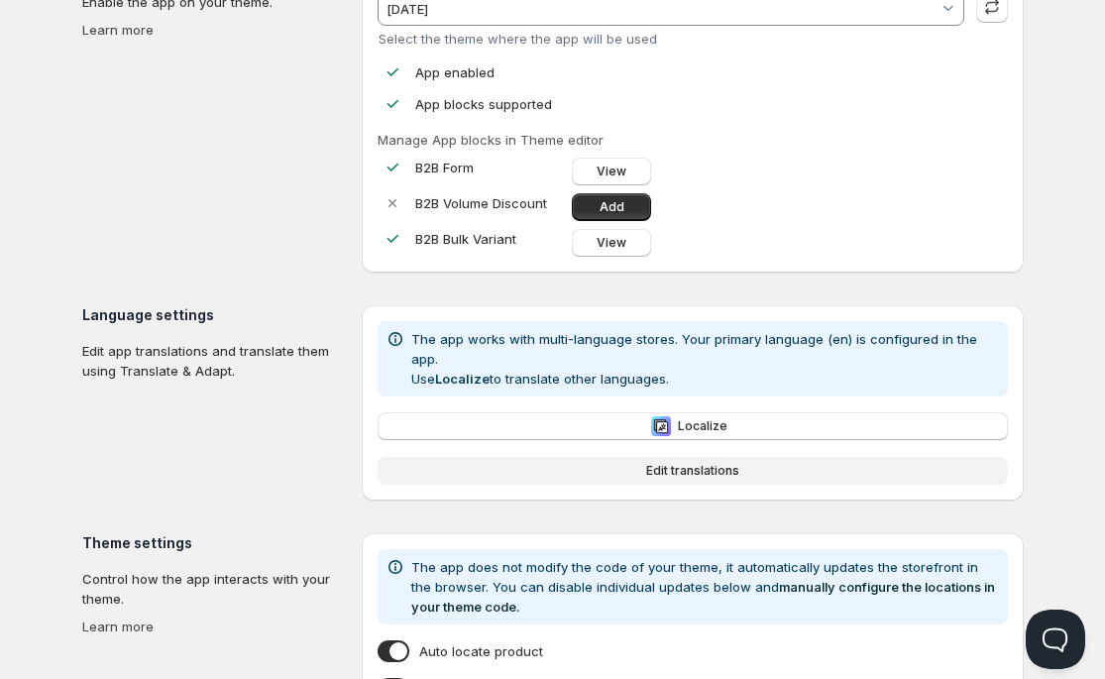
click at [691, 463] on span "Edit translations" at bounding box center [692, 471] width 93 height 16
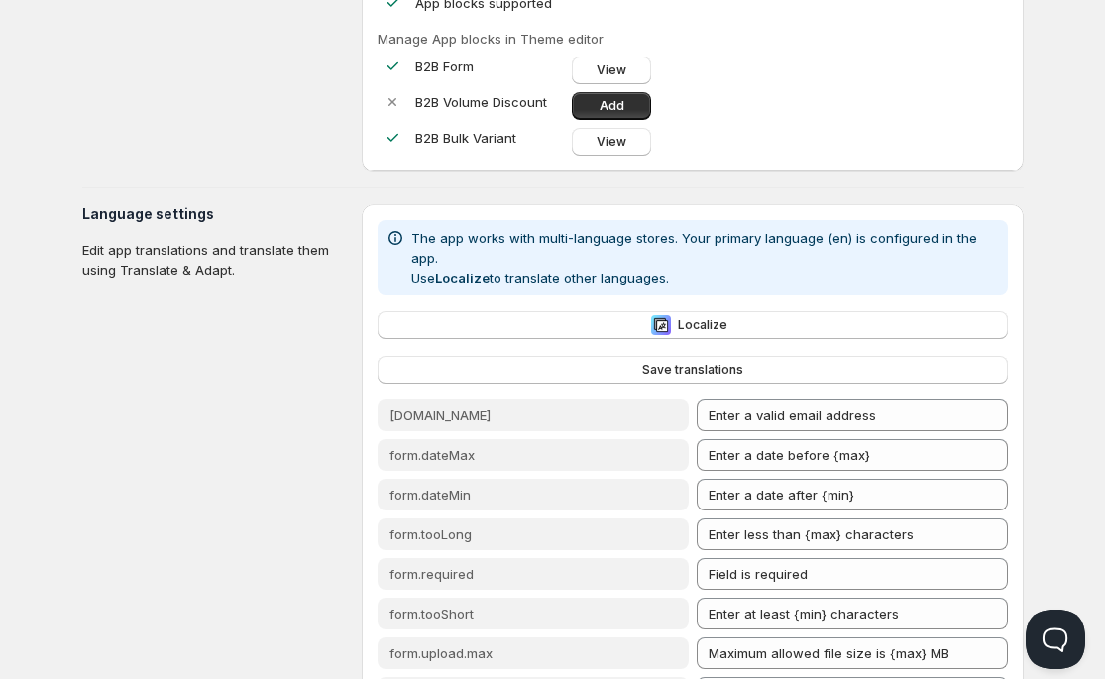
scroll to position [210, 0]
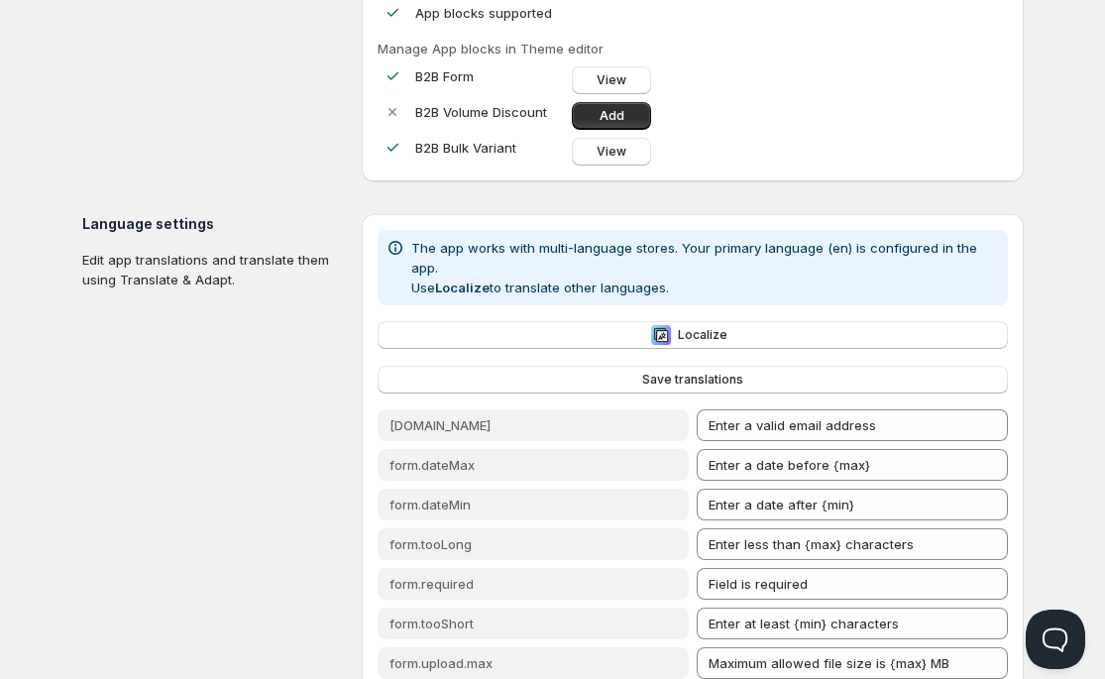
scroll to position [1, 0]
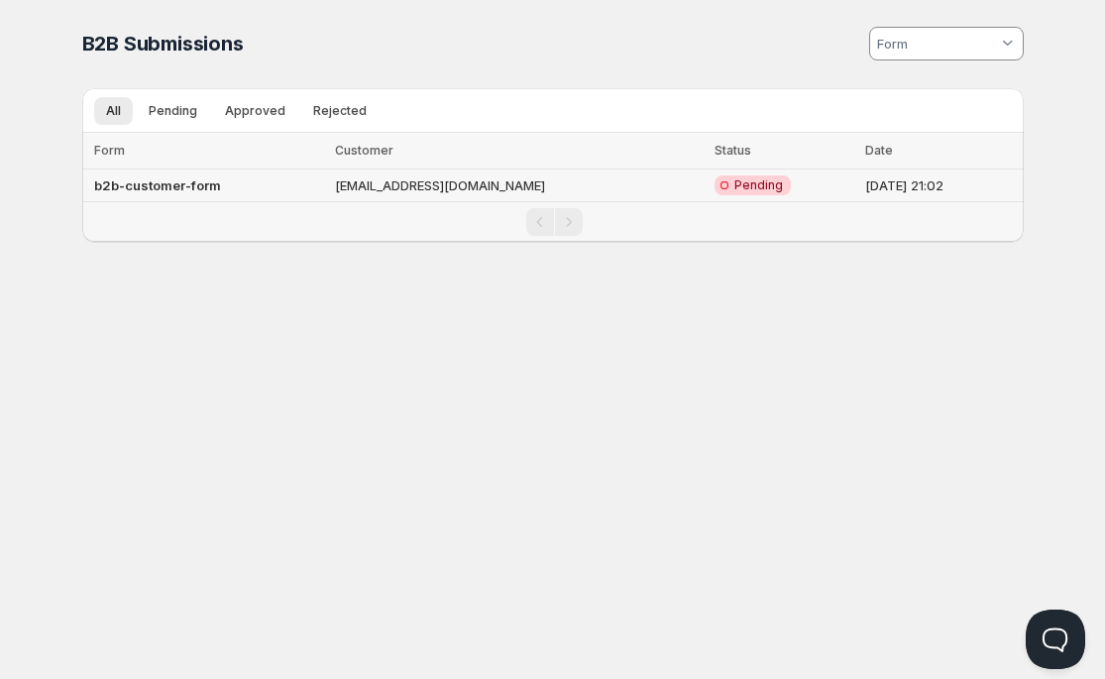
click at [207, 185] on b "b2b-customer-form" at bounding box center [157, 185] width 127 height 16
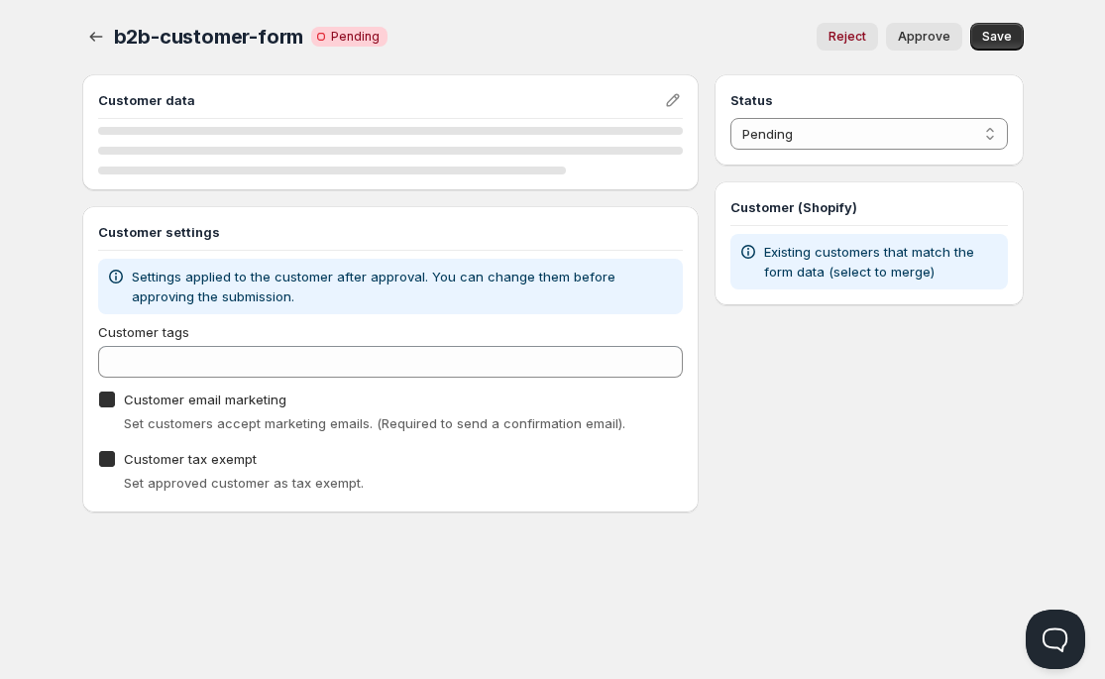
checkbox input "true"
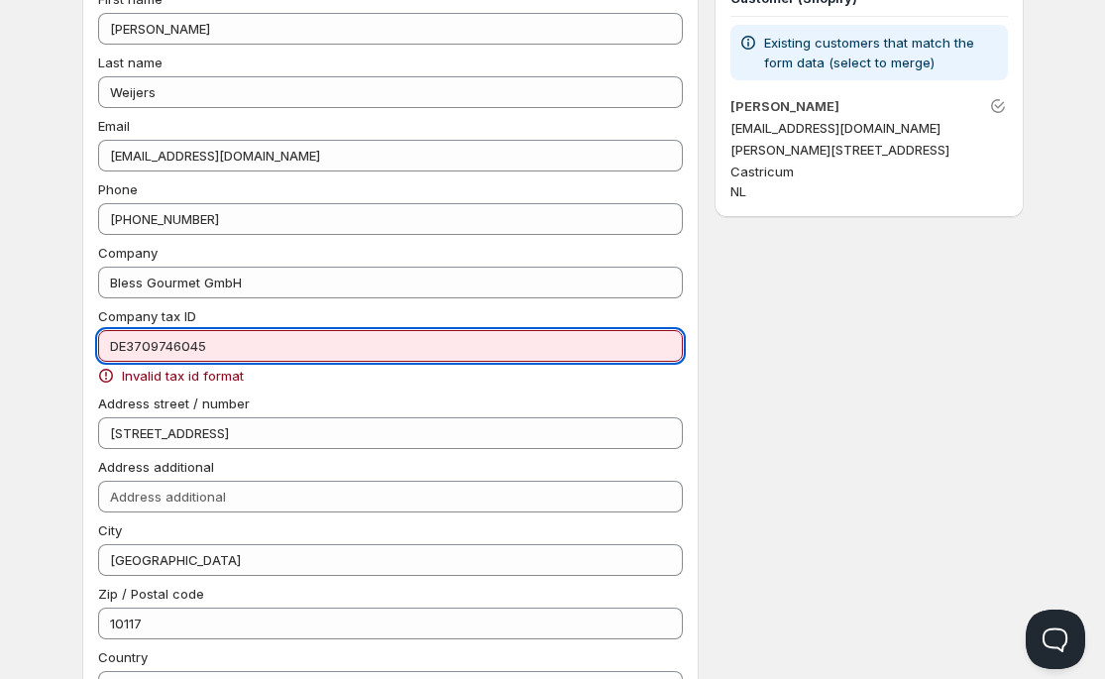
click at [213, 349] on input "DE3709746045" at bounding box center [391, 346] width 586 height 32
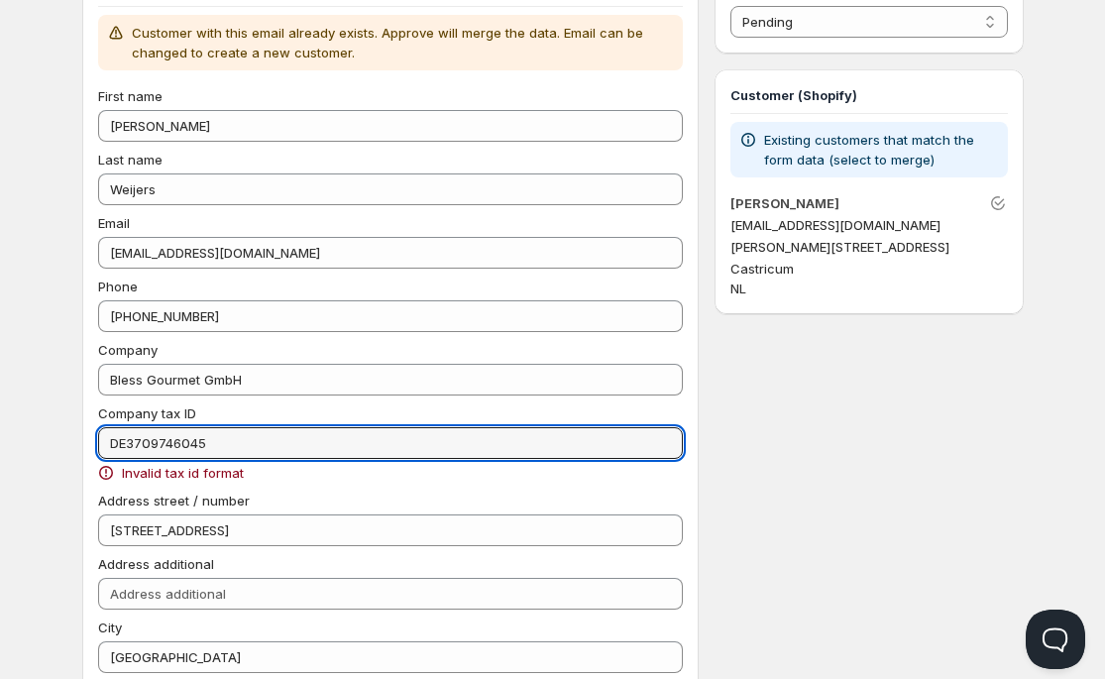
scroll to position [0, 0]
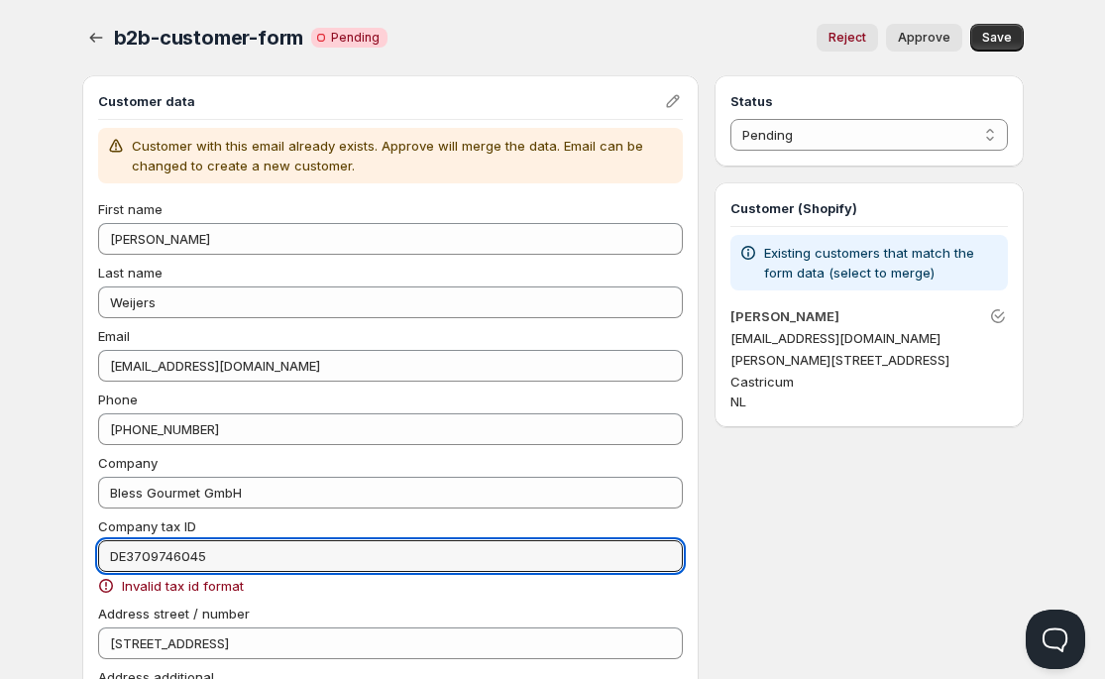
drag, startPoint x: 211, startPoint y: 554, endPoint x: 42, endPoint y: 516, distance: 173.9
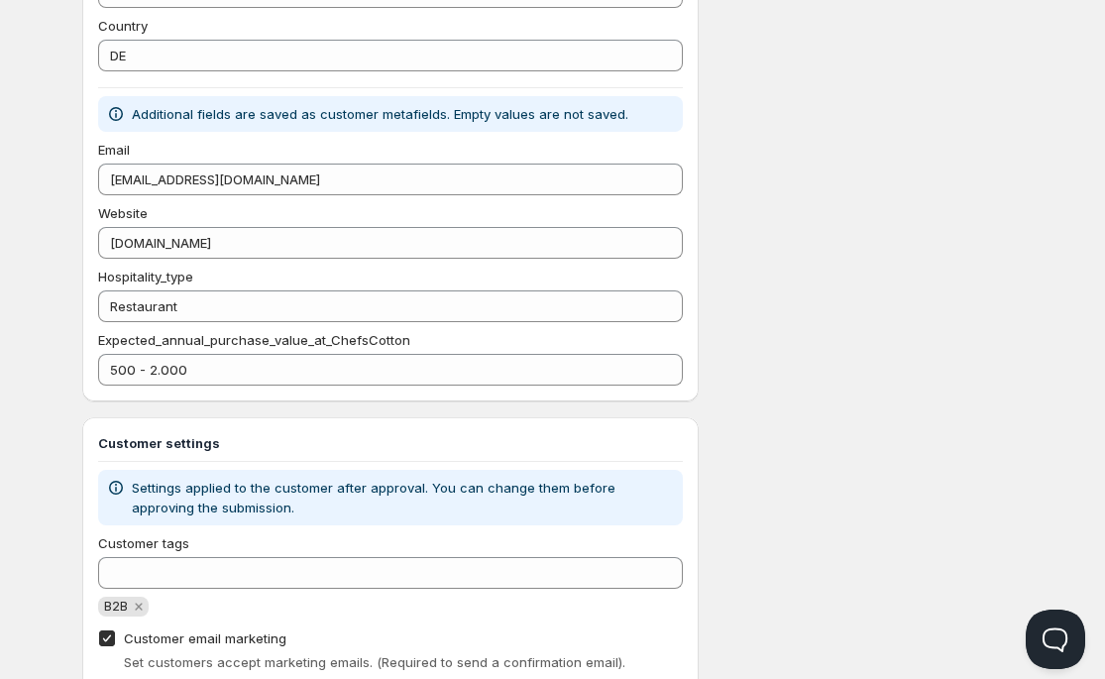
scroll to position [941, 0]
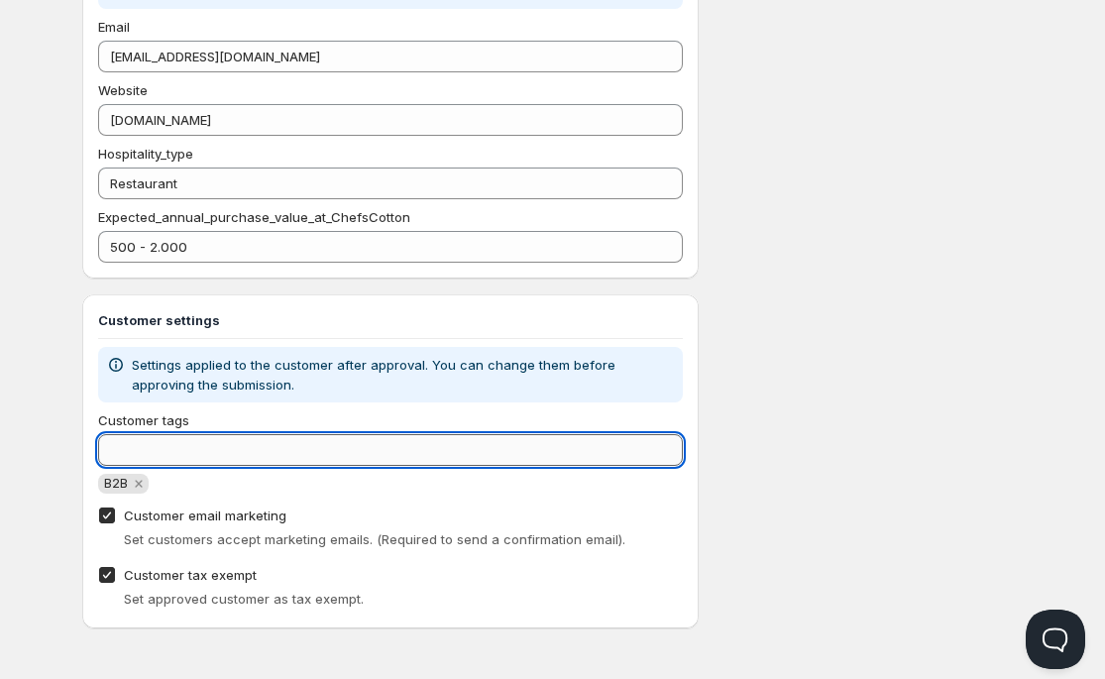
click at [286, 451] on input "Customer tags" at bounding box center [391, 450] width 586 height 32
type input "5%"
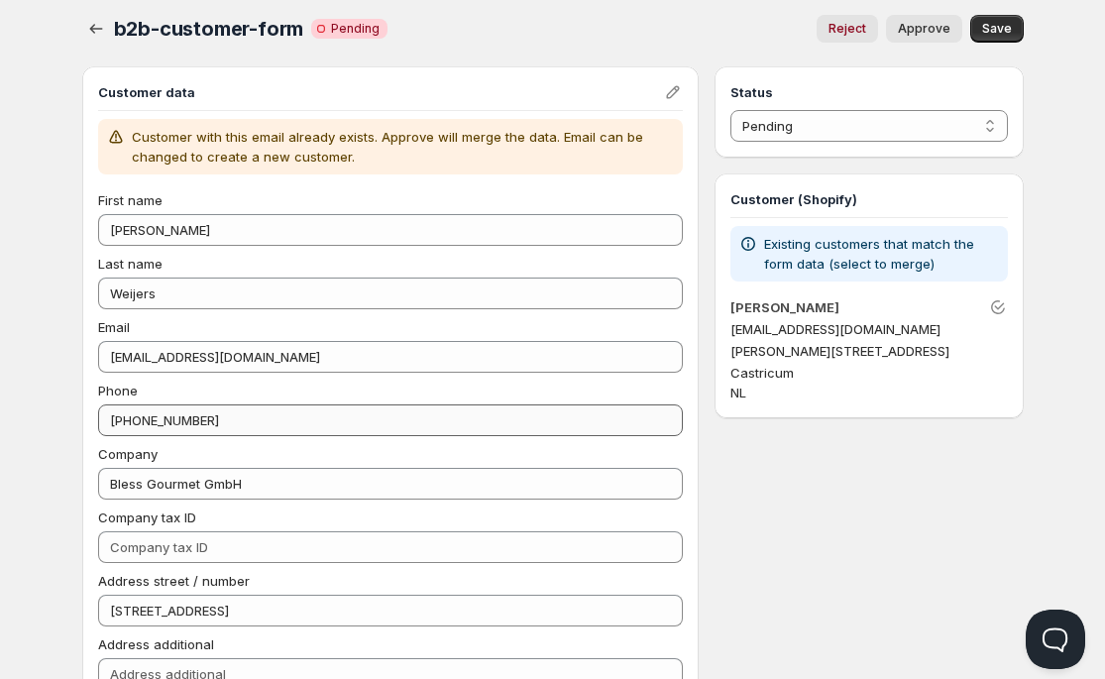
scroll to position [11, 0]
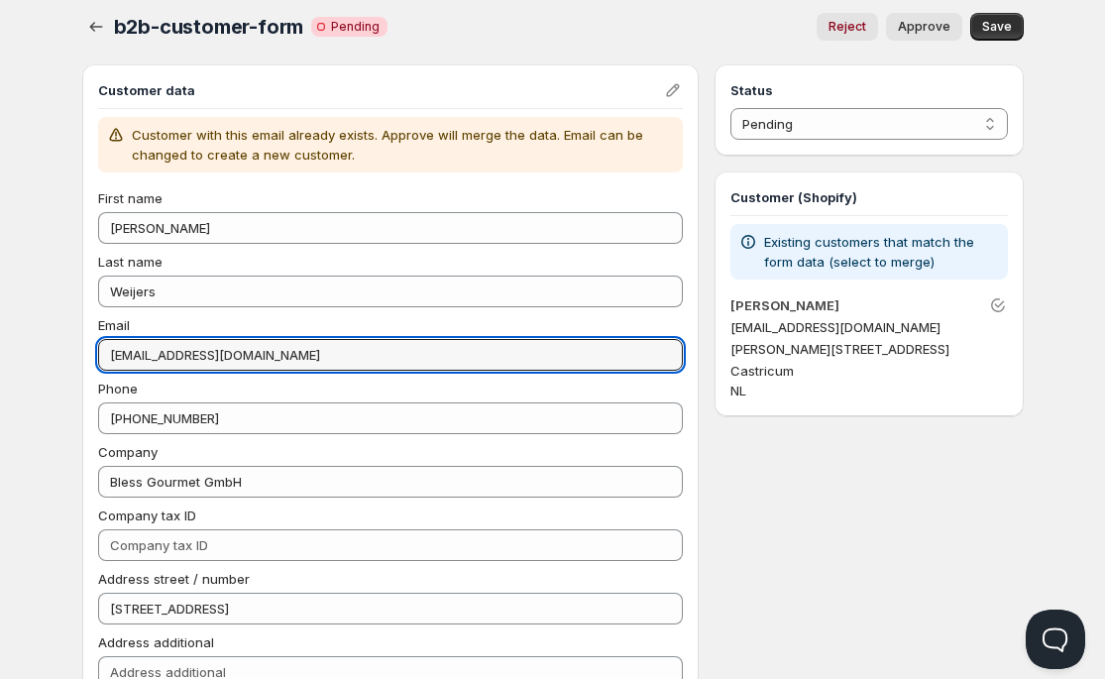
drag, startPoint x: 155, startPoint y: 352, endPoint x: 87, endPoint y: 352, distance: 67.4
click at [87, 352] on div "Customer data Customer with this email already exists. Approve will merge the d…" at bounding box center [391, 636] width 618 height 1144
type input "456@chefsalert.com"
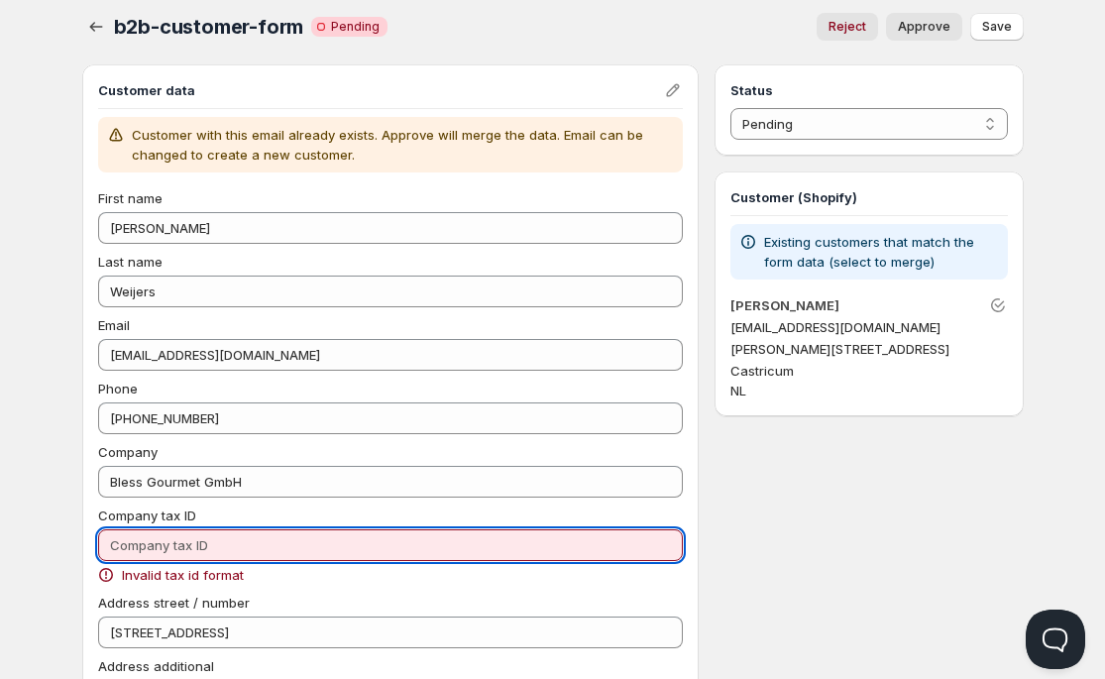
click at [251, 554] on input "Company tax ID" at bounding box center [391, 545] width 586 height 32
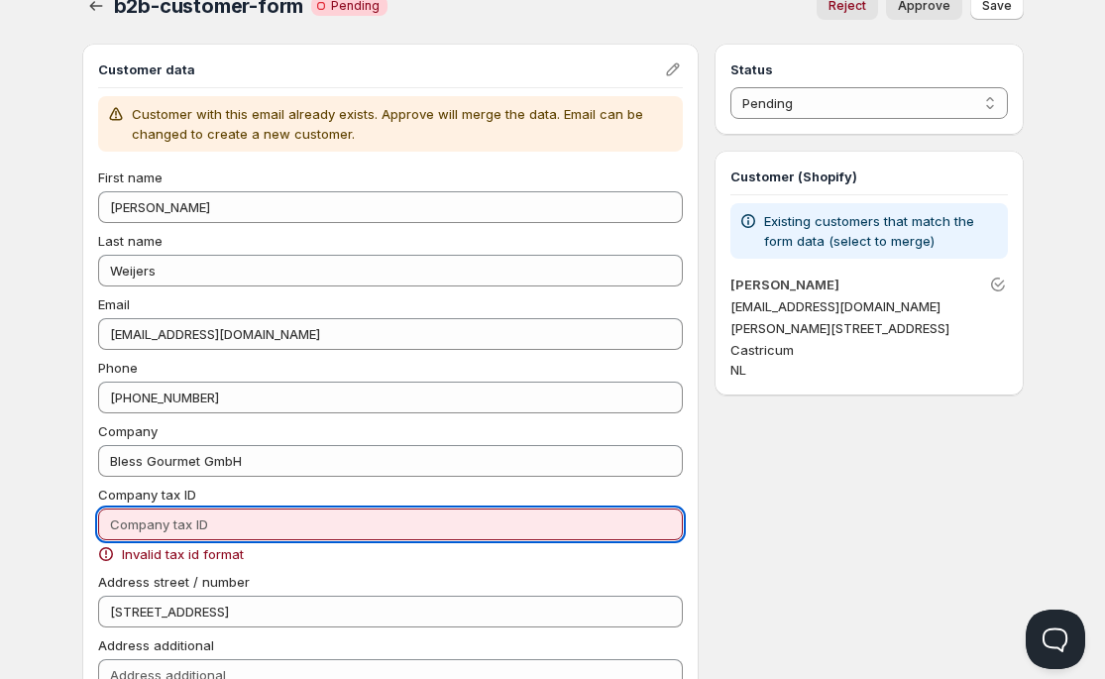
scroll to position [24, 0]
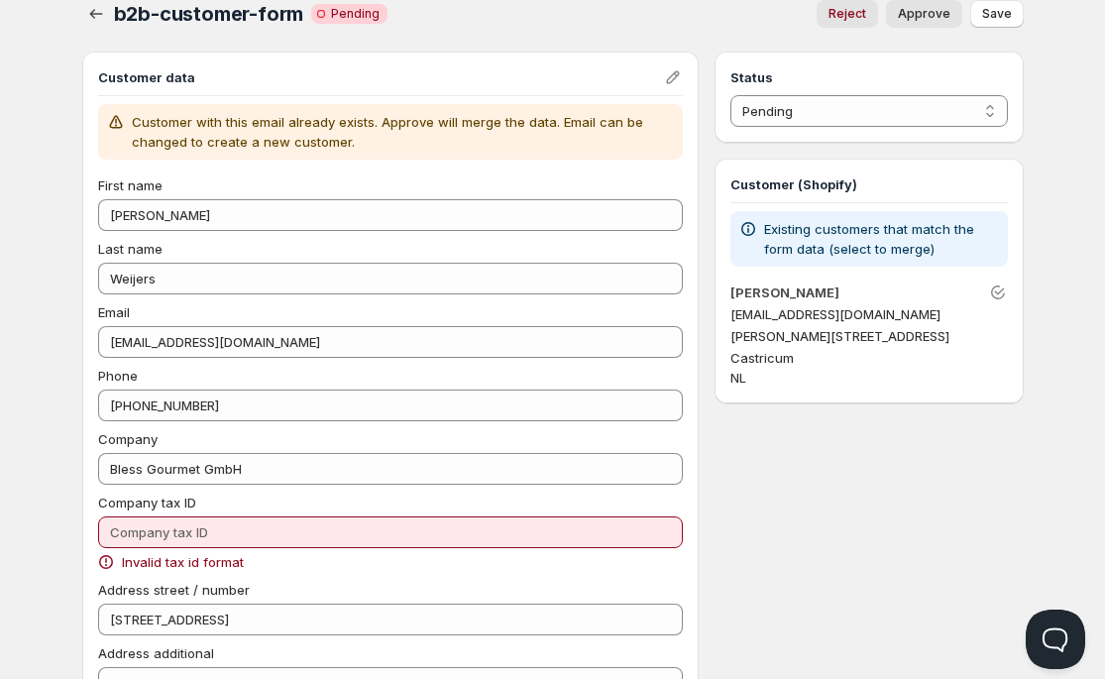
click at [920, 18] on span "Approve" at bounding box center [924, 14] width 53 height 16
select select "1"
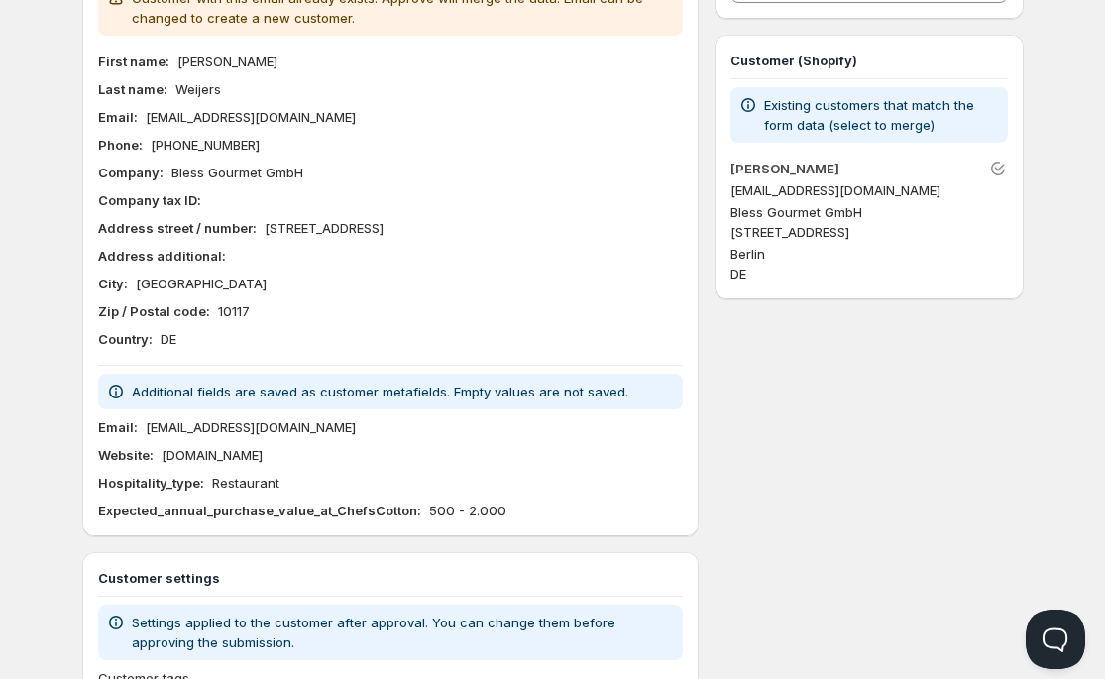
scroll to position [0, 0]
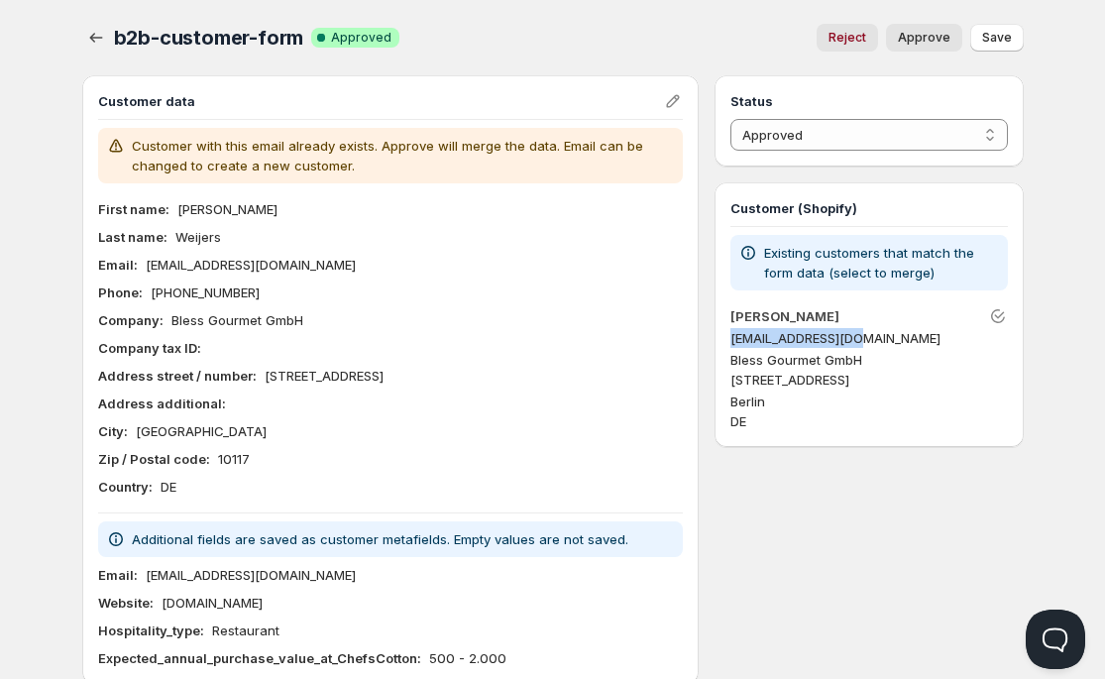
drag, startPoint x: 865, startPoint y: 339, endPoint x: 734, endPoint y: 327, distance: 132.4
click at [734, 328] on p "456@chefsalert.com" at bounding box center [869, 338] width 277 height 20
copy p "456@chefsalert.com"
